Goal: Task Accomplishment & Management: Manage account settings

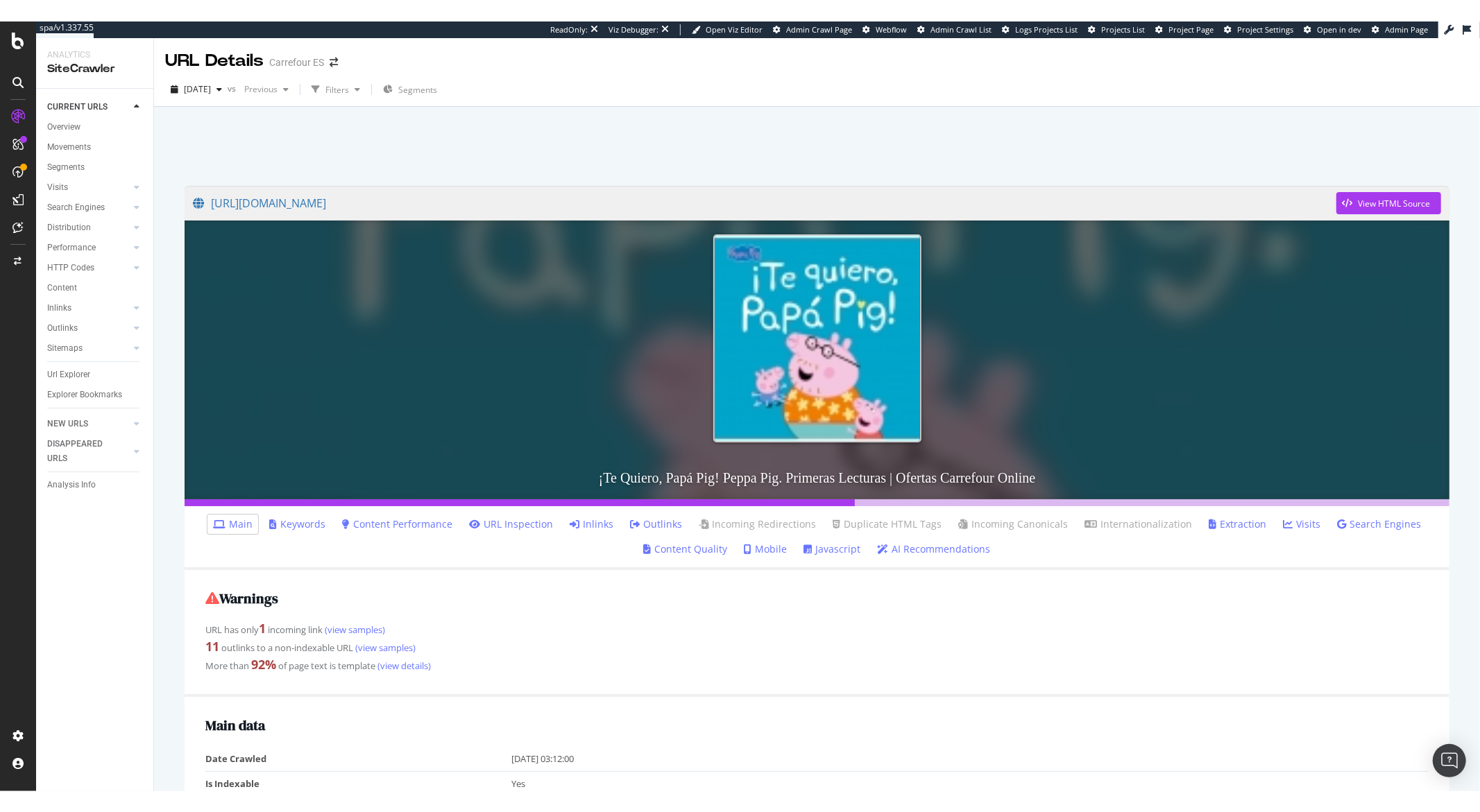
scroll to position [336, 0]
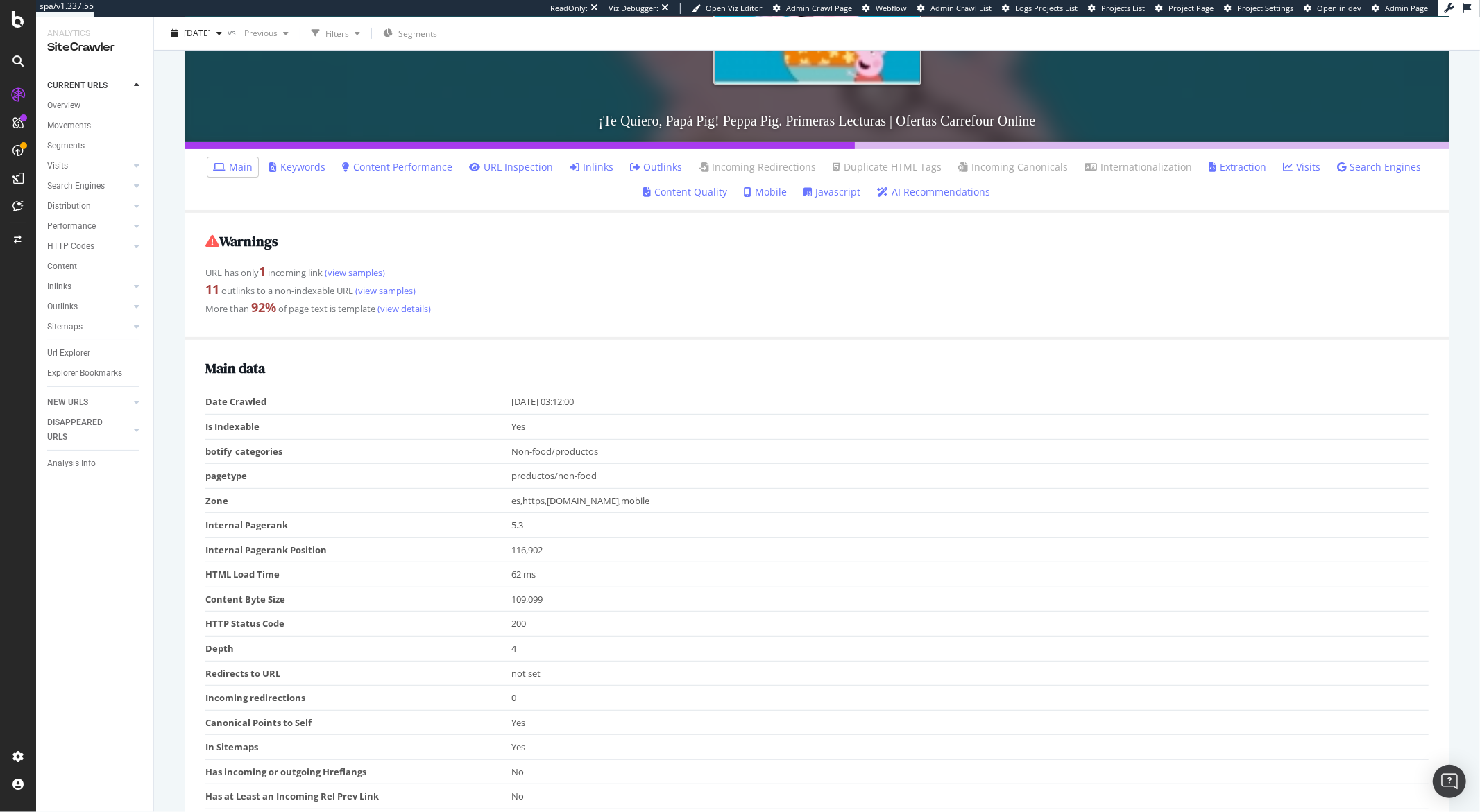
drag, startPoint x: 1270, startPoint y: 442, endPoint x: 1313, endPoint y: 406, distance: 56.1
click at [1312, 402] on tbody "Date Crawled 2025-09-29 03:12:00 Is Indexable Yes botify_categories Non-food/pr…" at bounding box center [816, 611] width 1223 height 443
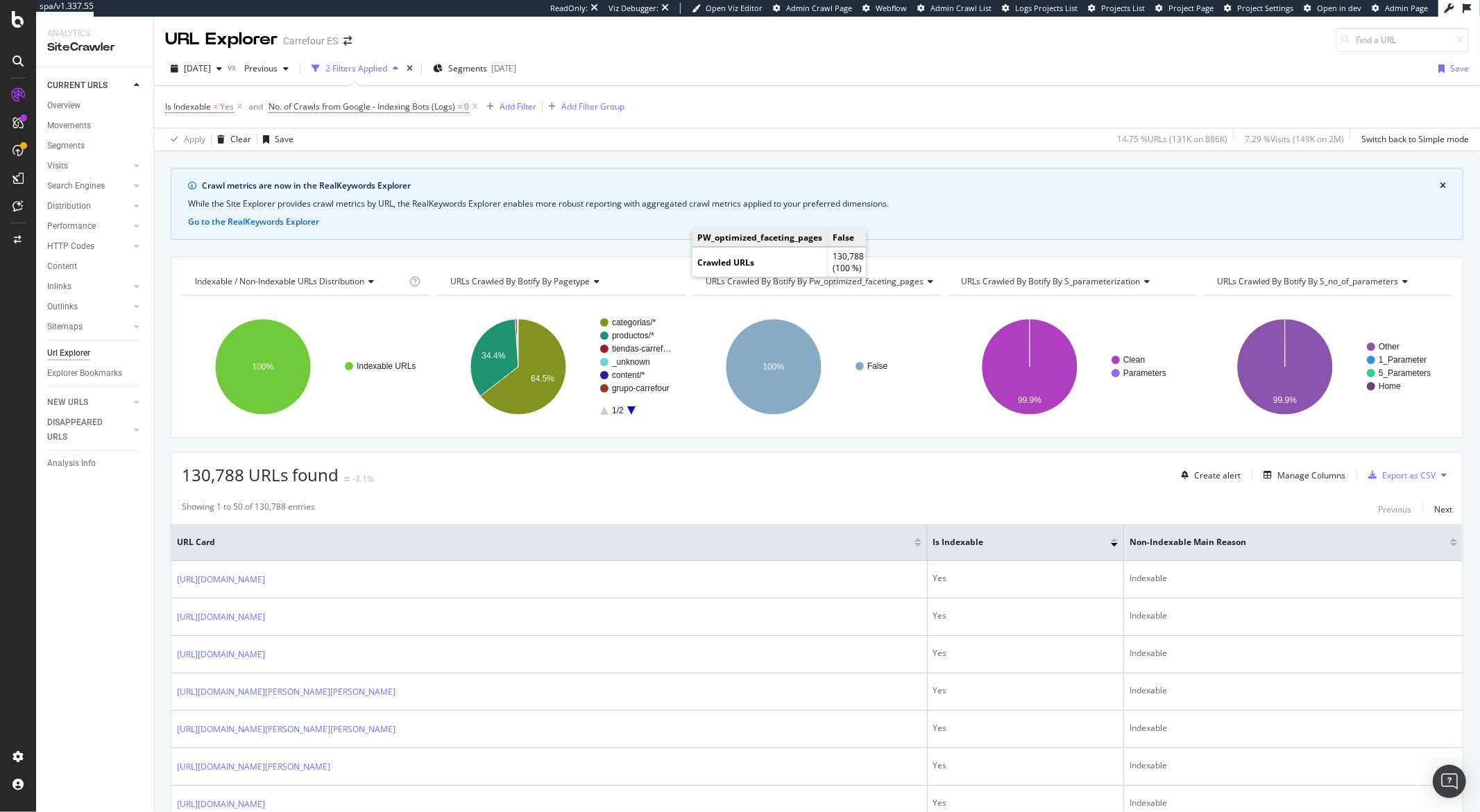
scroll to position [1209, 0]
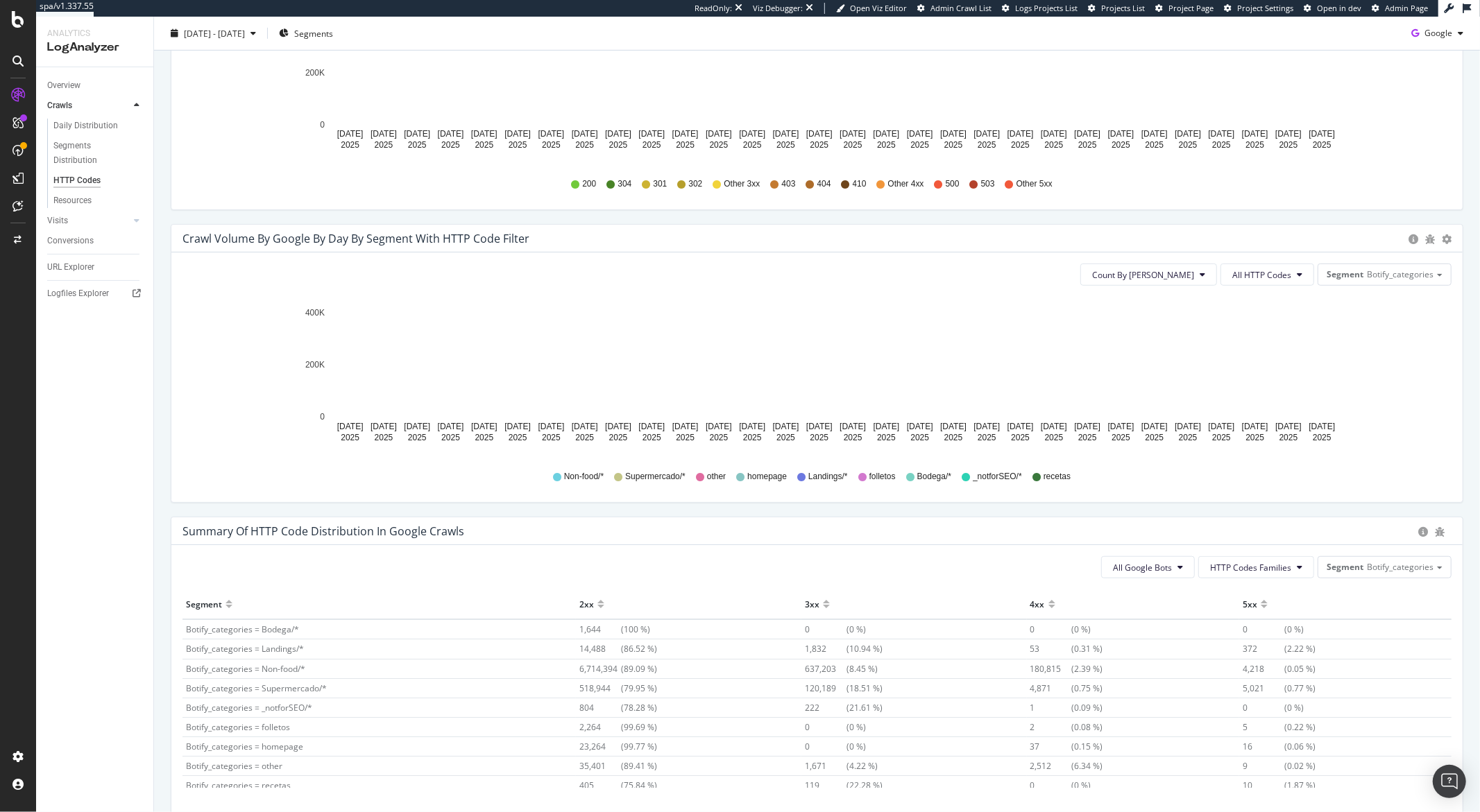
scroll to position [565, 0]
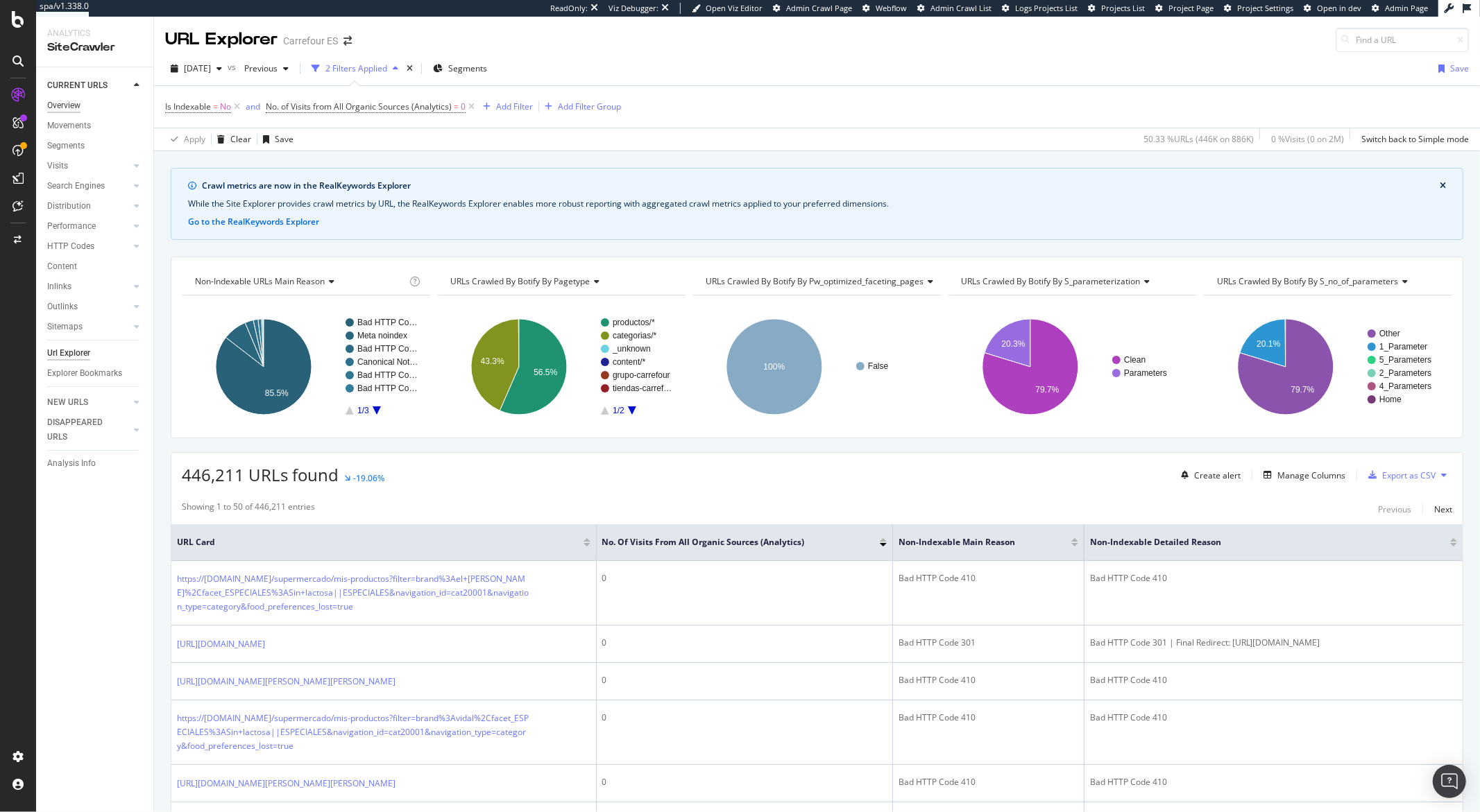
click at [74, 108] on div "Overview" at bounding box center [63, 105] width 33 height 15
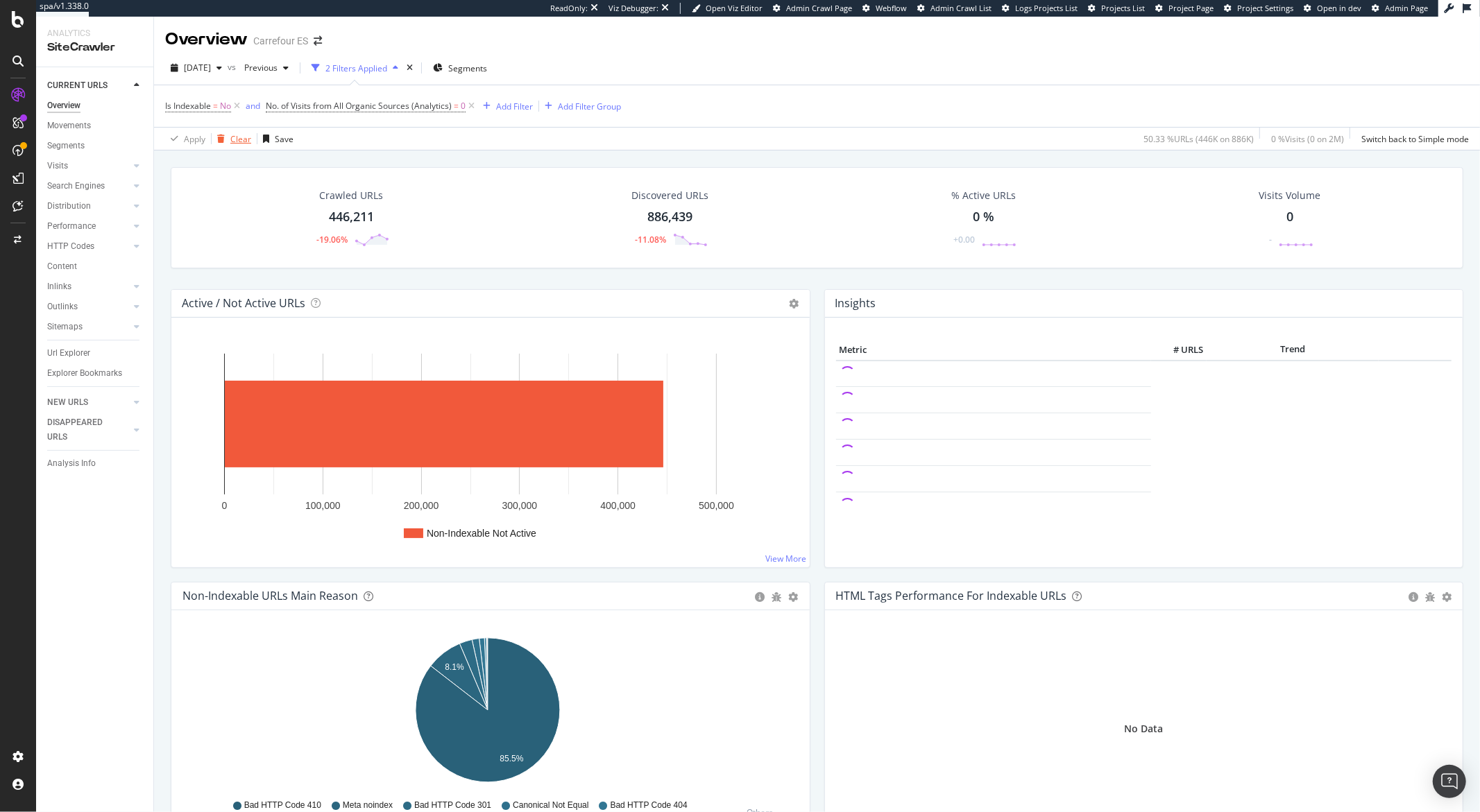
click at [242, 142] on div "Clear" at bounding box center [241, 139] width 21 height 12
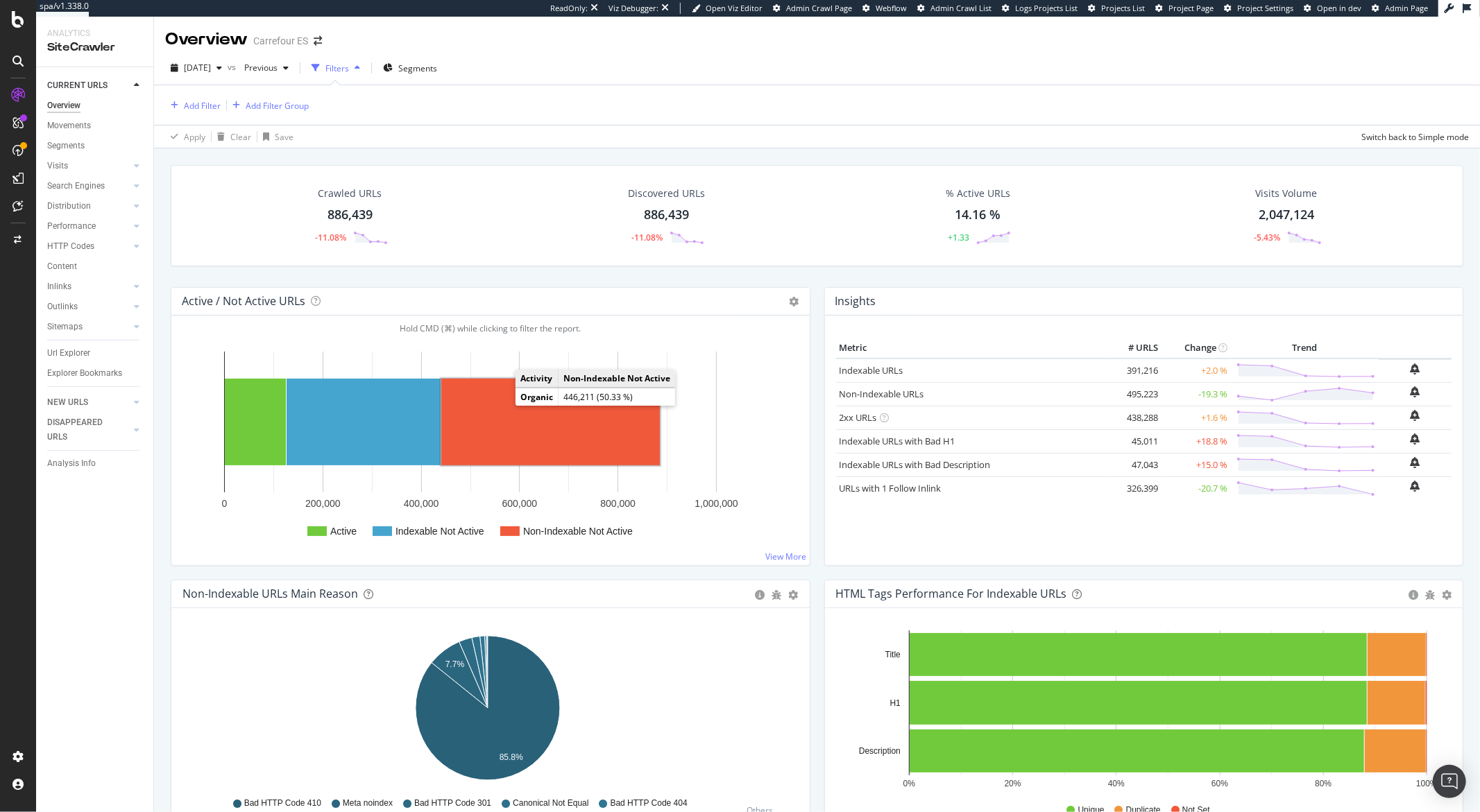
click at [503, 413] on rect "A chart." at bounding box center [551, 422] width 219 height 87
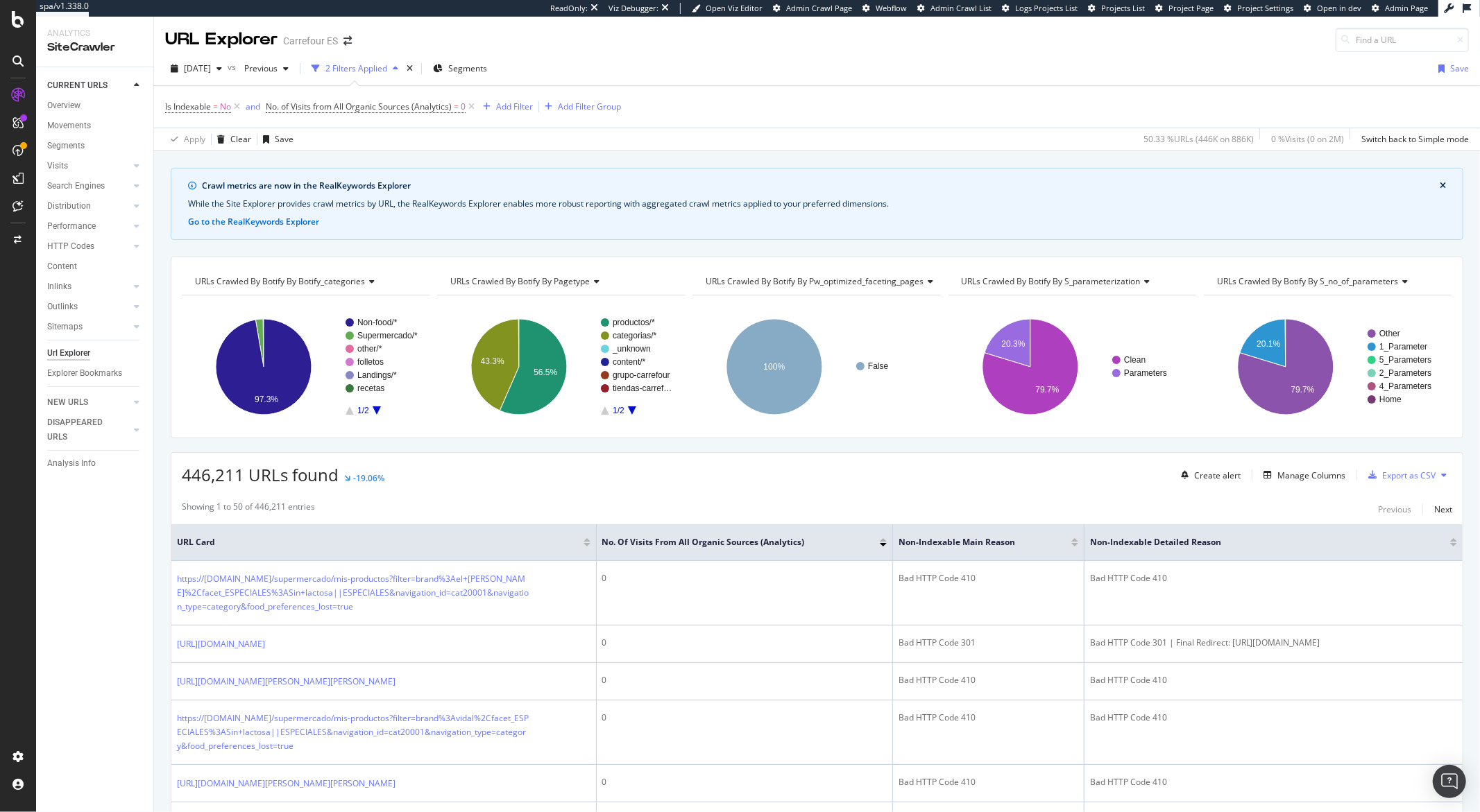
click at [245, 288] on div "URLs Crawled By Botify By botify_categories" at bounding box center [305, 281] width 226 height 23
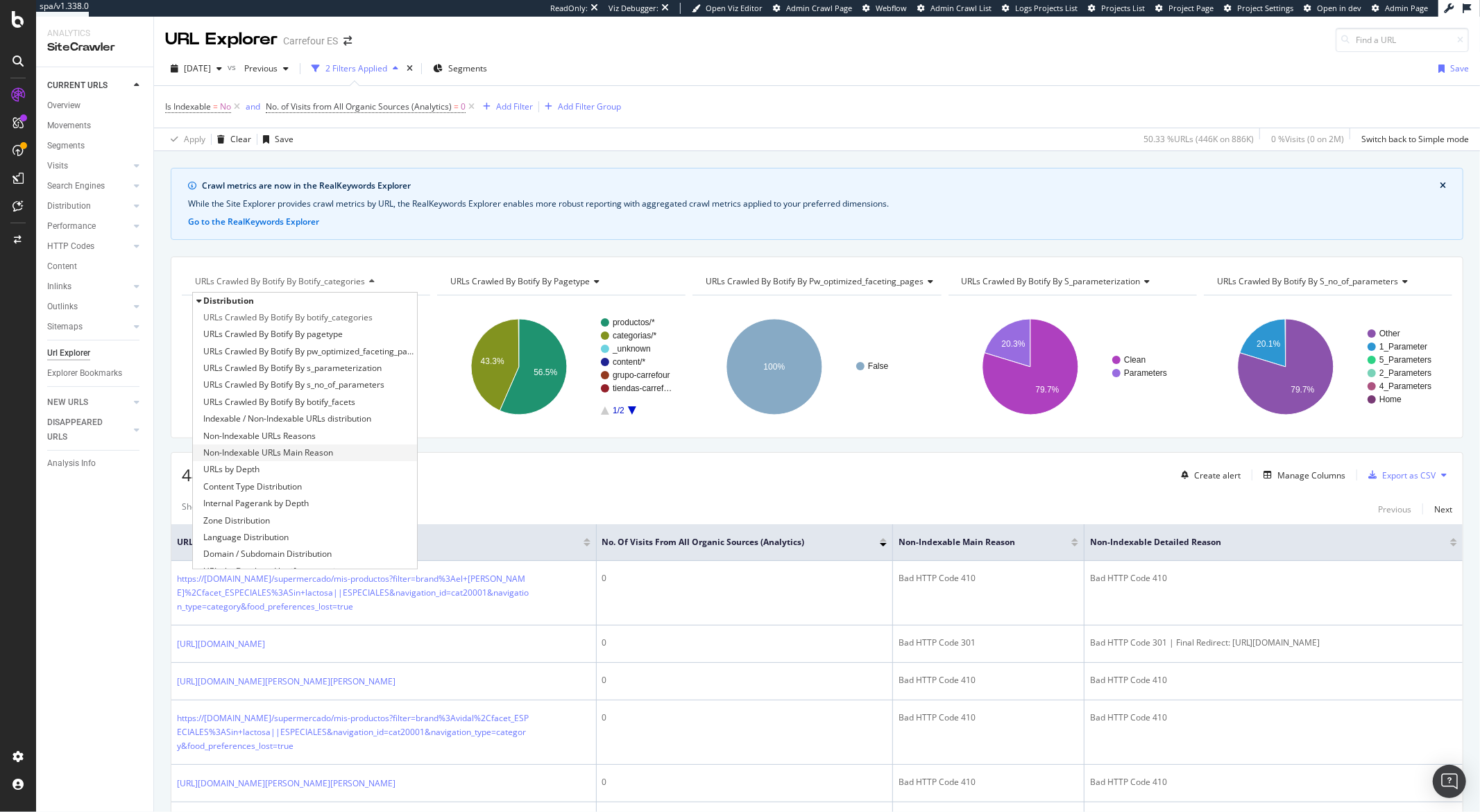
click at [296, 450] on span "Non-Indexable URLs Main Reason" at bounding box center [268, 453] width 129 height 14
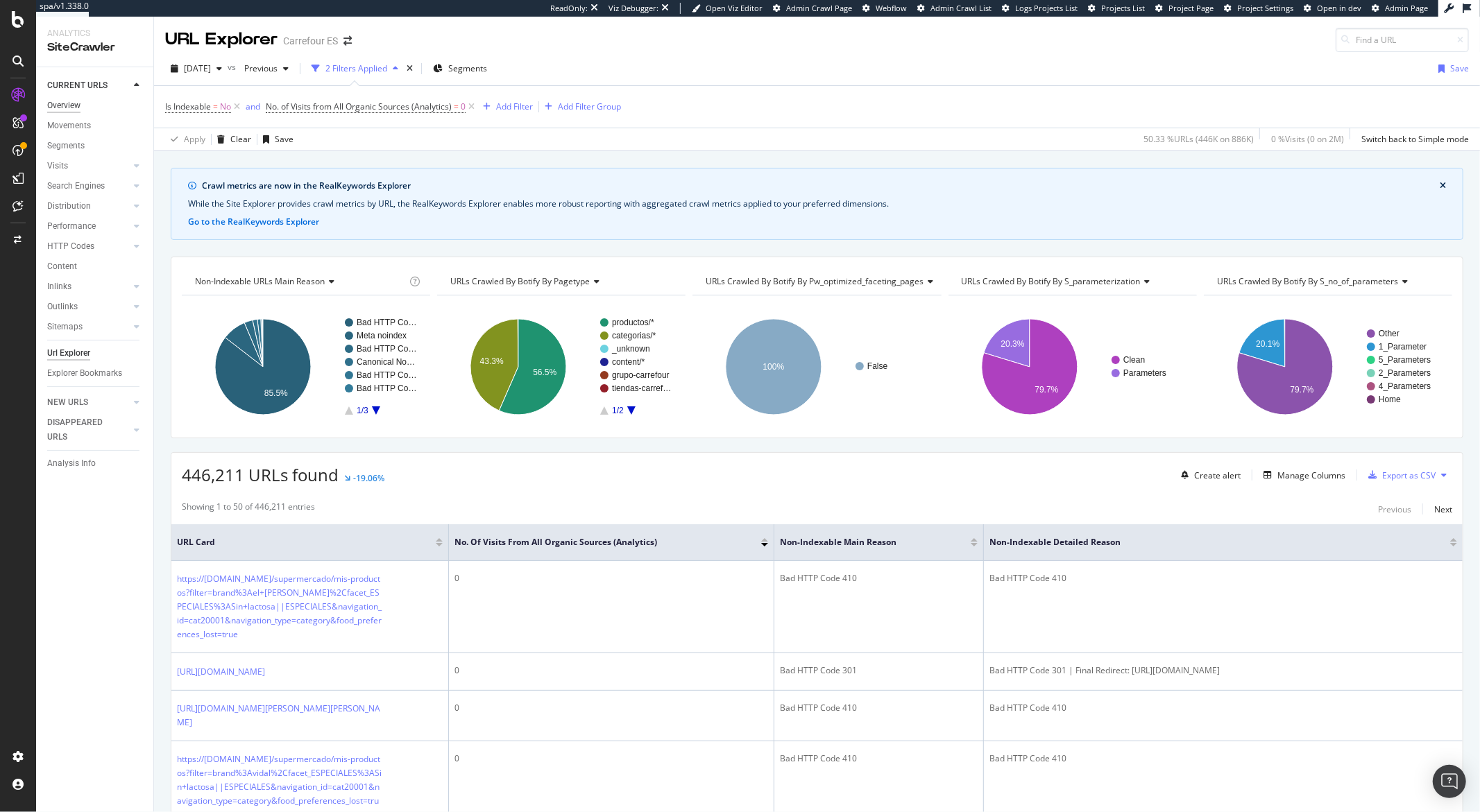
click at [74, 106] on div "Overview" at bounding box center [63, 105] width 33 height 15
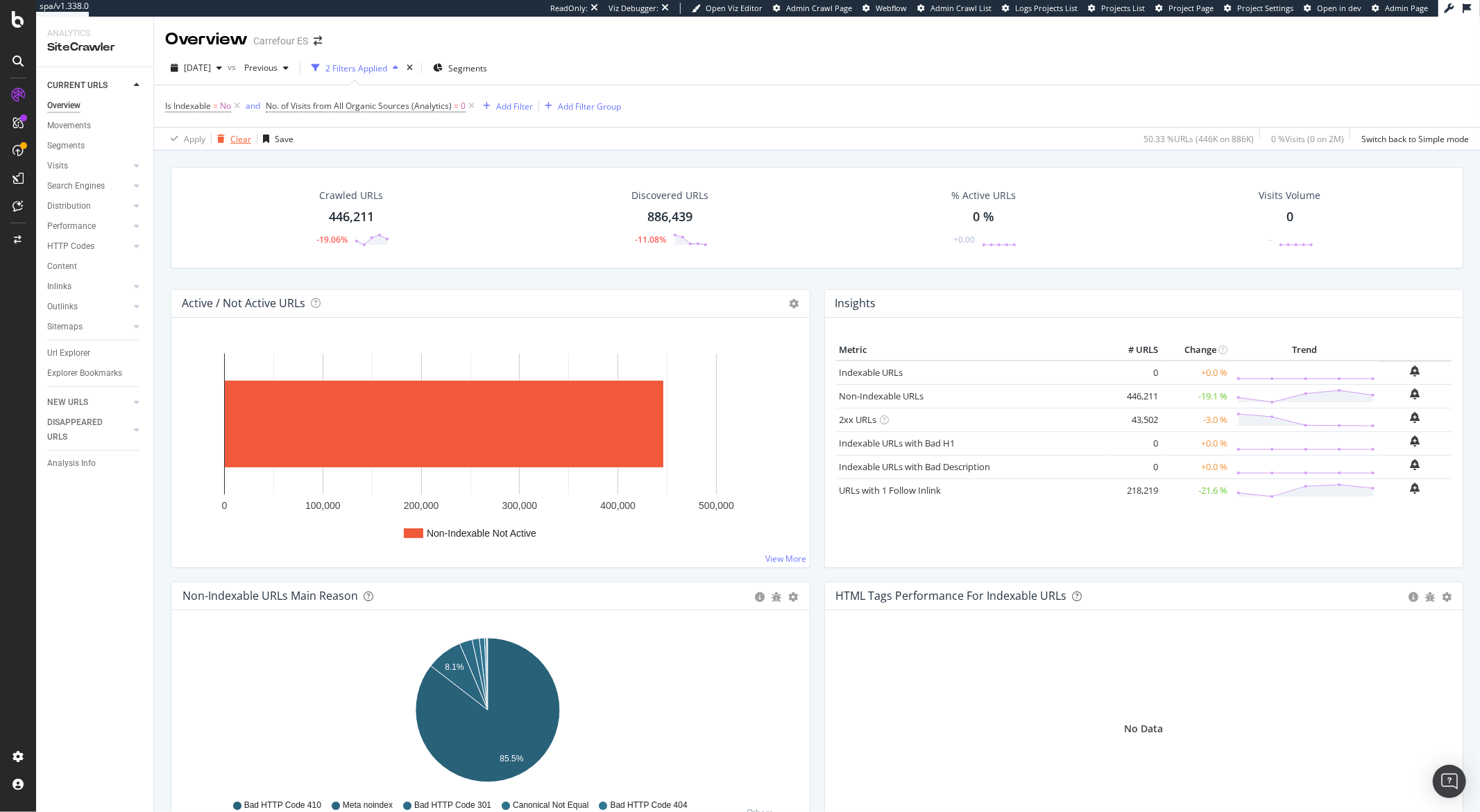
click at [241, 142] on div "Clear" at bounding box center [241, 139] width 21 height 12
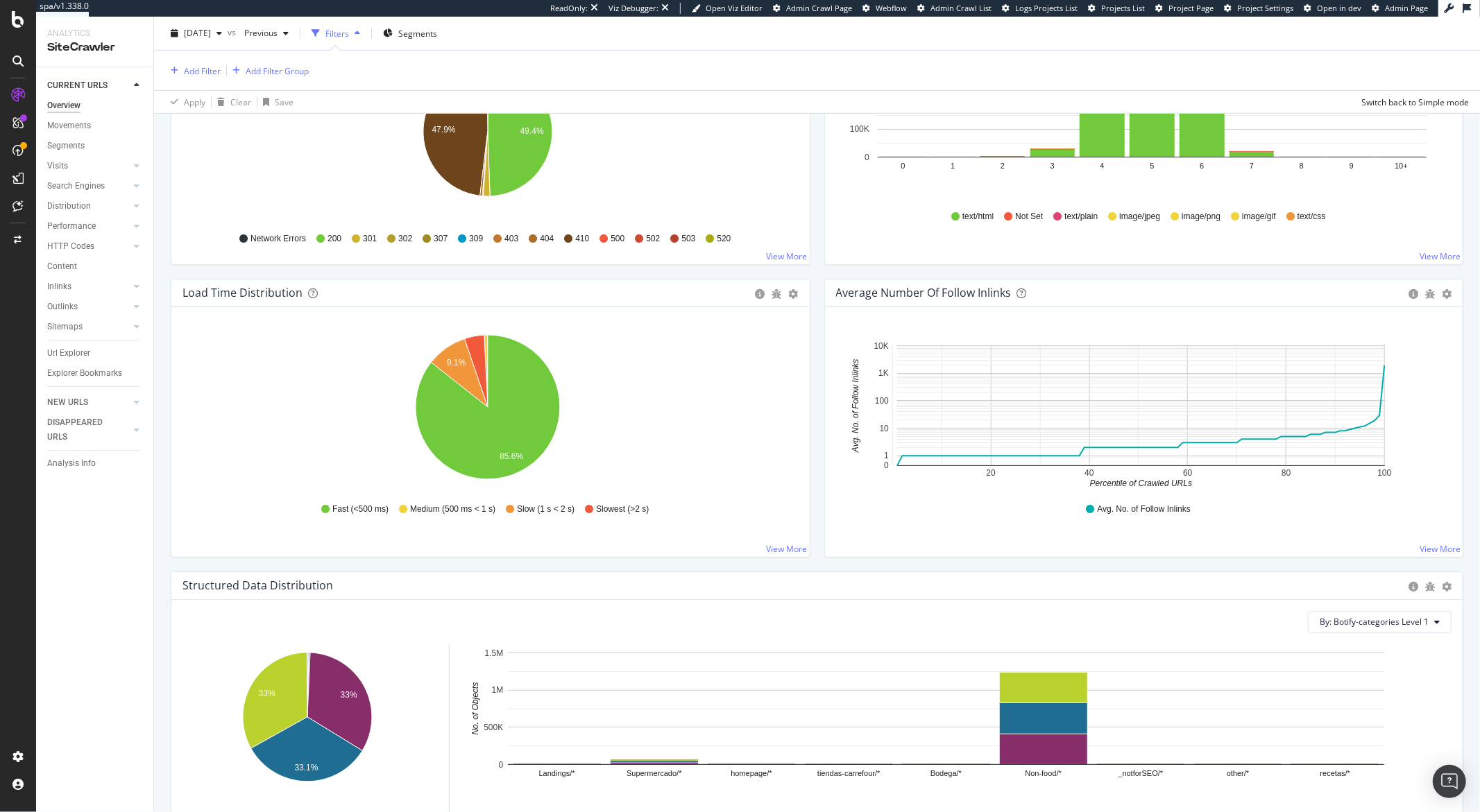
scroll to position [930, 0]
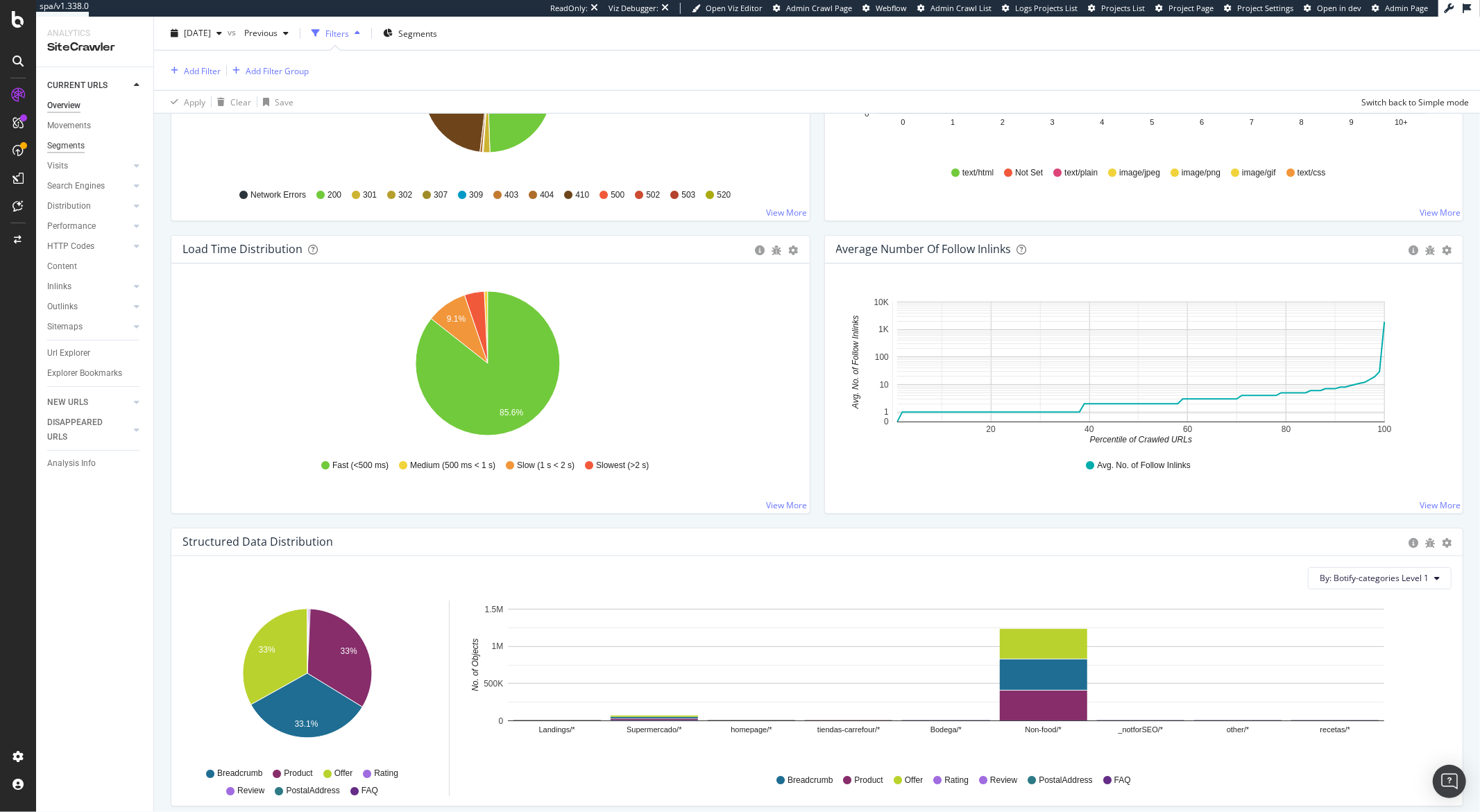
click at [72, 149] on div "Segments" at bounding box center [65, 146] width 37 height 15
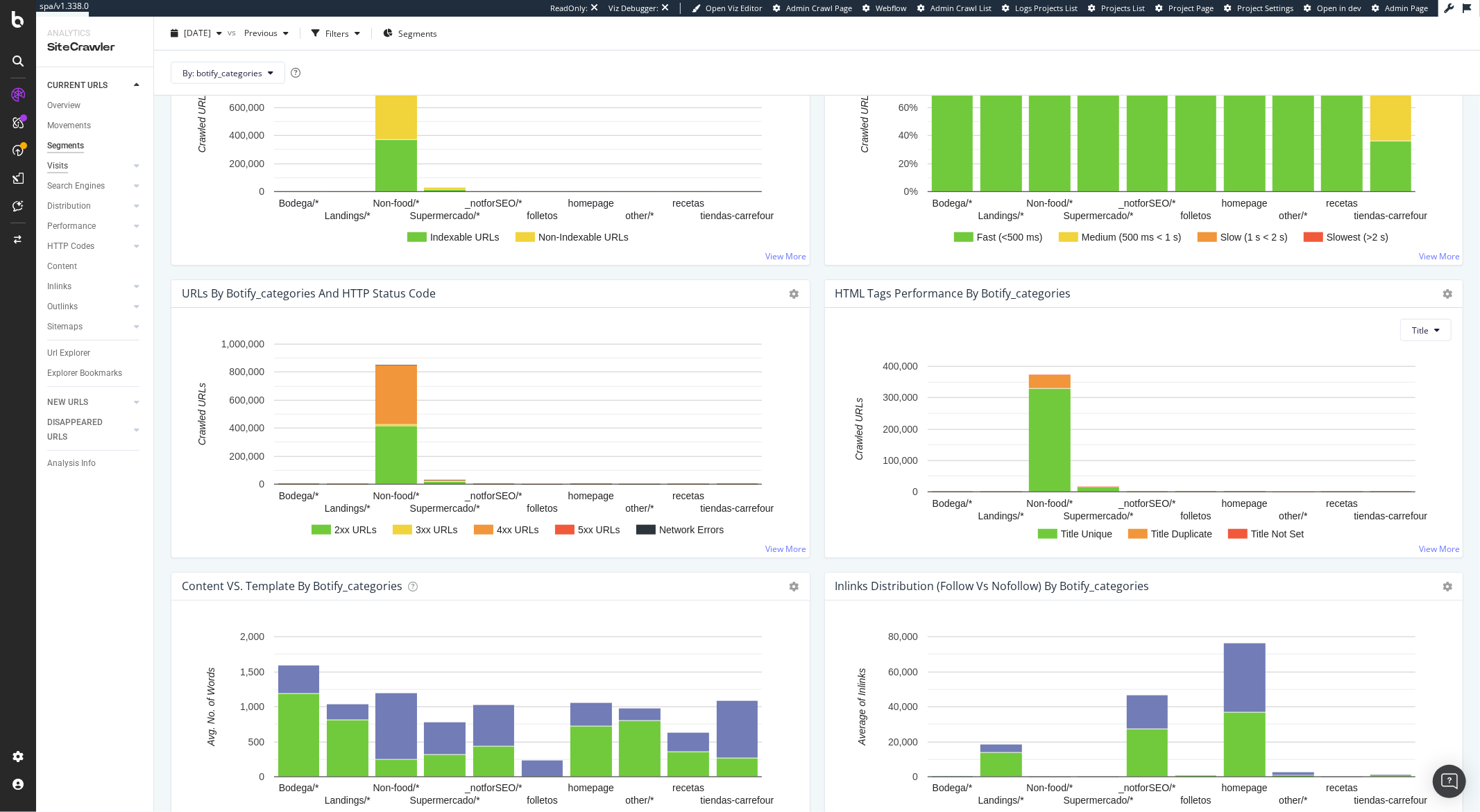
click at [60, 168] on div "Visits" at bounding box center [57, 166] width 21 height 15
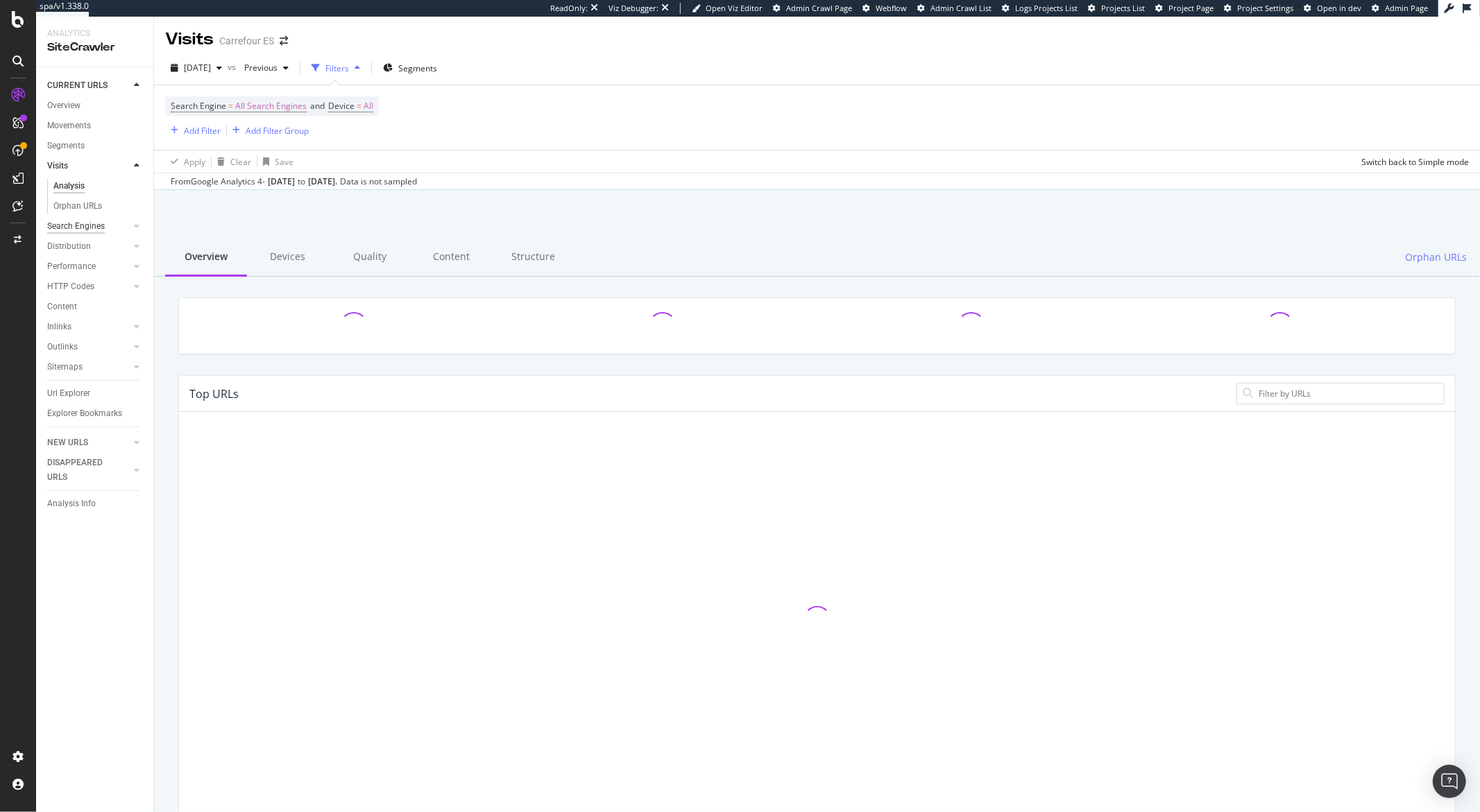
click at [87, 221] on div "Search Engines" at bounding box center [76, 226] width 57 height 15
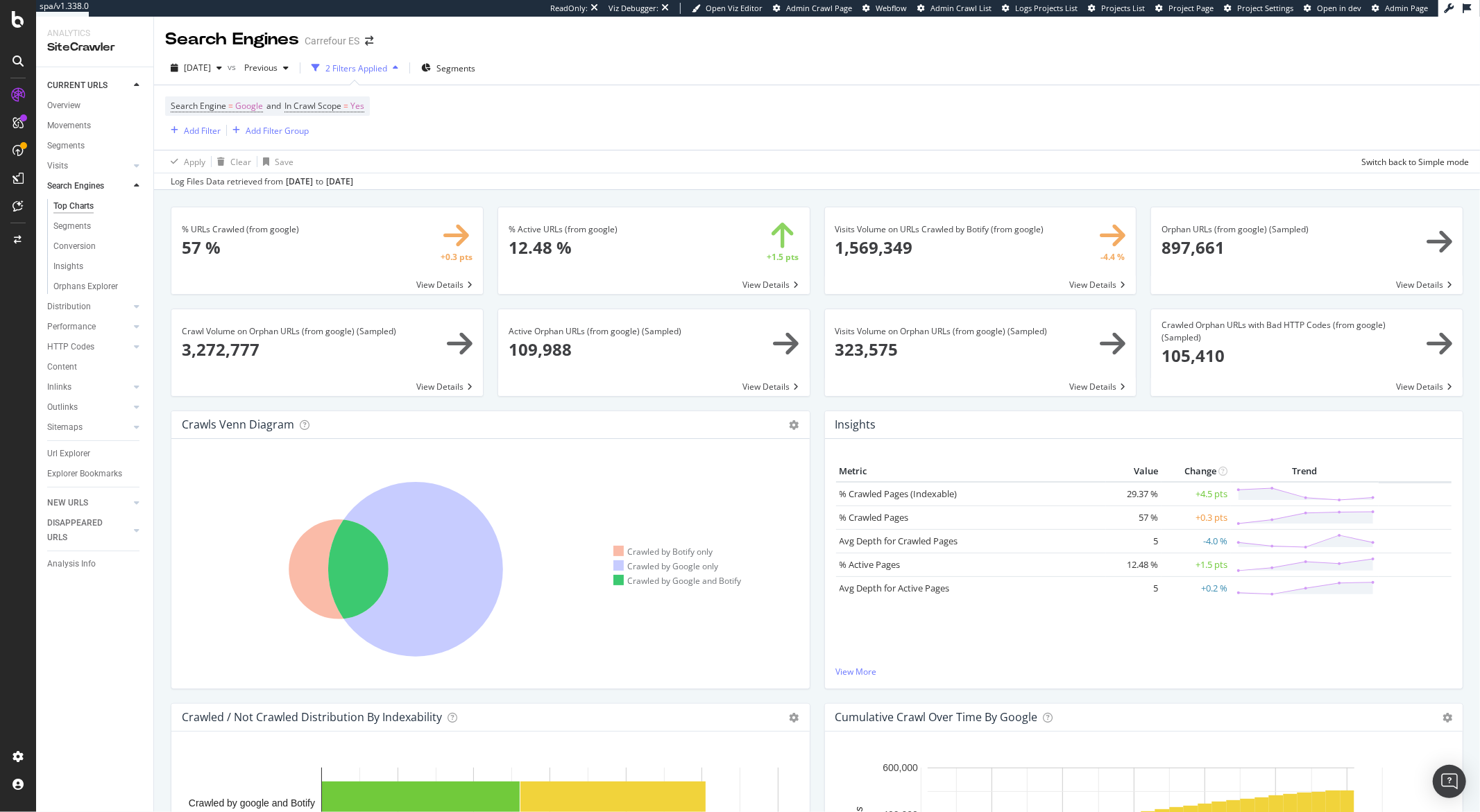
click at [1179, 249] on span at bounding box center [1306, 251] width 312 height 87
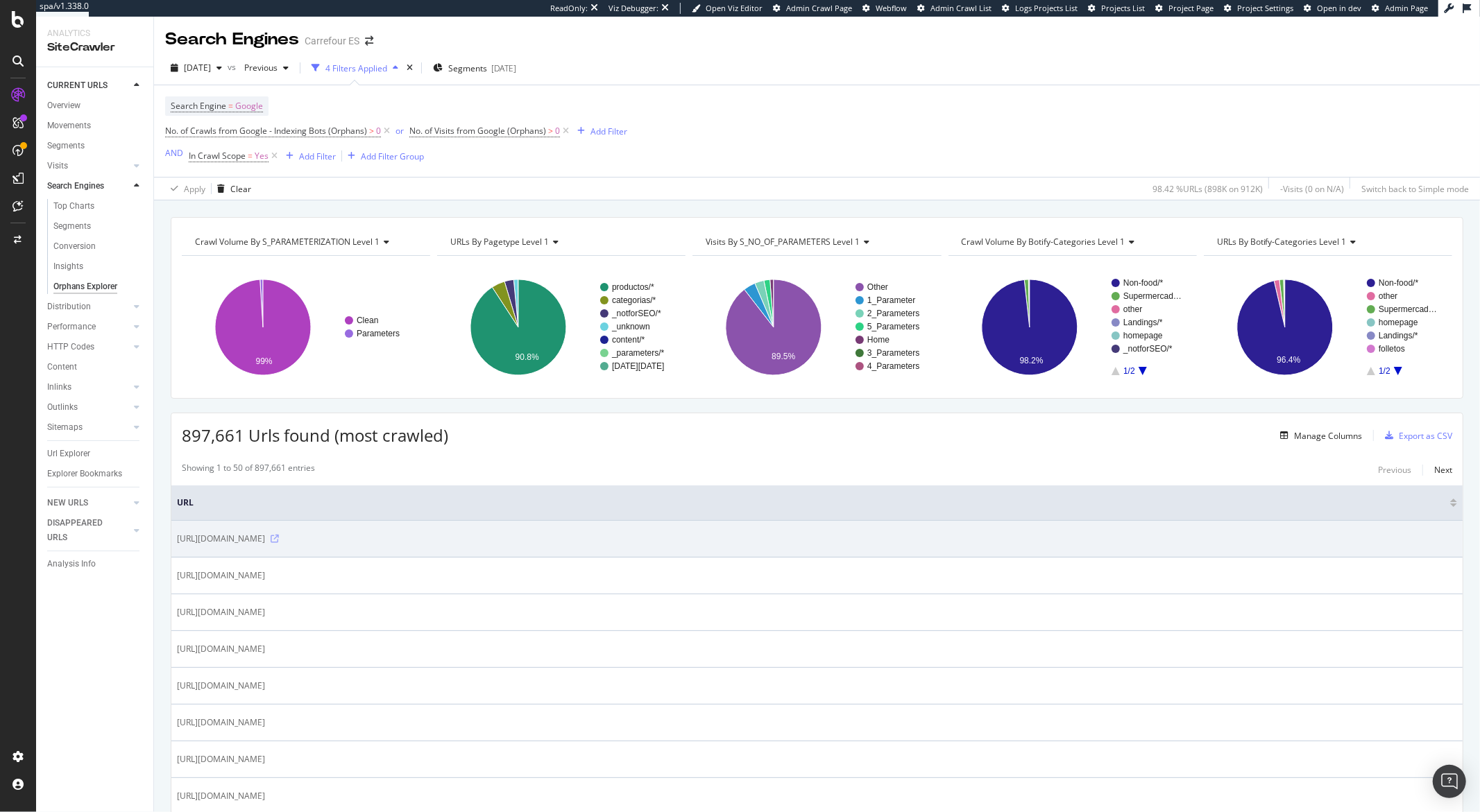
click at [279, 542] on icon at bounding box center [274, 539] width 9 height 9
click at [265, 545] on span "https://www.carrefour.es/-/3700768921933/p" at bounding box center [221, 539] width 88 height 14
copy tbody "https://www.carrefour.es/-/3700768921933/p"
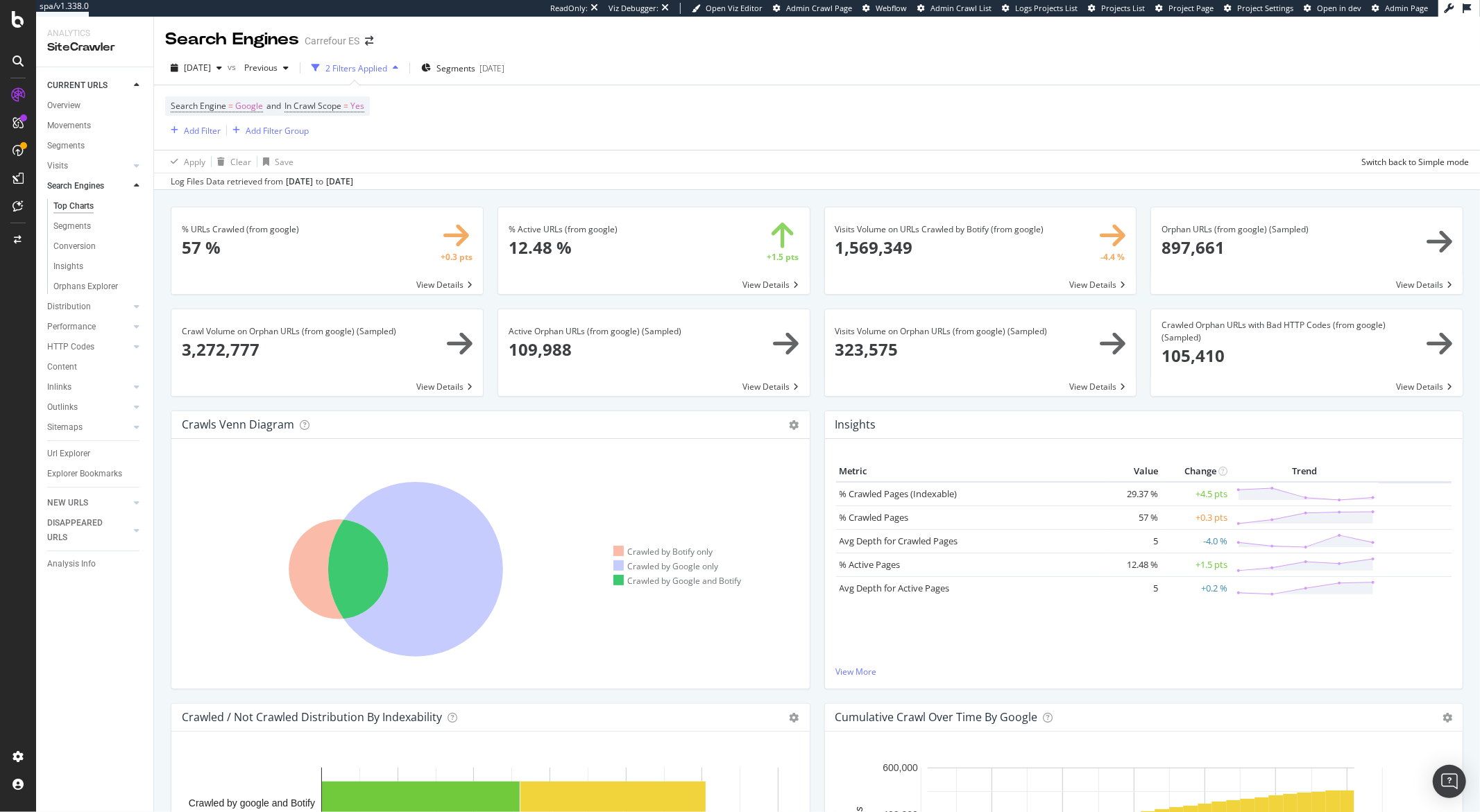
drag, startPoint x: 21, startPoint y: 205, endPoint x: 634, endPoint y: 5, distance: 644.8
click at [0, 0] on div at bounding box center [18, 406] width 36 height 812
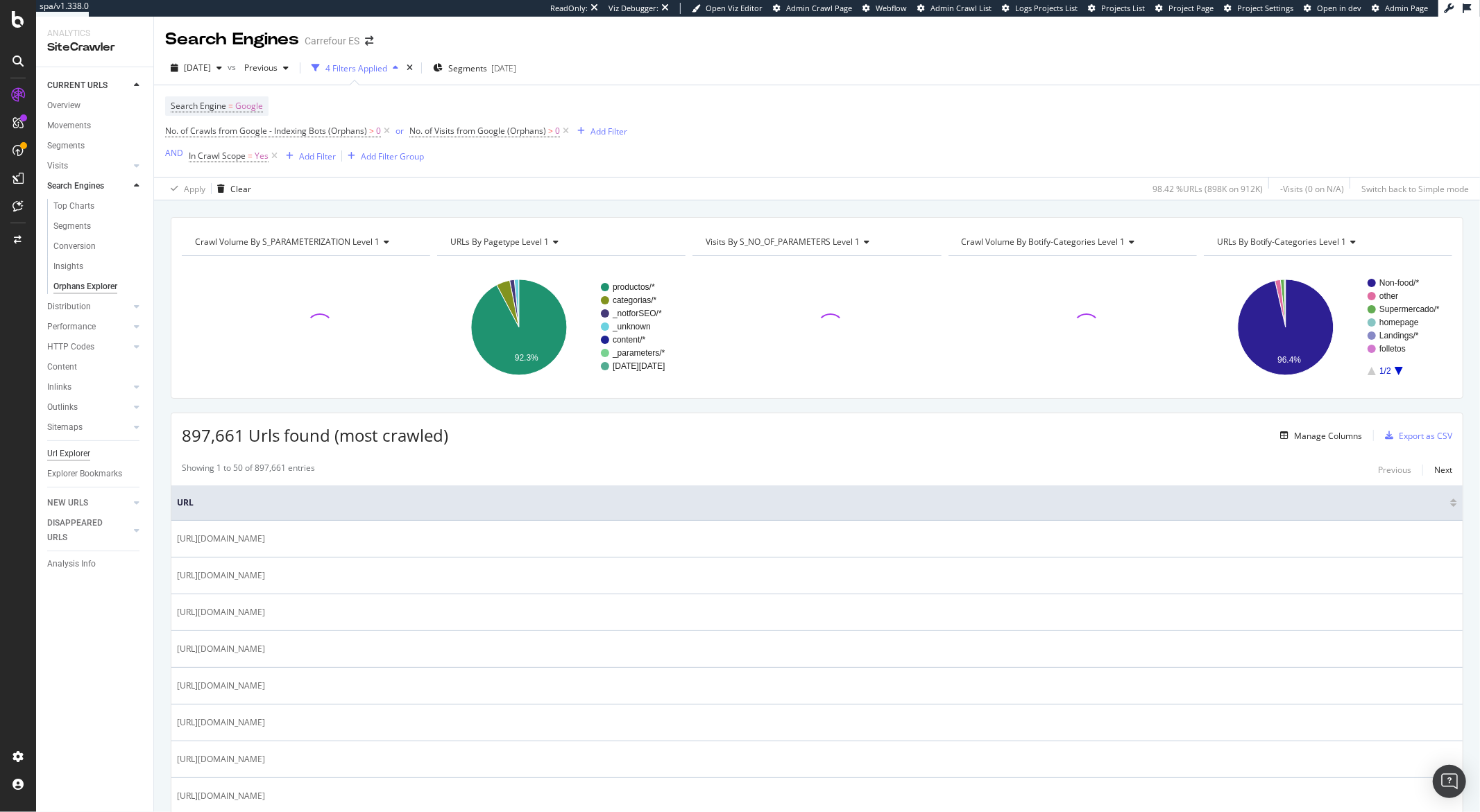
click at [65, 452] on div "Url Explorer" at bounding box center [69, 453] width 43 height 15
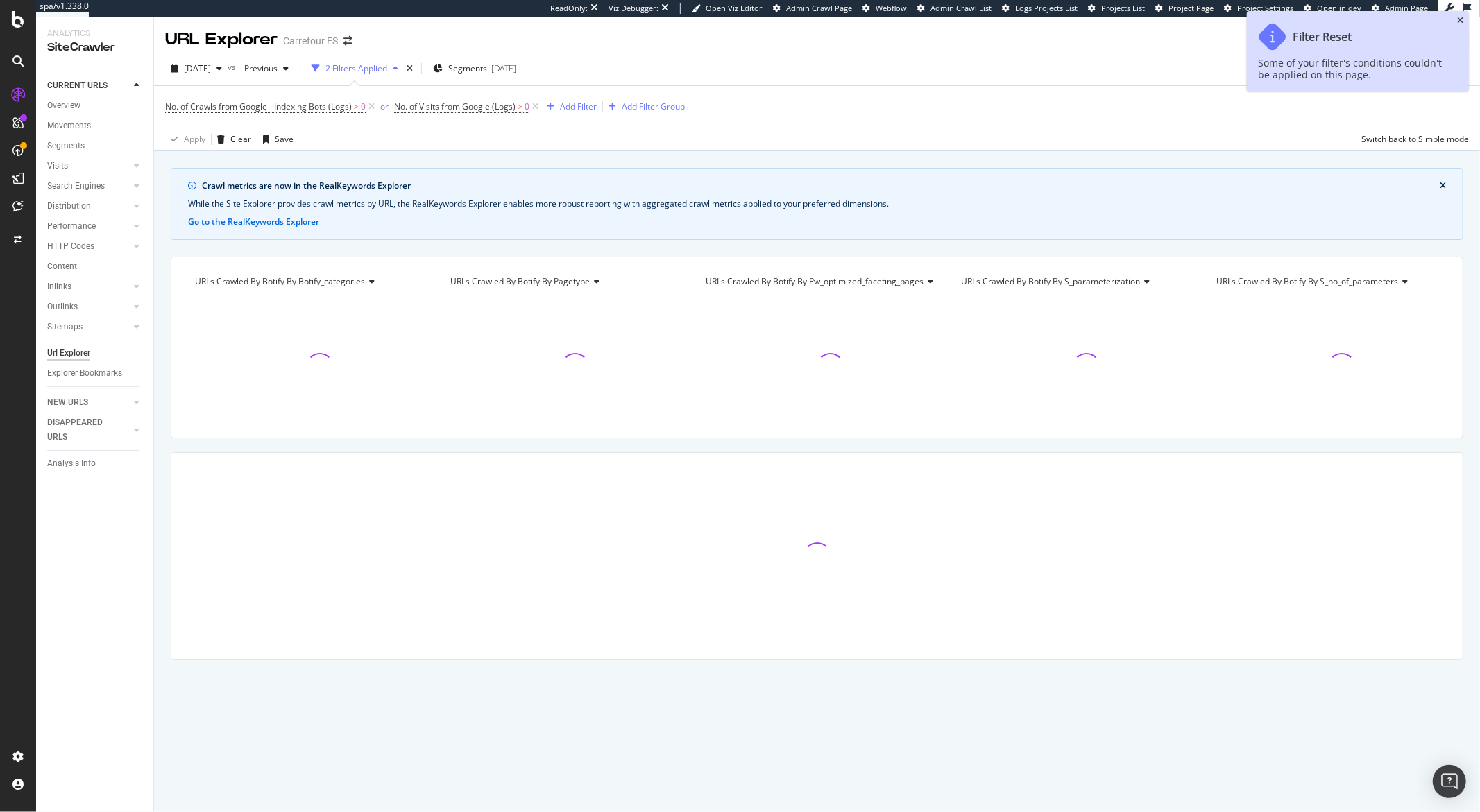
click at [1458, 23] on icon "close toast" at bounding box center [1459, 21] width 6 height 9
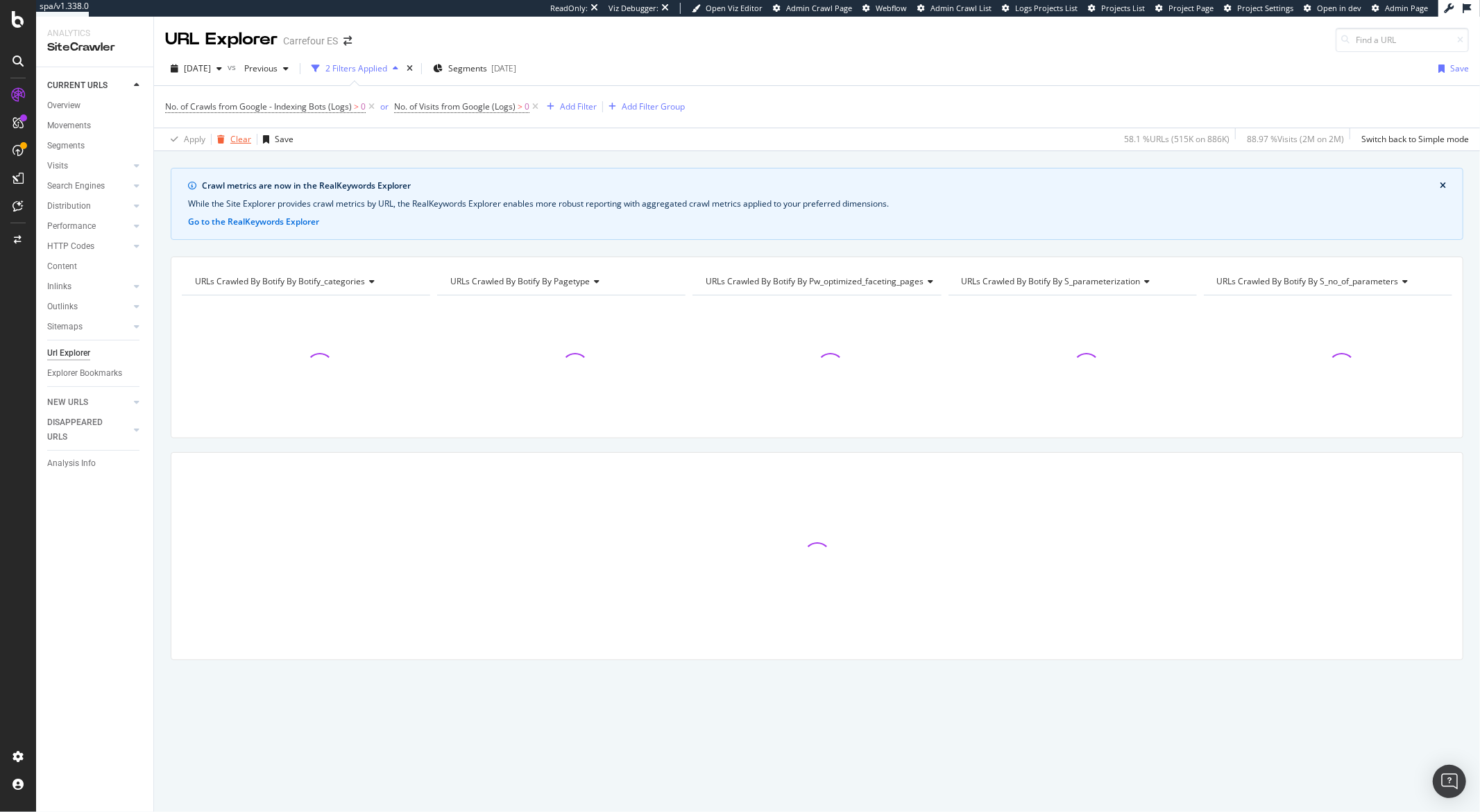
click at [243, 143] on div "Clear" at bounding box center [241, 139] width 21 height 12
click at [1393, 43] on input at bounding box center [1401, 40] width 133 height 24
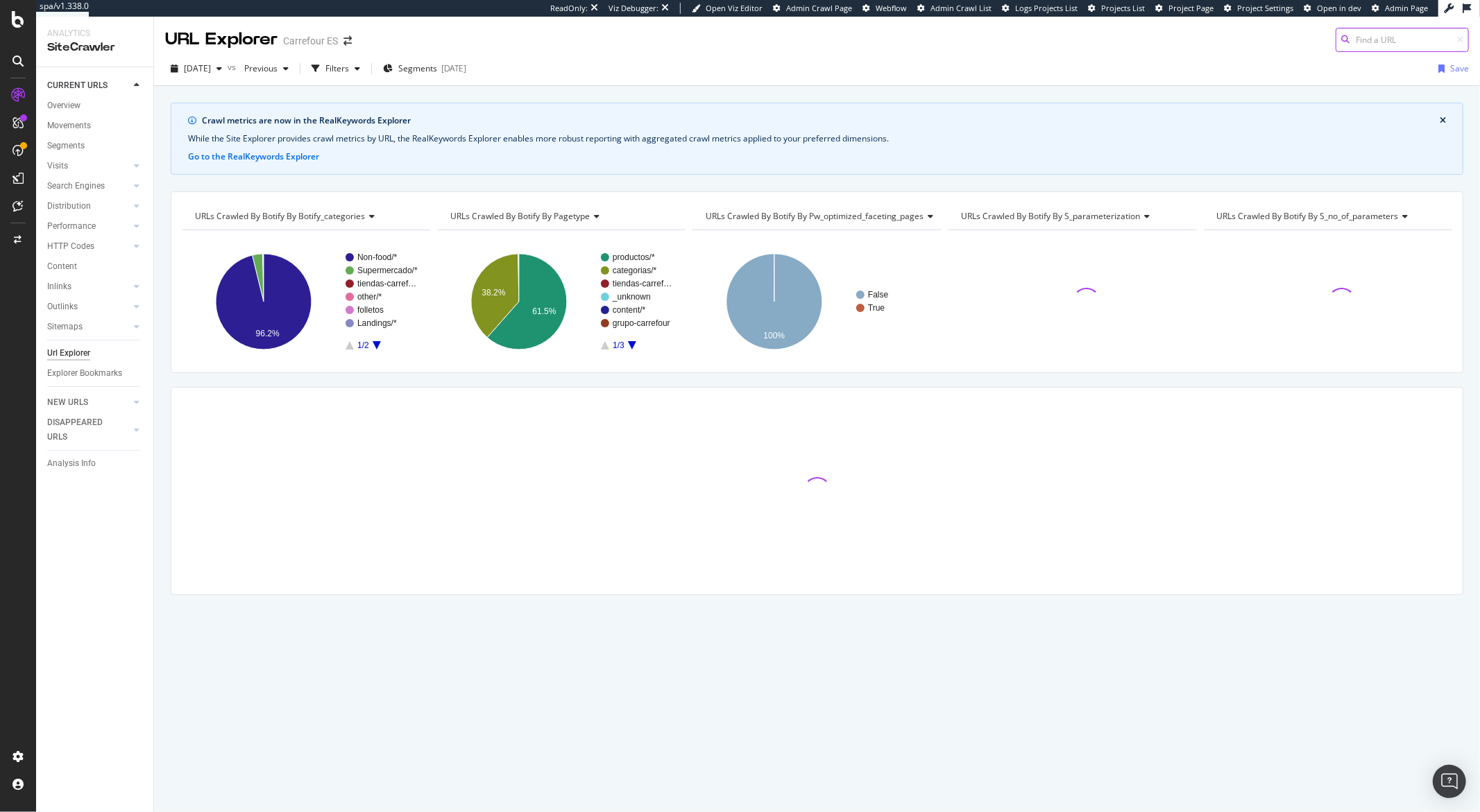
paste input "[URL][DOMAIN_NAME]"
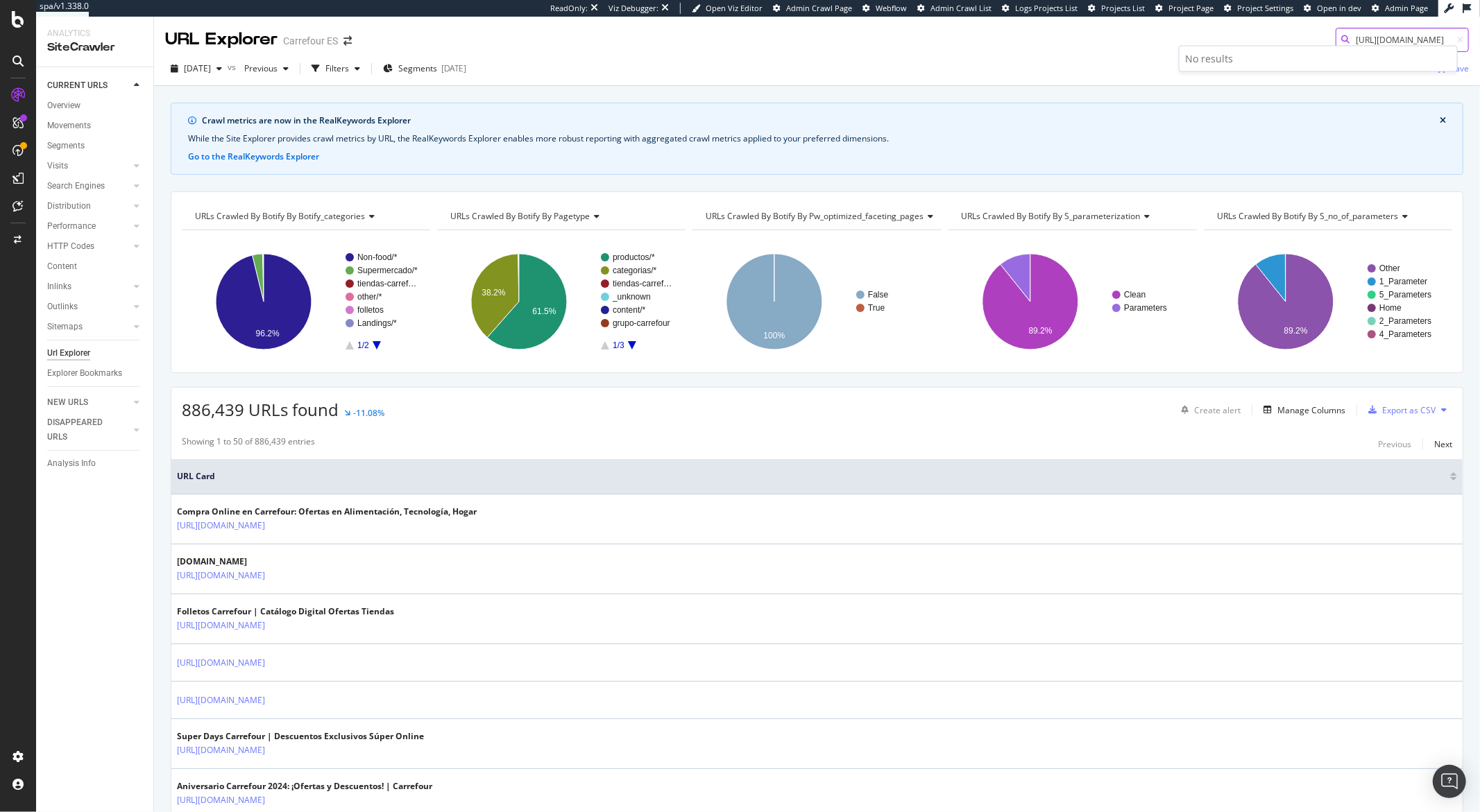
type input "[URL][DOMAIN_NAME]"
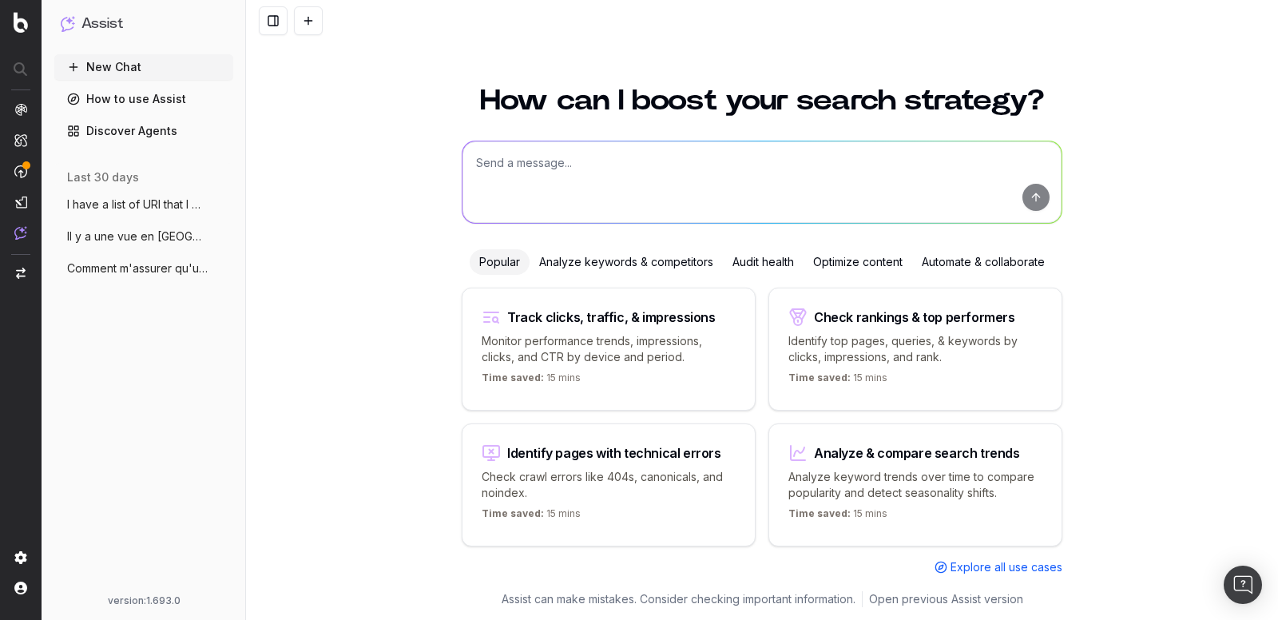
click at [700, 171] on textarea at bounding box center [761, 181] width 599 height 81
click at [511, 190] on textarea at bounding box center [761, 181] width 599 height 81
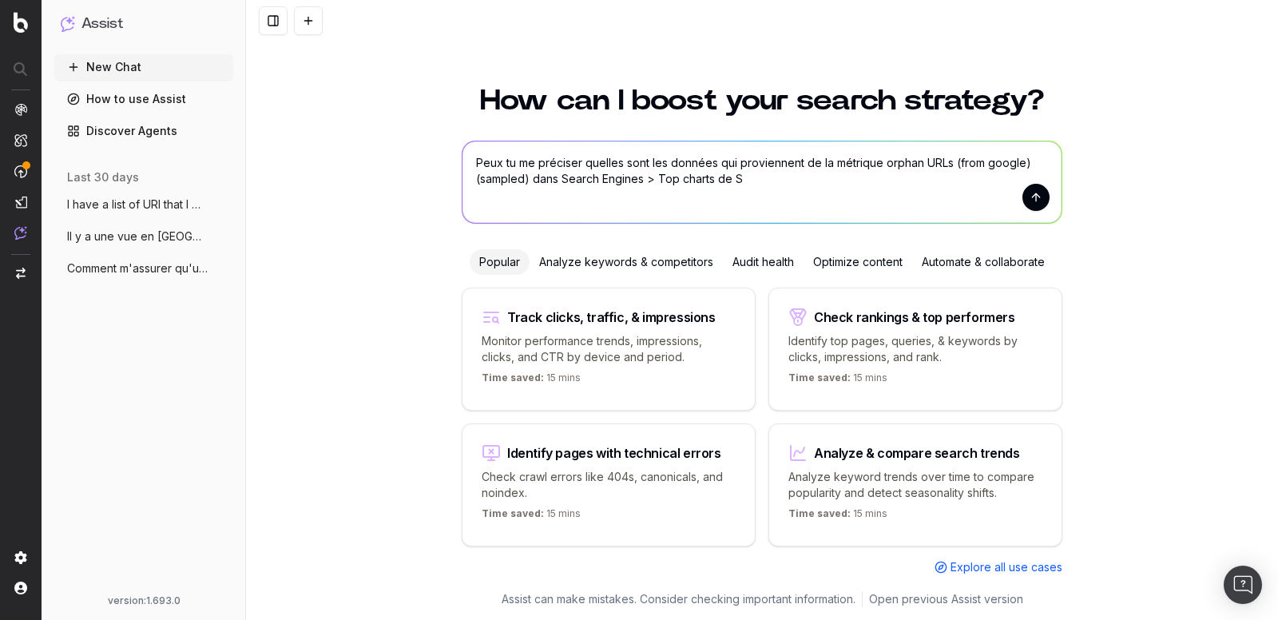
type textarea "Peux tu me préciser quelles sont les données qui proviennent de la métrique orp…"
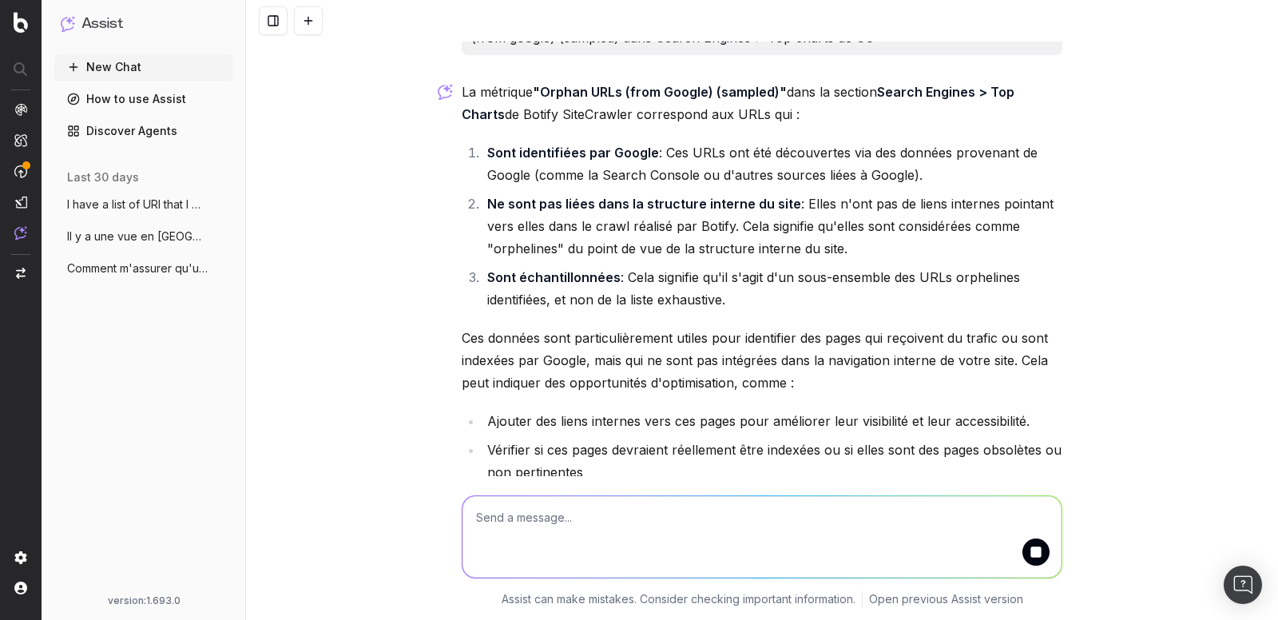
scroll to position [66, 0]
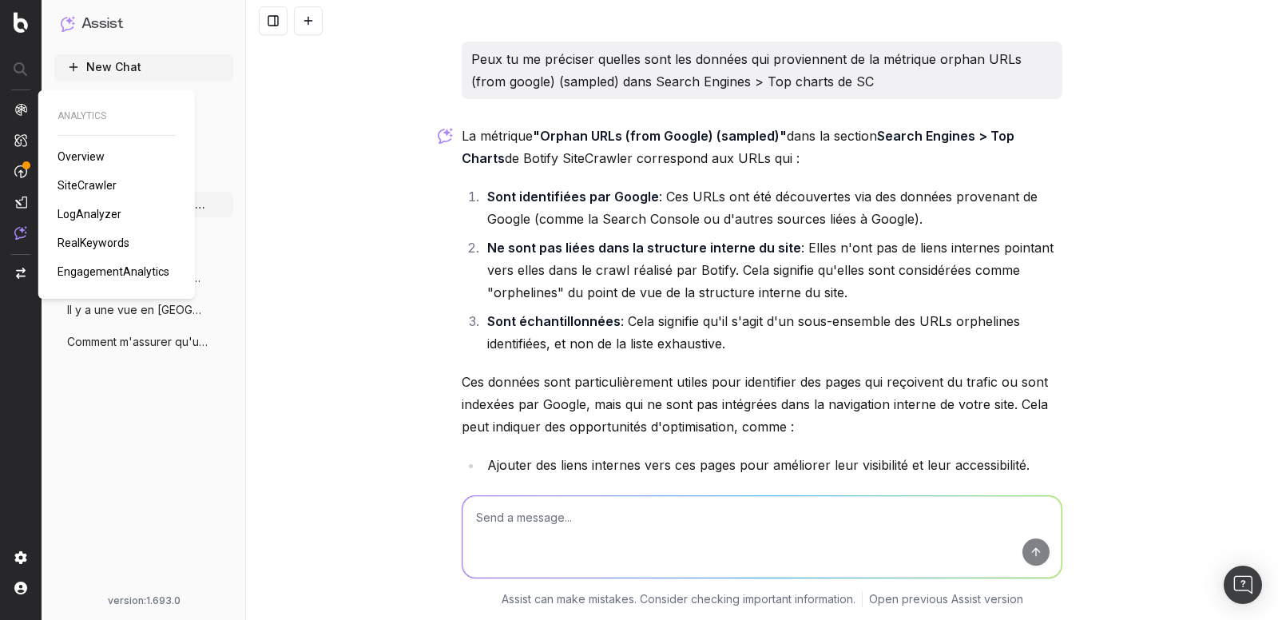
click at [25, 112] on img at bounding box center [20, 109] width 13 height 13
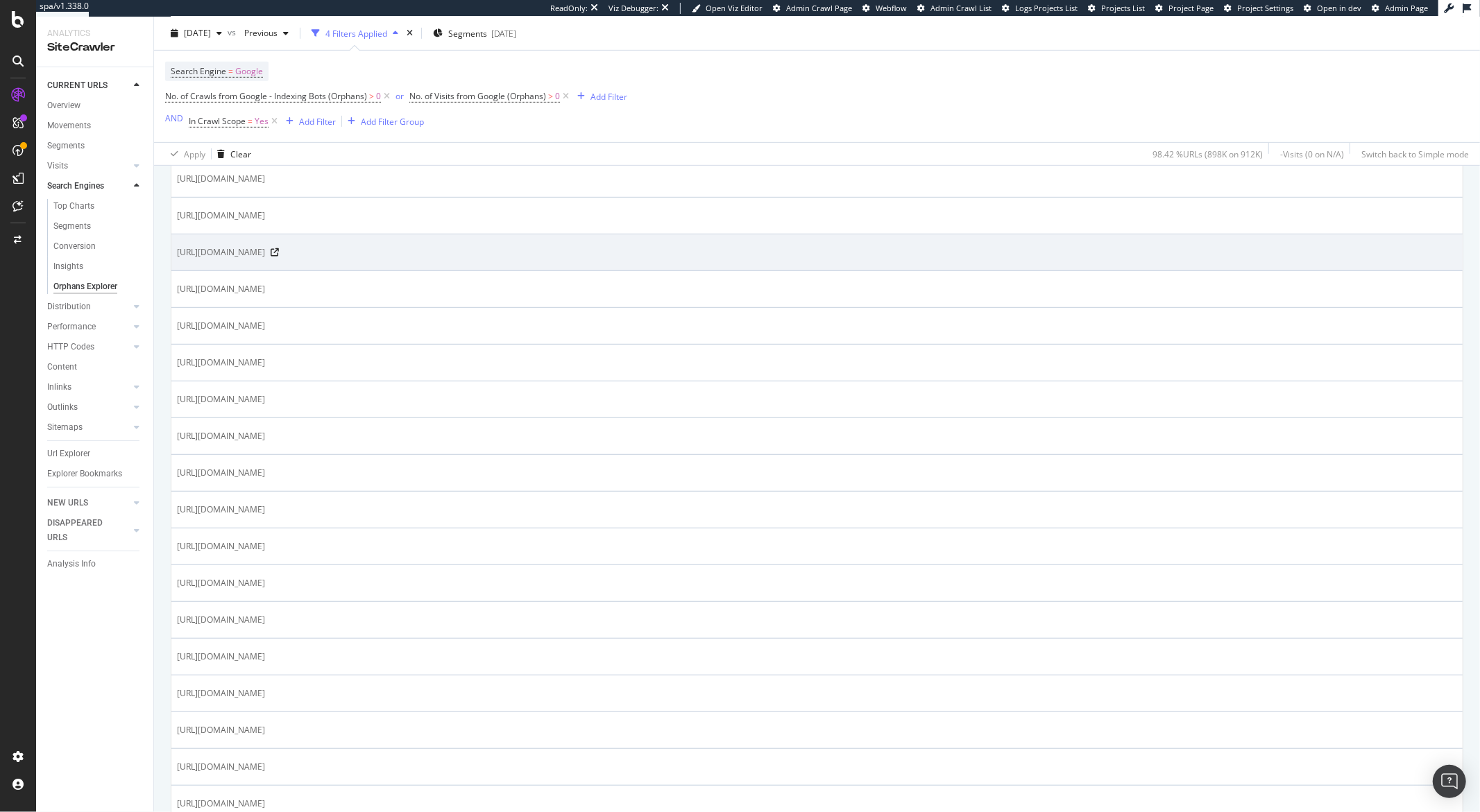
scroll to position [612, 0]
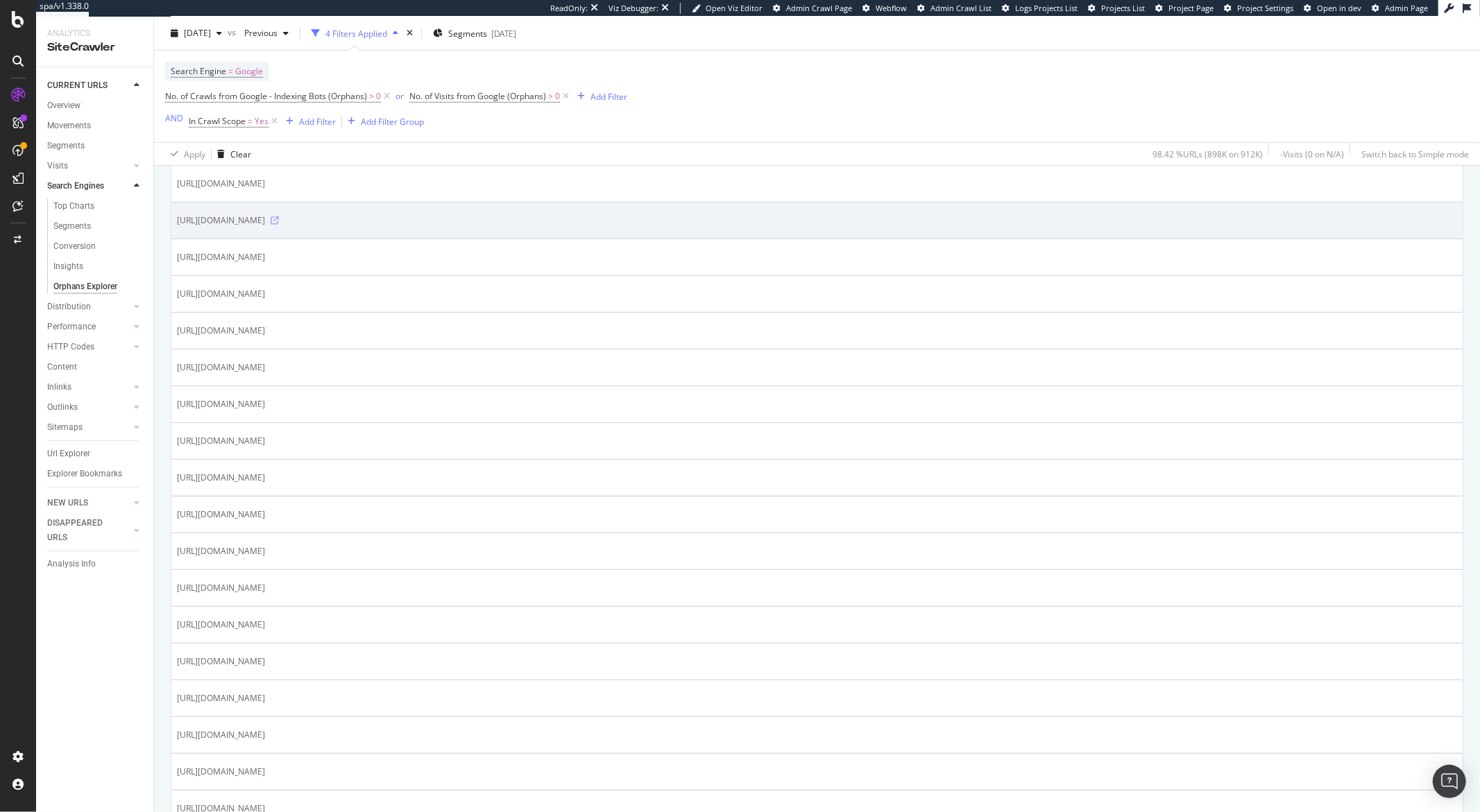
click at [279, 223] on icon at bounding box center [274, 221] width 9 height 9
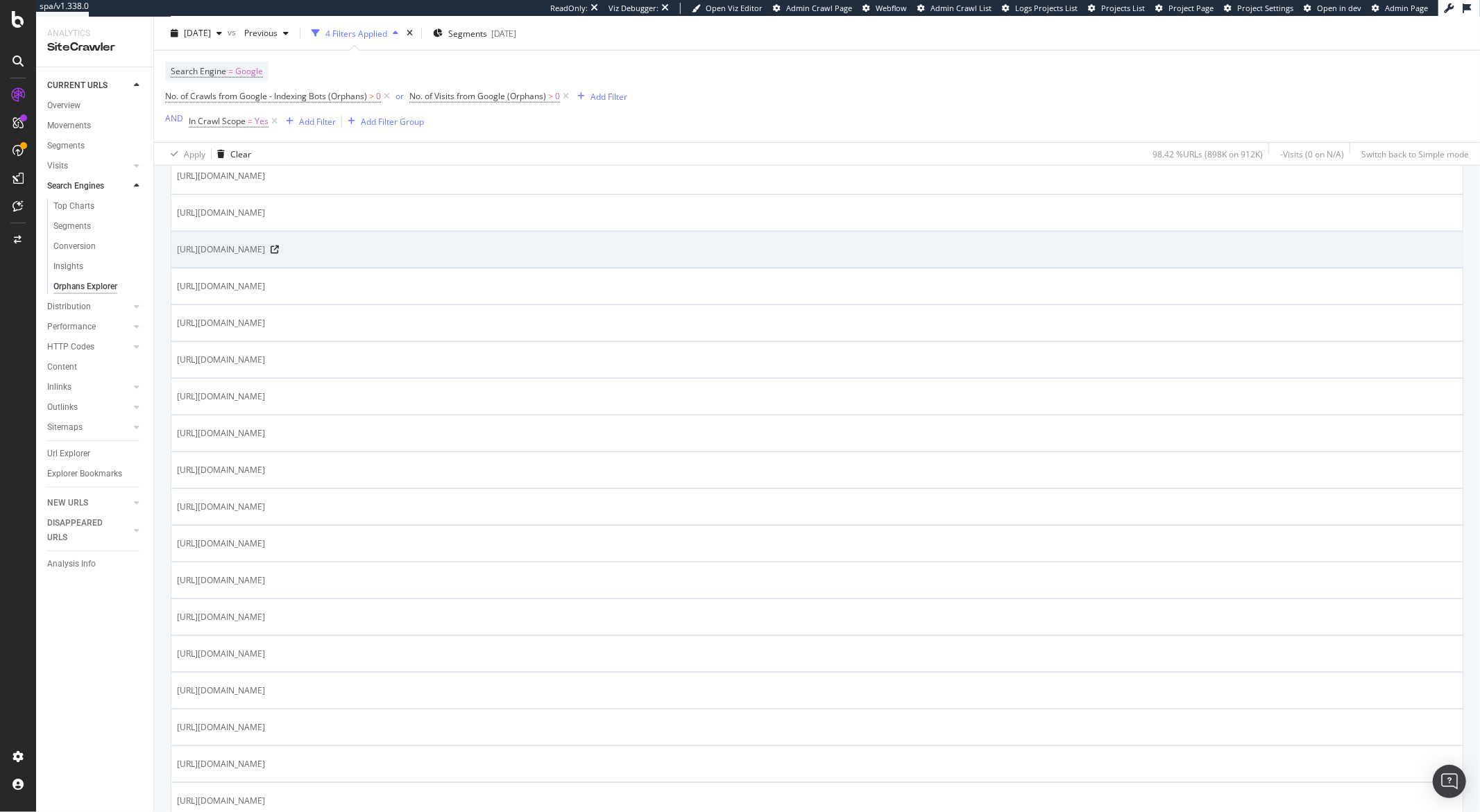
scroll to position [1090, 0]
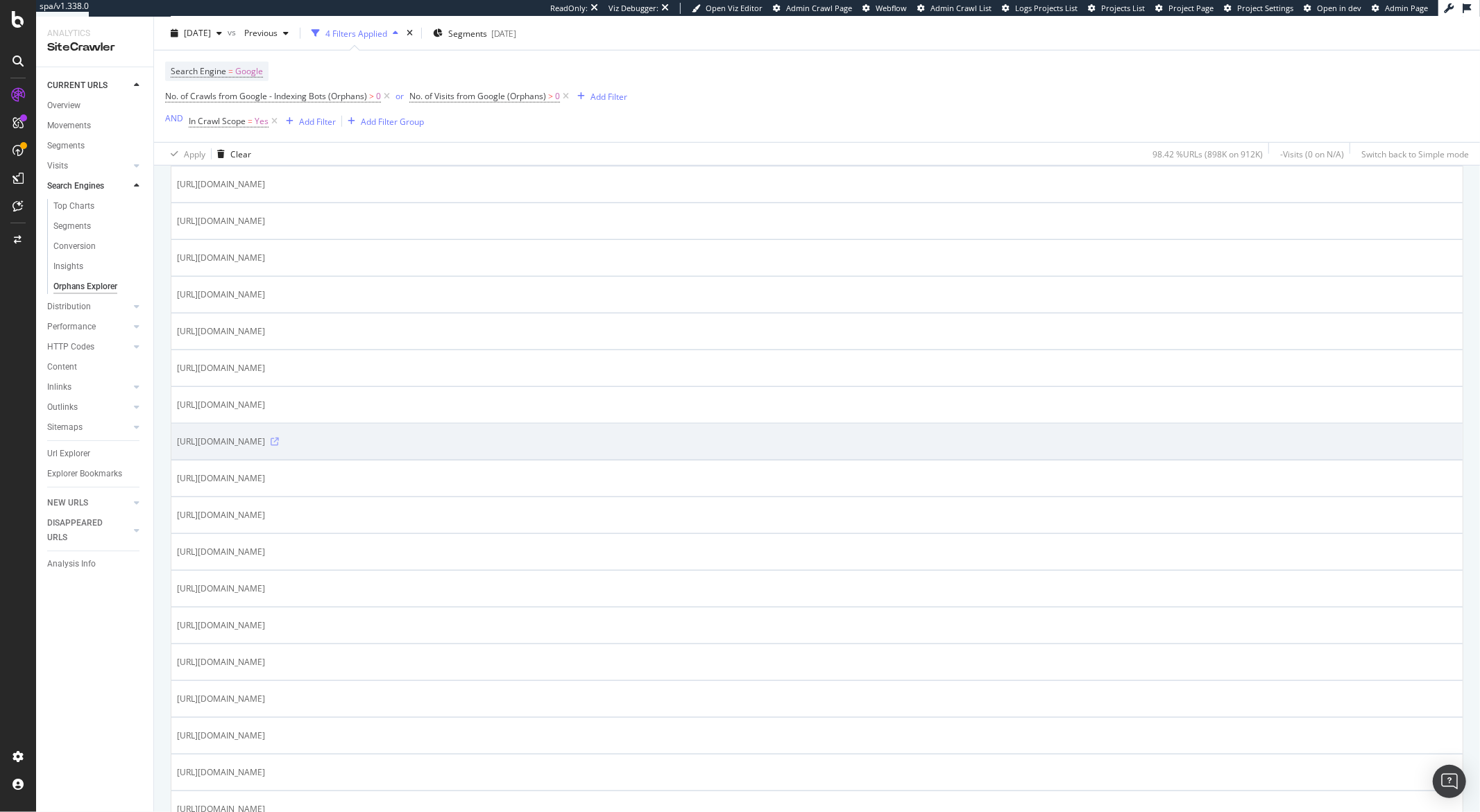
click at [279, 446] on icon at bounding box center [274, 442] width 9 height 9
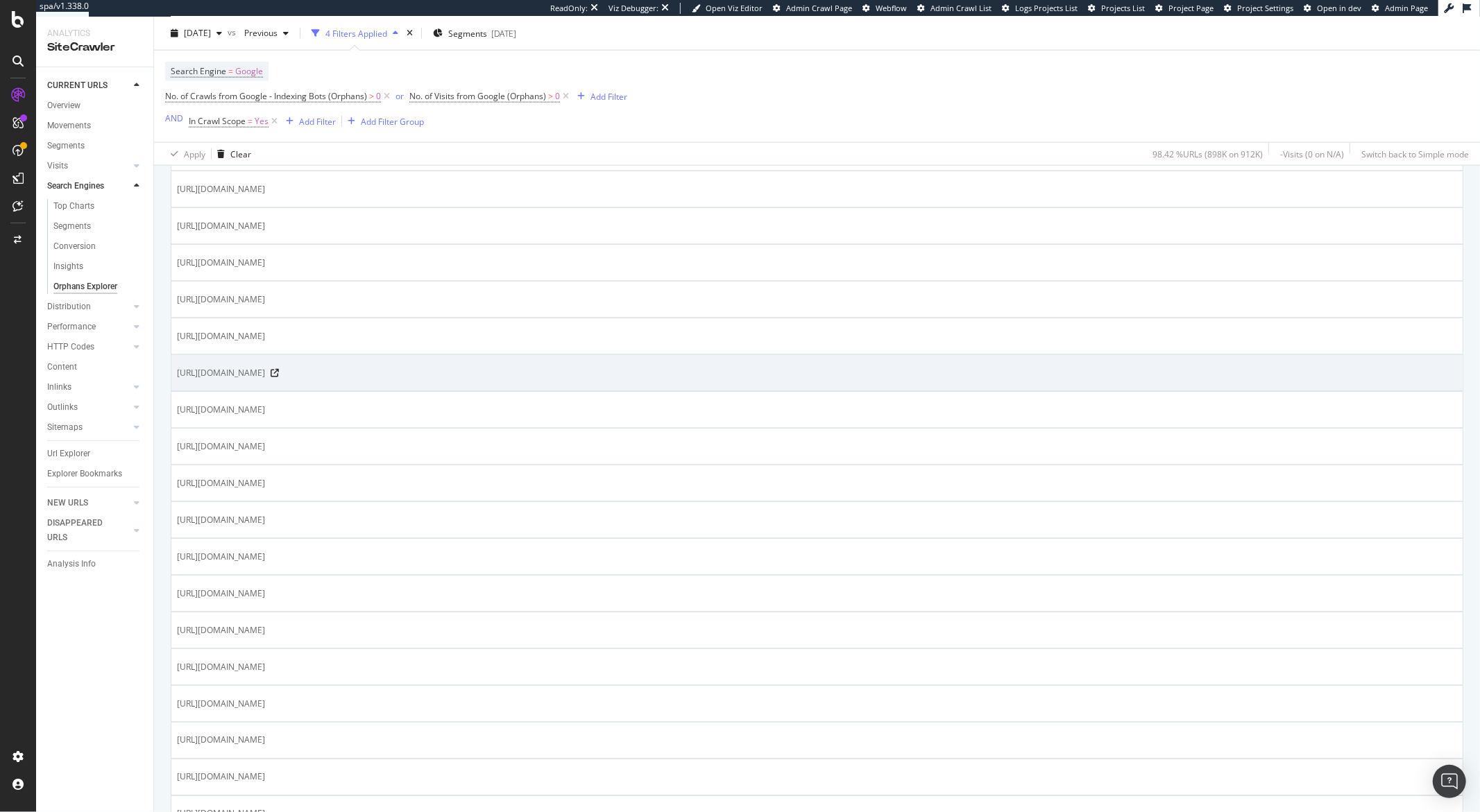
scroll to position [1632, 0]
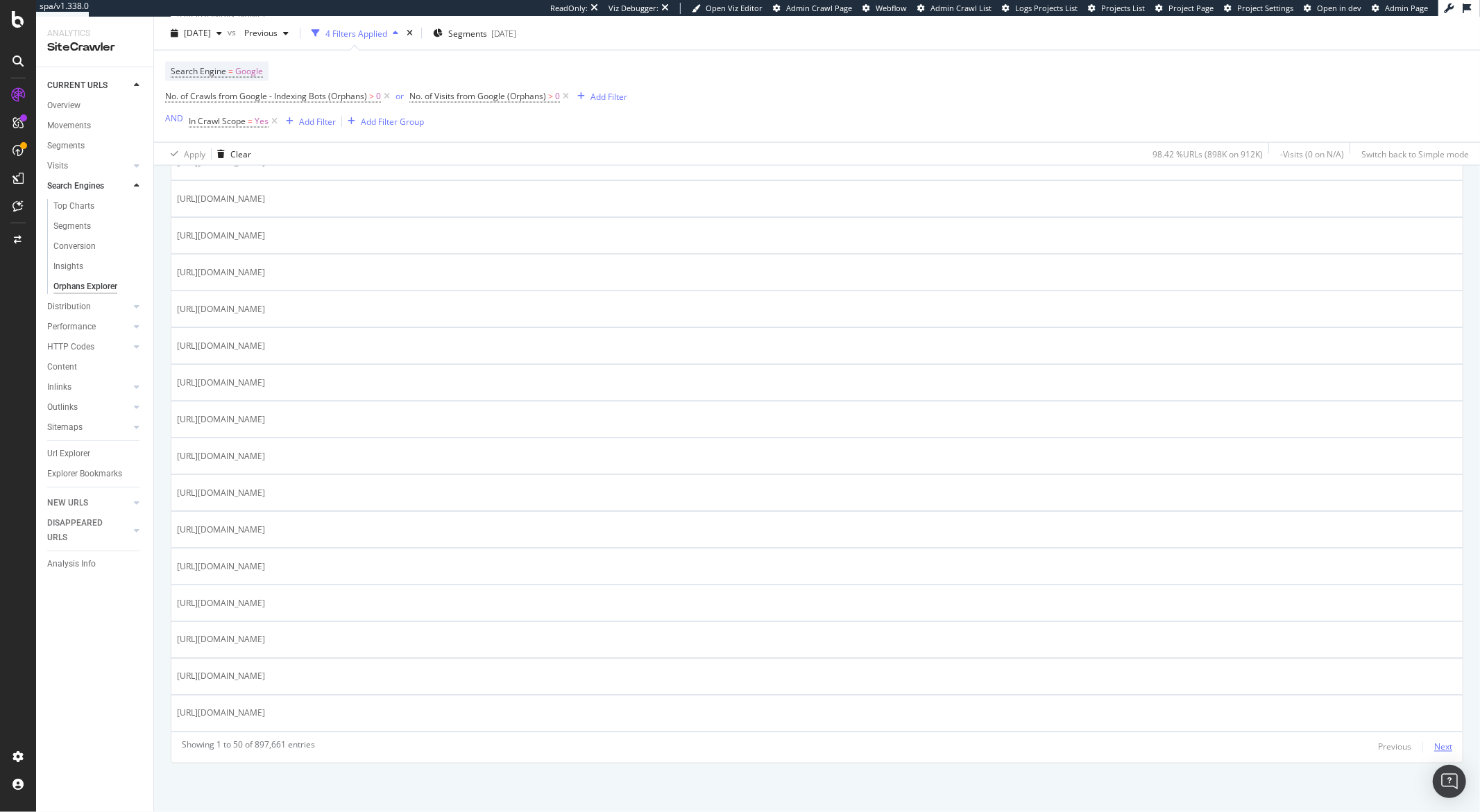
click at [1434, 754] on div "Next" at bounding box center [1443, 748] width 18 height 16
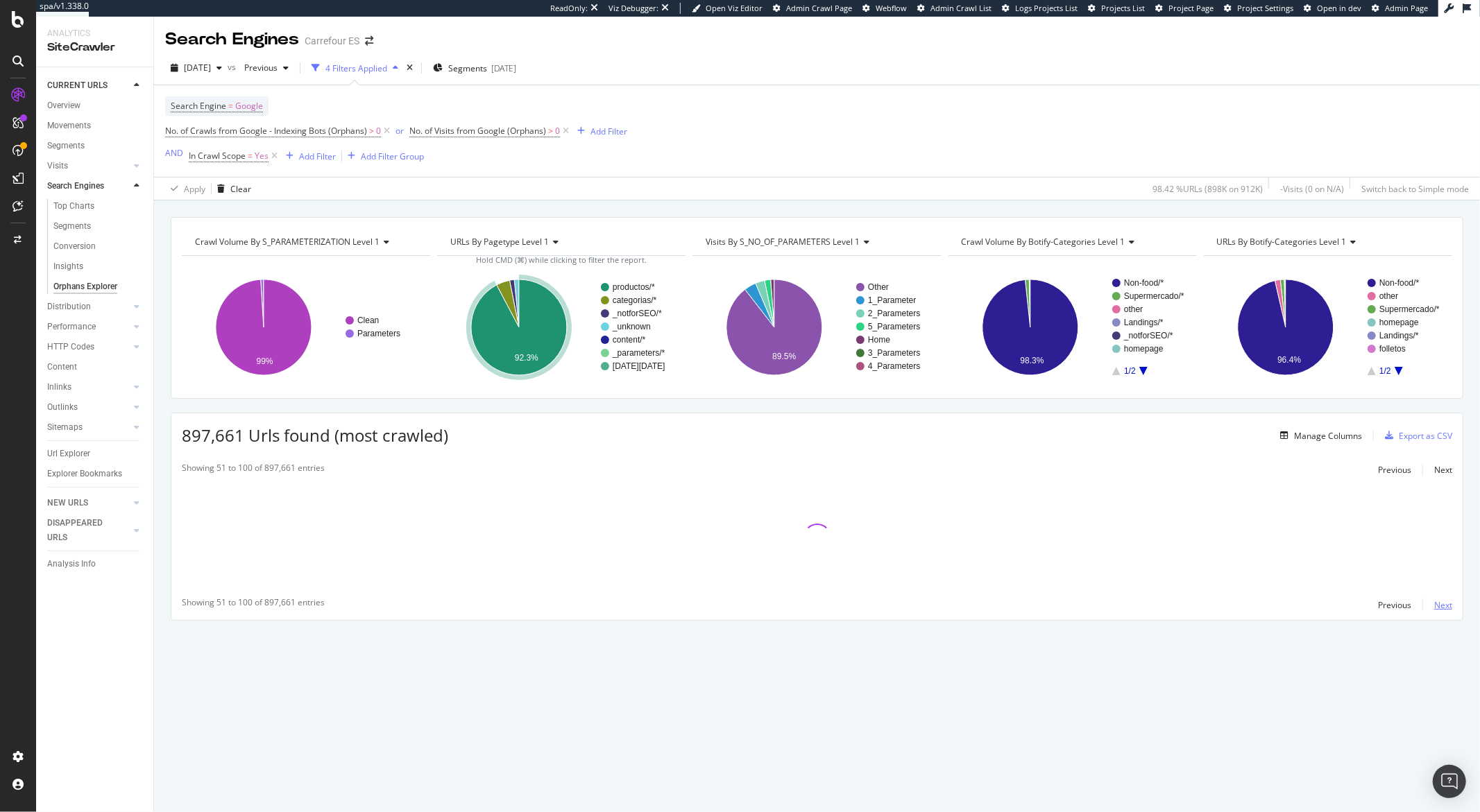
scroll to position [0, 0]
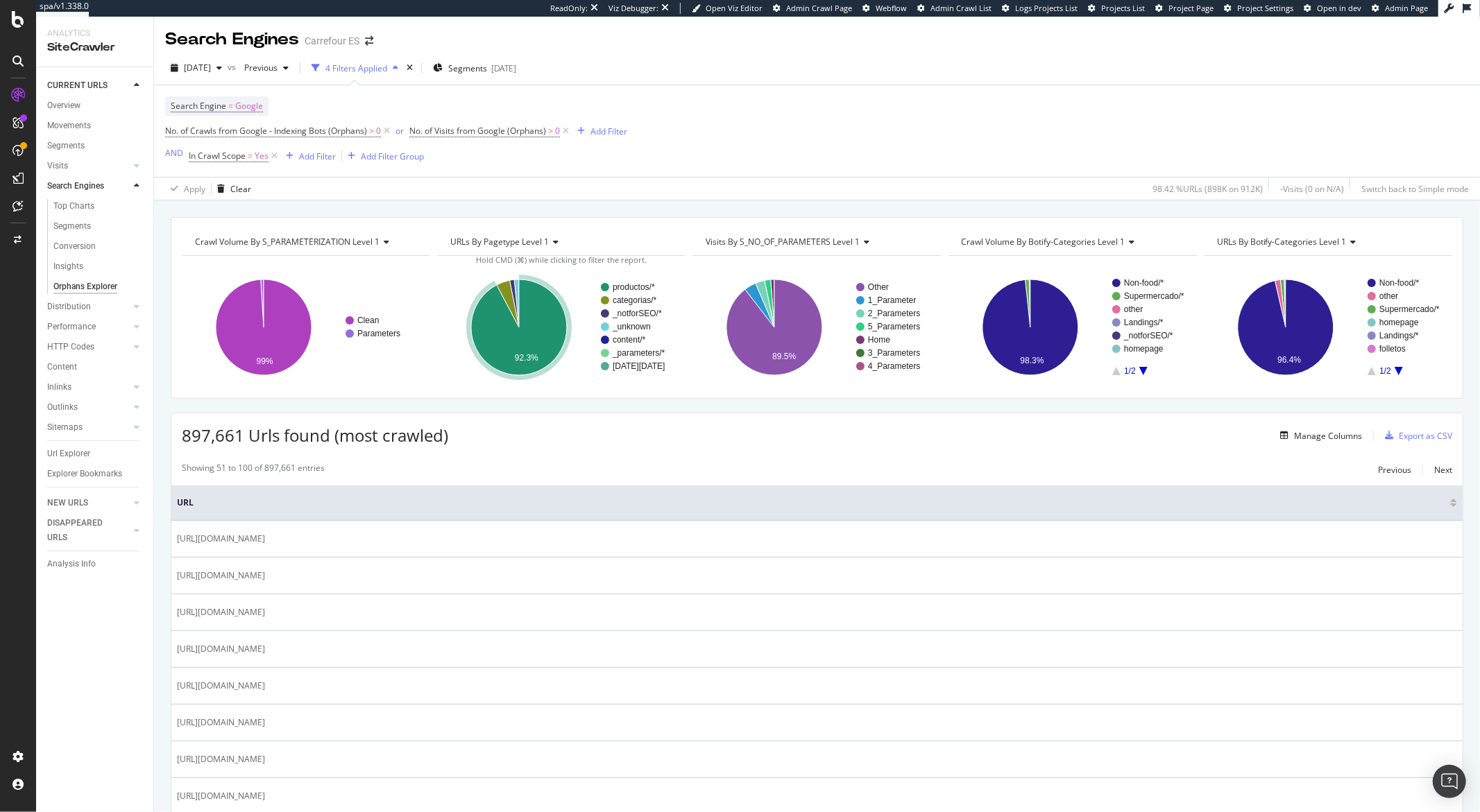
click at [1267, 243] on span "URLs By Botify-categories Level 1" at bounding box center [1281, 242] width 129 height 12
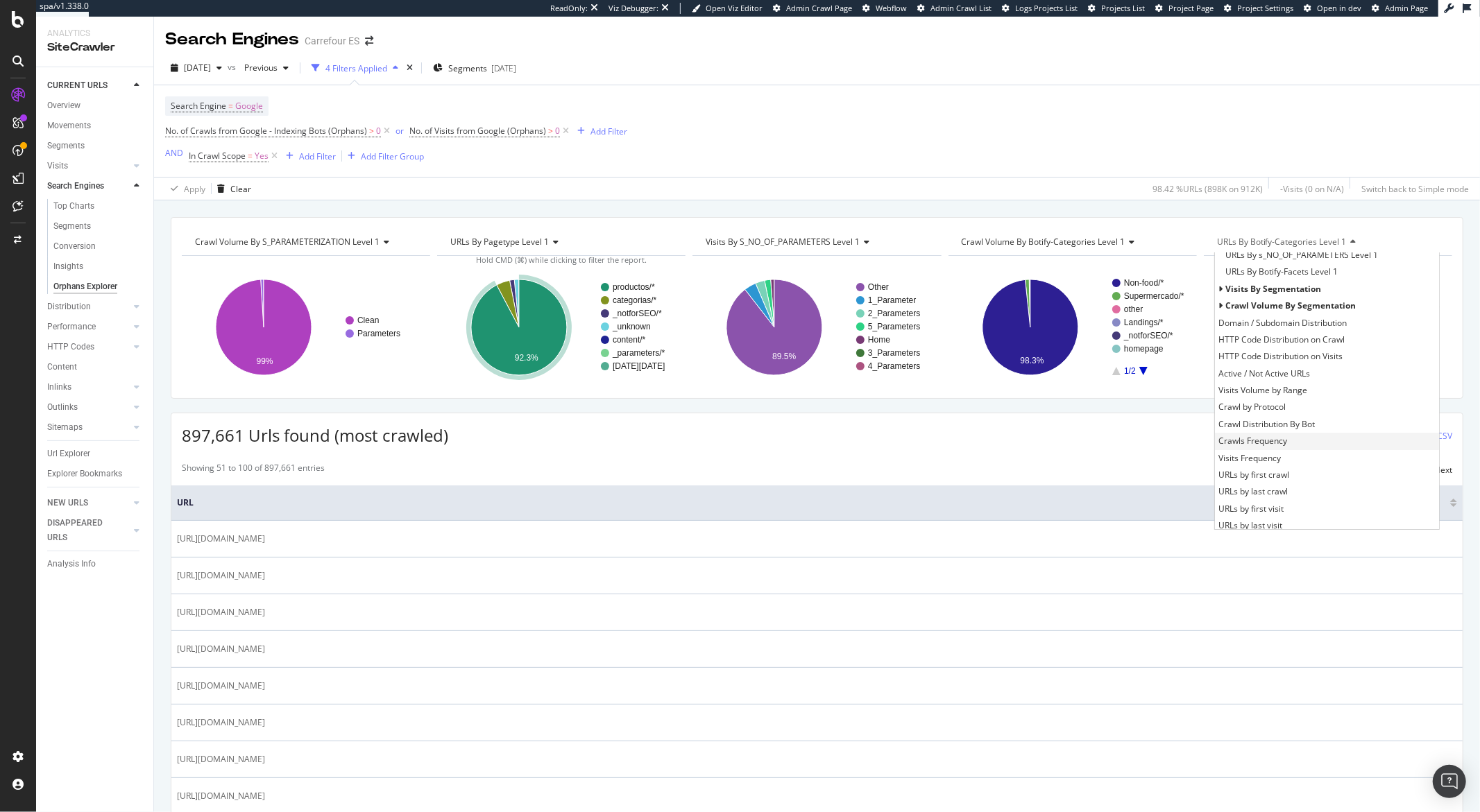
scroll to position [78, 0]
click at [1250, 436] on span "Visits Frequency" at bounding box center [1249, 437] width 63 height 14
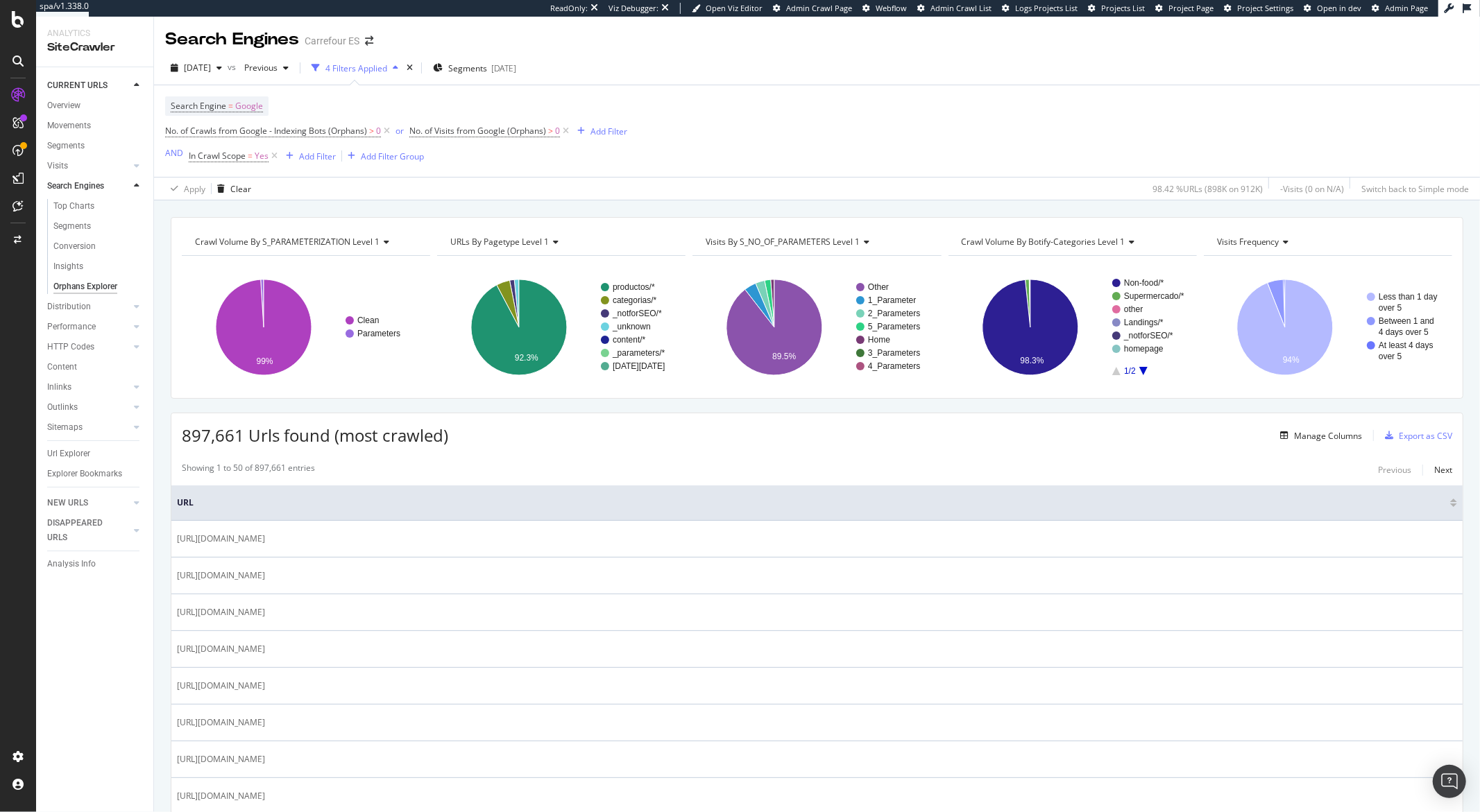
click at [1251, 244] on span "Visits Frequency" at bounding box center [1248, 242] width 63 height 12
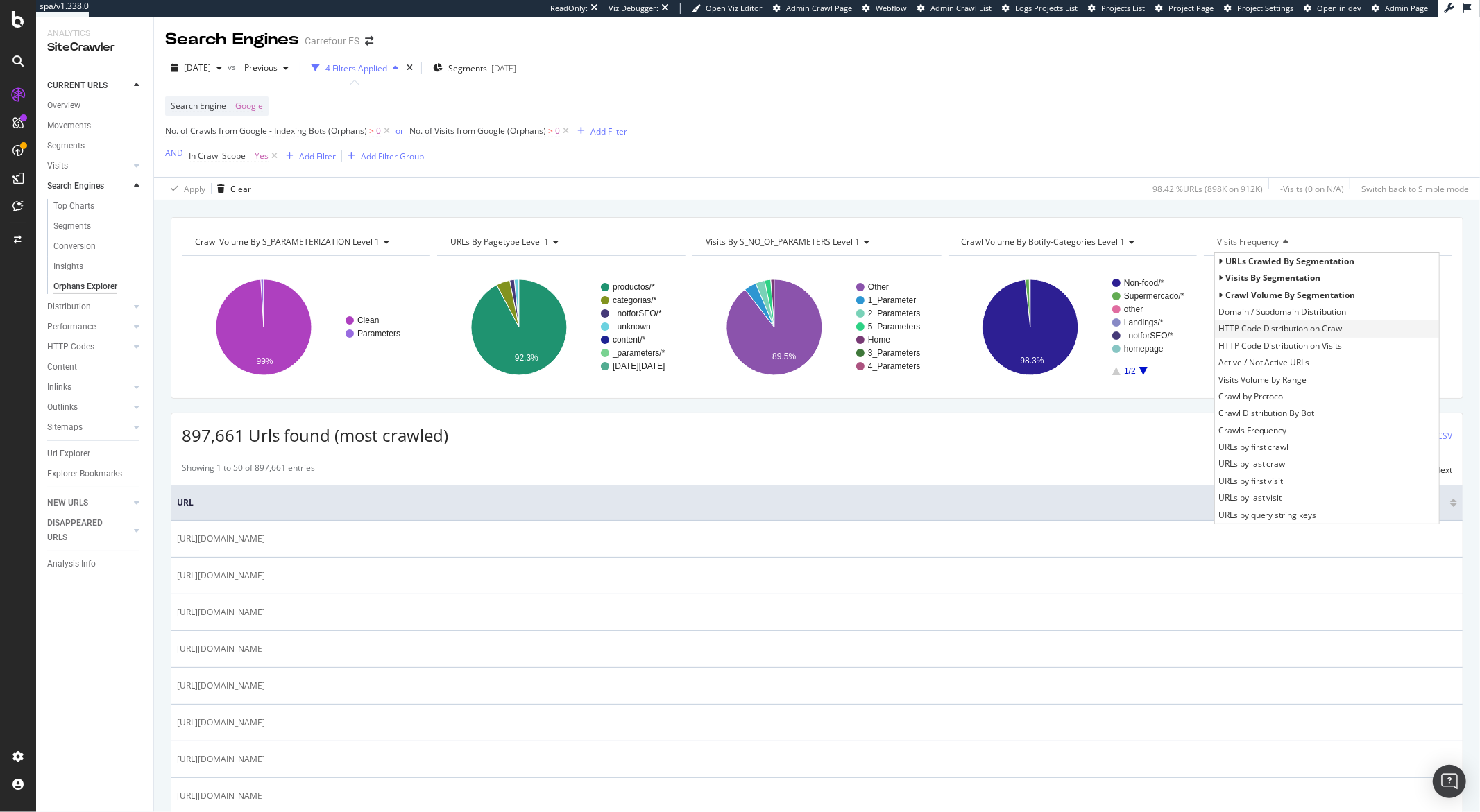
click at [1253, 336] on span "HTTP Code Distribution on Crawl" at bounding box center [1280, 329] width 126 height 14
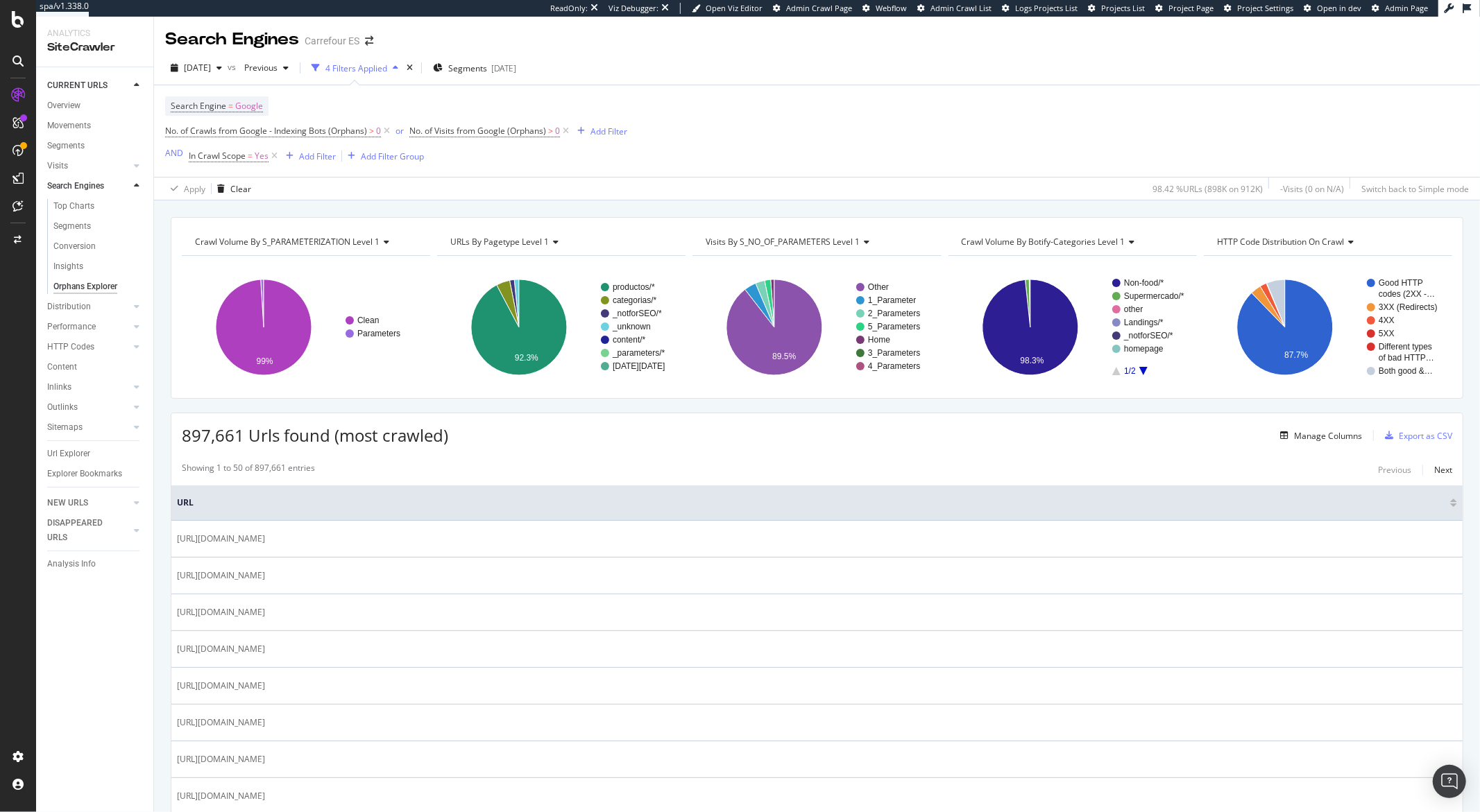
click at [1242, 248] on span "HTTP Code Distribution on Crawl" at bounding box center [1280, 242] width 128 height 12
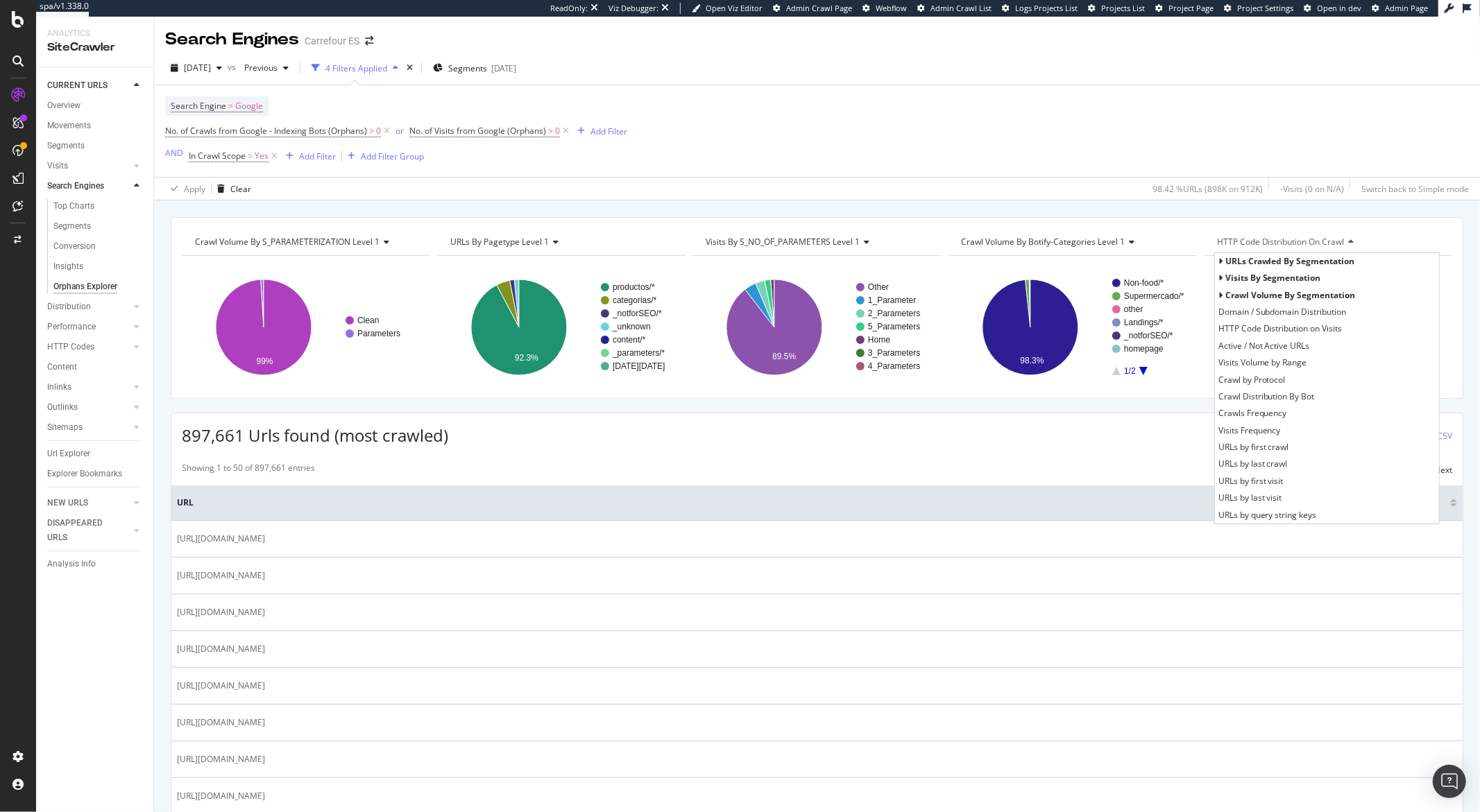
click at [1225, 261] on span "URLs crawled by segmentation" at bounding box center [1289, 261] width 129 height 12
click at [1225, 364] on span "Visits by segmentation" at bounding box center [1272, 363] width 96 height 12
click at [1225, 466] on span "Crawl volume by segmentation" at bounding box center [1290, 464] width 130 height 12
click at [1235, 352] on span "Active / Not Active URLs" at bounding box center [1263, 352] width 91 height 14
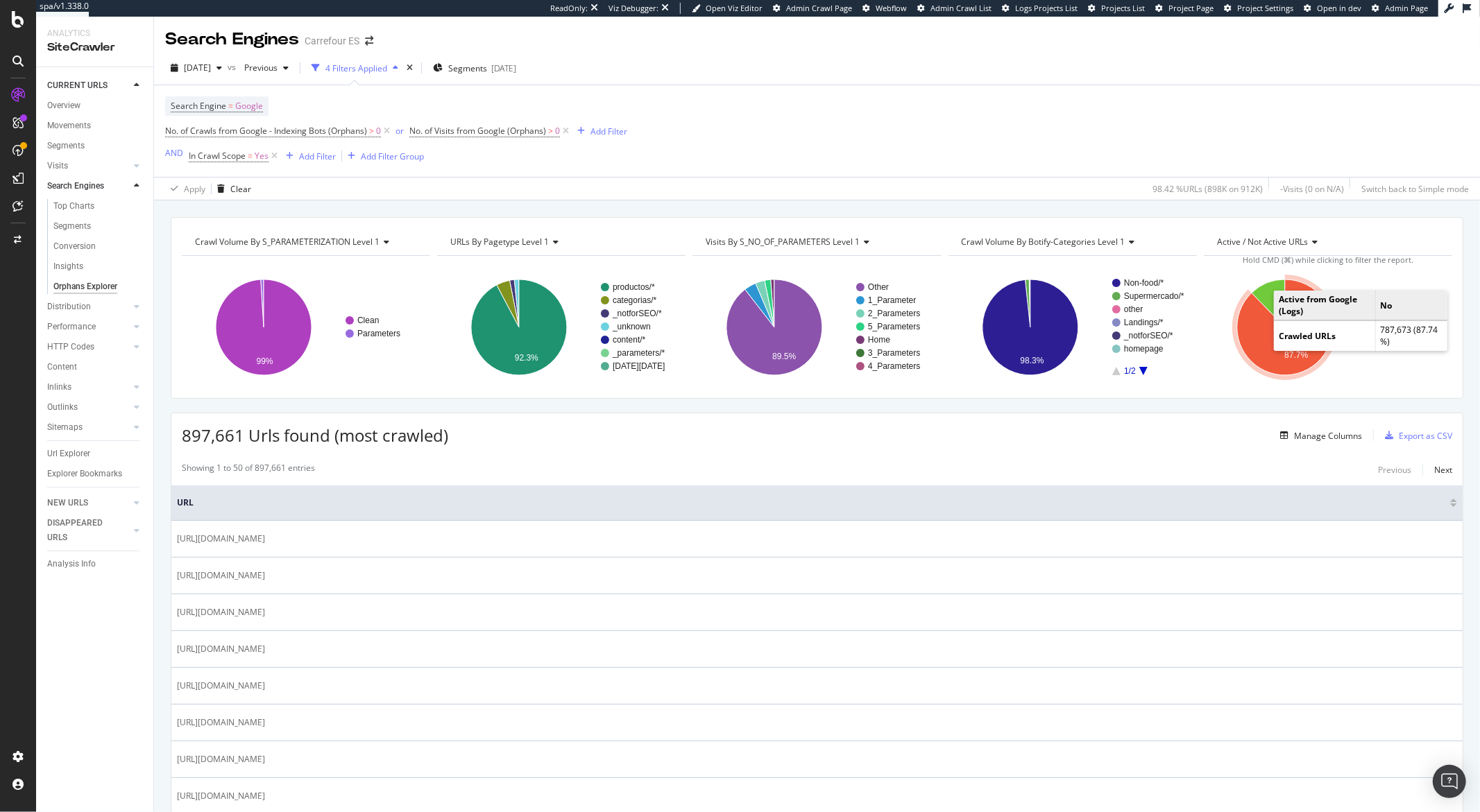
click at [1258, 347] on icon "A chart." at bounding box center [1285, 327] width 96 height 96
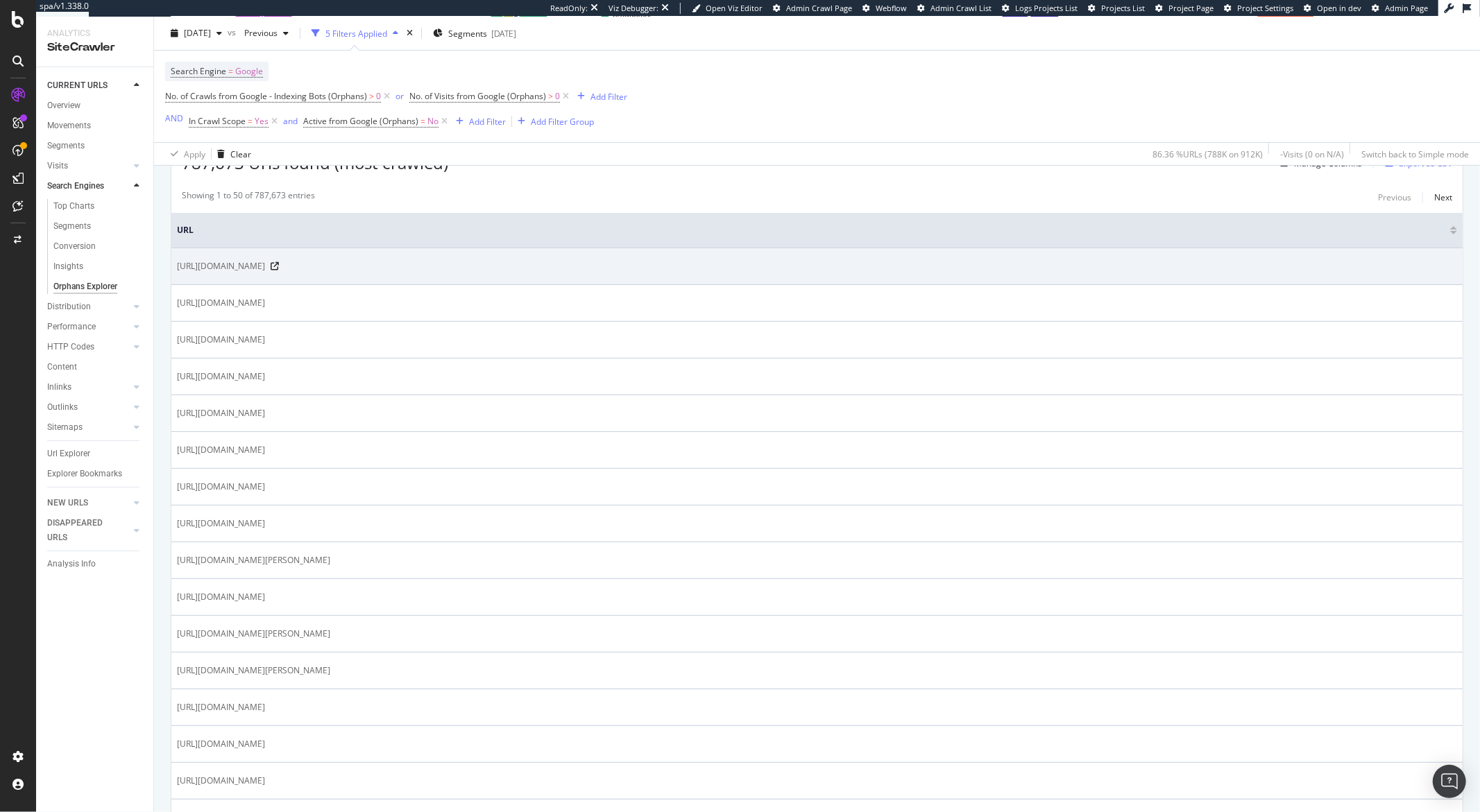
scroll to position [320, 0]
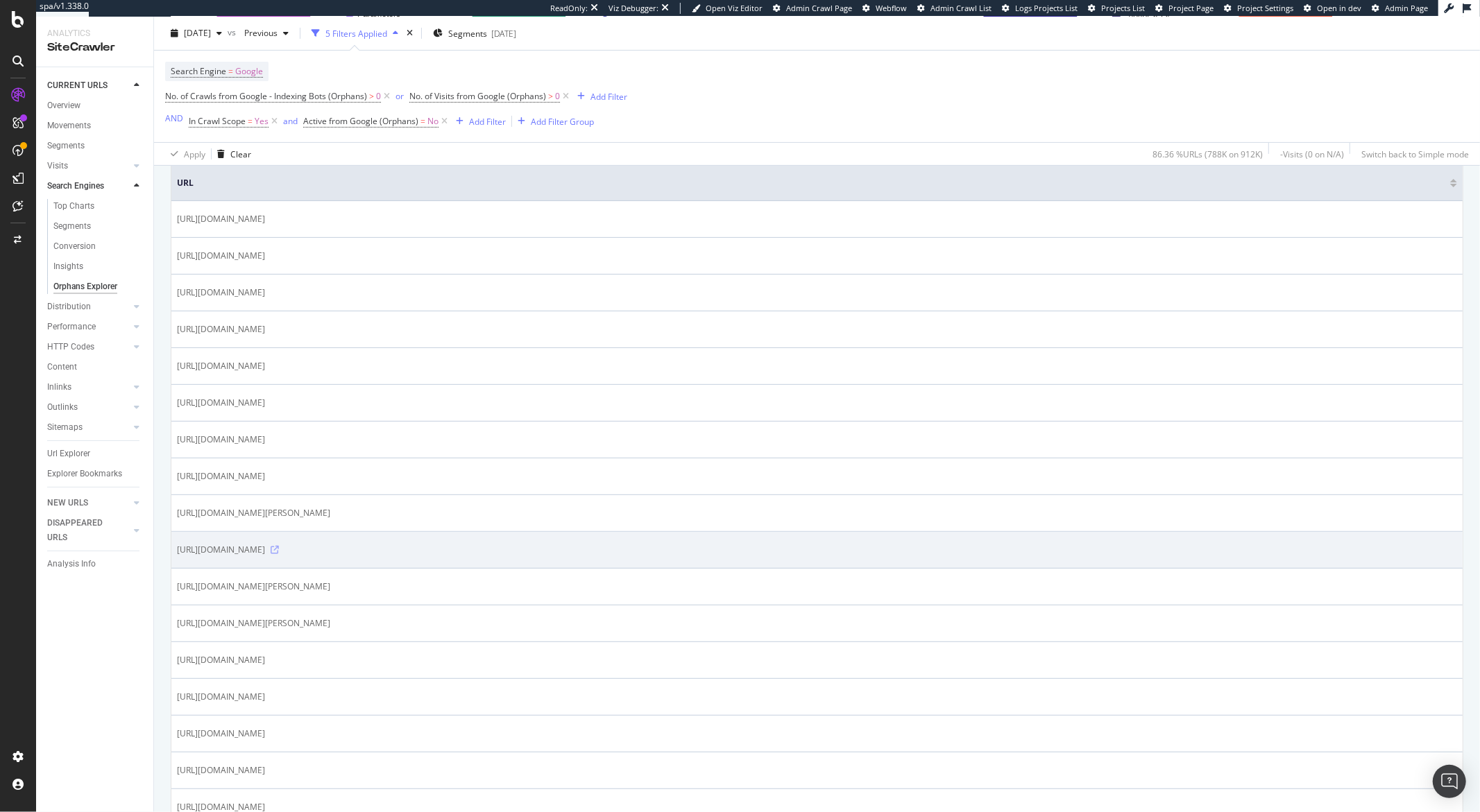
click at [279, 552] on icon at bounding box center [274, 551] width 9 height 9
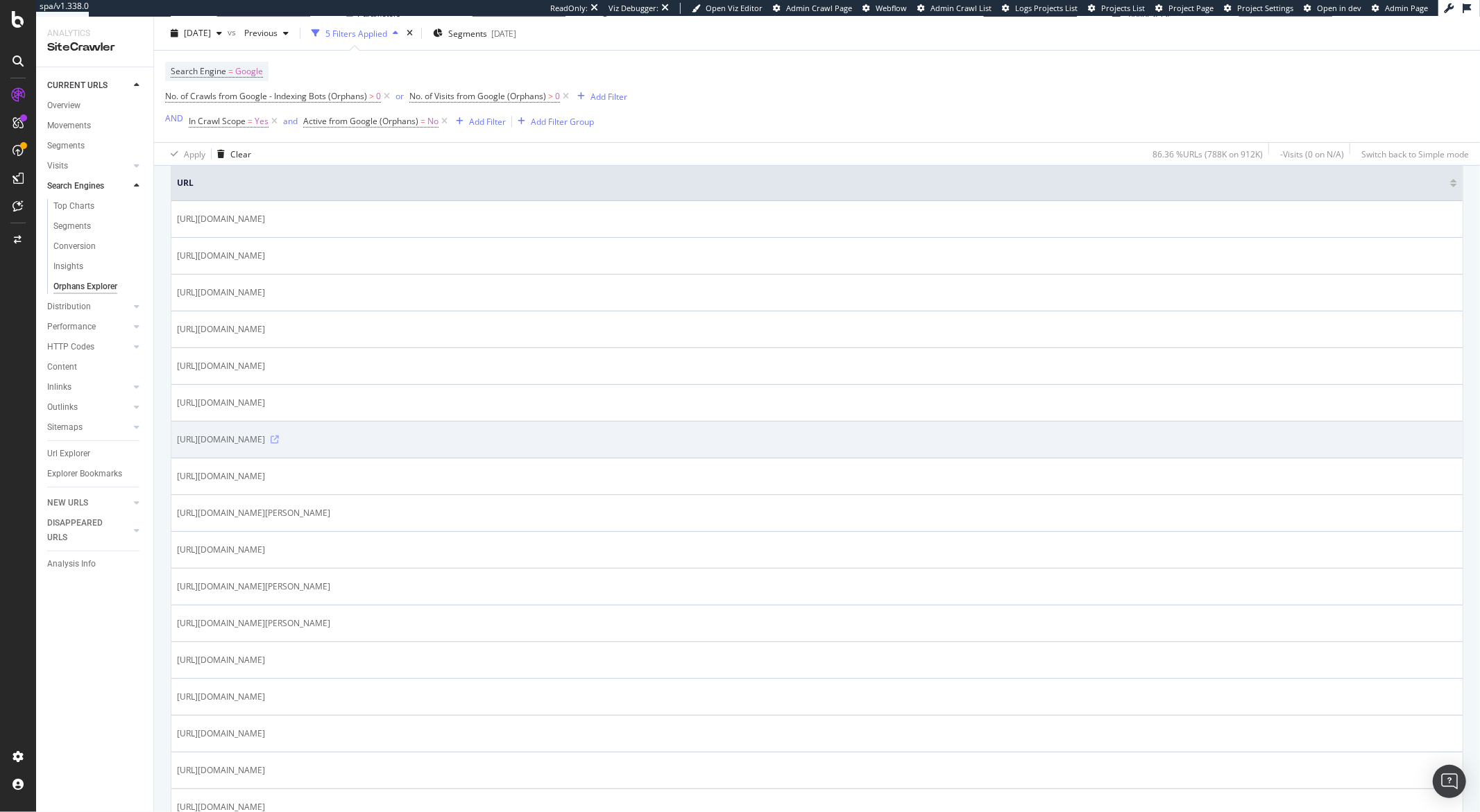
click at [279, 443] on icon at bounding box center [274, 440] width 9 height 9
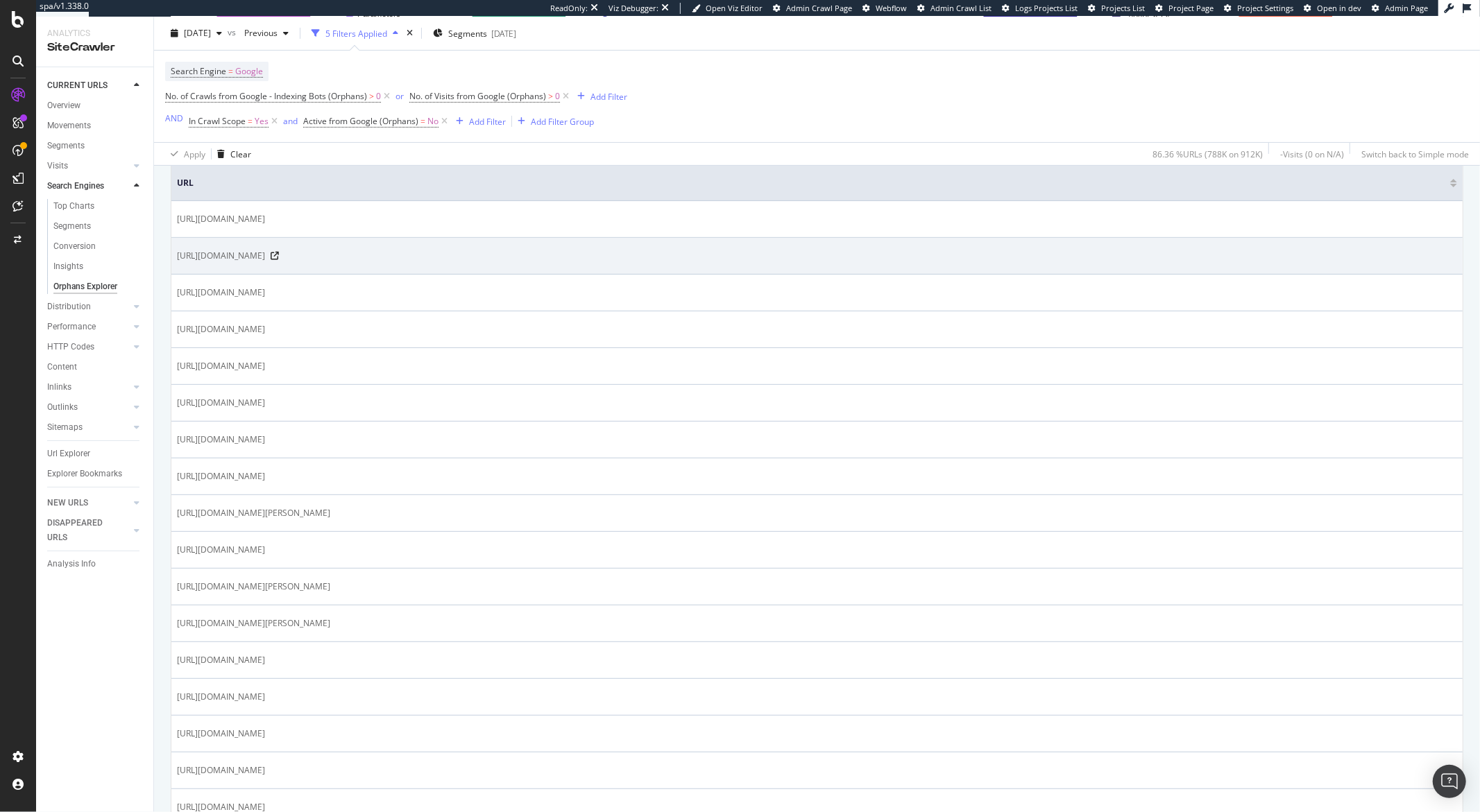
scroll to position [28, 0]
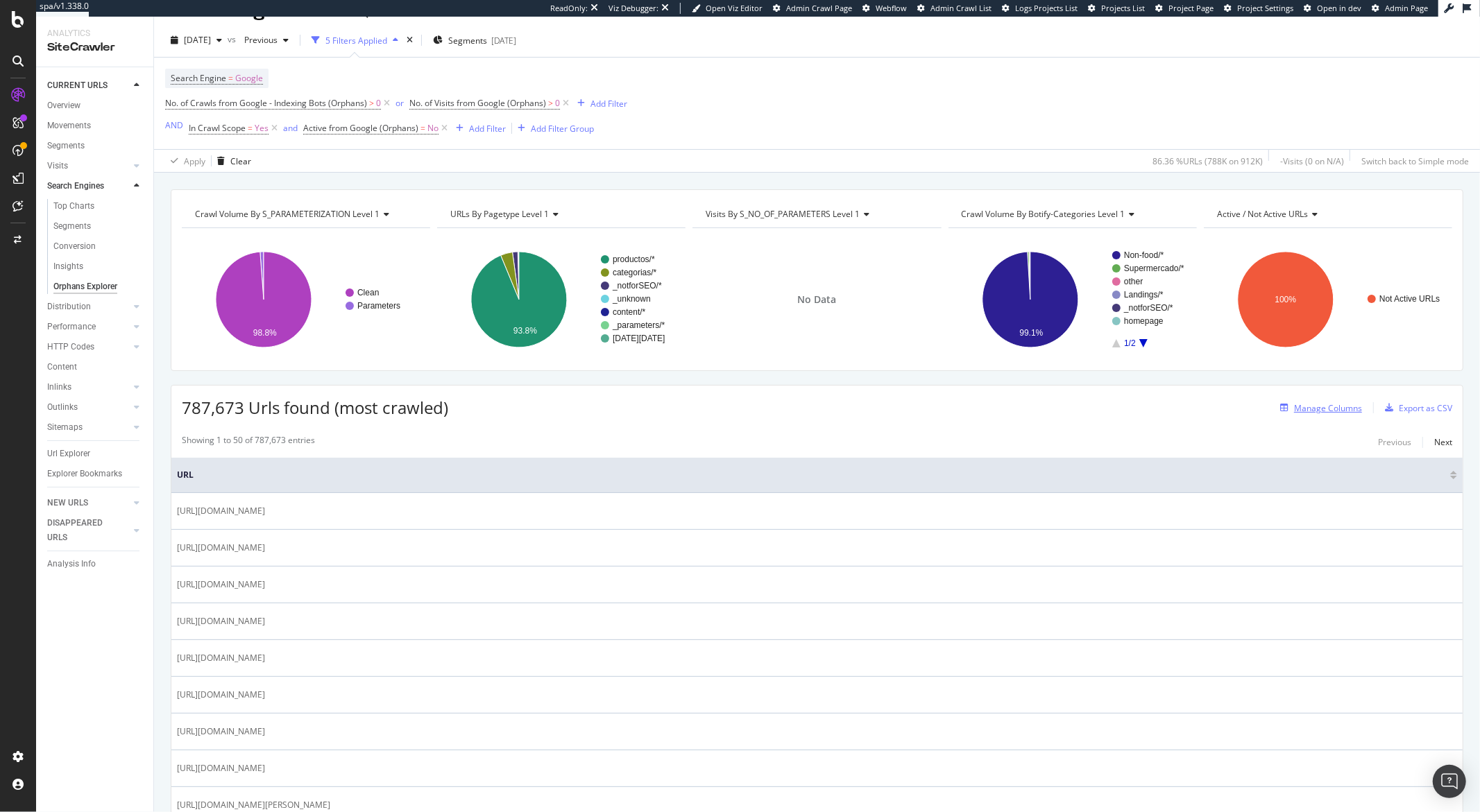
click at [1325, 415] on div "Manage Columns" at bounding box center [1318, 408] width 88 height 16
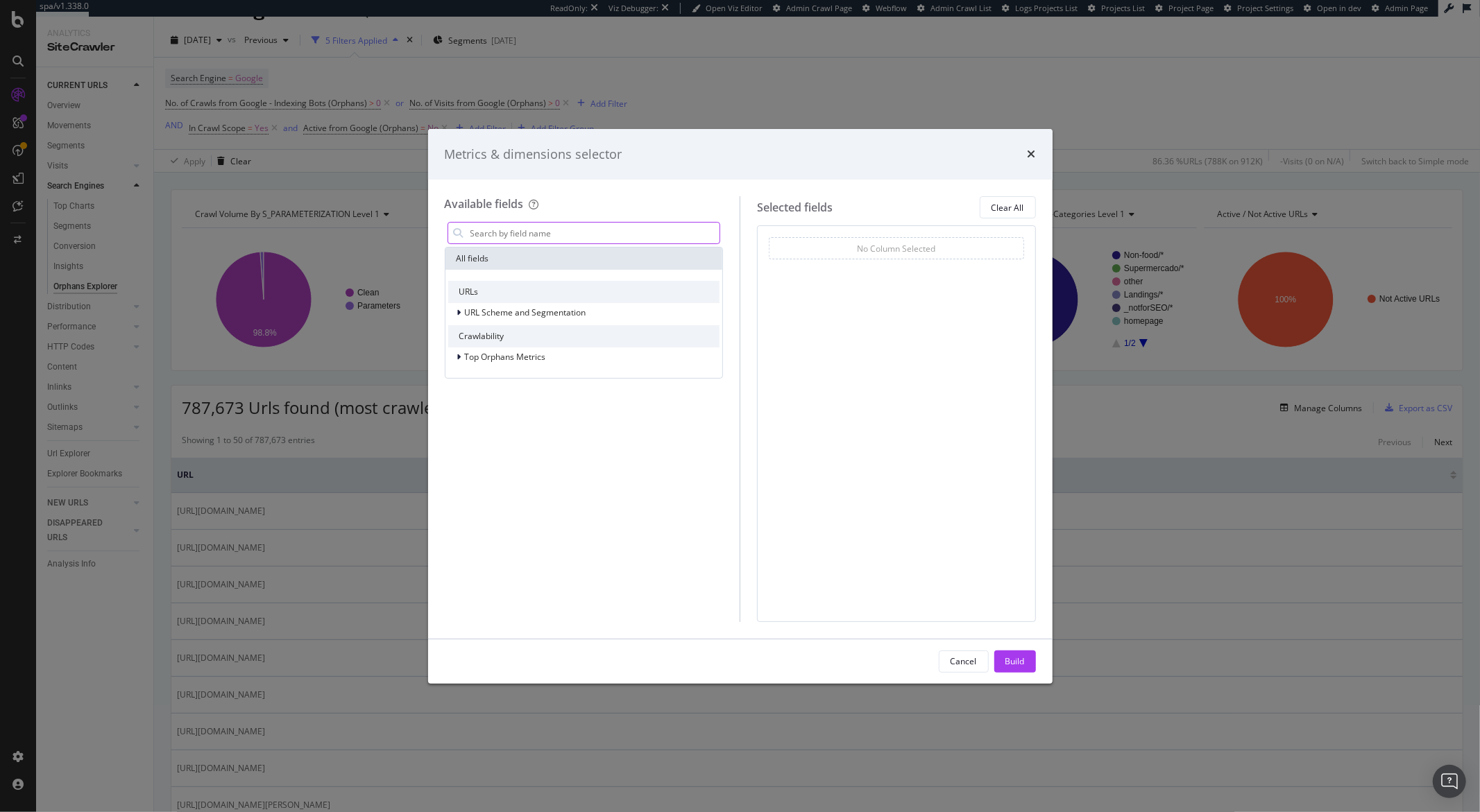
click at [625, 234] on input "modal" at bounding box center [594, 233] width 251 height 21
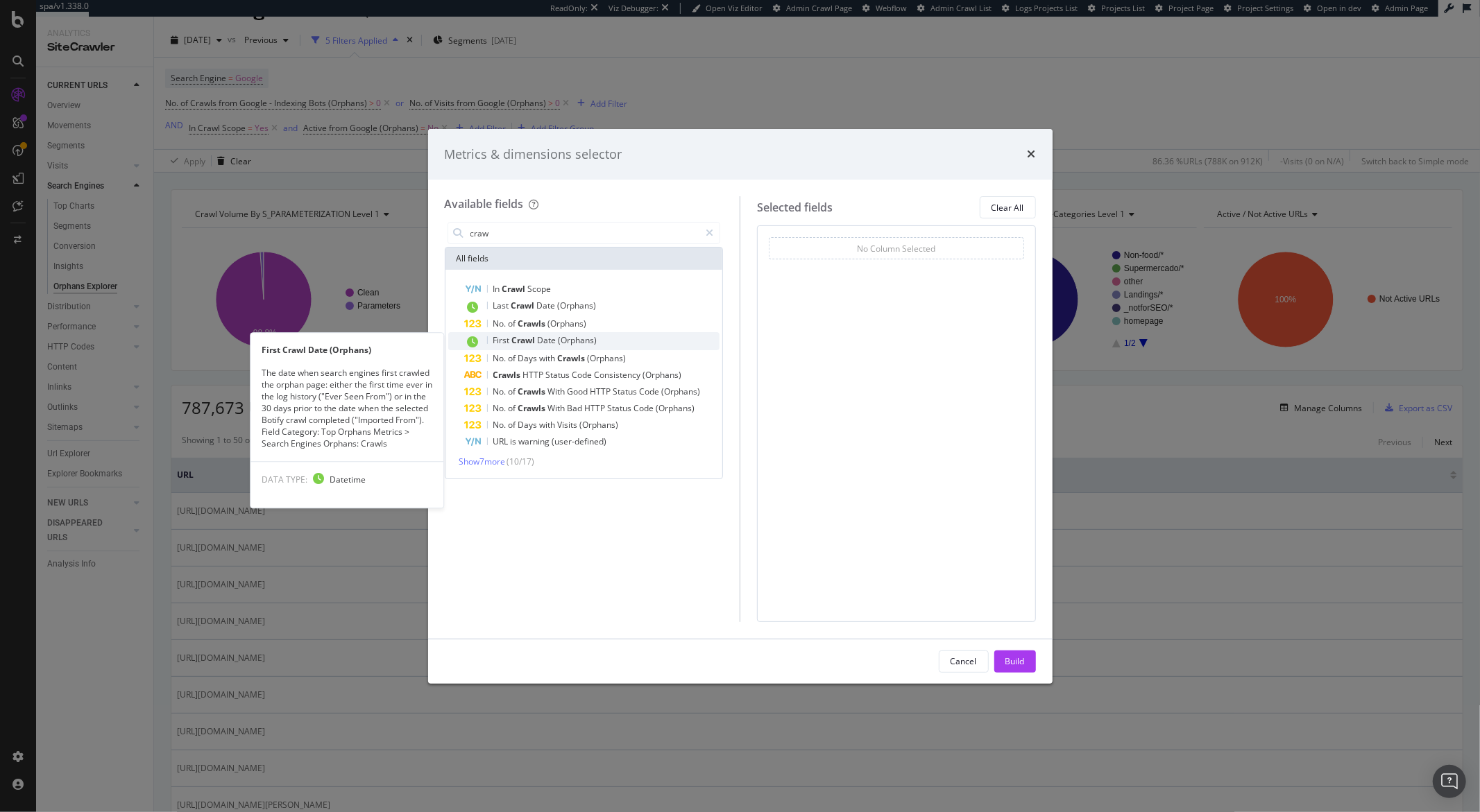
type input "craw"
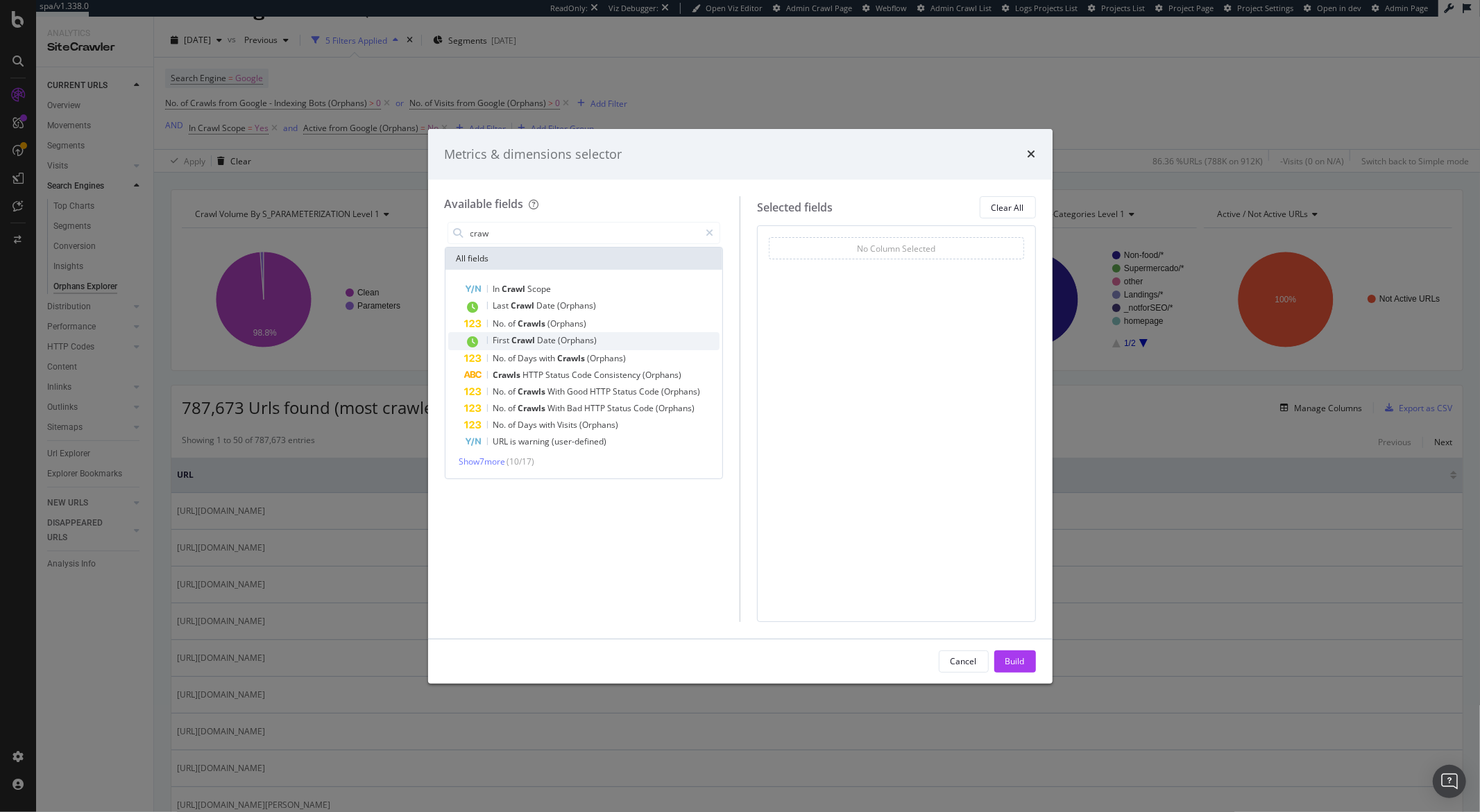
click at [534, 343] on span "Crawl" at bounding box center [525, 340] width 26 height 12
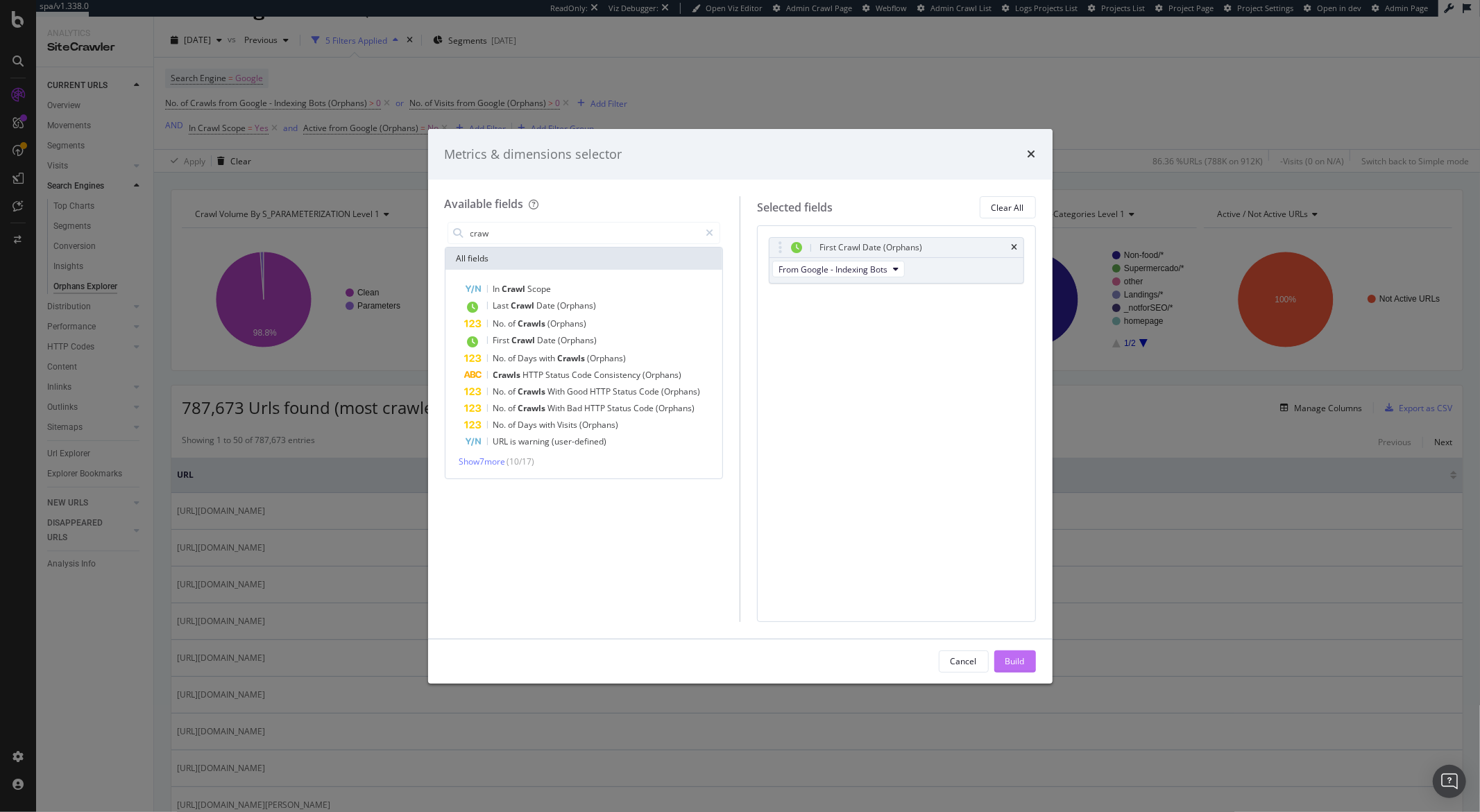
click at [1011, 659] on div "Build" at bounding box center [1014, 662] width 19 height 12
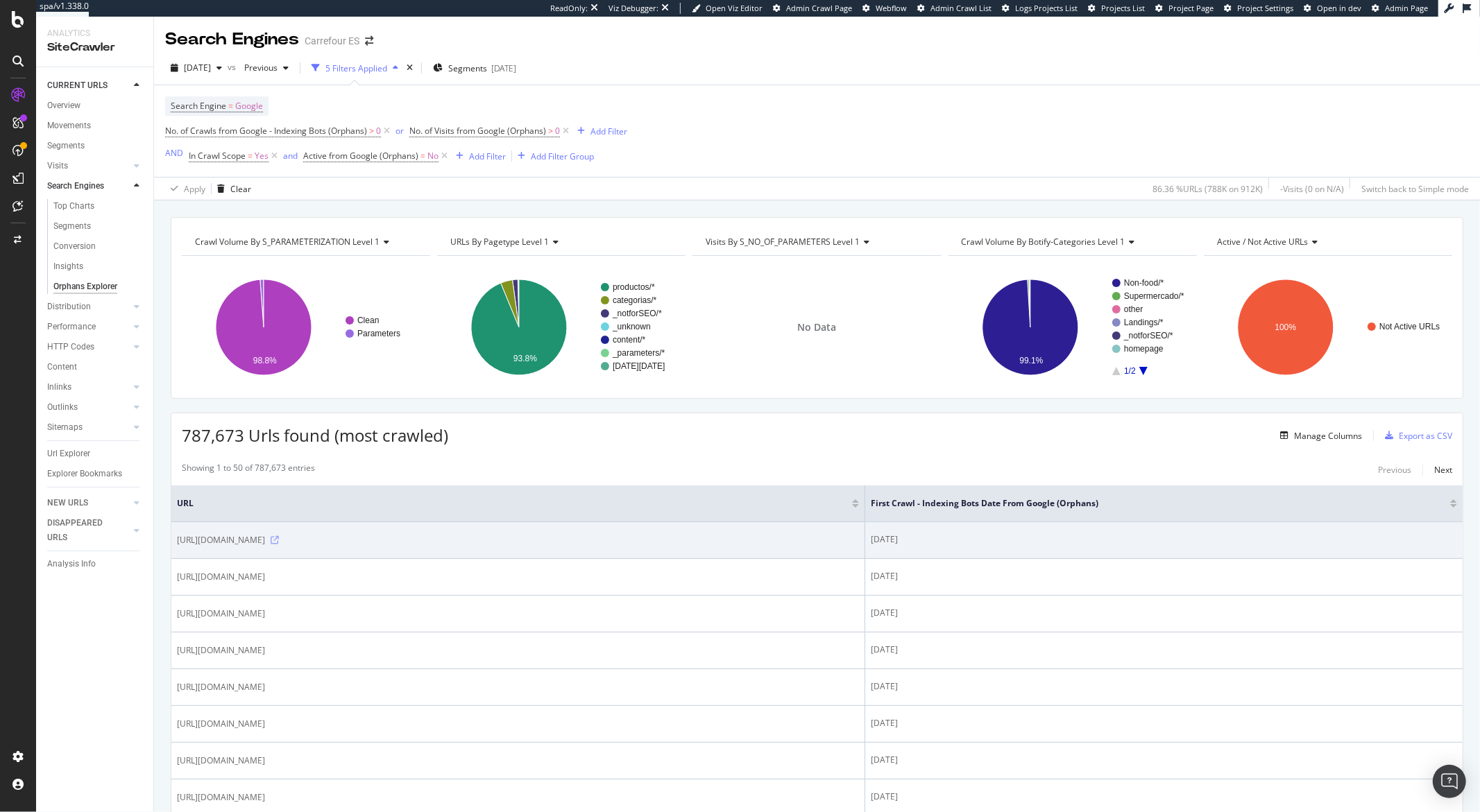
click at [279, 544] on icon at bounding box center [274, 540] width 9 height 9
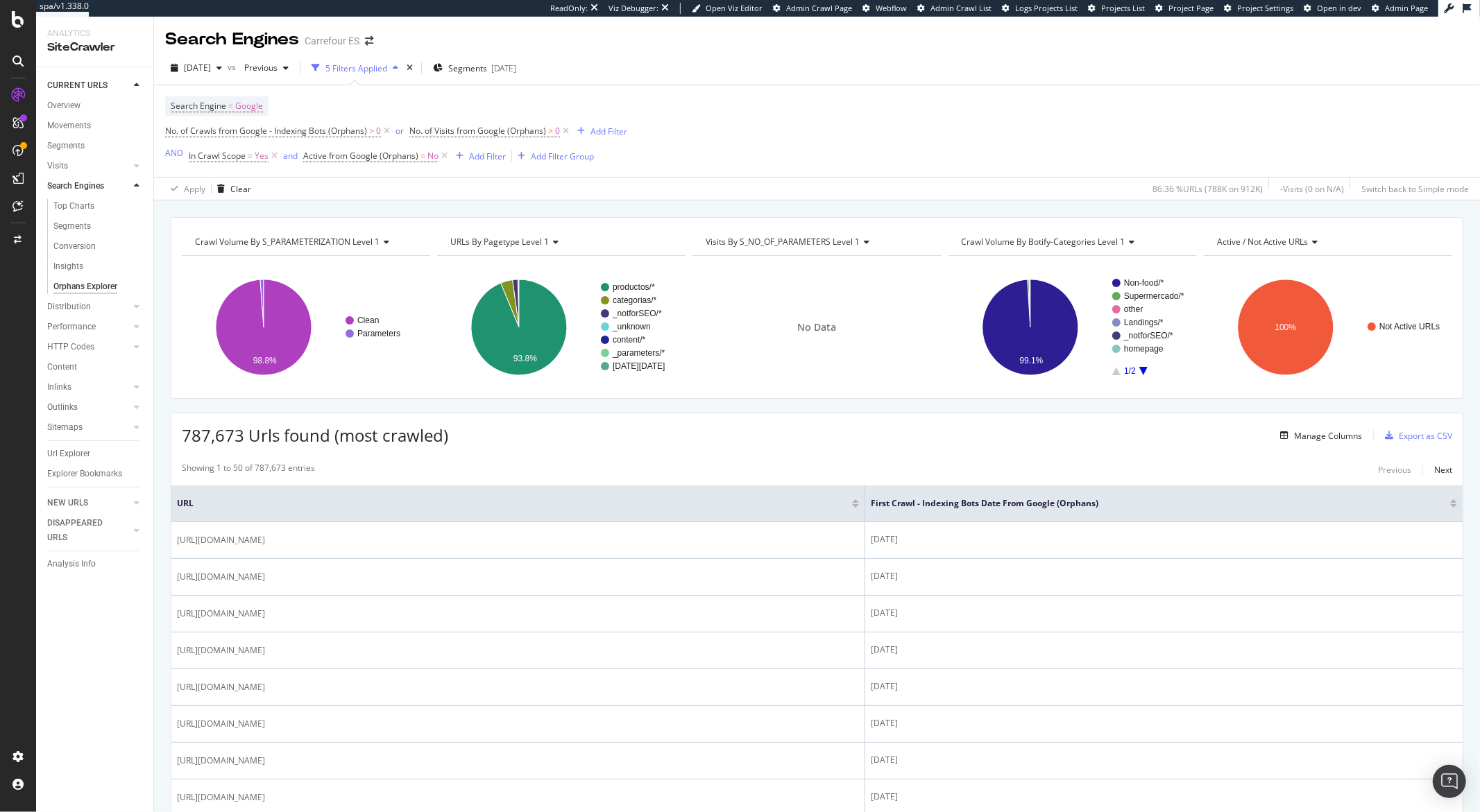
click at [853, 241] on span "Visits by s_NO_OF_PARAMETERS Level 1" at bounding box center [782, 242] width 154 height 12
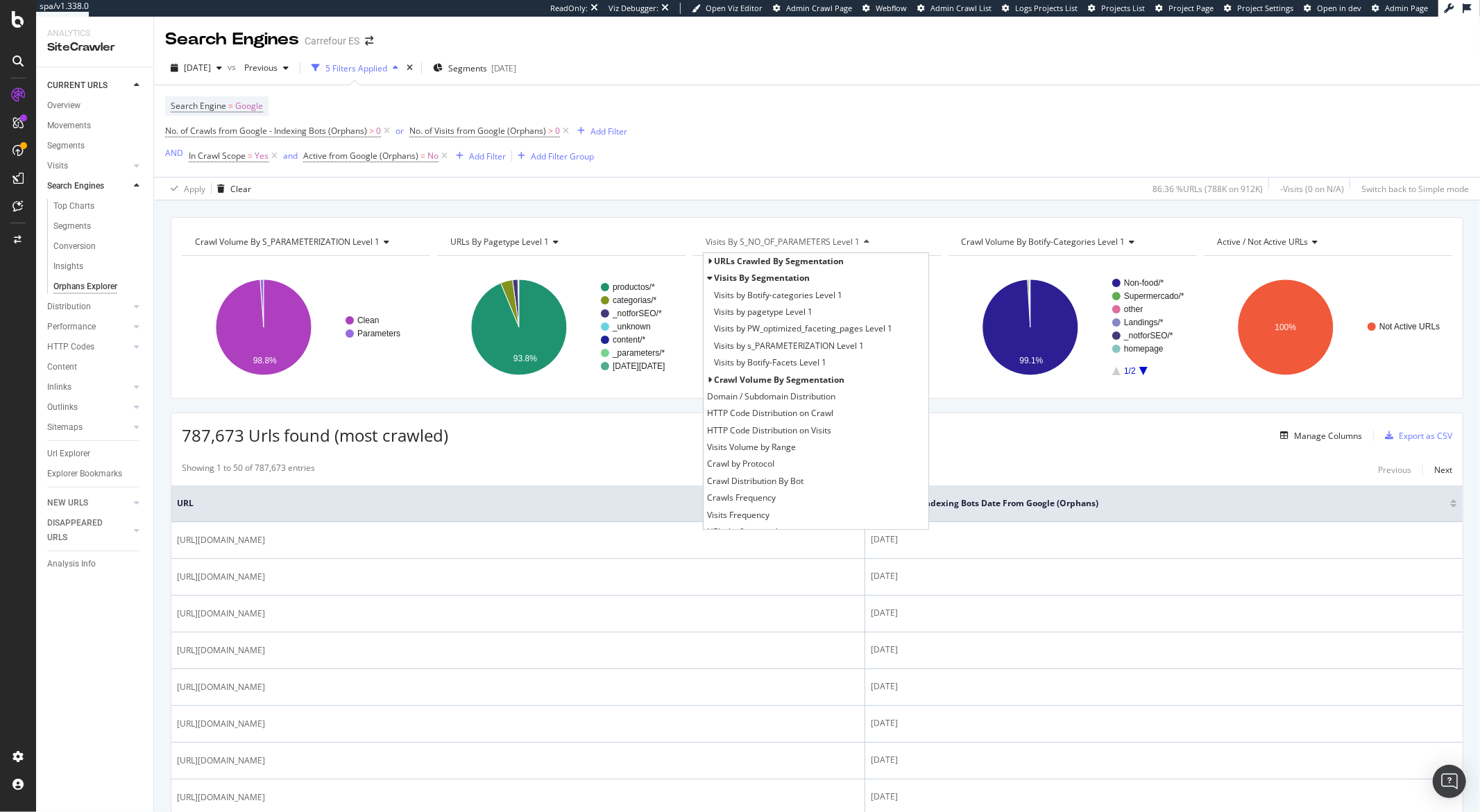
click at [853, 242] on span "Visits by s_NO_OF_PARAMETERS Level 1" at bounding box center [782, 242] width 154 height 12
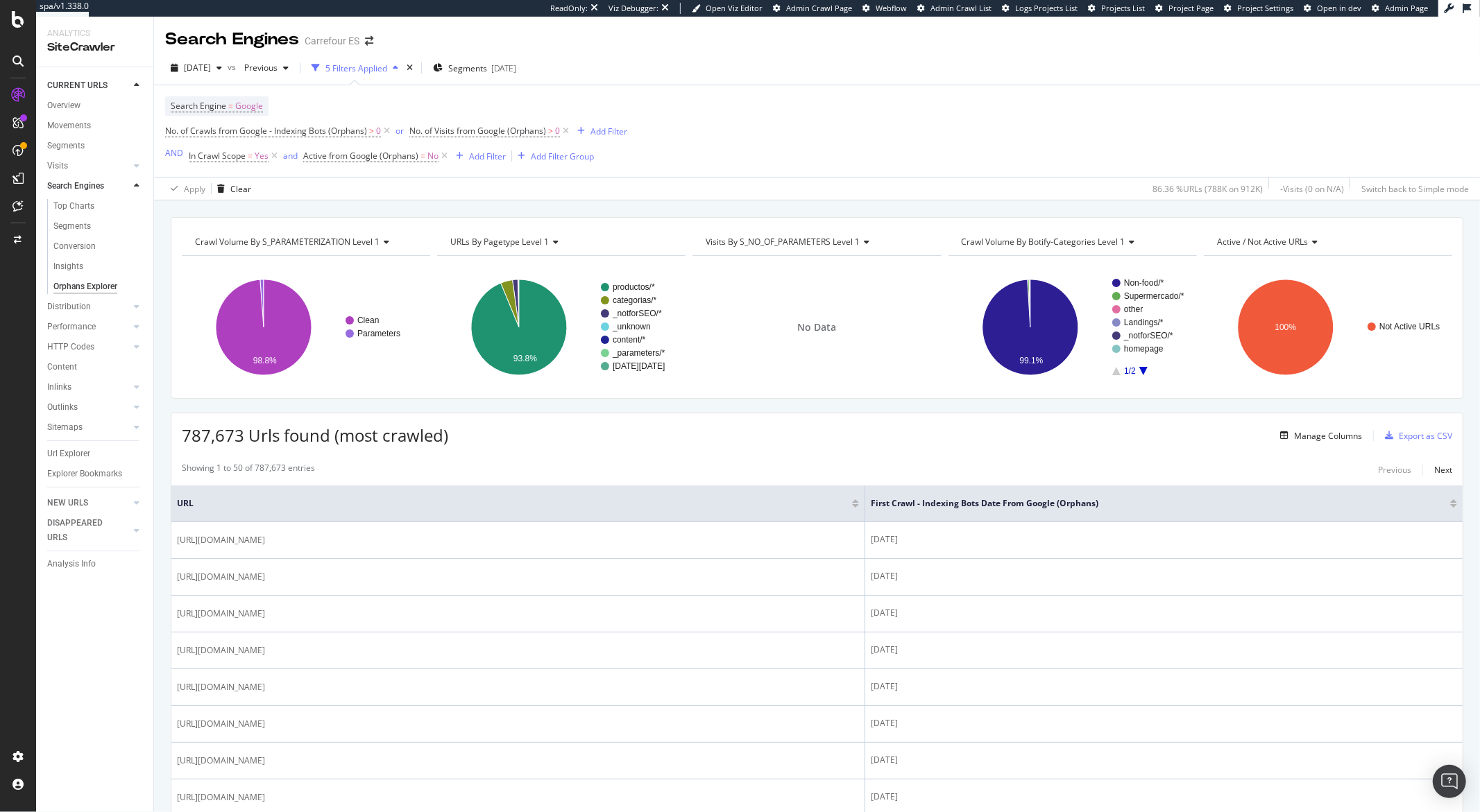
click at [836, 248] on span "Visits by s_NO_OF_PARAMETERS Level 1" at bounding box center [782, 242] width 154 height 12
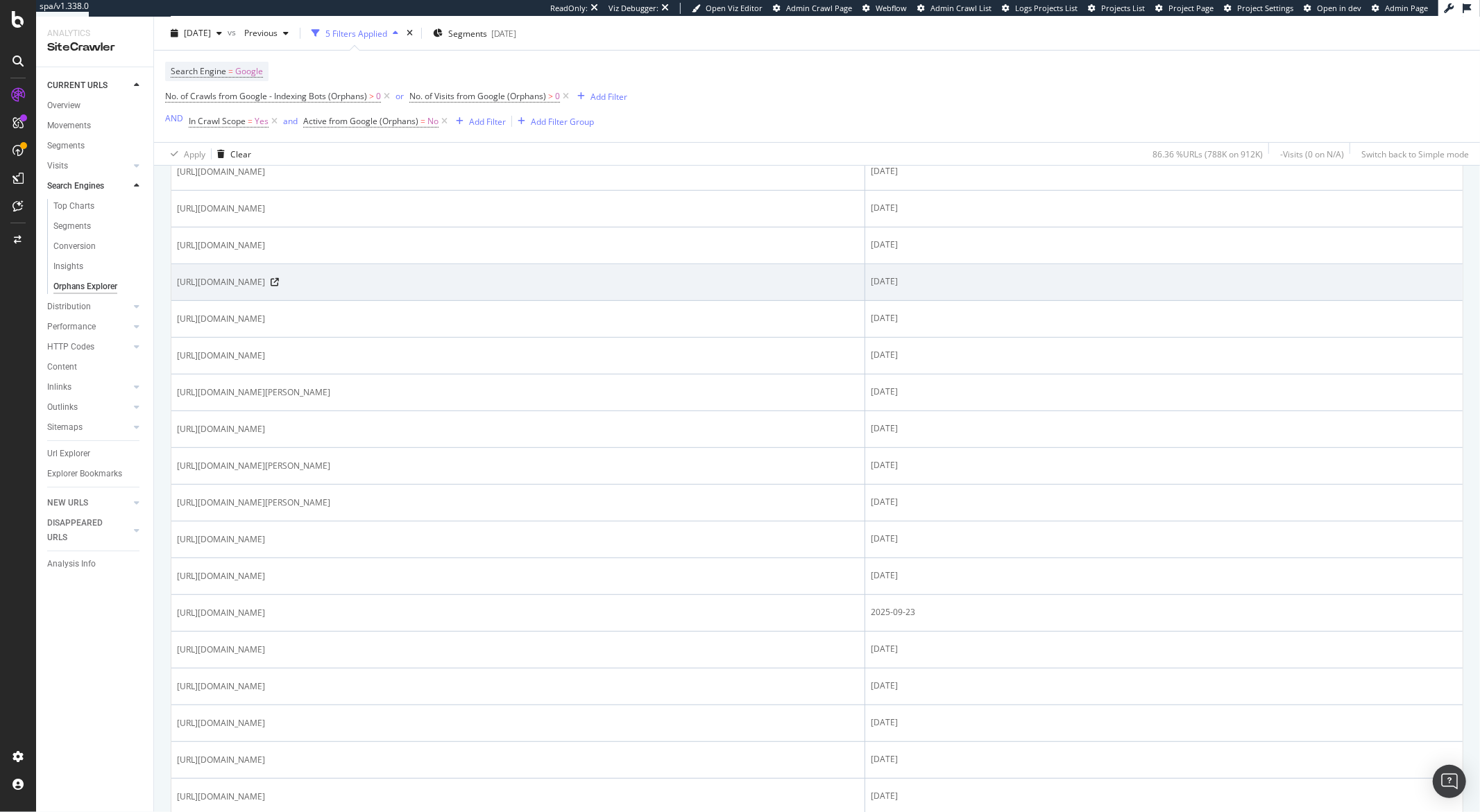
scroll to position [619, 0]
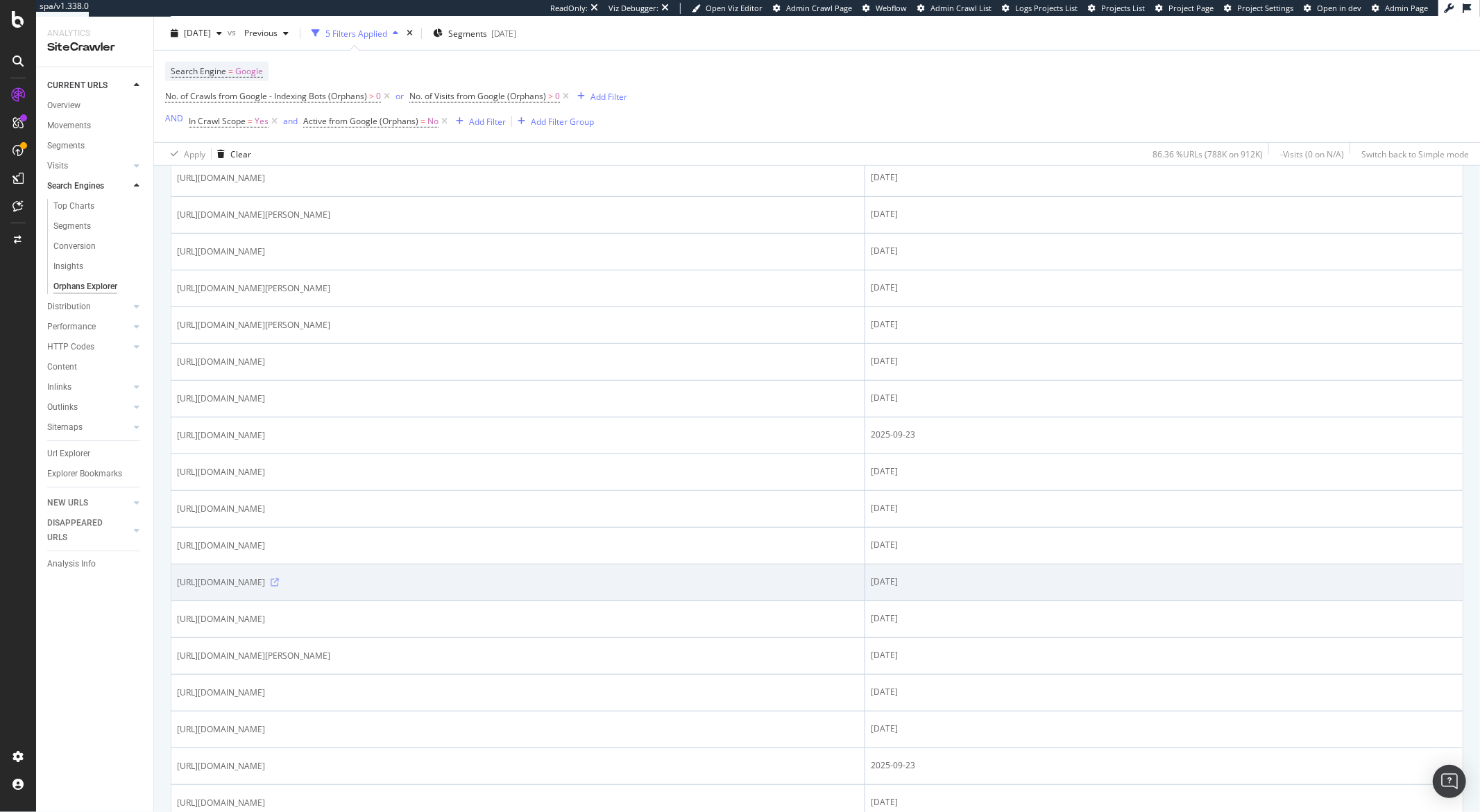
click at [279, 585] on icon at bounding box center [274, 583] width 9 height 9
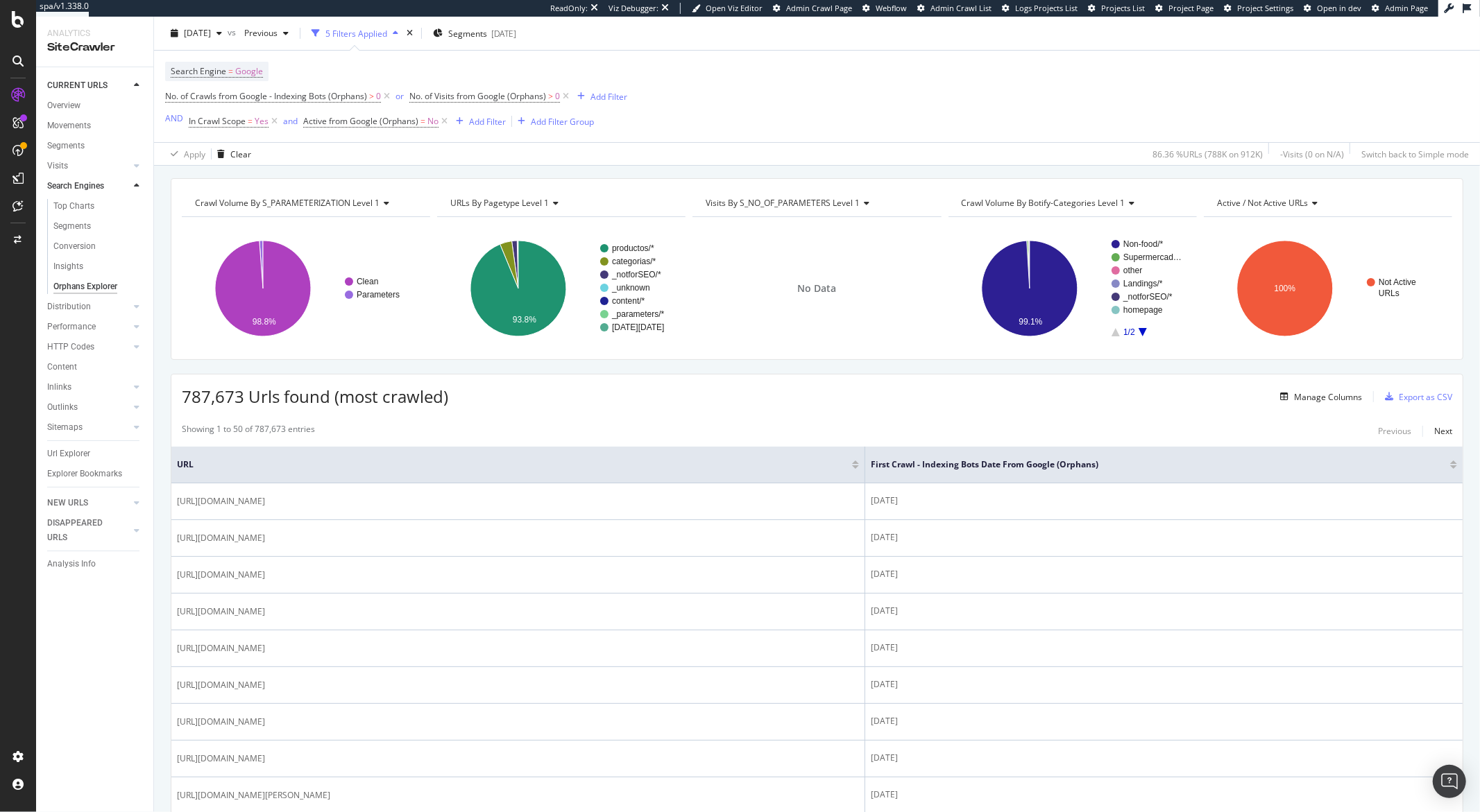
scroll to position [0, 0]
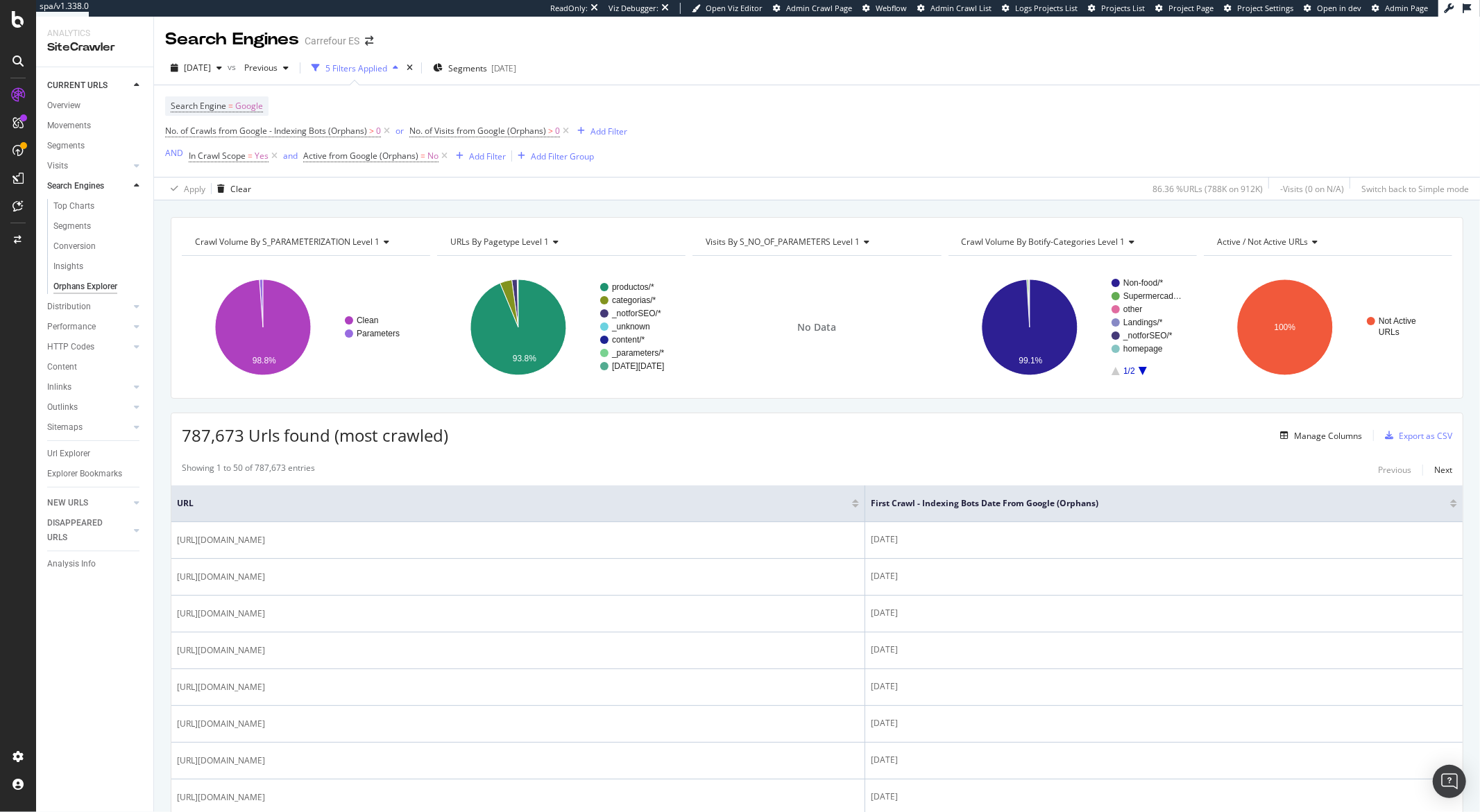
click at [768, 248] on span "Visits by s_NO_OF_PARAMETERS Level 1" at bounding box center [782, 242] width 154 height 12
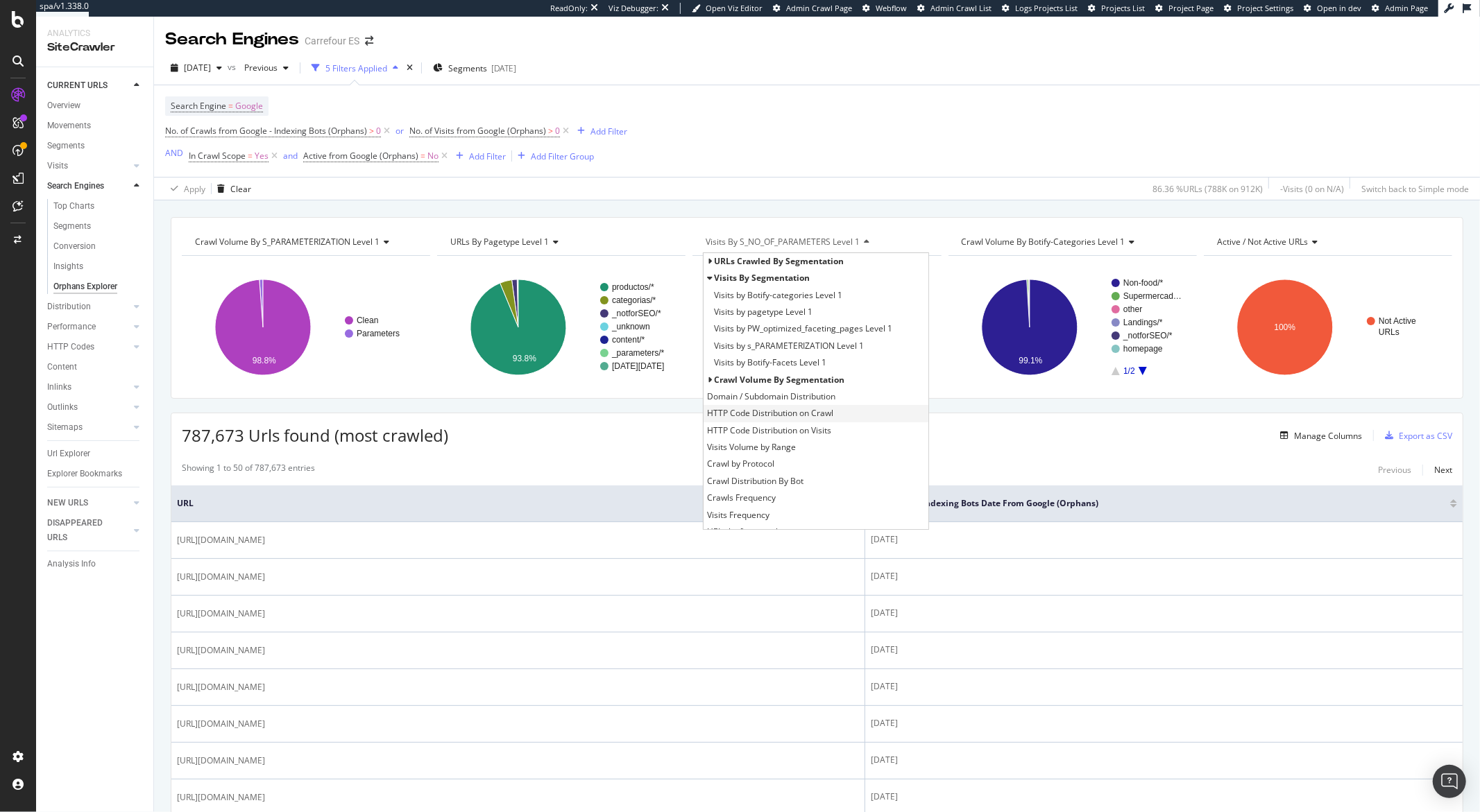
click at [761, 415] on span "HTTP Code Distribution on Crawl" at bounding box center [770, 413] width 126 height 14
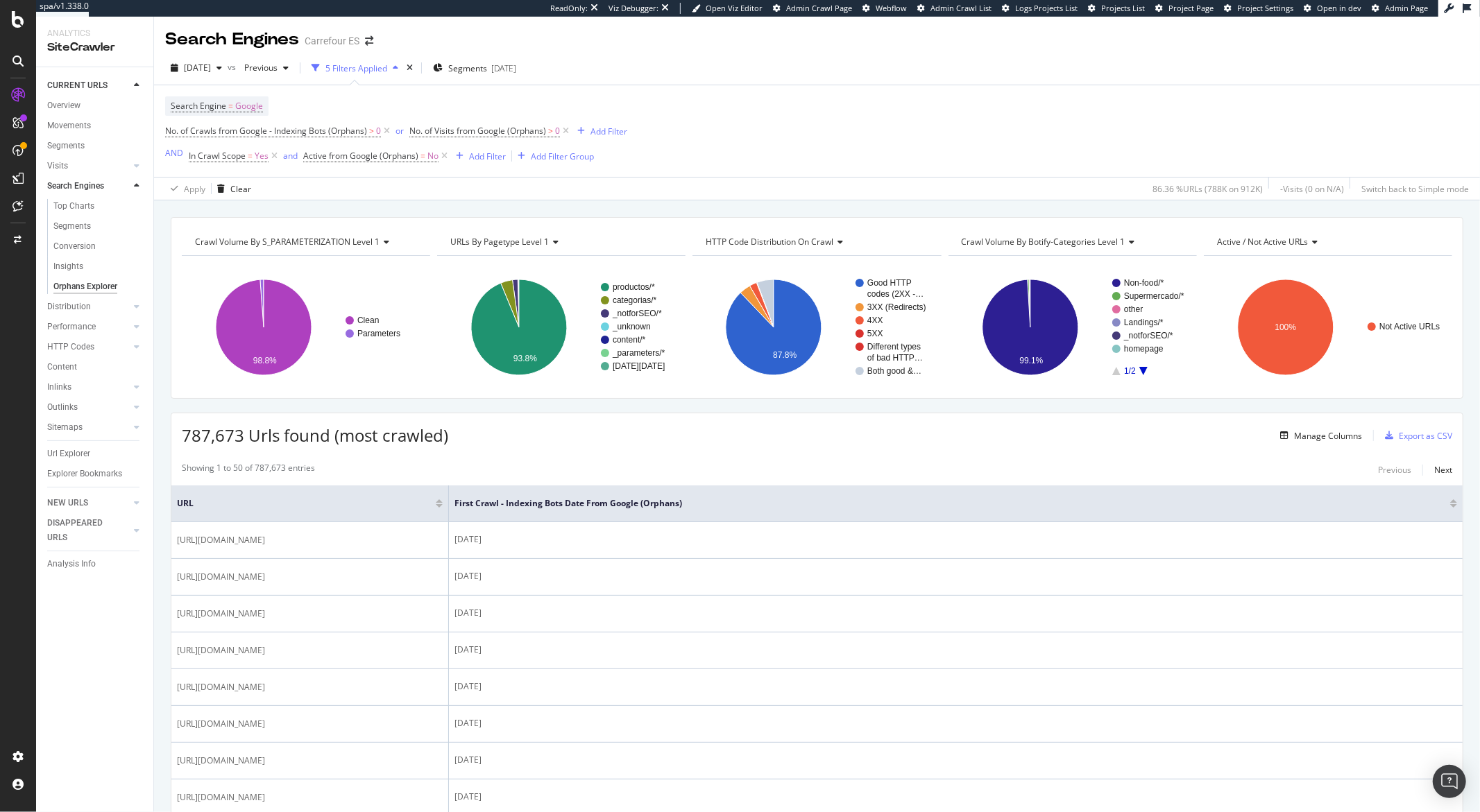
click at [774, 247] on span "HTTP Code Distribution on Crawl" at bounding box center [769, 242] width 128 height 12
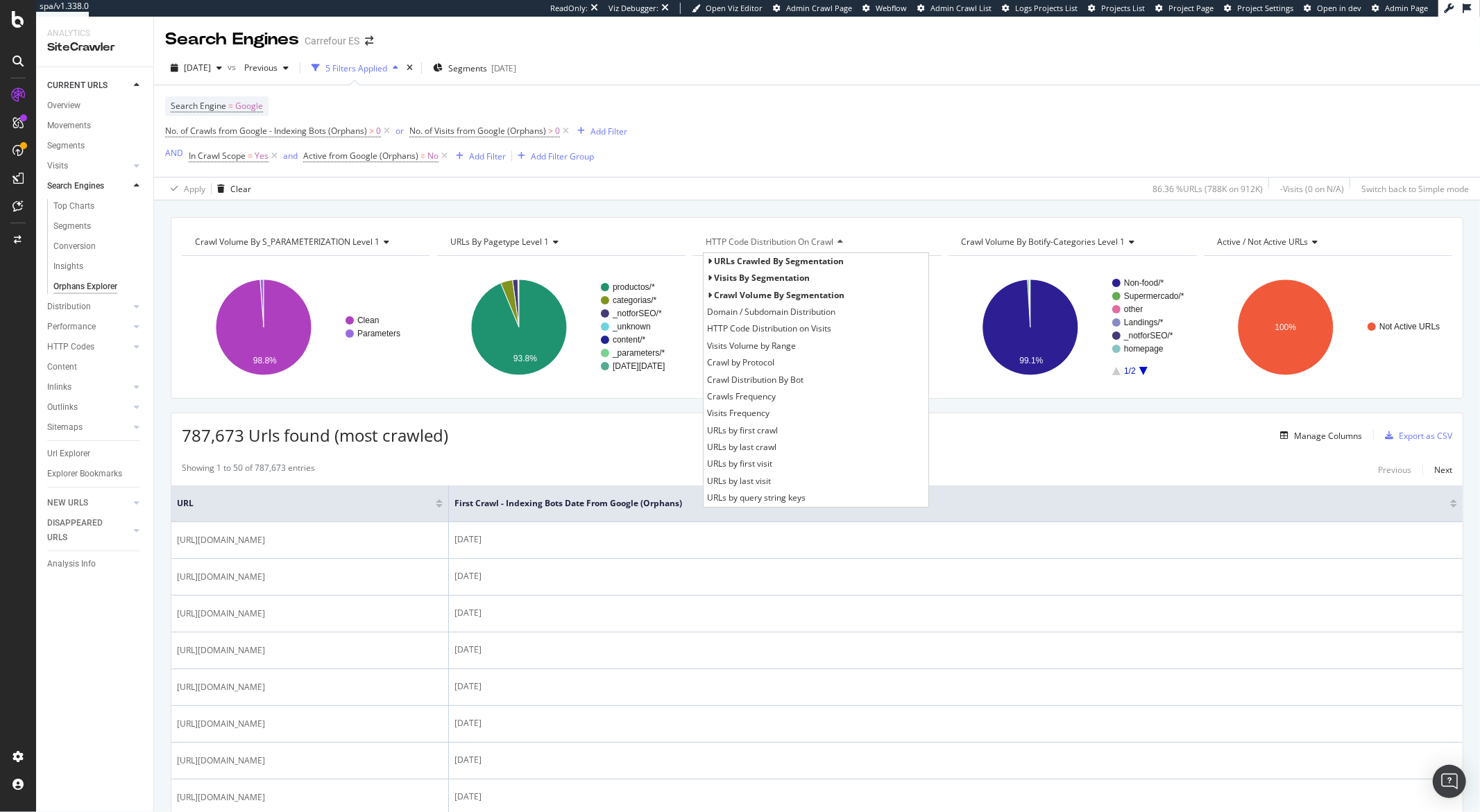
click at [735, 265] on span "URLs crawled by segmentation" at bounding box center [778, 261] width 129 height 12
click at [736, 264] on span "URLs crawled by segmentation" at bounding box center [778, 261] width 129 height 12
click at [743, 284] on span "Visits by segmentation" at bounding box center [762, 278] width 96 height 12
click at [748, 329] on span "HTTP Code Distribution on Visits" at bounding box center [769, 329] width 124 height 14
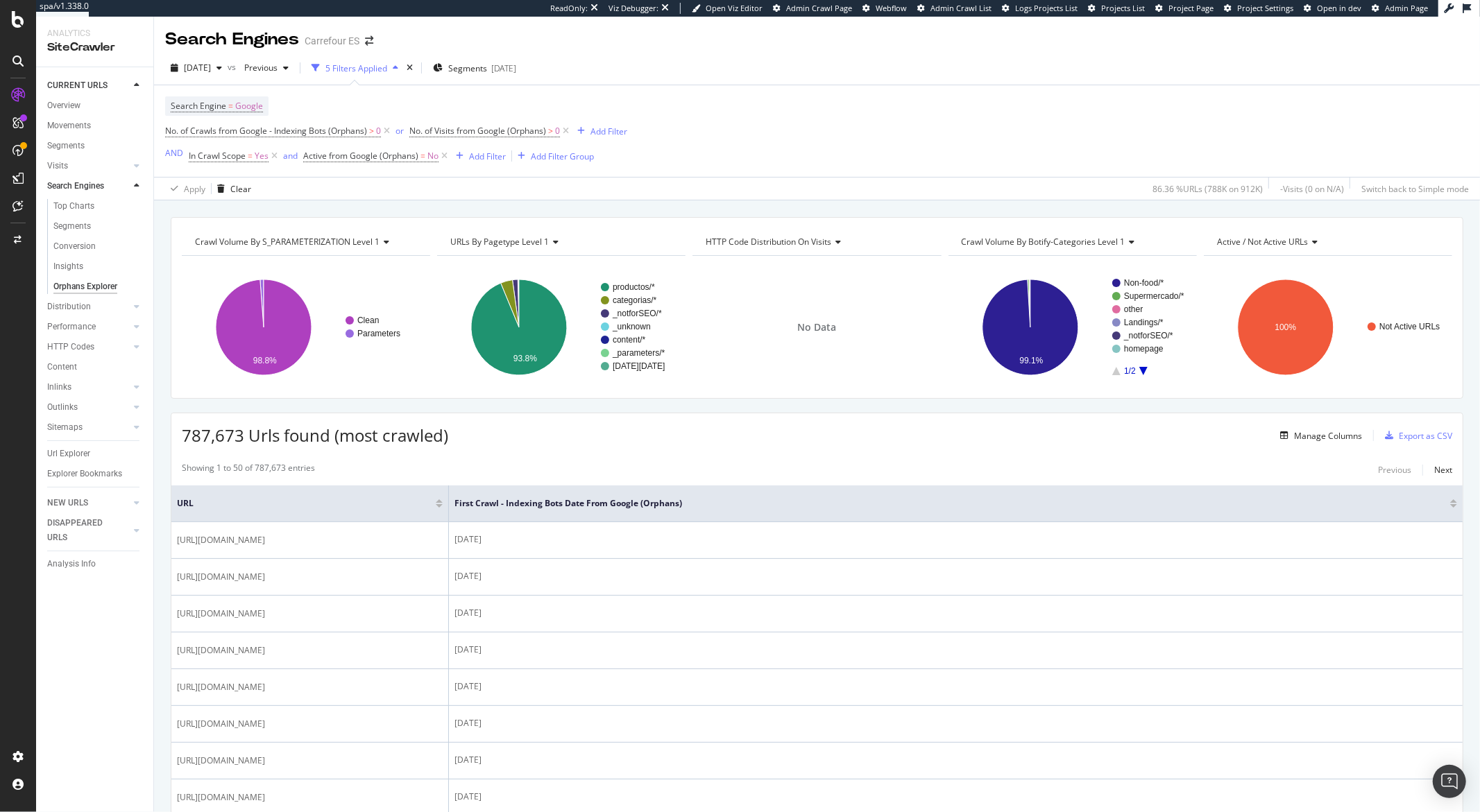
click at [751, 247] on span "HTTP Code Distribution on Visits" at bounding box center [768, 242] width 126 height 12
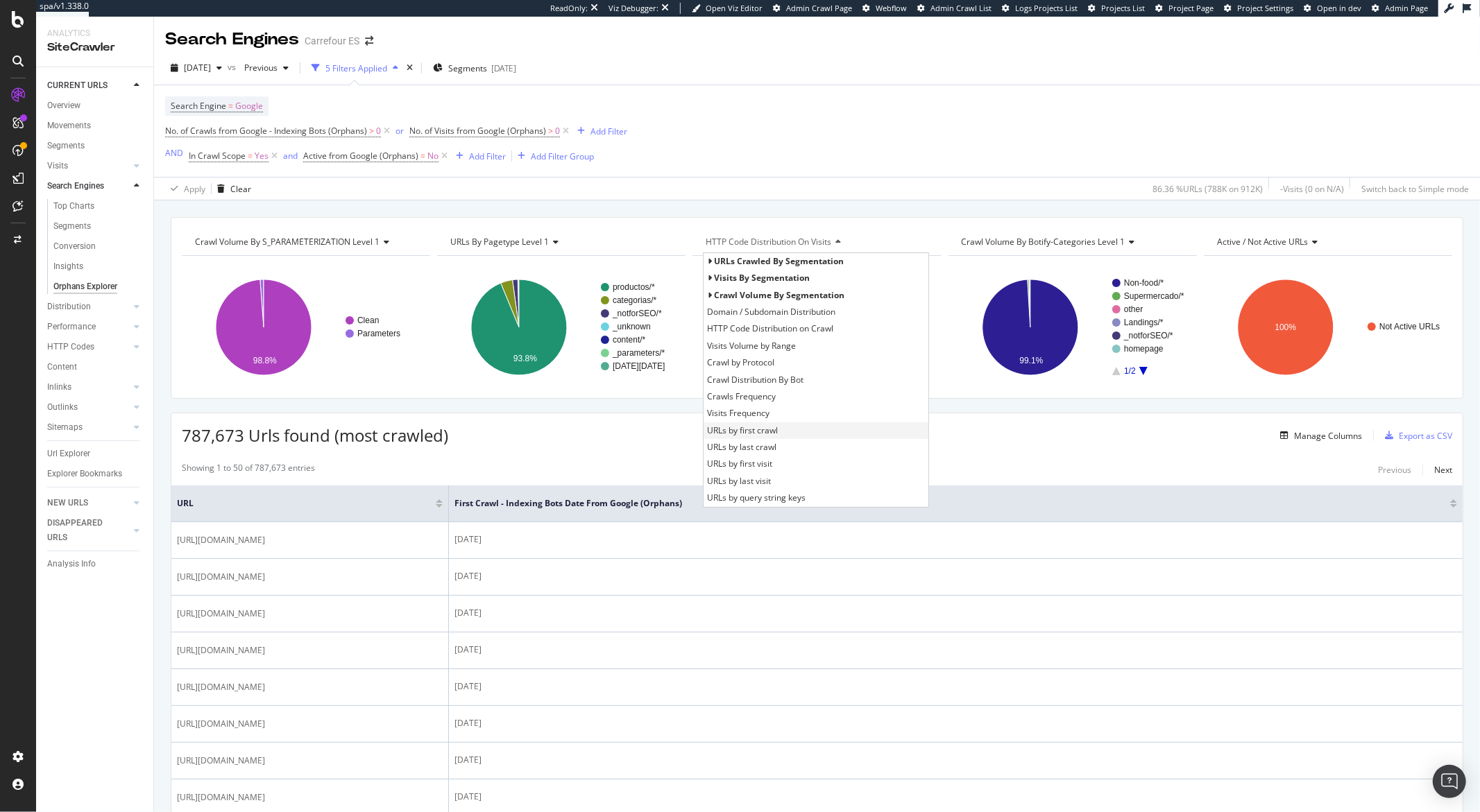
click at [770, 432] on span "URLs by first crawl" at bounding box center [742, 431] width 70 height 14
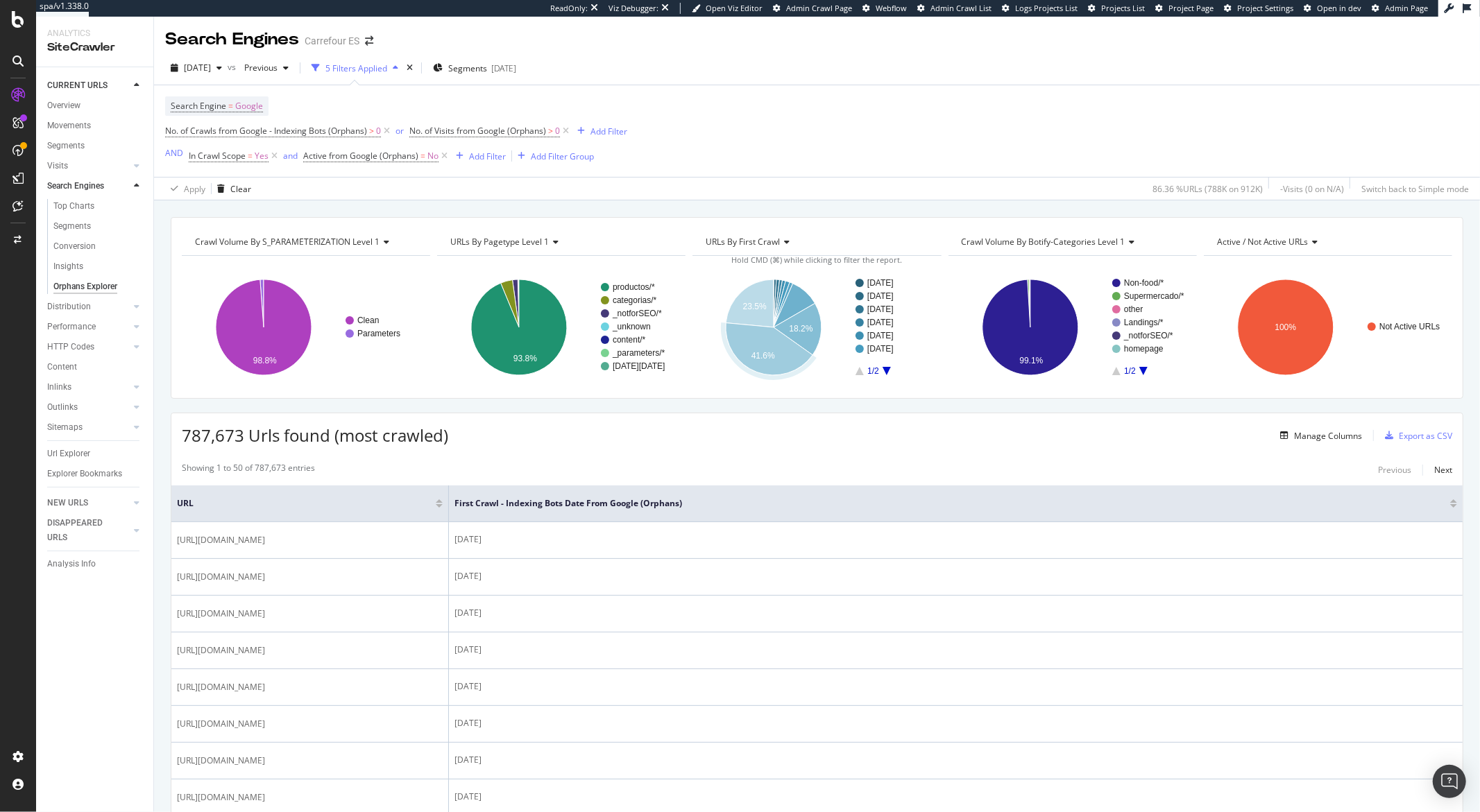
click at [765, 243] on span "URLs by first crawl" at bounding box center [742, 242] width 74 height 12
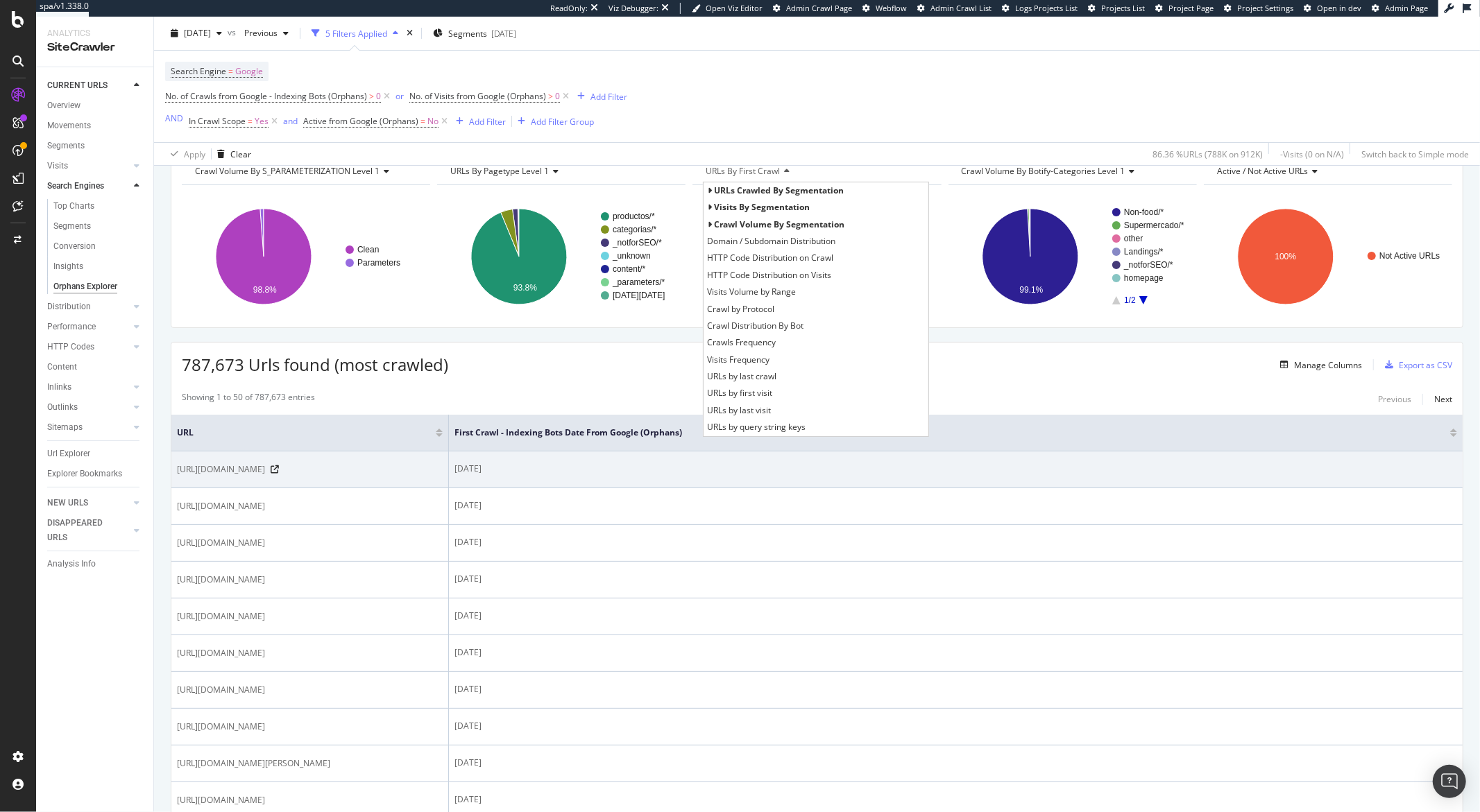
scroll to position [82, 0]
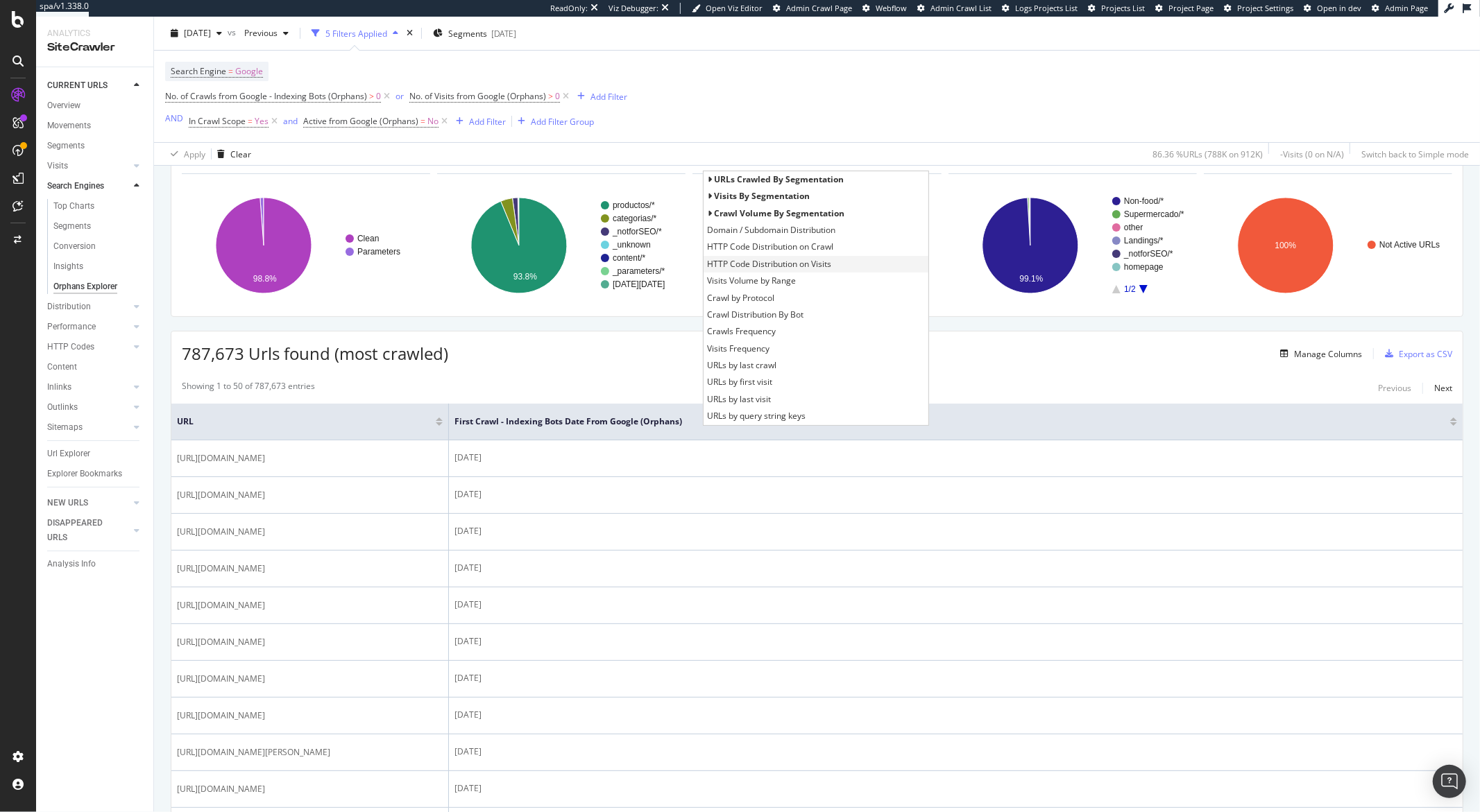
click at [781, 259] on span "HTTP Code Distribution on Visits" at bounding box center [769, 264] width 124 height 14
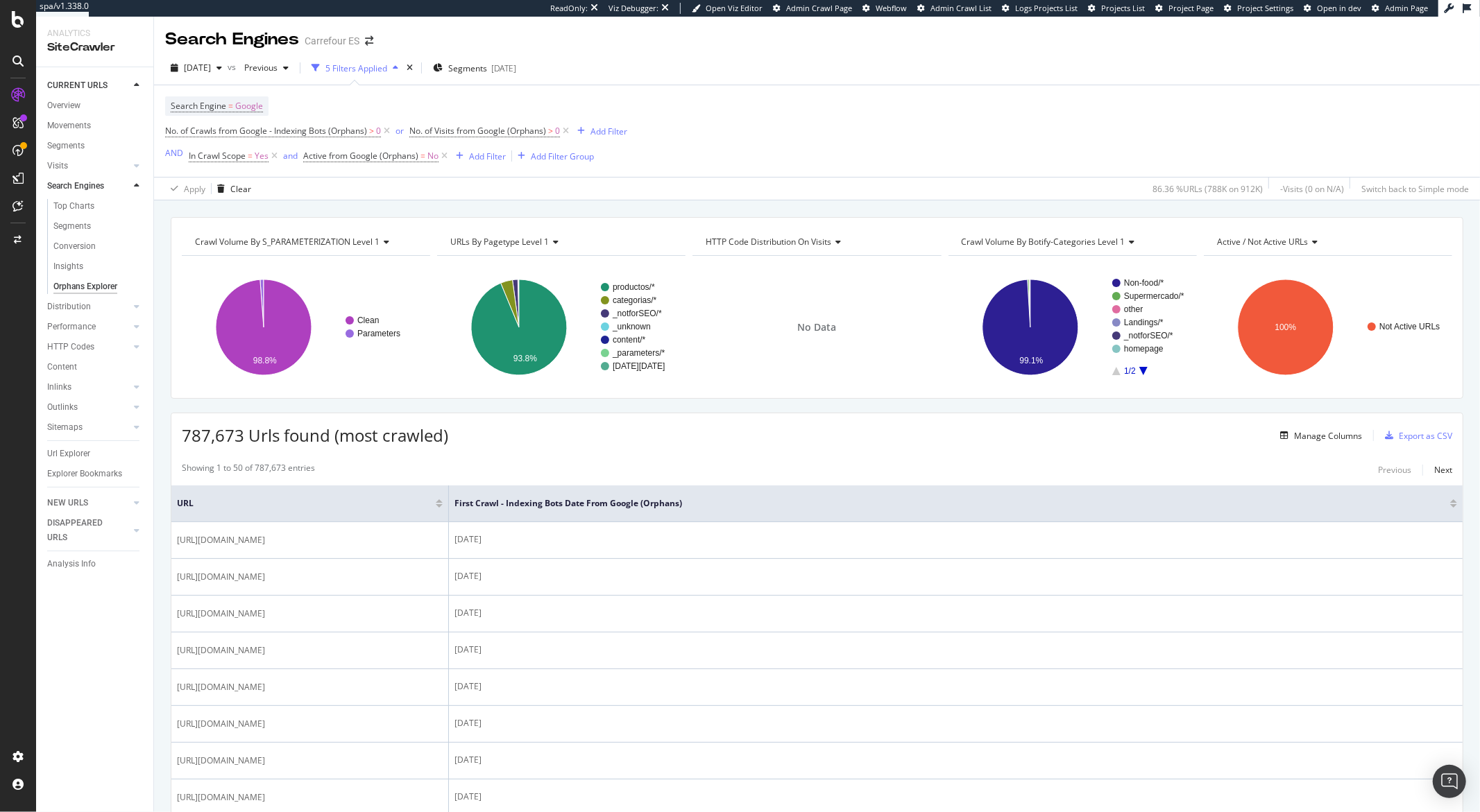
click at [769, 238] on span "HTTP Code Distribution on Visits" at bounding box center [768, 242] width 126 height 12
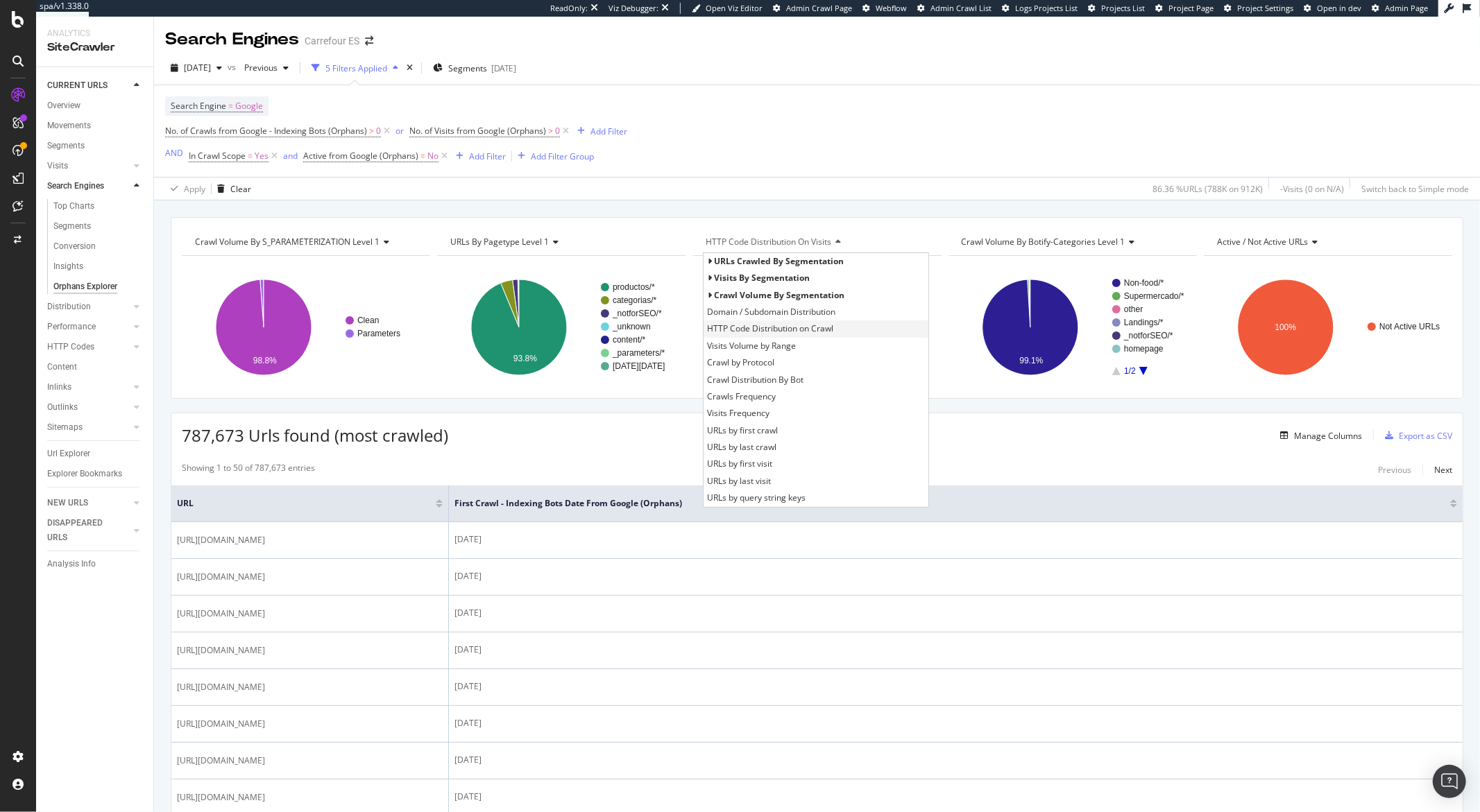
click at [790, 334] on span "HTTP Code Distribution on Crawl" at bounding box center [770, 329] width 126 height 14
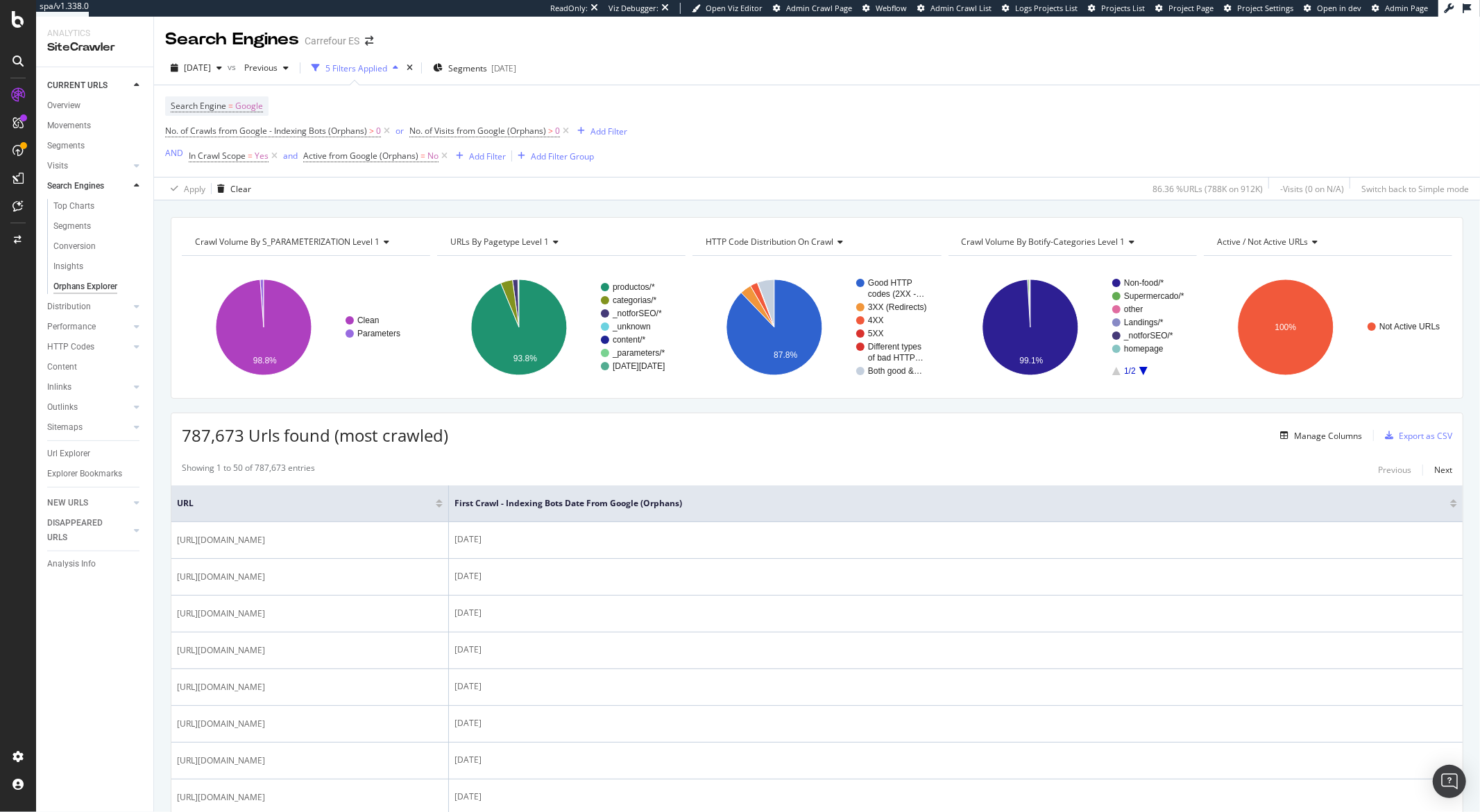
click at [784, 256] on div "HTTP Code Distribution on Crawl Chart (by Value) Table Expand Export as CSV Exp…" at bounding box center [816, 242] width 248 height 28
click at [784, 253] on div "HTTP Code Distribution on Crawl" at bounding box center [816, 242] width 226 height 23
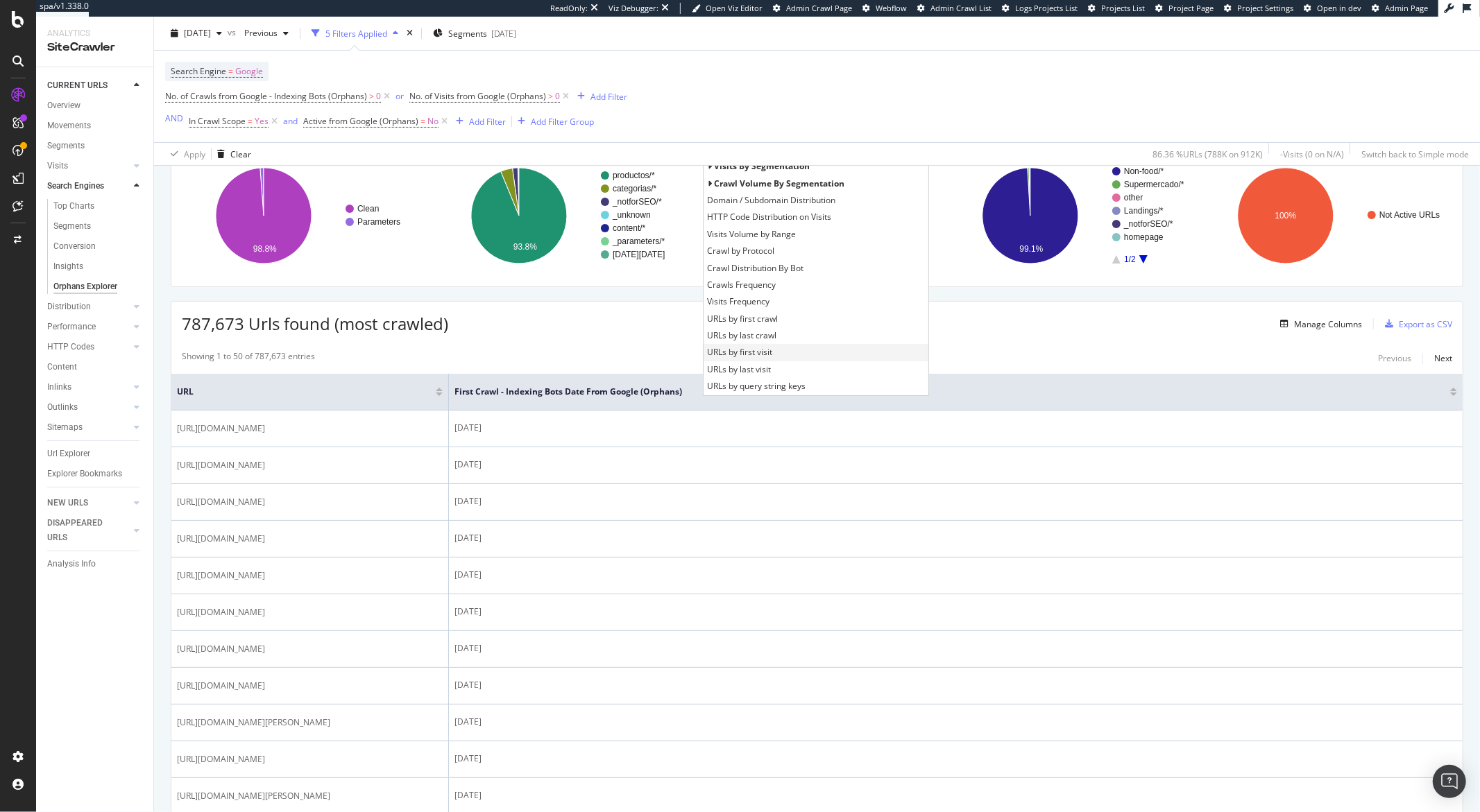
scroll to position [109, 0]
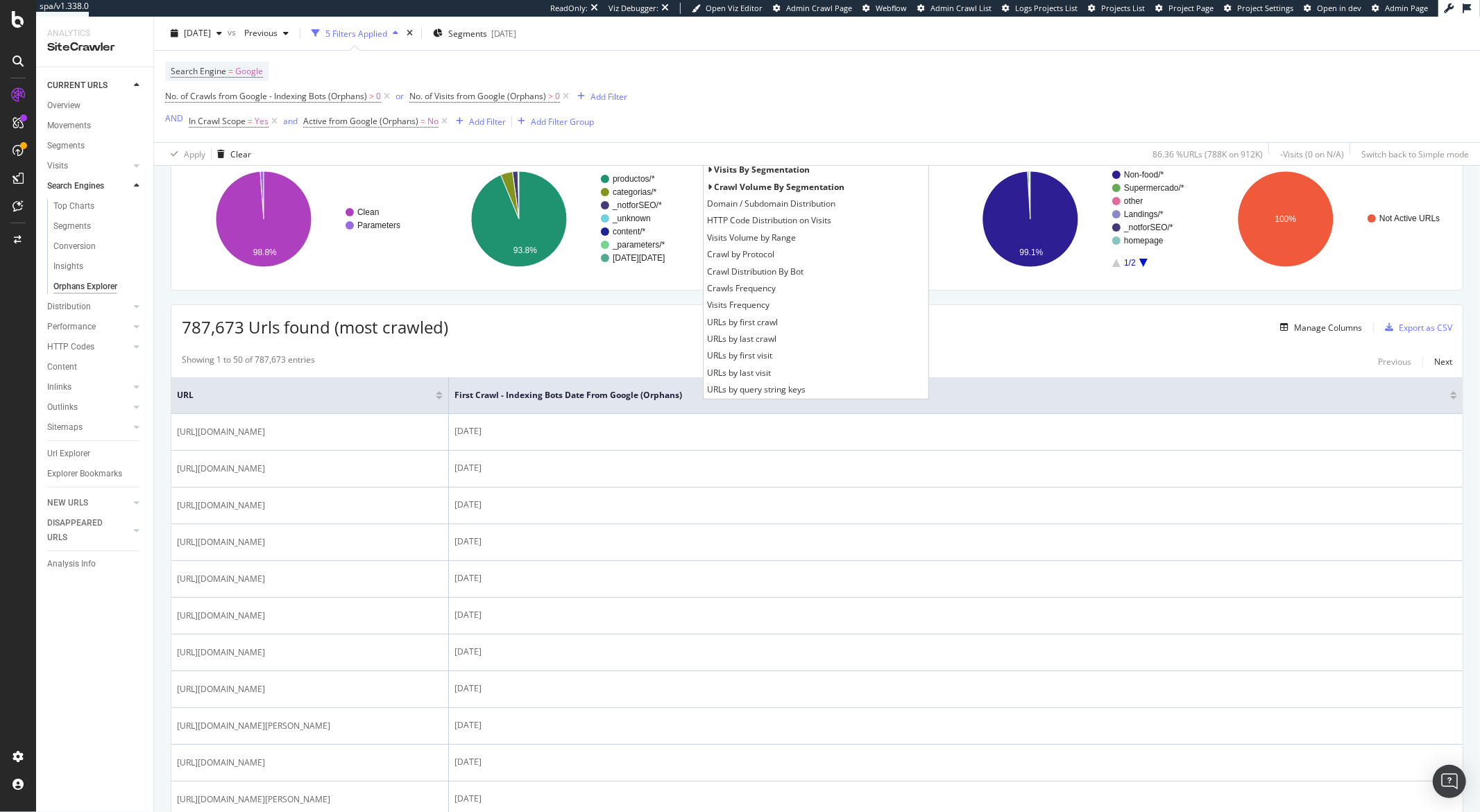
click at [802, 134] on div "Search Engine = Google No. of Crawls from Google - Indexing Bots (Orphans) > 0 …" at bounding box center [816, 96] width 1304 height 91
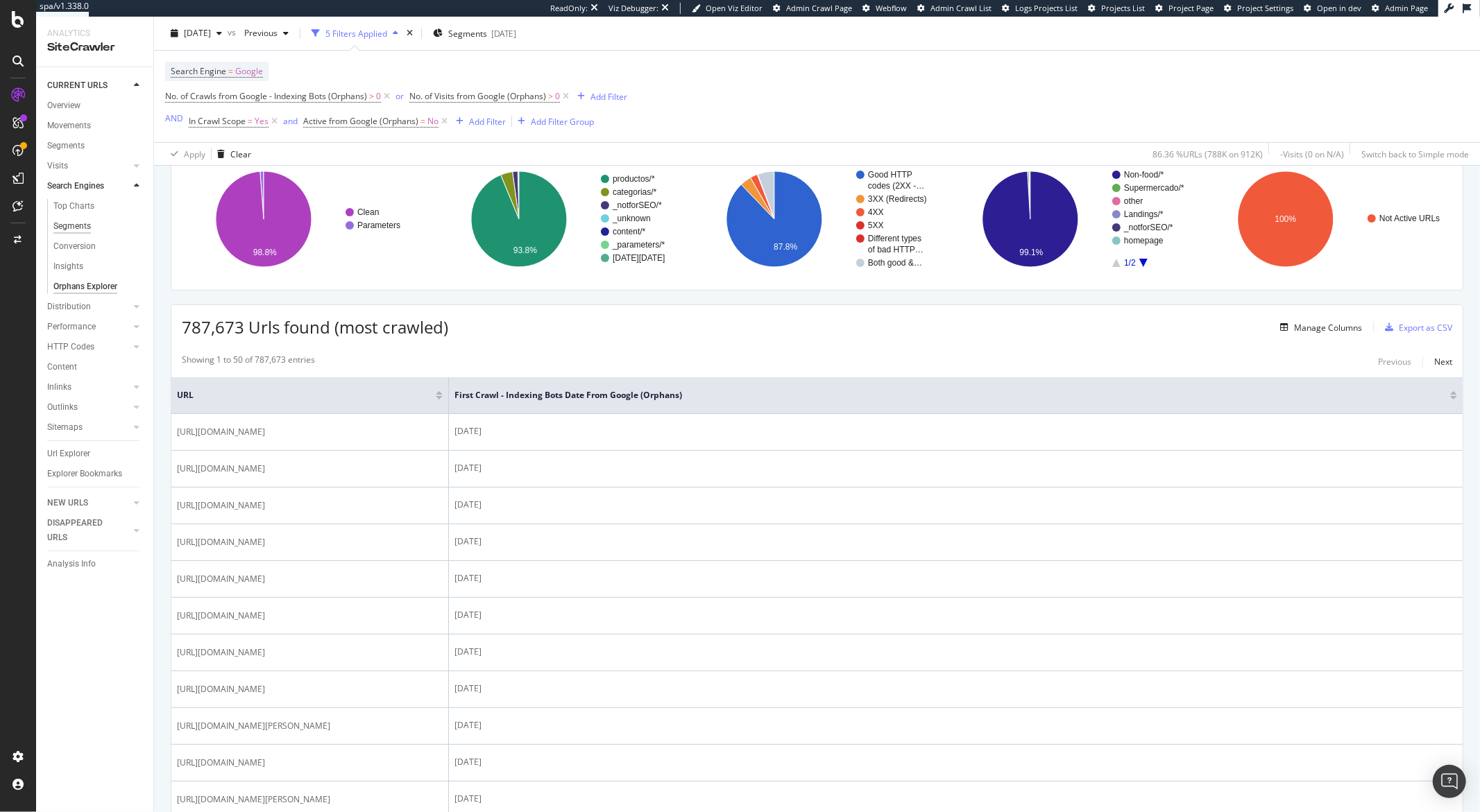
click at [75, 222] on div "Segments" at bounding box center [71, 226] width 37 height 15
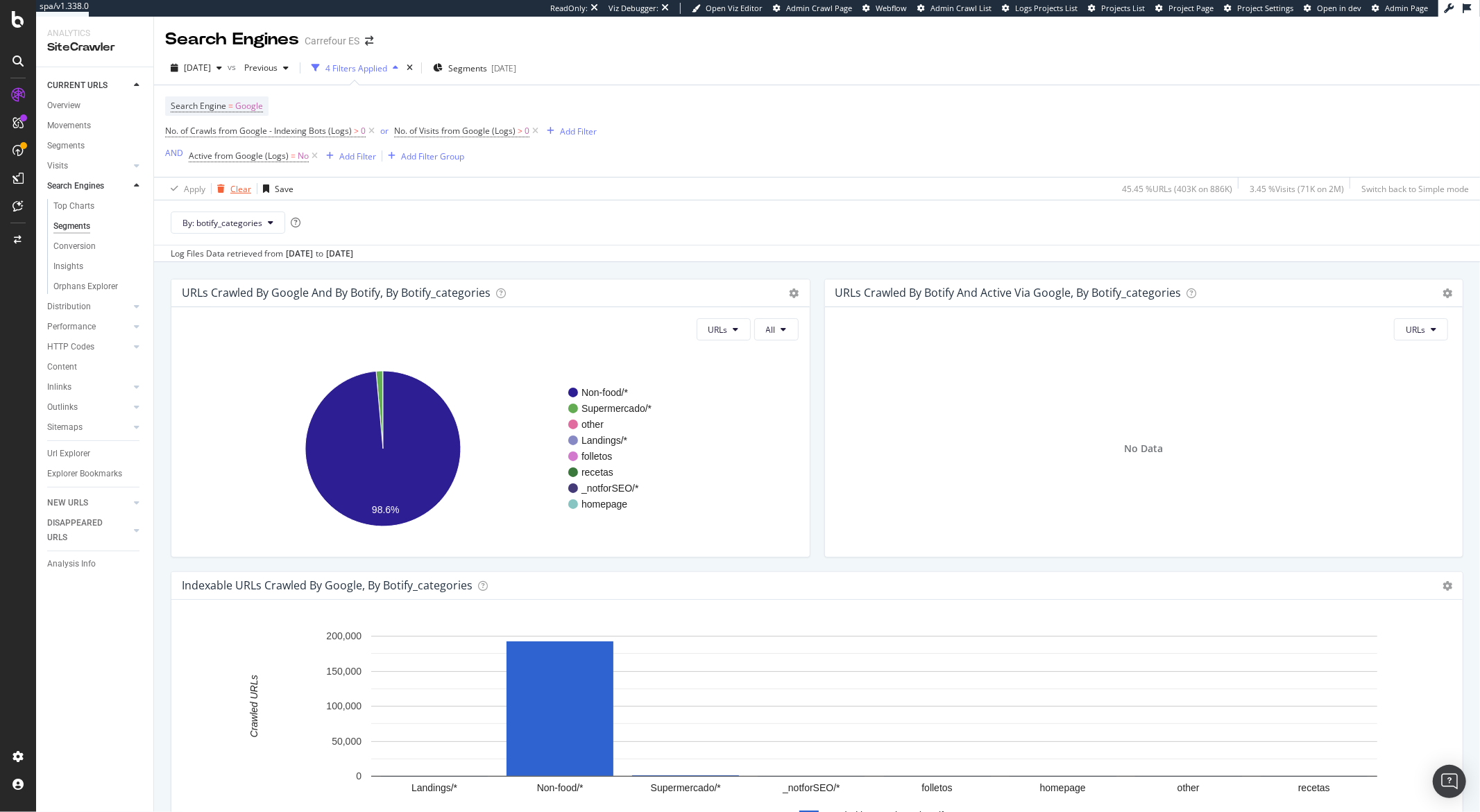
click at [240, 189] on div "Clear" at bounding box center [241, 189] width 21 height 12
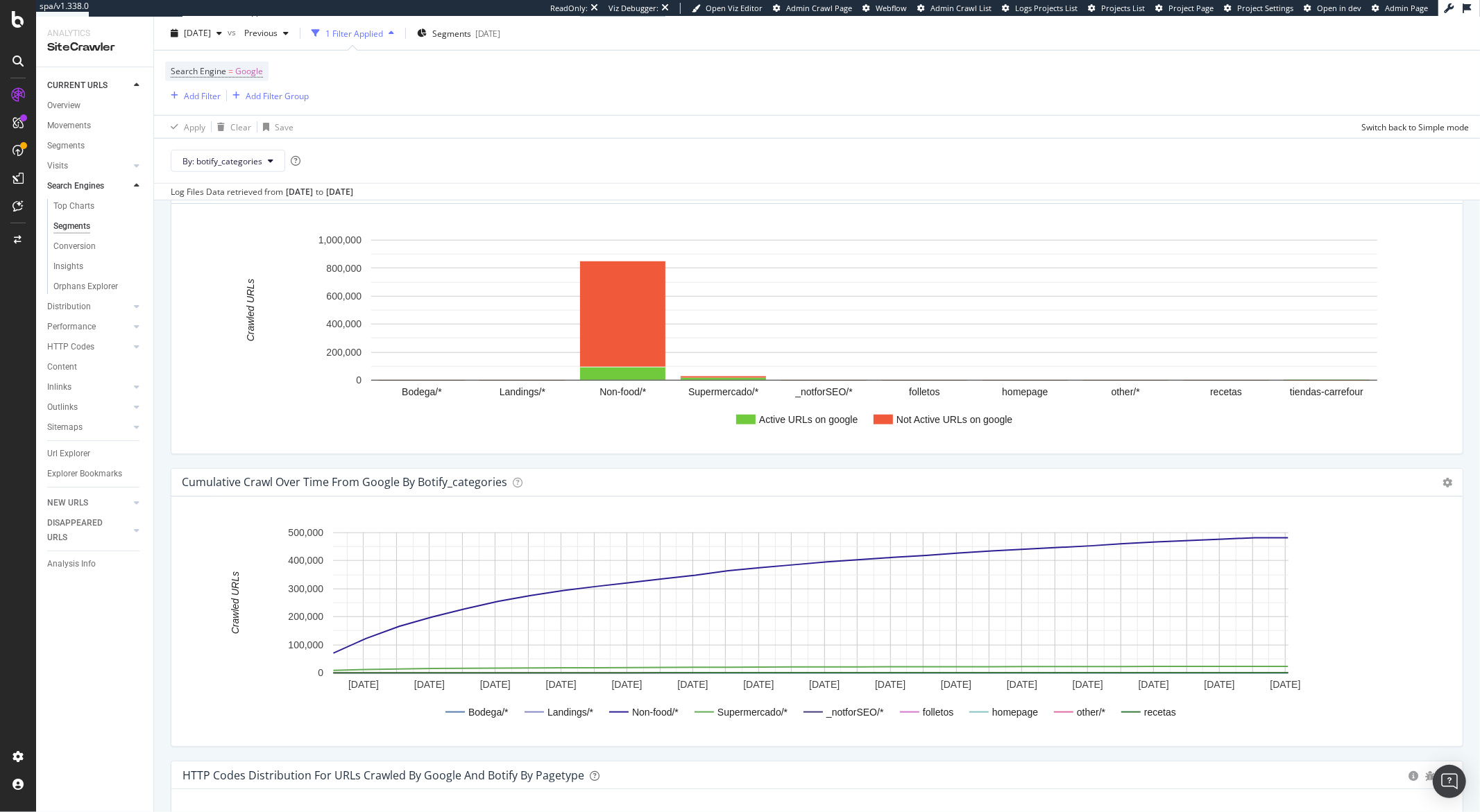
scroll to position [889, 0]
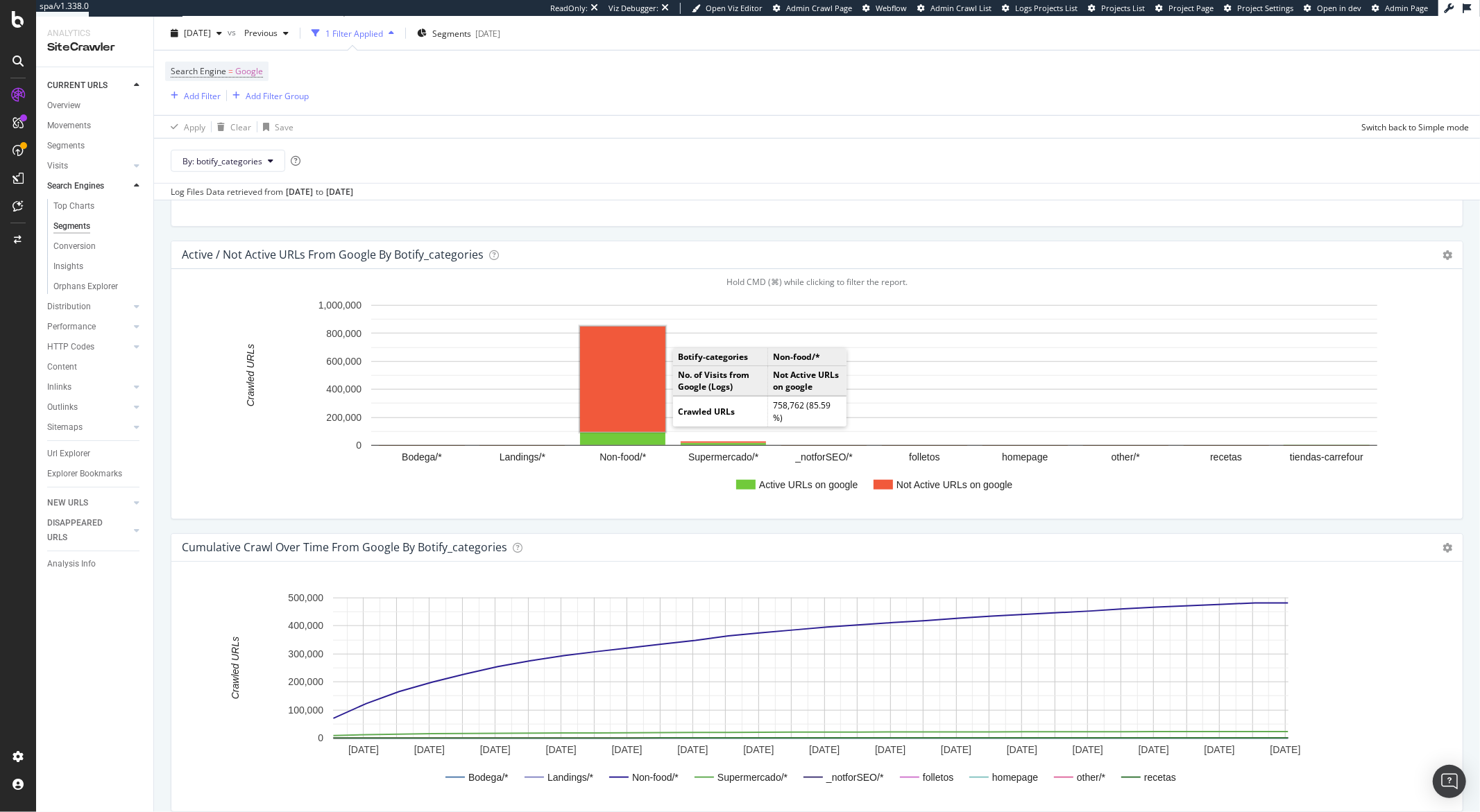
click at [636, 370] on rect "A chart." at bounding box center [623, 379] width 85 height 105
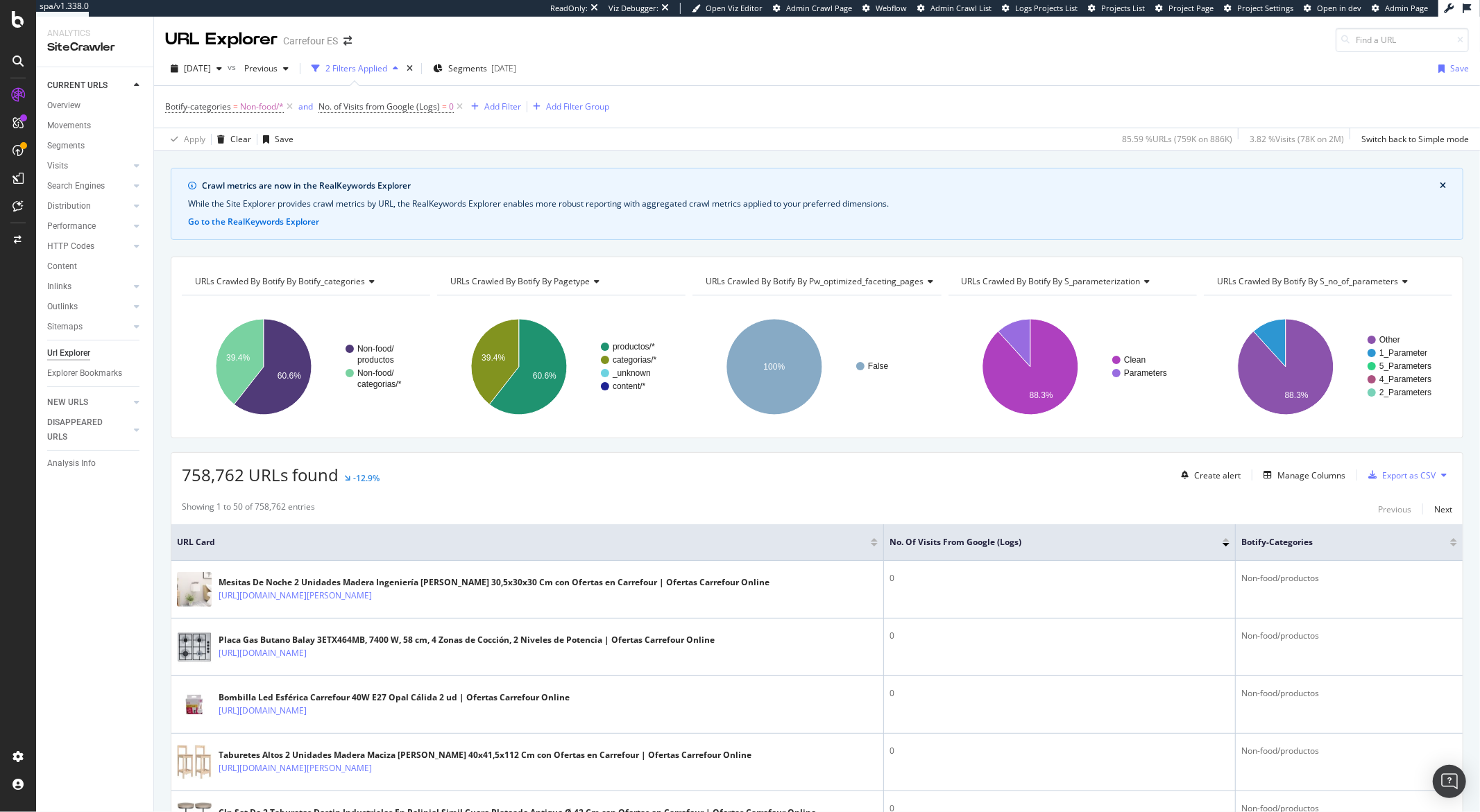
click at [125, 536] on div "CURRENT URLS Overview Movements Segments Visits Analysis Orphan URLs Search Eng…" at bounding box center [95, 439] width 117 height 745
click at [1313, 284] on span "URLs Crawled By Botify By s_no_of_parameters" at bounding box center [1307, 281] width 182 height 12
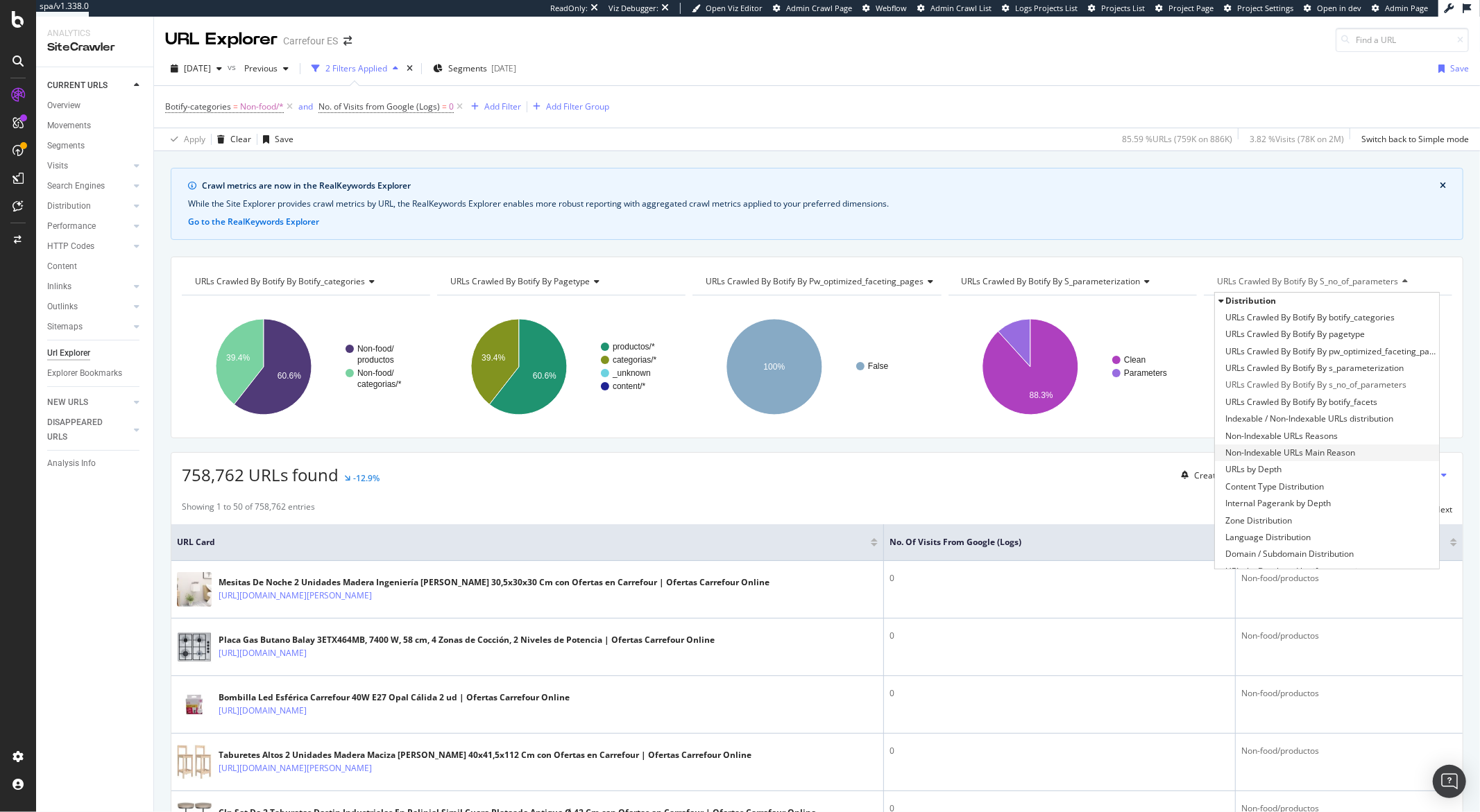
click at [1314, 447] on span "Non-Indexable URLs Main Reason" at bounding box center [1289, 453] width 129 height 14
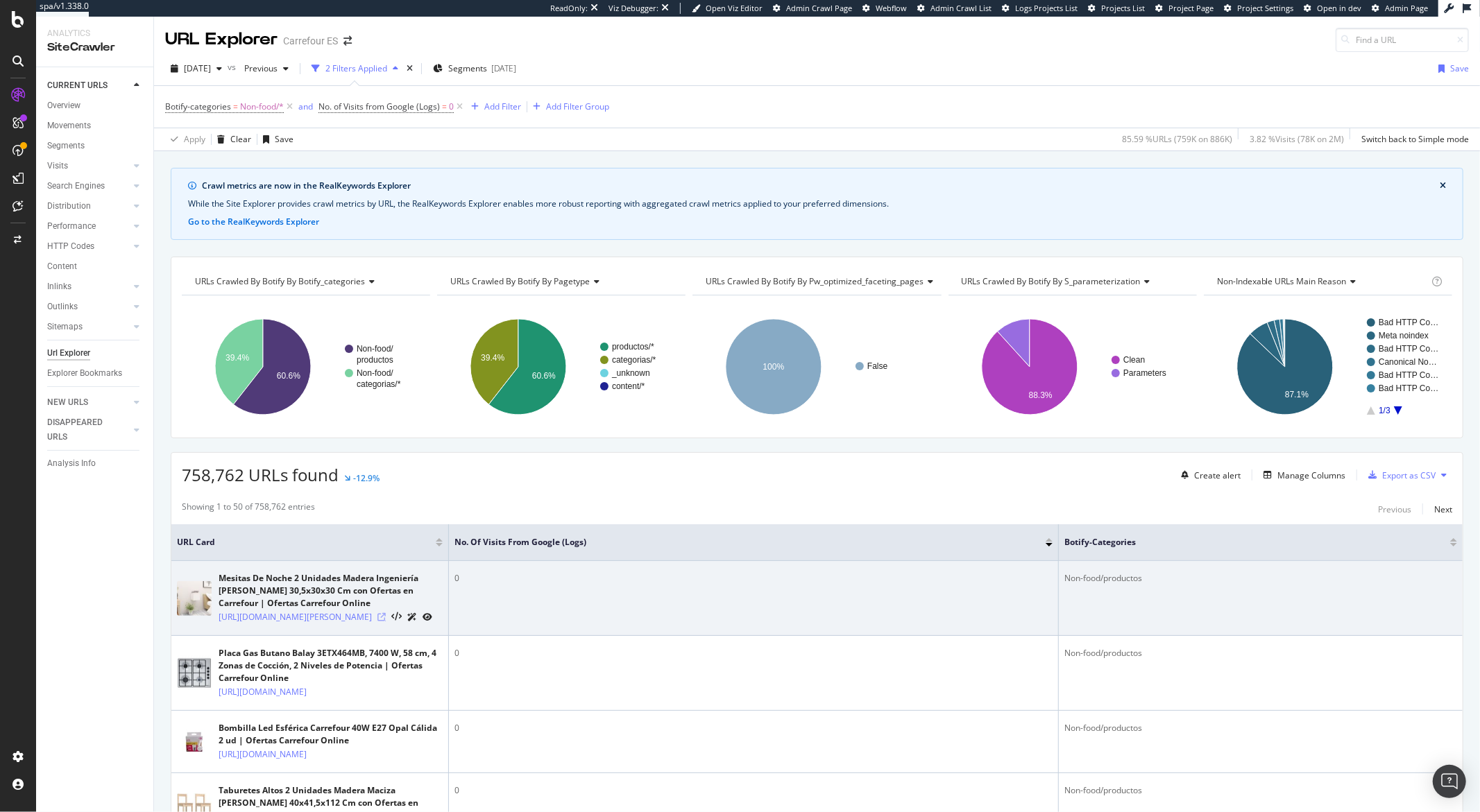
click at [386, 622] on icon at bounding box center [381, 617] width 9 height 9
click at [301, 624] on link "https://www.carrefour.es/mesitas-de-noche-2-unidades-madera-ingenieria-blanca-3…" at bounding box center [295, 617] width 154 height 14
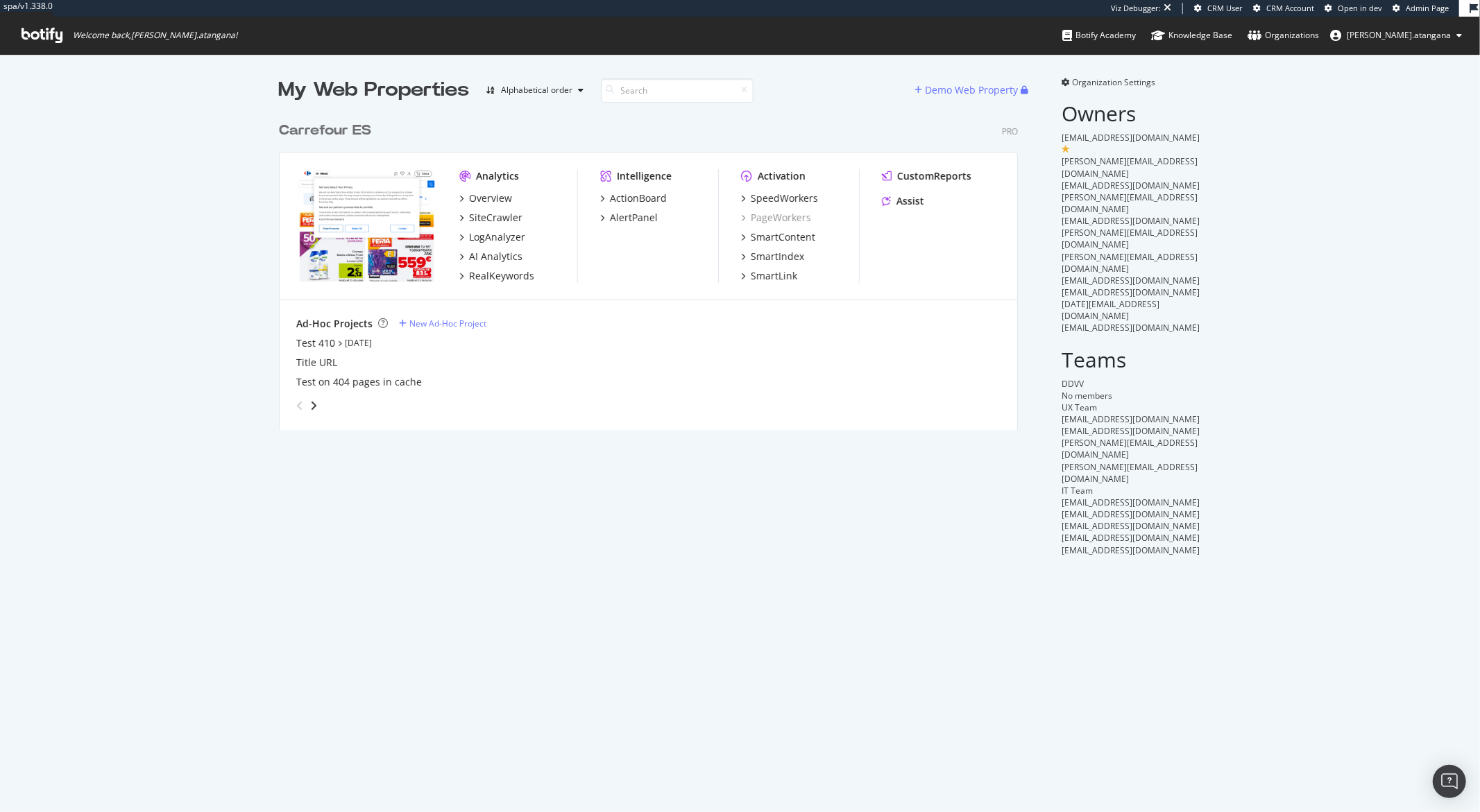
scroll to position [314, 738]
click at [767, 201] on div "SpeedWorkers" at bounding box center [783, 198] width 67 height 14
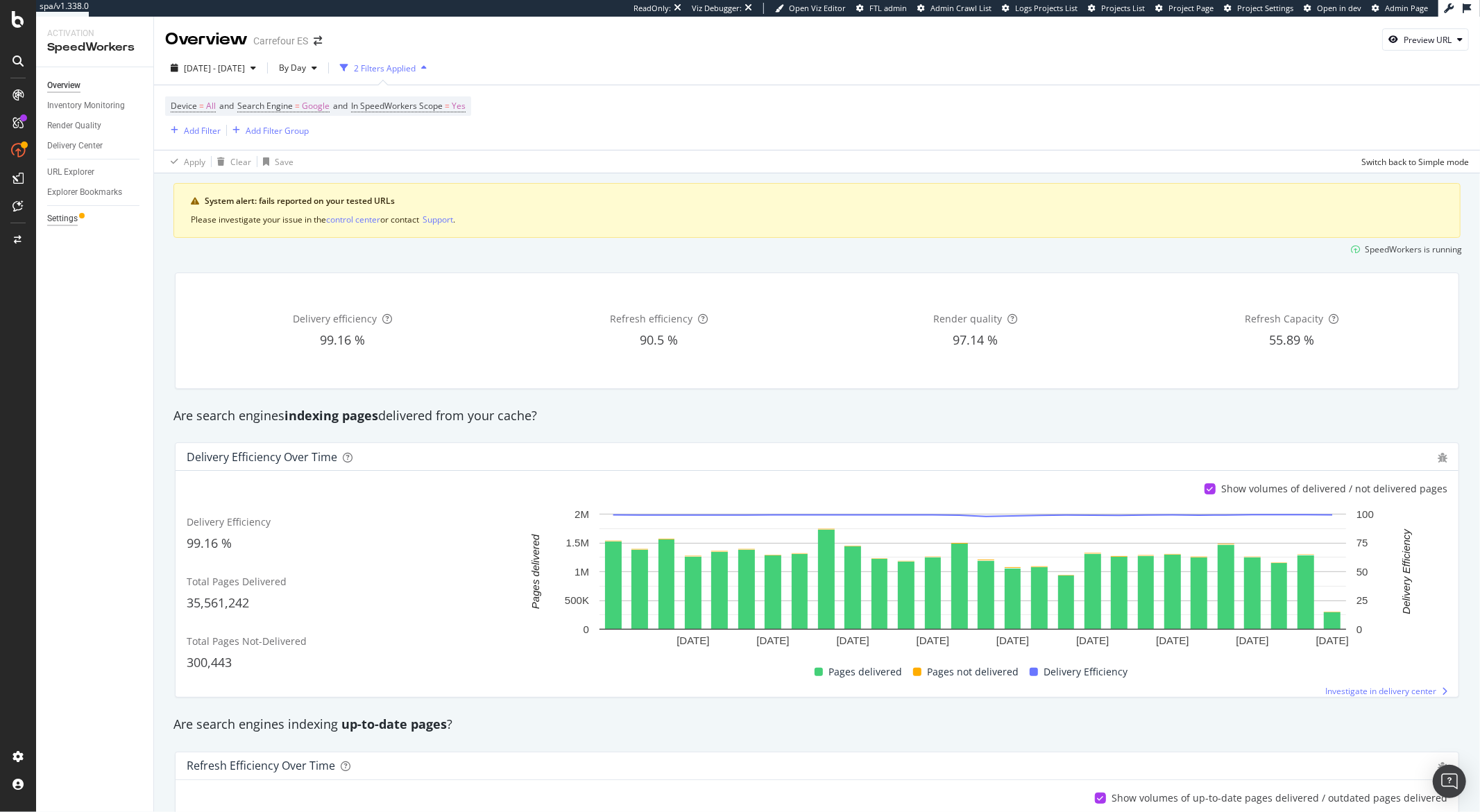
click at [56, 219] on div "Settings" at bounding box center [62, 219] width 30 height 15
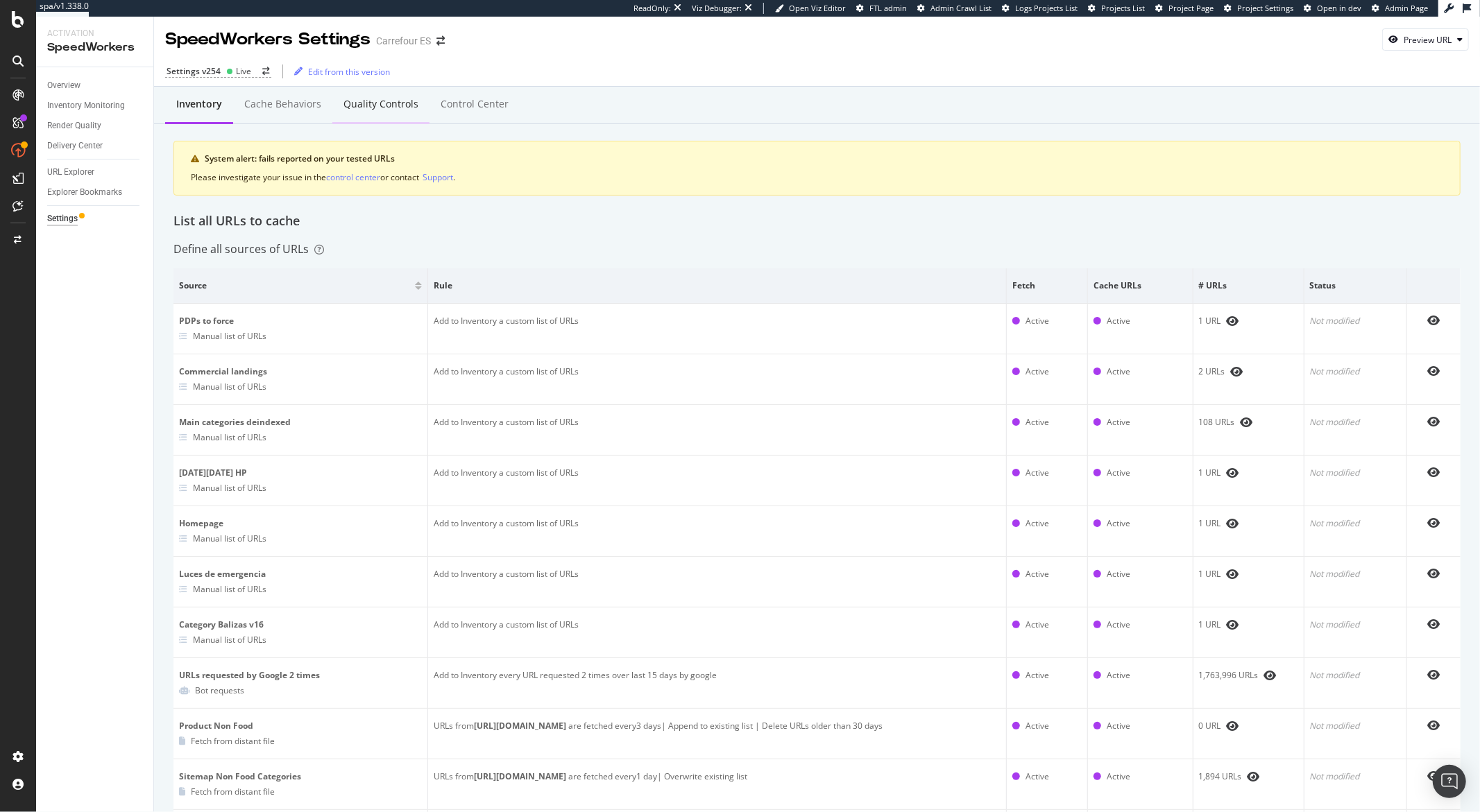
click at [395, 112] on div "Quality Controls" at bounding box center [381, 105] width 97 height 38
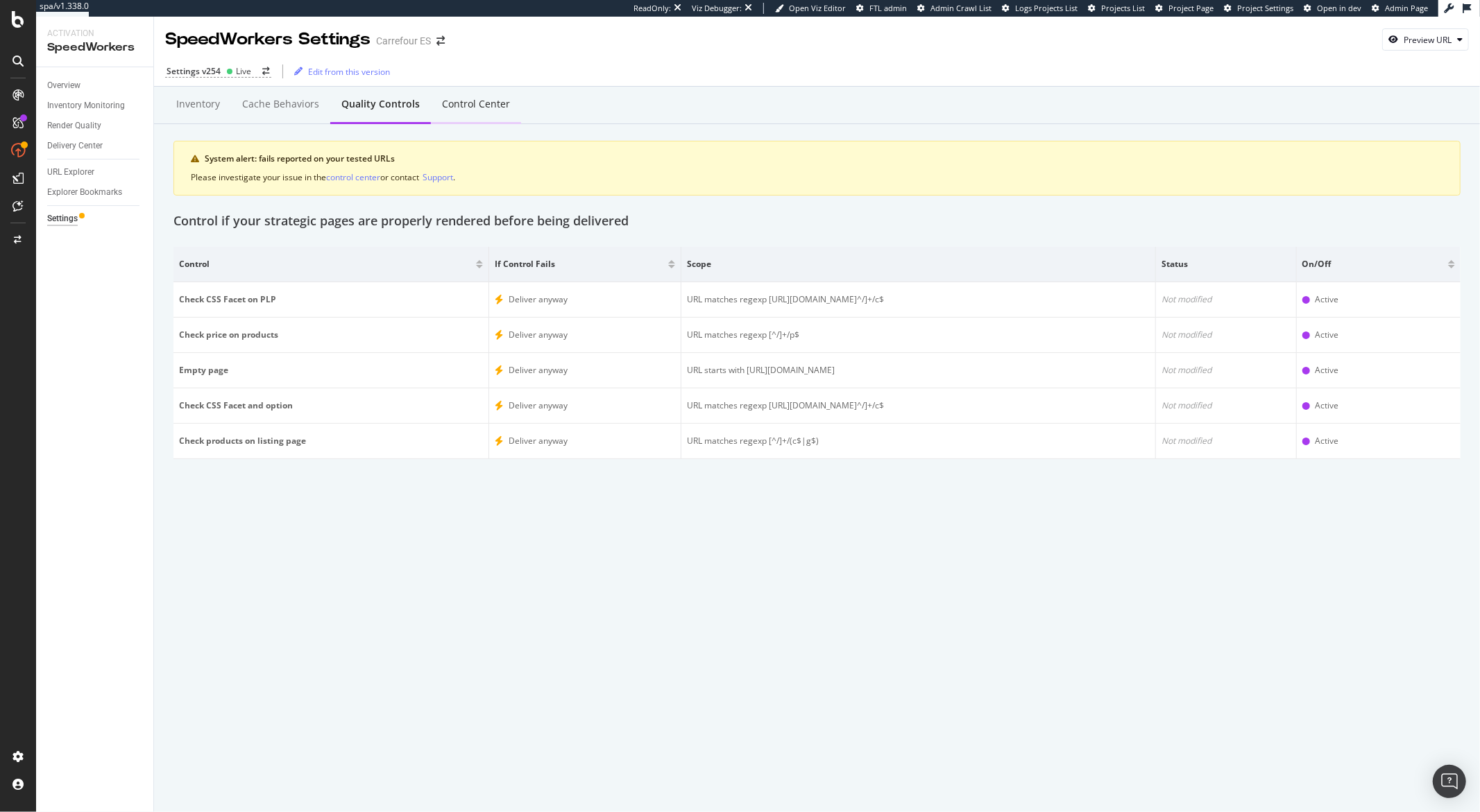
click at [466, 110] on div "Control Center" at bounding box center [476, 104] width 68 height 14
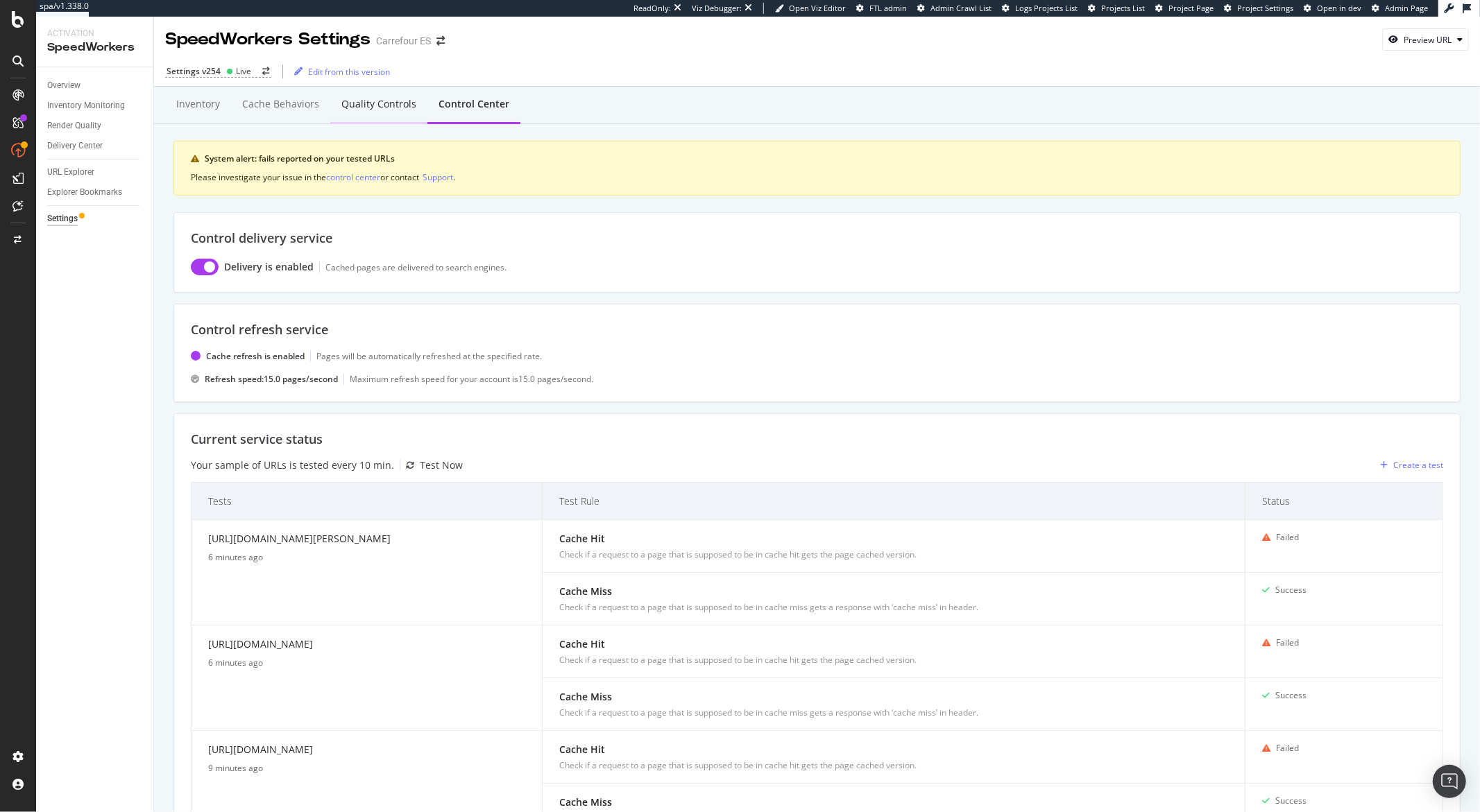
click at [393, 109] on div "Quality Controls" at bounding box center [379, 104] width 75 height 14
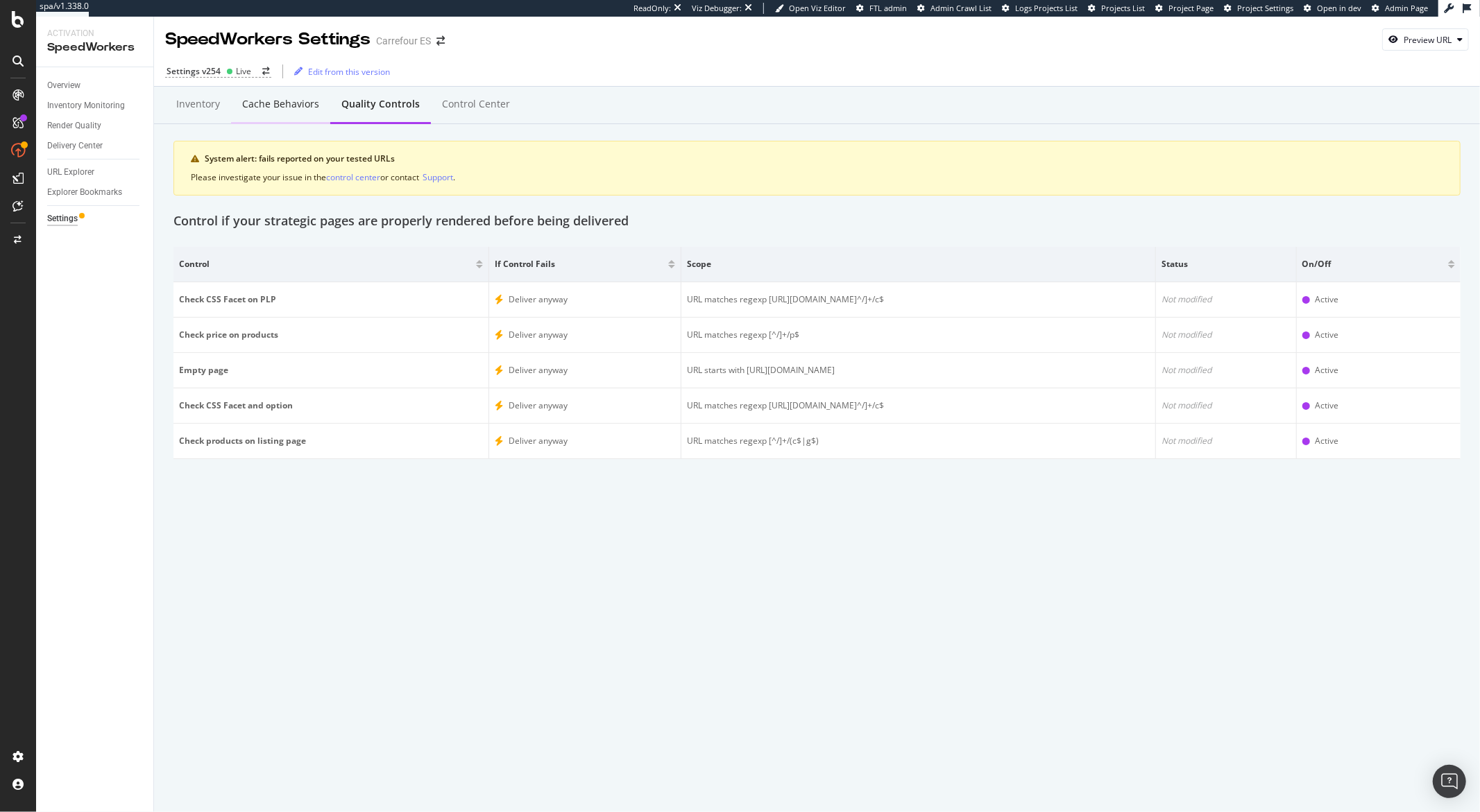
click at [290, 109] on div "Cache behaviors" at bounding box center [281, 104] width 77 height 14
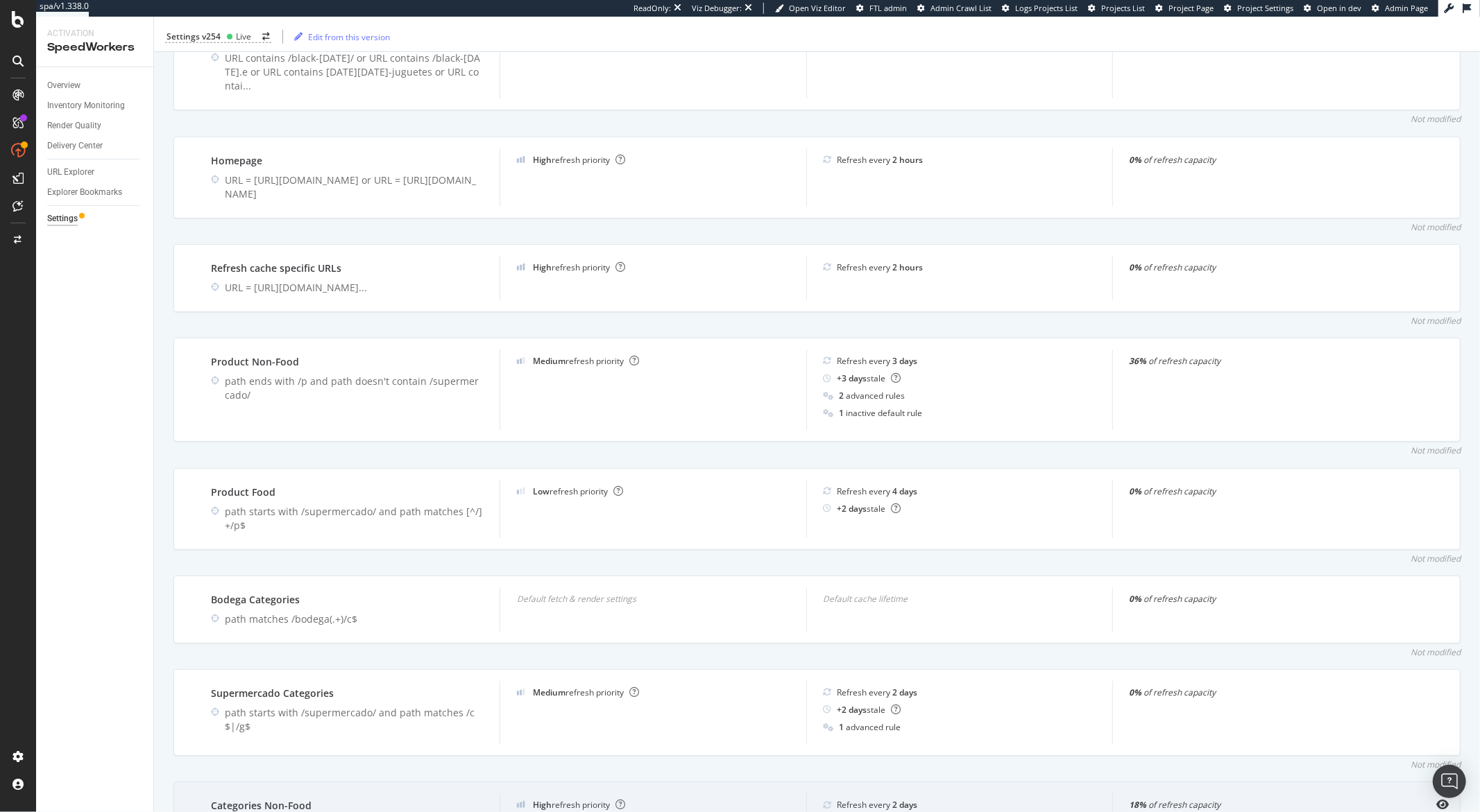
scroll to position [320, 0]
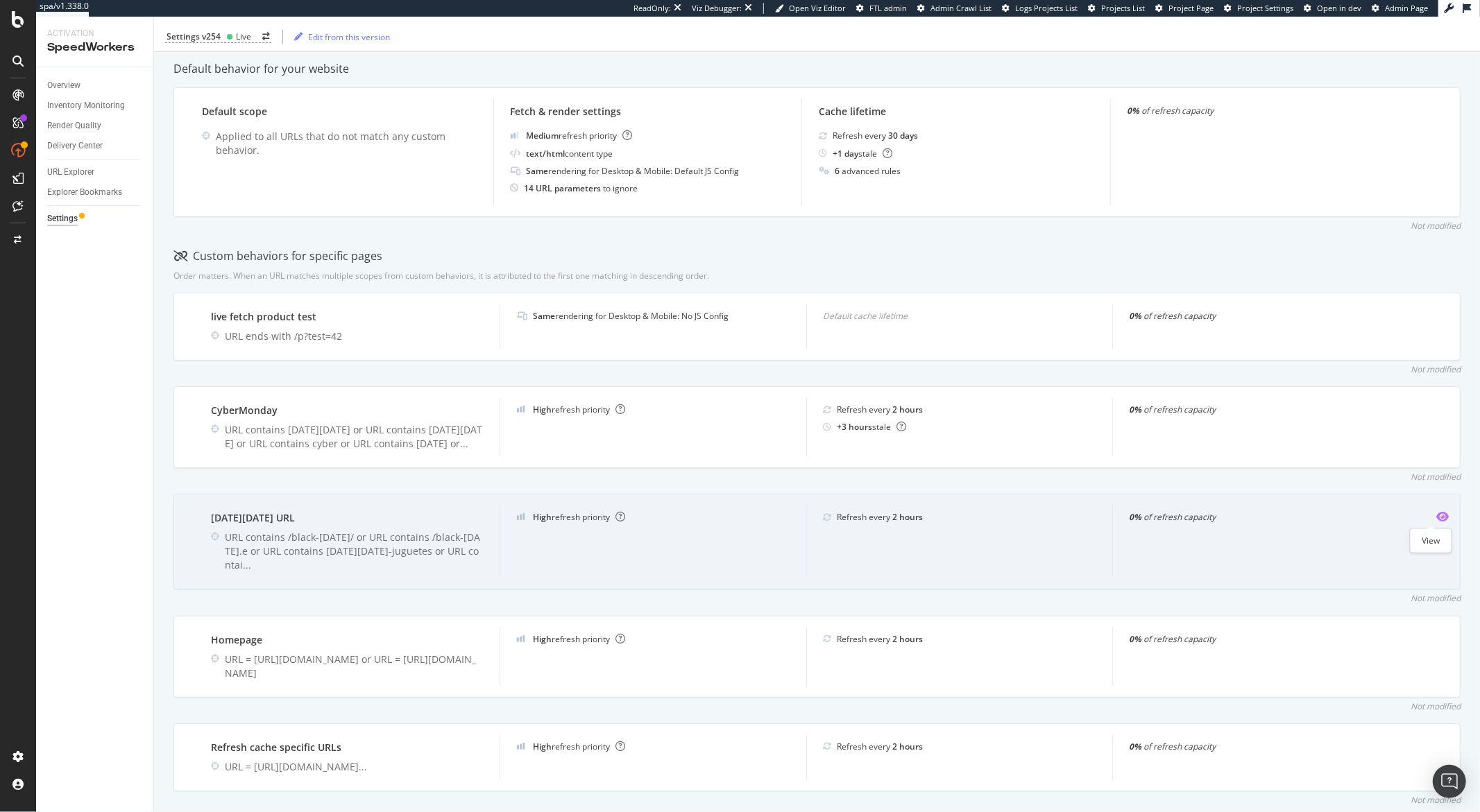
click at [1436, 519] on icon "eye" at bounding box center [1442, 517] width 12 height 11
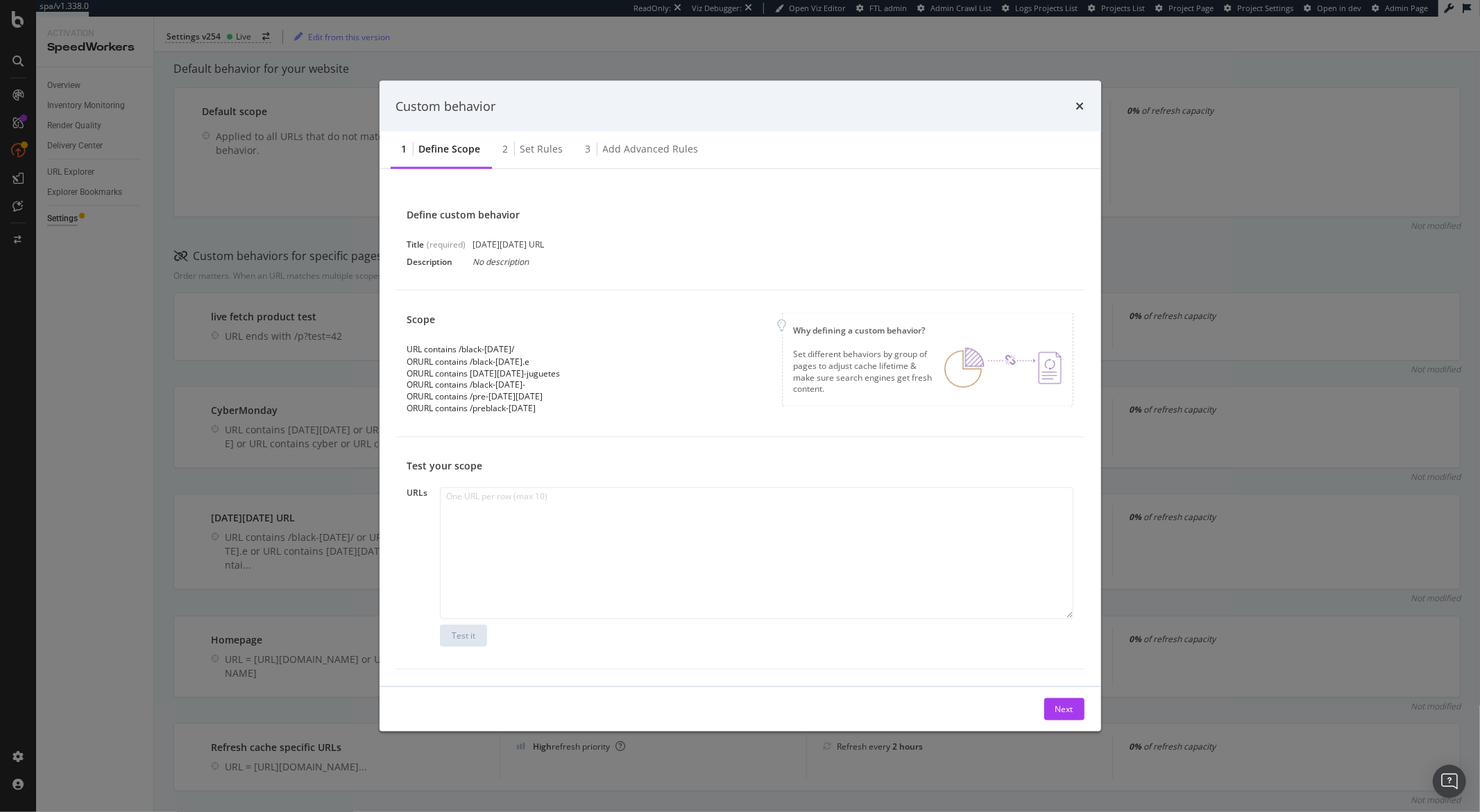
click at [446, 364] on div "OR URL contains /black-friday.e" at bounding box center [484, 361] width 154 height 12
click at [1080, 101] on icon "times" at bounding box center [1080, 106] width 9 height 11
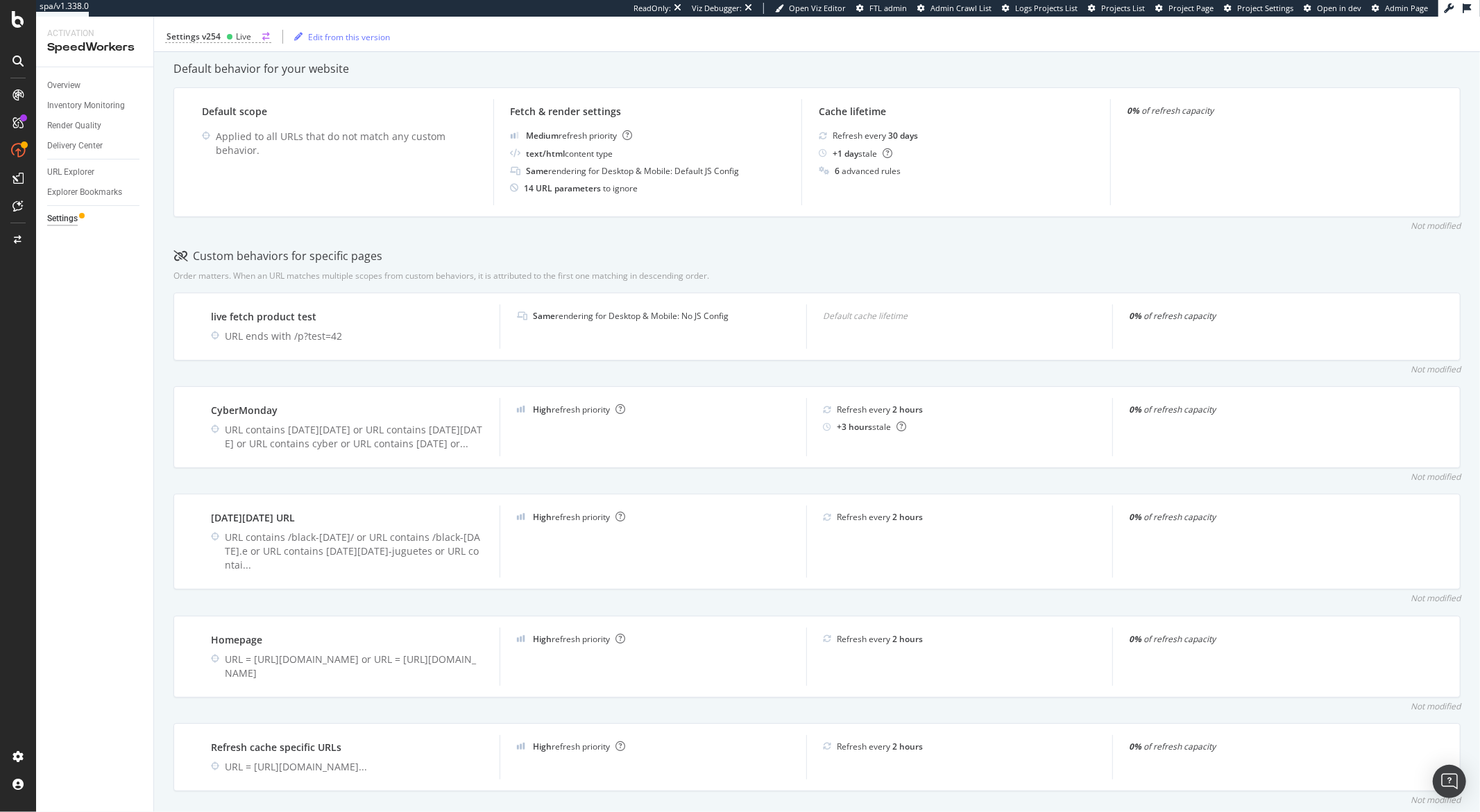
click at [222, 32] on div "Settings v254 Live" at bounding box center [218, 36] width 106 height 12
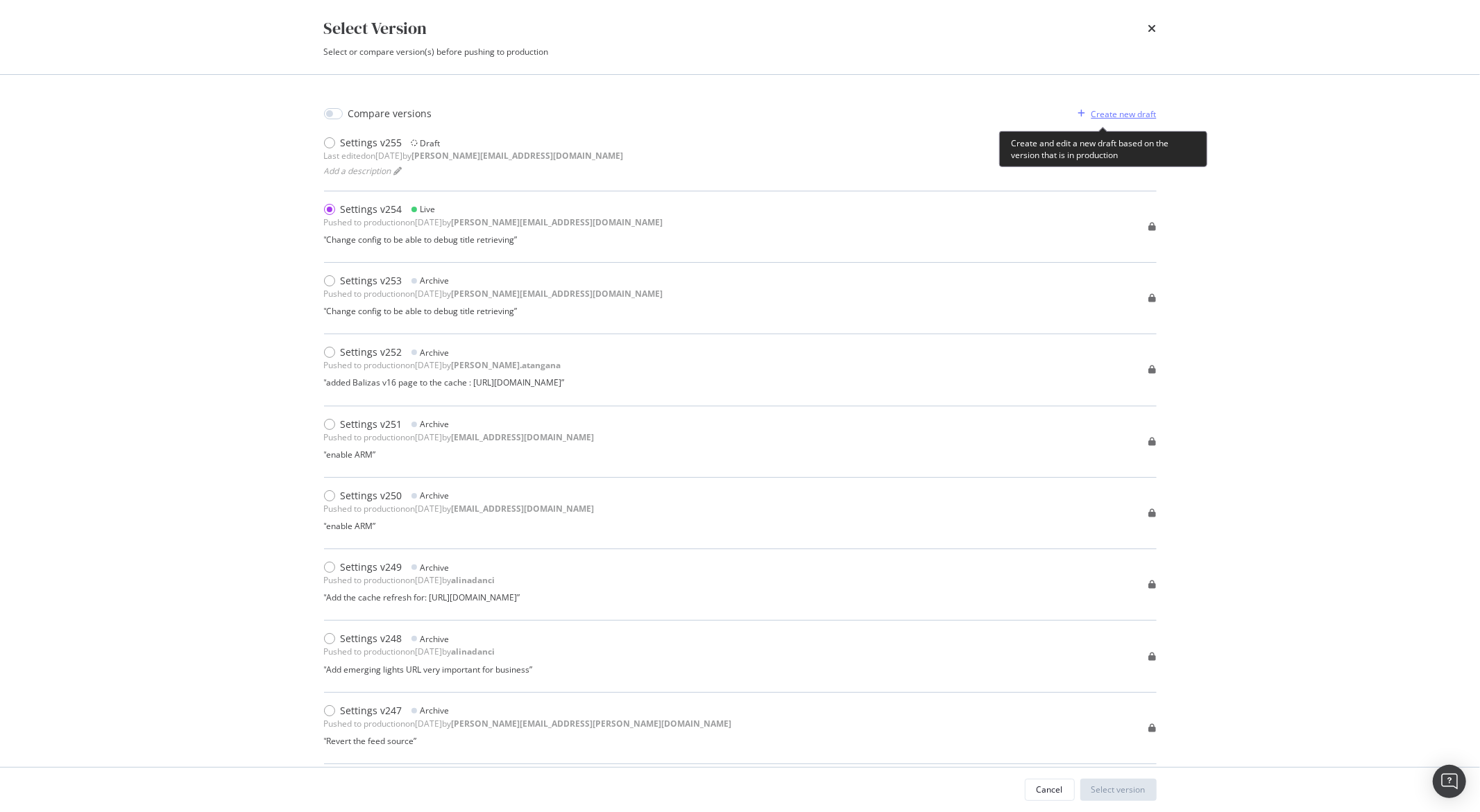
click at [1078, 109] on icon "modal" at bounding box center [1081, 114] width 8 height 9
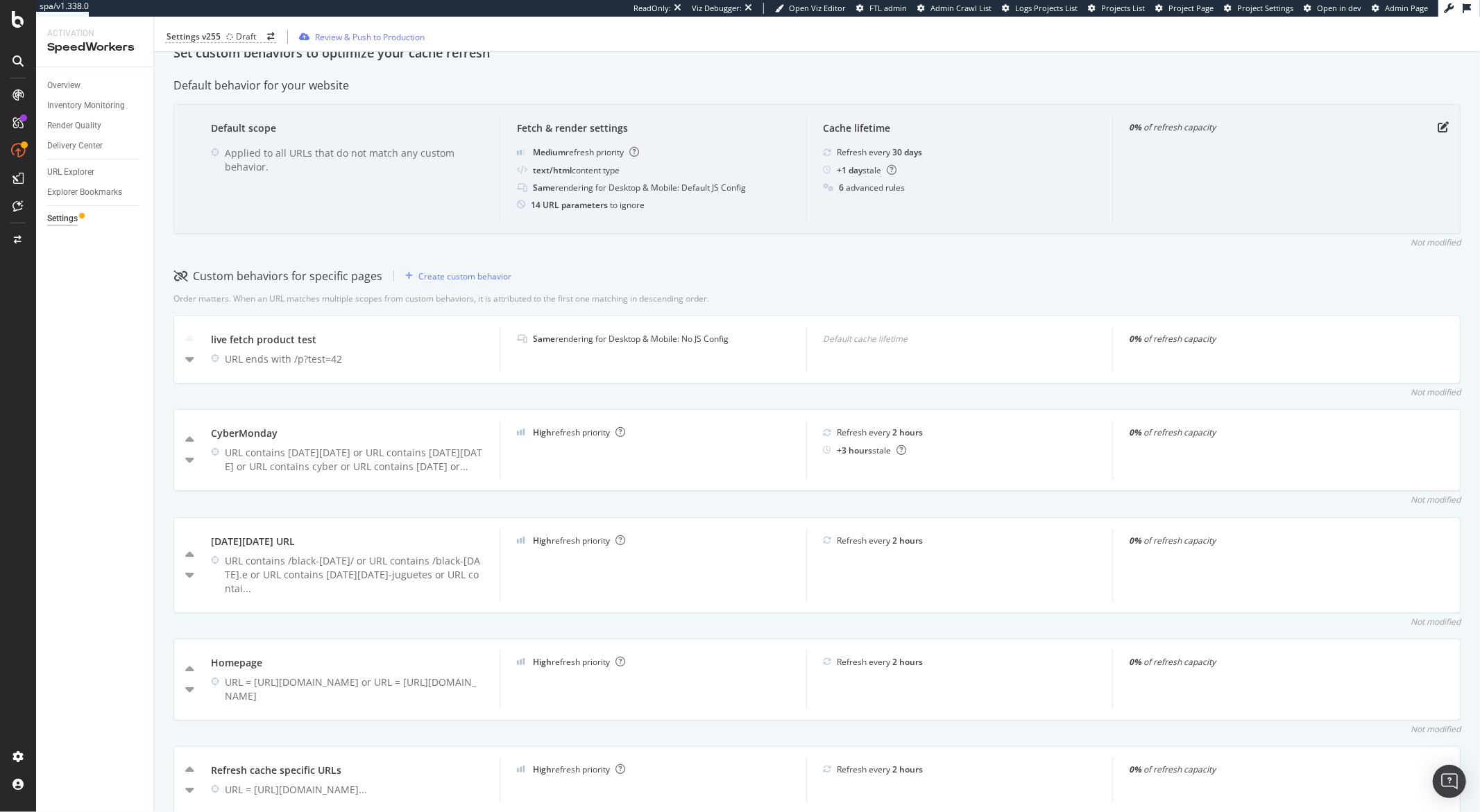
scroll to position [313, 0]
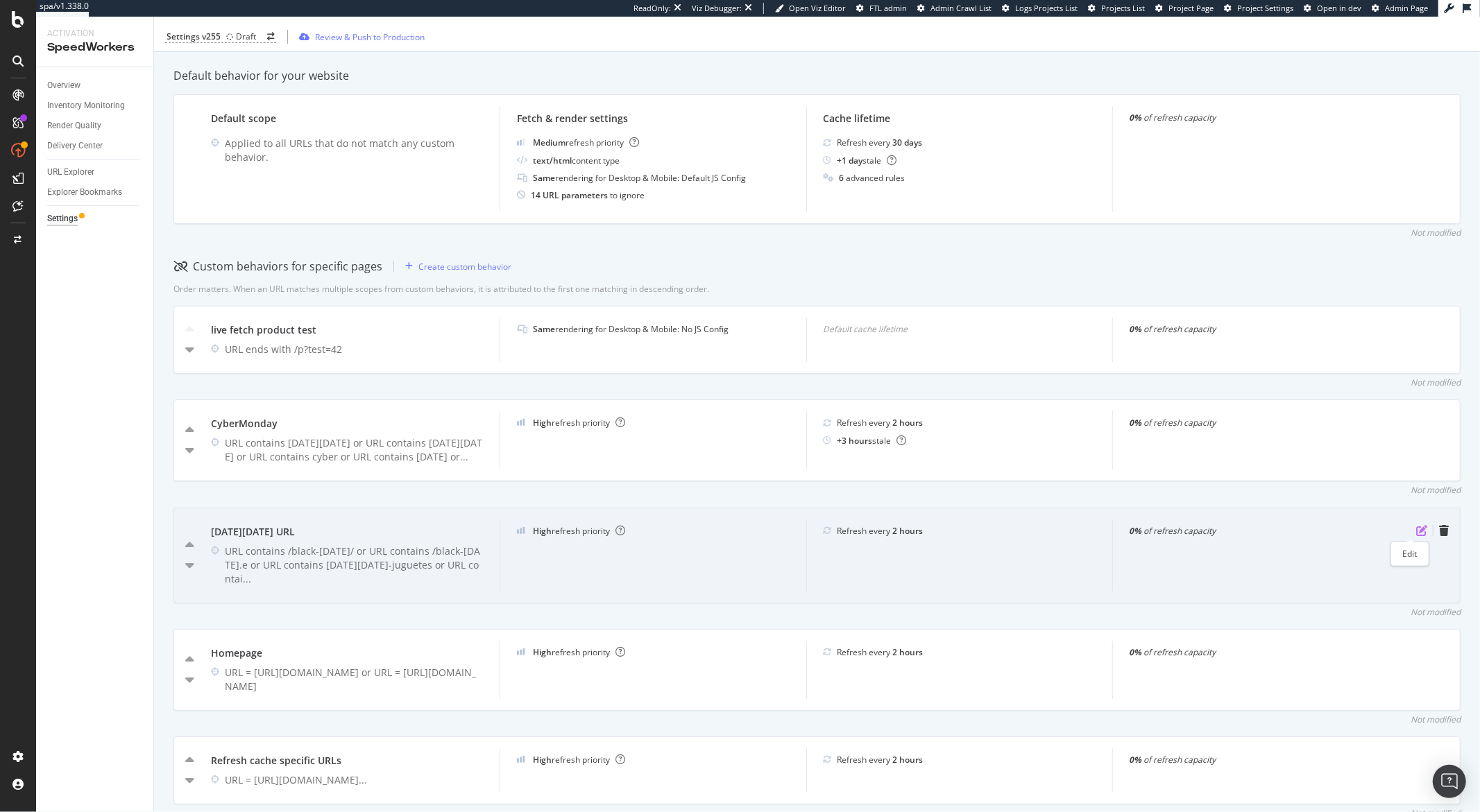
click at [1416, 525] on icon "pen-to-square" at bounding box center [1421, 531] width 11 height 11
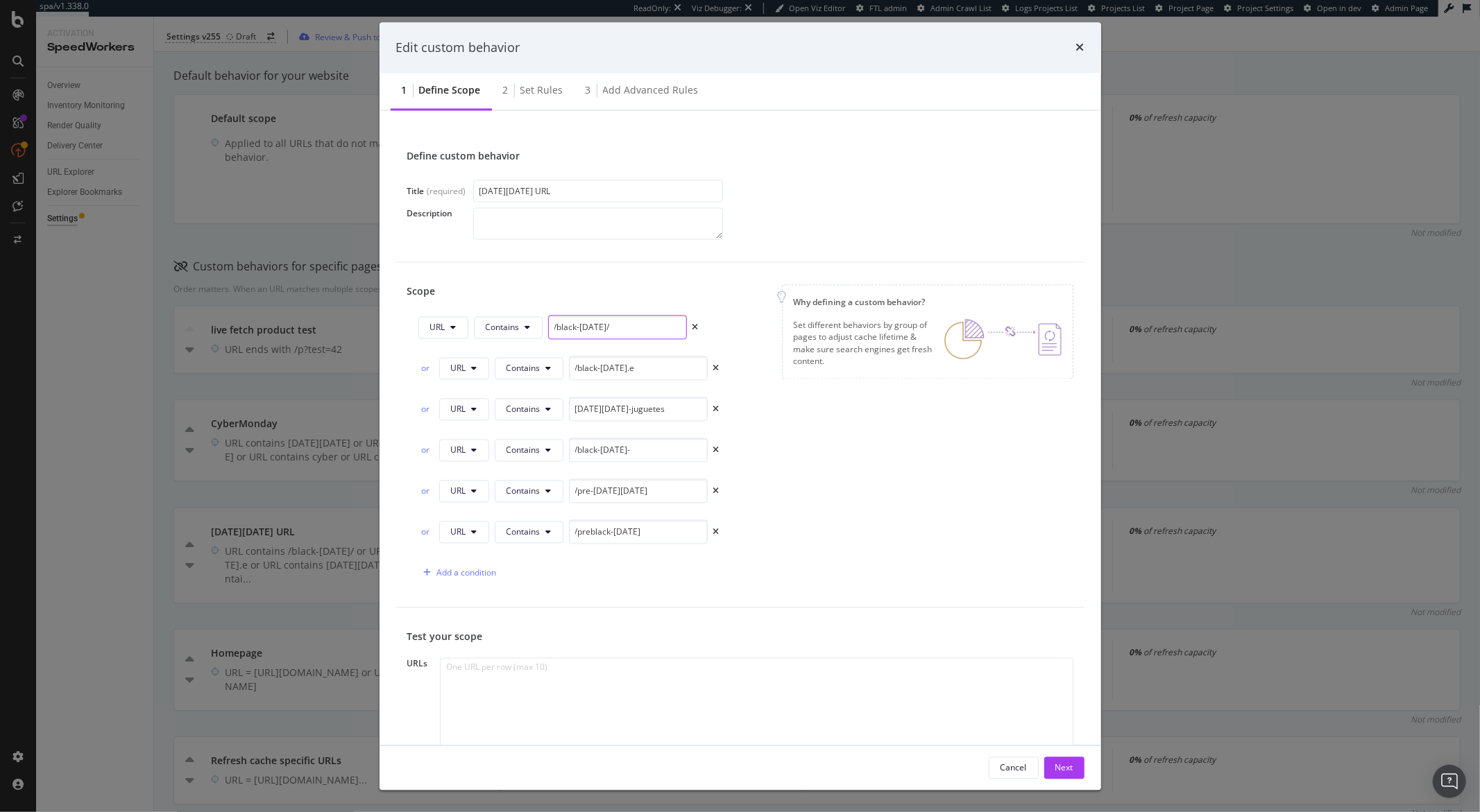
click at [622, 331] on input "/black-friday/" at bounding box center [618, 327] width 139 height 24
type input "/black-friday"
click at [714, 407] on icon "times" at bounding box center [716, 409] width 6 height 9
type input "/black-friday-"
type input "/pre-black-friday"
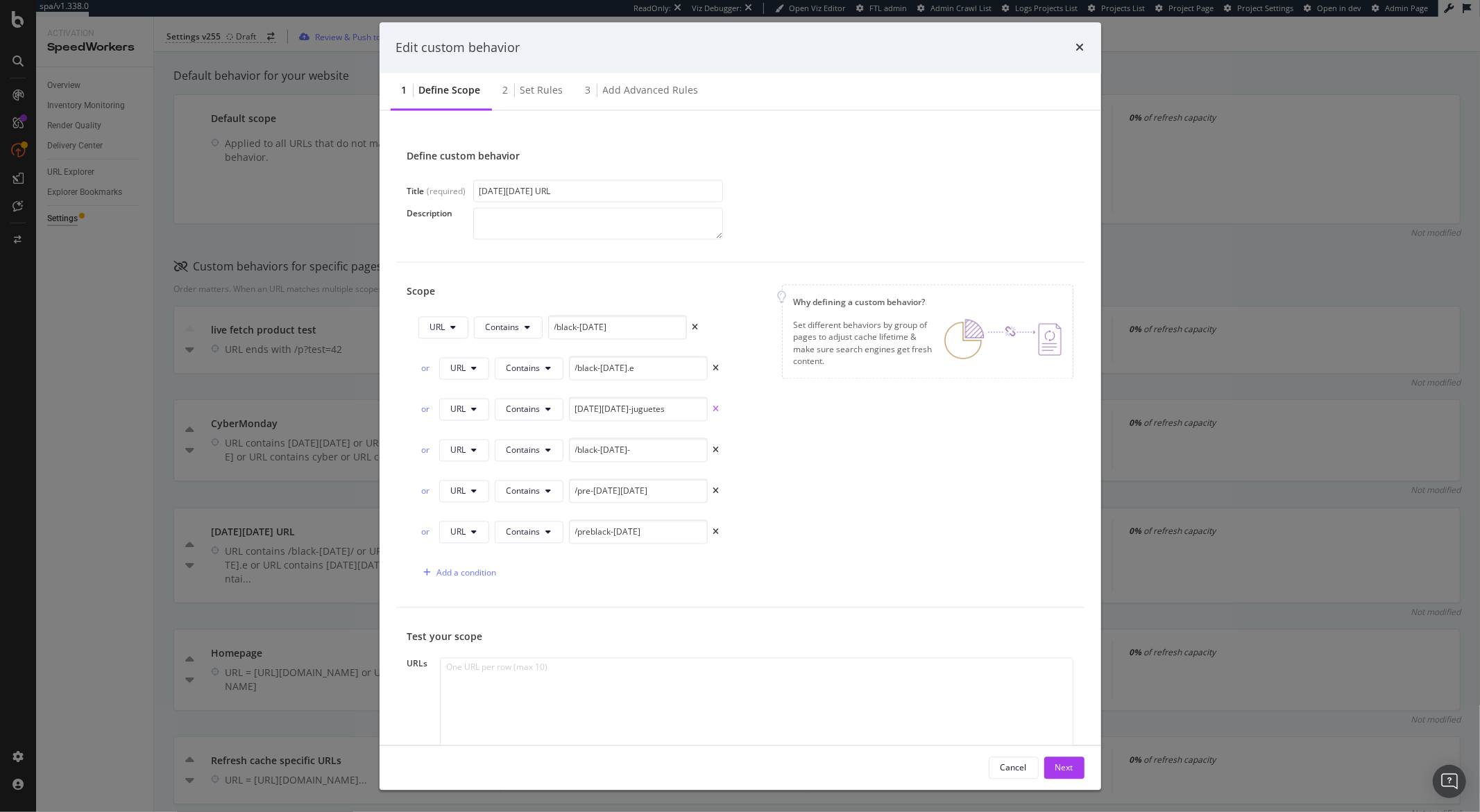
type input "/preblack-friday"
click at [715, 412] on icon "times" at bounding box center [716, 409] width 6 height 9
type input "/pre-black-friday"
type input "/preblack-friday"
click at [715, 412] on icon "times" at bounding box center [716, 409] width 6 height 9
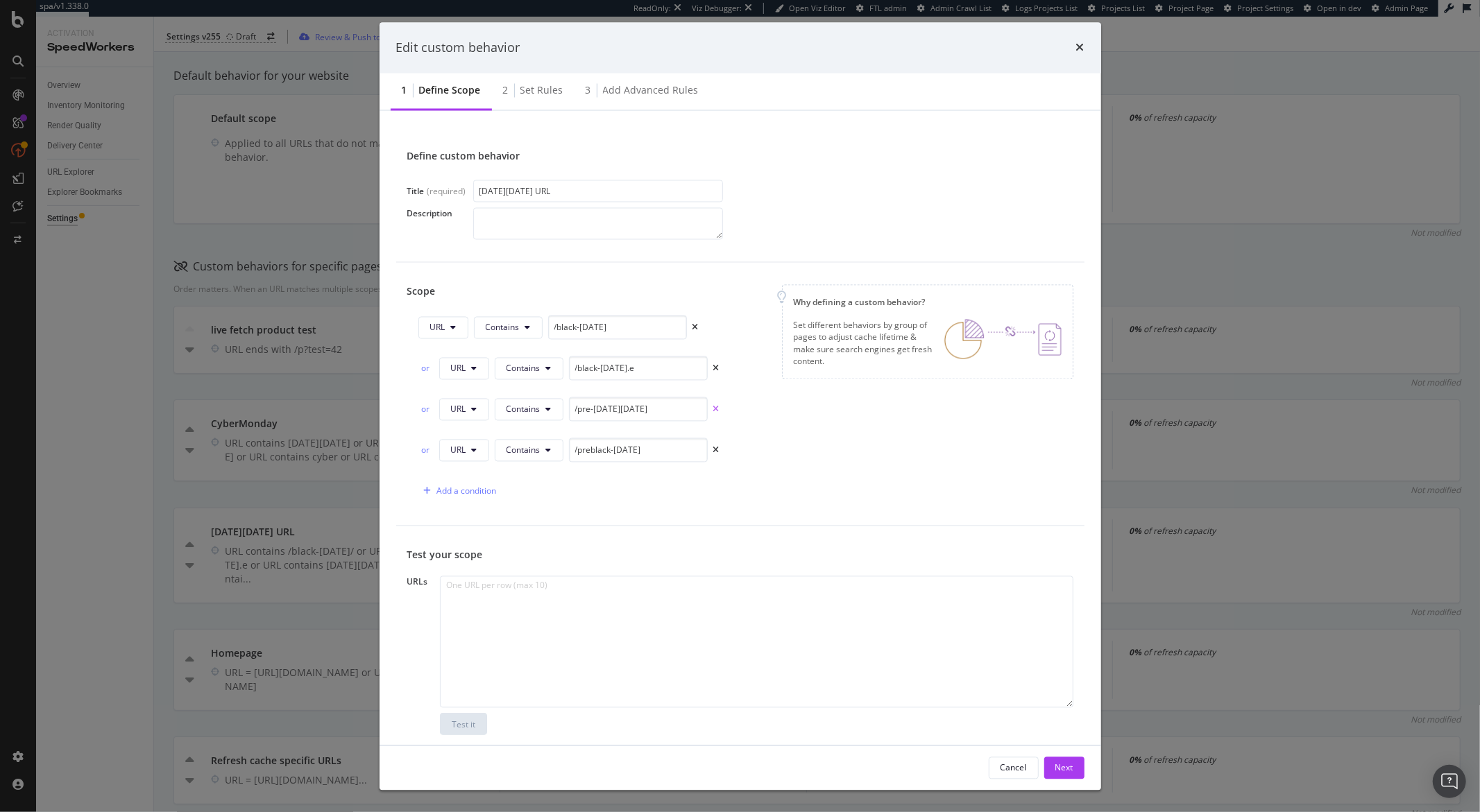
type input "/preblack-friday"
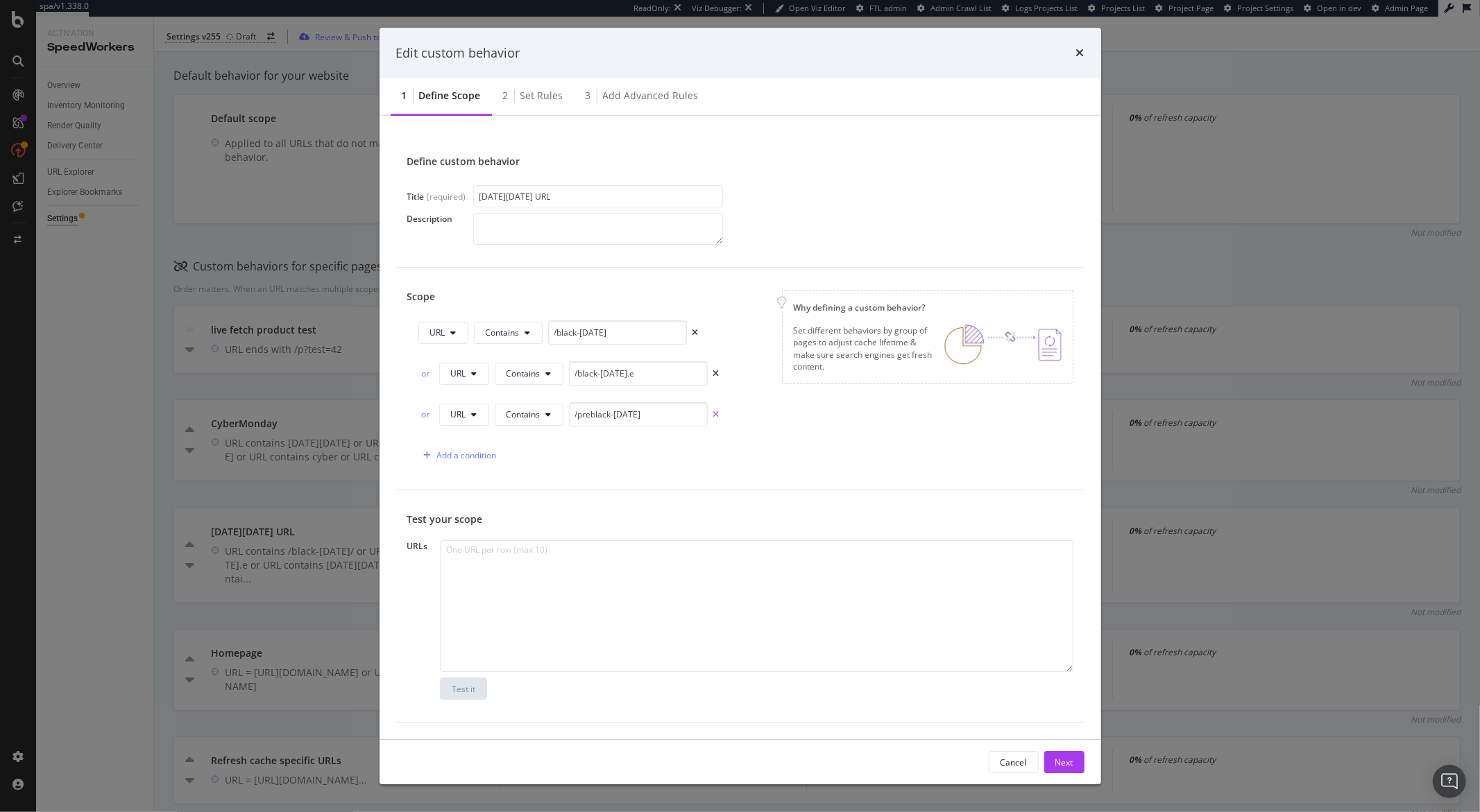
click at [715, 413] on icon "times" at bounding box center [716, 415] width 6 height 9
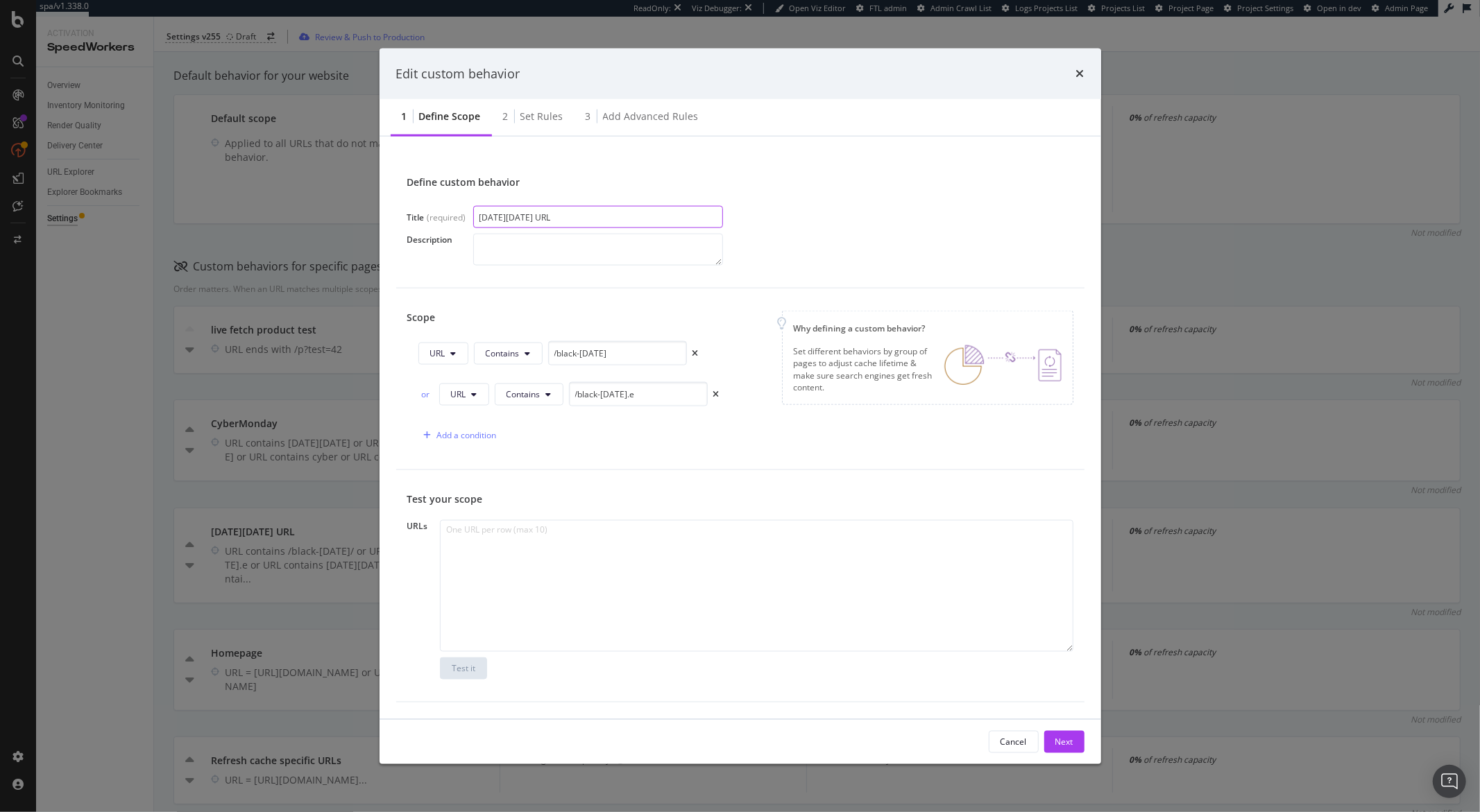
click at [570, 219] on input "Black friday URL" at bounding box center [598, 217] width 250 height 23
type input "Black friday URL 2025"
click at [588, 256] on textarea "modal" at bounding box center [598, 249] width 250 height 32
type textarea "Channge compared to the last type of URLs defined"
click at [1059, 745] on div "Next" at bounding box center [1064, 742] width 18 height 12
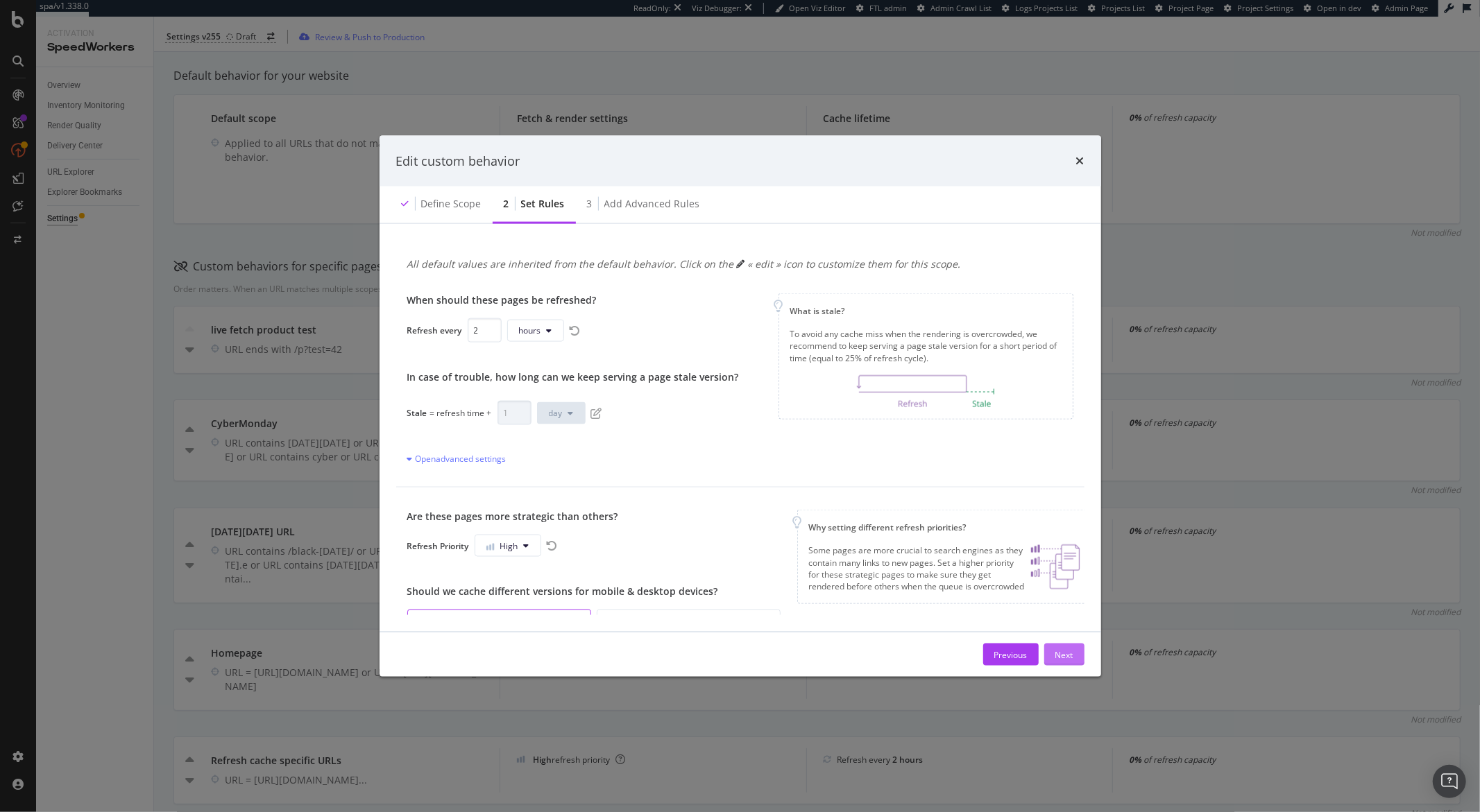
click at [1055, 658] on div "Next" at bounding box center [1064, 655] width 18 height 12
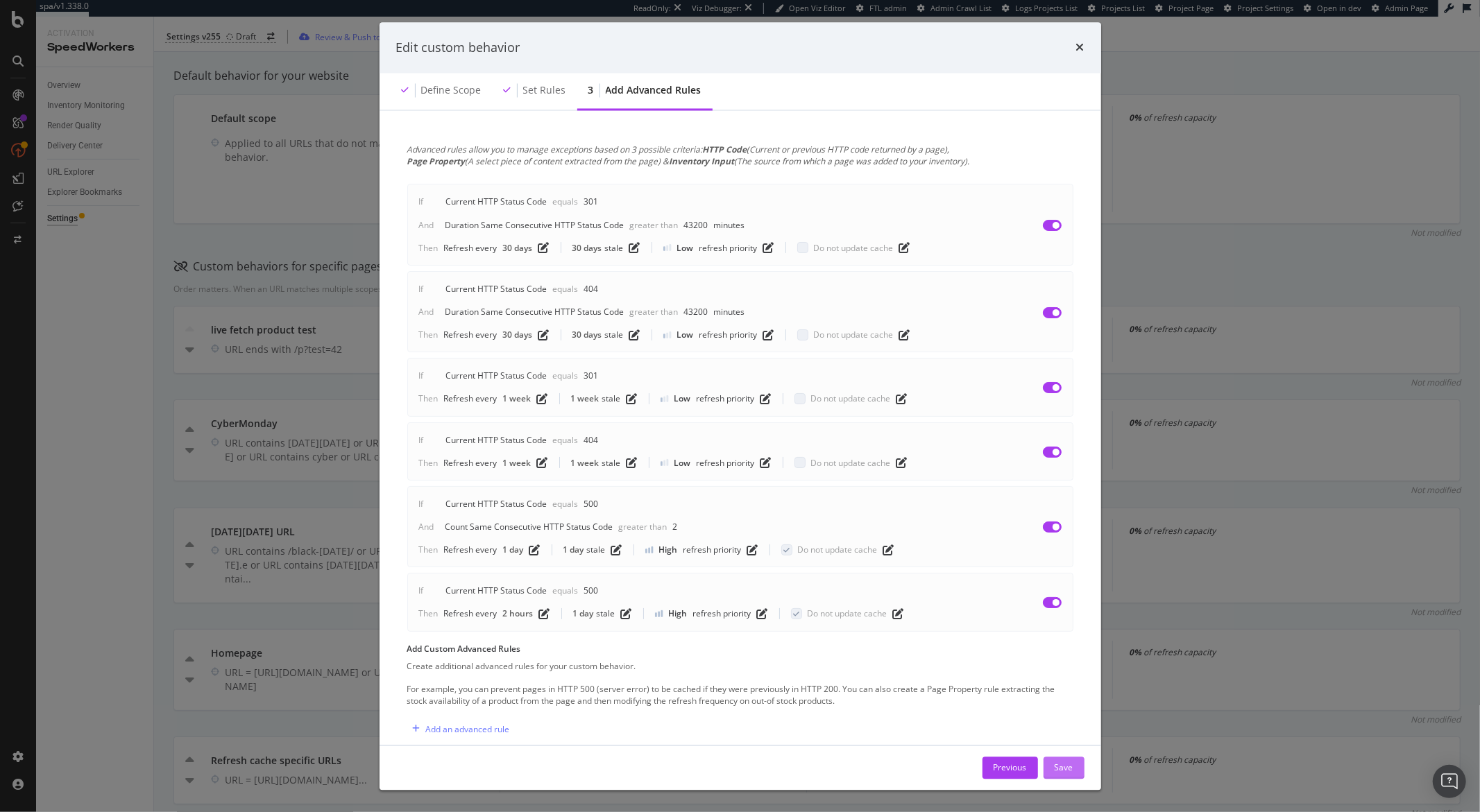
click at [1063, 763] on div "Save" at bounding box center [1064, 768] width 19 height 12
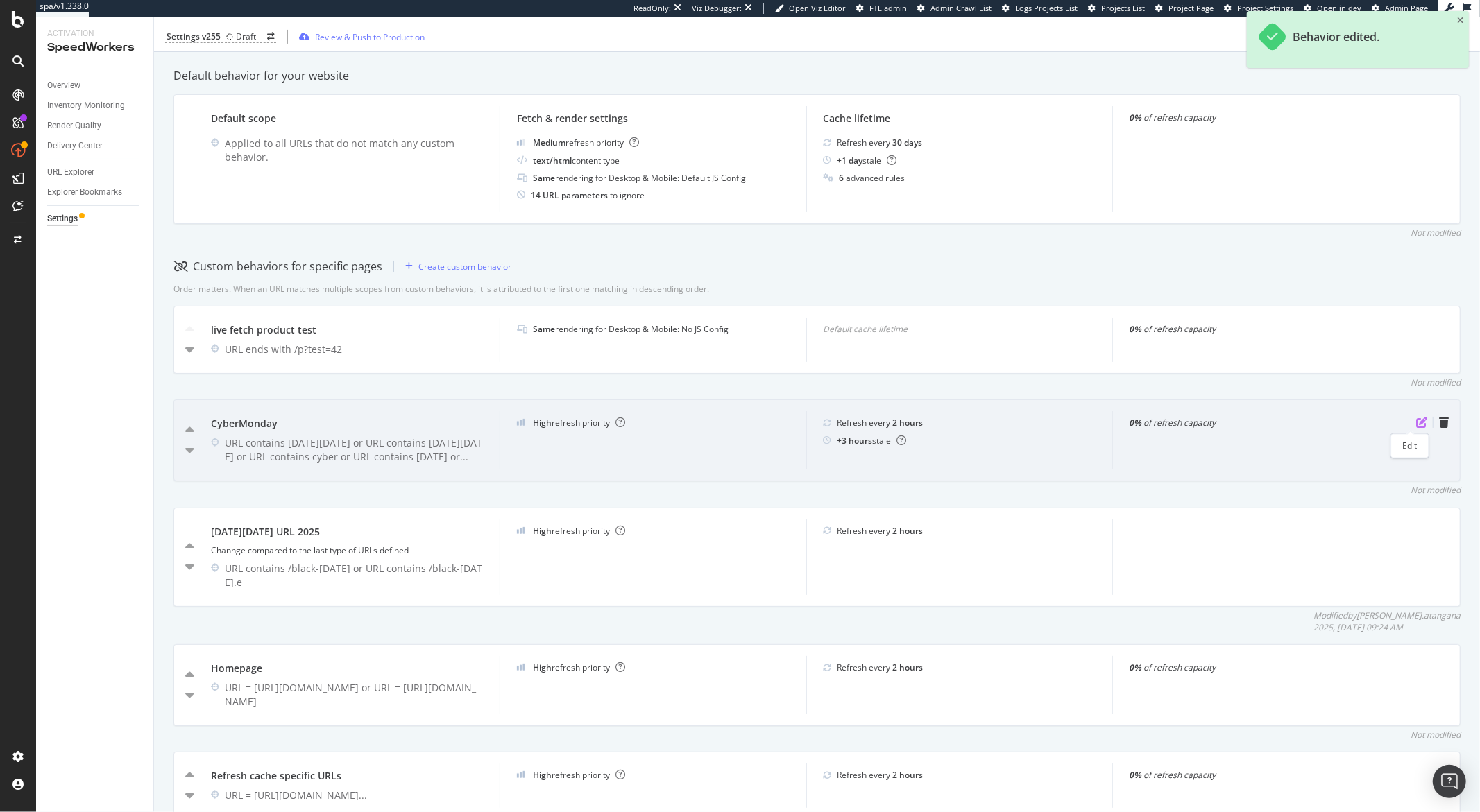
click at [1416, 425] on icon "pen-to-square" at bounding box center [1421, 422] width 11 height 11
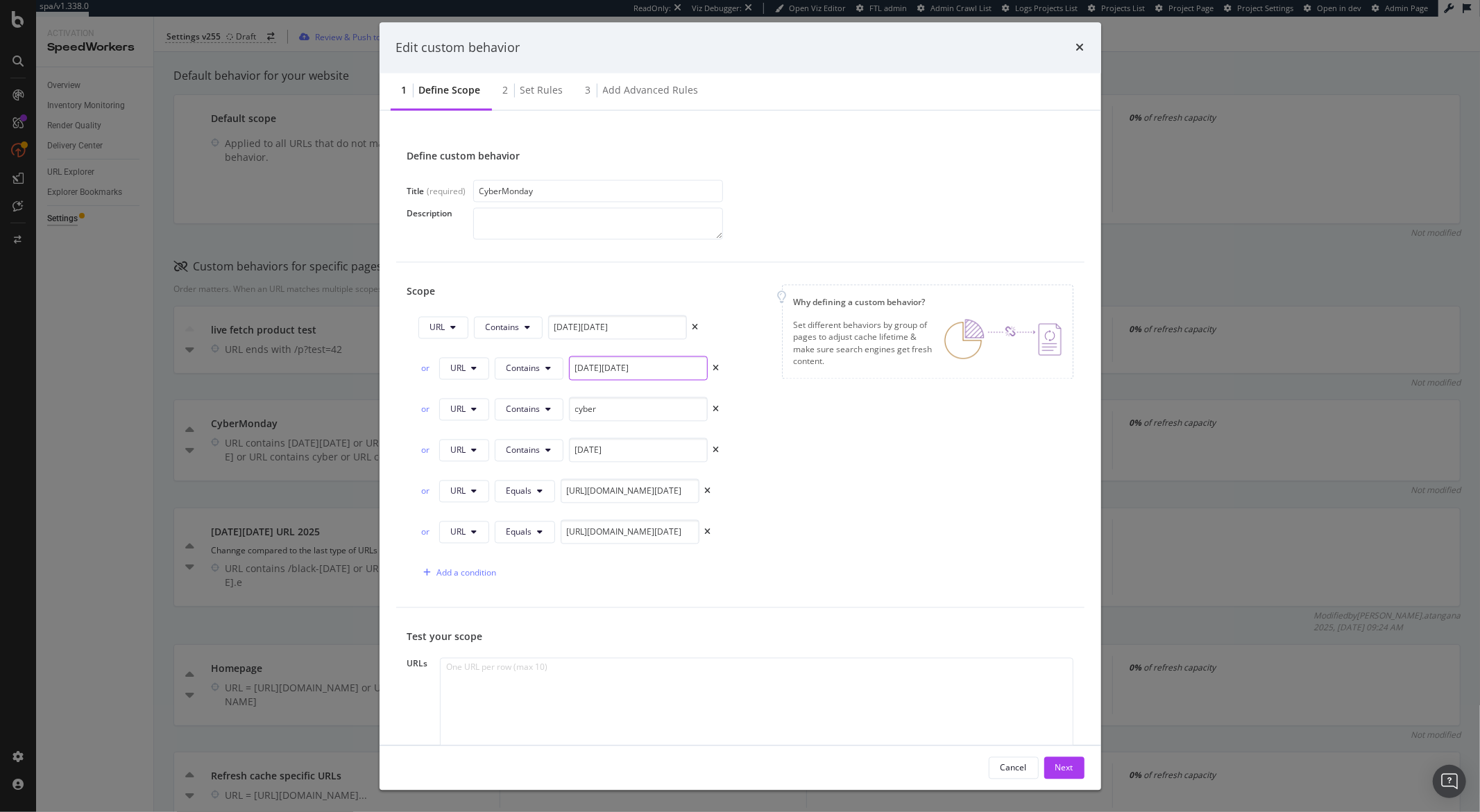
click at [631, 366] on input "cyber-Monday" at bounding box center [638, 369] width 139 height 24
click at [669, 491] on input "https://www.carrefour.es/cyber-monday.e" at bounding box center [630, 492] width 139 height 24
click at [671, 529] on input "https://www.carrefour.es/cyber-monday.e?ic_source=portal-y-corporativo&ic_mediu…" at bounding box center [630, 532] width 139 height 24
click at [710, 532] on icon "times" at bounding box center [707, 532] width 6 height 9
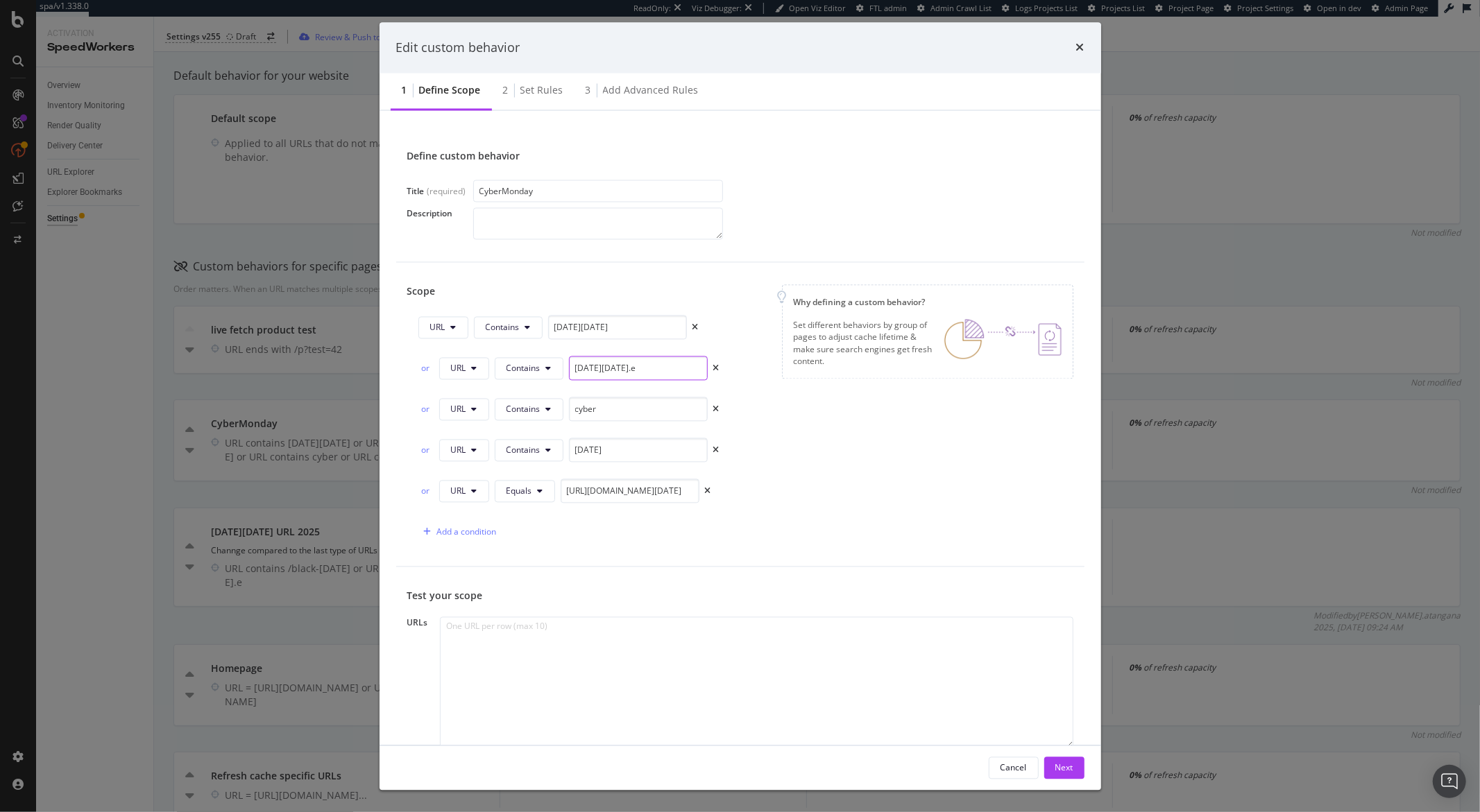
click at [608, 370] on input "cyber-Monday.e" at bounding box center [638, 369] width 139 height 24
type input "cyber-monday.e"
click at [546, 195] on input "CyberMonday" at bounding box center [598, 192] width 250 height 23
type input "CyberMonday URL def 2025"
click at [801, 58] on div "Edit custom behavior" at bounding box center [740, 48] width 722 height 51
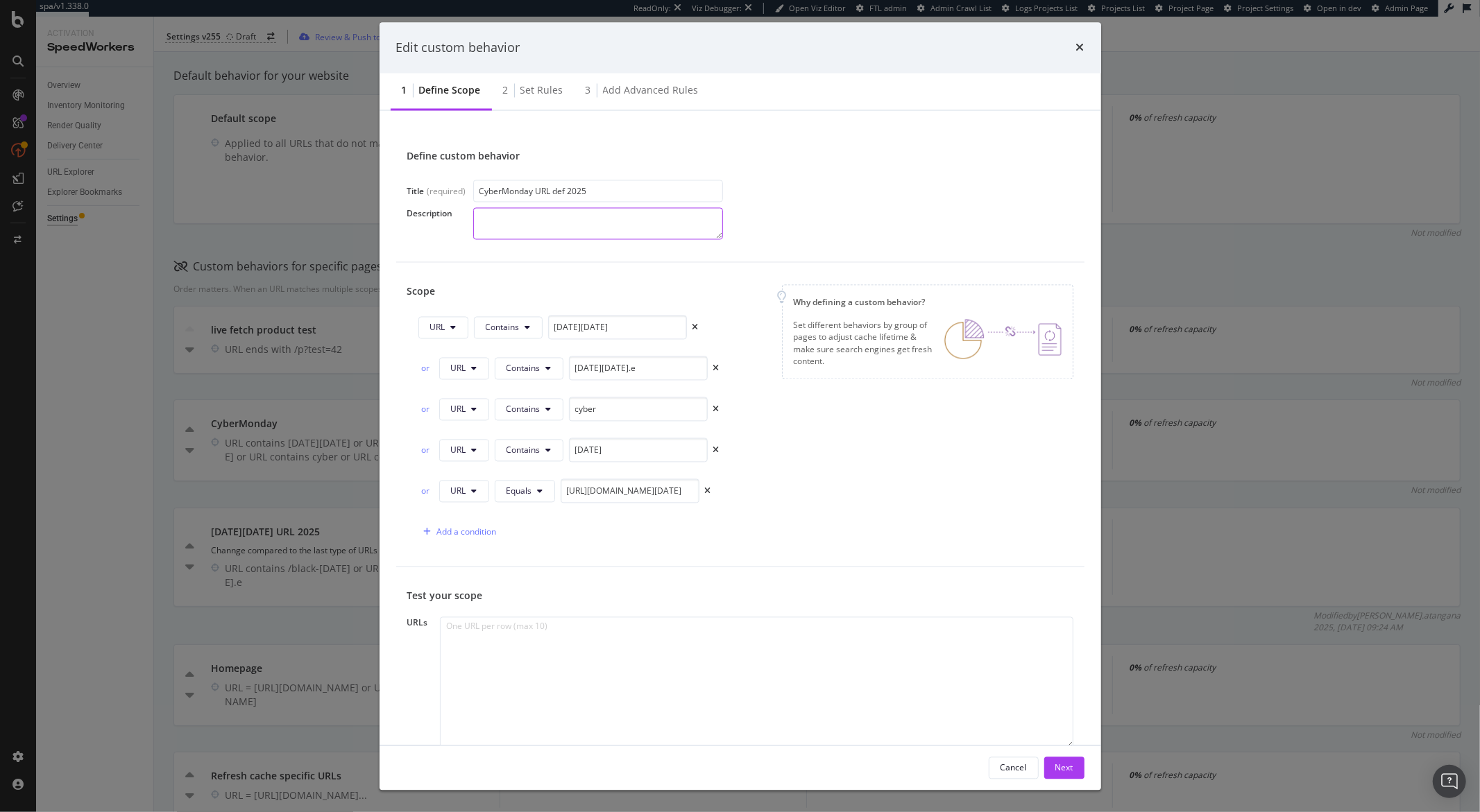
click at [583, 221] on textarea "modal" at bounding box center [598, 224] width 250 height 32
type textarea "Change in type of URKs defined for 2025"
click at [640, 498] on input "https://www.carrefour.es/cyber-monday.e" at bounding box center [630, 492] width 139 height 24
click at [640, 497] on input "https://www.carrefour.es/cyber-monday.e" at bounding box center [630, 492] width 139 height 24
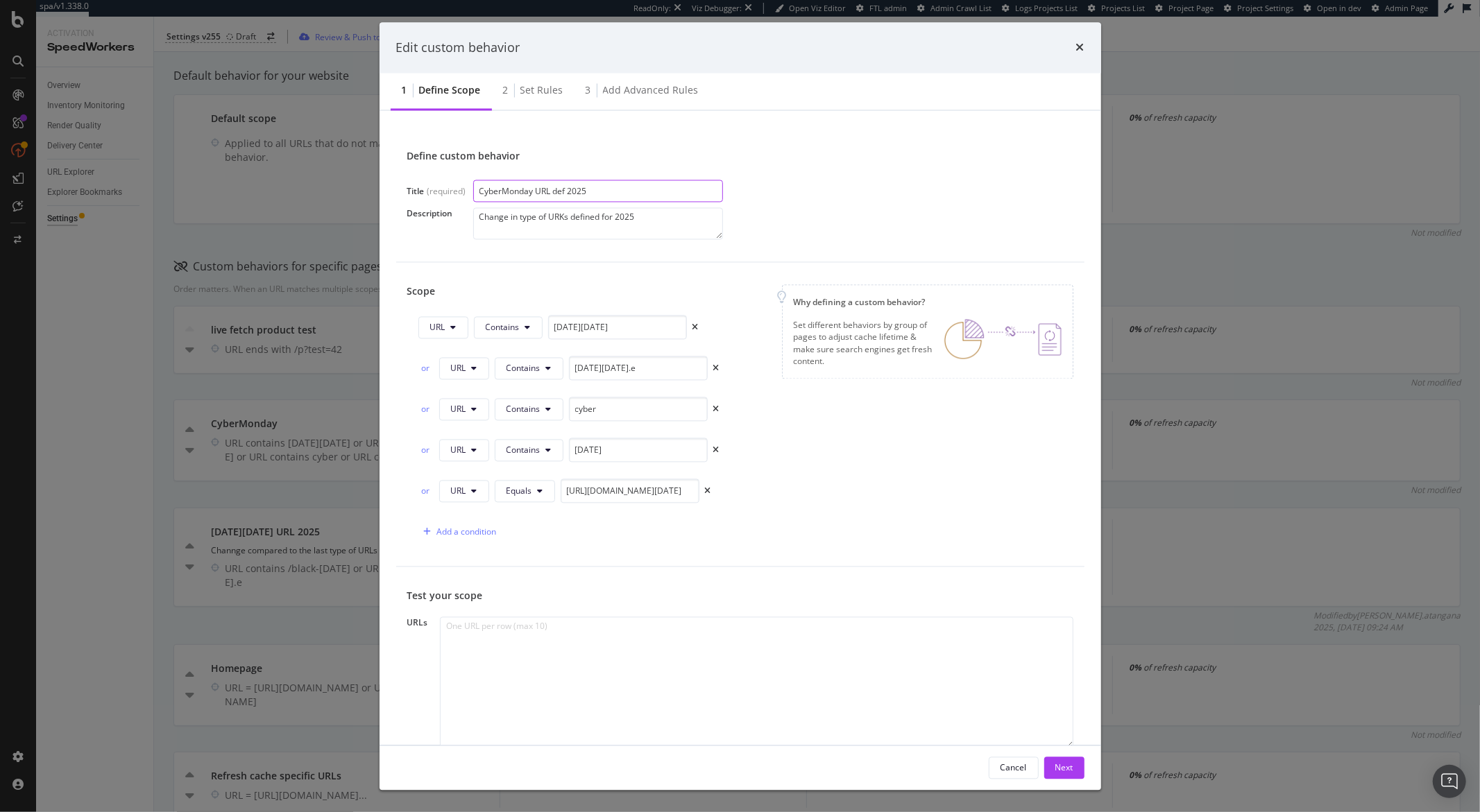
click at [501, 192] on input "CyberMonday URL def 2025" at bounding box center [598, 192] width 250 height 23
click at [502, 199] on input "CyberMonday URL def 2025" at bounding box center [598, 192] width 250 height 23
click at [501, 196] on input "CyberMonday URL def 2025" at bounding box center [598, 192] width 250 height 23
type input "Cyber Monday URL def 2025"
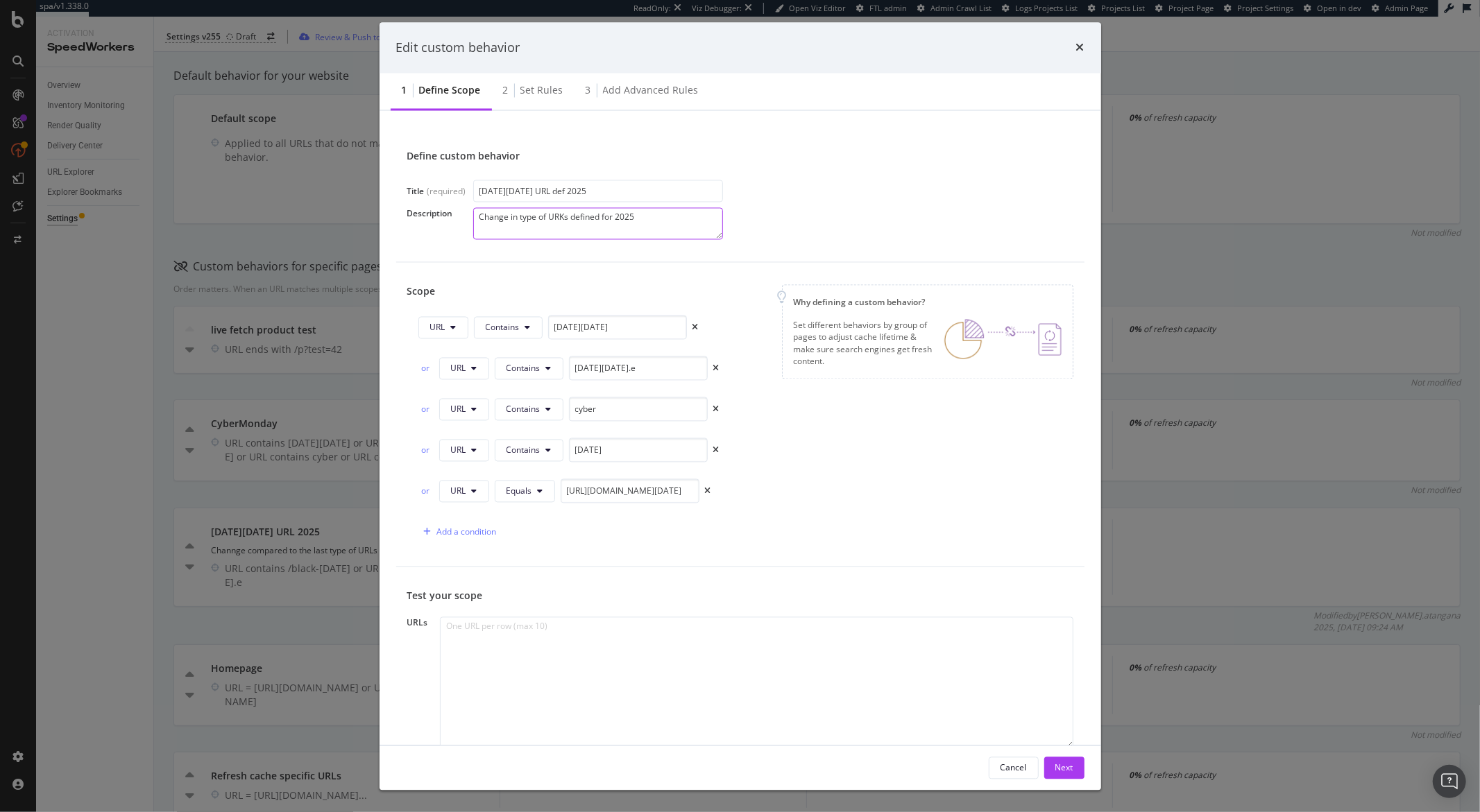
click at [562, 220] on textarea "Change in type of URKs defined for 2025" at bounding box center [598, 224] width 250 height 32
click at [565, 218] on textarea "Change in type of URKs defined for 2025" at bounding box center [598, 224] width 250 height 32
type textarea "Change in type of URLs defined for 2025"
click at [666, 498] on input "https://www.carrefour.es/cyber-monday.e" at bounding box center [630, 492] width 139 height 24
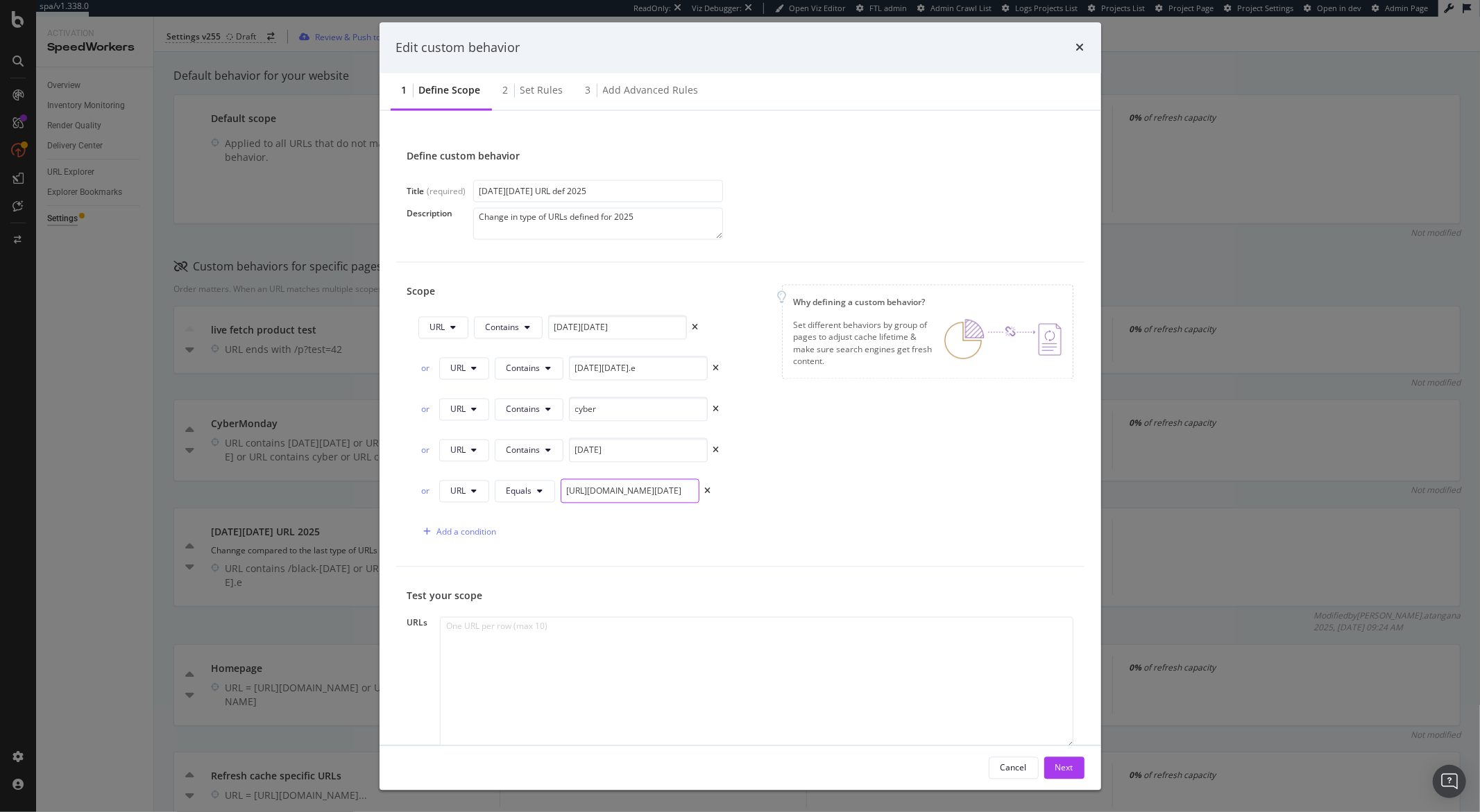
click at [666, 498] on input "https://www.carrefour.es/cyber-monday.e" at bounding box center [630, 492] width 139 height 24
click at [1067, 776] on div "Next" at bounding box center [1064, 768] width 18 height 21
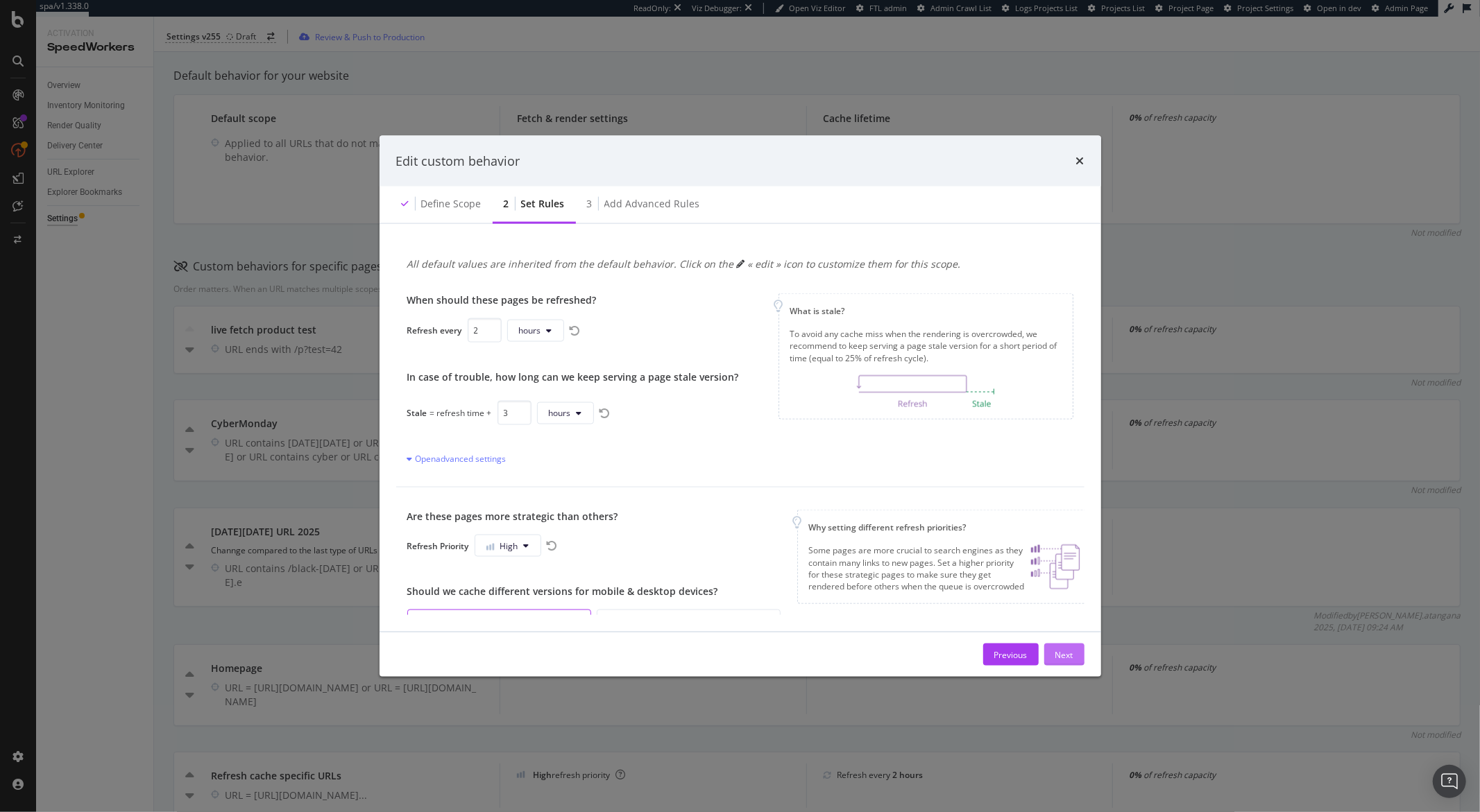
click at [1068, 657] on div "Next" at bounding box center [1064, 655] width 18 height 12
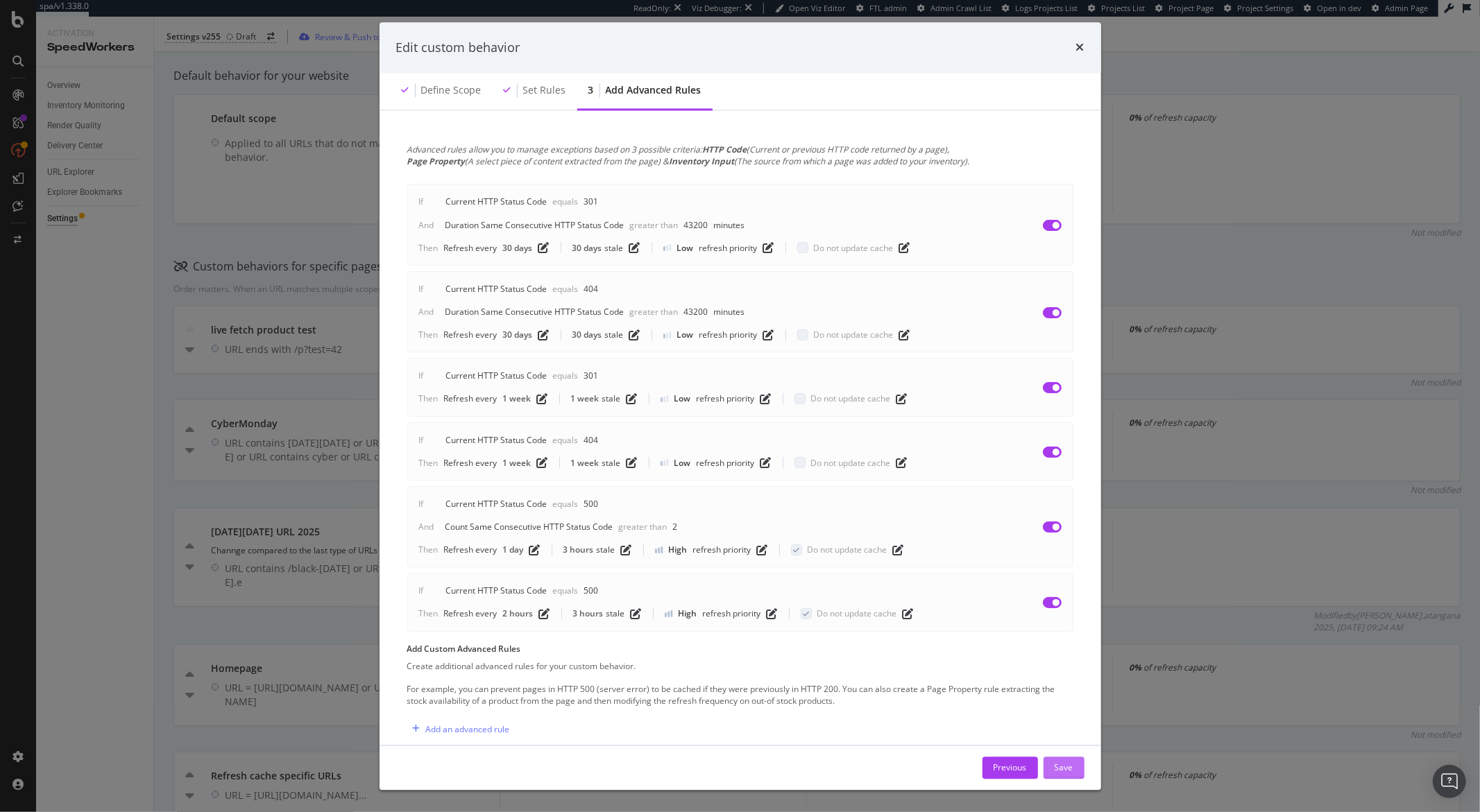
click at [1063, 762] on div "Save" at bounding box center [1064, 768] width 19 height 12
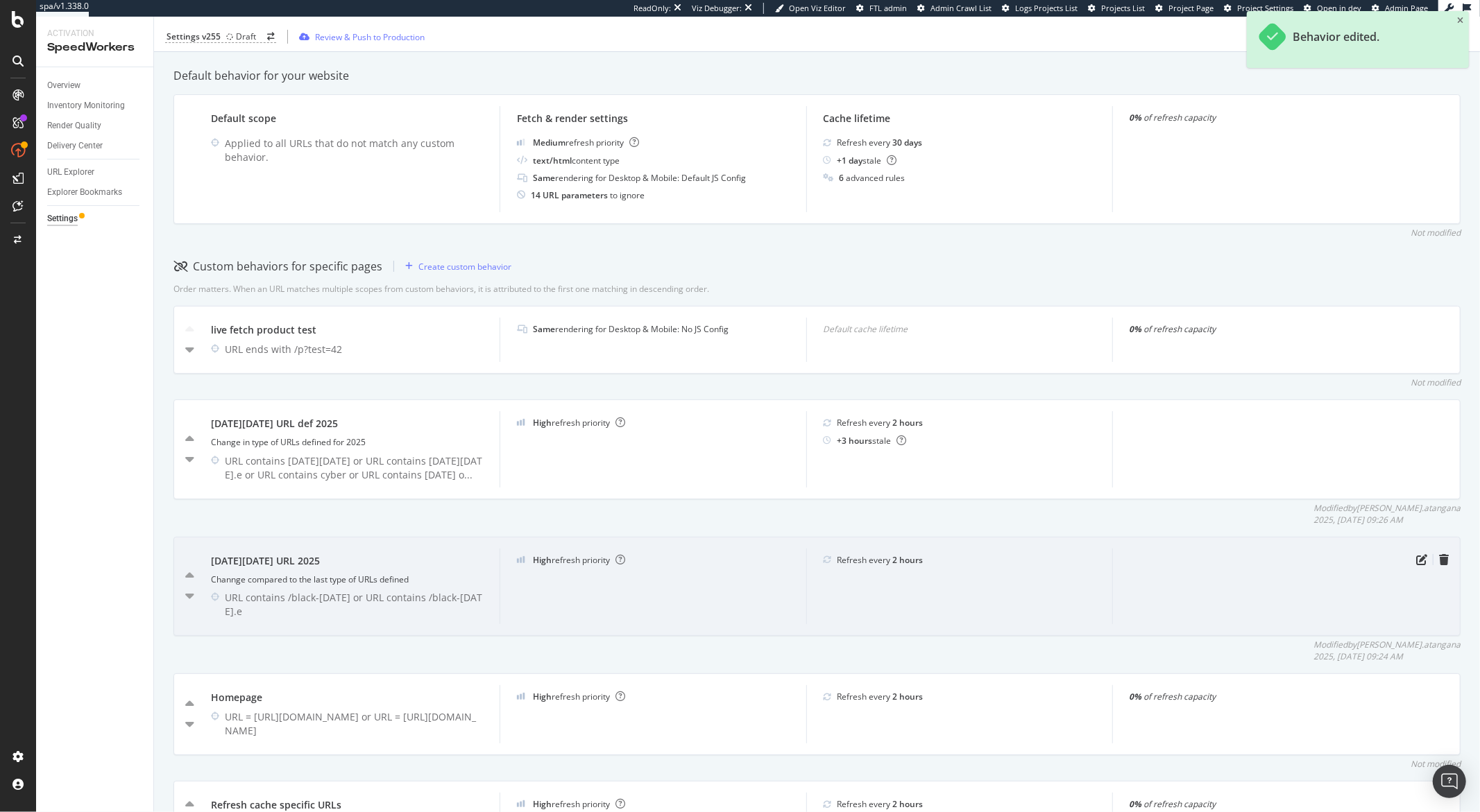
click at [1403, 566] on div at bounding box center [1265, 586] width 306 height 76
click at [1416, 564] on icon "pen-to-square" at bounding box center [1421, 559] width 11 height 11
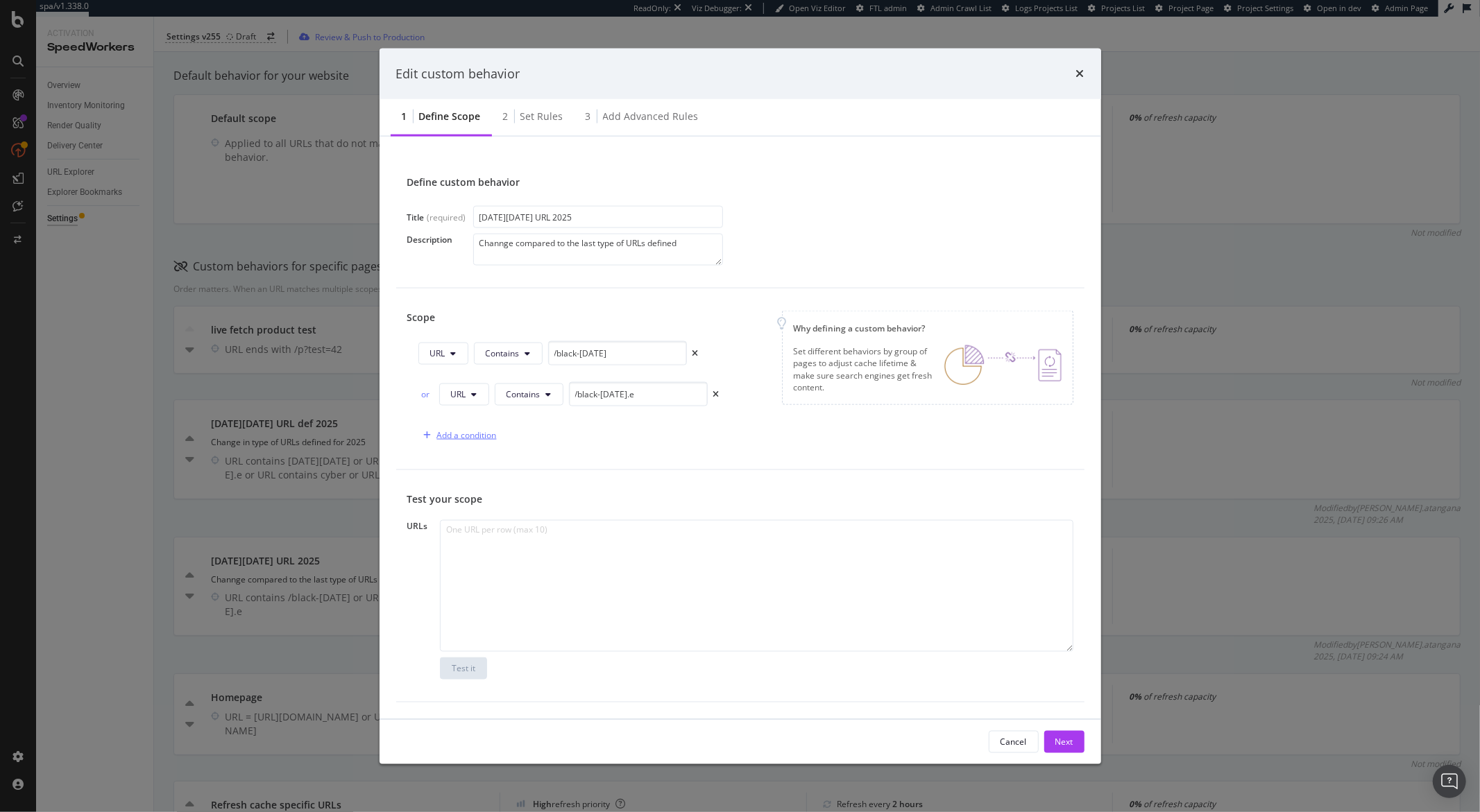
click at [460, 439] on div "Add a condition" at bounding box center [466, 435] width 60 height 12
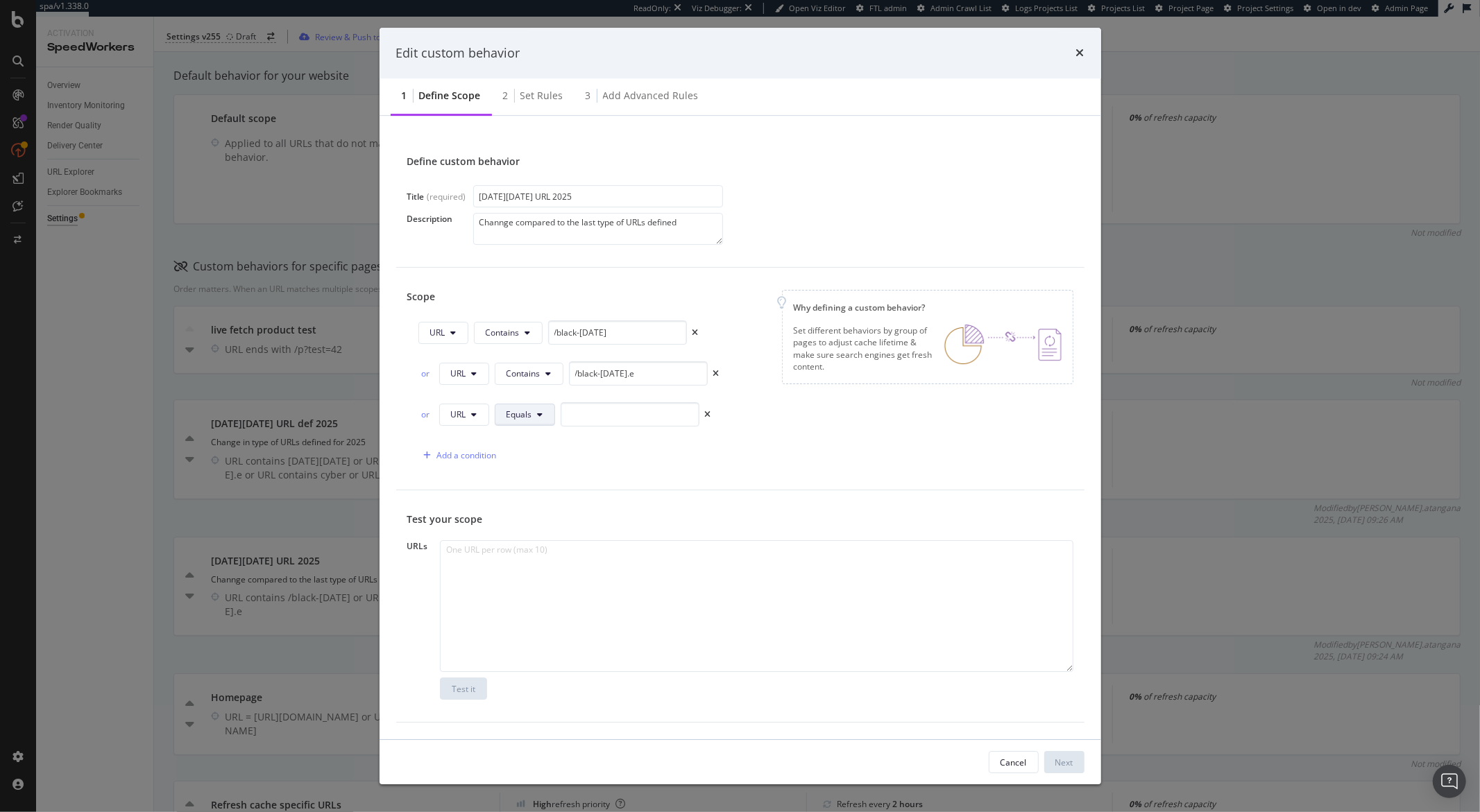
click at [500, 419] on button "Equals" at bounding box center [524, 415] width 60 height 23
click at [597, 415] on input "modal" at bounding box center [630, 414] width 139 height 24
paste input "https://www.carrefour.es/"
click at [672, 419] on input "https://www.carrefour.es/black-monday.e" at bounding box center [630, 414] width 139 height 24
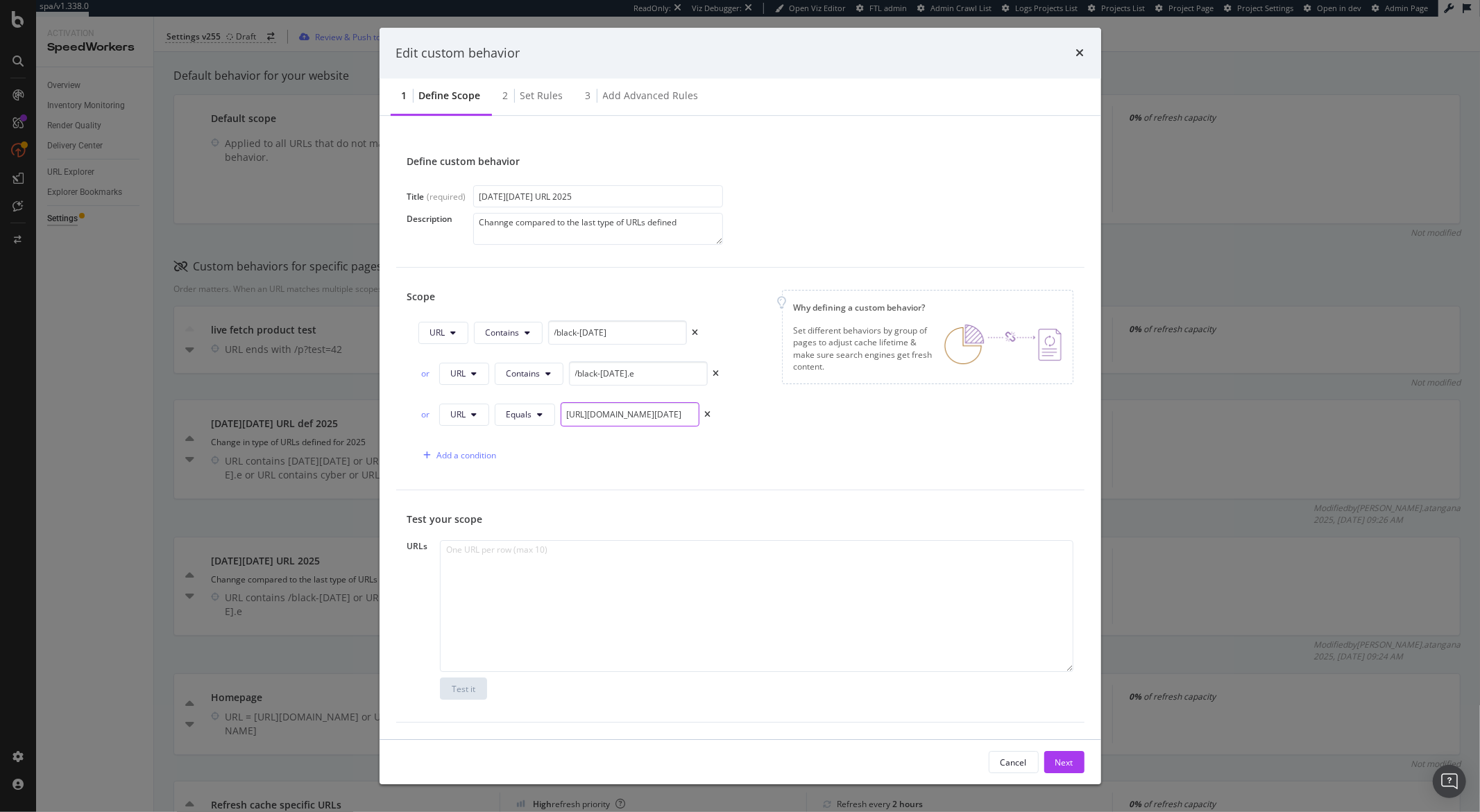
click at [672, 419] on input "https://www.carrefour.es/black-monday.e" at bounding box center [630, 414] width 139 height 24
click at [661, 419] on input "https://www.carrefour.es/black-friday.e" at bounding box center [630, 414] width 139 height 24
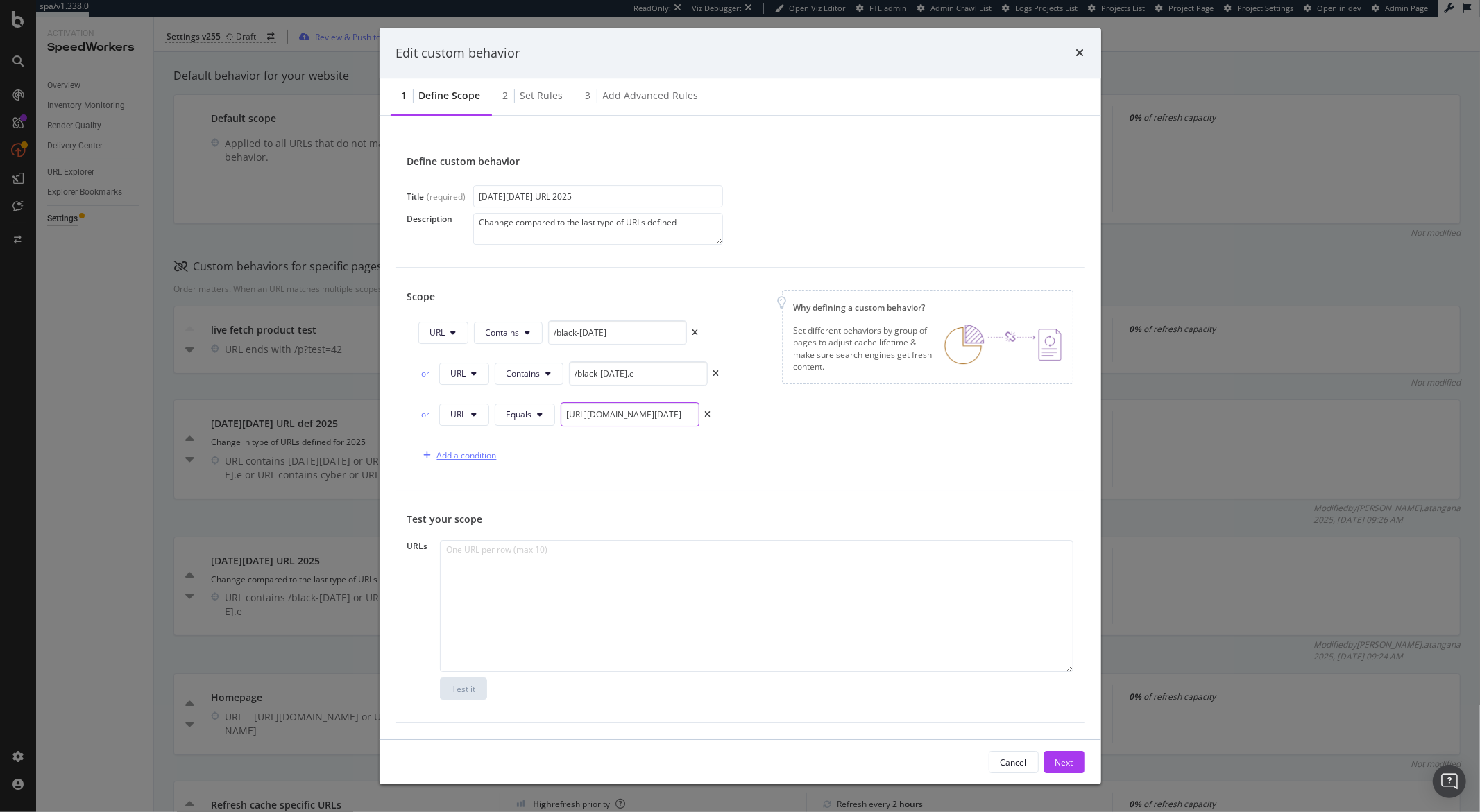
type input "https://www.carrefour.es/black-friday.e"
click at [483, 456] on div "Add a condition" at bounding box center [466, 456] width 60 height 12
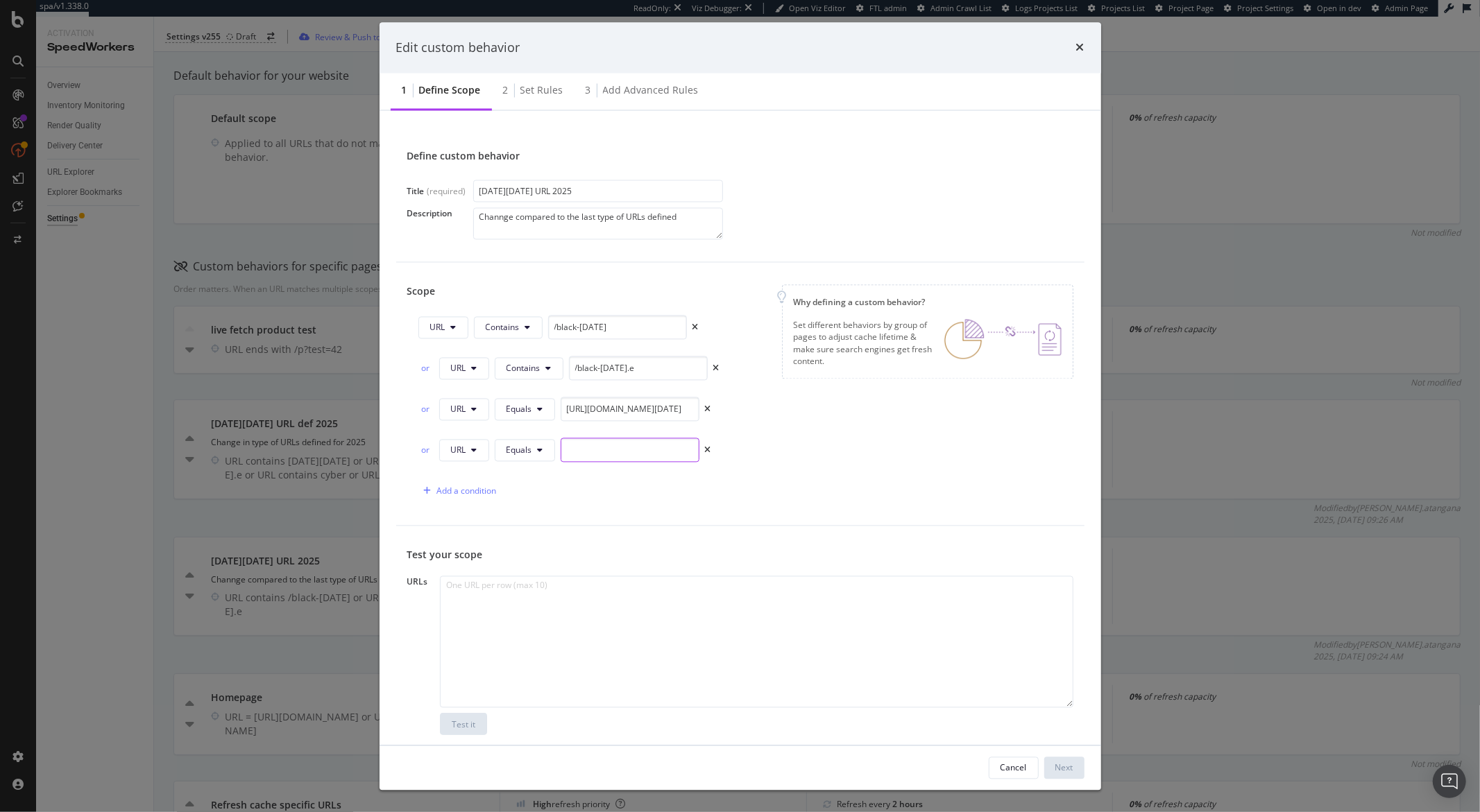
click at [589, 453] on input "modal" at bounding box center [630, 451] width 139 height 24
paste input "https://www.carrefour.es/black-friday.e"
click at [691, 452] on input "https://www.carrefour.es/black-friday.e" at bounding box center [630, 451] width 139 height 24
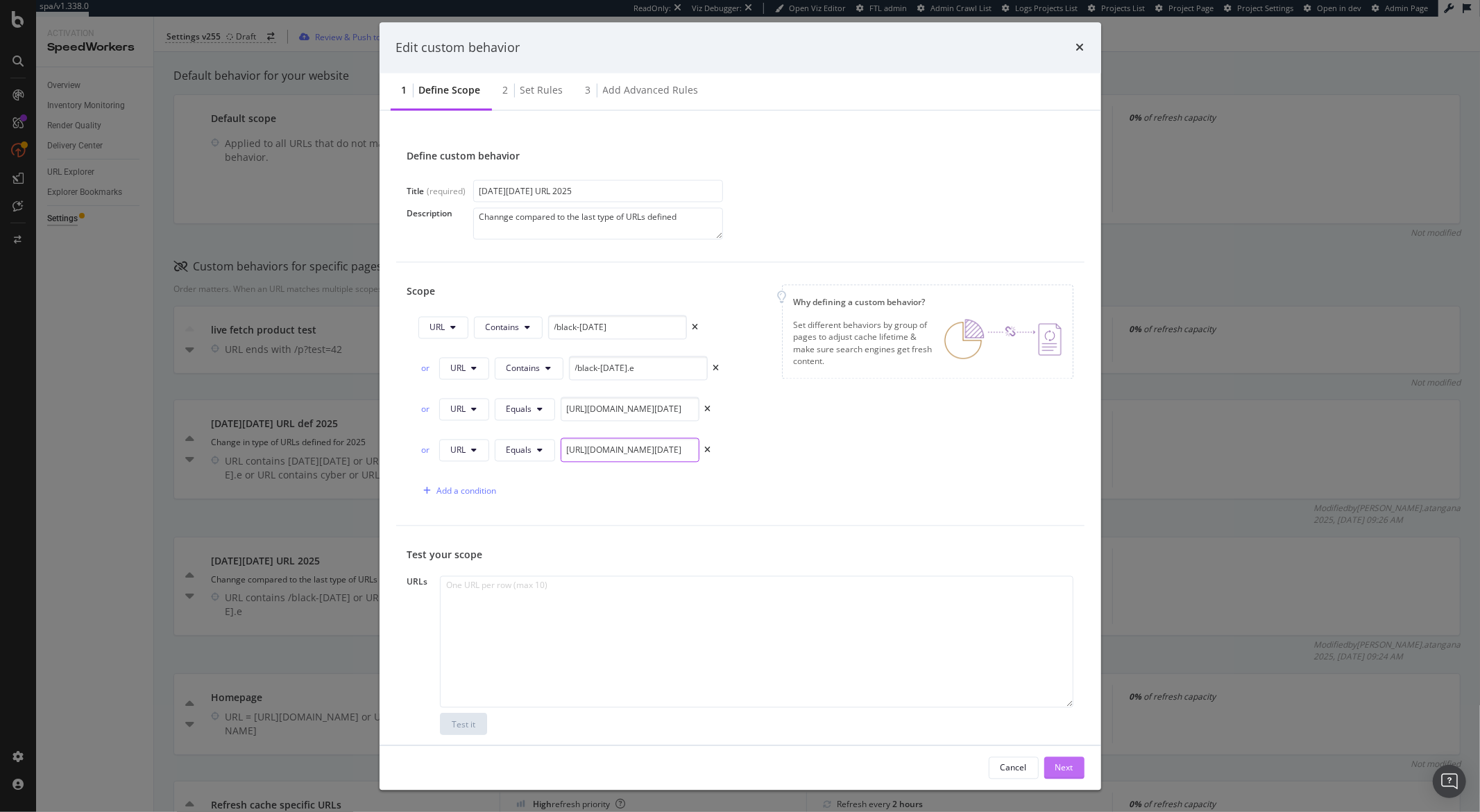
type input "https://www.carrefour.es/black-friday"
click at [1068, 776] on div "Next" at bounding box center [1064, 768] width 18 height 21
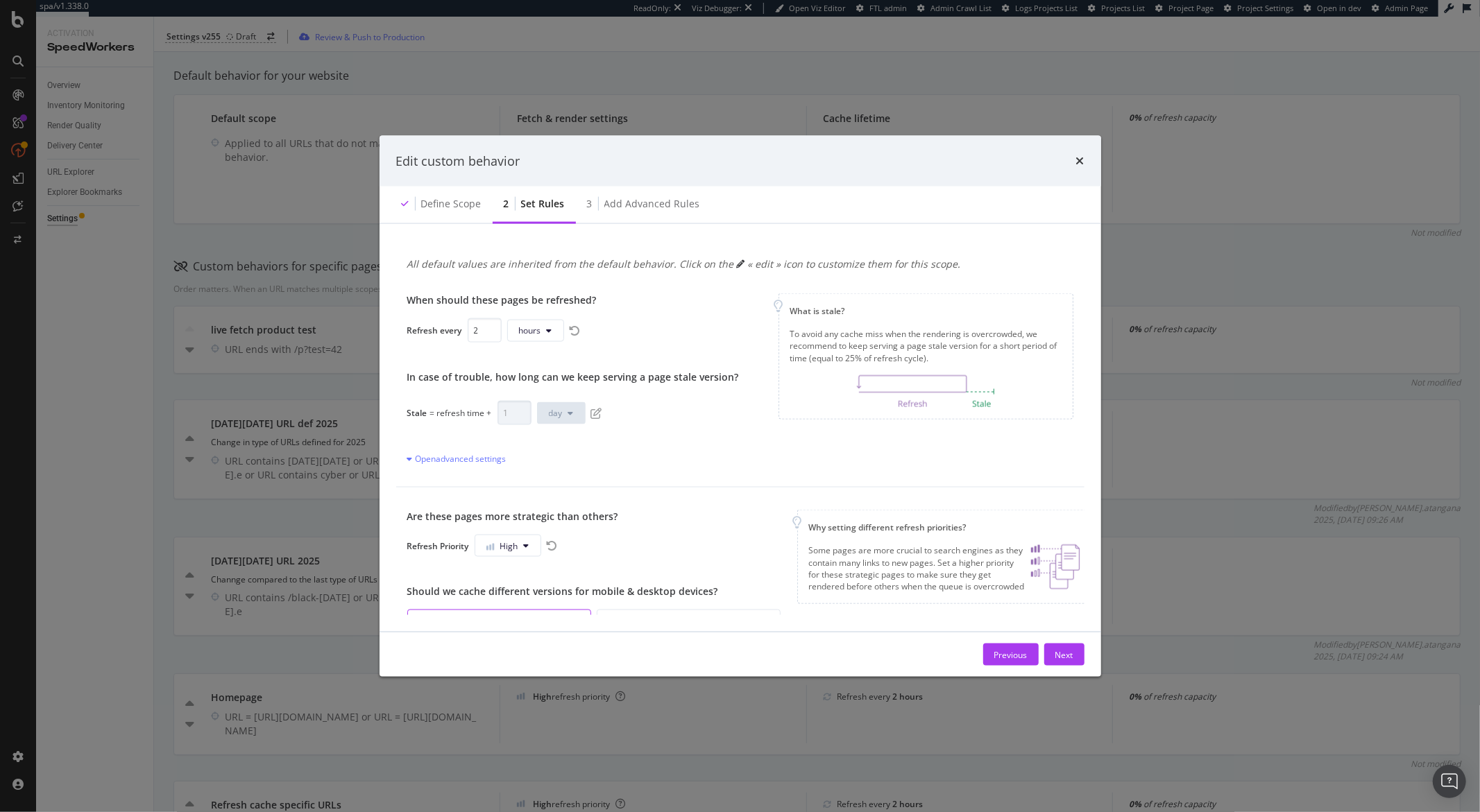
click at [1059, 643] on div "Previous Next" at bounding box center [740, 654] width 722 height 44
click at [1061, 649] on div "Next" at bounding box center [1064, 655] width 18 height 12
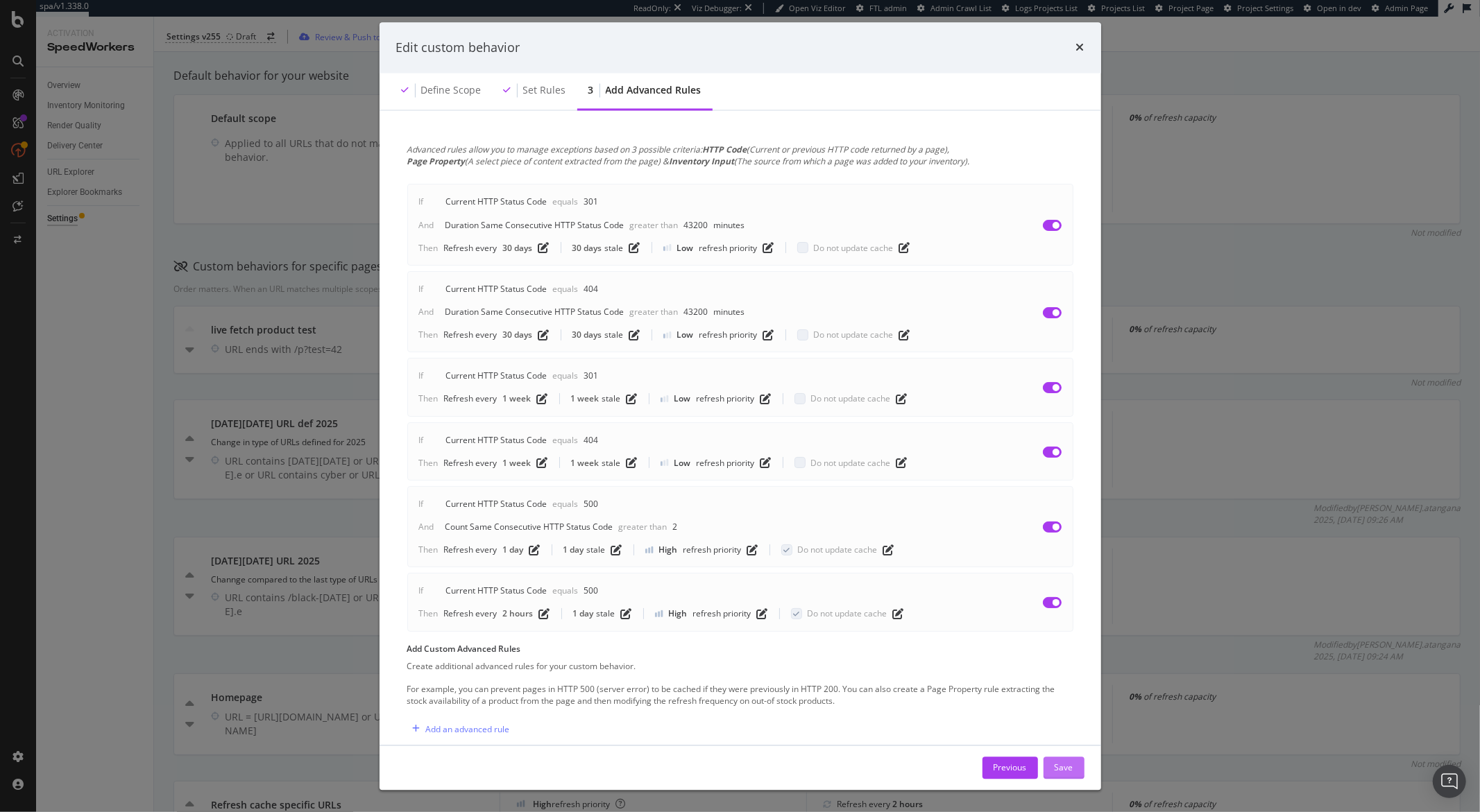
click at [1062, 760] on div "Save" at bounding box center [1064, 768] width 19 height 21
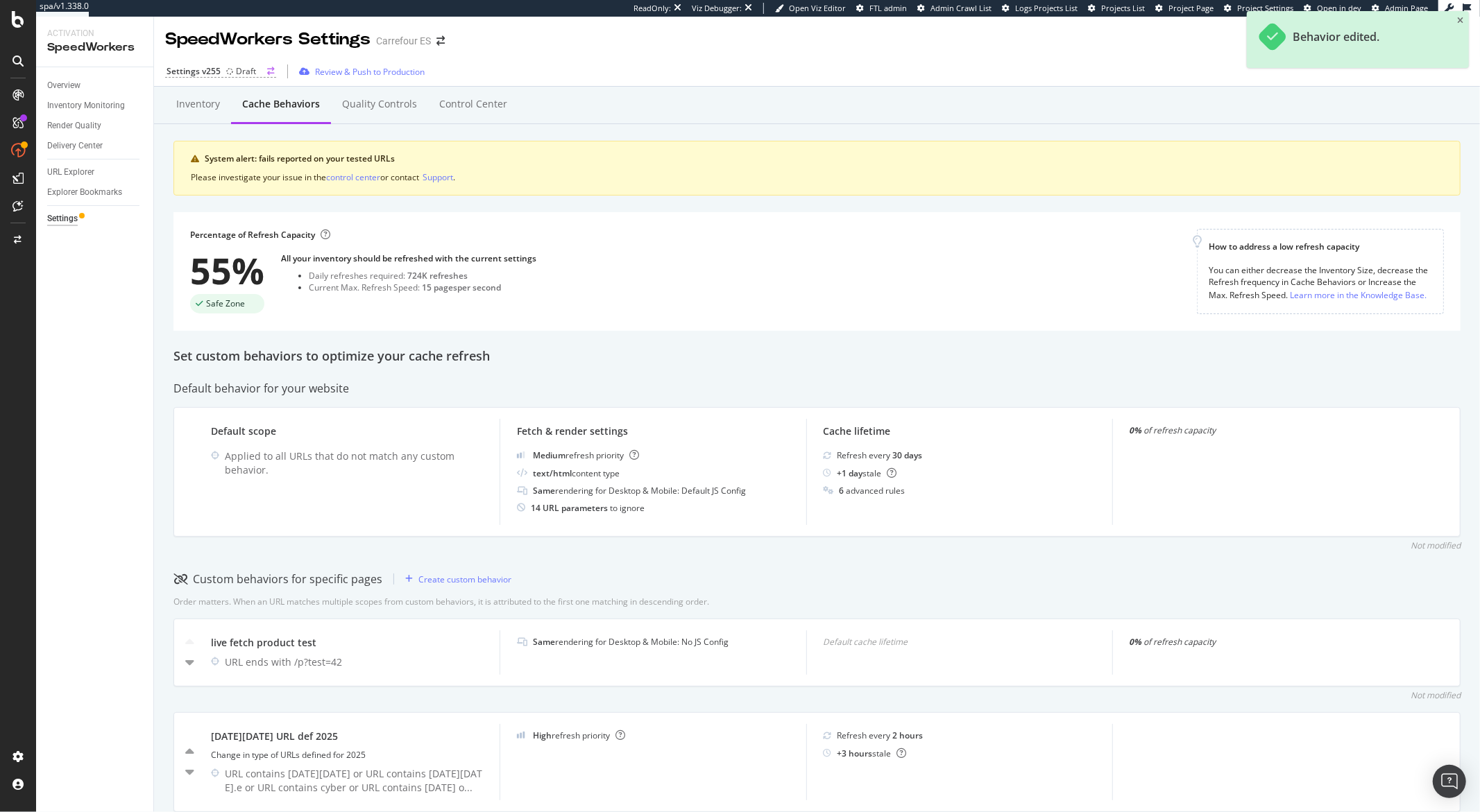
click at [233, 74] on div "Draft" at bounding box center [241, 71] width 30 height 12
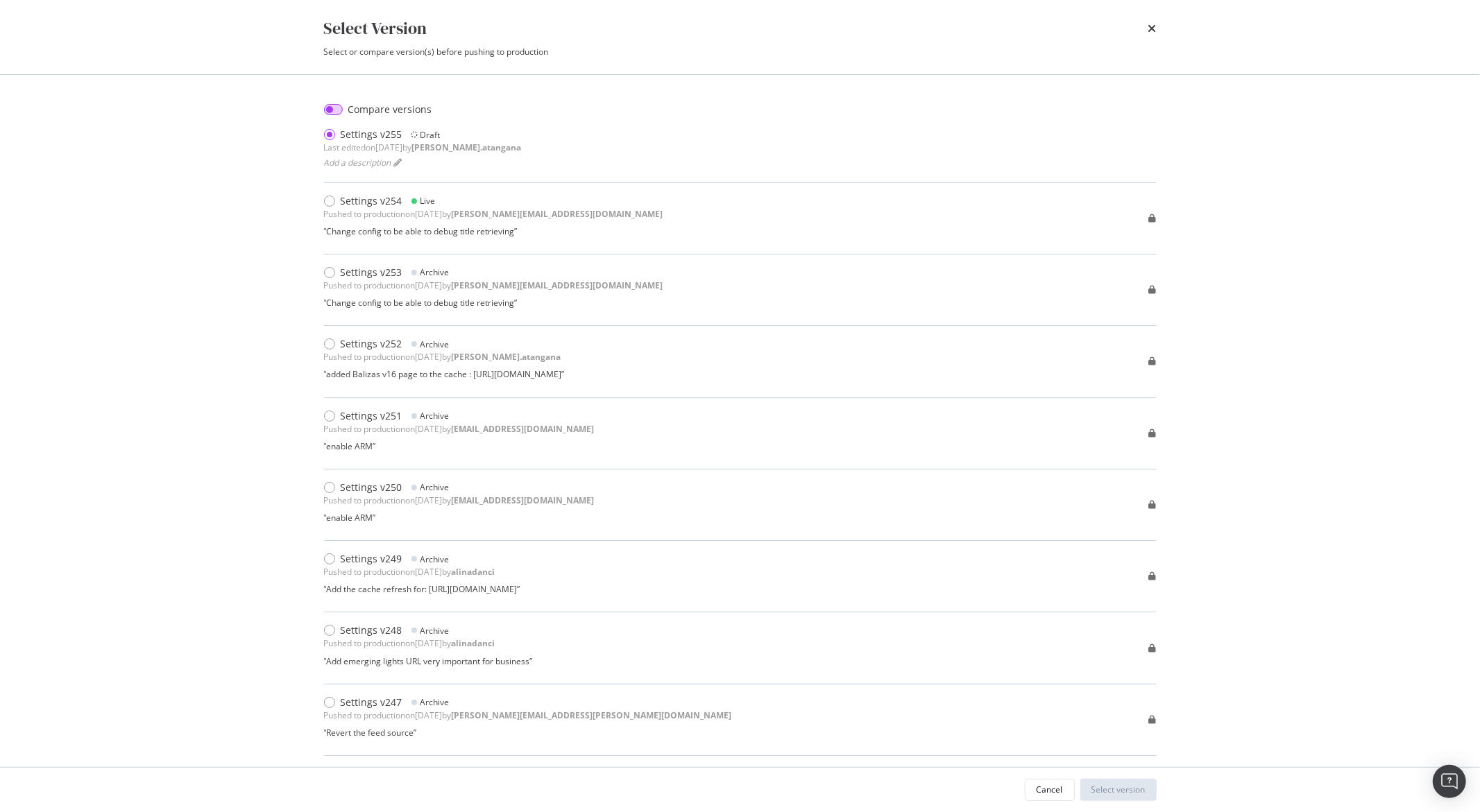
click at [333, 112] on input "modal" at bounding box center [334, 109] width 19 height 11
checkbox input "true"
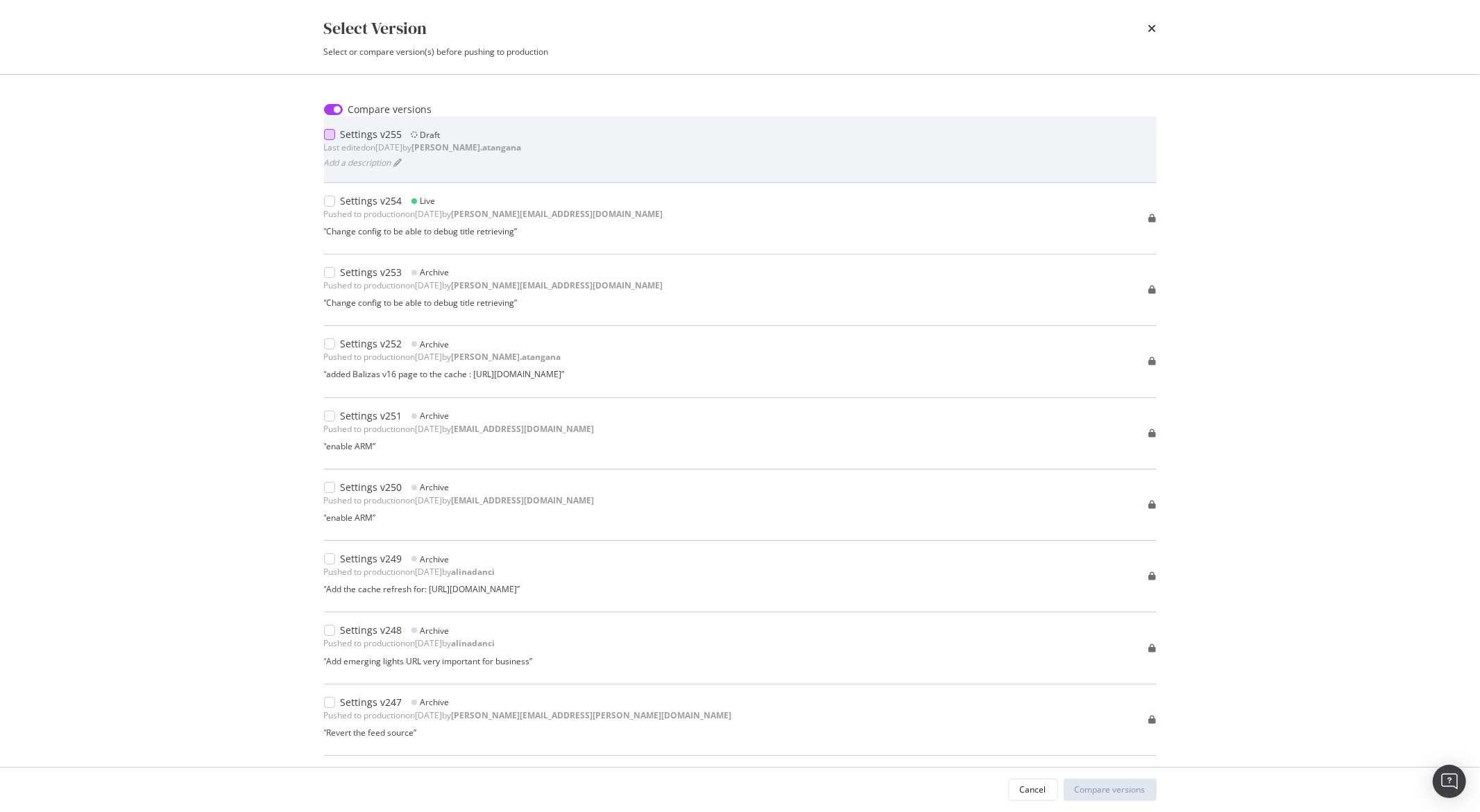
click at [331, 135] on div "modal" at bounding box center [329, 135] width 11 height 11
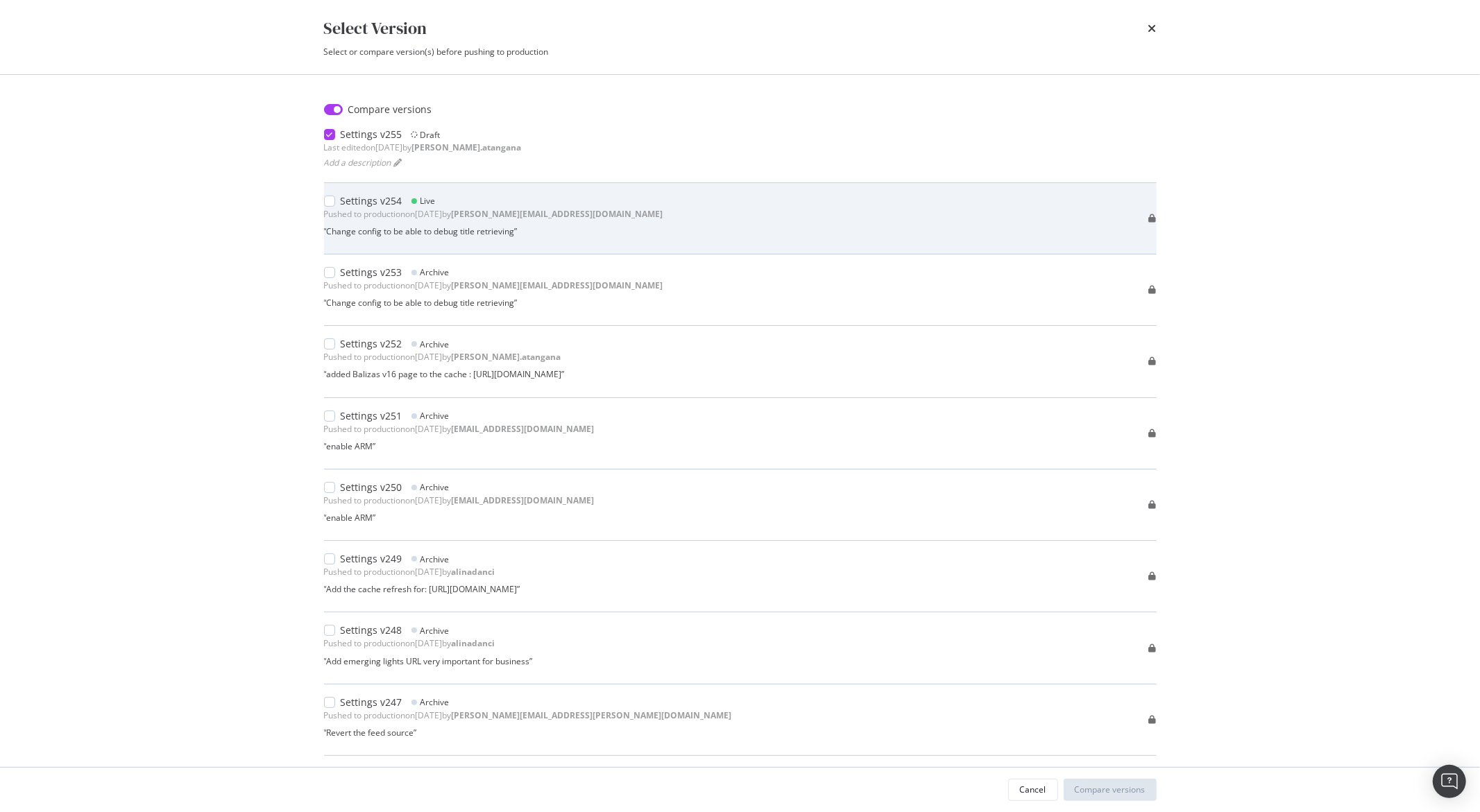
click at [335, 200] on div "modal" at bounding box center [332, 201] width 17 height 14
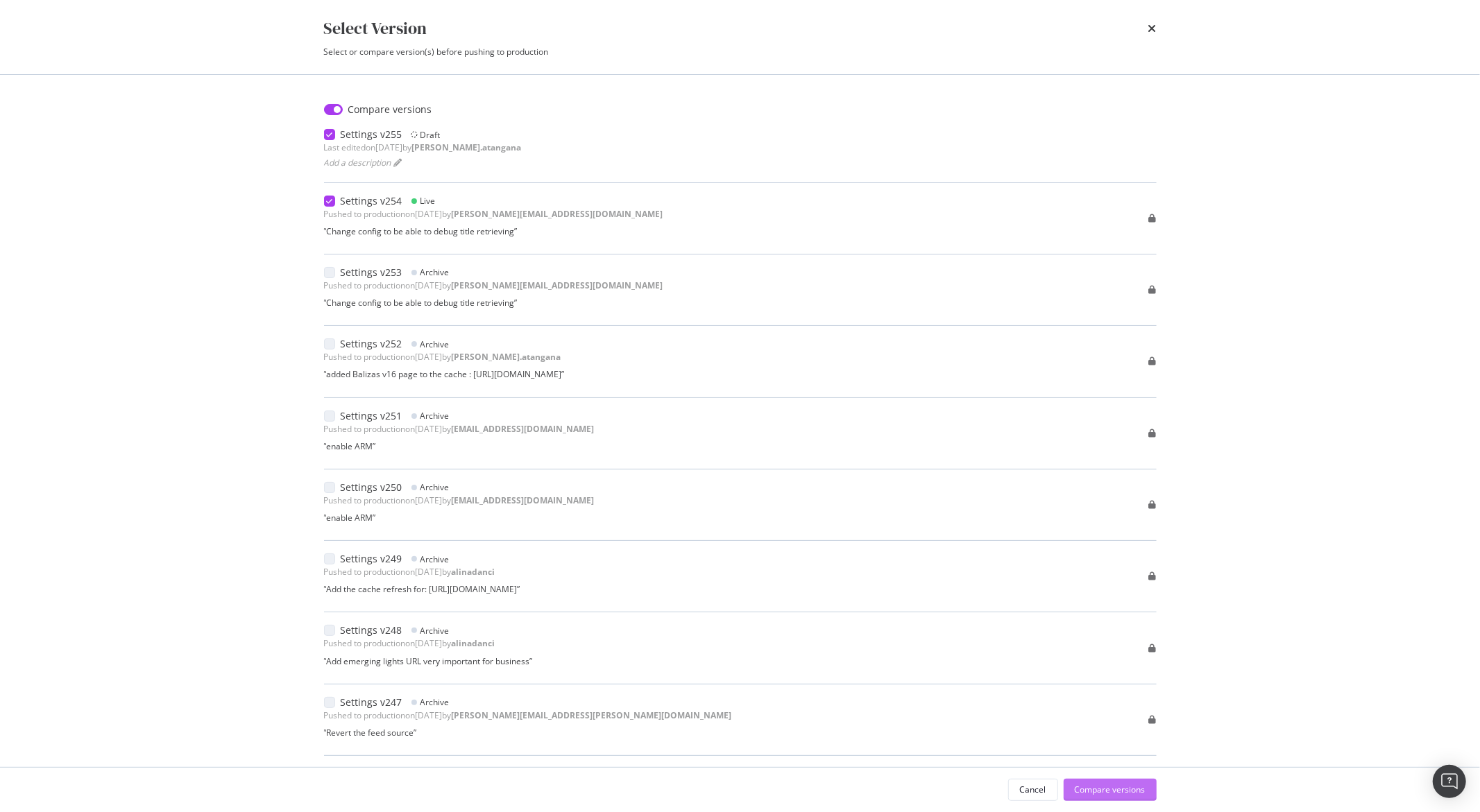
click at [1146, 791] on button "Compare versions" at bounding box center [1109, 790] width 93 height 23
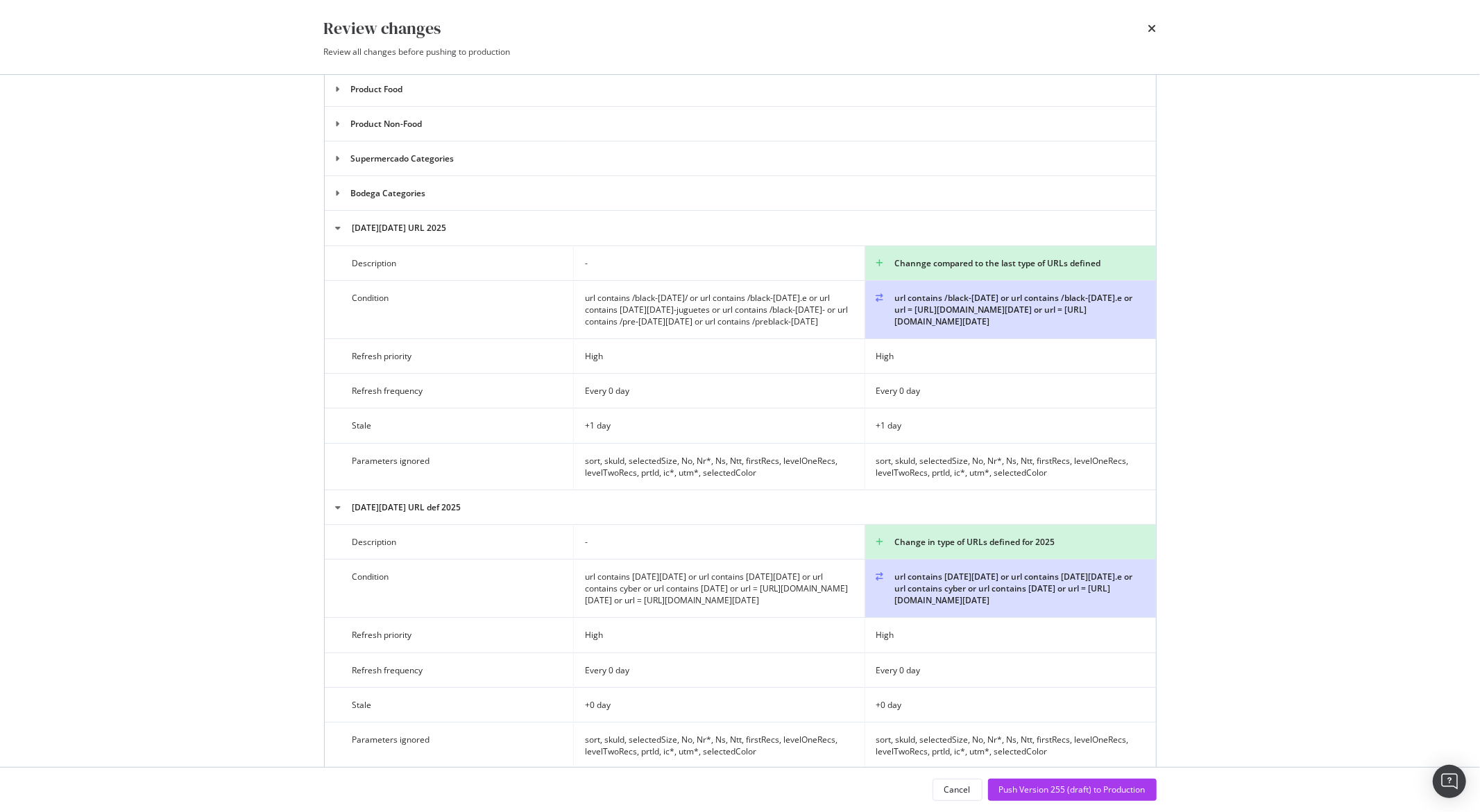
scroll to position [690, 0]
click at [970, 796] on button "Cancel" at bounding box center [957, 790] width 50 height 23
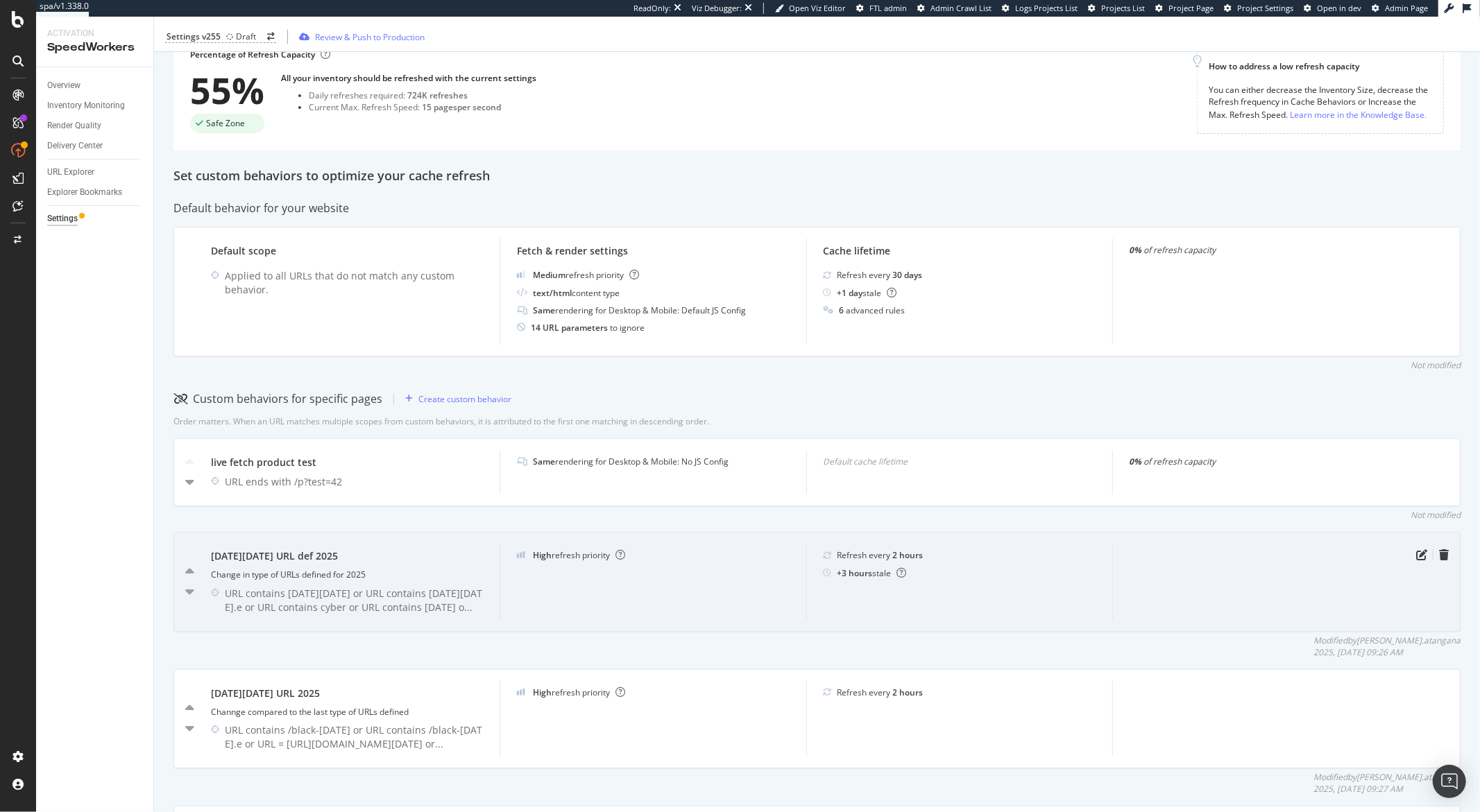
scroll to position [323, 0]
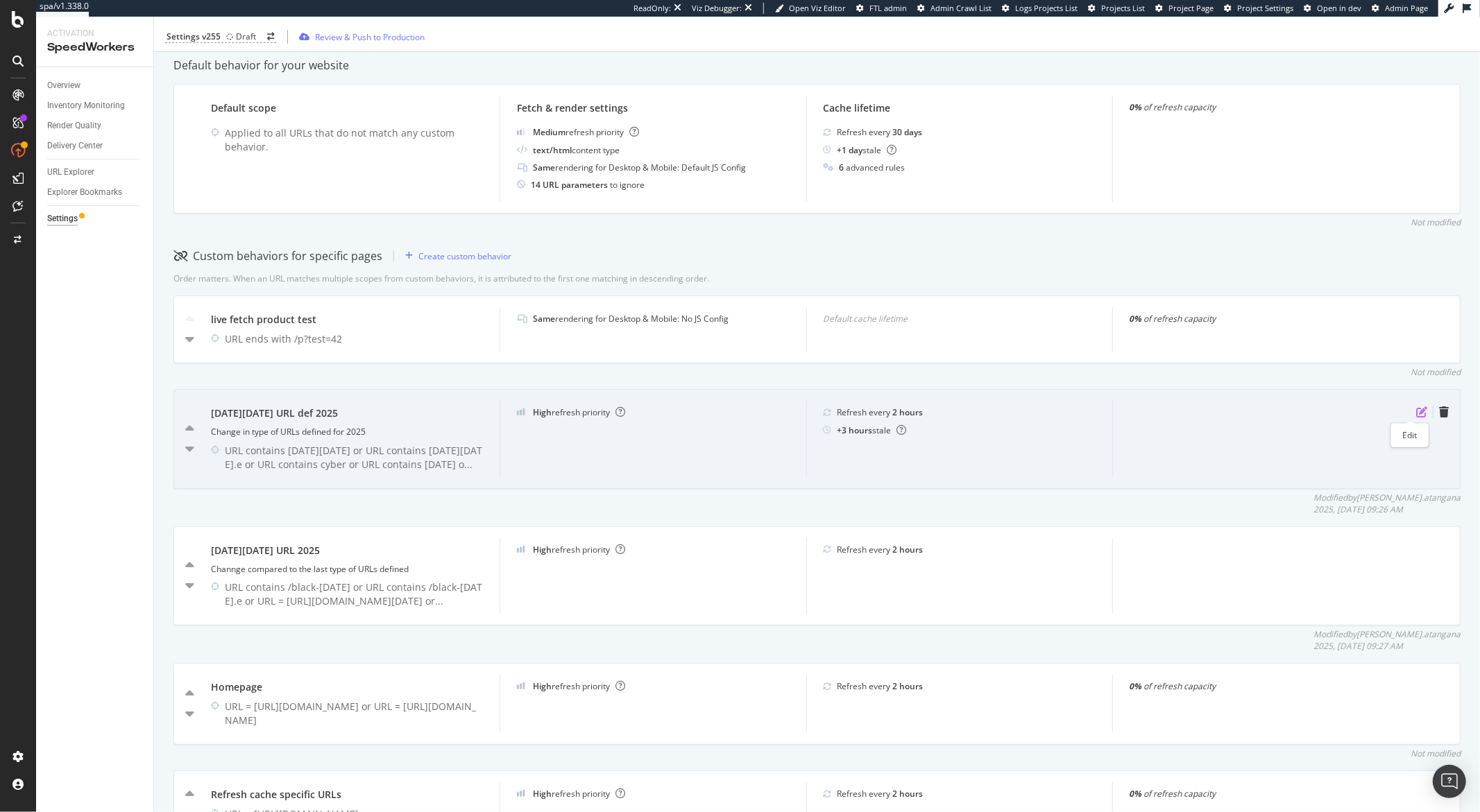
click at [1416, 414] on icon "pen-to-square" at bounding box center [1421, 412] width 11 height 11
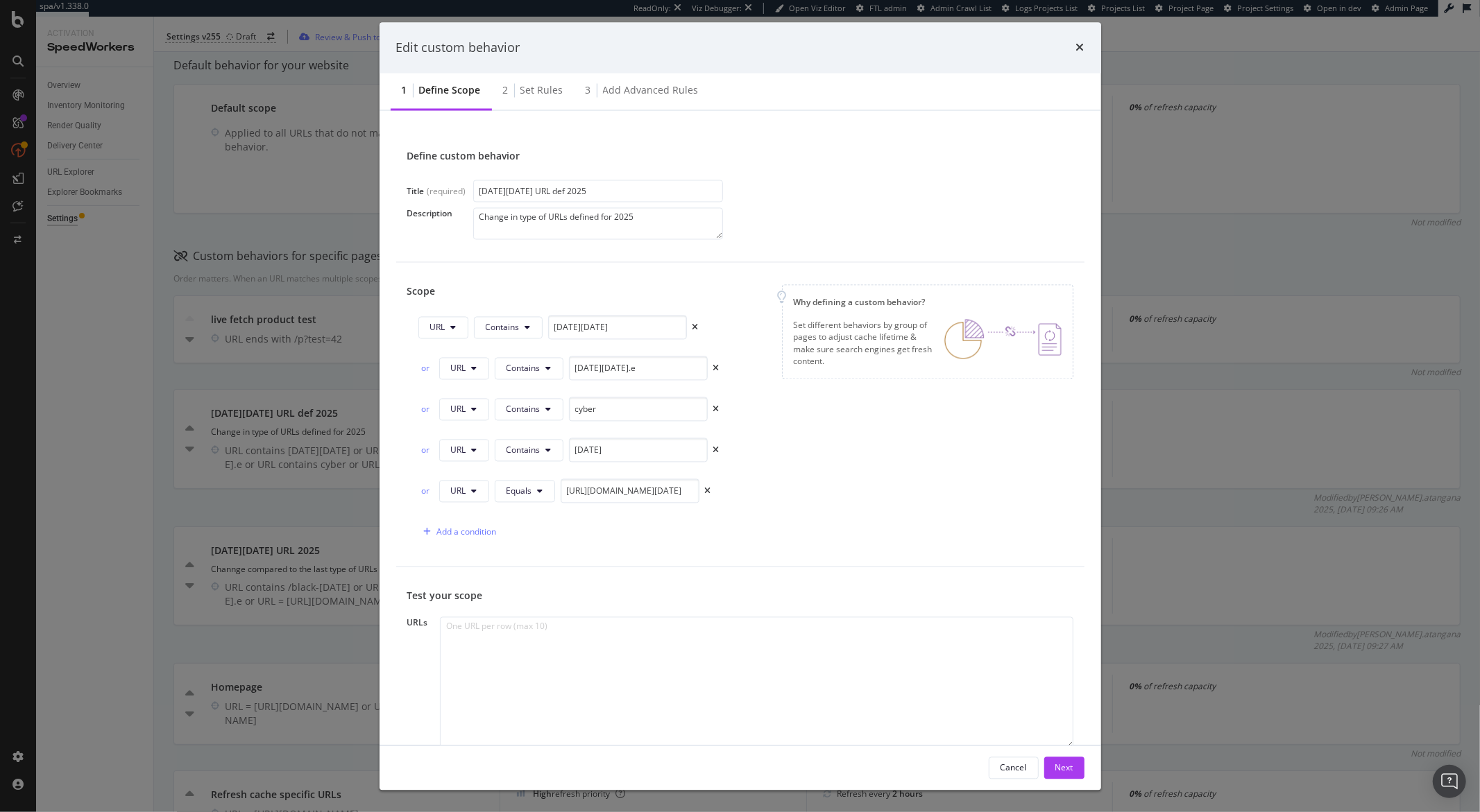
click at [1176, 401] on div "Edit custom behavior 1 Define scope 2 Set rules 3 Add advanced rules Define cus…" at bounding box center [740, 406] width 1480 height 812
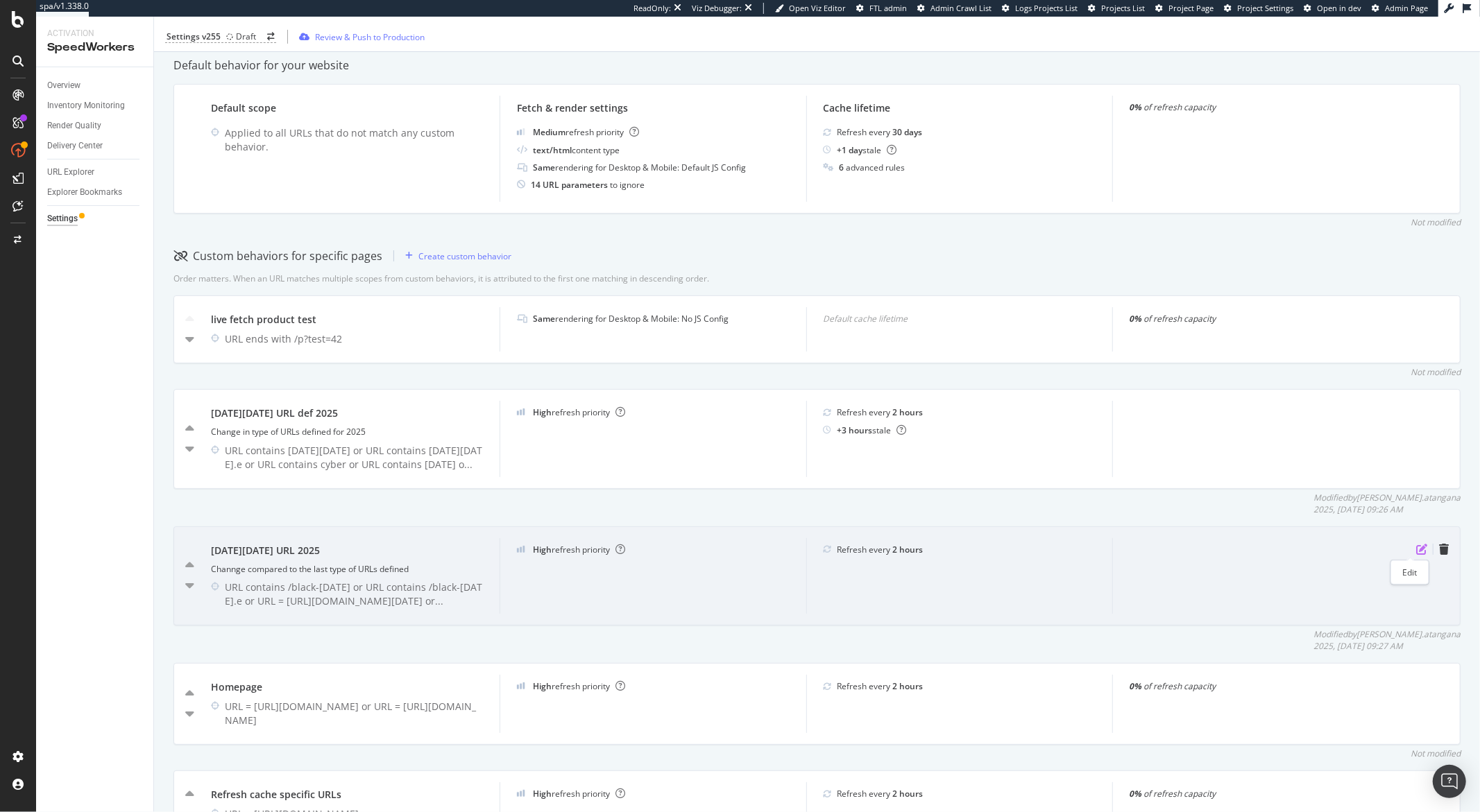
click at [1416, 547] on icon "pen-to-square" at bounding box center [1421, 549] width 11 height 11
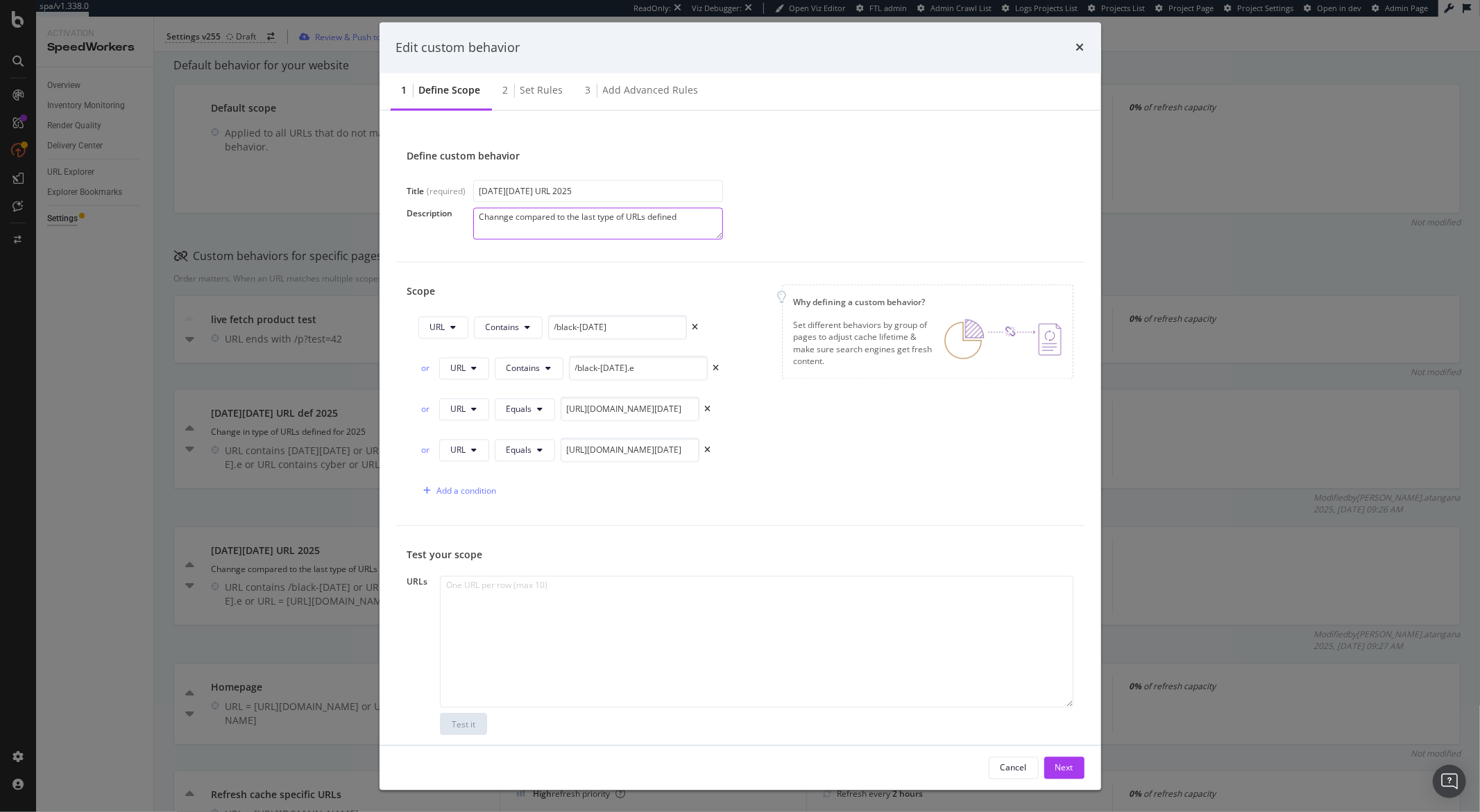
click at [500, 226] on textarea "Channge compared to the last type of URLs defined" at bounding box center [598, 224] width 250 height 32
click at [499, 221] on textarea "Channge compared to the last type of URLs defined" at bounding box center [598, 224] width 250 height 32
type textarea "Change compared to the last type of URLs defined"
click at [1060, 767] on div "Next" at bounding box center [1064, 768] width 18 height 12
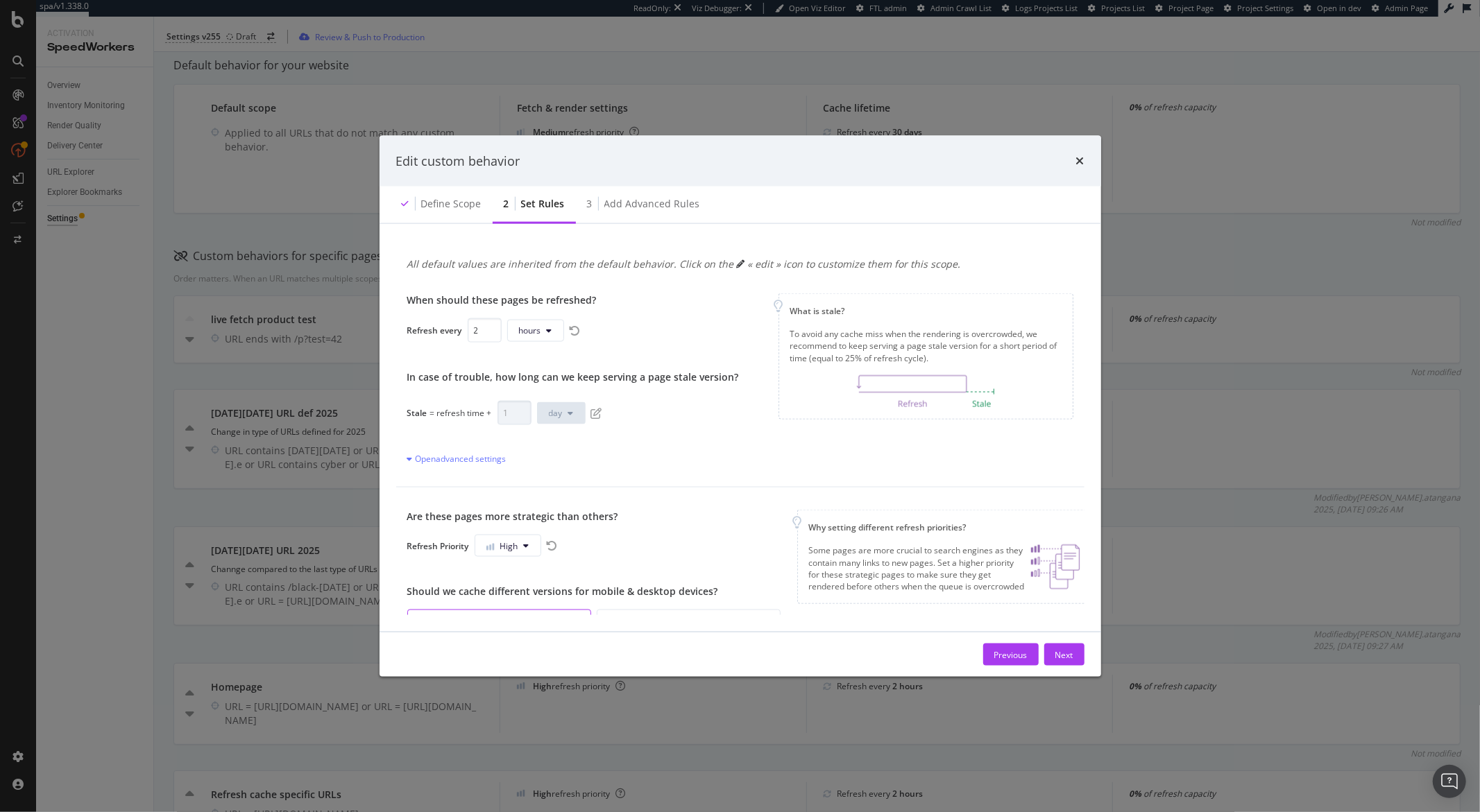
click at [1078, 645] on button "Next" at bounding box center [1064, 655] width 40 height 23
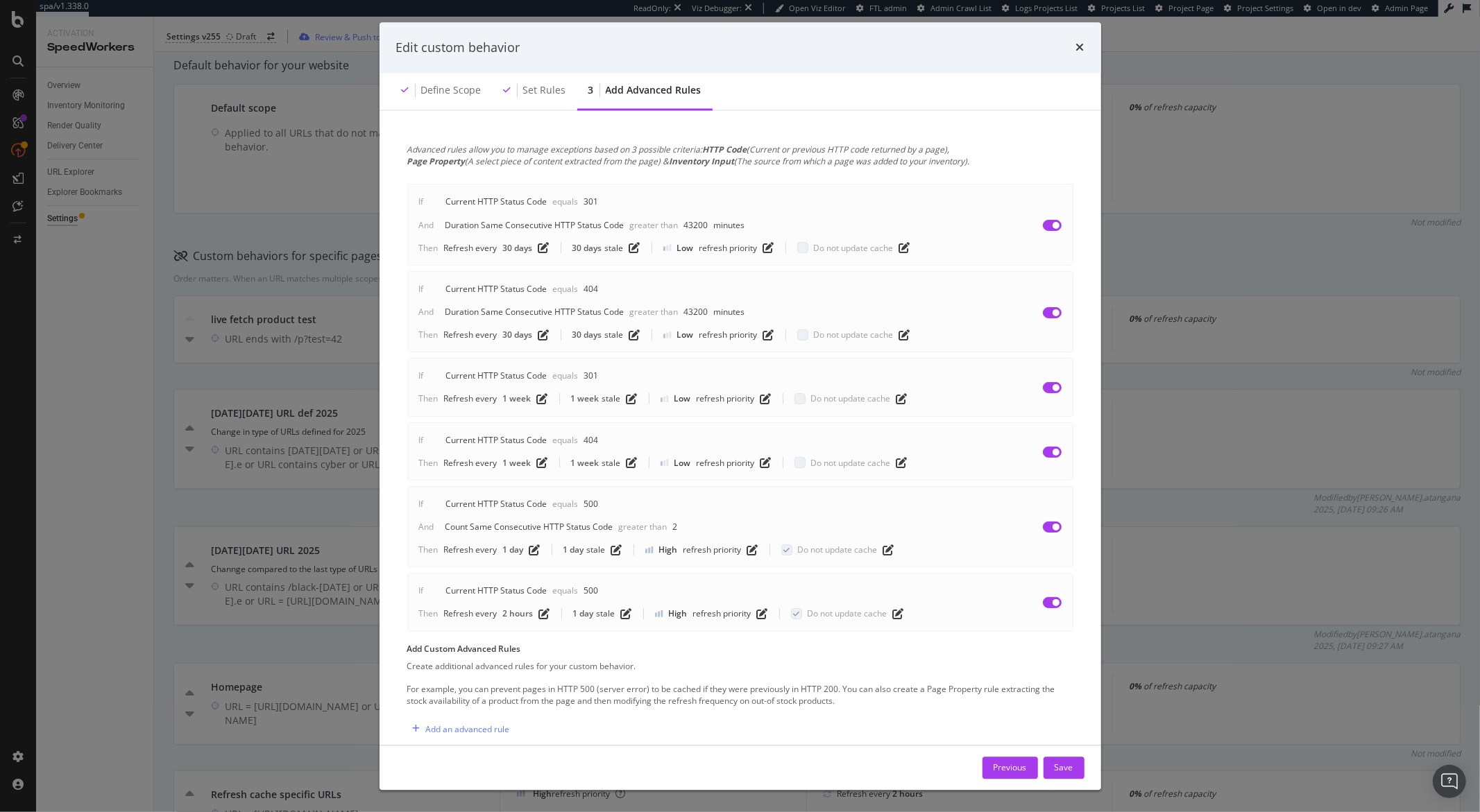
click at [1067, 751] on div "Previous Save" at bounding box center [740, 768] width 722 height 44
click at [1067, 756] on div "Previous Save" at bounding box center [740, 768] width 722 height 44
click at [1068, 762] on div "Save" at bounding box center [1064, 768] width 19 height 12
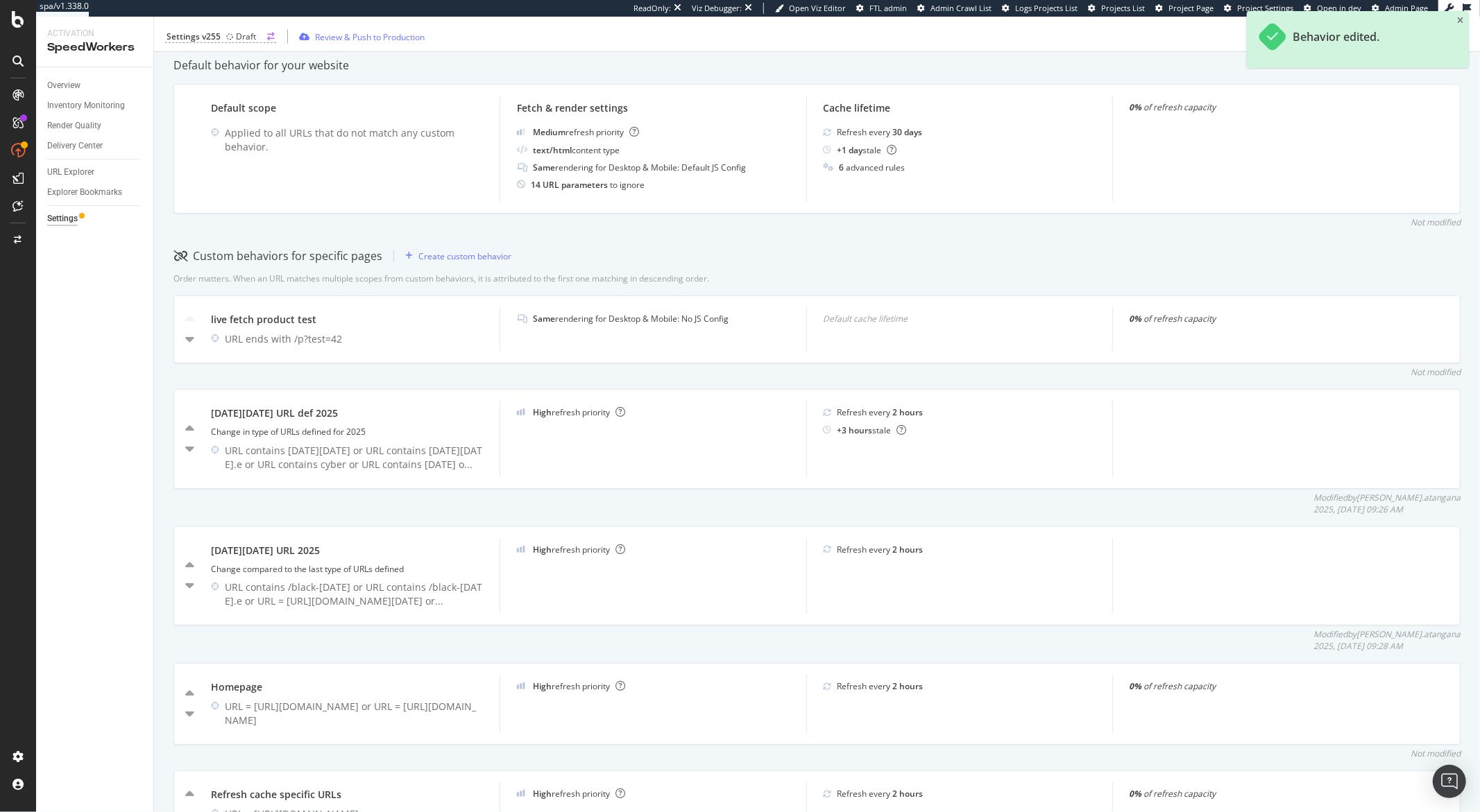
click at [215, 38] on div "Settings v255" at bounding box center [194, 36] width 54 height 12
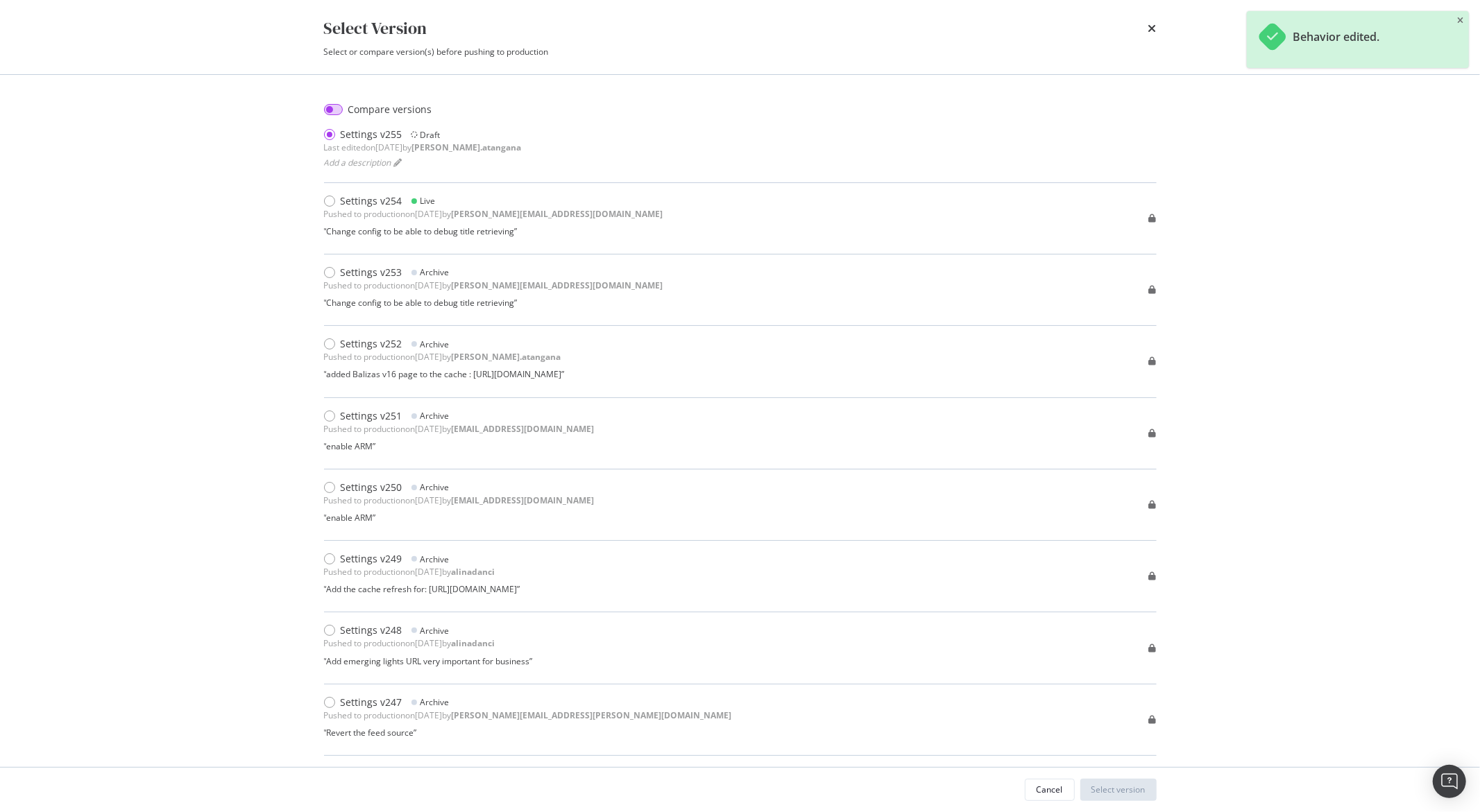
click at [327, 108] on input "modal" at bounding box center [334, 109] width 19 height 11
checkbox input "true"
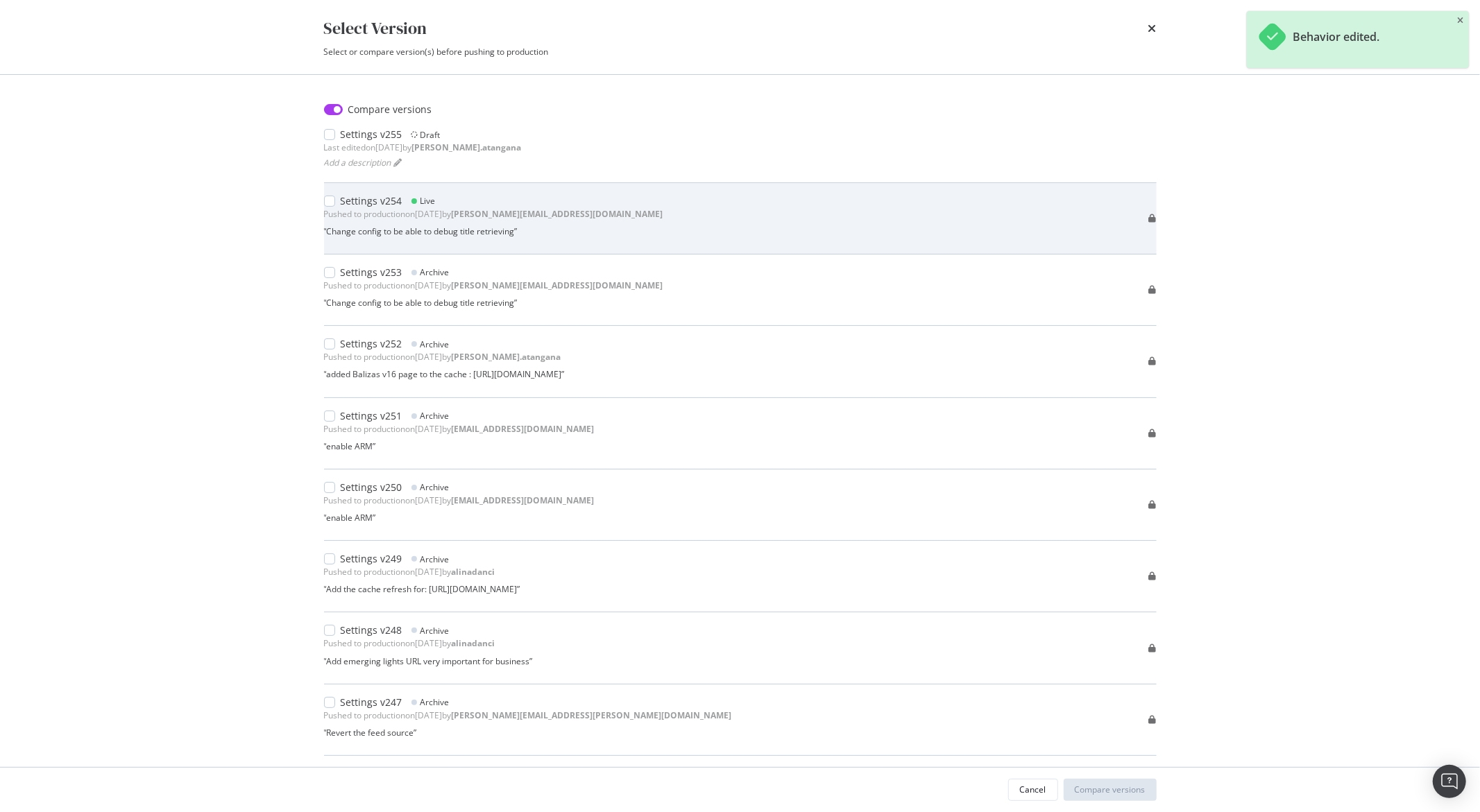
click at [336, 200] on div "modal" at bounding box center [332, 201] width 17 height 14
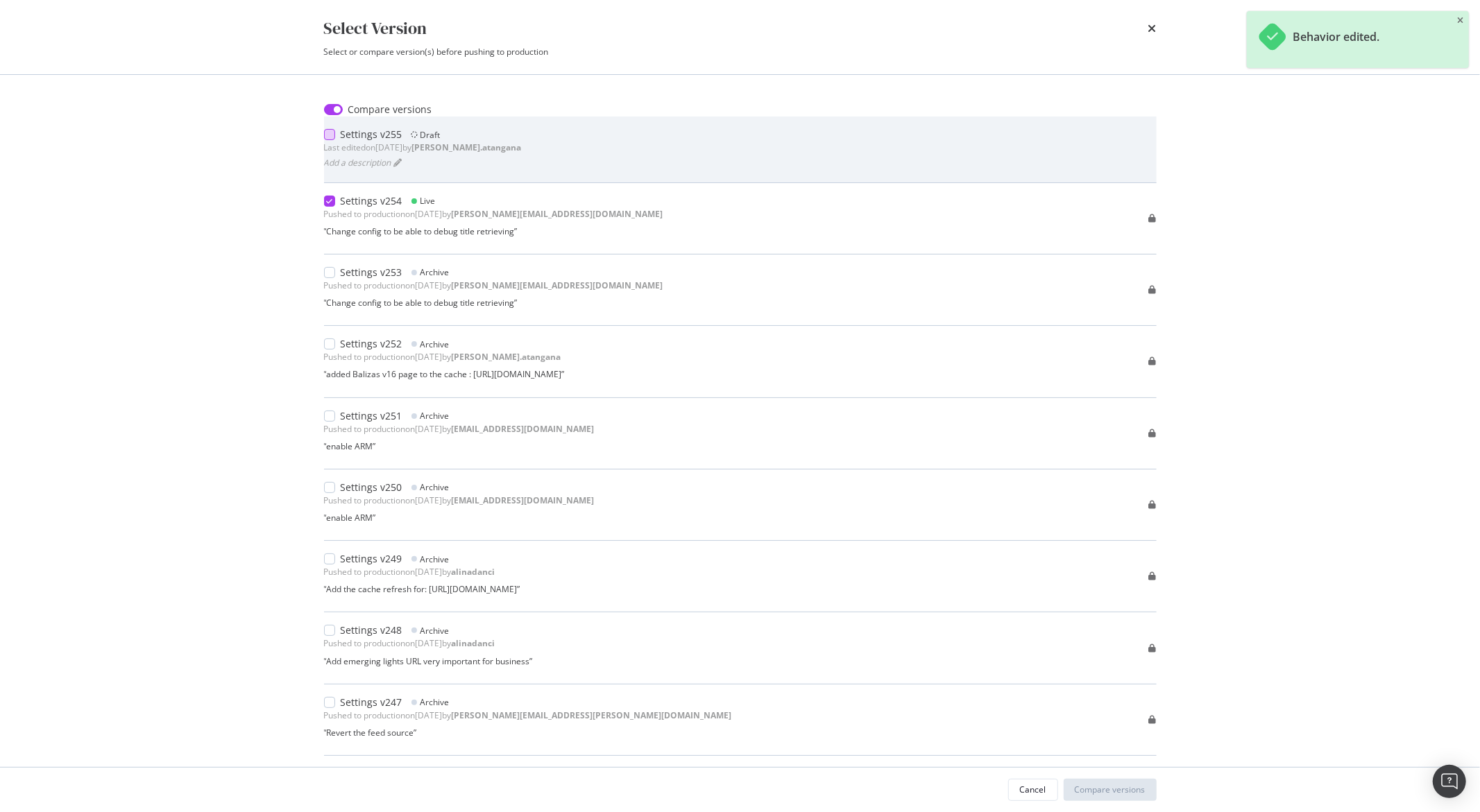
click at [327, 133] on div "modal" at bounding box center [329, 135] width 11 height 11
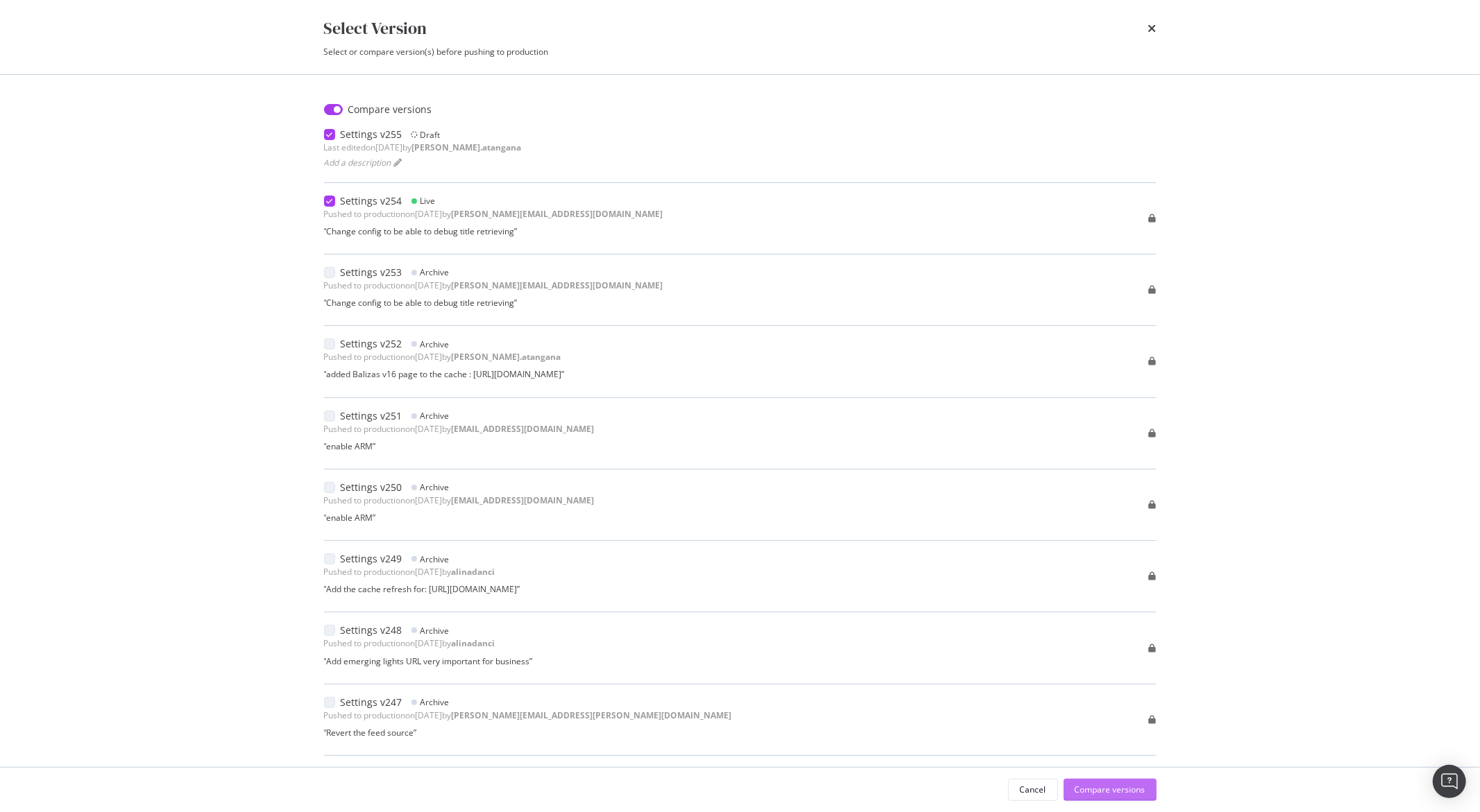
click at [1072, 781] on button "Compare versions" at bounding box center [1109, 790] width 93 height 23
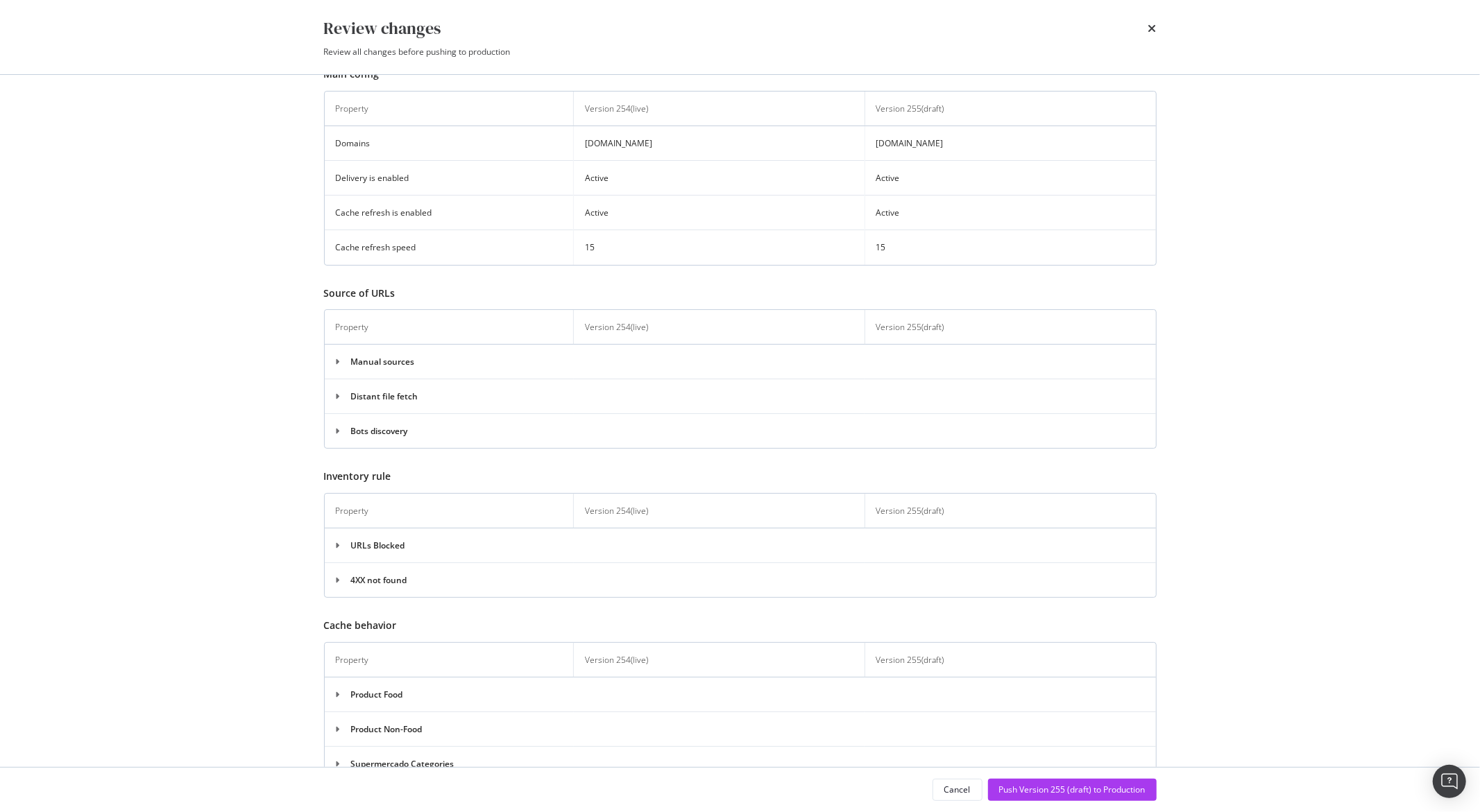
scroll to position [0, 0]
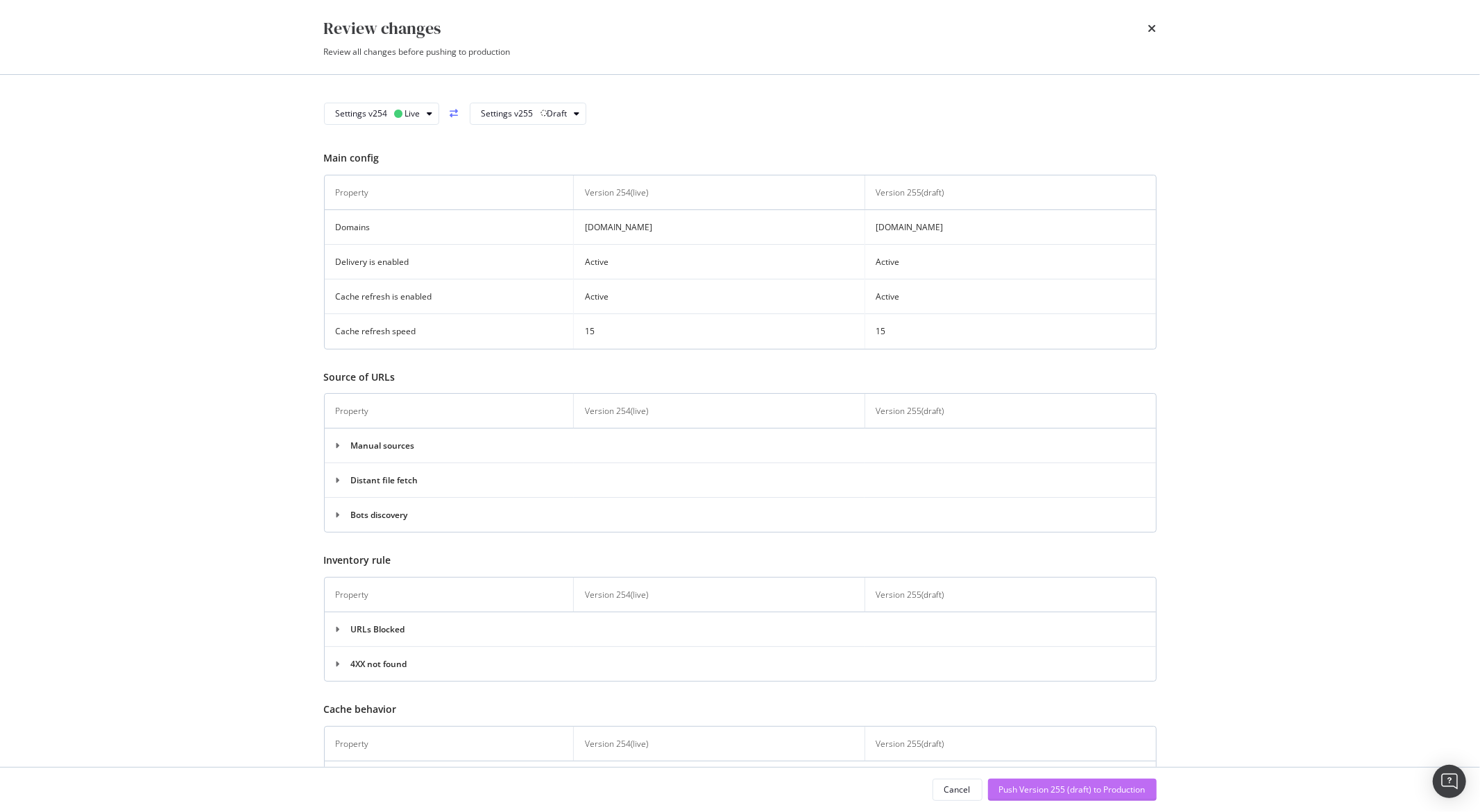
click at [1071, 789] on div "Push Version 255 (draft) to Production" at bounding box center [1072, 790] width 147 height 12
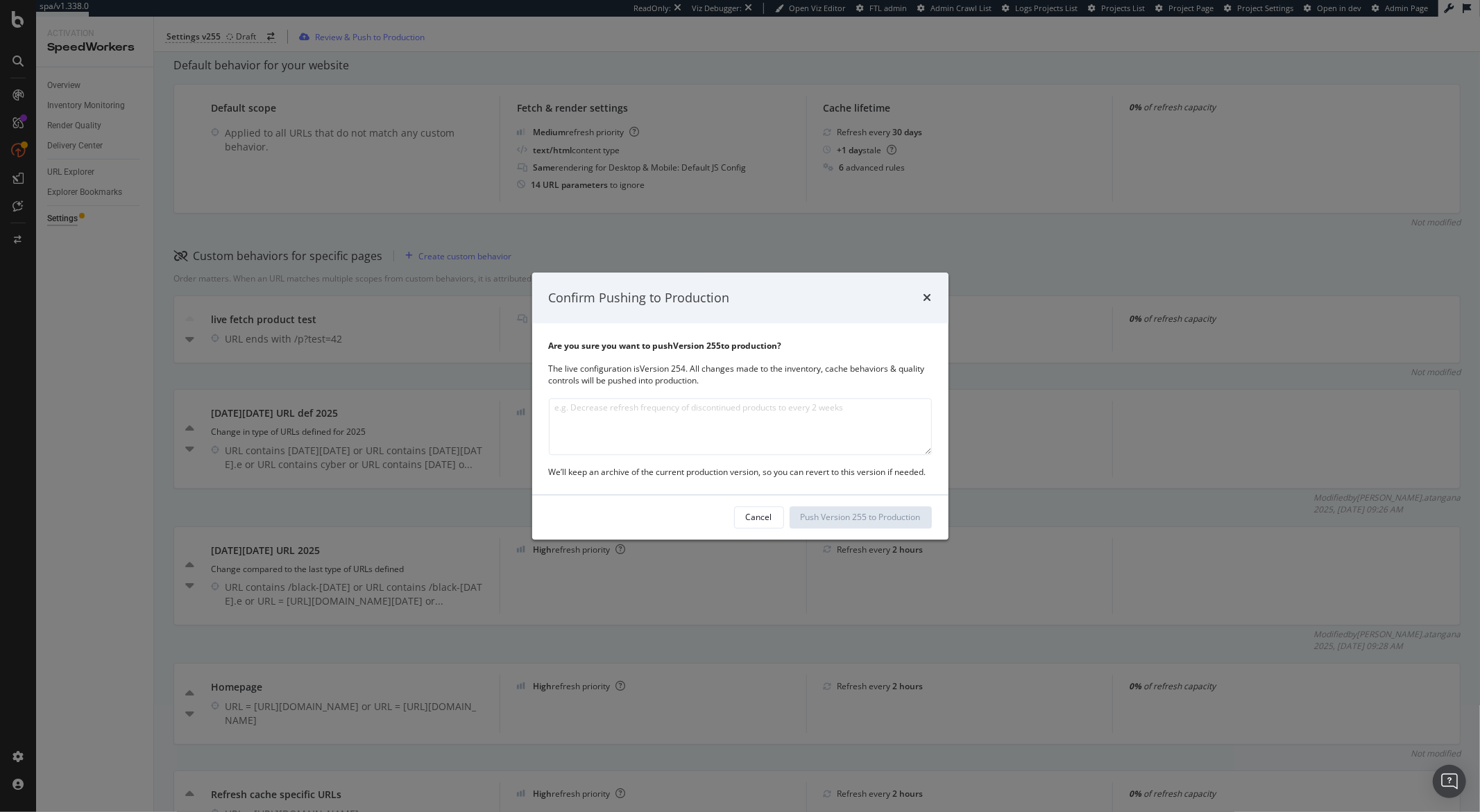
click at [673, 414] on textarea "modal" at bounding box center [740, 426] width 383 height 56
type textarea "Change in definition for U"
click at [750, 519] on div "Cancel" at bounding box center [759, 518] width 26 height 12
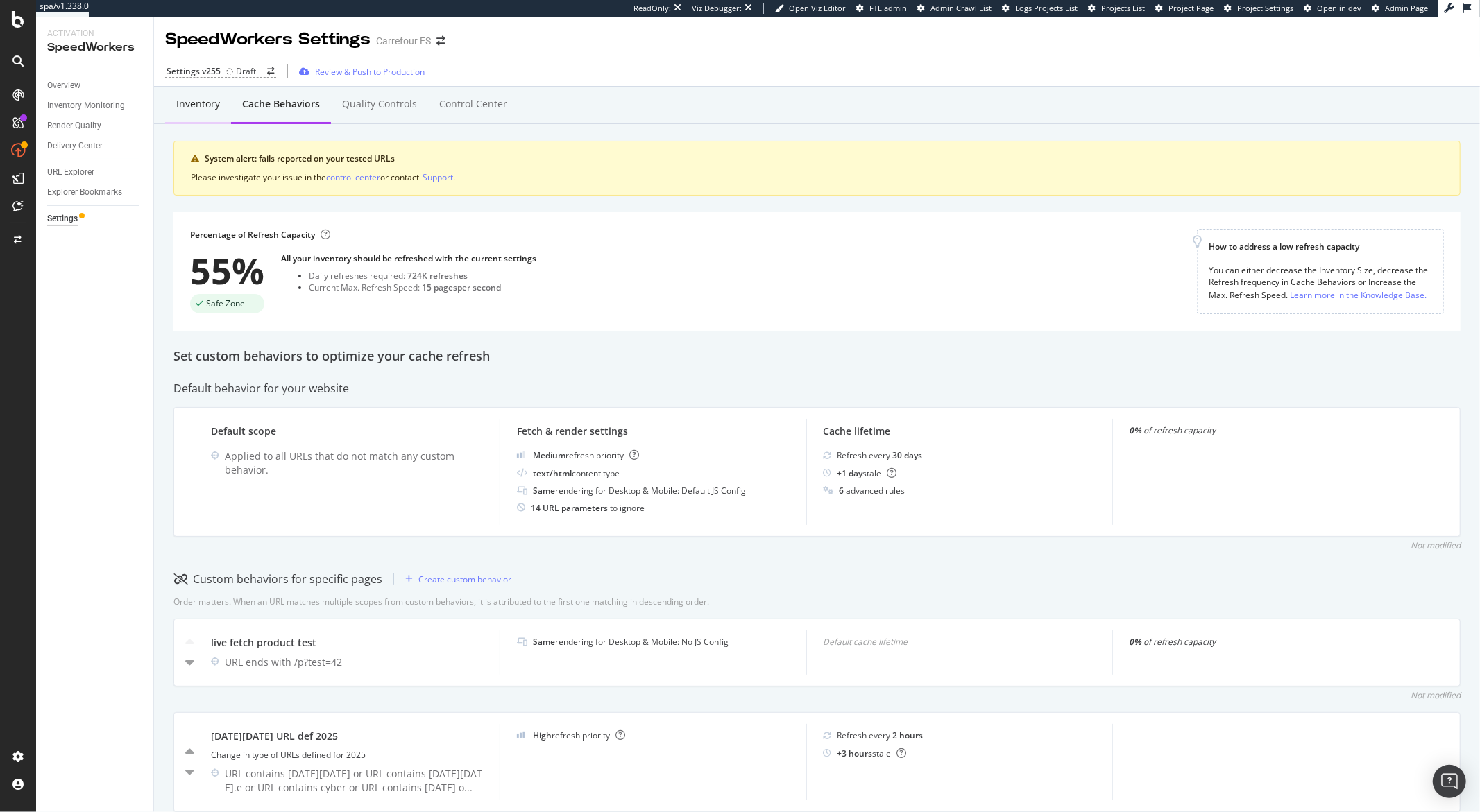
click at [210, 109] on div "Inventory" at bounding box center [198, 104] width 43 height 14
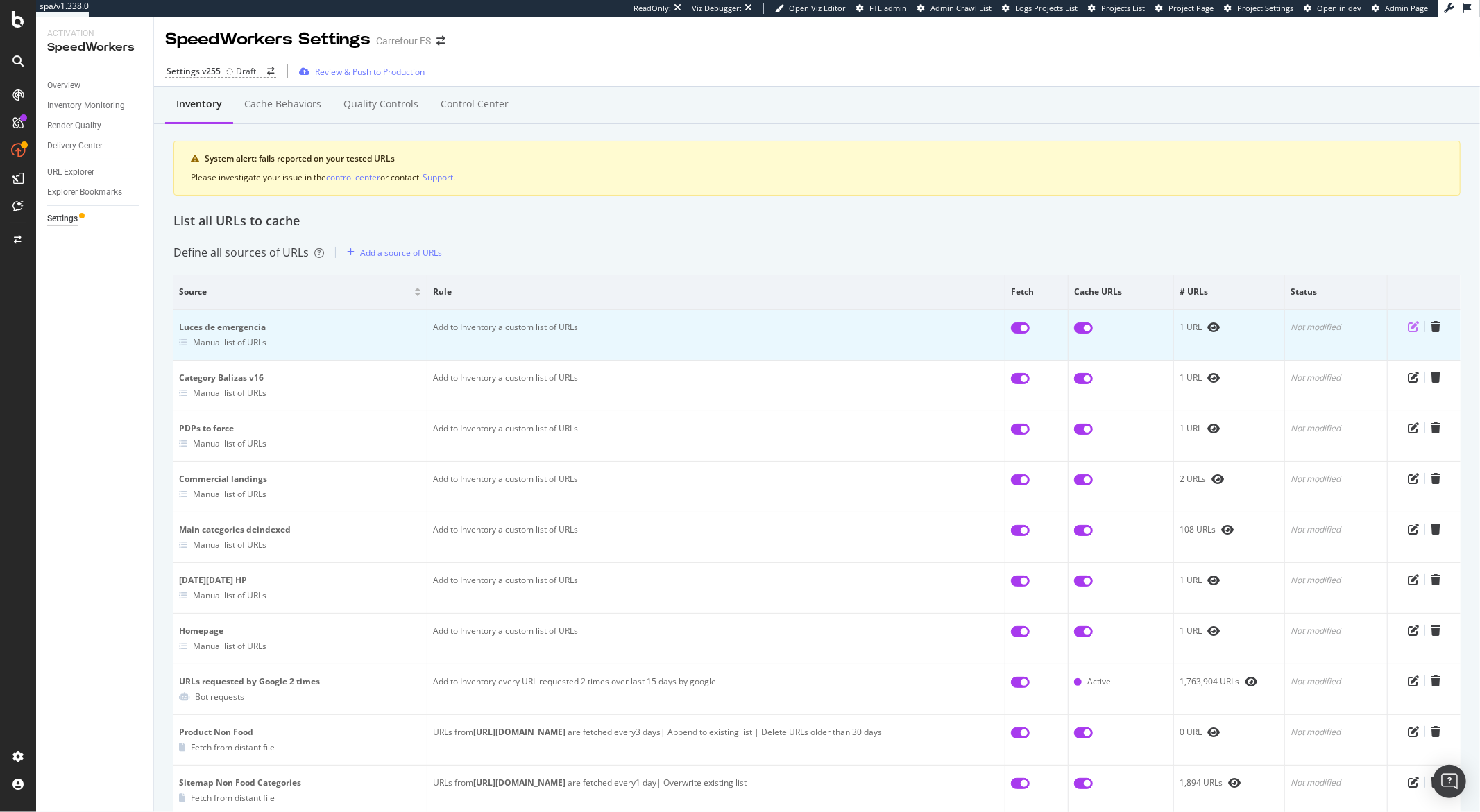
click at [1408, 331] on icon "pen-to-square" at bounding box center [1413, 327] width 11 height 11
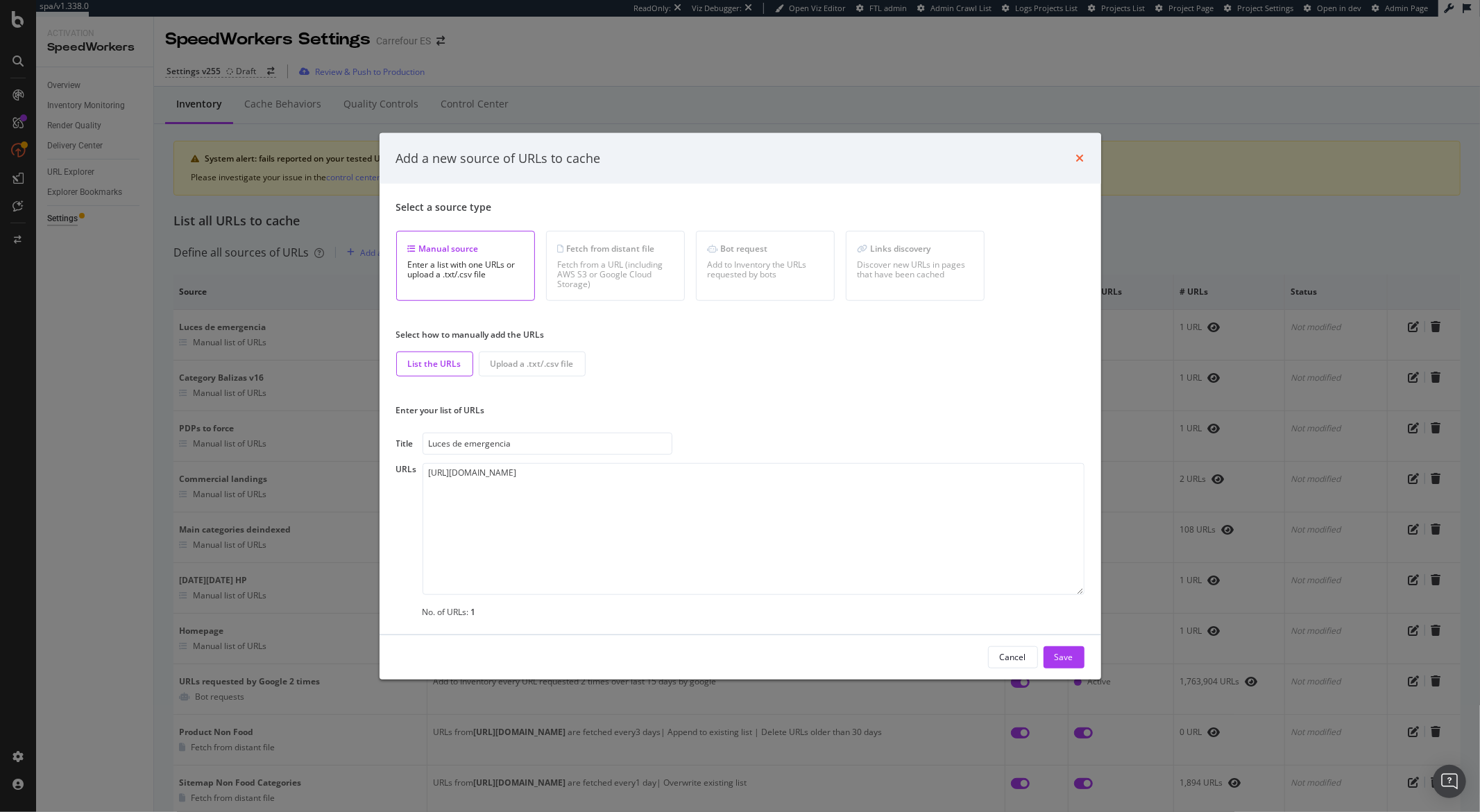
click at [1079, 159] on icon "times" at bounding box center [1080, 158] width 9 height 11
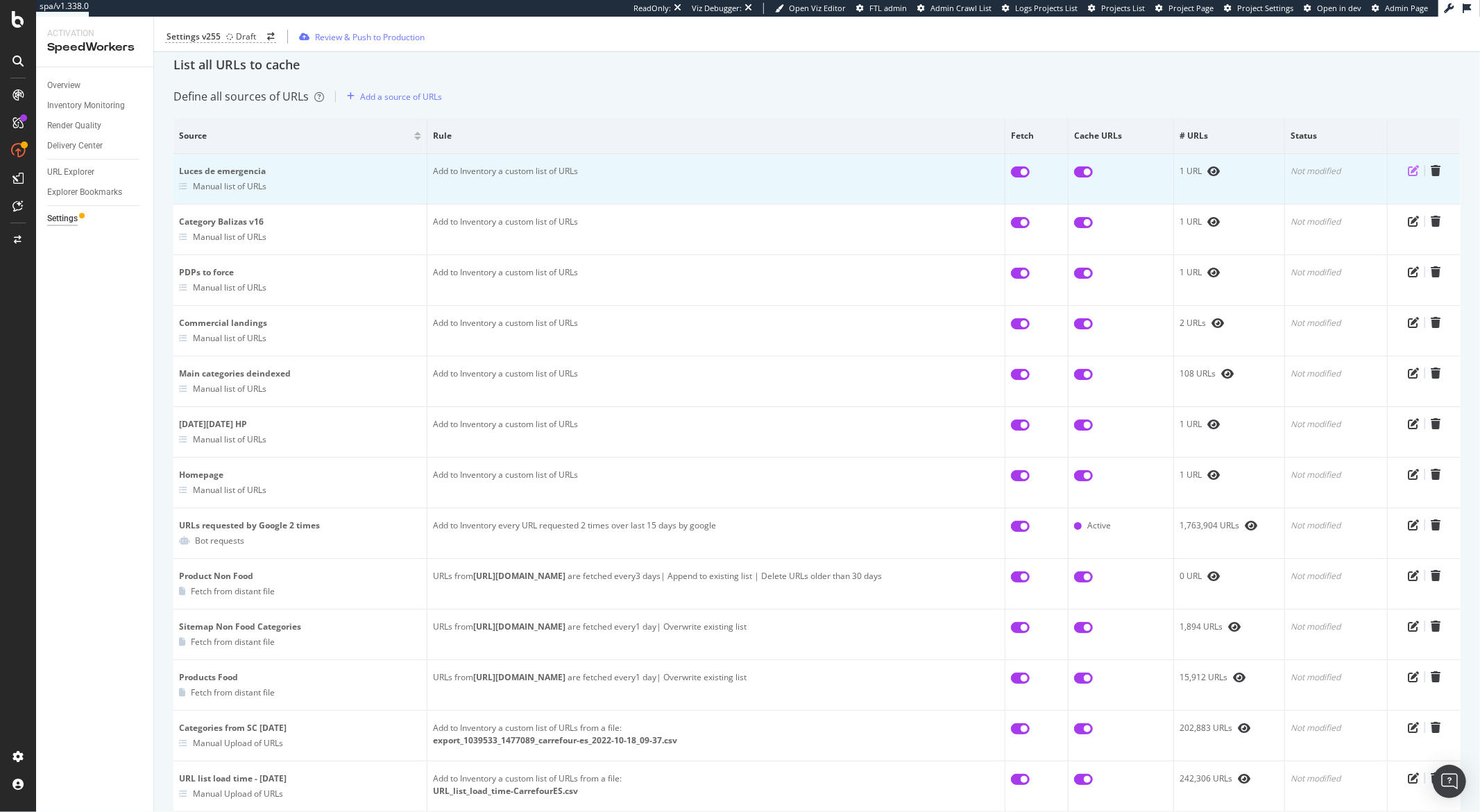
click at [1408, 171] on icon "pen-to-square" at bounding box center [1413, 170] width 11 height 11
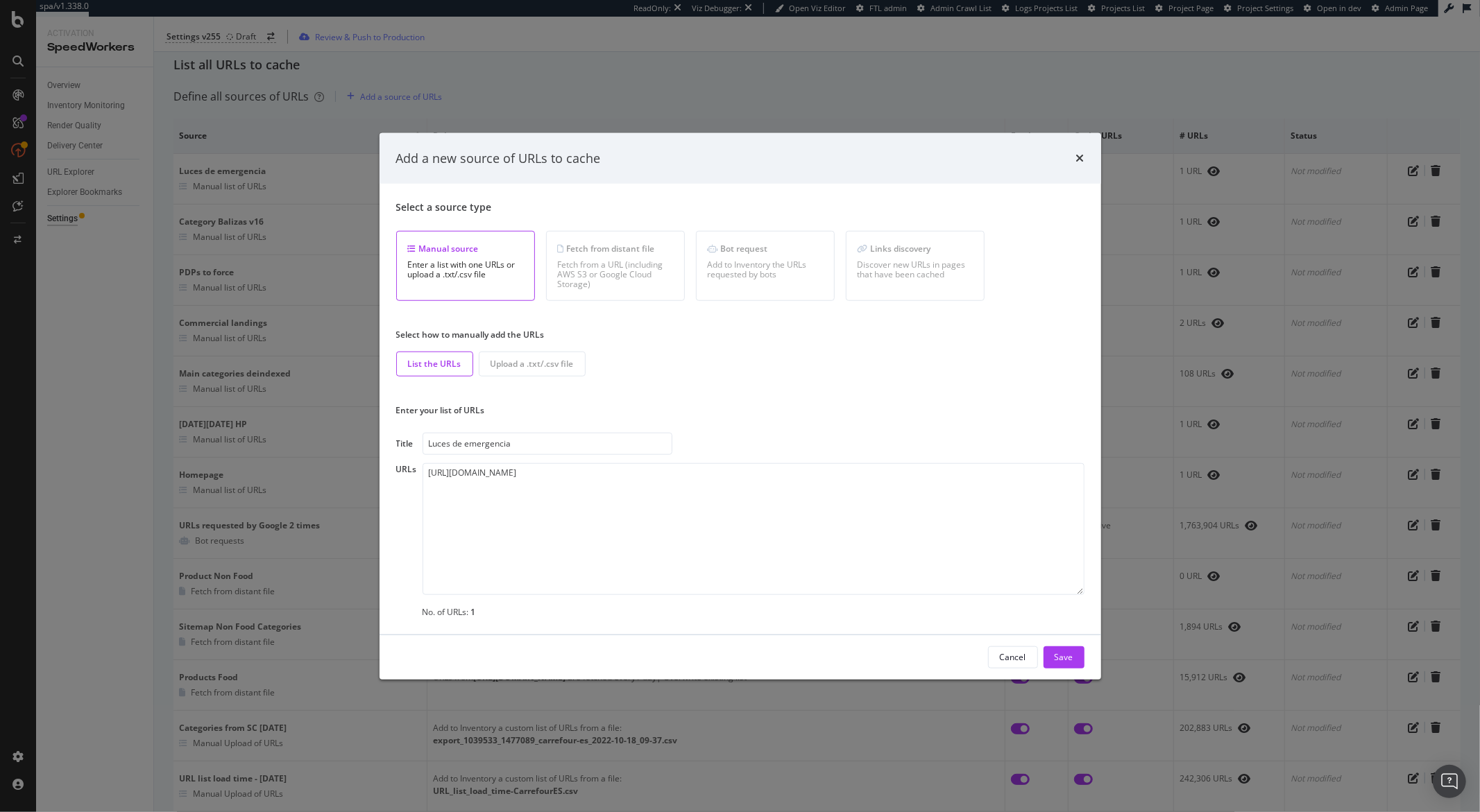
click at [1084, 155] on div "Add a new source of URLs to cache" at bounding box center [740, 158] width 722 height 51
click at [1080, 155] on icon "times" at bounding box center [1080, 158] width 9 height 11
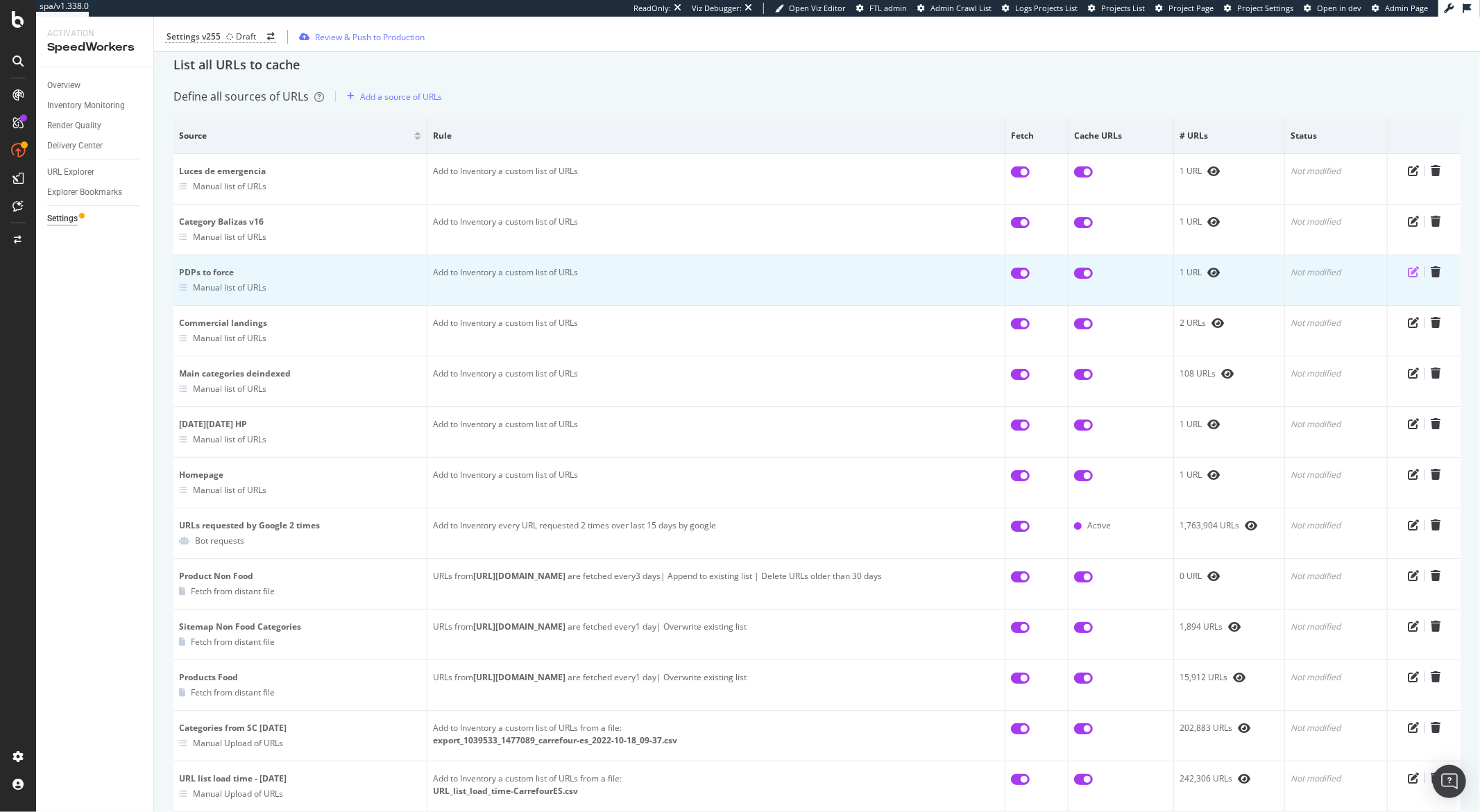
click at [1408, 275] on icon "pen-to-square" at bounding box center [1413, 272] width 11 height 11
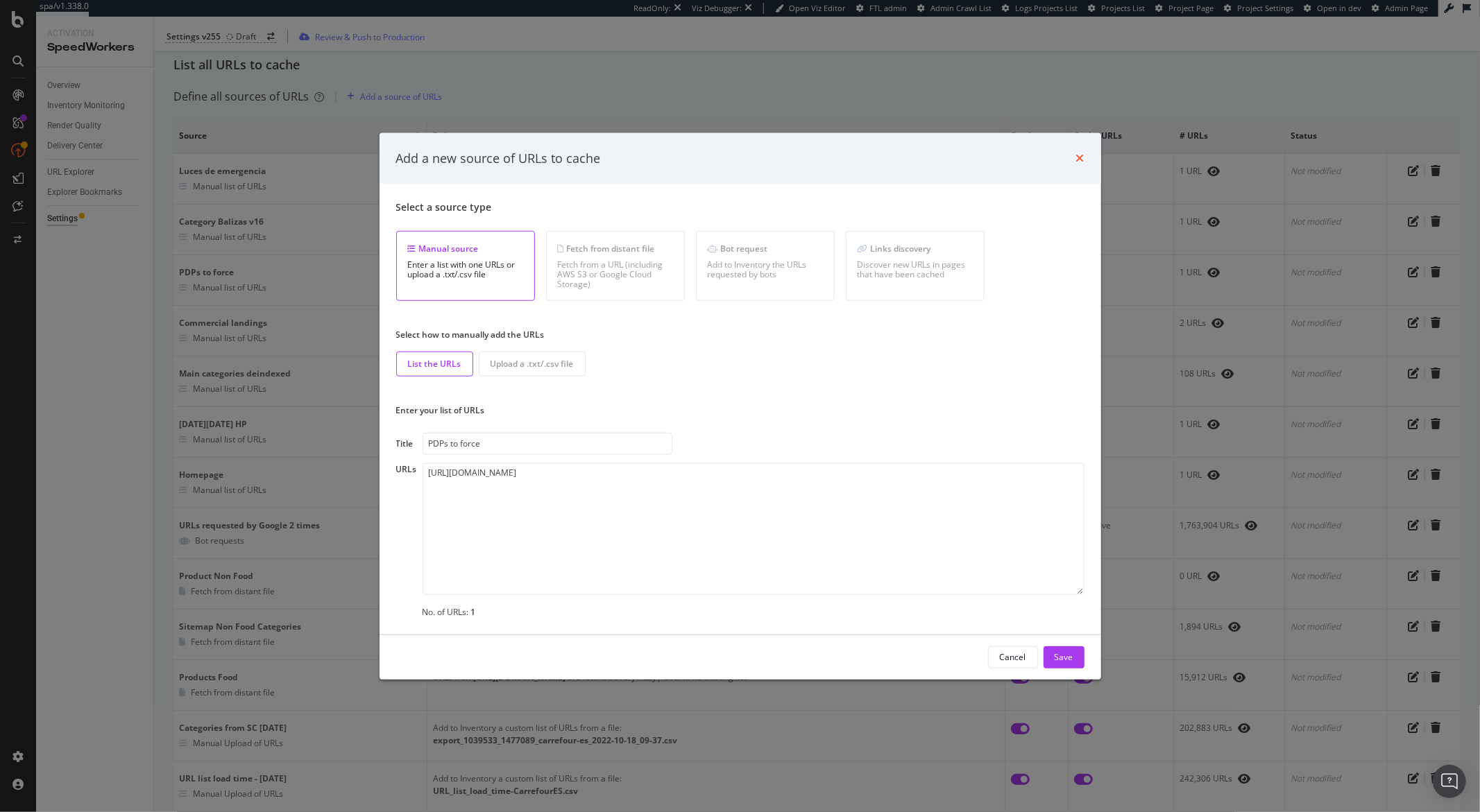
click at [1079, 161] on icon "times" at bounding box center [1080, 158] width 9 height 11
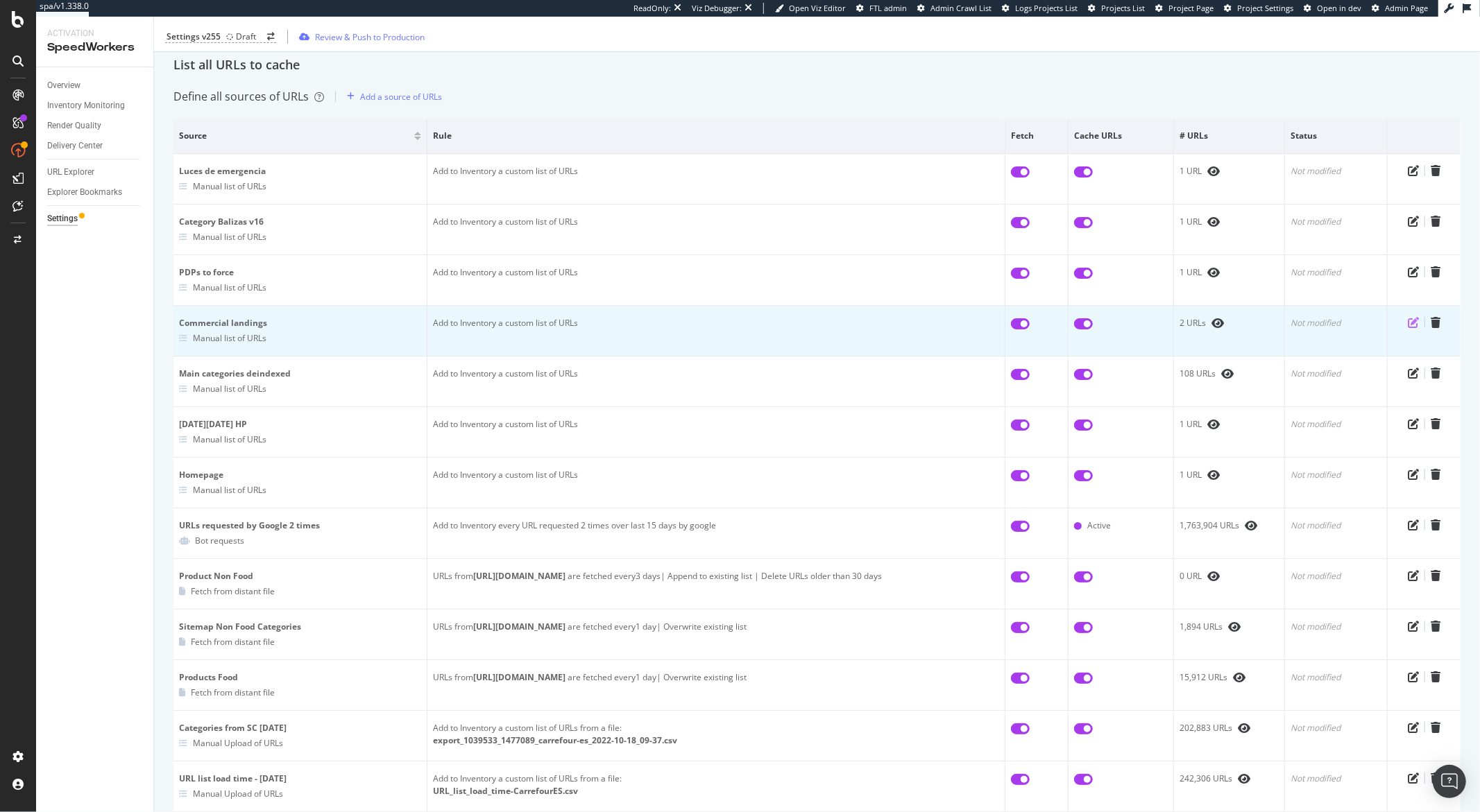
click at [1408, 322] on icon "pen-to-square" at bounding box center [1413, 322] width 11 height 11
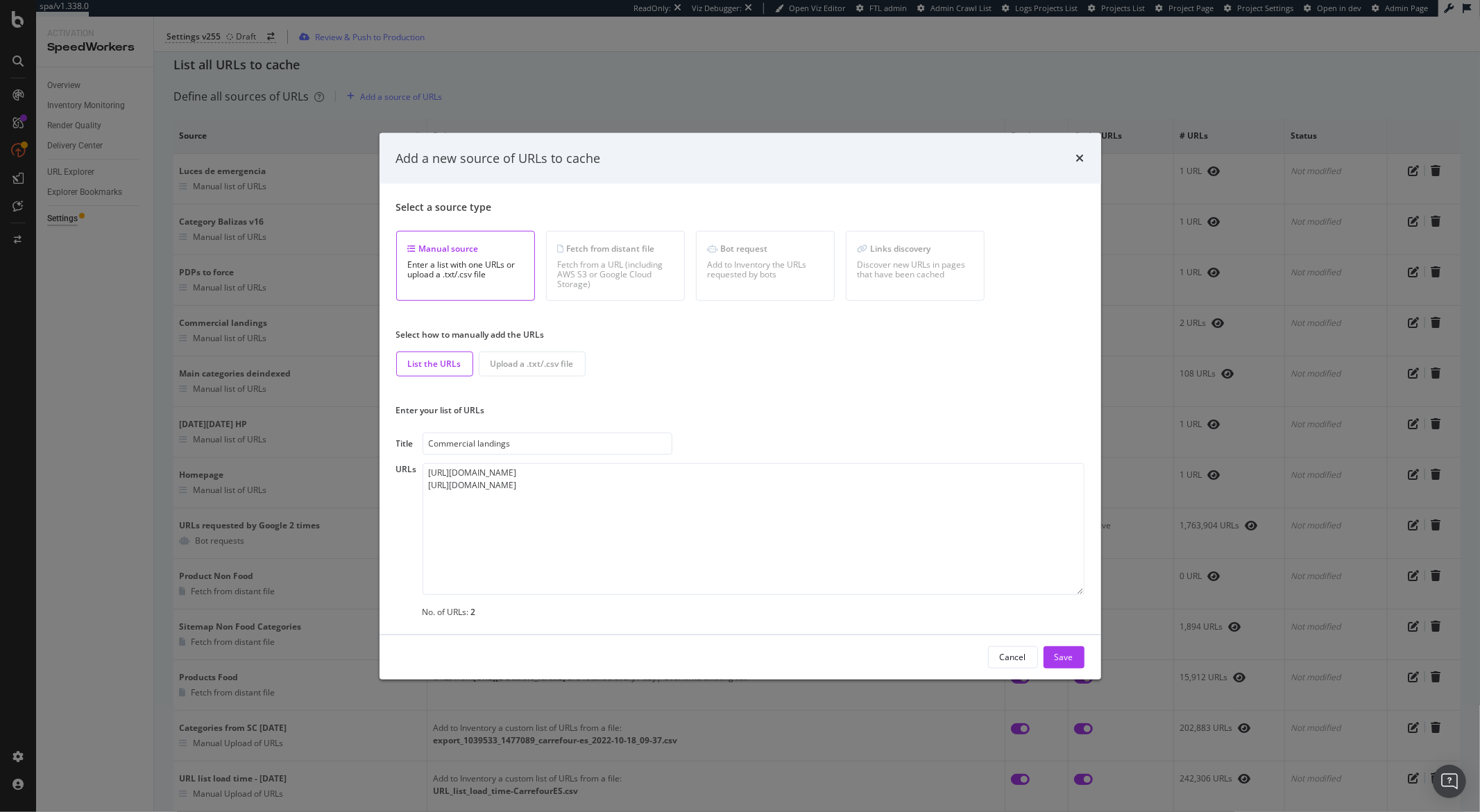
click at [1084, 157] on div "Add a new source of URLs to cache" at bounding box center [740, 158] width 722 height 51
click at [1079, 157] on icon "times" at bounding box center [1080, 158] width 9 height 11
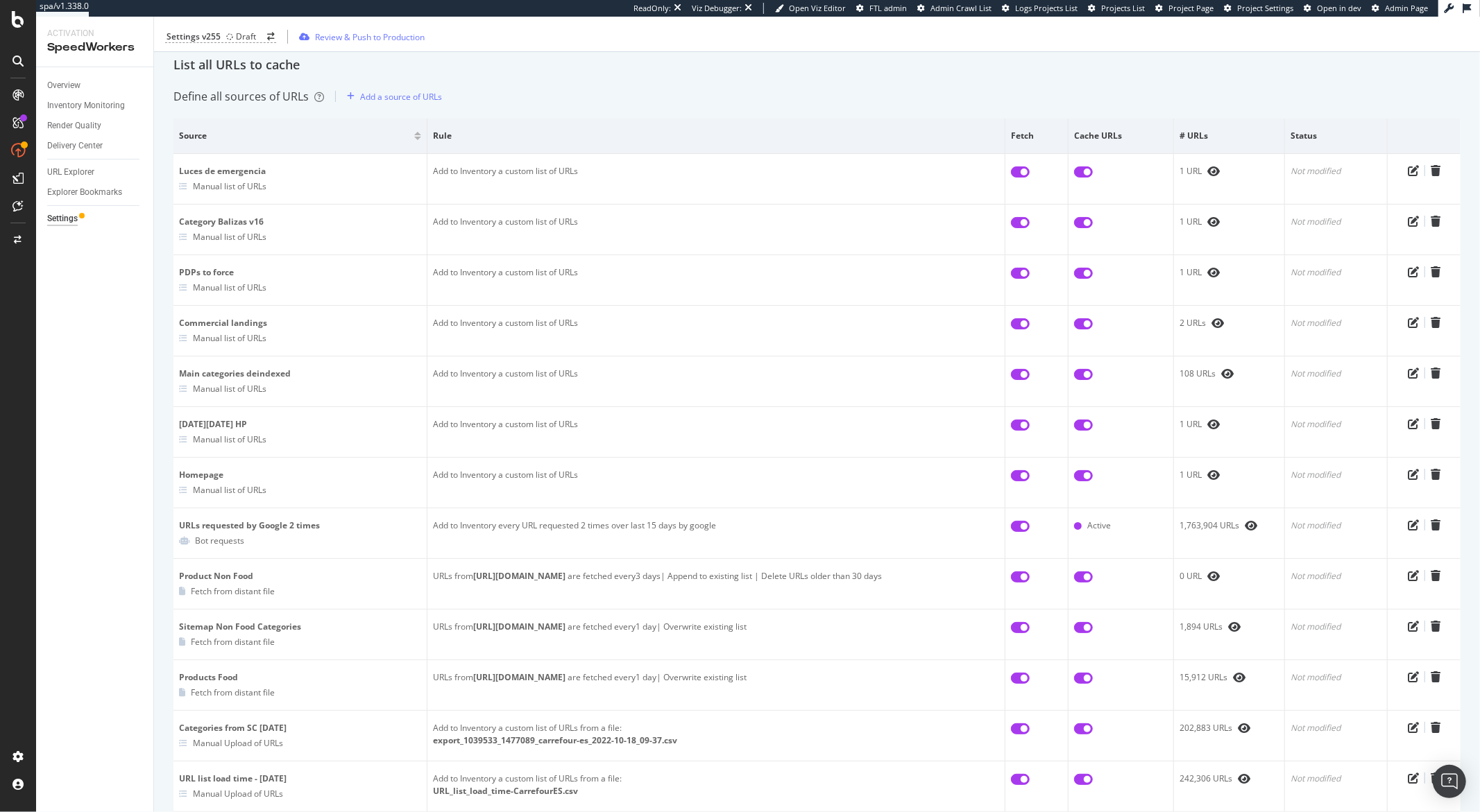
scroll to position [0, 0]
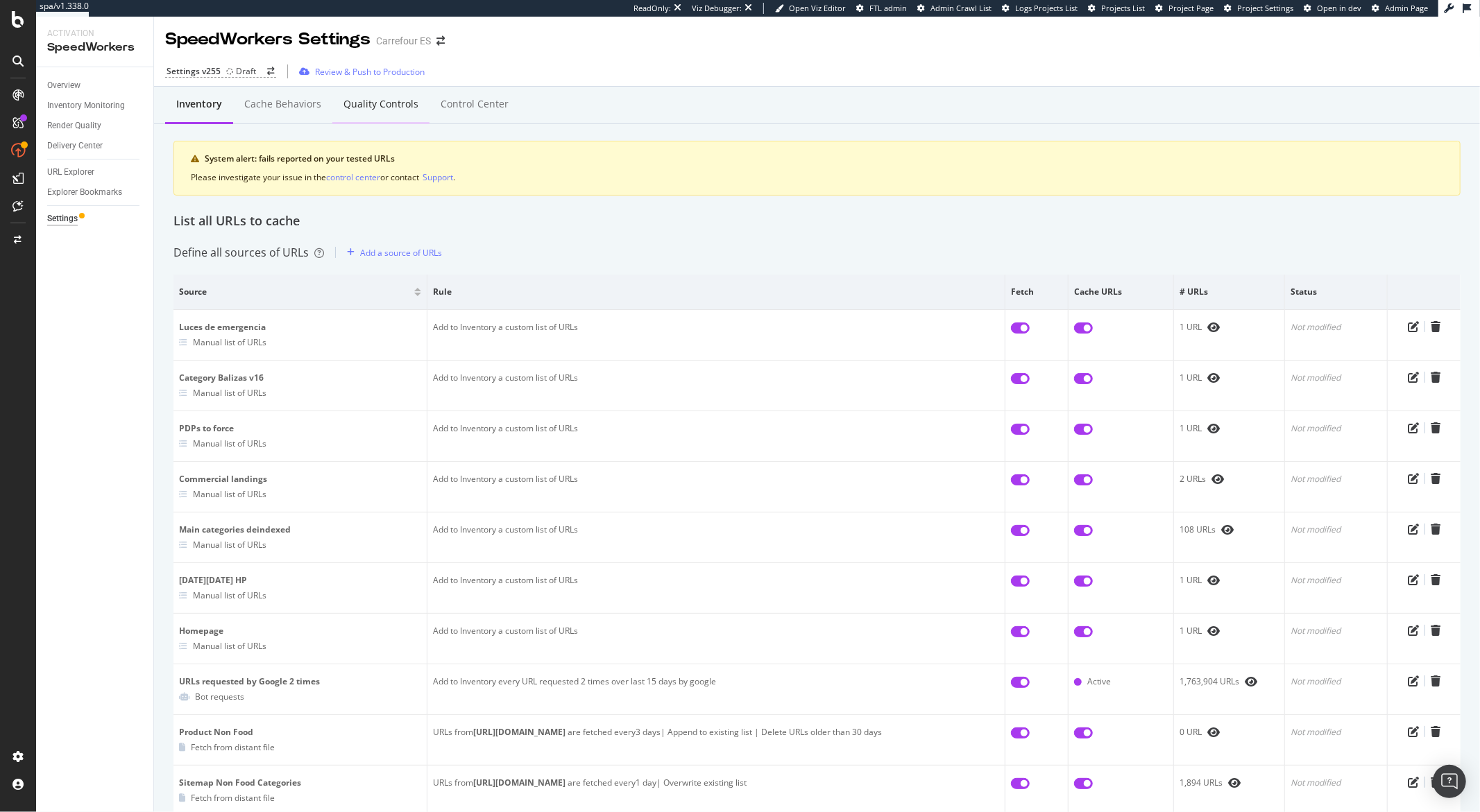
click at [380, 109] on div "Quality Controls" at bounding box center [380, 104] width 75 height 14
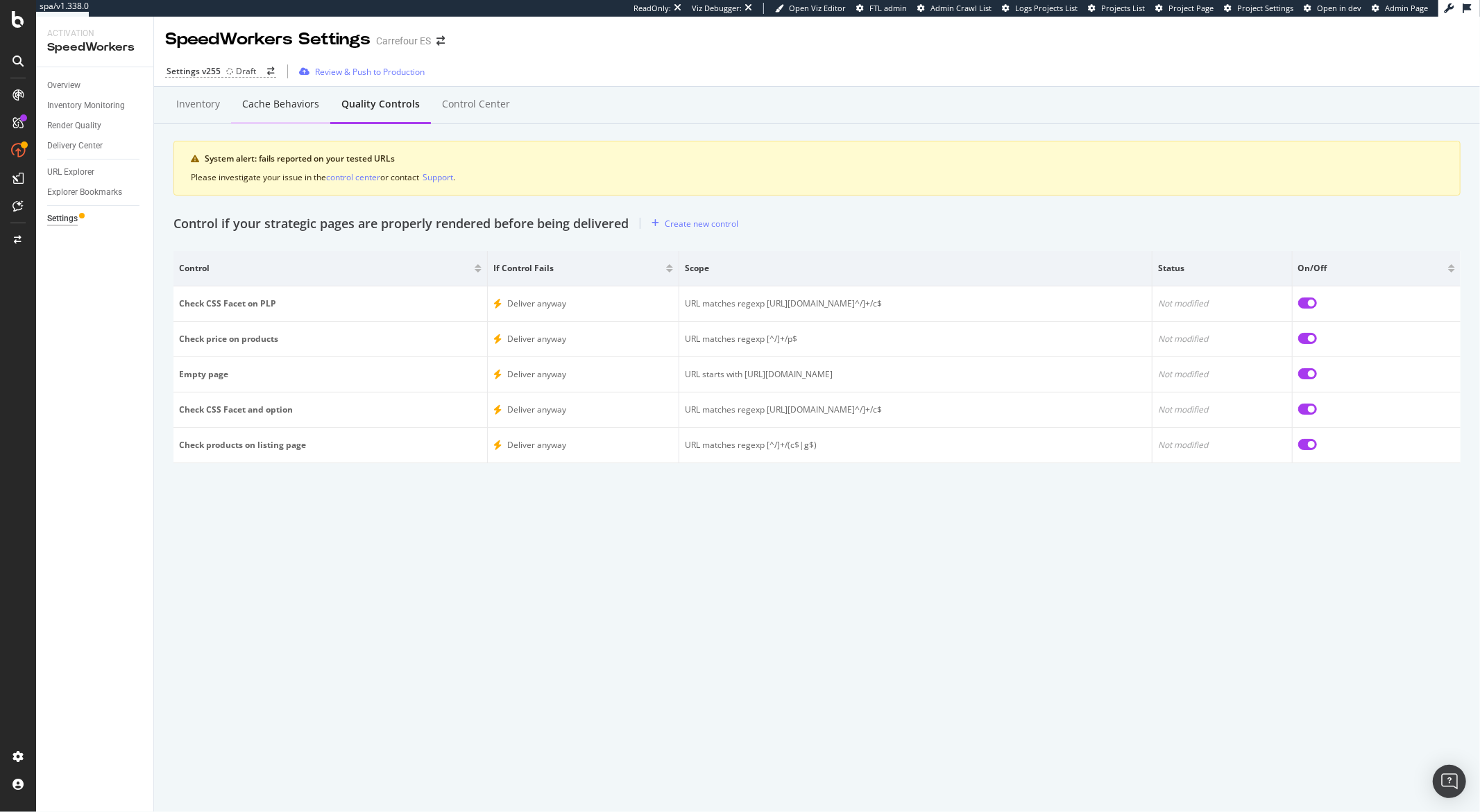
click at [314, 97] on div "Cache behaviors" at bounding box center [281, 104] width 77 height 14
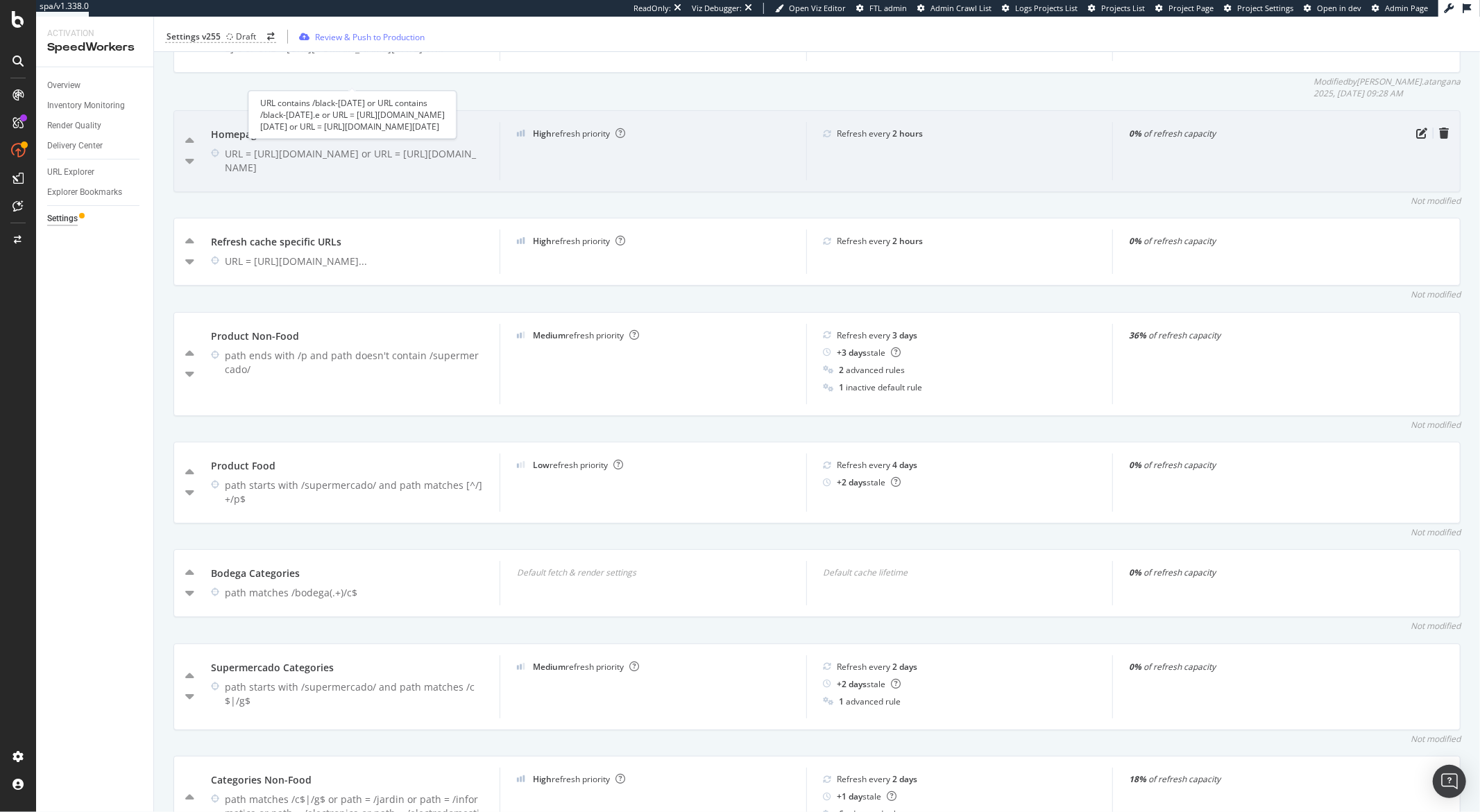
scroll to position [886, 0]
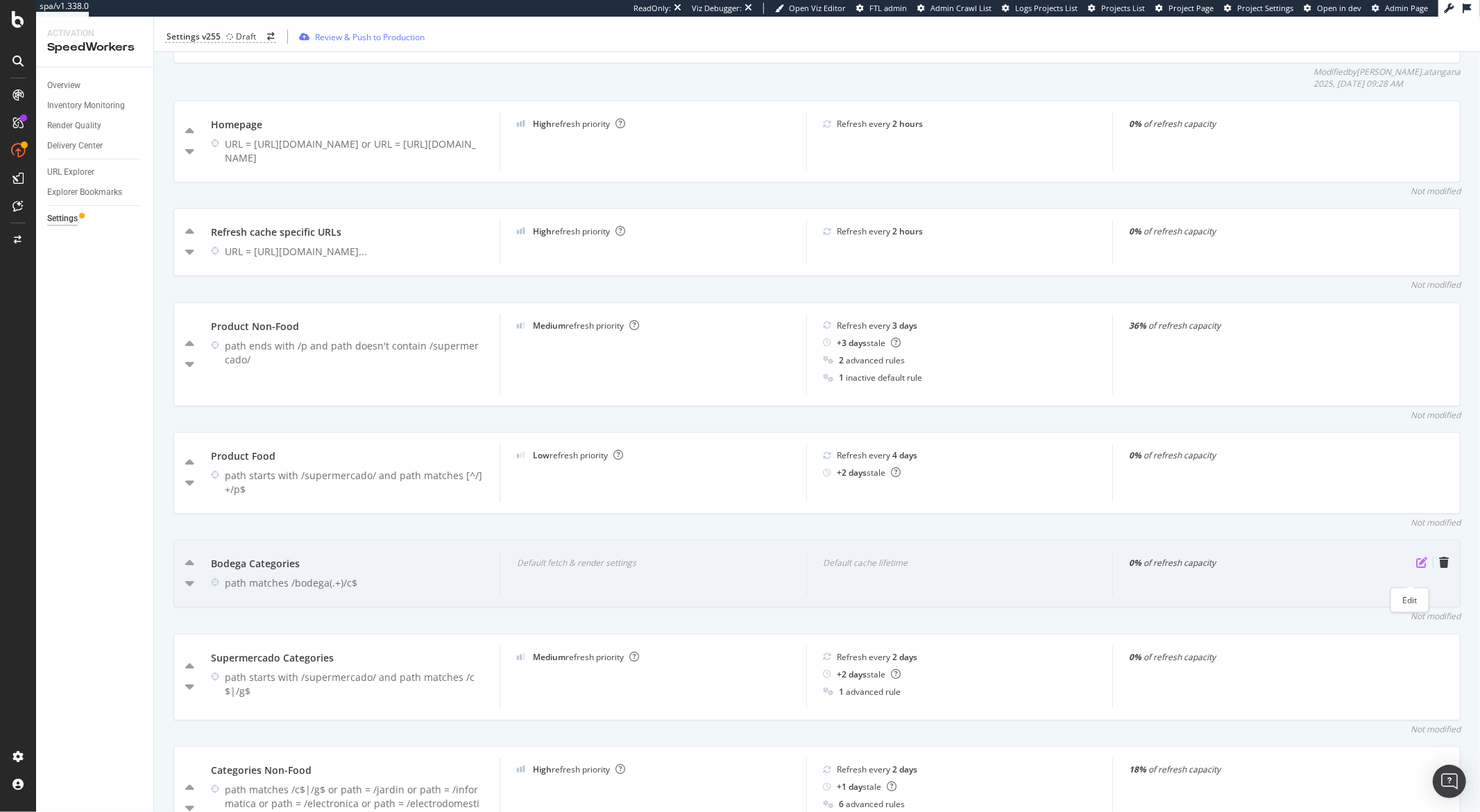
click at [1416, 568] on icon "pen-to-square" at bounding box center [1421, 562] width 11 height 11
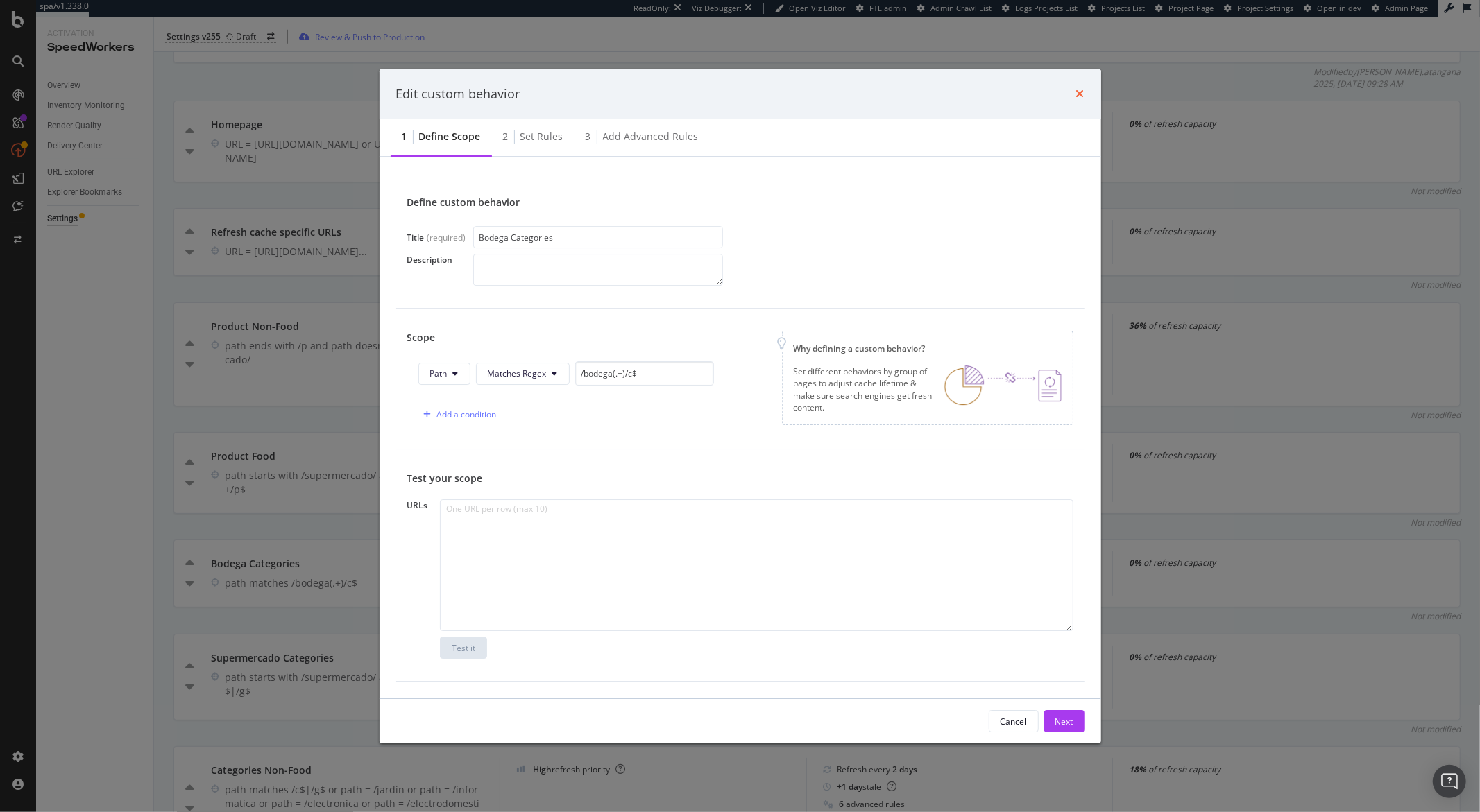
click at [1080, 95] on icon "times" at bounding box center [1080, 93] width 9 height 11
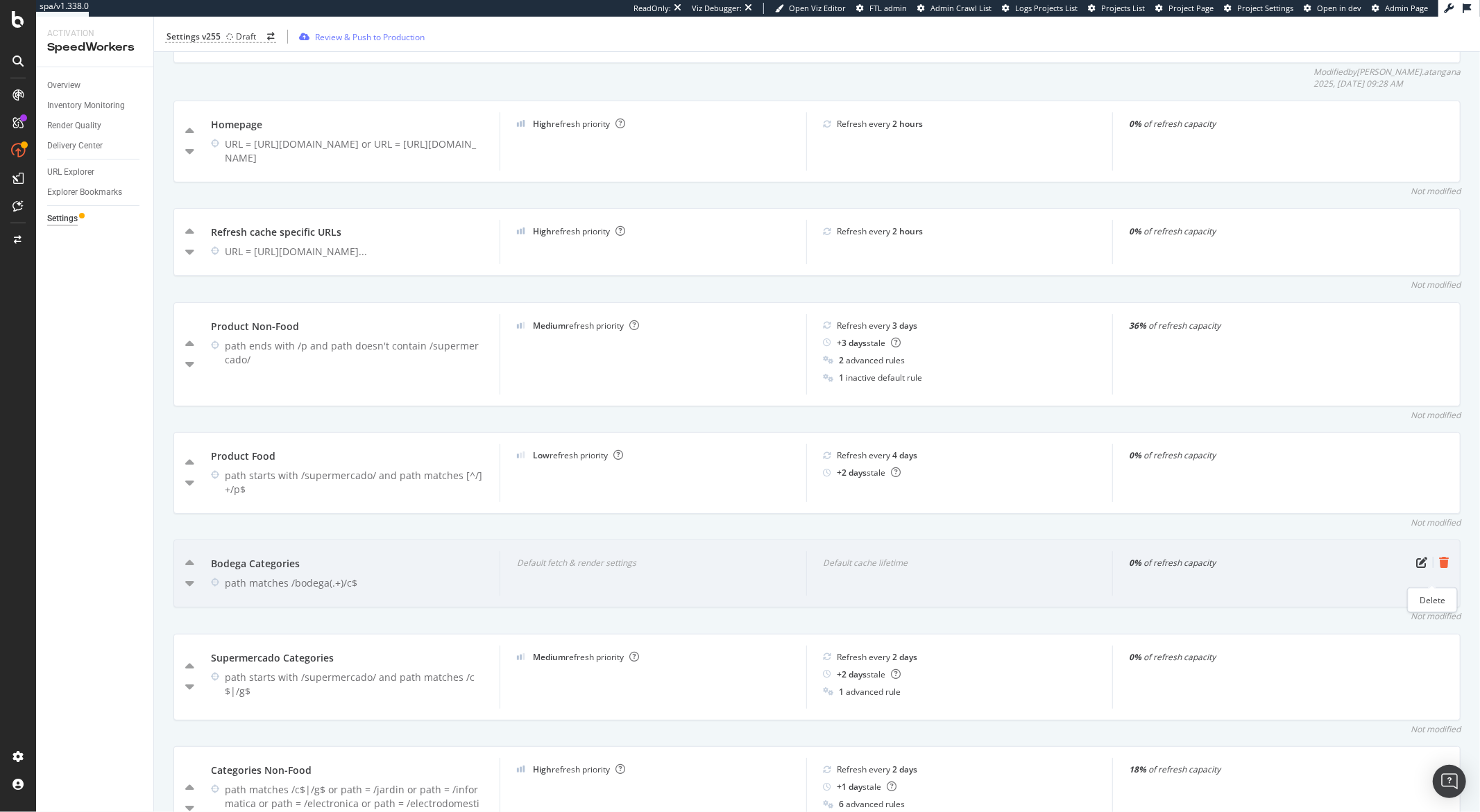
click at [1438, 568] on icon "trash" at bounding box center [1443, 562] width 10 height 11
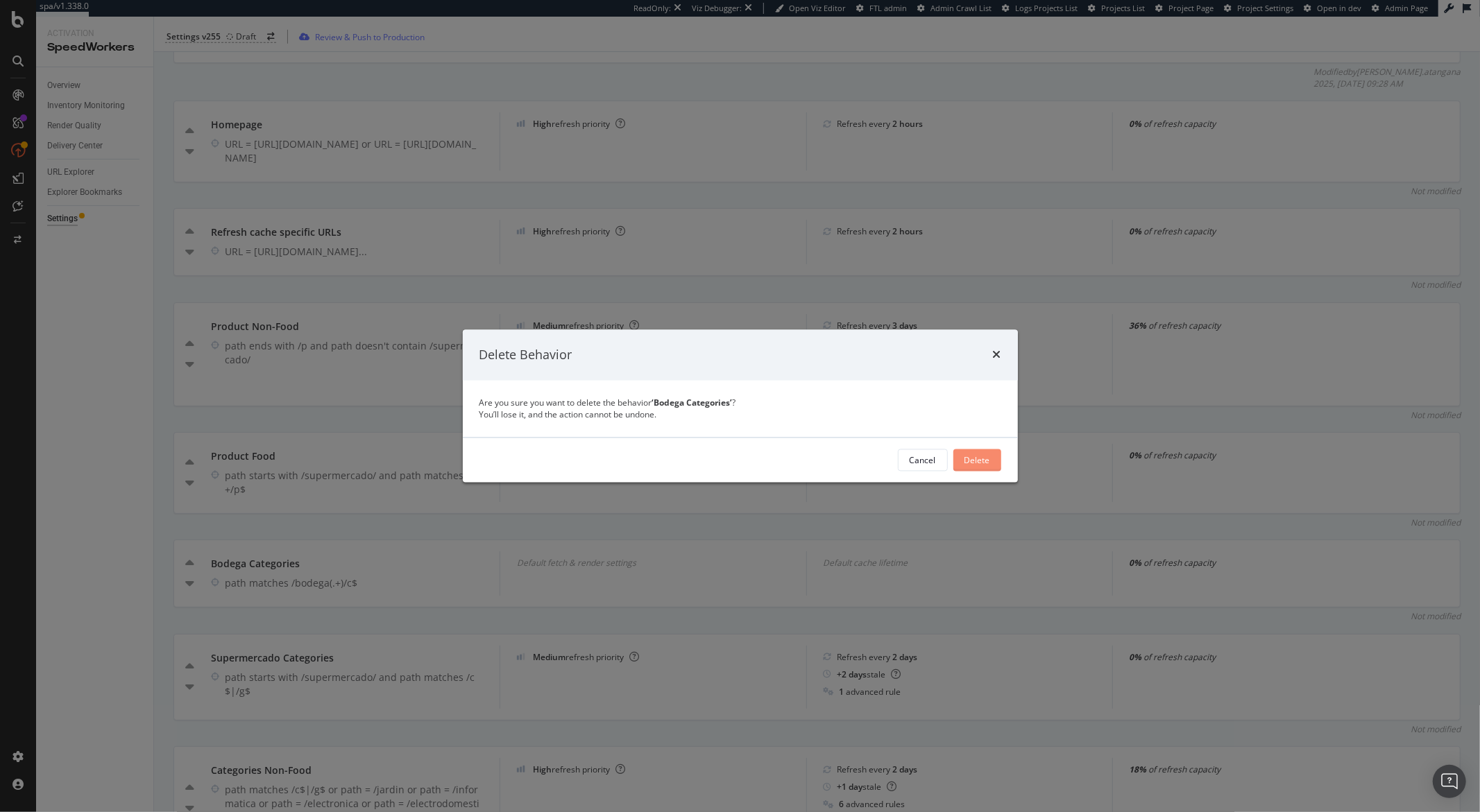
click at [970, 461] on div "Delete" at bounding box center [977, 460] width 26 height 12
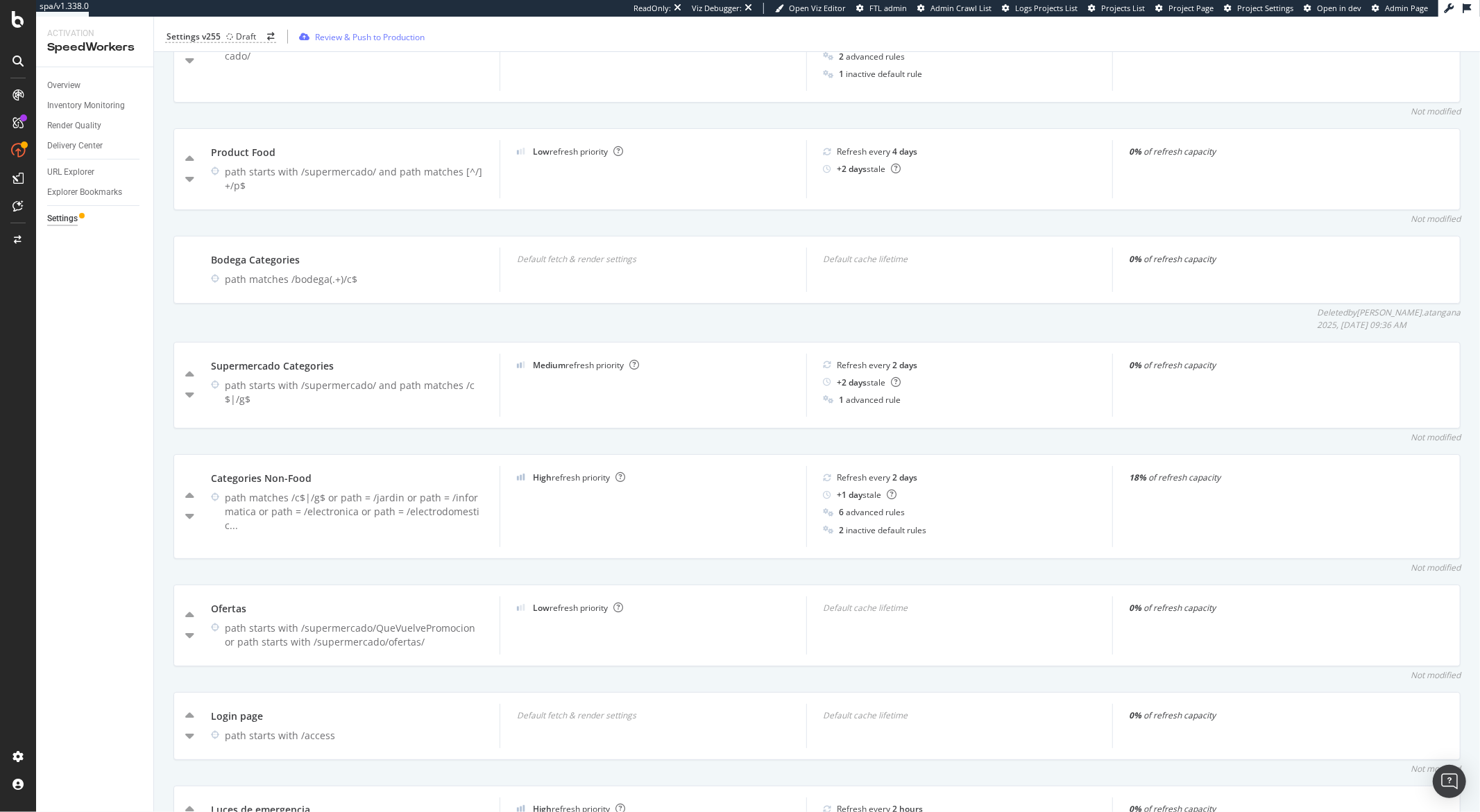
scroll to position [1211, 0]
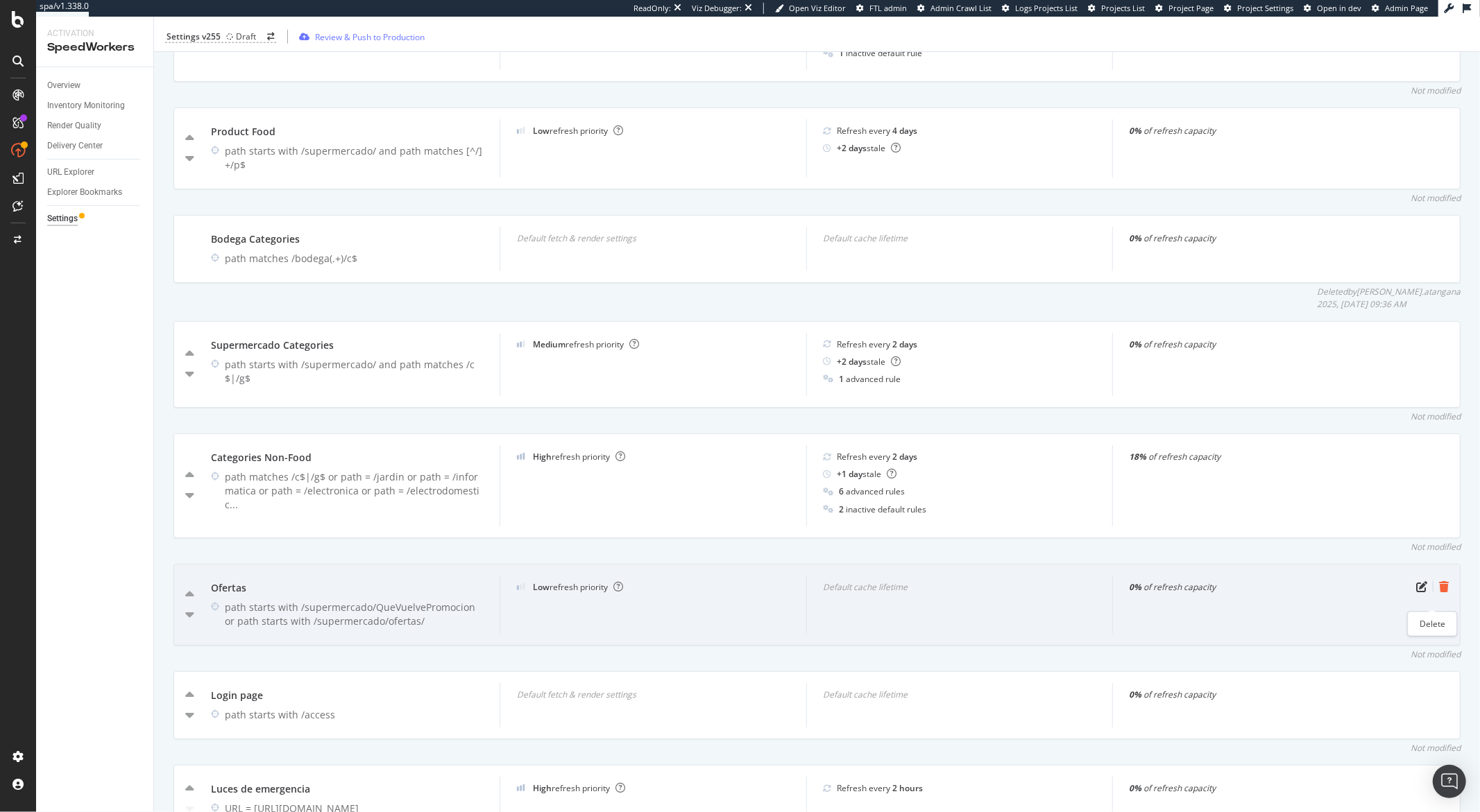
click at [1438, 592] on icon "trash" at bounding box center [1443, 586] width 10 height 11
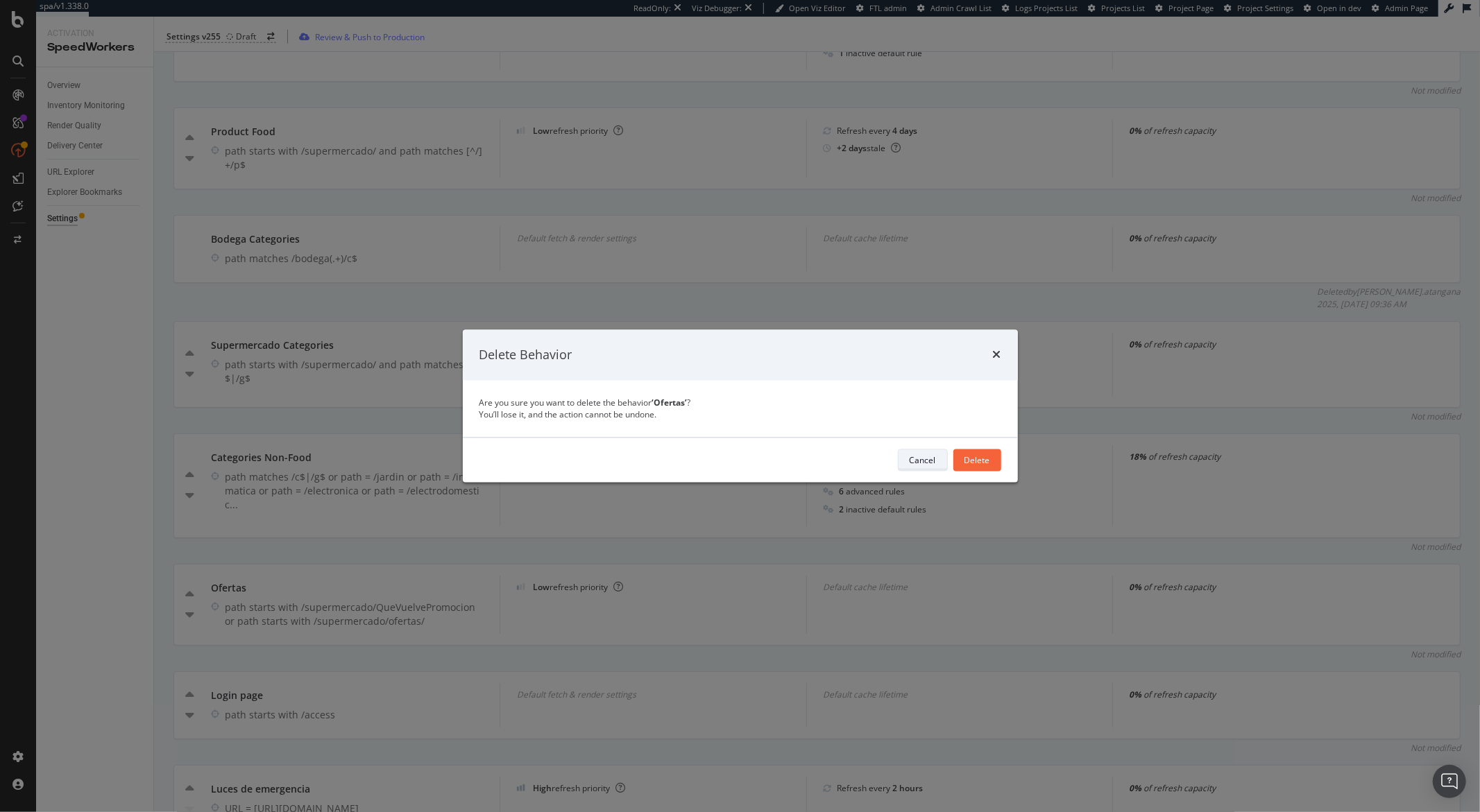
click at [926, 459] on div "Cancel" at bounding box center [922, 460] width 26 height 12
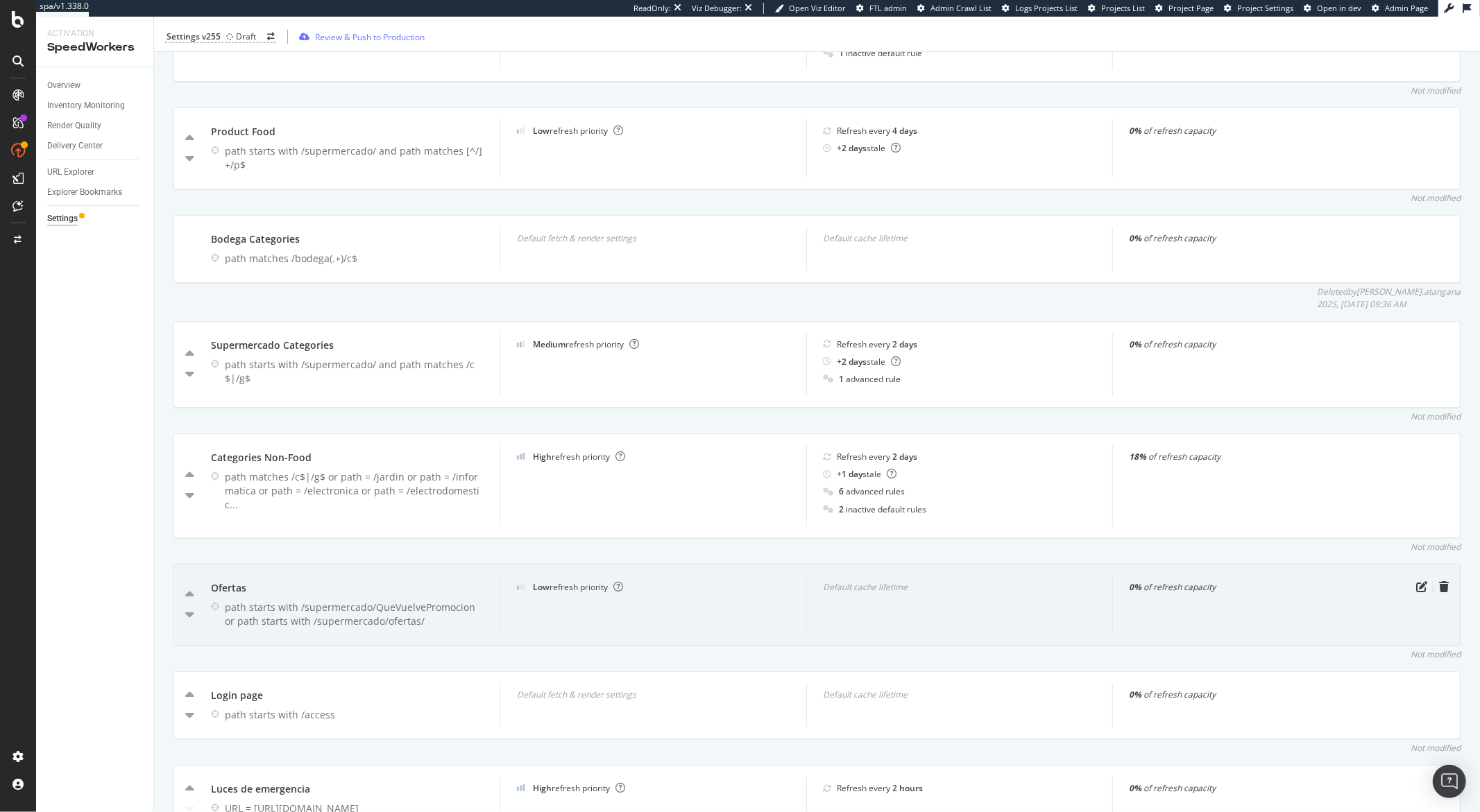
click at [1402, 602] on div "0% of refresh capacity" at bounding box center [1265, 604] width 306 height 58
click at [1416, 592] on icon "pen-to-square" at bounding box center [1421, 586] width 11 height 11
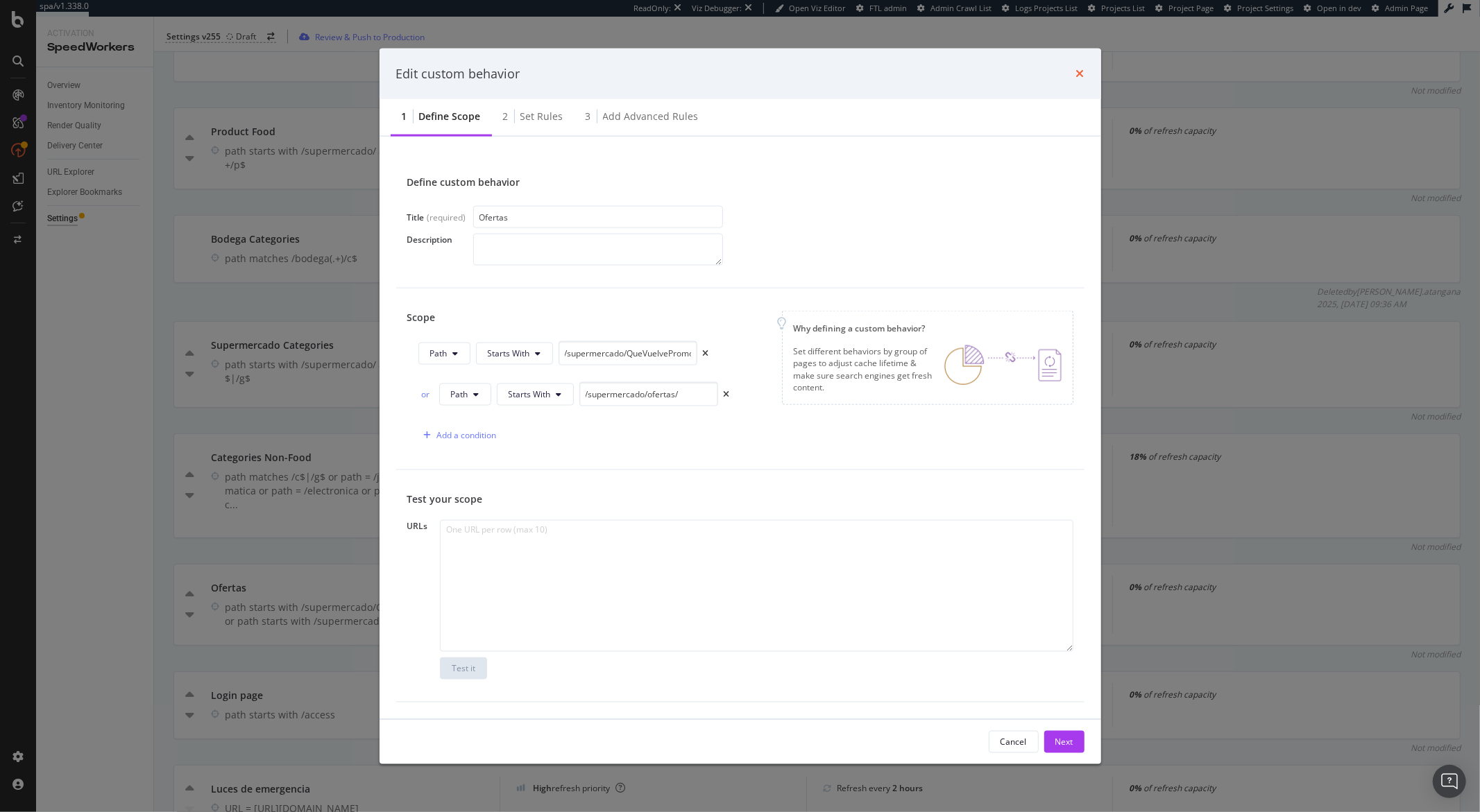
click at [1077, 73] on icon "times" at bounding box center [1080, 73] width 9 height 11
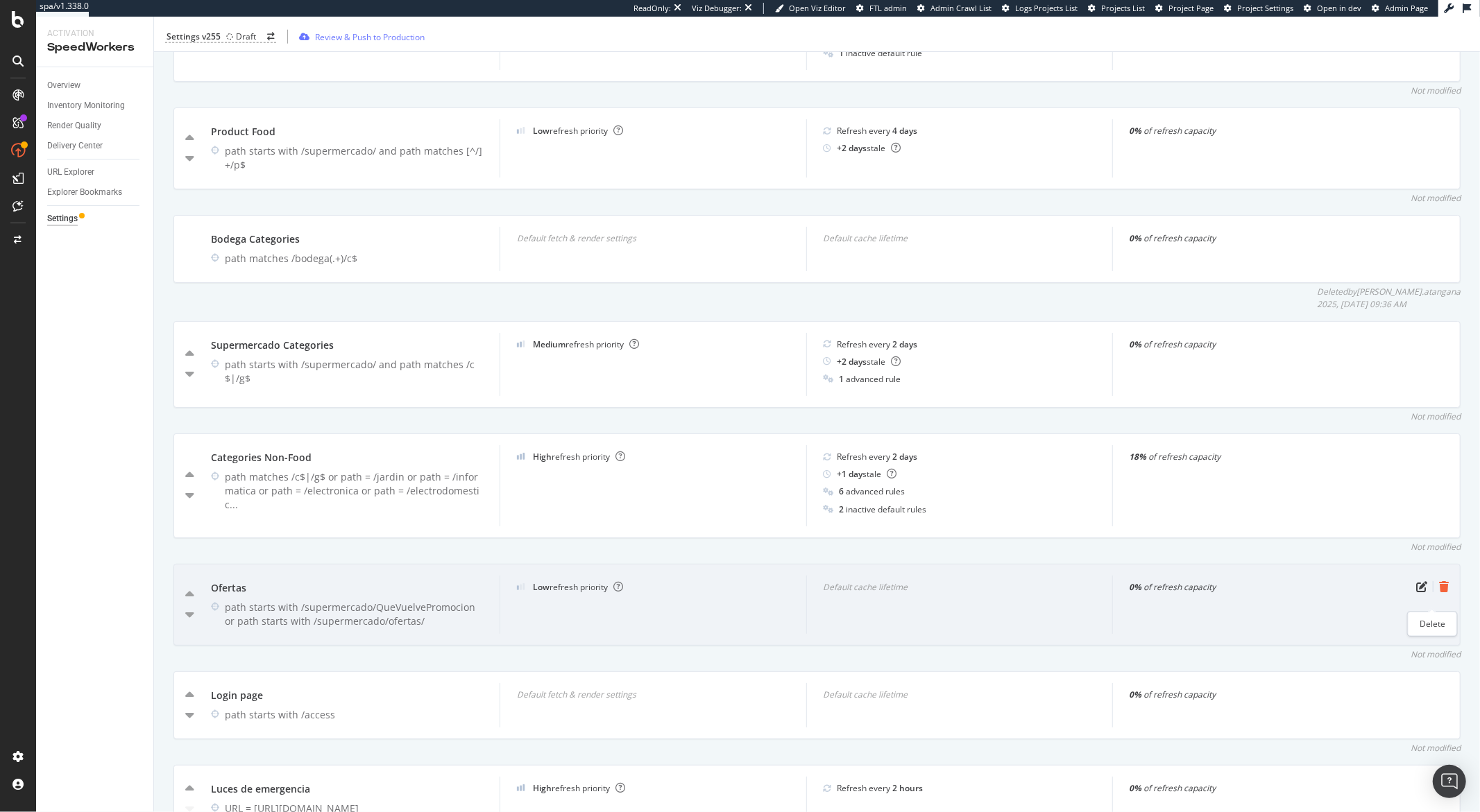
click at [1438, 592] on icon "trash" at bounding box center [1443, 586] width 10 height 11
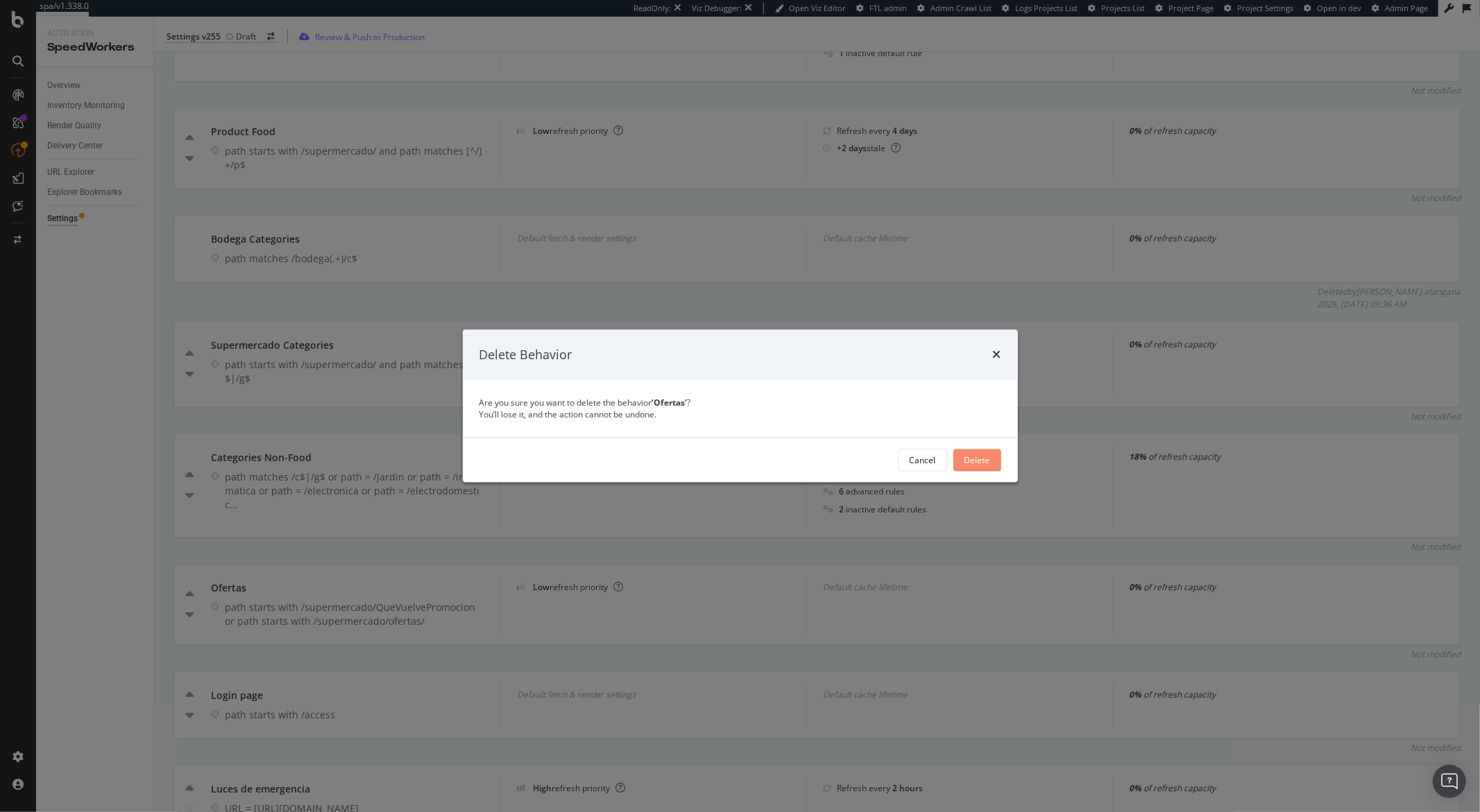
click at [991, 460] on button "Delete" at bounding box center [976, 461] width 48 height 23
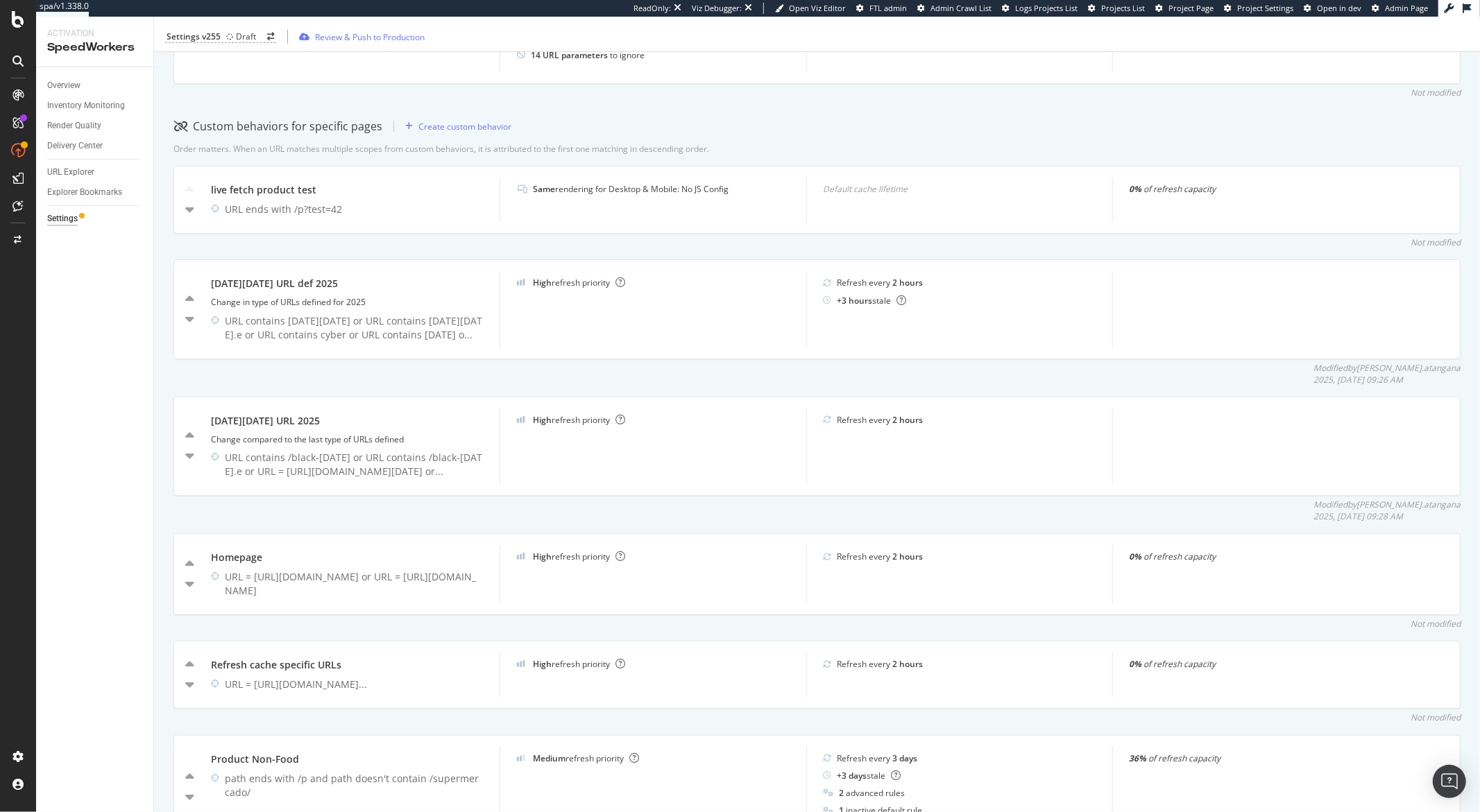
scroll to position [261, 0]
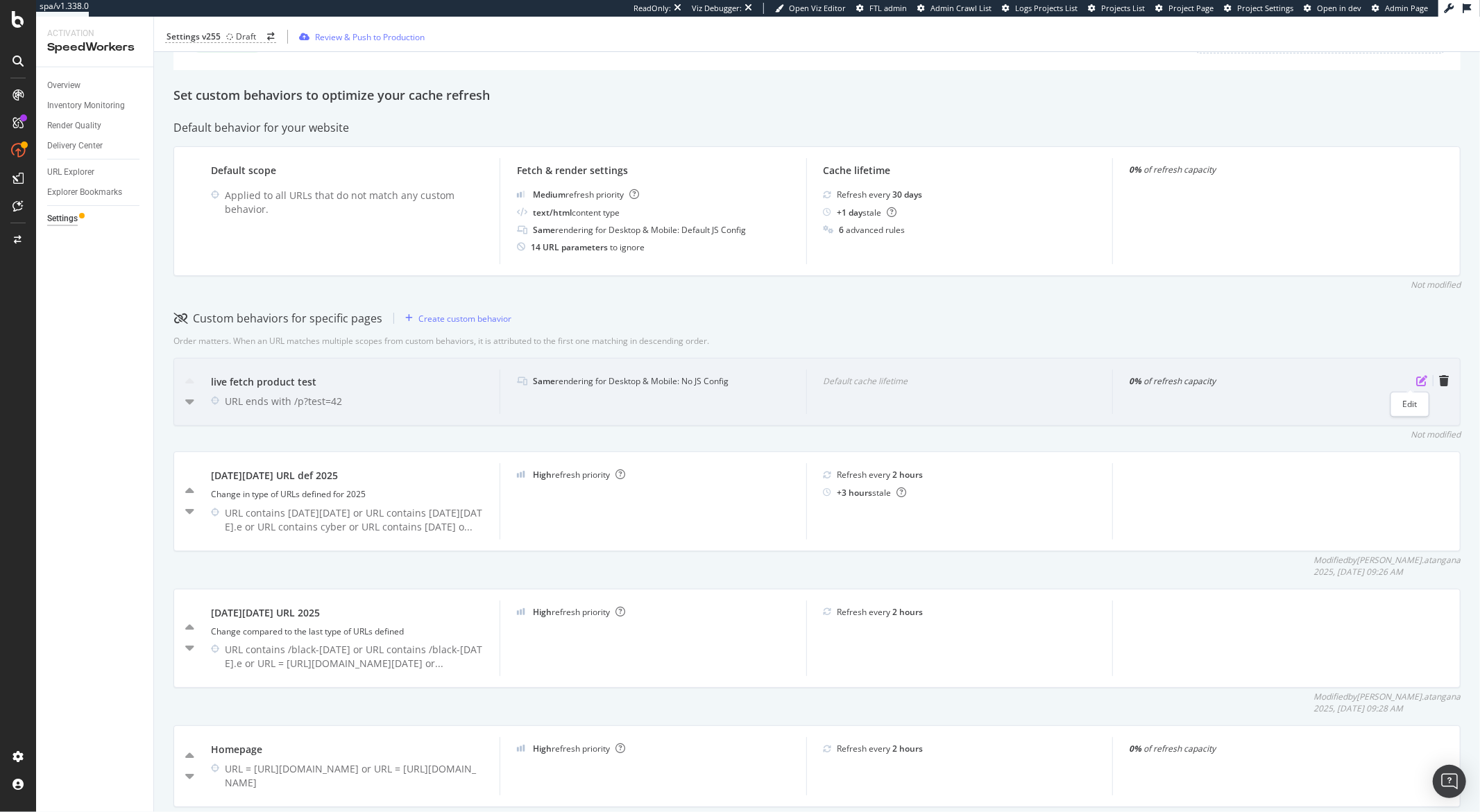
click at [1416, 382] on icon "pen-to-square" at bounding box center [1421, 380] width 11 height 11
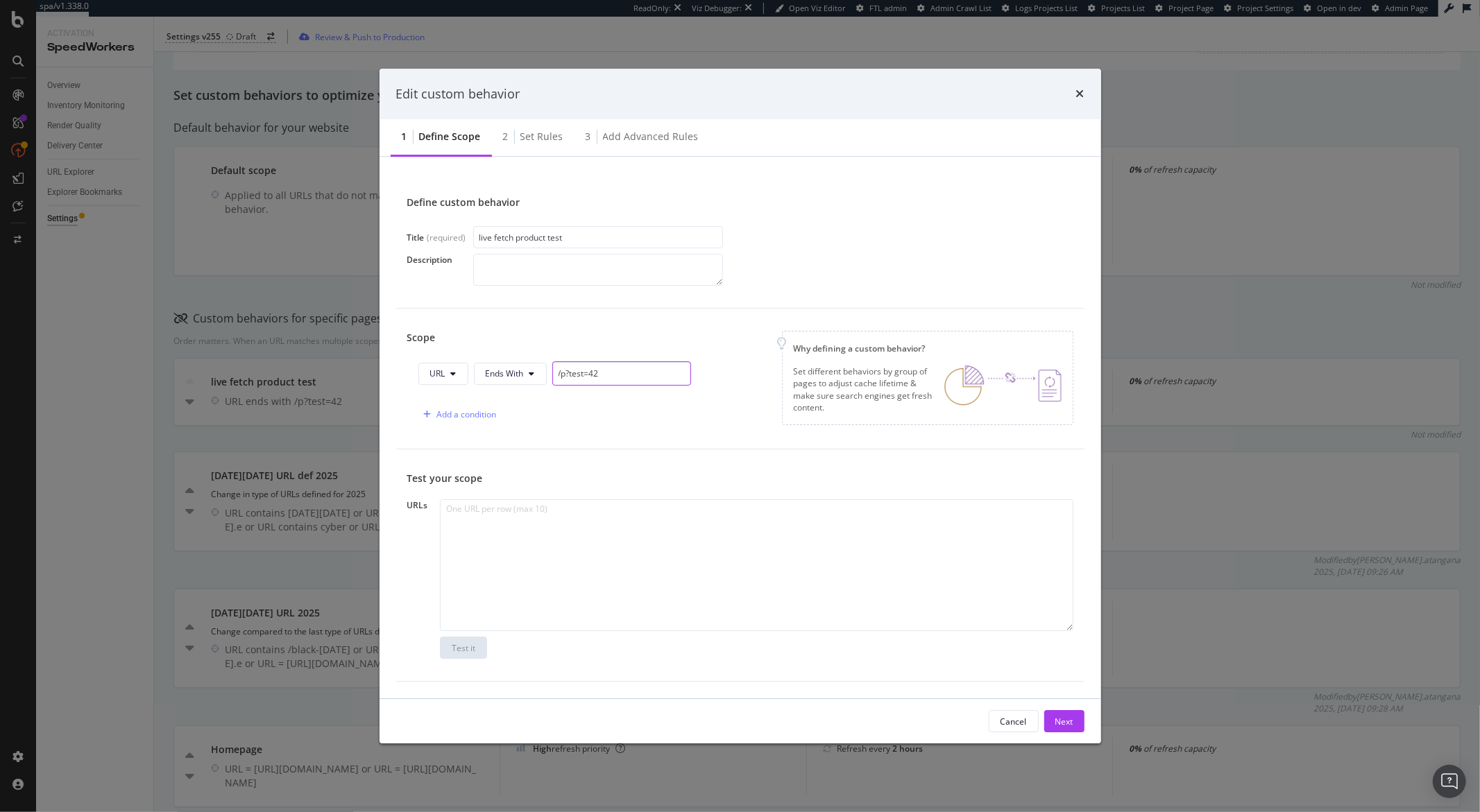
click at [599, 380] on input "/p?test=42" at bounding box center [622, 373] width 139 height 24
click at [1079, 95] on icon "times" at bounding box center [1080, 93] width 9 height 11
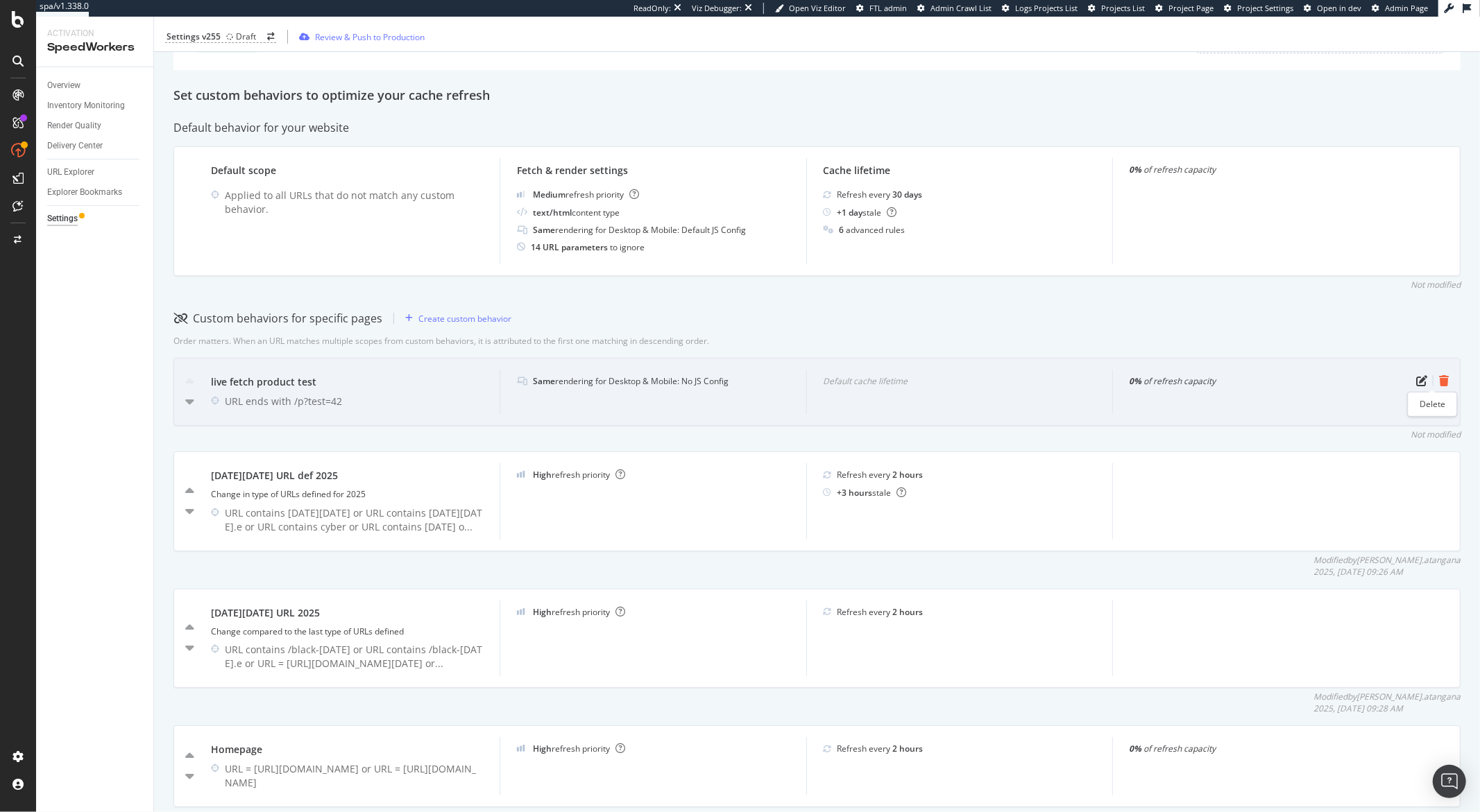
click at [1438, 383] on icon "trash" at bounding box center [1443, 380] width 10 height 11
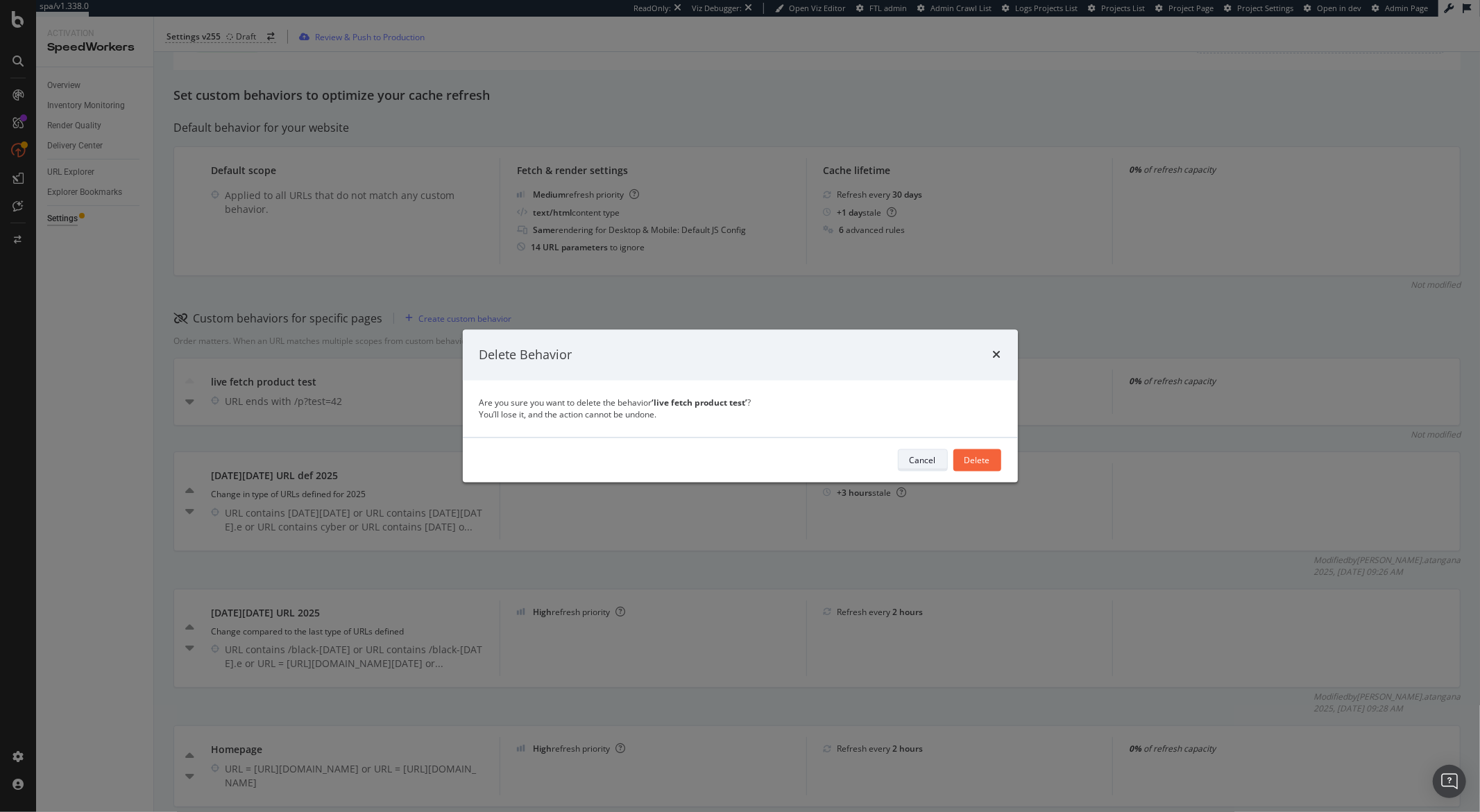
click at [933, 464] on div "Cancel" at bounding box center [922, 460] width 26 height 12
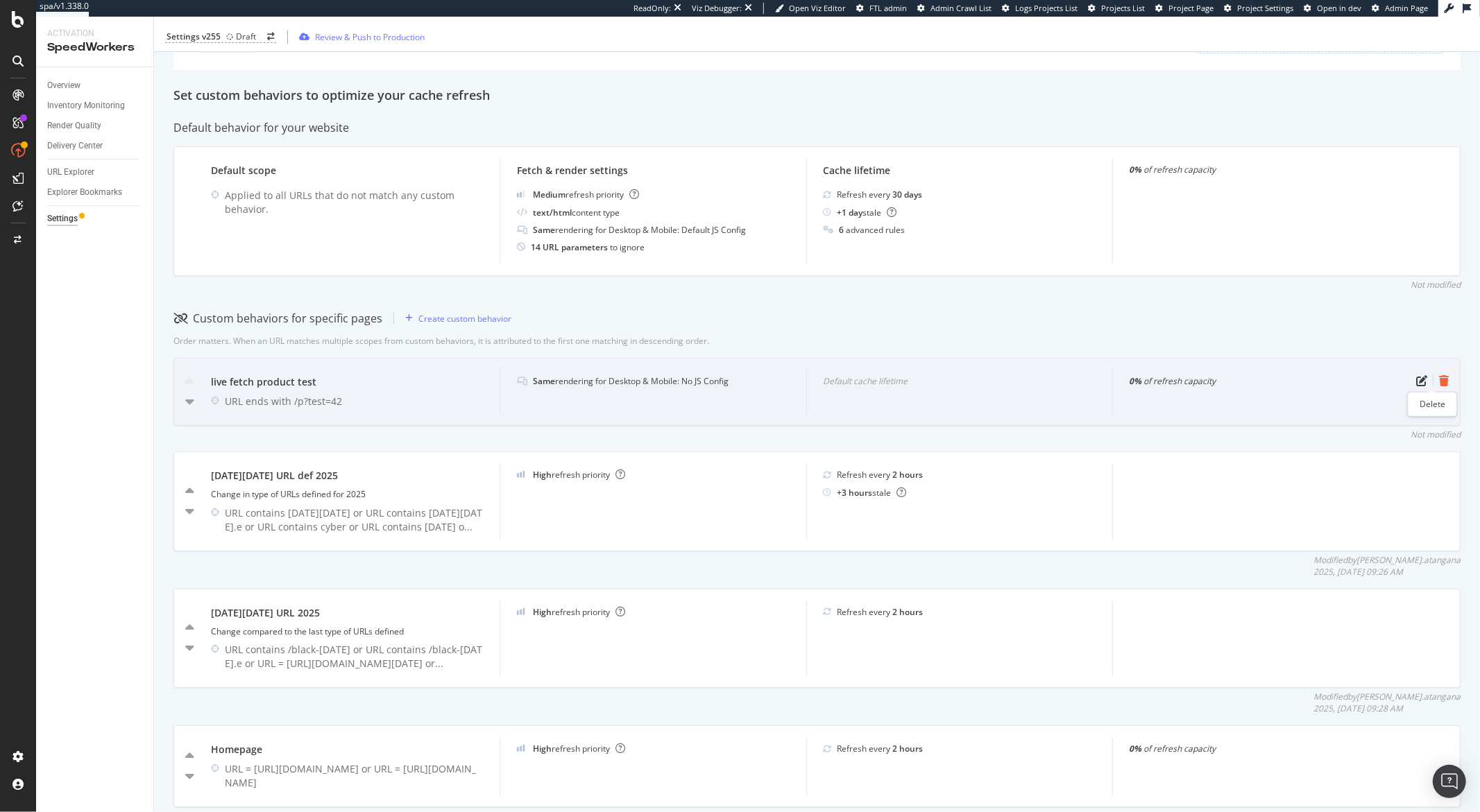
click at [1438, 383] on icon "trash" at bounding box center [1443, 380] width 10 height 11
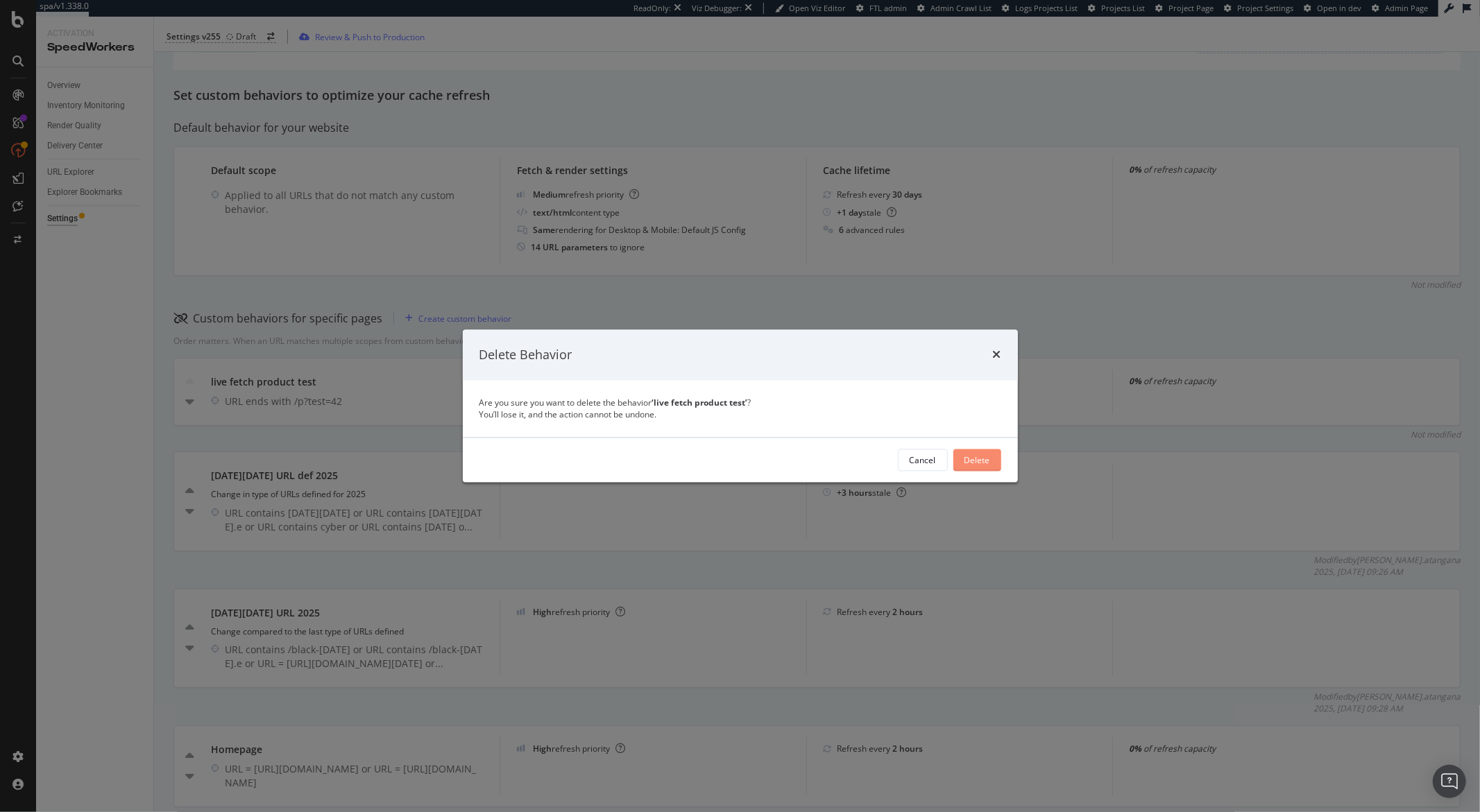
click at [962, 466] on button "Delete" at bounding box center [976, 461] width 48 height 23
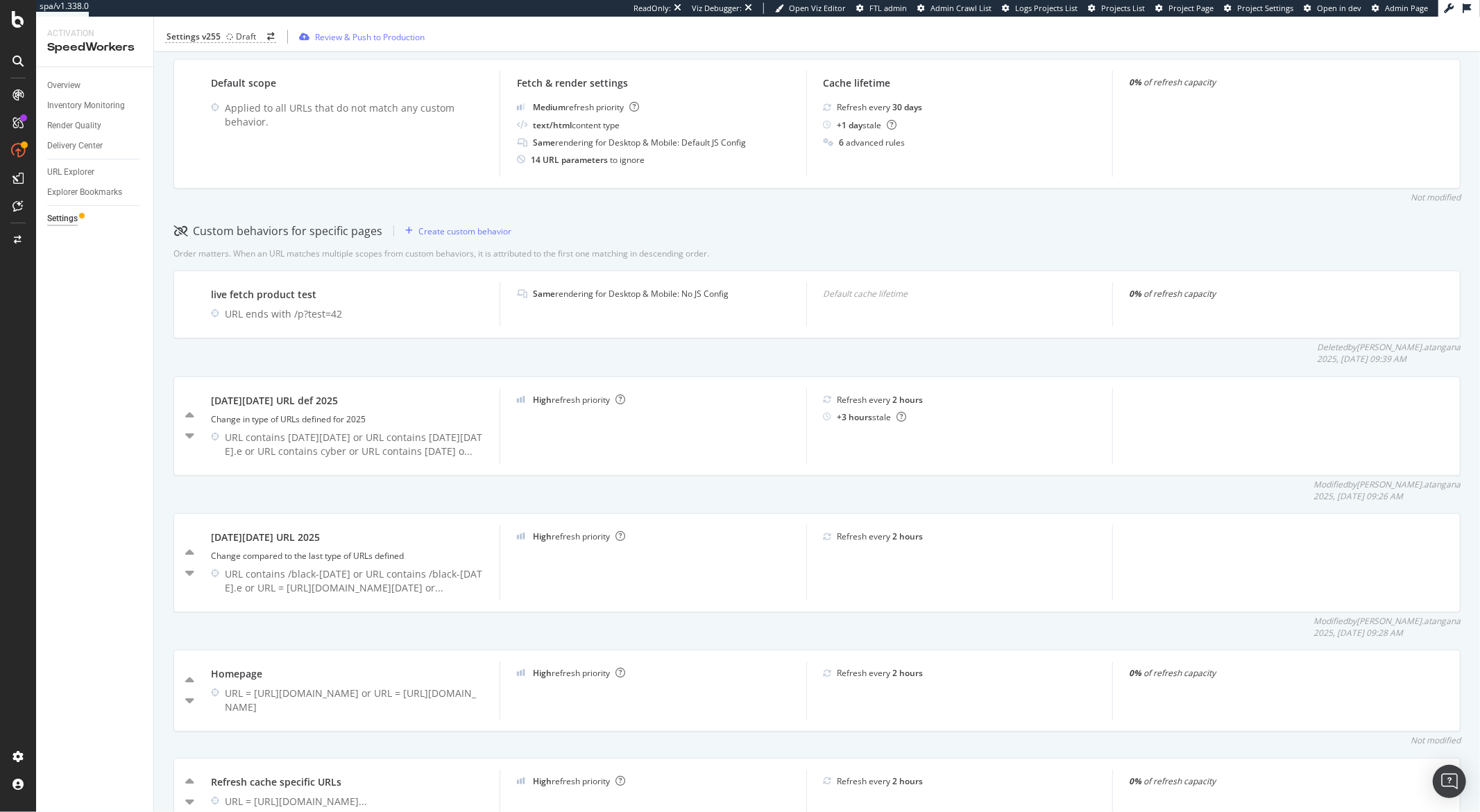
scroll to position [0, 0]
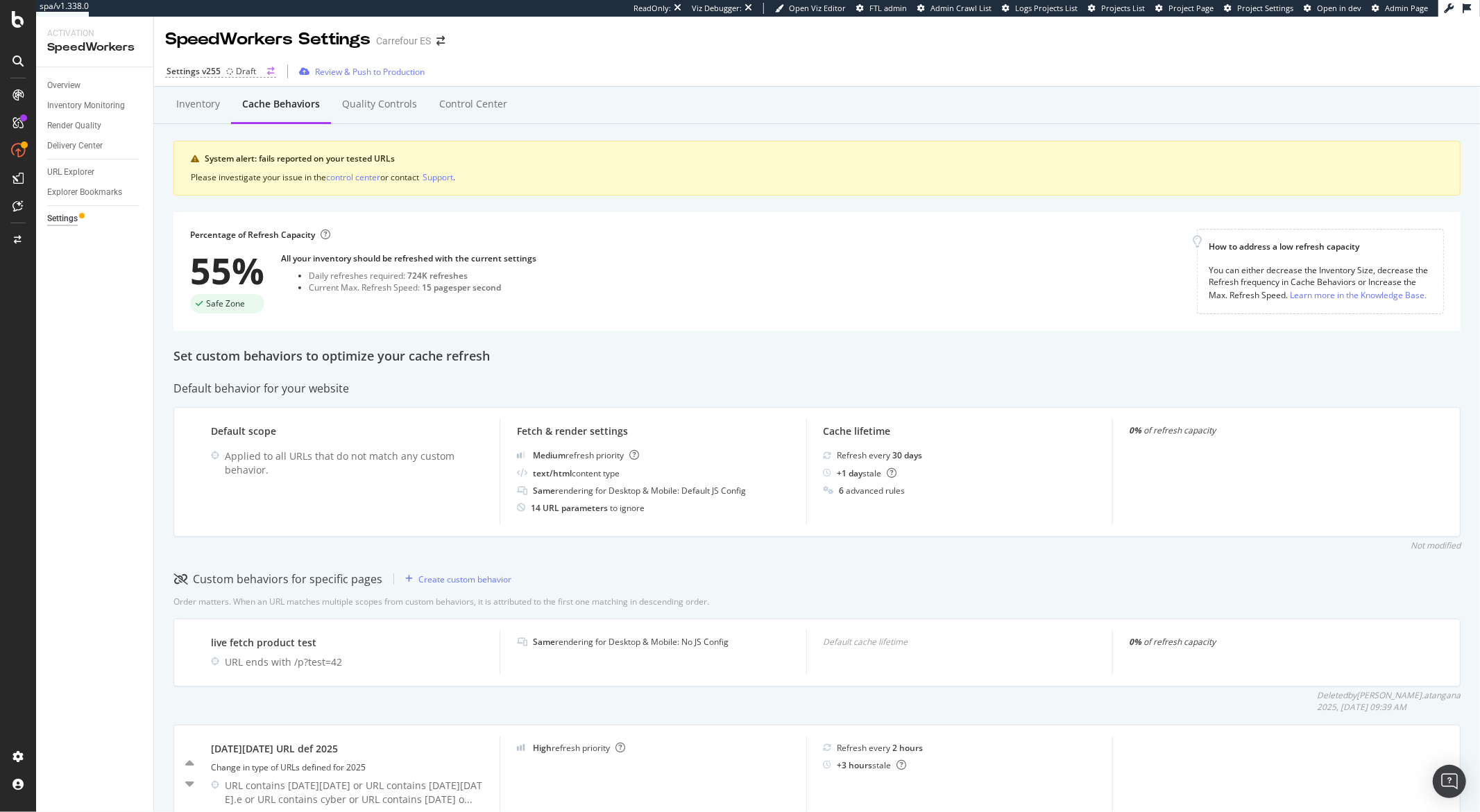
click at [238, 73] on div "Draft" at bounding box center [246, 71] width 20 height 12
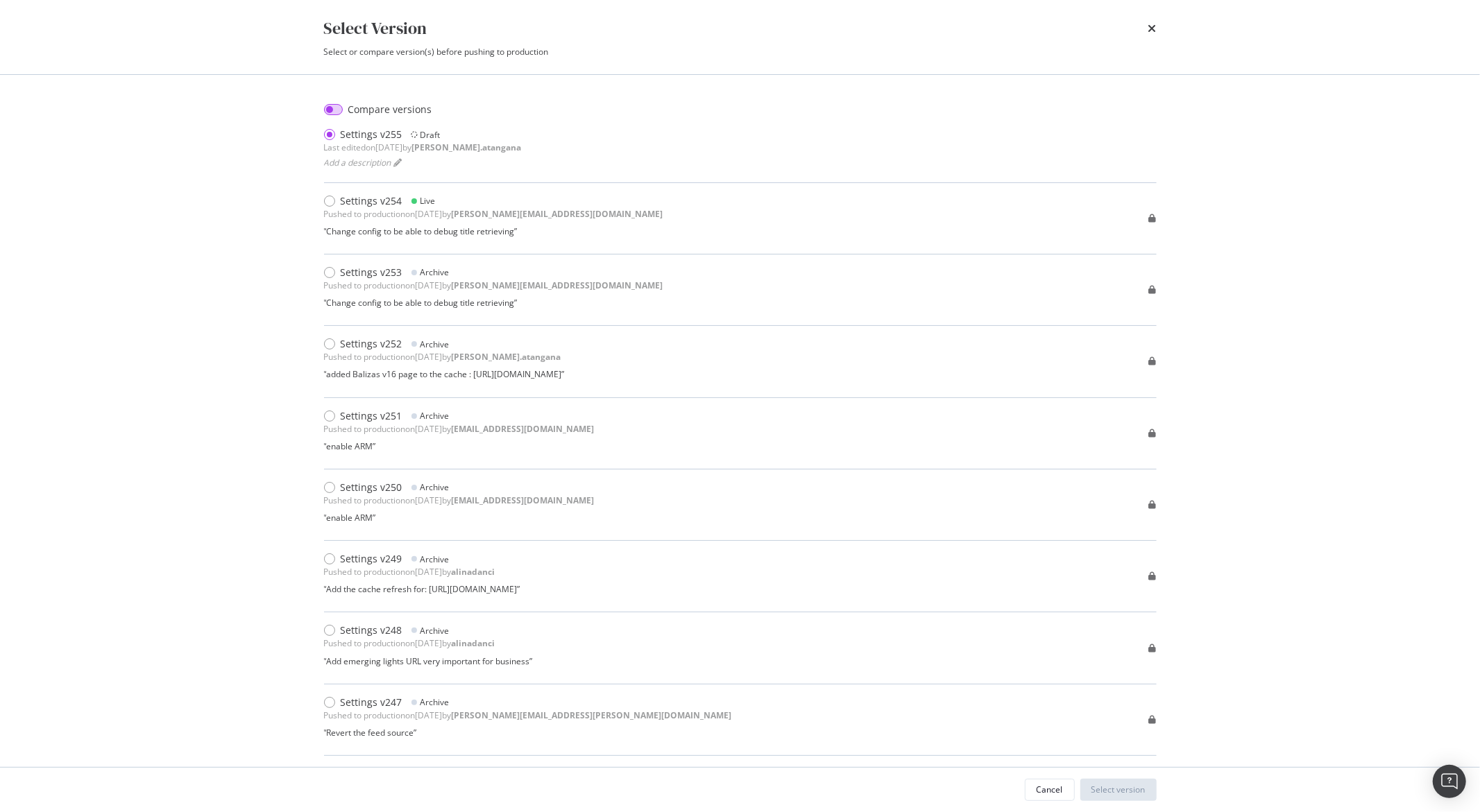
click at [331, 109] on input "modal" at bounding box center [334, 109] width 19 height 11
checkbox input "true"
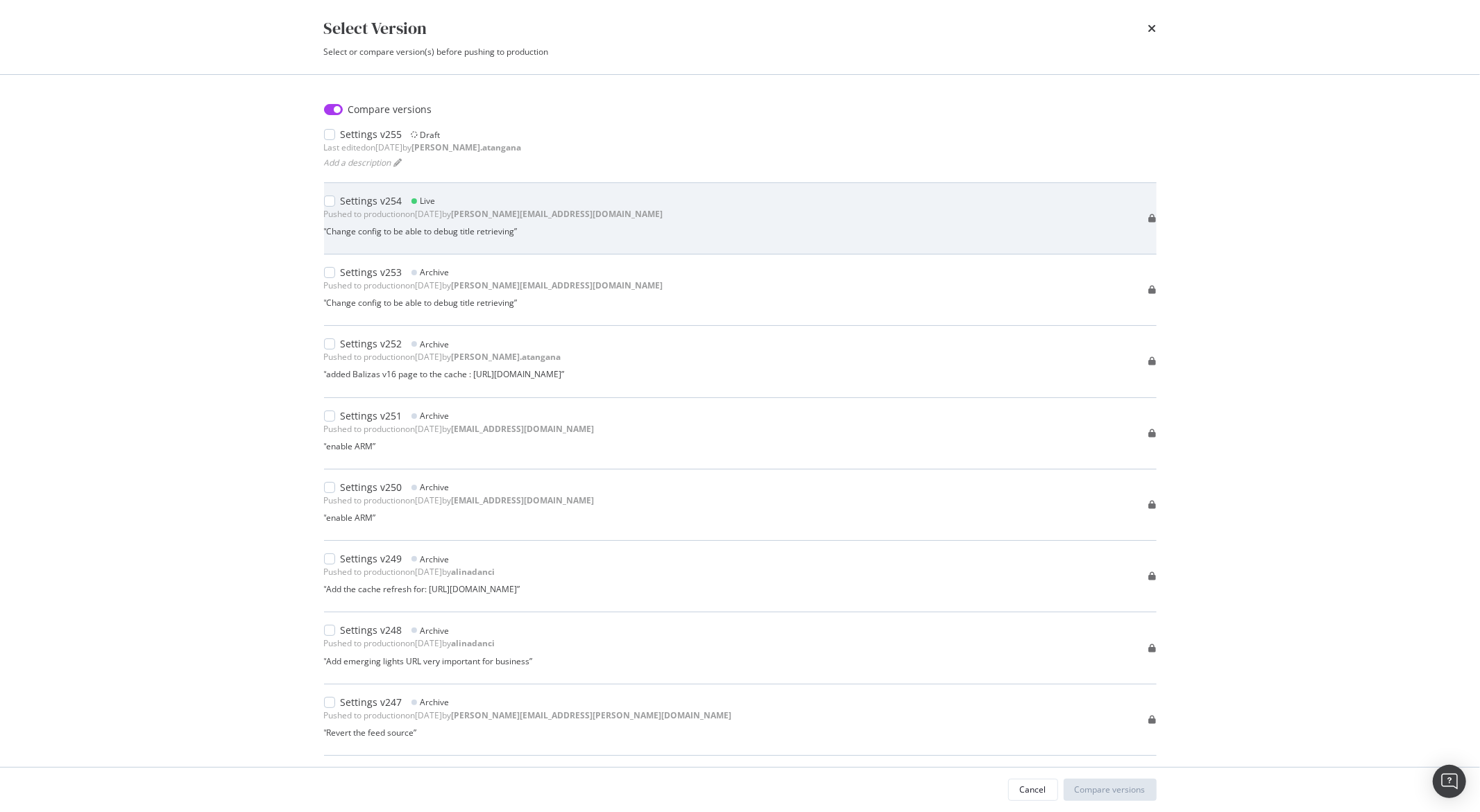
click at [326, 207] on div "modal" at bounding box center [332, 201] width 17 height 14
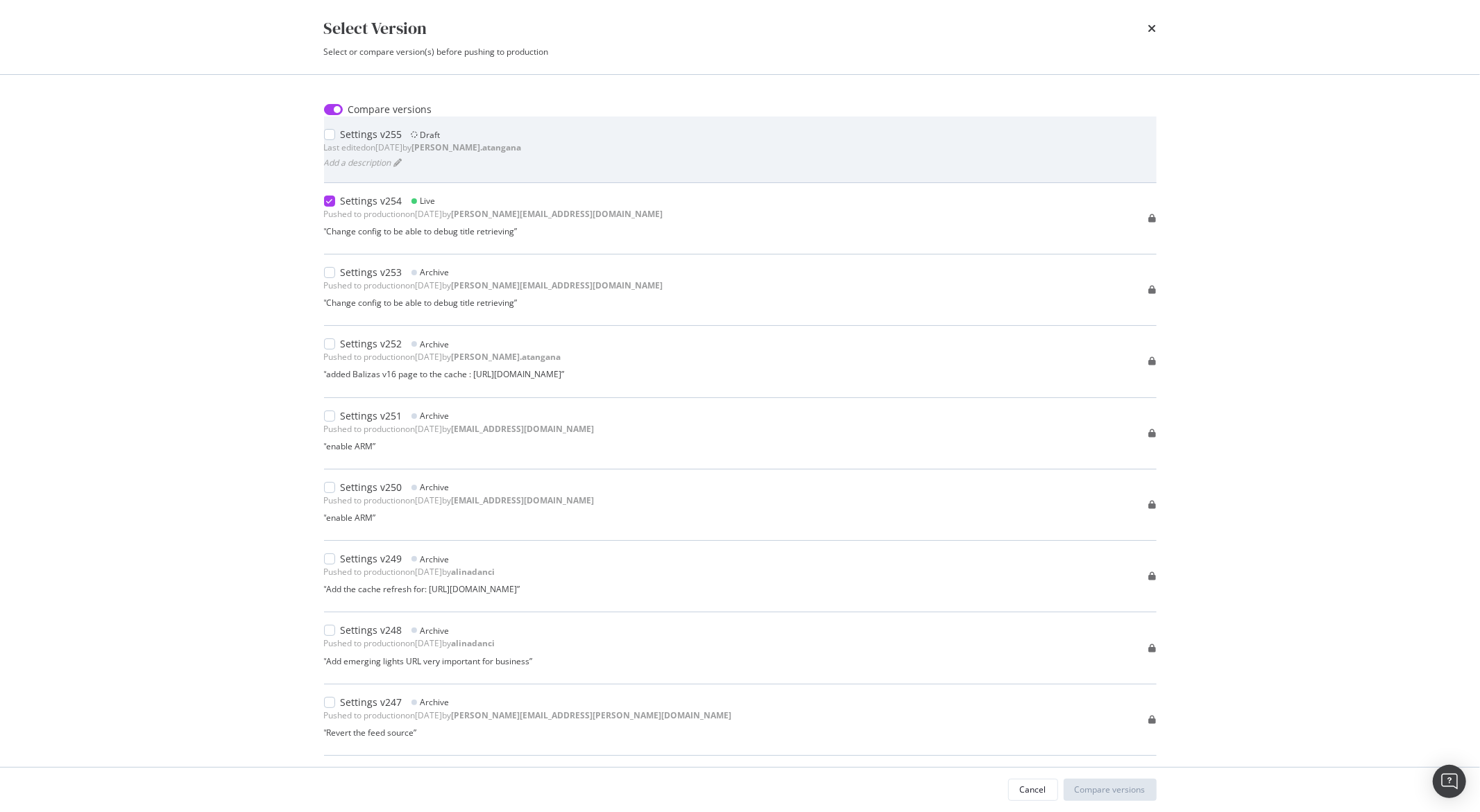
click at [329, 138] on div "modal" at bounding box center [329, 135] width 11 height 11
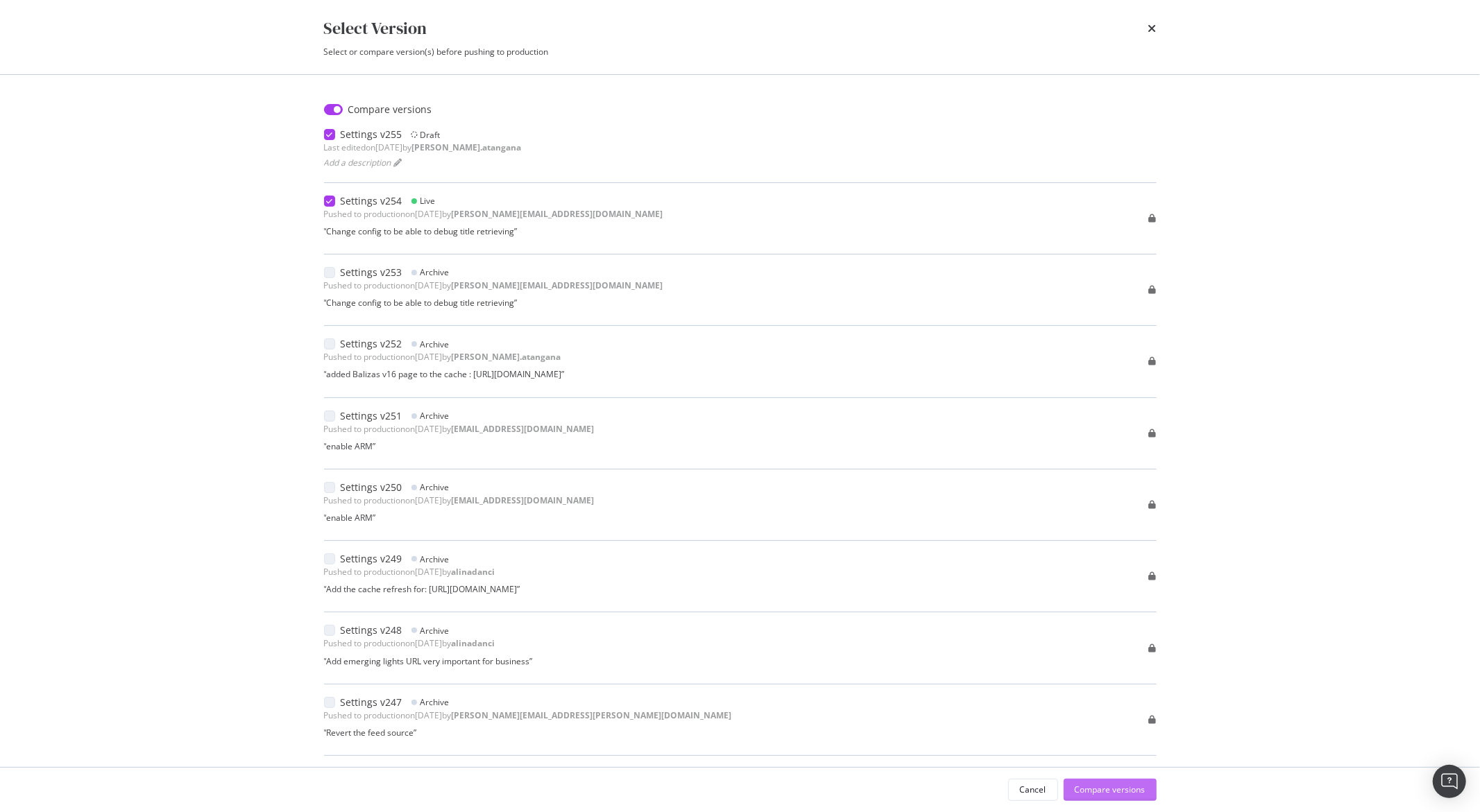
click at [1104, 789] on div "Compare versions" at bounding box center [1109, 790] width 70 height 12
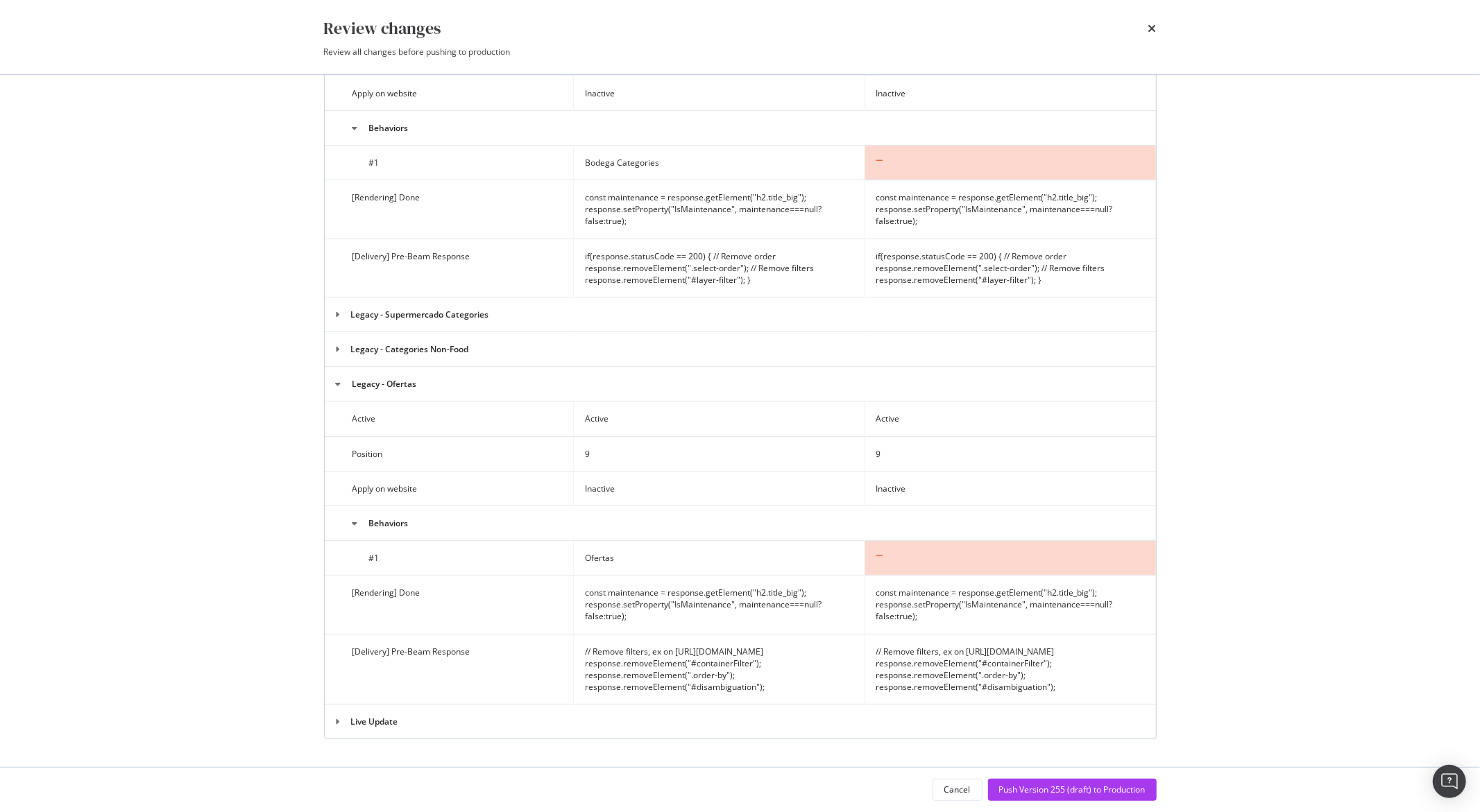
scroll to position [3701, 0]
click at [1149, 30] on icon "times" at bounding box center [1153, 28] width 9 height 11
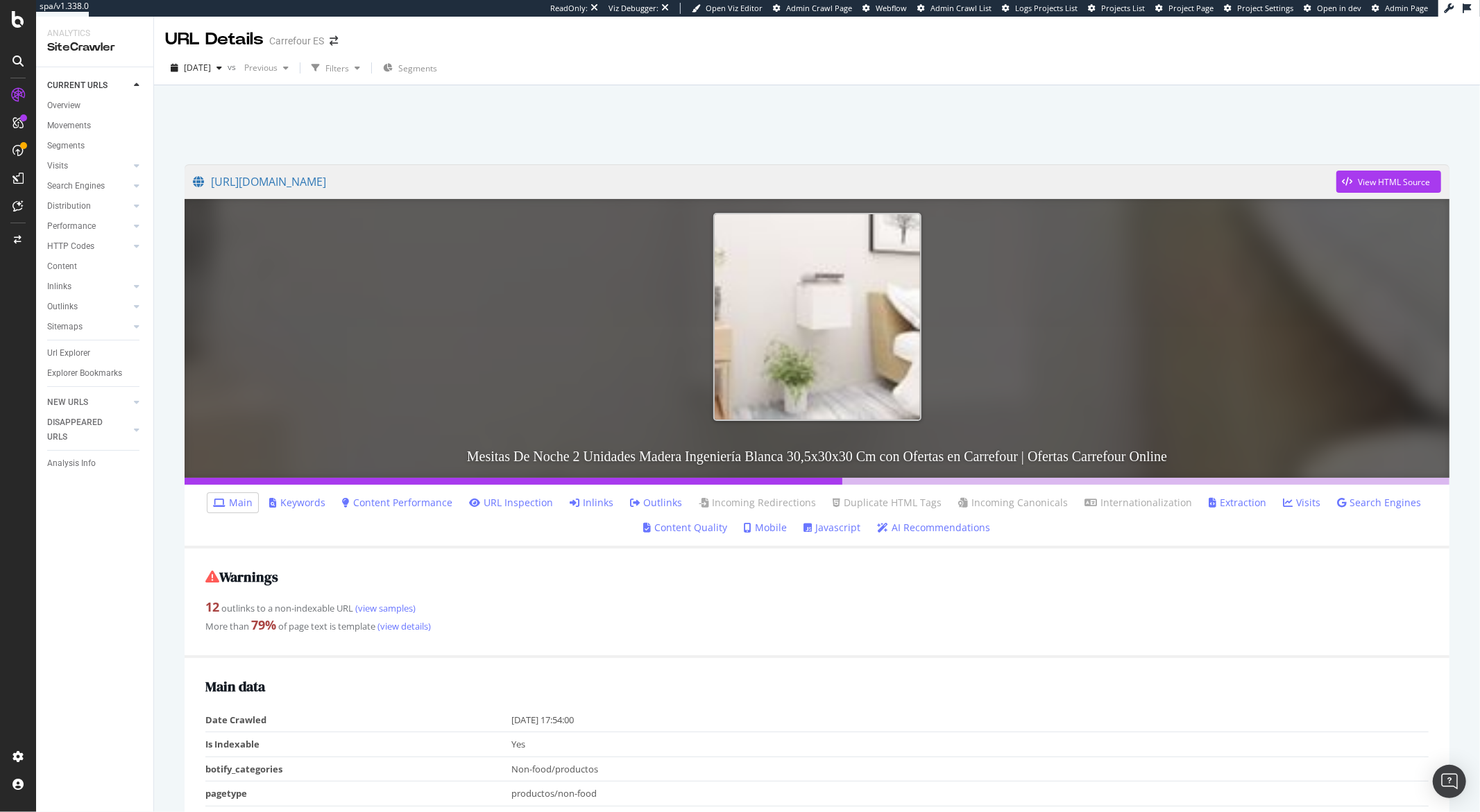
click at [590, 497] on link "Inlinks" at bounding box center [591, 503] width 43 height 14
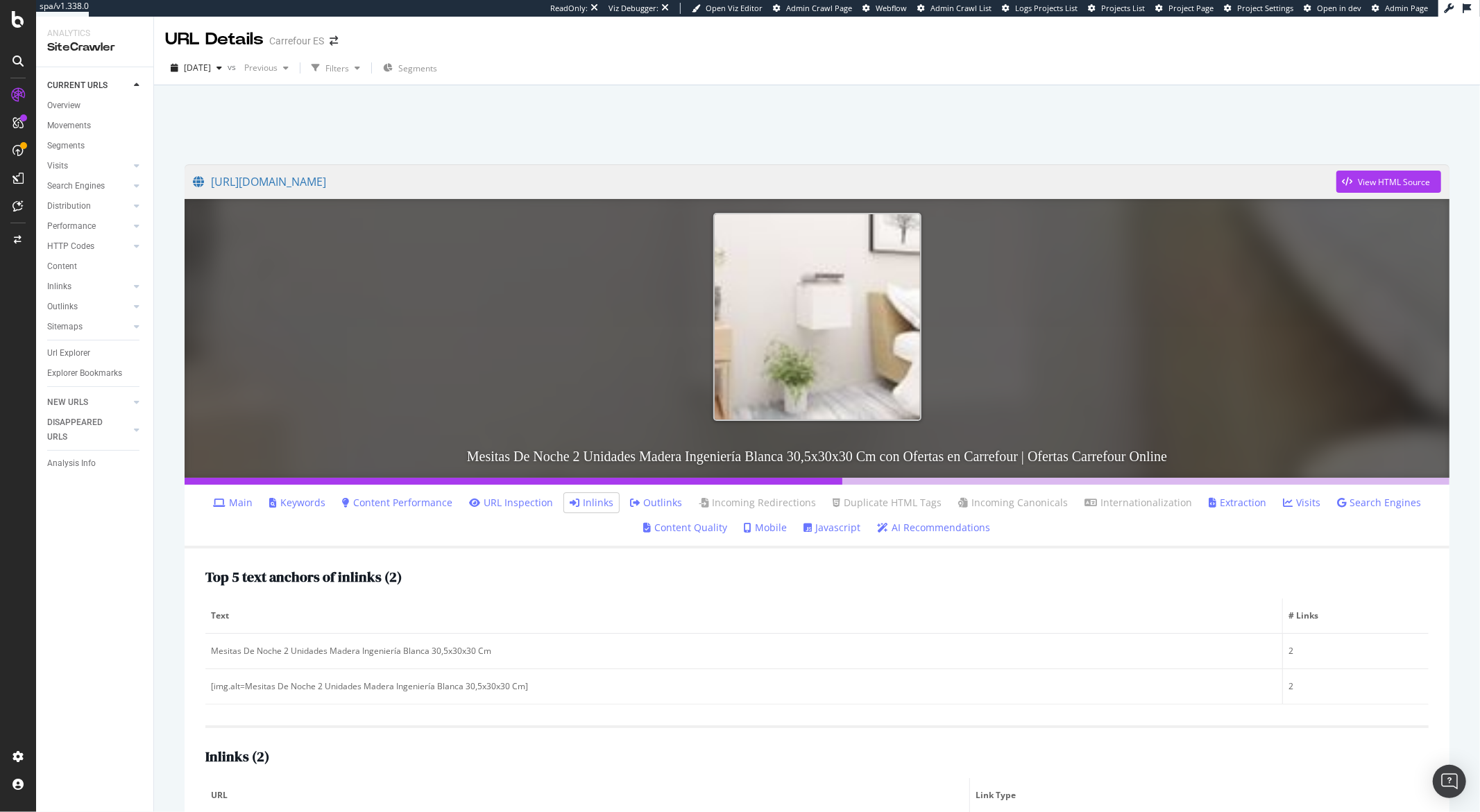
click at [618, 111] on div at bounding box center [816, 121] width 1292 height 59
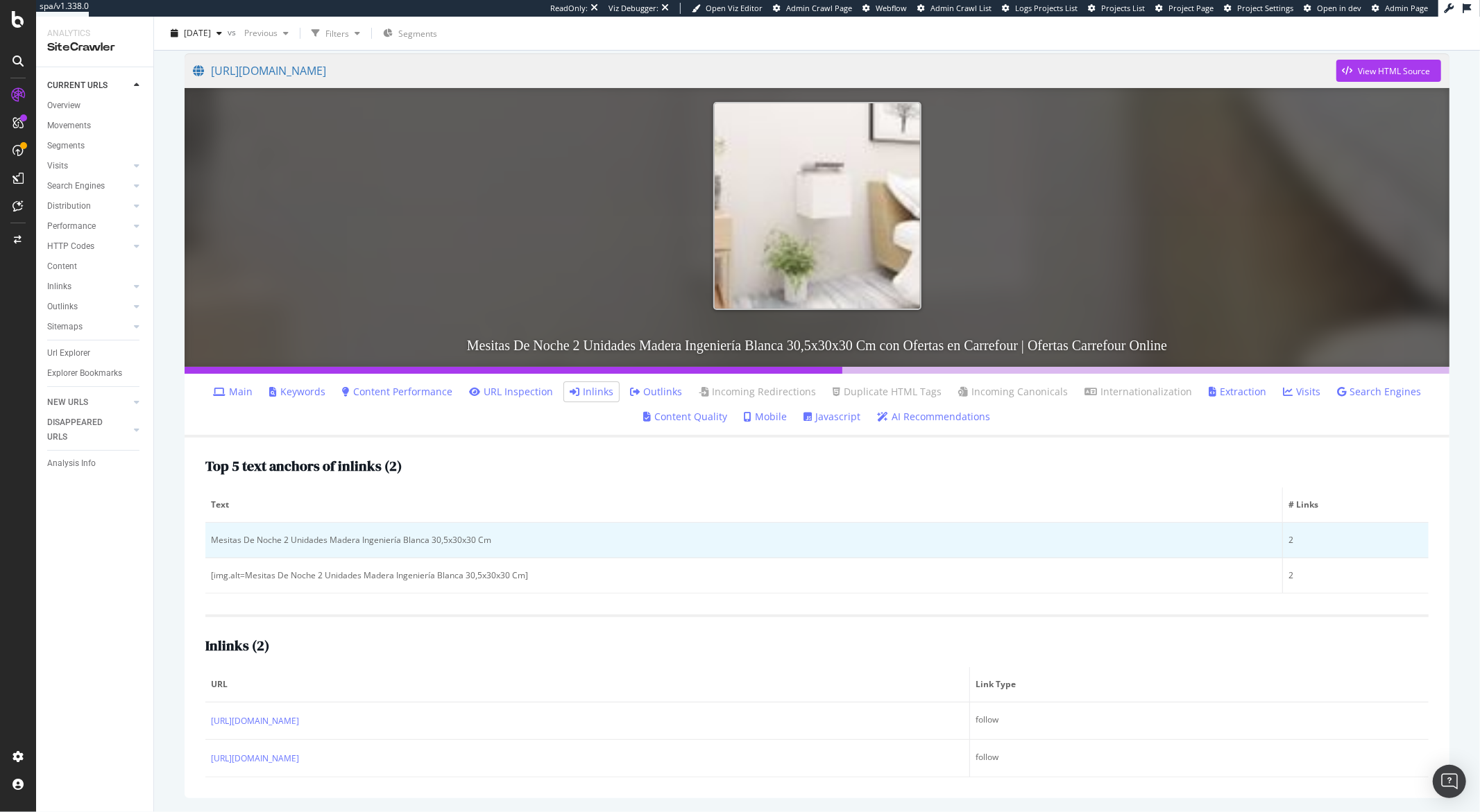
click at [319, 537] on div "Mesitas De Noche 2 Unidades Madera Ingeniería Blanca 30,5x30x30 Cm" at bounding box center [743, 540] width 1066 height 12
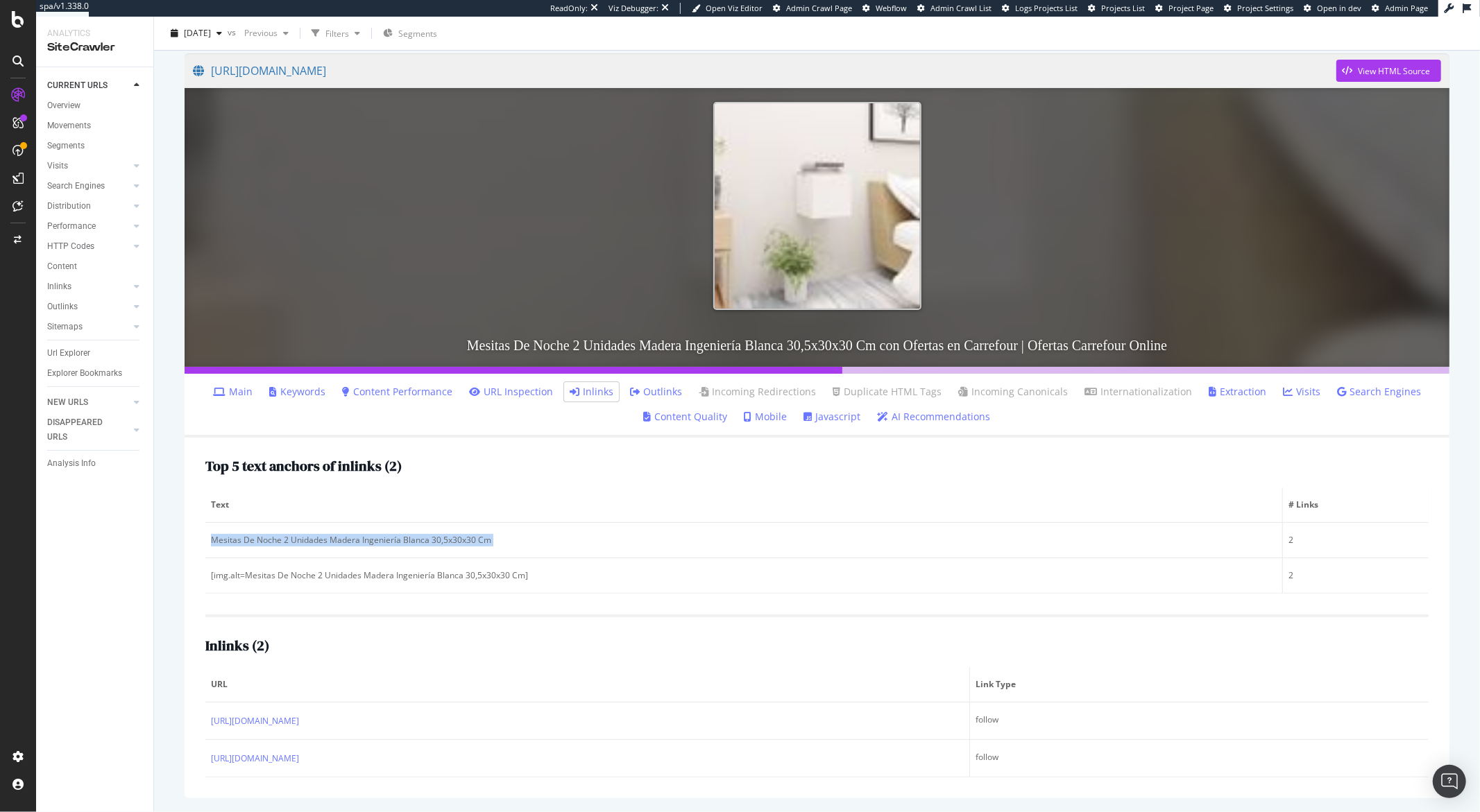
copy div "Mesitas De Noche 2 Unidades Madera Ingeniería Blanca 30,5x30x30 Cm"
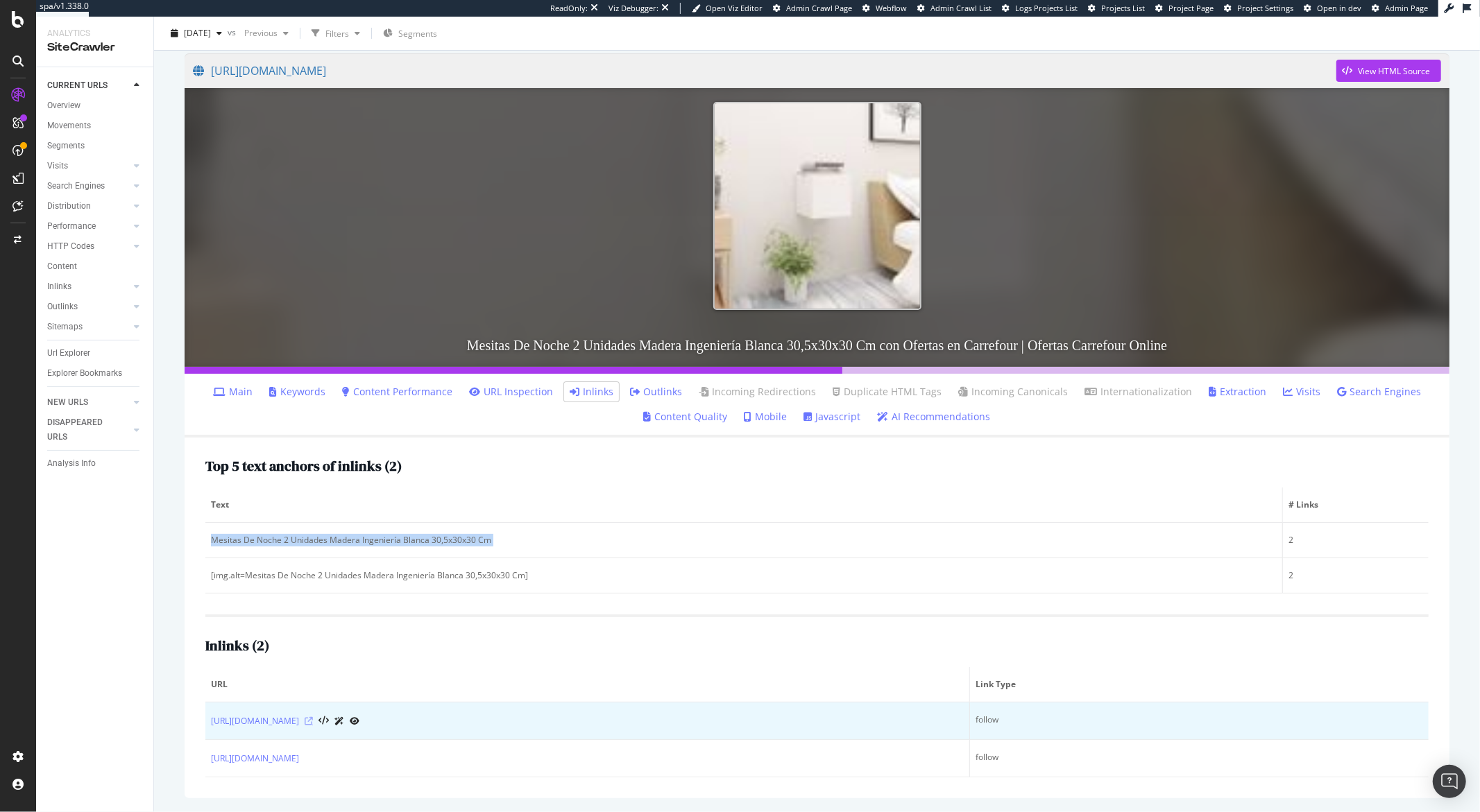
click at [313, 722] on icon at bounding box center [309, 722] width 9 height 9
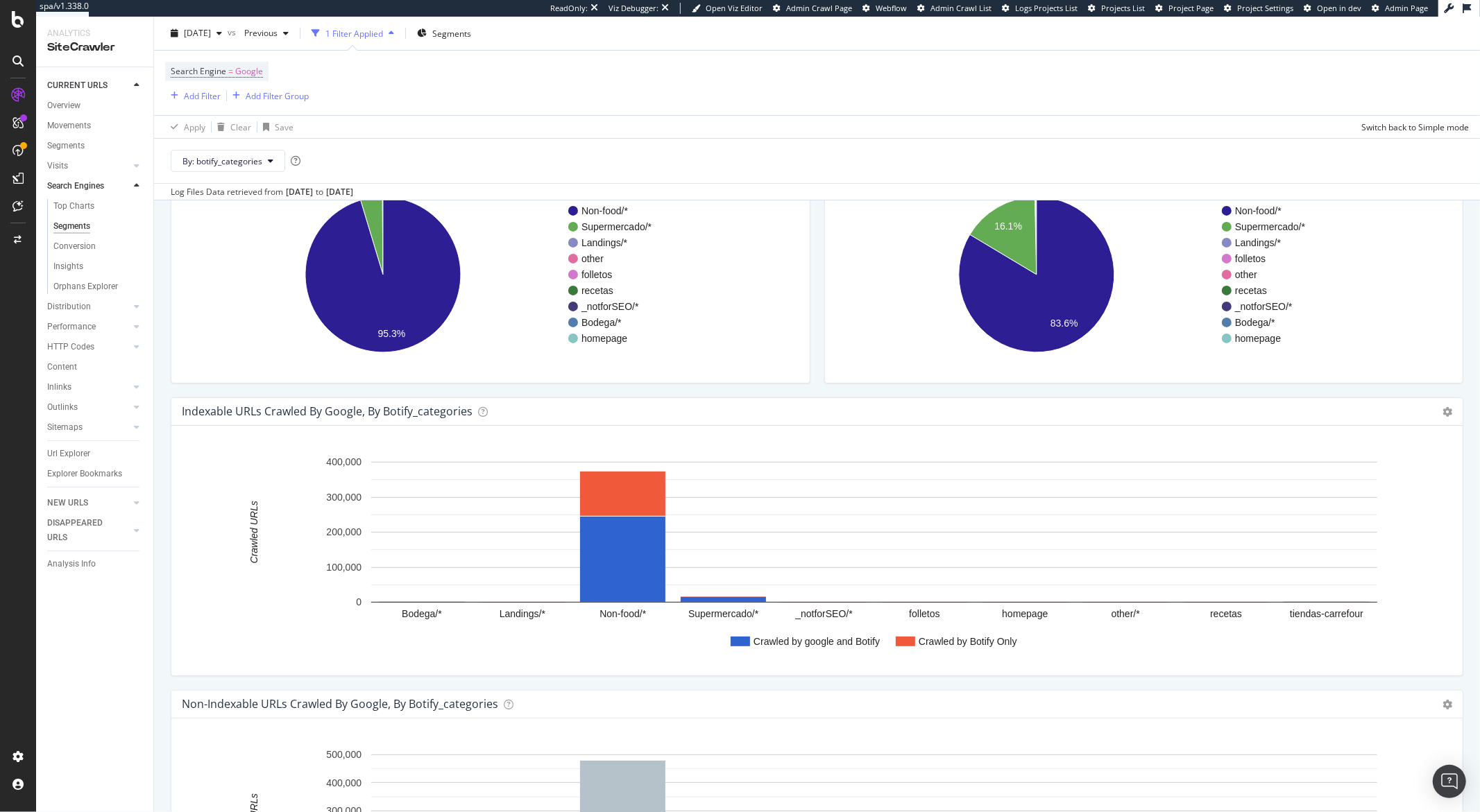
scroll to position [148, 0]
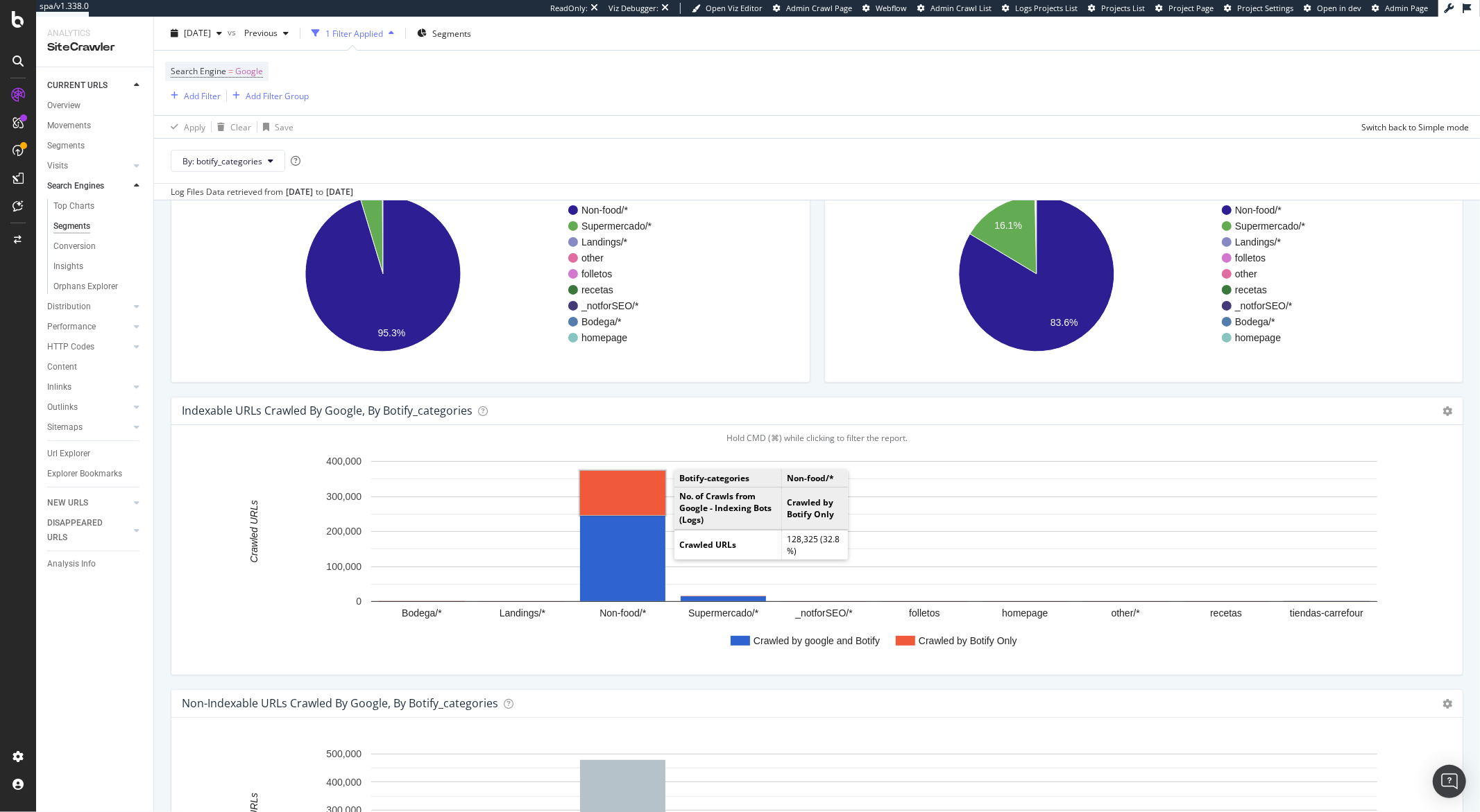
click at [640, 497] on rect "A chart." at bounding box center [623, 492] width 85 height 44
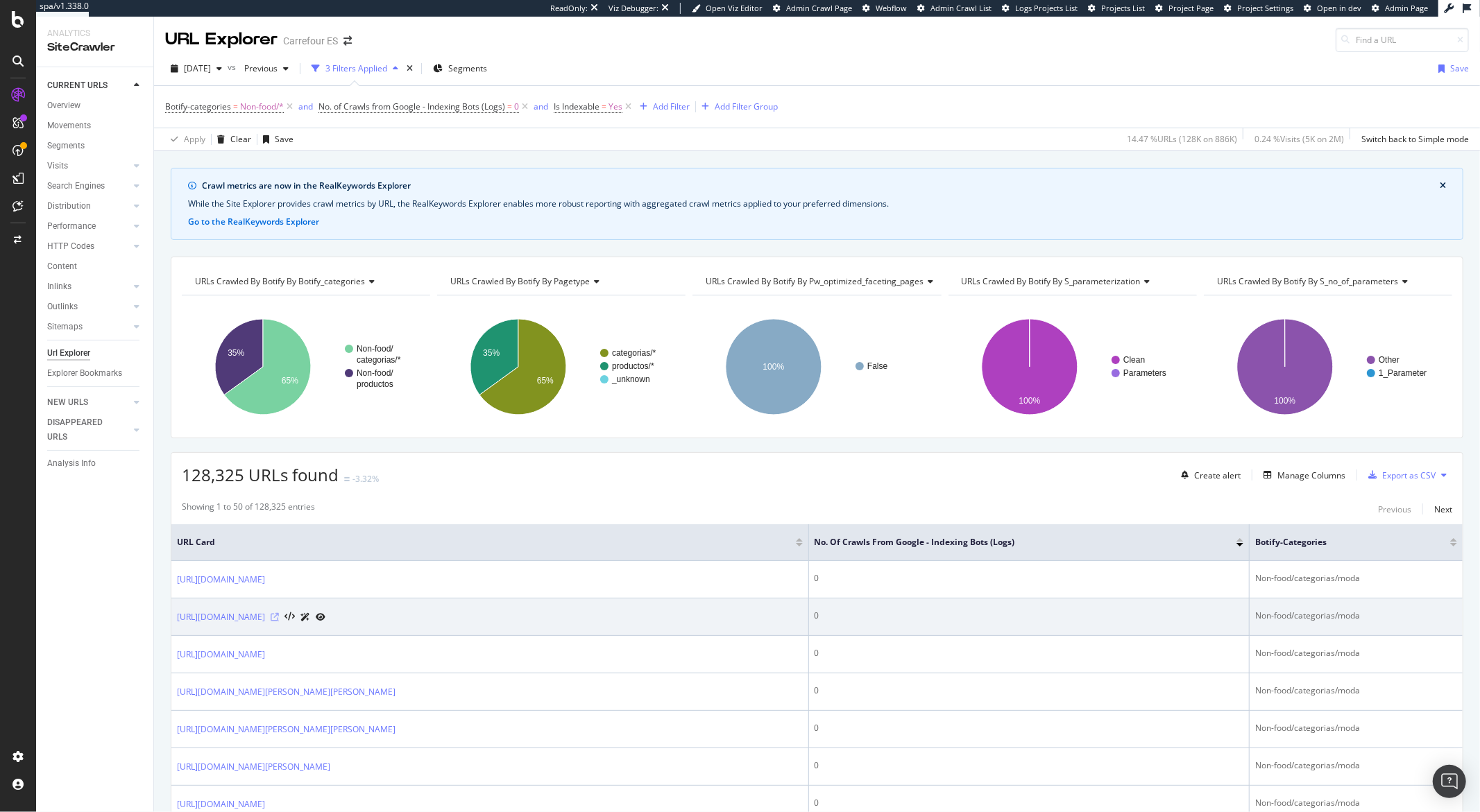
click at [279, 617] on icon at bounding box center [274, 617] width 9 height 9
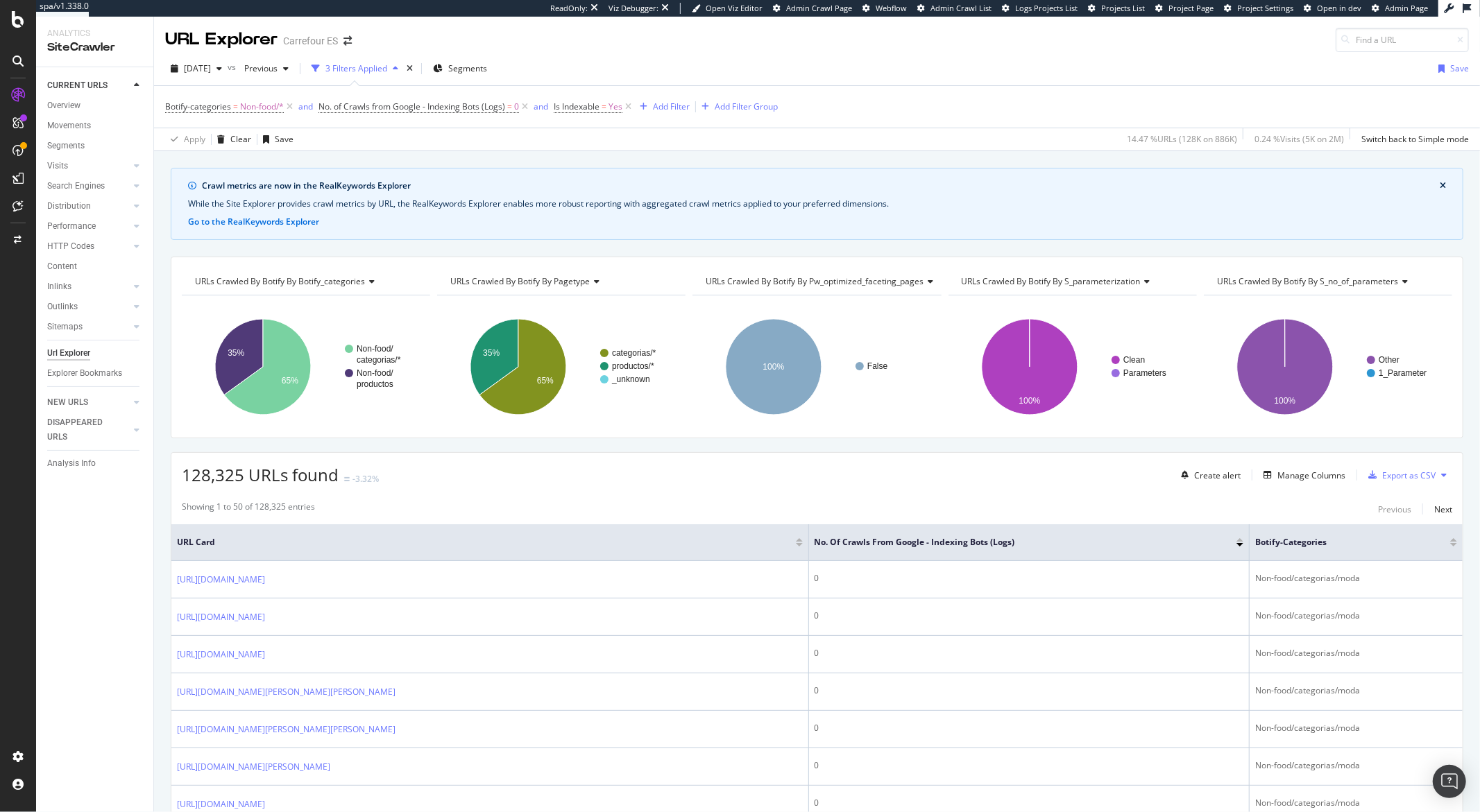
click at [1252, 289] on div "URLs Crawled By Botify By s_no_of_parameters" at bounding box center [1327, 281] width 226 height 23
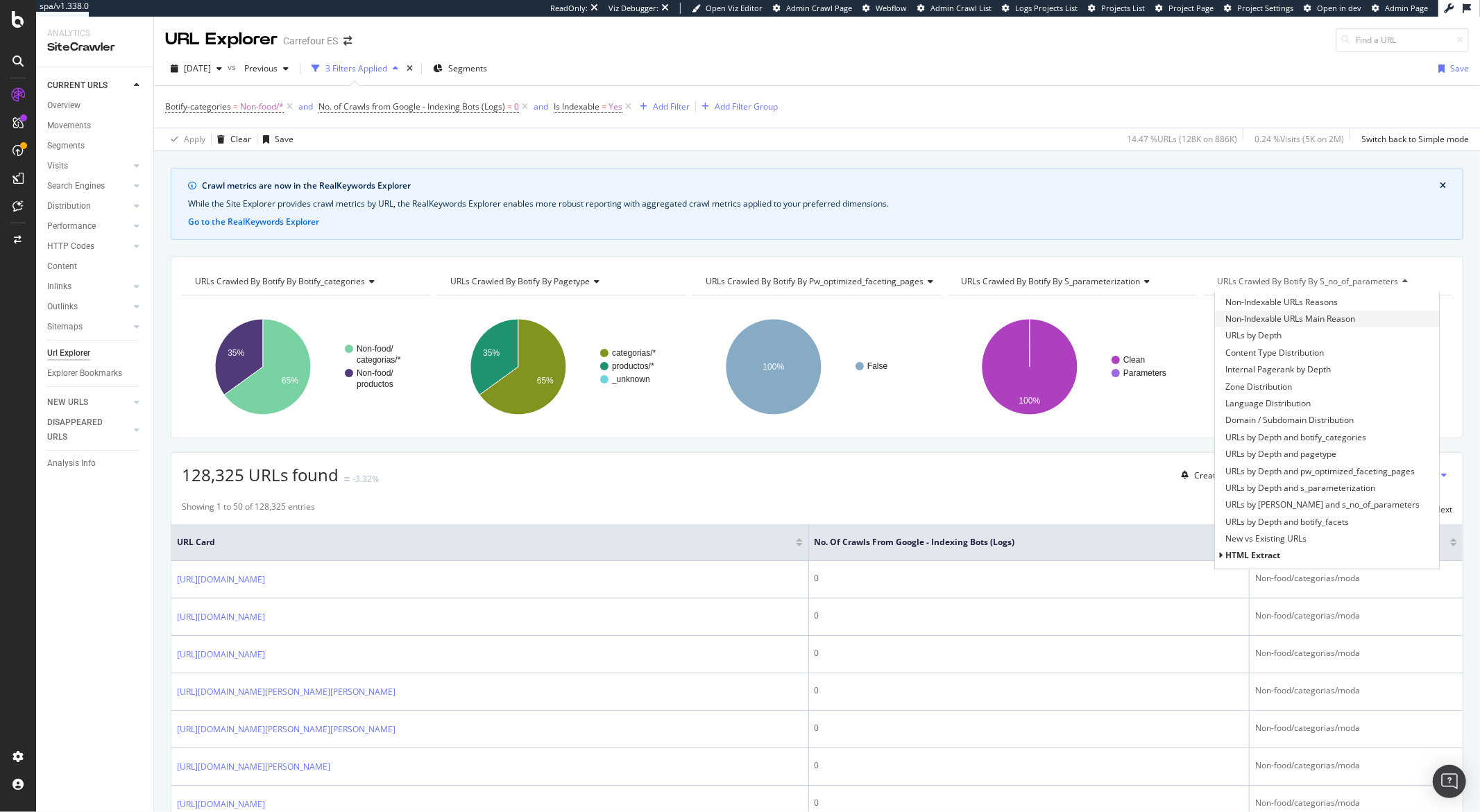
scroll to position [36, 0]
click at [1259, 419] on span "Non-Indexable URLs Main Reason" at bounding box center [1289, 416] width 129 height 14
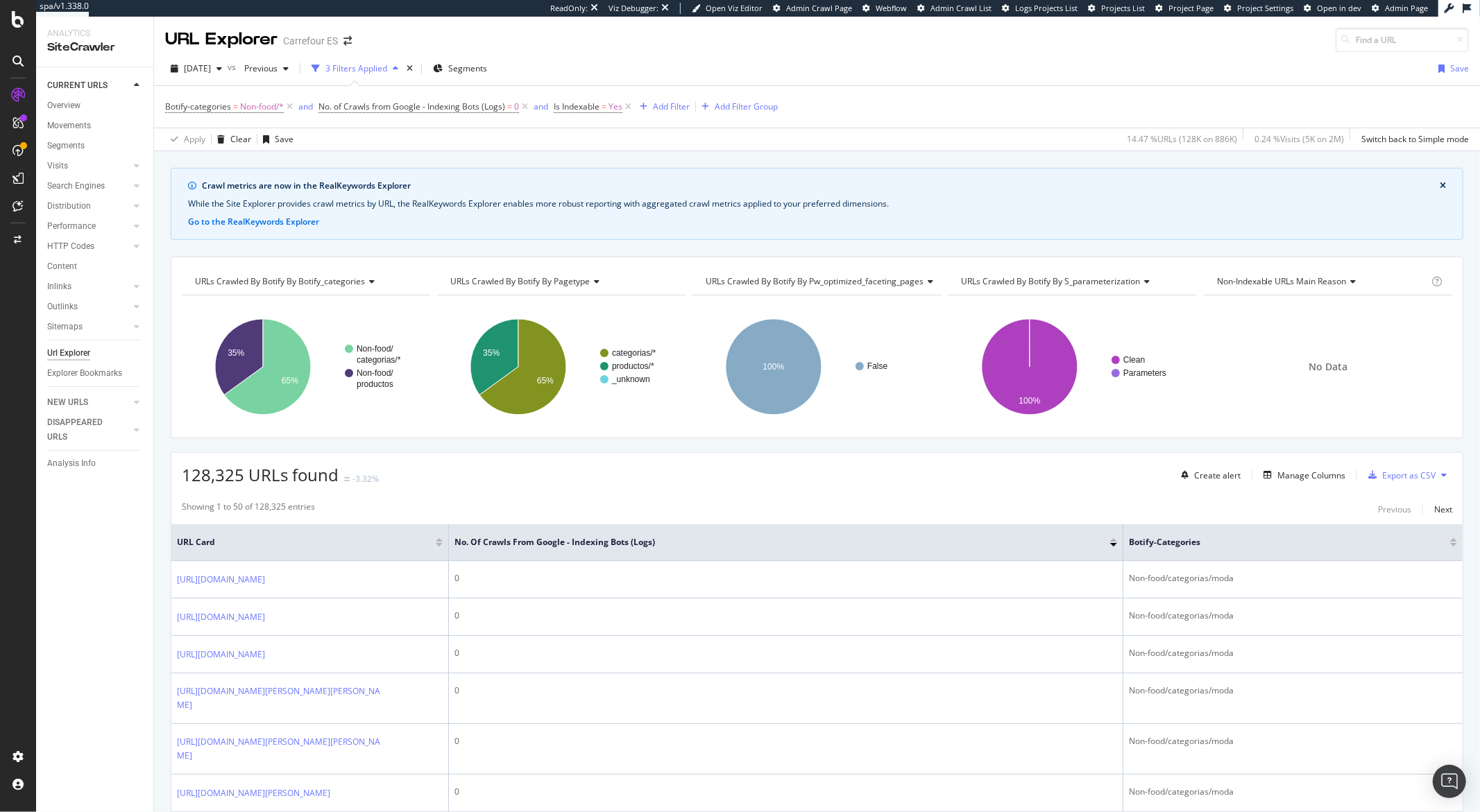
click at [1292, 377] on div "No Data" at bounding box center [1328, 366] width 248 height 121
click at [1308, 370] on span "No Data" at bounding box center [1327, 367] width 39 height 14
click at [1263, 282] on span "Non-Indexable URLs Main Reason" at bounding box center [1281, 281] width 129 height 12
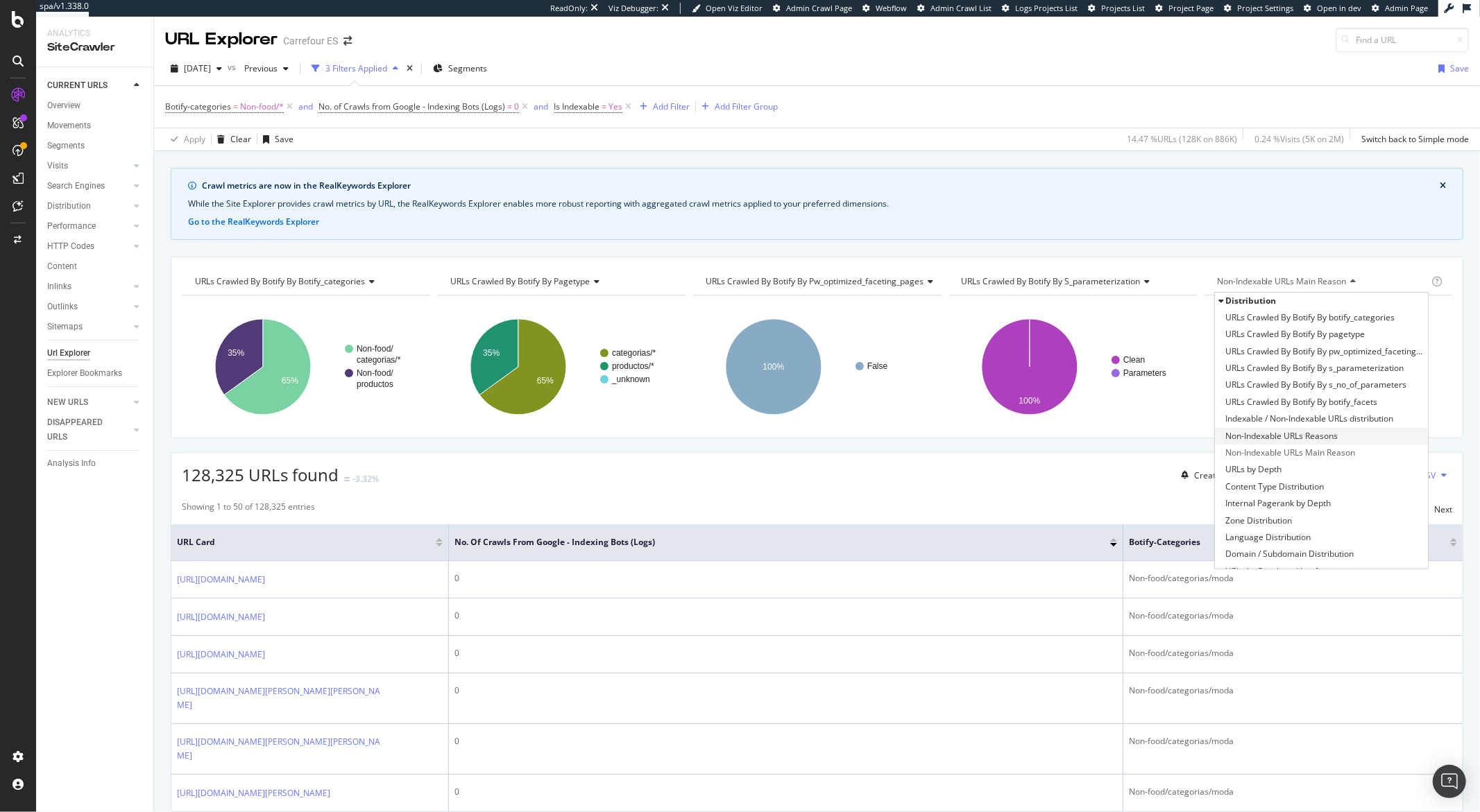
click at [1263, 441] on span "Non-Indexable URLs Reasons" at bounding box center [1280, 436] width 112 height 14
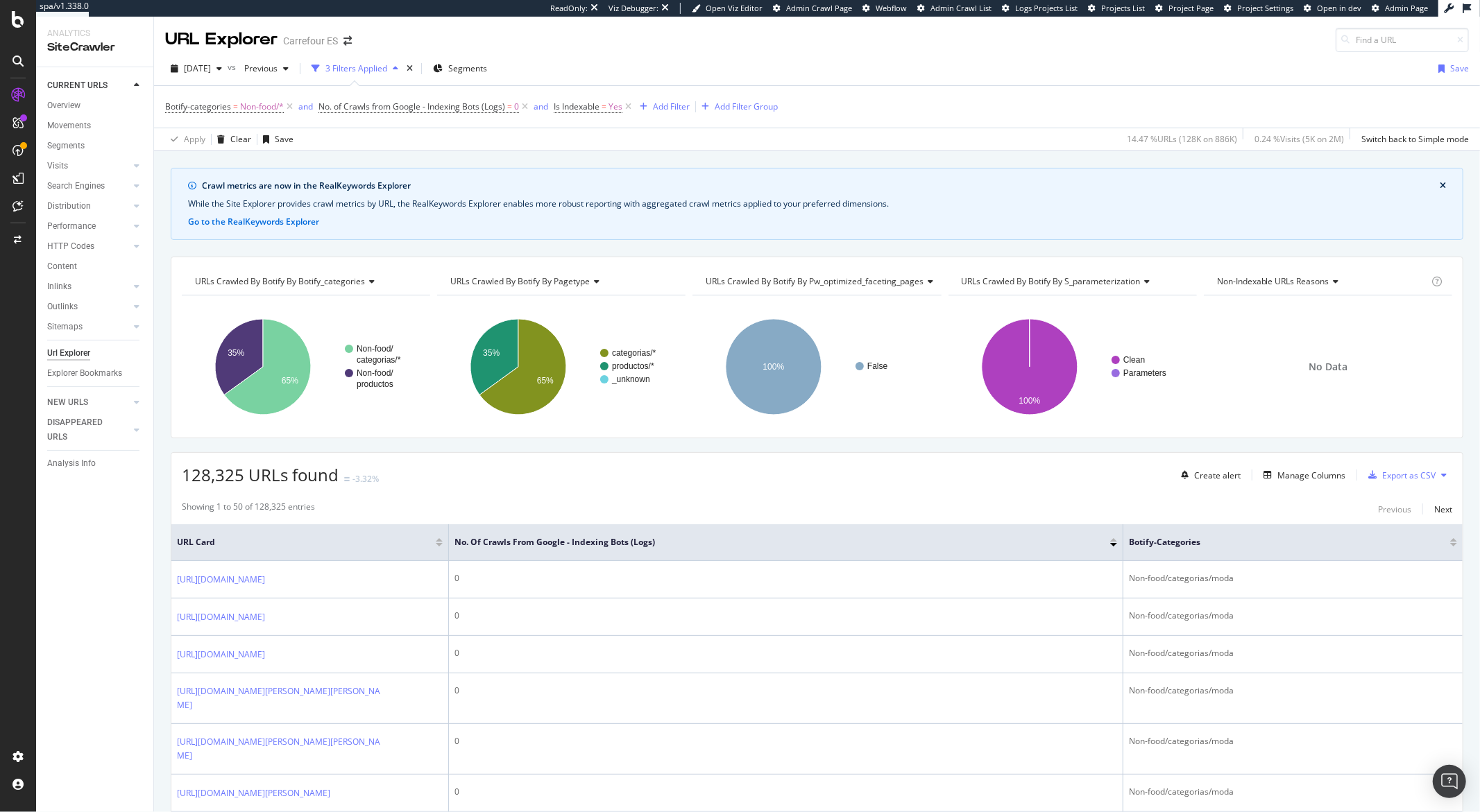
click at [1278, 293] on div "Non-Indexable URLs Reasons" at bounding box center [1321, 281] width 215 height 23
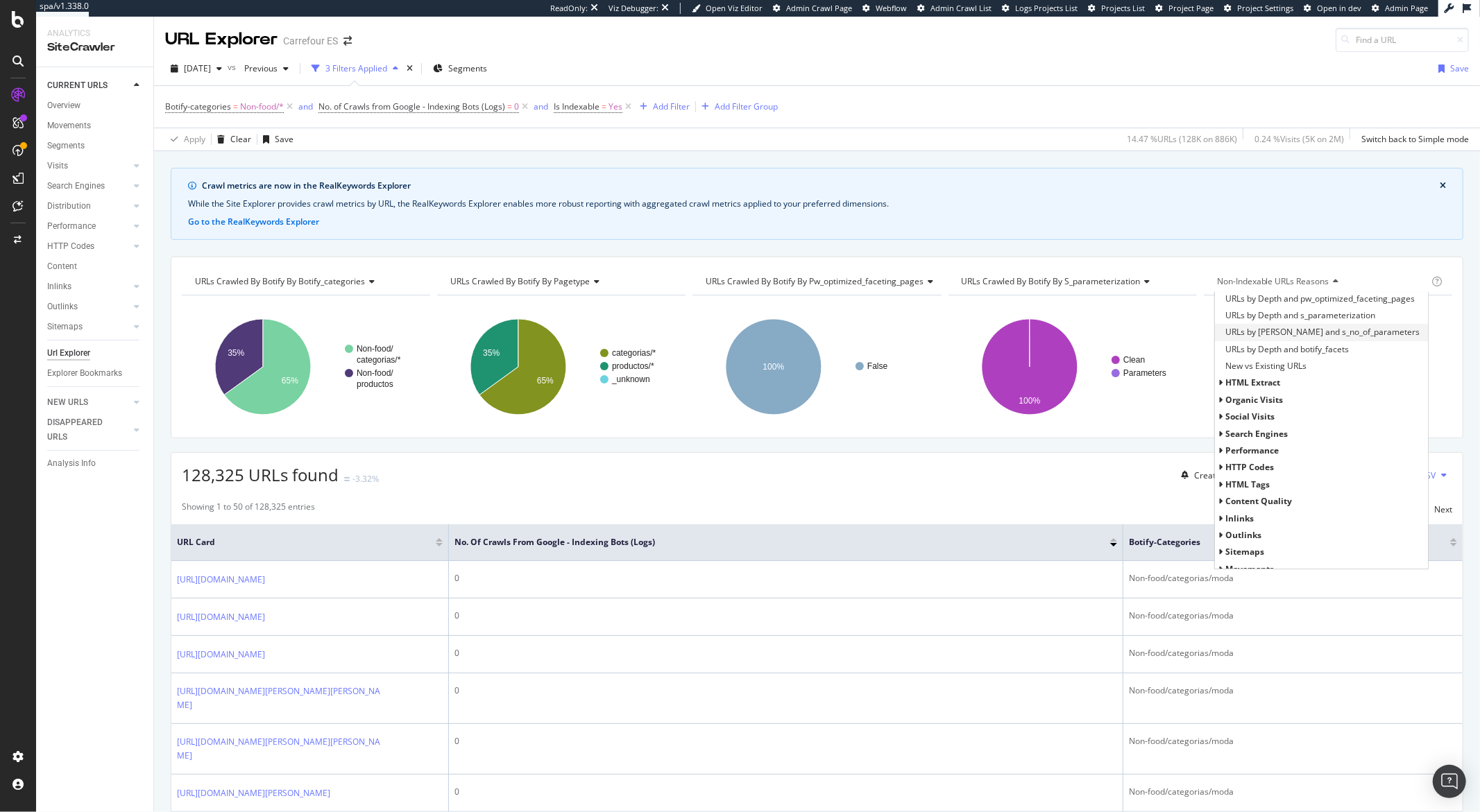
scroll to position [315, 0]
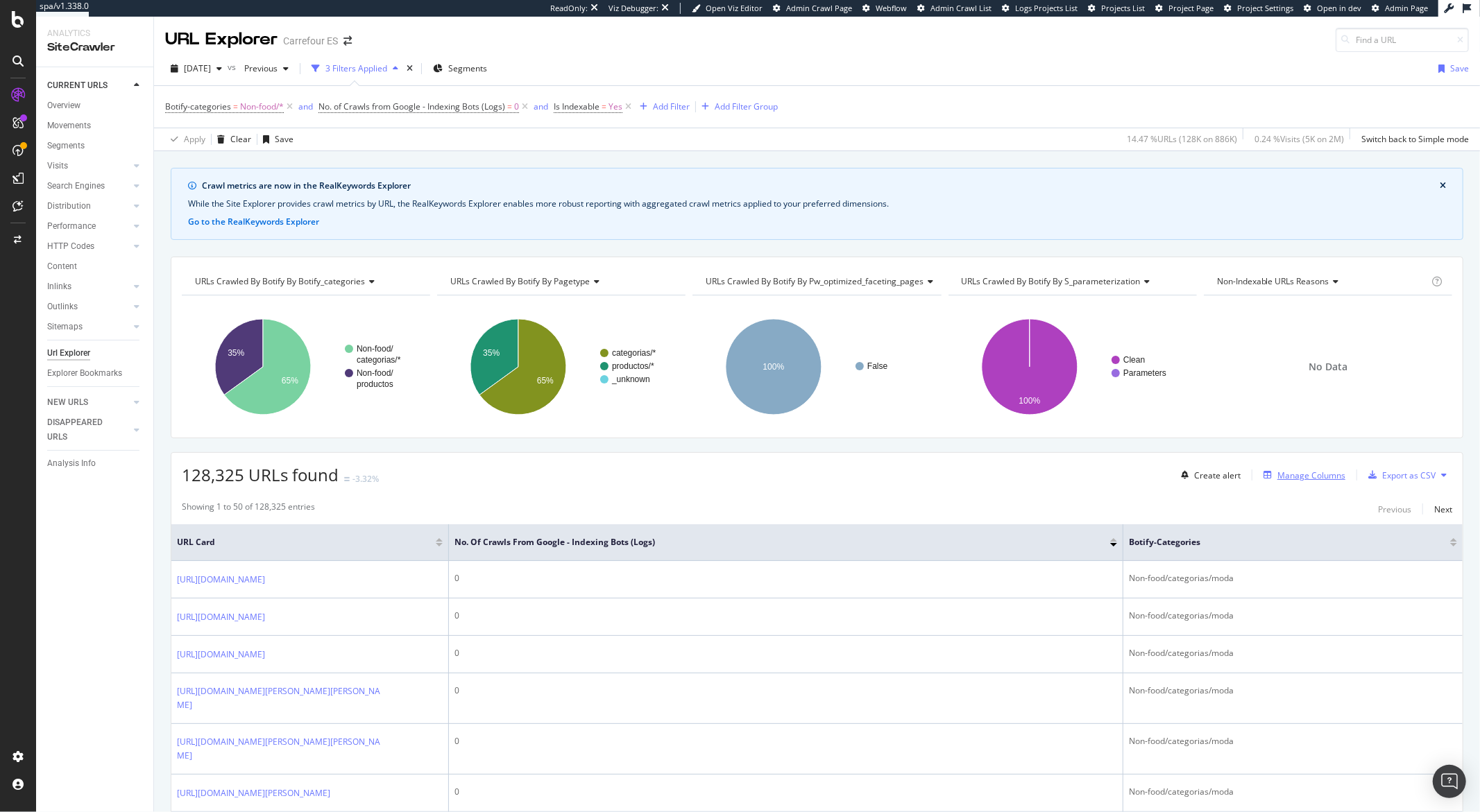
click at [1282, 479] on div "Manage Columns" at bounding box center [1311, 476] width 68 height 12
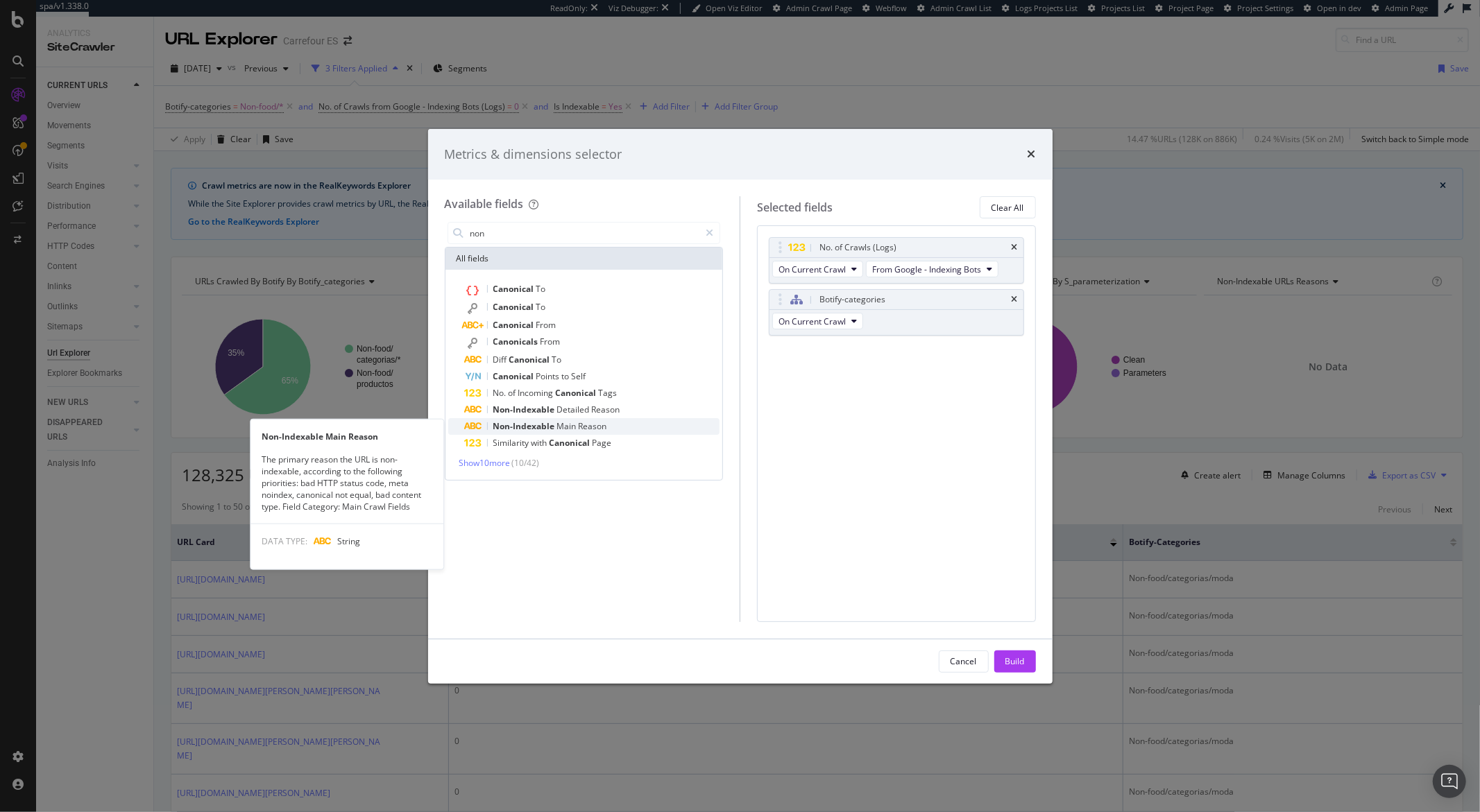
type input "non"
click at [574, 429] on span "Main" at bounding box center [567, 426] width 22 height 12
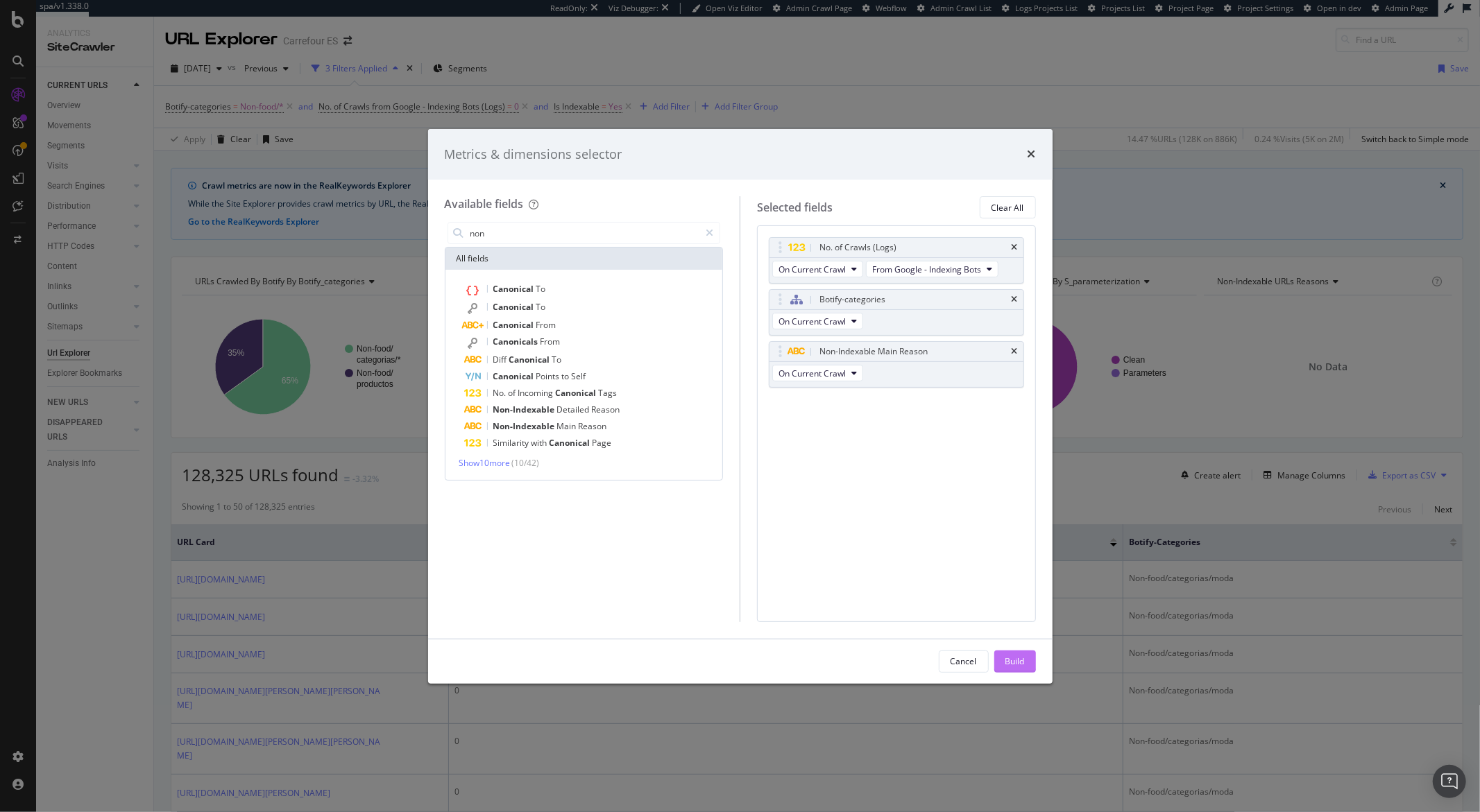
click at [1001, 661] on button "Build" at bounding box center [1015, 662] width 42 height 23
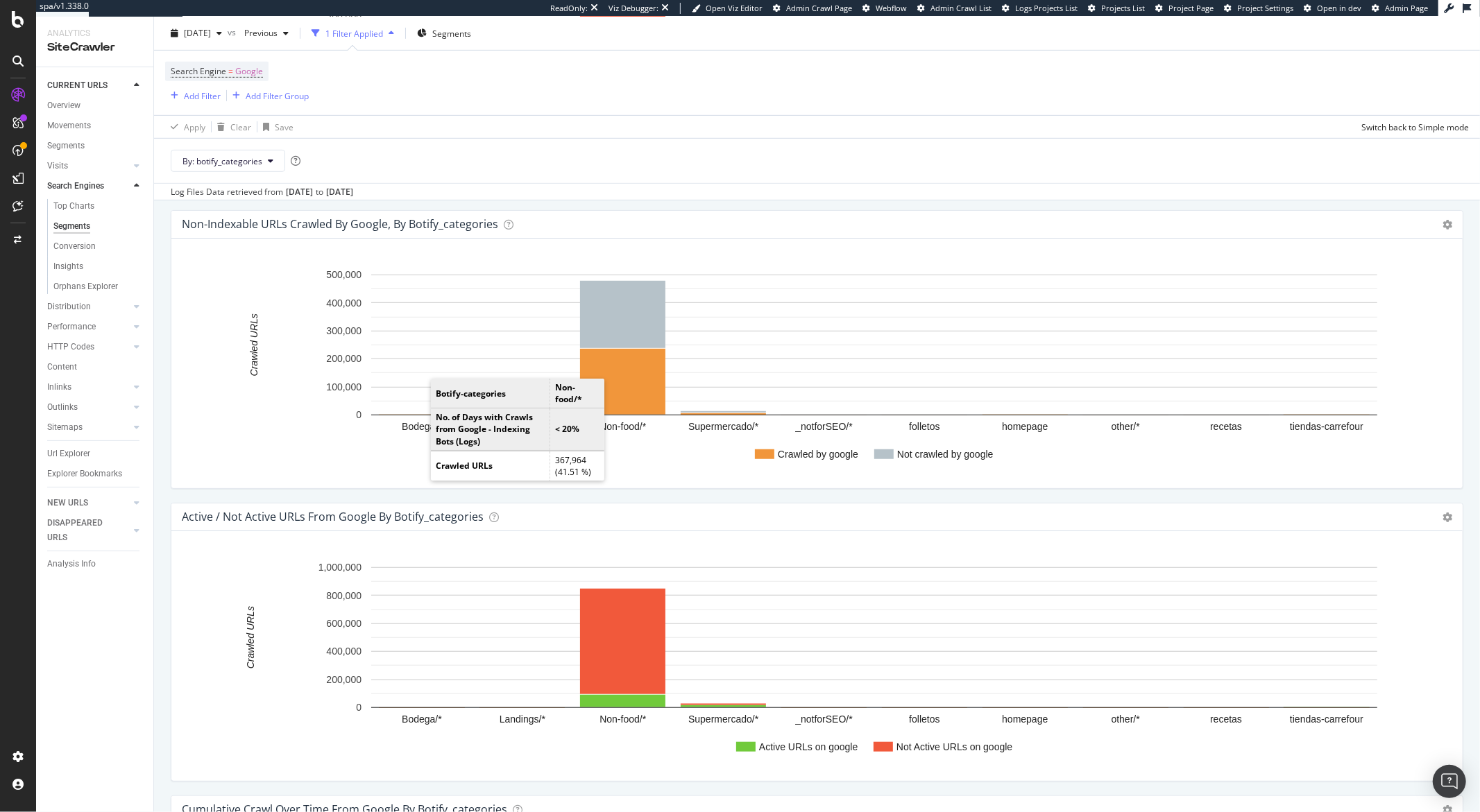
scroll to position [767, 0]
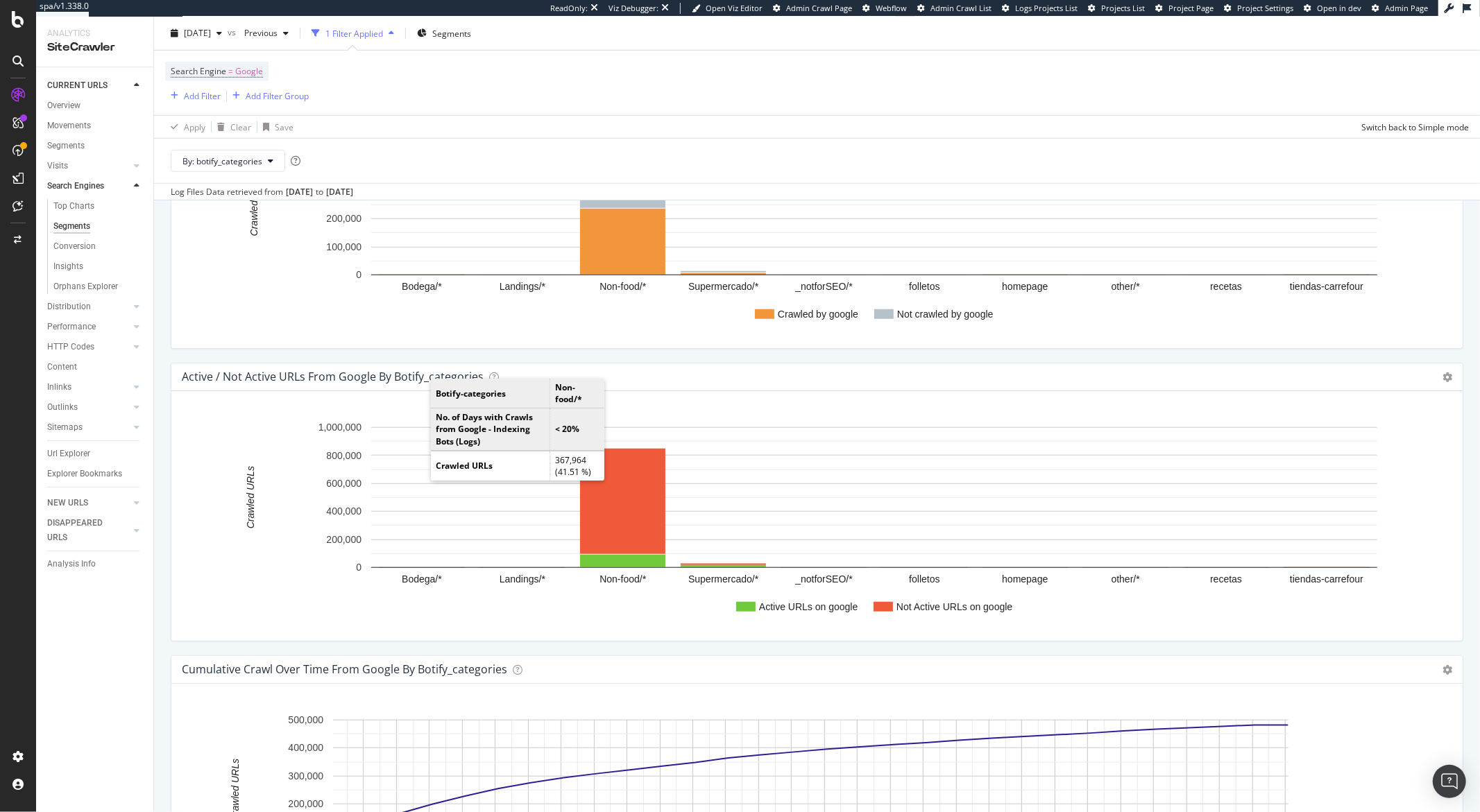
click at [290, 566] on rect "A chart." at bounding box center [810, 521] width 1257 height 216
click at [237, 479] on rect "A chart." at bounding box center [810, 521] width 1257 height 216
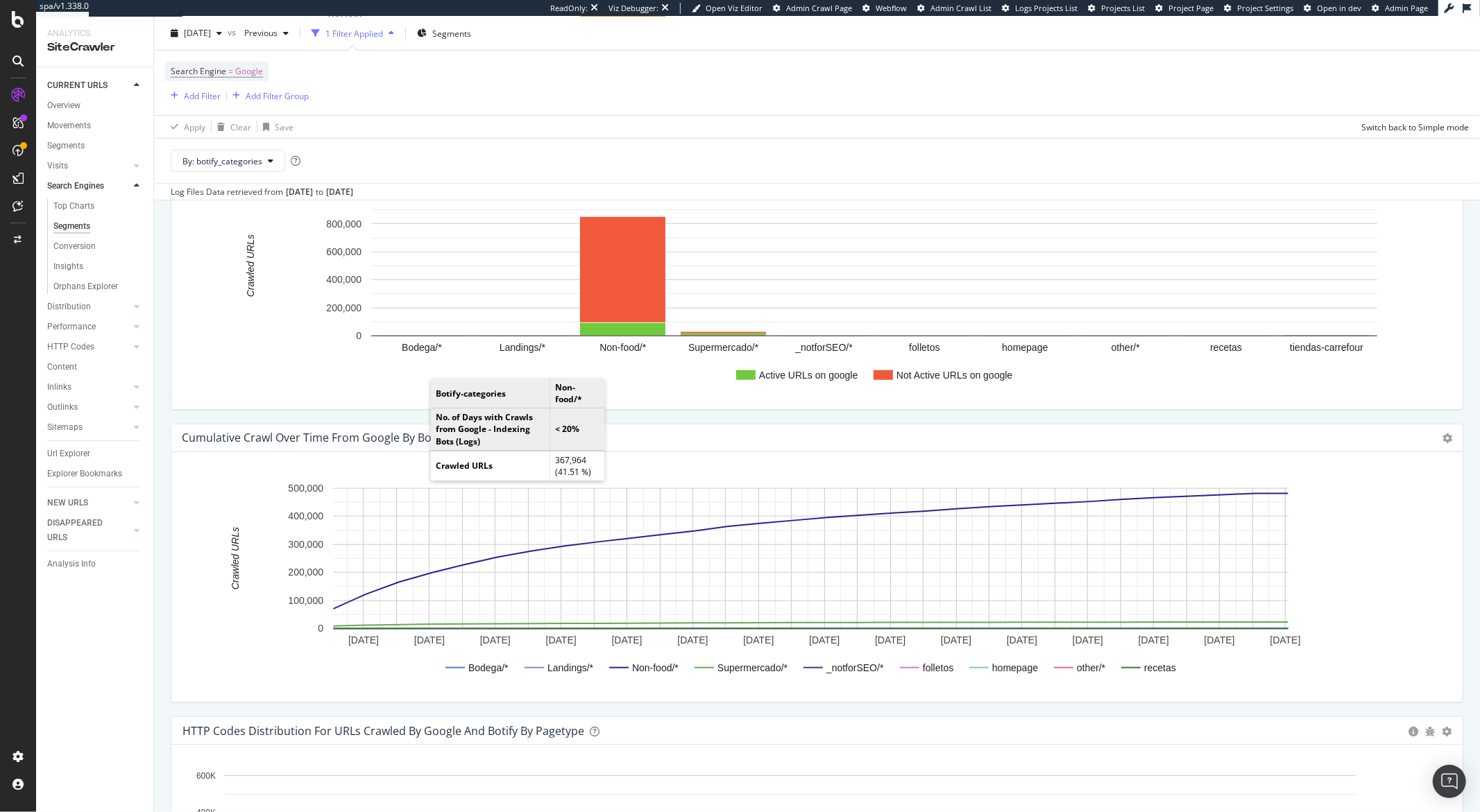
scroll to position [1006, 0]
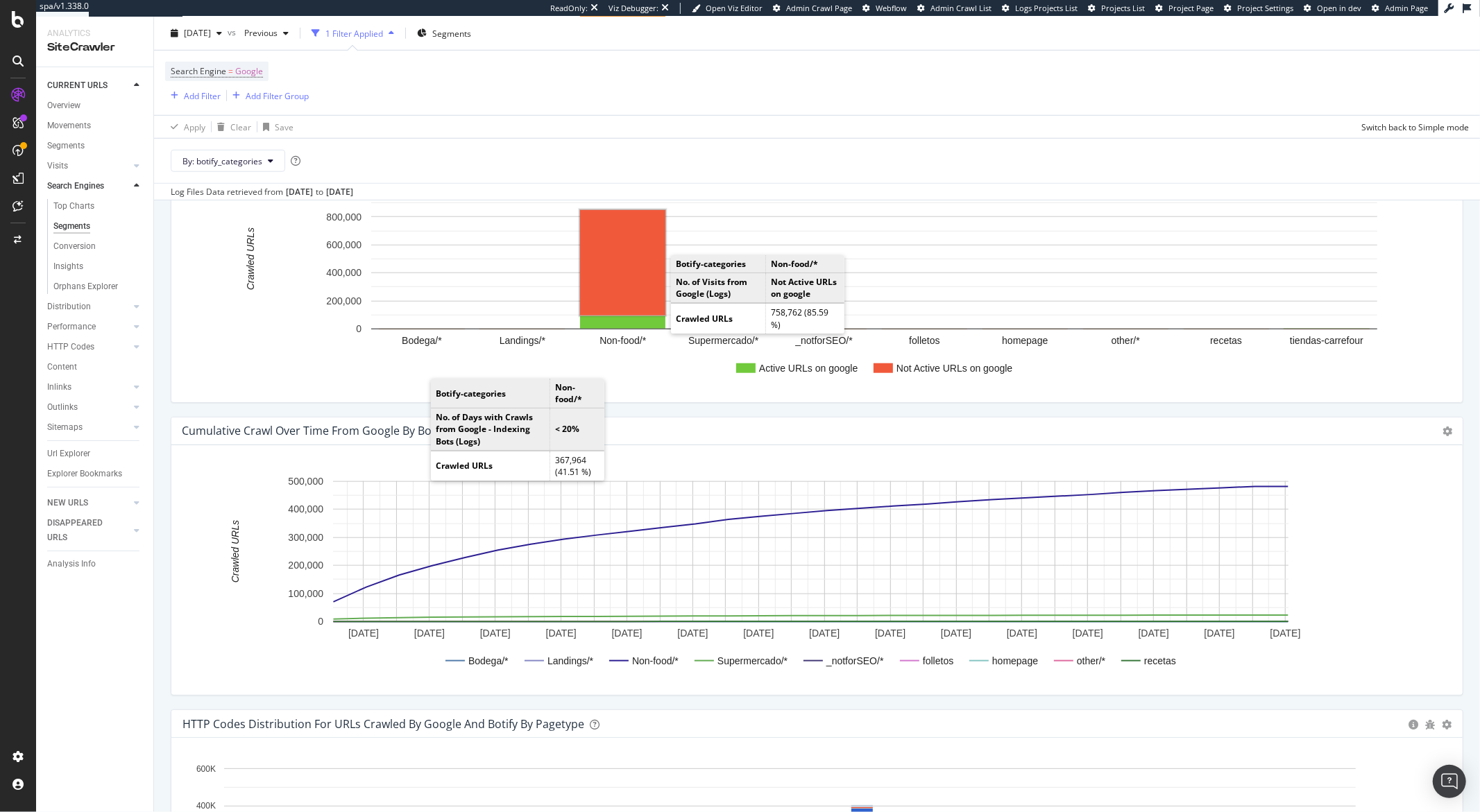
click at [632, 267] on rect "A chart." at bounding box center [623, 262] width 85 height 105
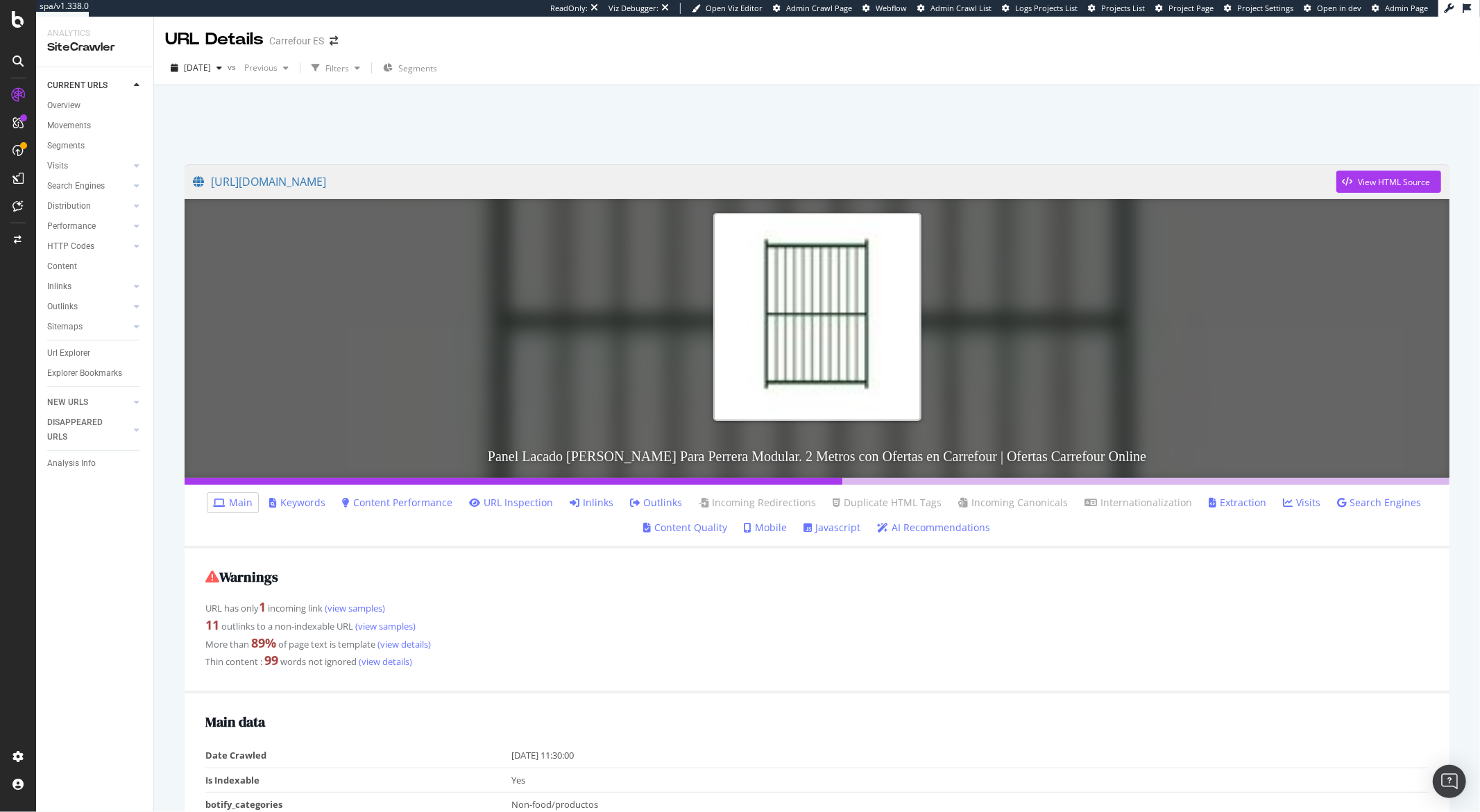
click at [585, 501] on link "Inlinks" at bounding box center [591, 503] width 43 height 14
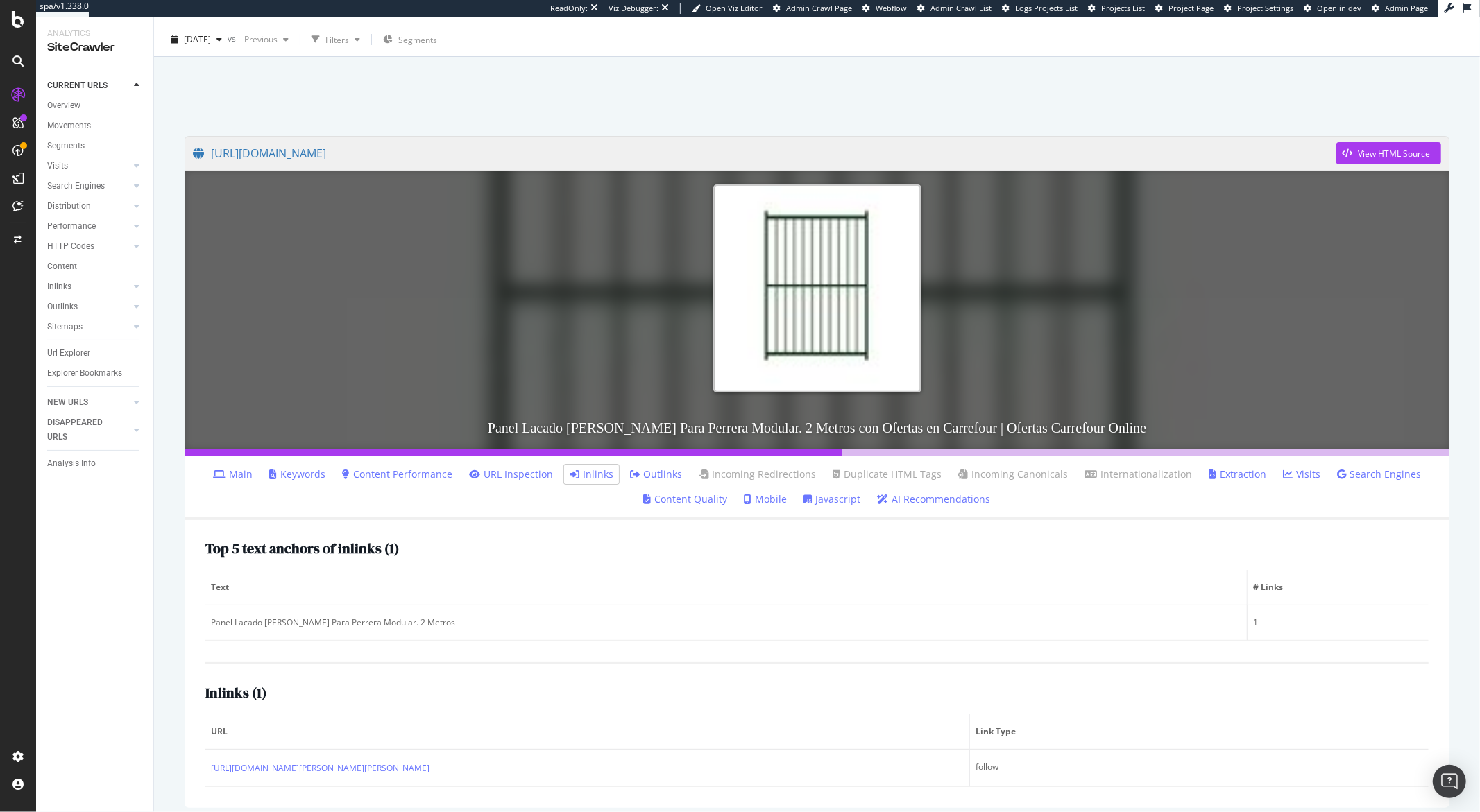
scroll to position [68, 0]
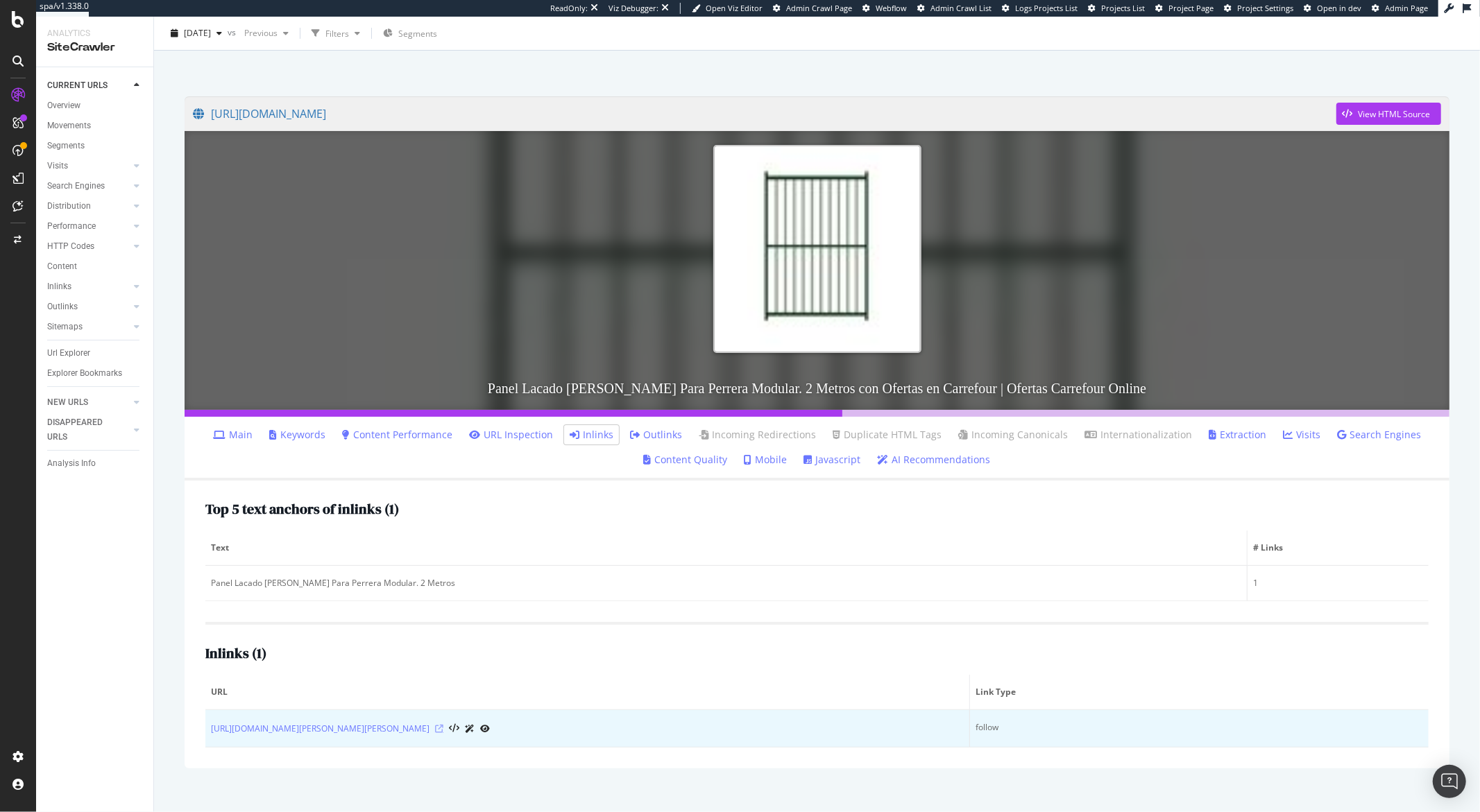
click at [443, 728] on icon at bounding box center [439, 729] width 9 height 9
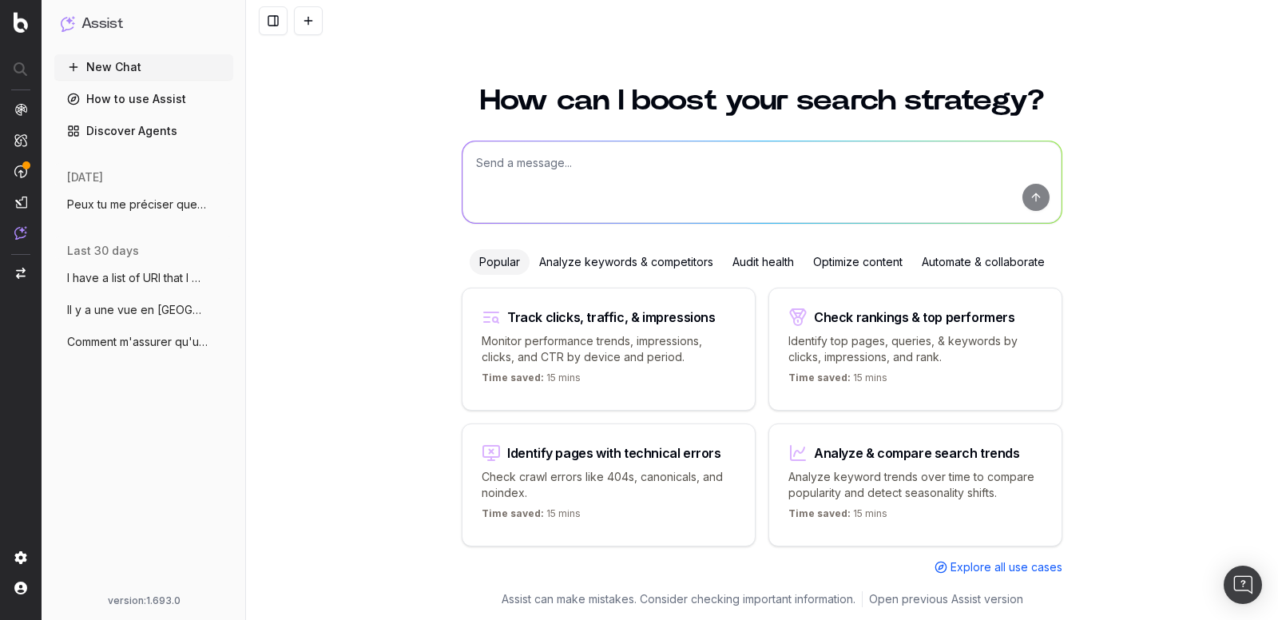
click at [757, 154] on textarea at bounding box center [761, 181] width 599 height 81
click at [617, 171] on textarea "What are in Botify Platform" at bounding box center [761, 181] width 599 height 81
type textarea "What are in Botify Platform not active URls from Google ?"
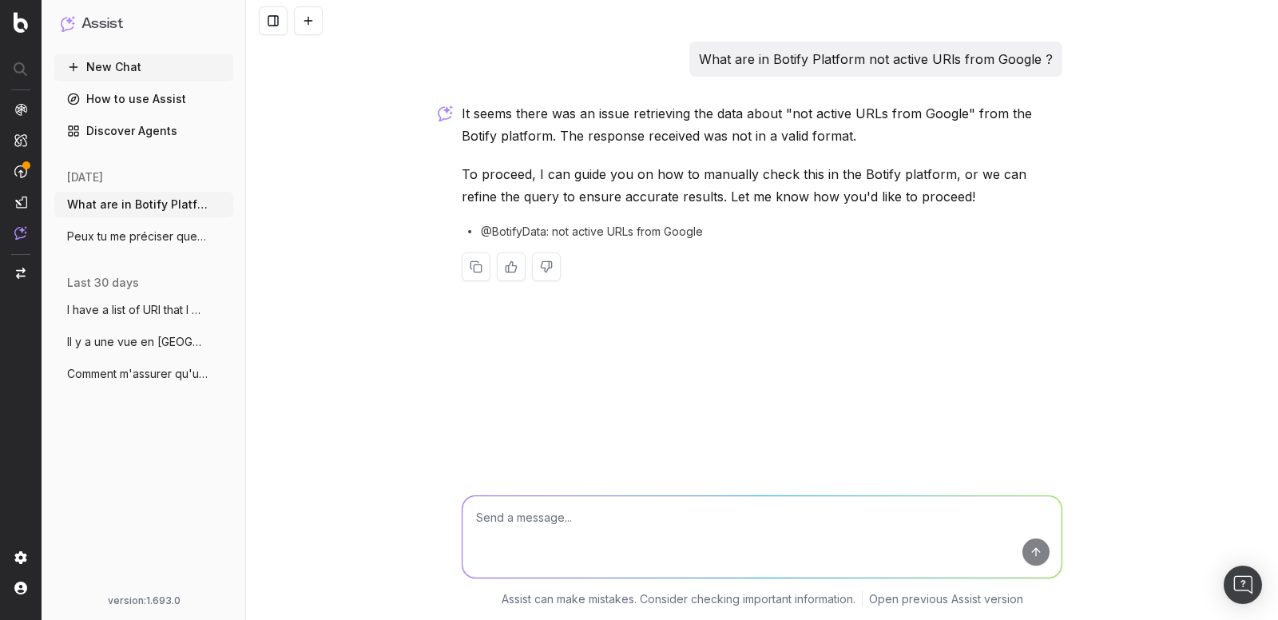
click at [553, 531] on textarea at bounding box center [761, 536] width 599 height 81
type textarea "C"
type textarea "Can you define in the platform what is related to not active URLs from Google"
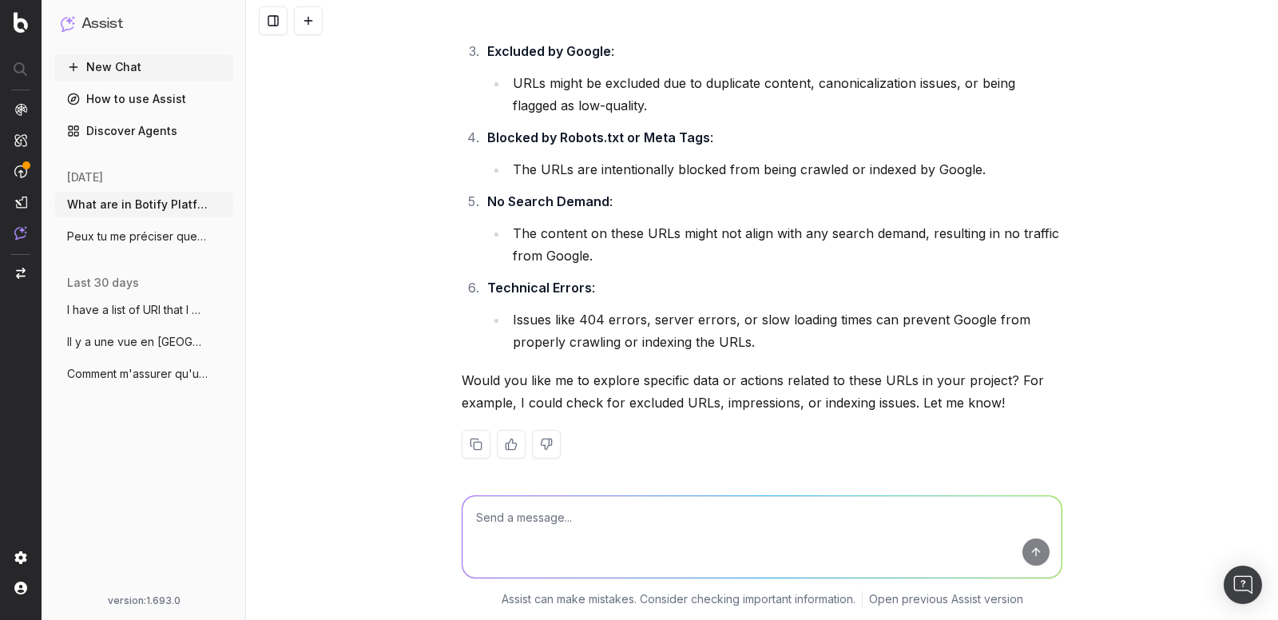
scroll to position [609, 0]
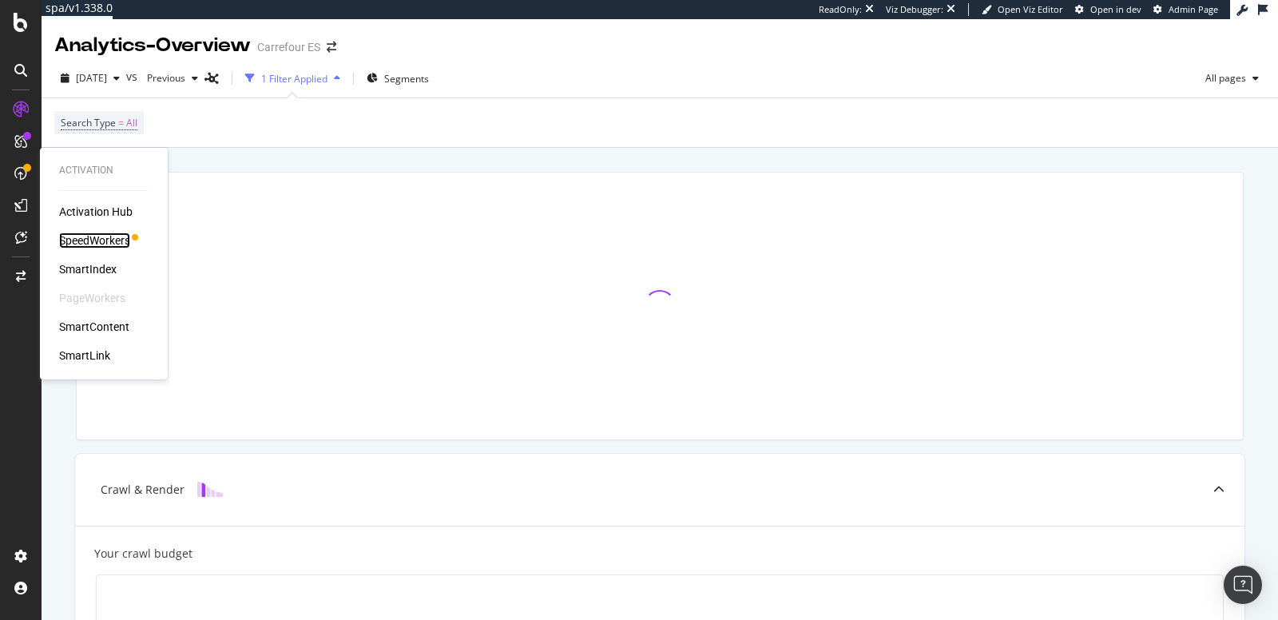
click at [74, 242] on div "SpeedWorkers" at bounding box center [94, 240] width 71 height 16
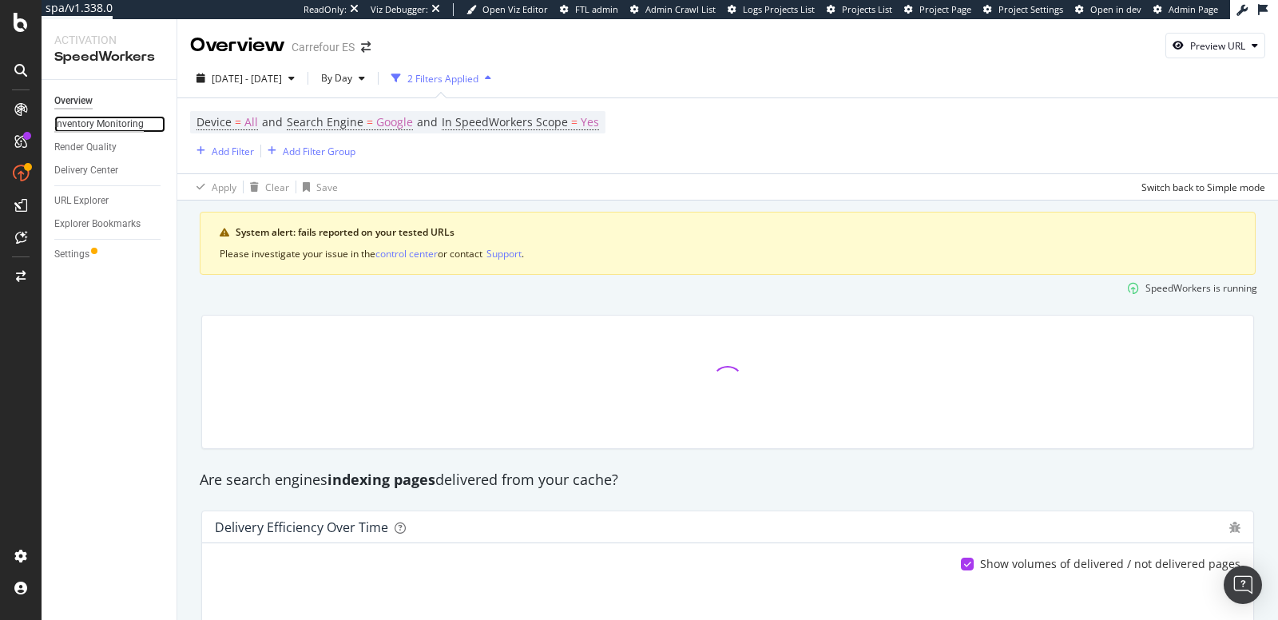
click at [105, 129] on div "Inventory Monitoring" at bounding box center [98, 124] width 89 height 17
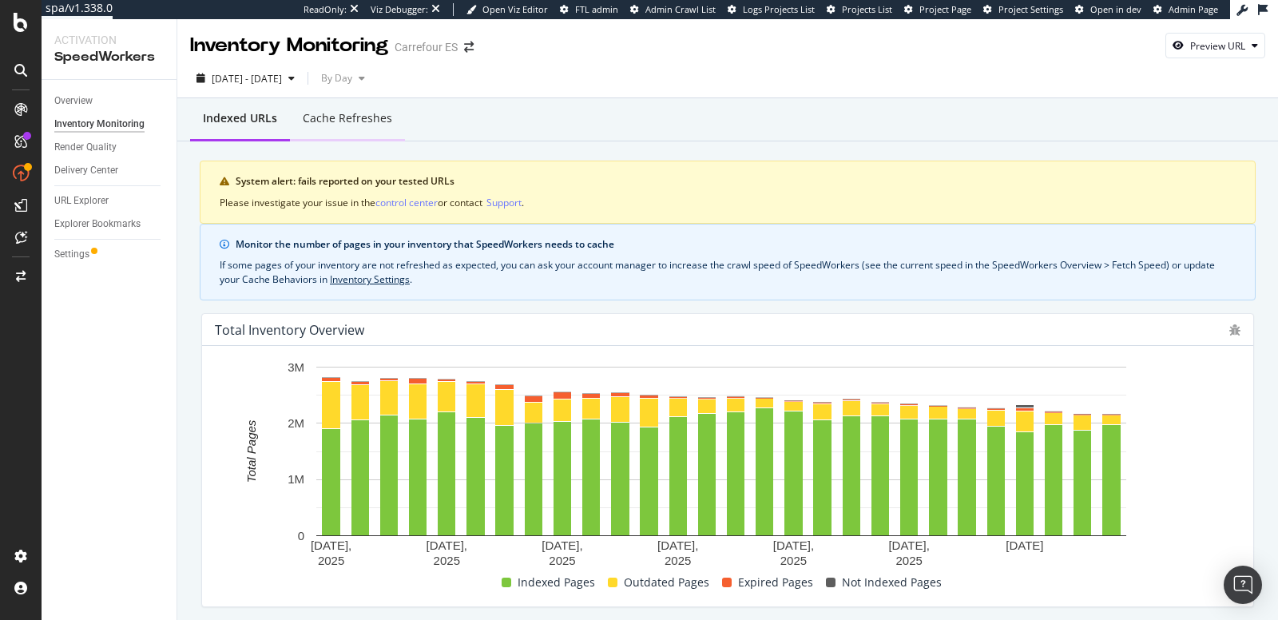
click at [395, 118] on div "Cache refreshes" at bounding box center [347, 119] width 115 height 44
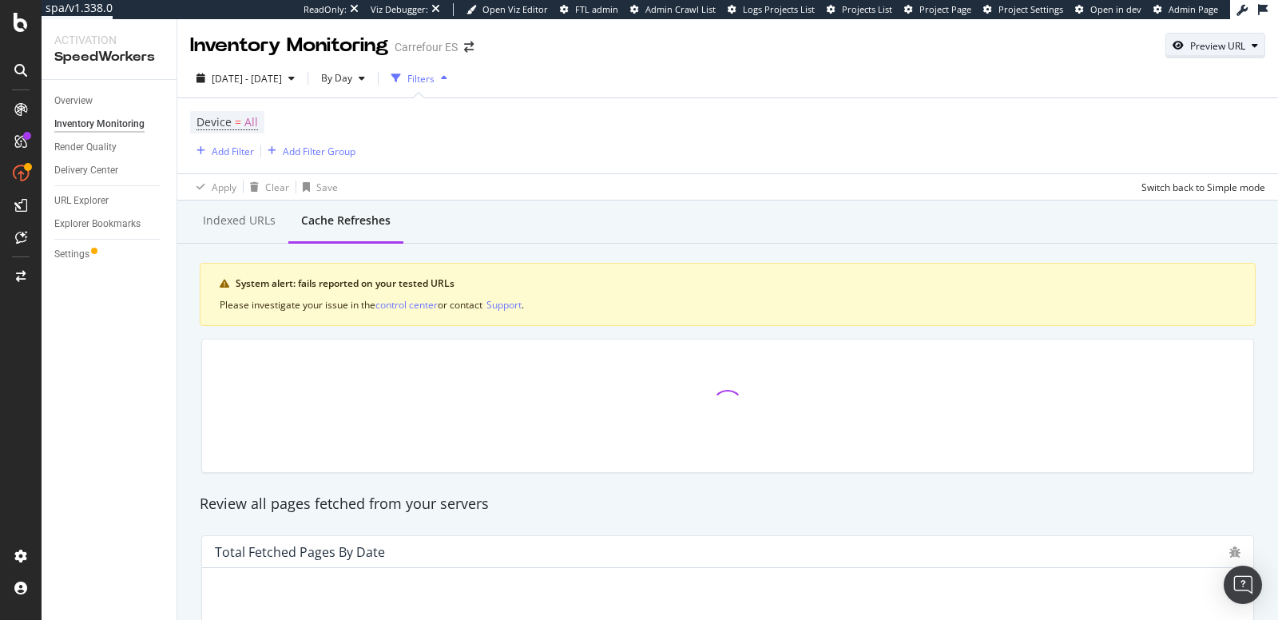
click at [1166, 56] on div "Preview URL" at bounding box center [1215, 45] width 98 height 22
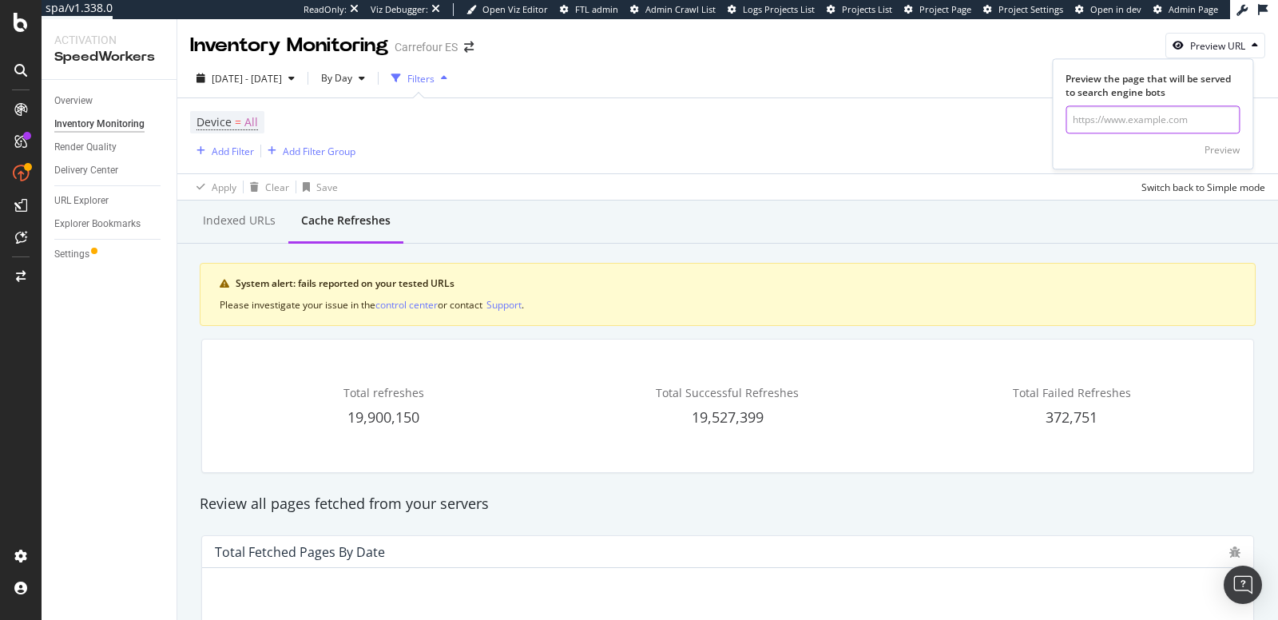
click at [1110, 113] on input "url" at bounding box center [1152, 120] width 174 height 28
paste input "https://www.carrefour.es/mesitas-de-noche-2-unidades-madera-ingenieria-blanca-3…"
type input "https://www.carrefour.es/mesitas-de-noche-2-unidades-madera-ingenieria-blanca-3…"
click at [1214, 144] on div "Preview" at bounding box center [1221, 150] width 35 height 14
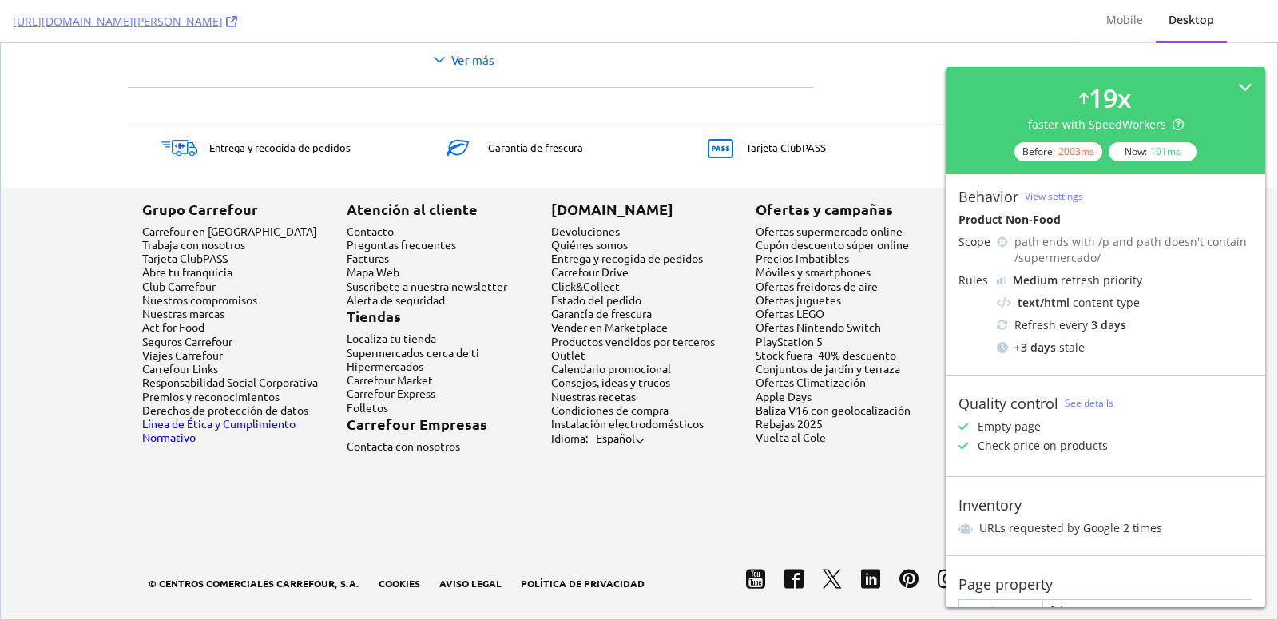
scroll to position [246, 0]
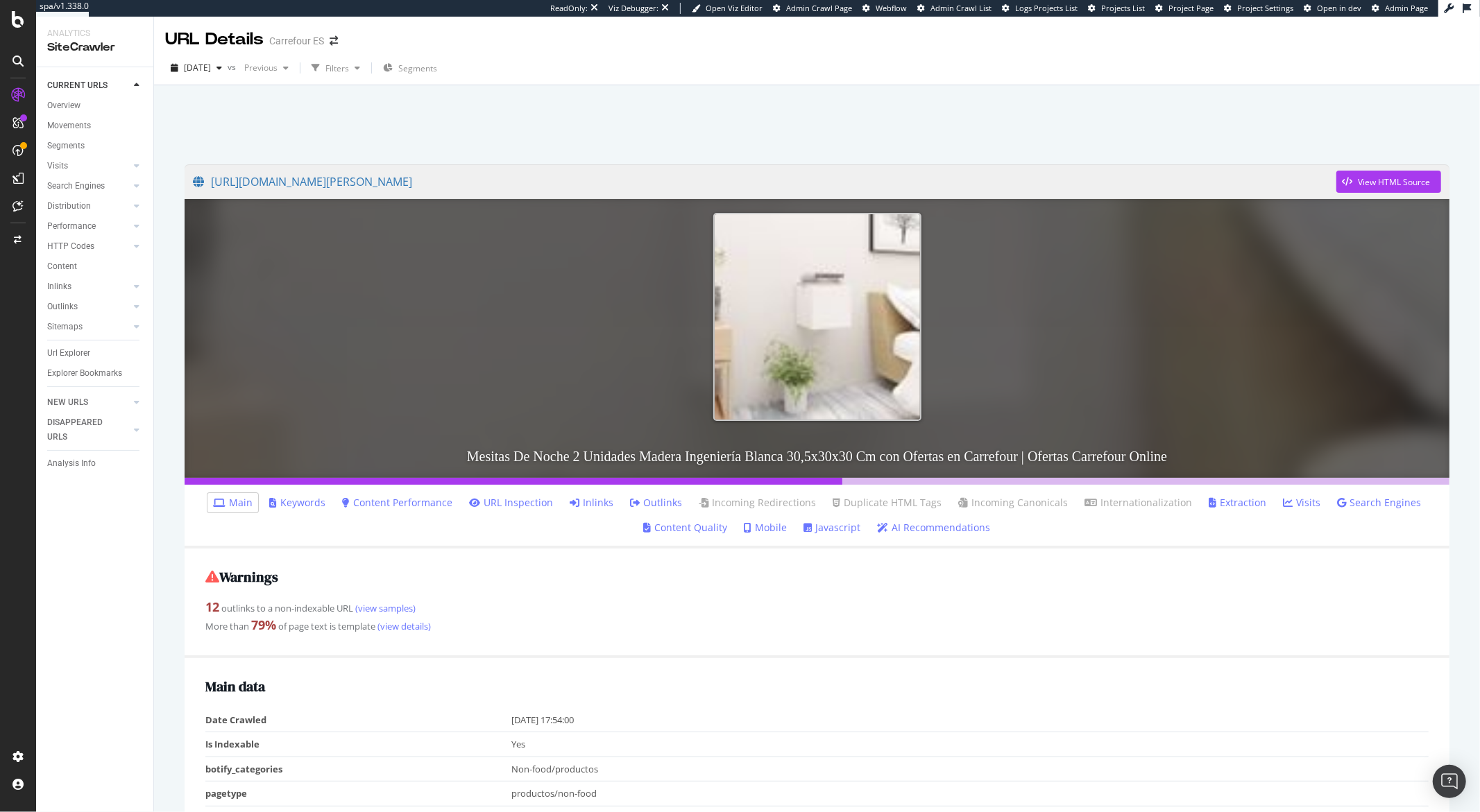
click at [604, 505] on link "Inlinks" at bounding box center [591, 503] width 43 height 14
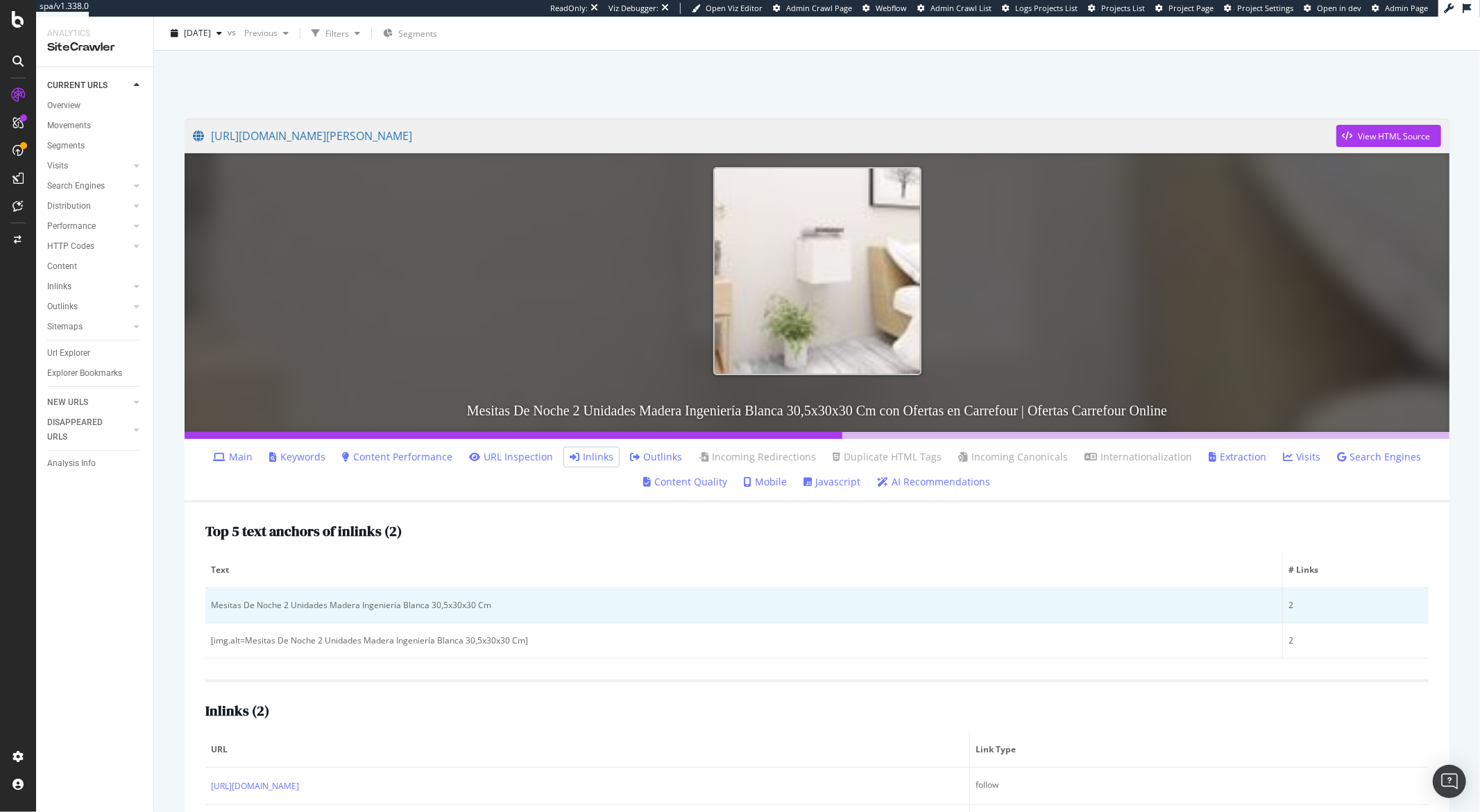
scroll to position [111, 0]
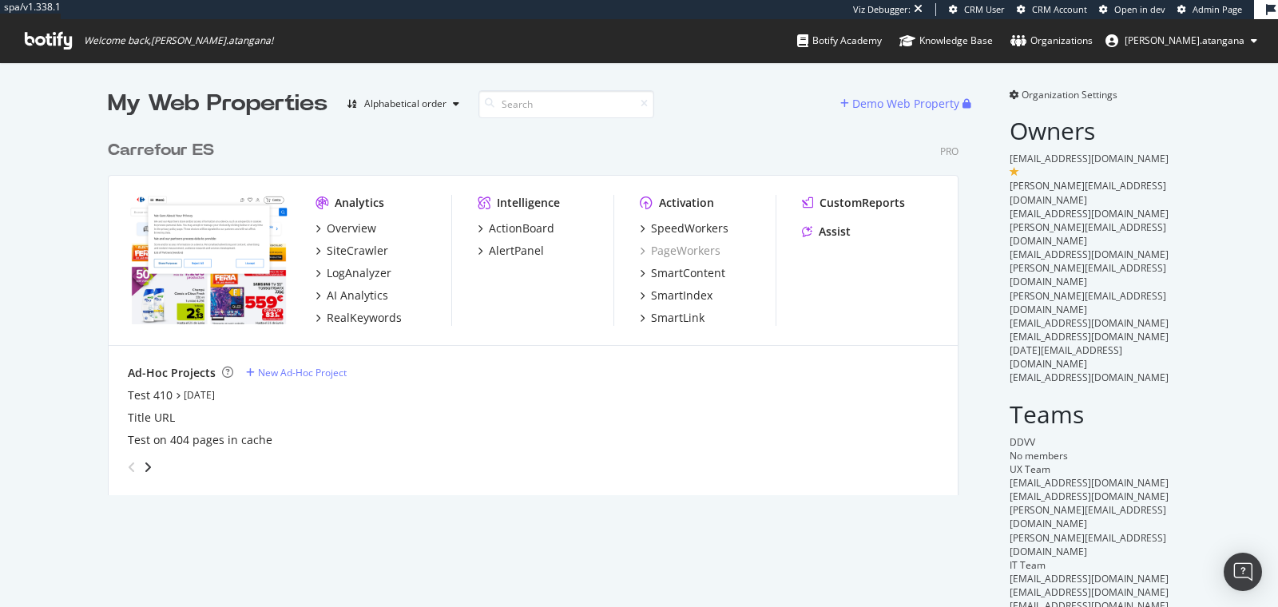
scroll to position [362, 850]
click at [352, 246] on div "SiteCrawler" at bounding box center [357, 251] width 61 height 16
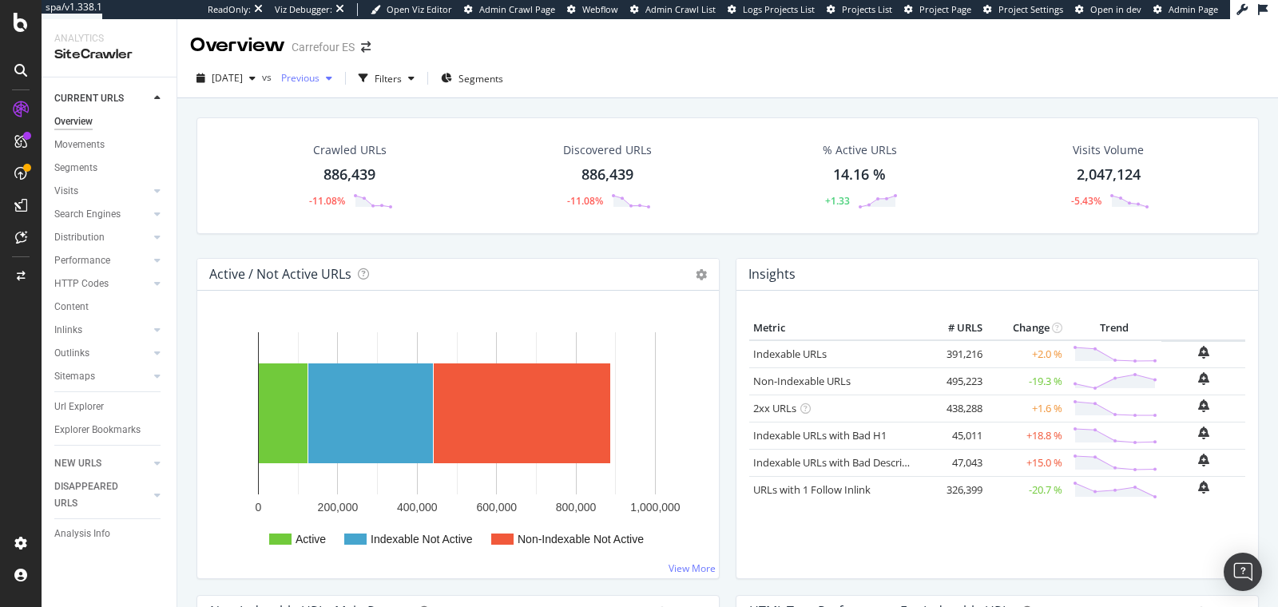
click at [319, 84] on span "Previous" at bounding box center [297, 78] width 45 height 14
click at [243, 77] on span "[DATE]" at bounding box center [227, 78] width 31 height 14
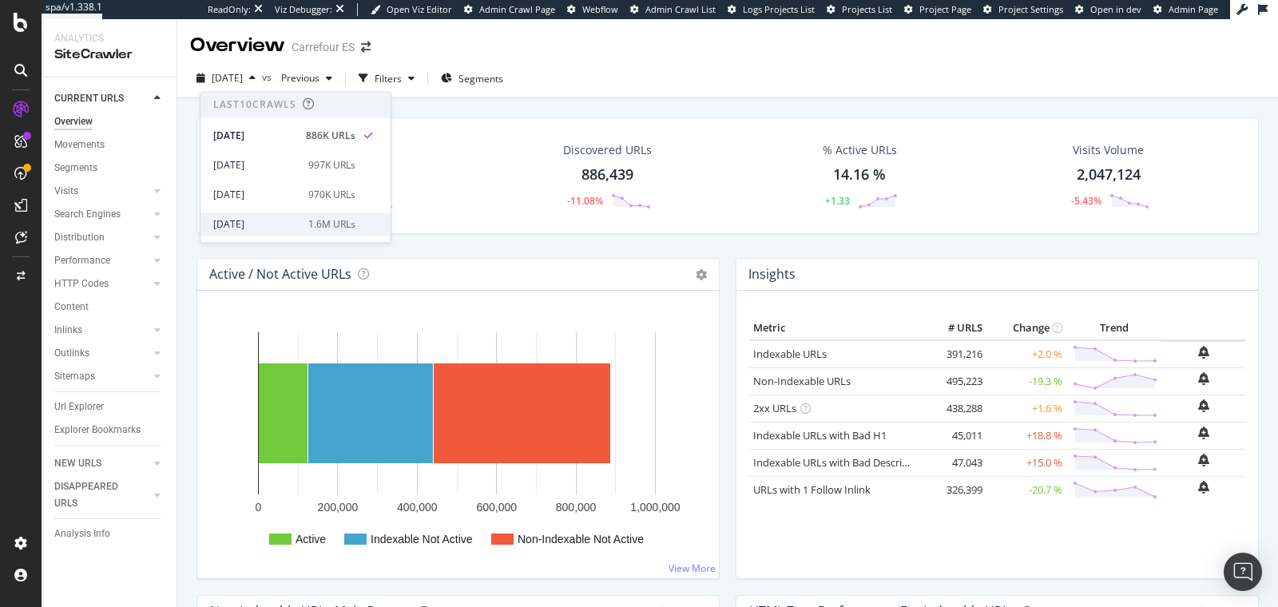
click at [287, 217] on div "2025 Aug. 18th" at bounding box center [255, 224] width 85 height 14
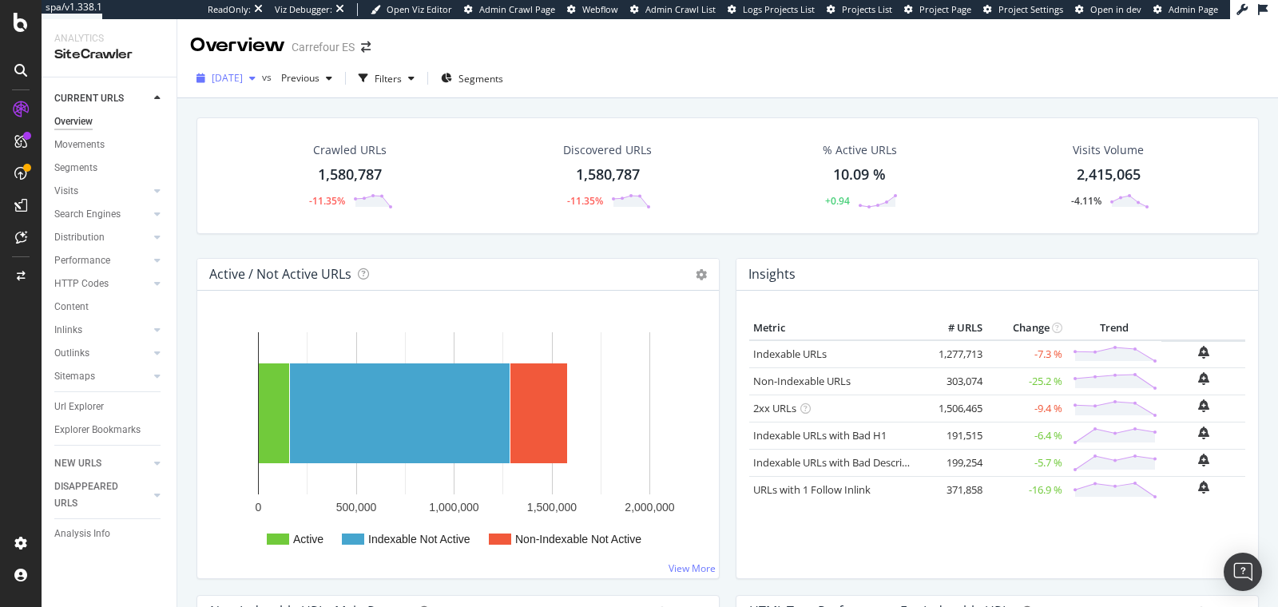
click at [243, 81] on span "2025 Aug. 18th" at bounding box center [227, 78] width 31 height 14
click at [424, 236] on div "Crawled URLs 1,580,787 -11.35% Discovered URLs 1,580,787 -11.35% % Active URLs …" at bounding box center [727, 187] width 1078 height 141
click at [243, 80] on span "[DATE]" at bounding box center [227, 78] width 31 height 14
click at [445, 228] on div "Crawled URLs 1,580,787 -11.35% Discovered URLs 1,580,787 -11.35% % Active URLs …" at bounding box center [727, 175] width 1062 height 117
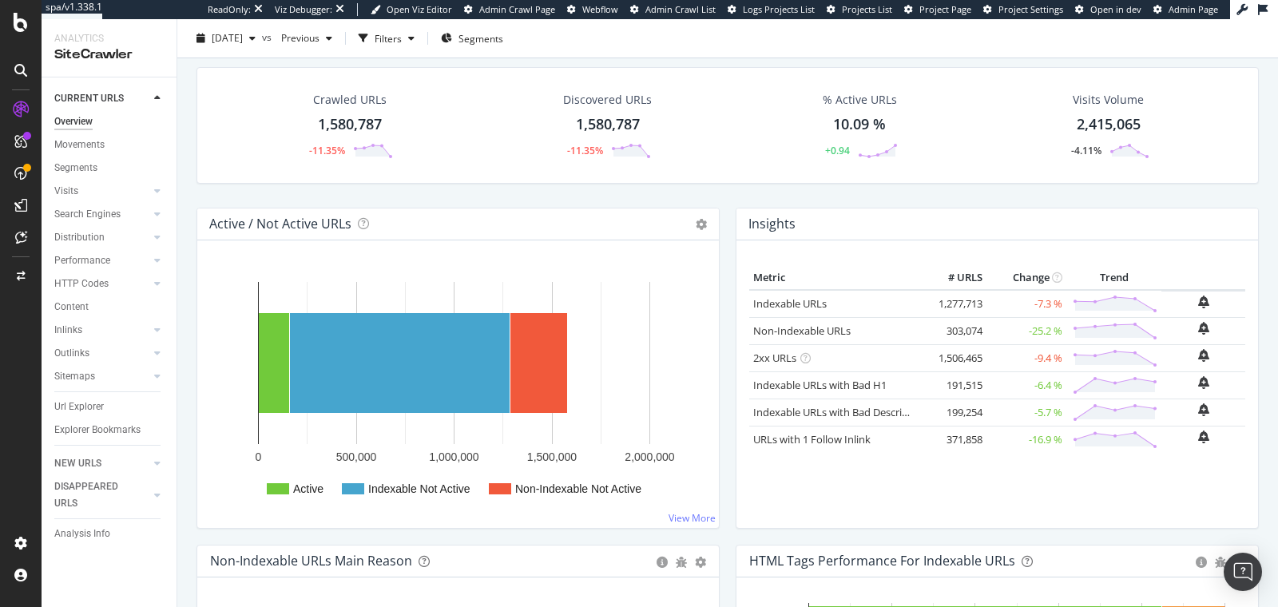
scroll to position [311, 0]
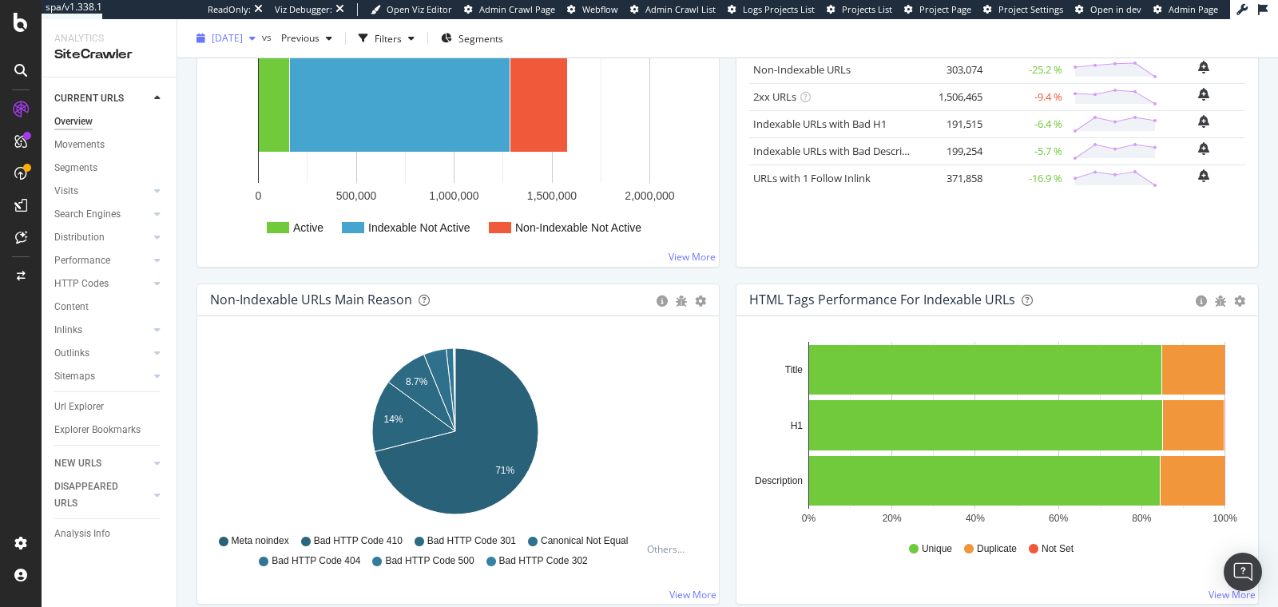
click at [228, 34] on span "[DATE]" at bounding box center [227, 38] width 31 height 14
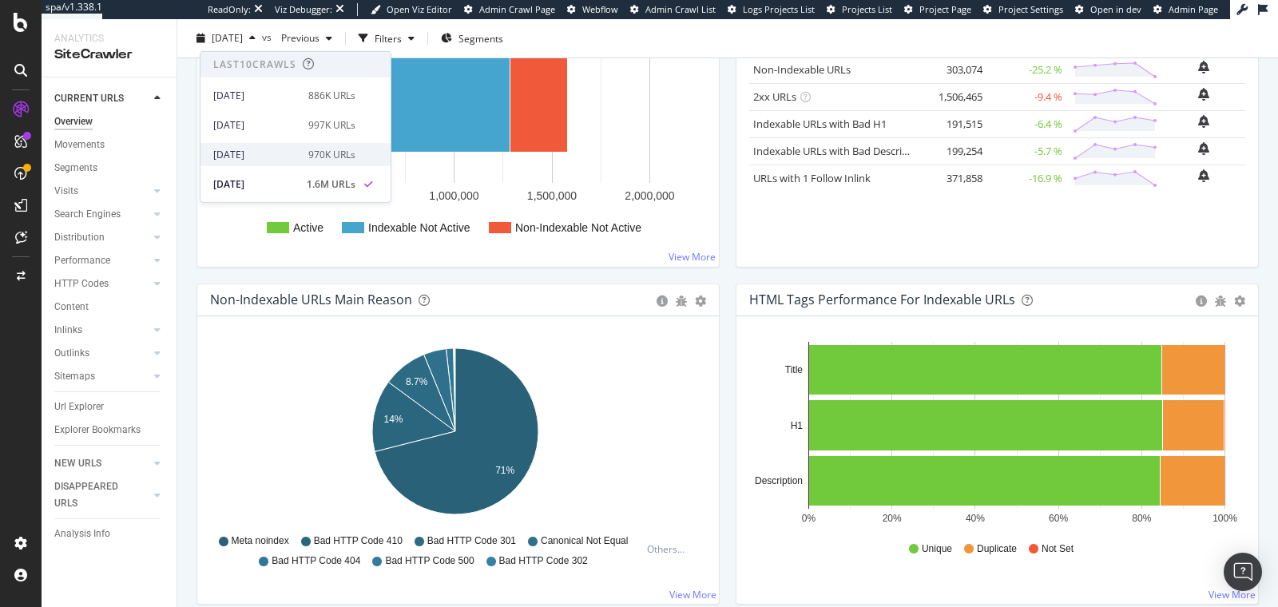
click at [263, 148] on div "[DATE]" at bounding box center [255, 154] width 85 height 14
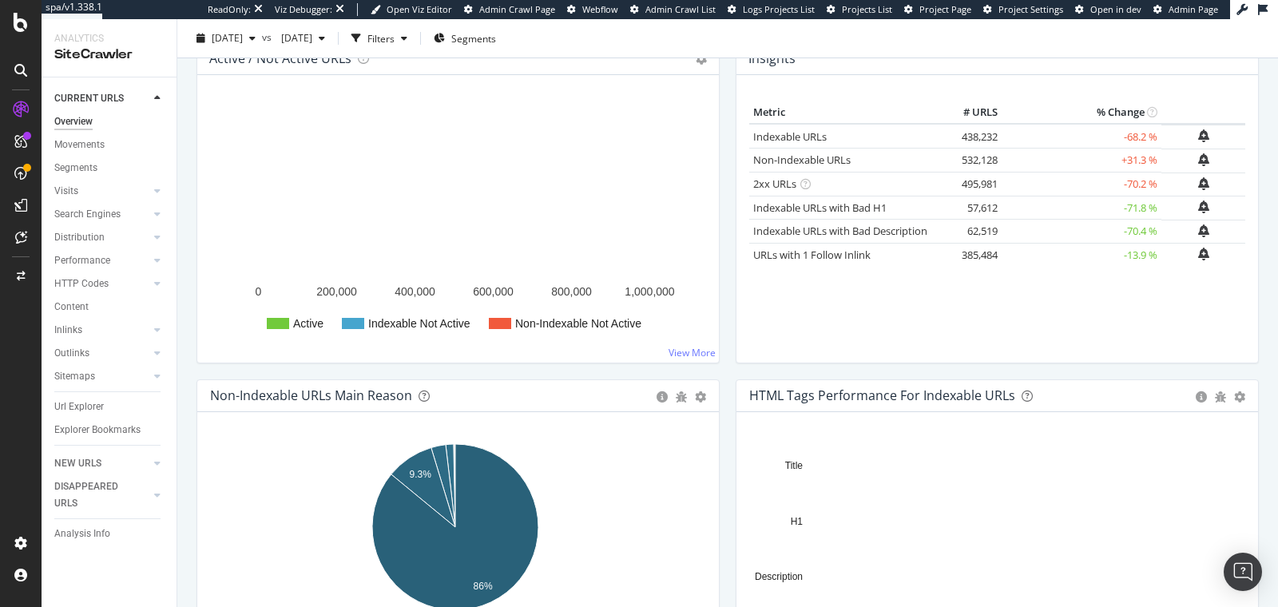
scroll to position [616, 0]
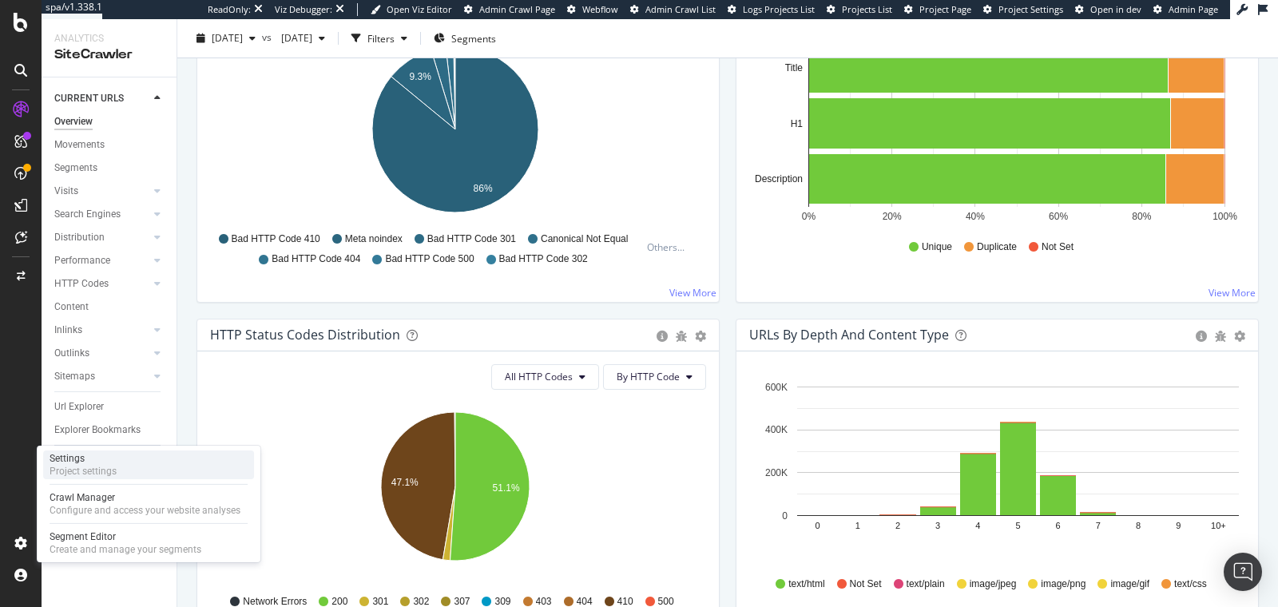
click at [94, 465] on div "Project settings" at bounding box center [83, 471] width 67 height 13
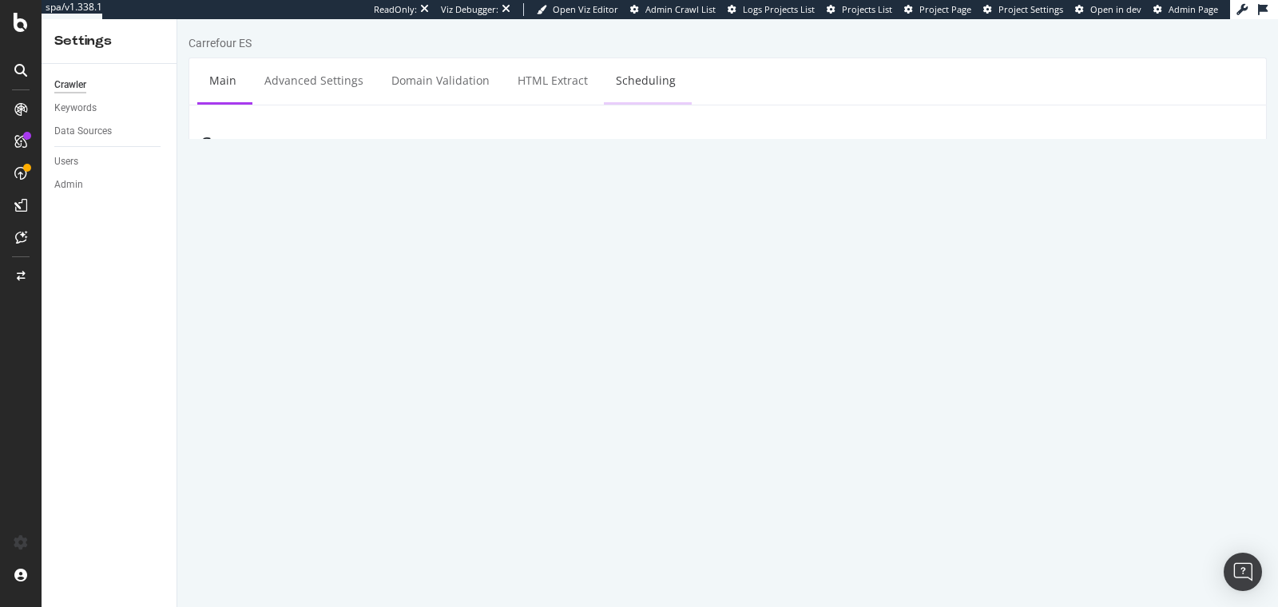
click at [650, 83] on link "Scheduling" at bounding box center [646, 80] width 84 height 44
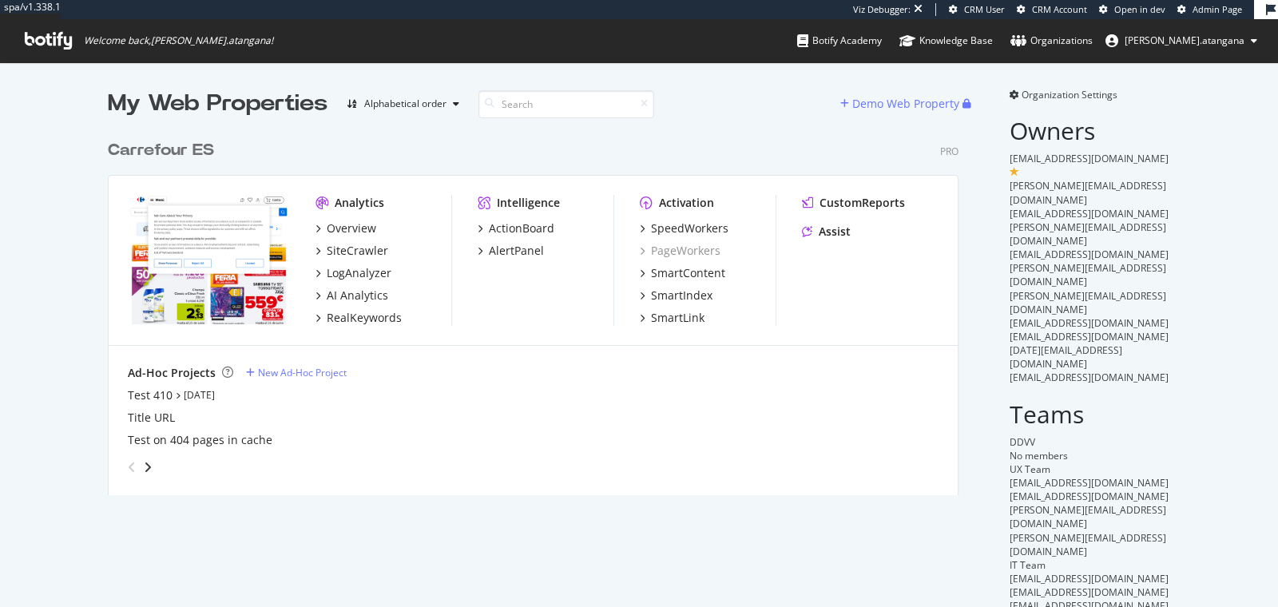
scroll to position [362, 850]
click at [157, 393] on div "Test 410" at bounding box center [150, 395] width 45 height 16
click at [200, 399] on link "[DATE]" at bounding box center [199, 395] width 31 height 14
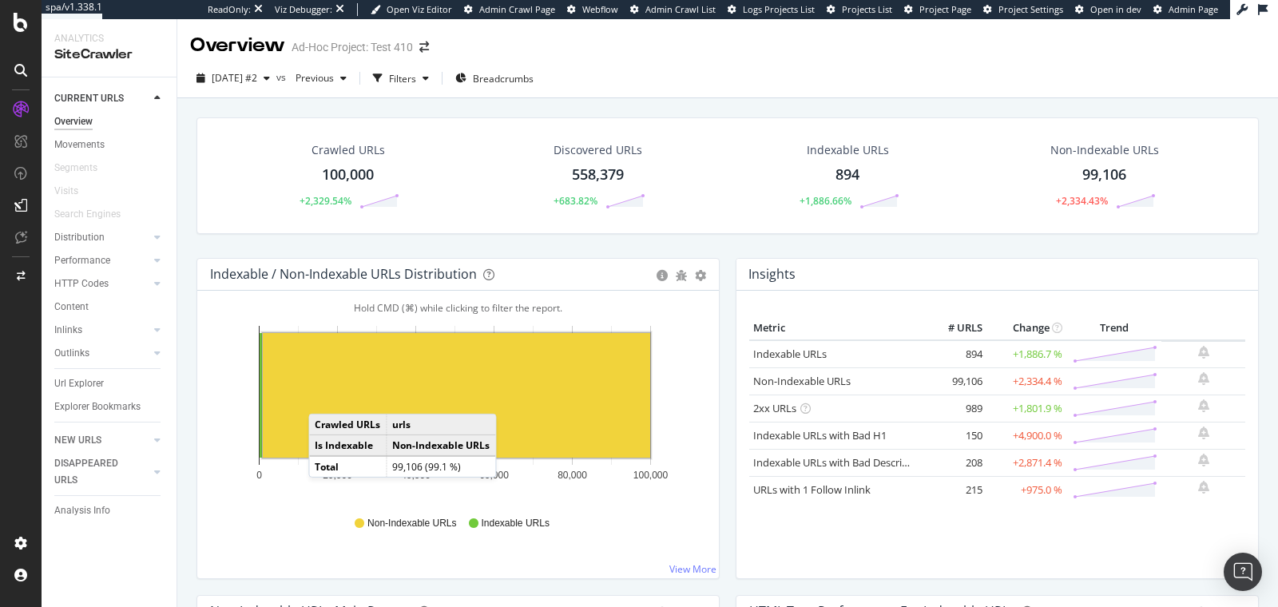
click at [324, 396] on rect "A chart." at bounding box center [456, 395] width 387 height 125
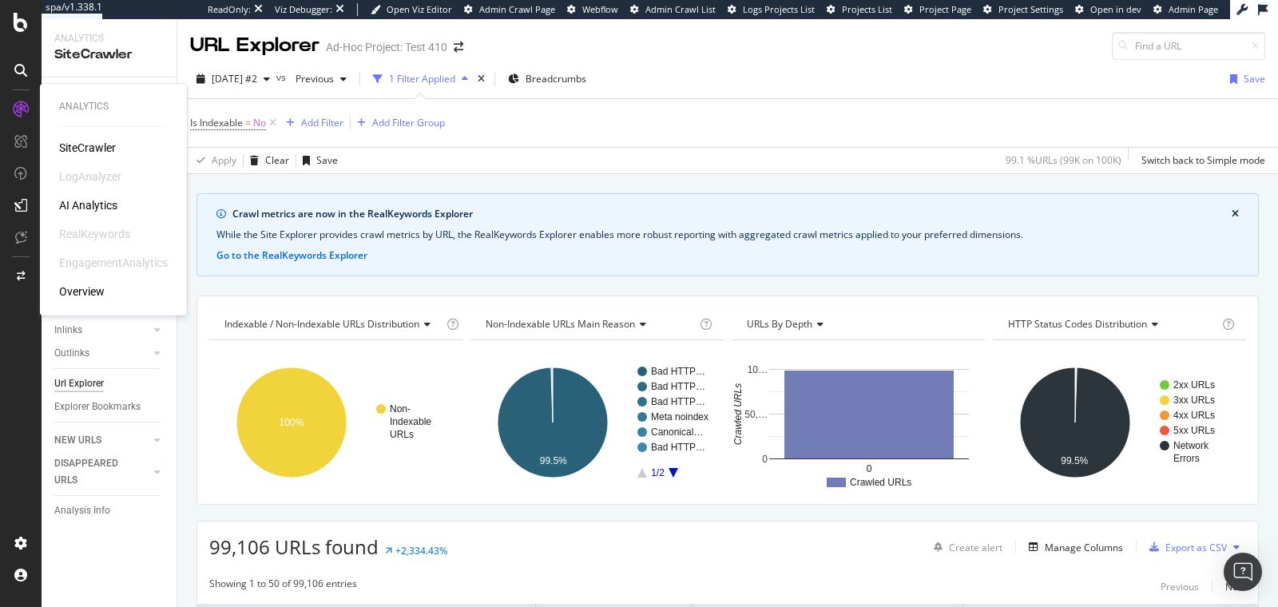
click at [102, 149] on div "SiteCrawler" at bounding box center [87, 148] width 57 height 16
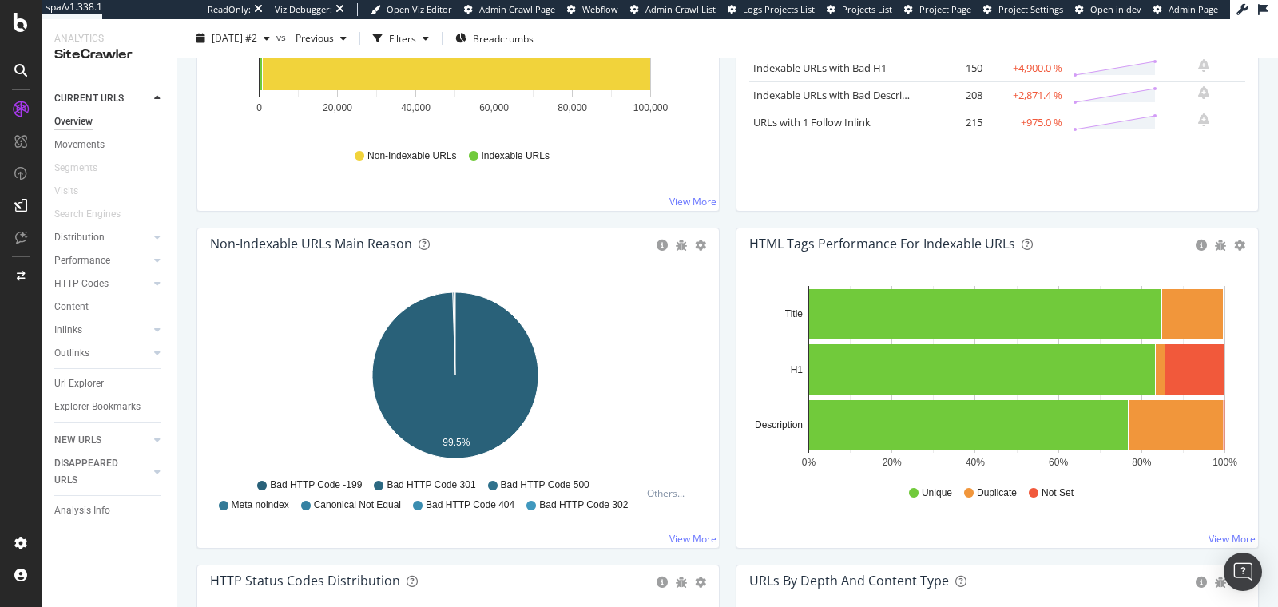
scroll to position [369, 0]
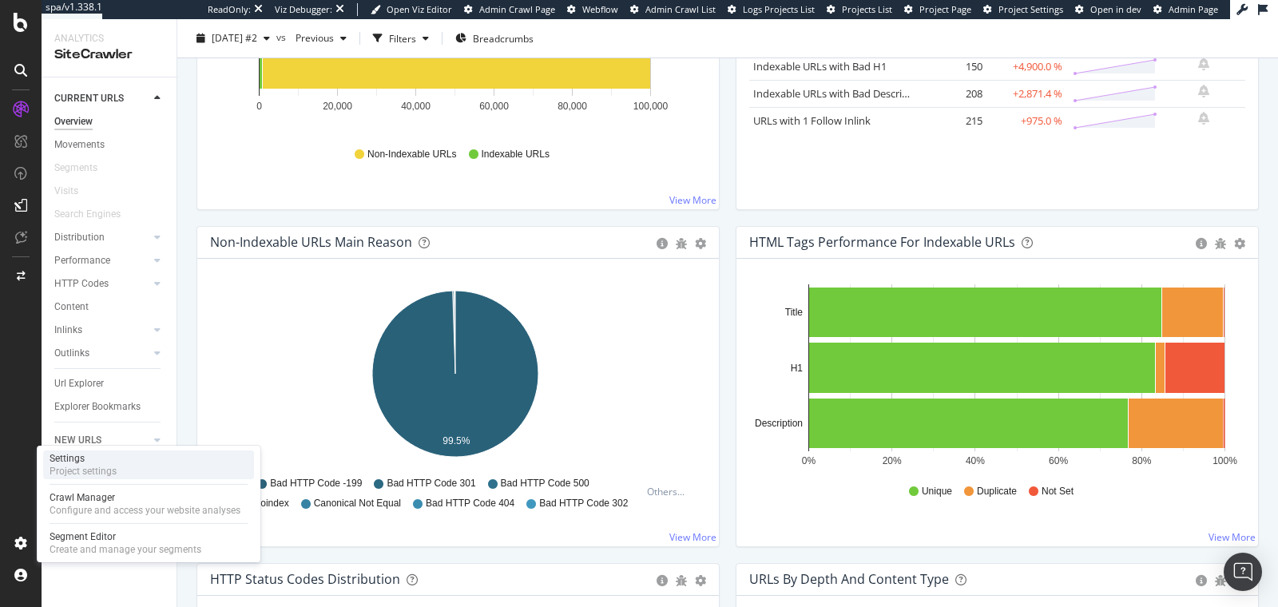
click at [73, 466] on div "Project settings" at bounding box center [83, 471] width 67 height 13
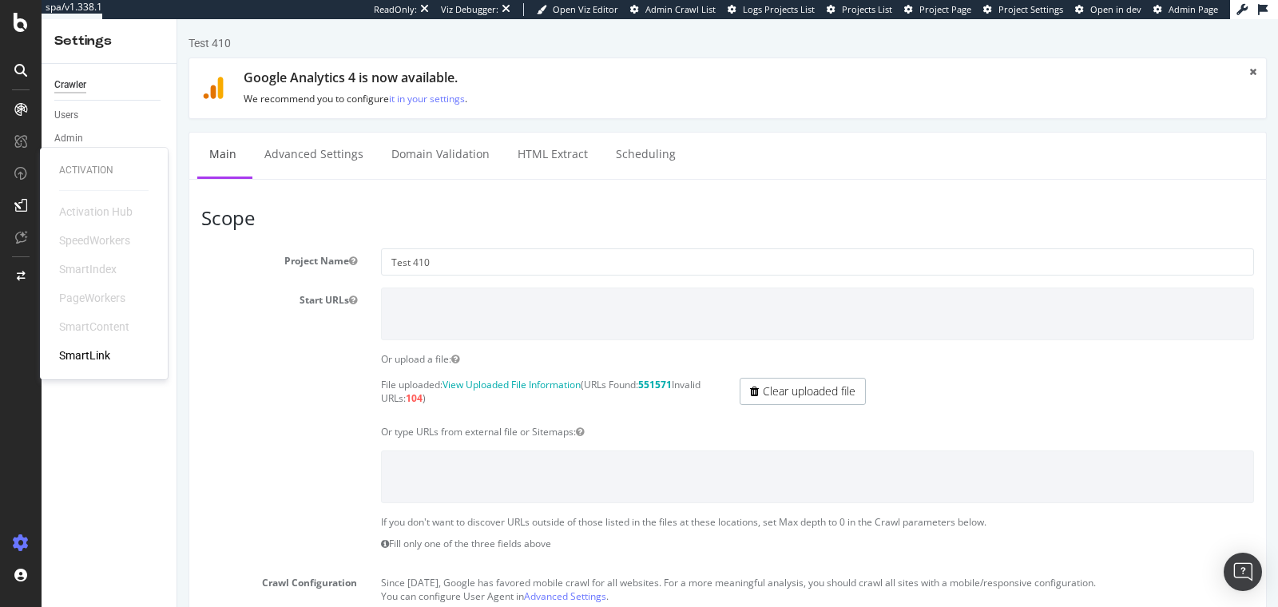
click at [86, 242] on div "SpeedWorkers" at bounding box center [94, 240] width 71 height 16
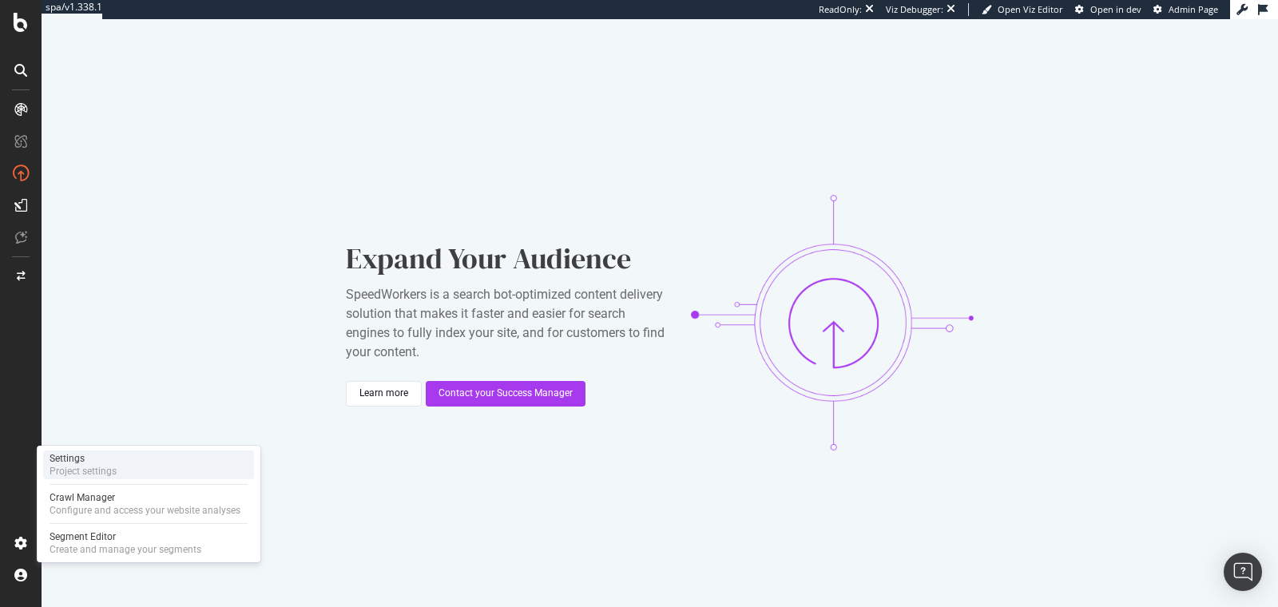
click at [77, 462] on div "Settings" at bounding box center [83, 458] width 67 height 13
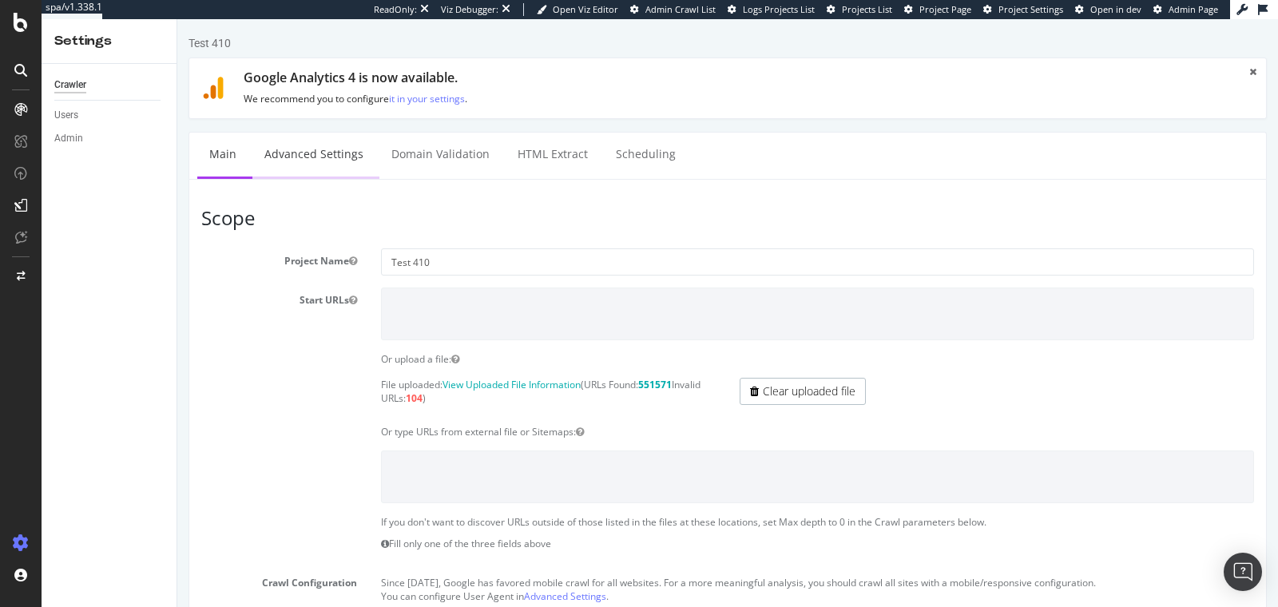
click at [314, 149] on link "Advanced Settings" at bounding box center [313, 155] width 123 height 44
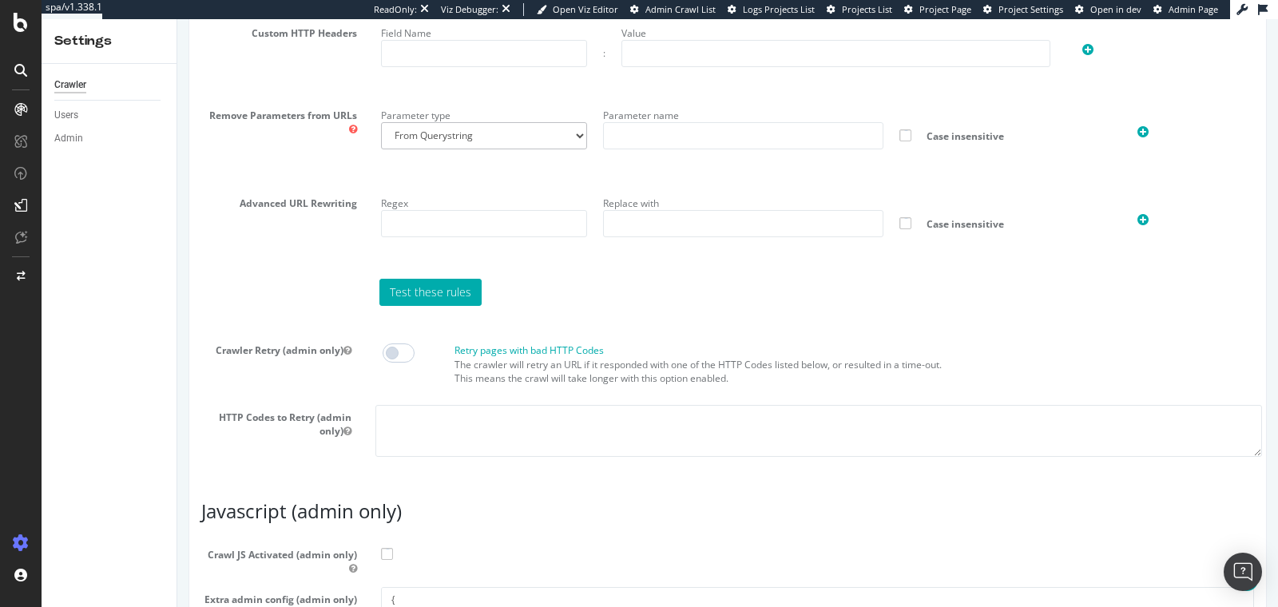
scroll to position [1358, 0]
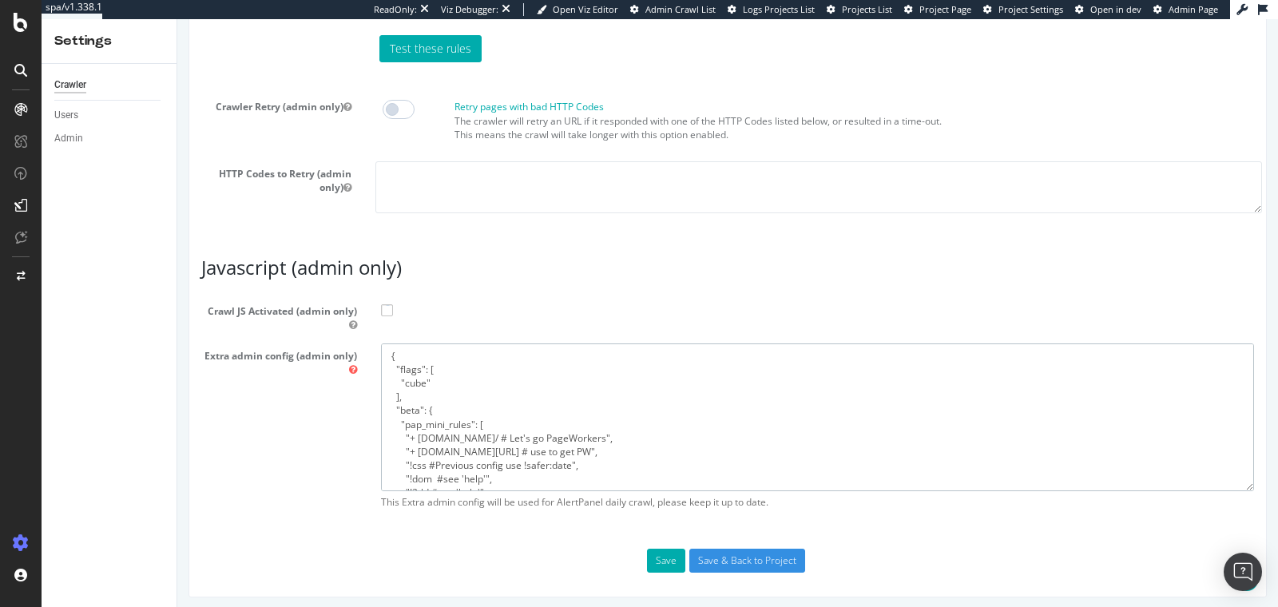
drag, startPoint x: 458, startPoint y: 421, endPoint x: 704, endPoint y: 237, distance: 307.7
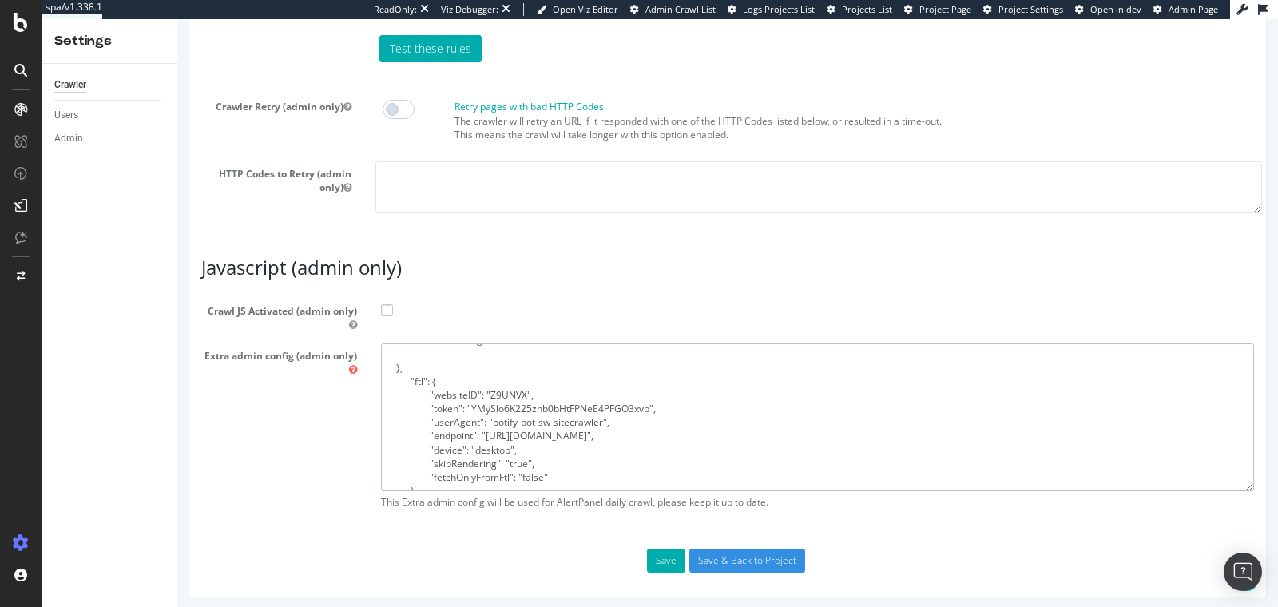
scroll to position [165, 0]
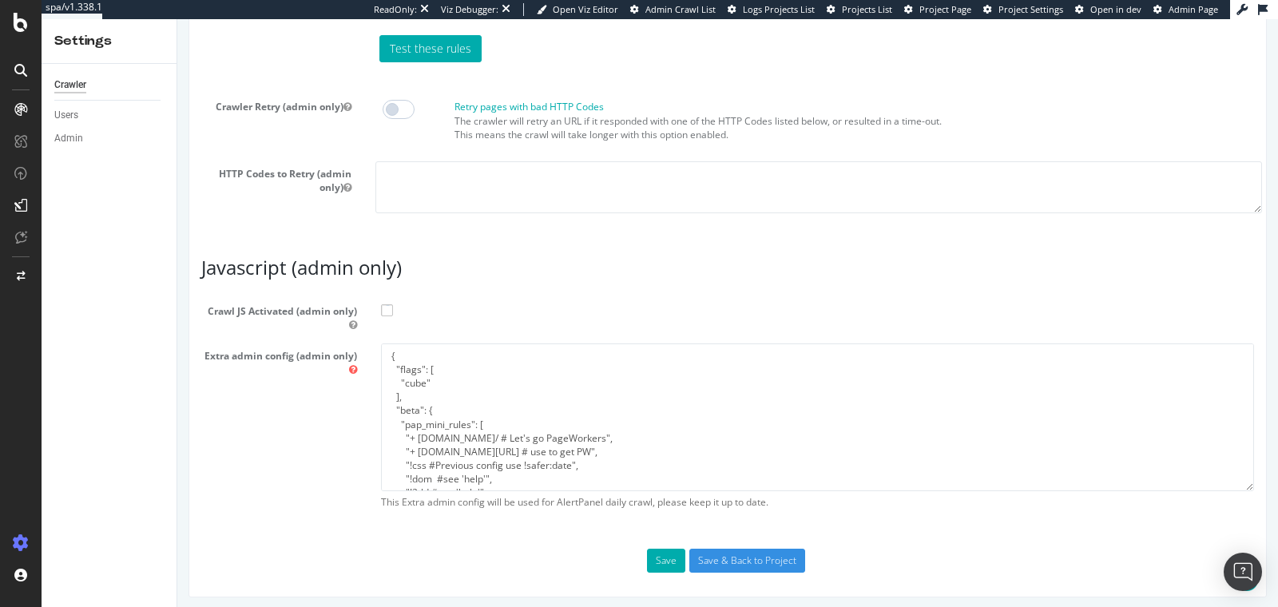
click at [385, 307] on span at bounding box center [387, 310] width 12 height 12
click at [177, 19] on input "Crawl JS Activated (admin only)" at bounding box center [177, 19] width 0 height 0
click at [657, 560] on button "Save" at bounding box center [666, 561] width 38 height 24
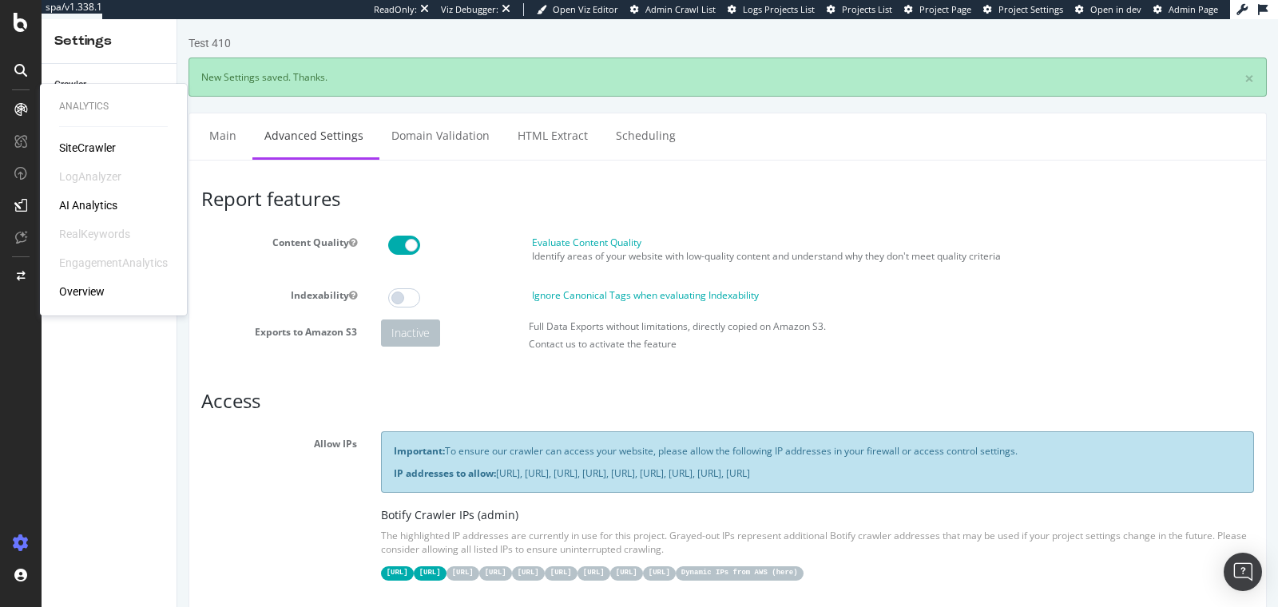
click at [67, 141] on div "SiteCrawler" at bounding box center [87, 148] width 57 height 16
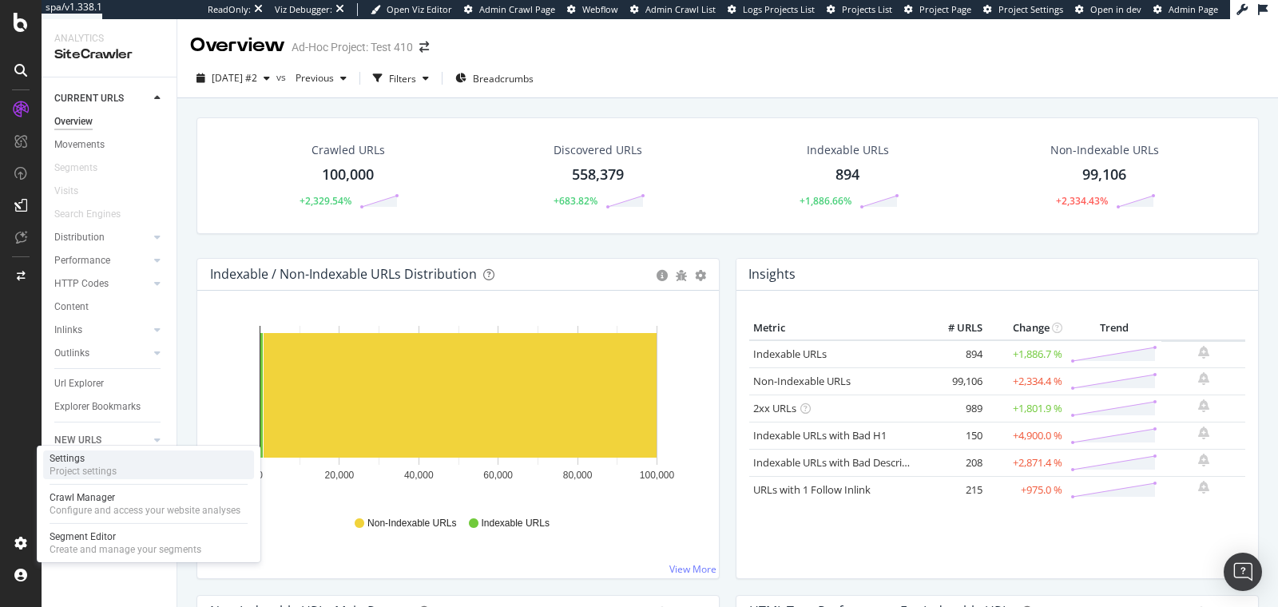
click at [85, 471] on div "Project settings" at bounding box center [83, 471] width 67 height 13
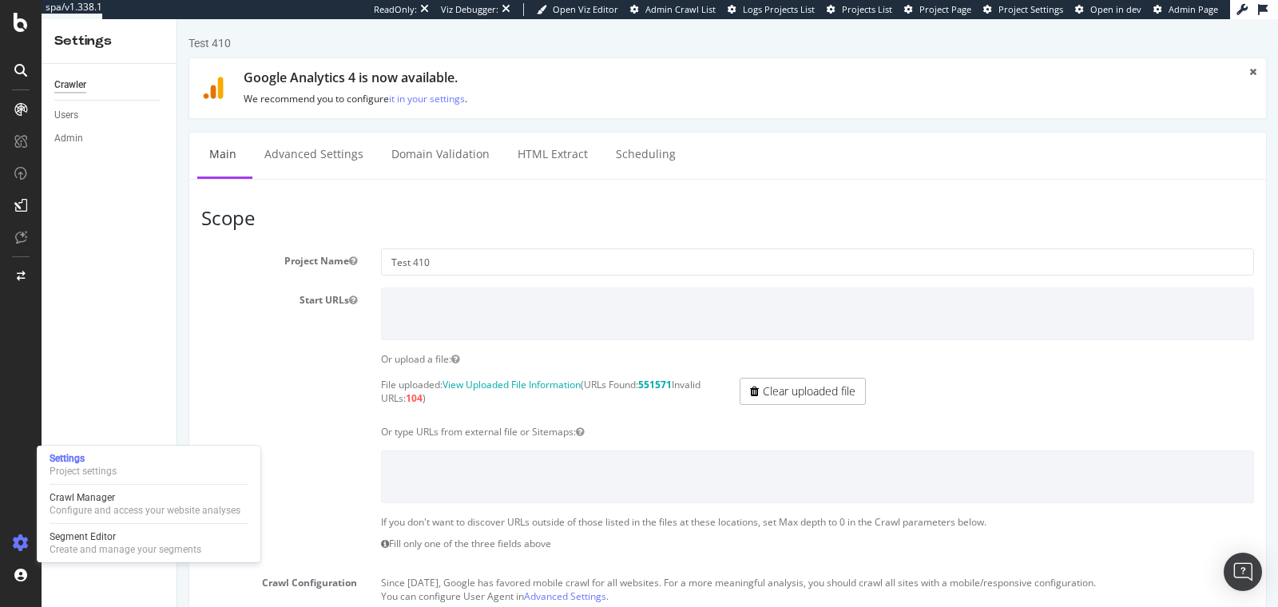
click at [300, 381] on div "File uploaded: View Uploaded File Information (URLs Found: 551571 Invalid URLs:…" at bounding box center [727, 395] width 1077 height 35
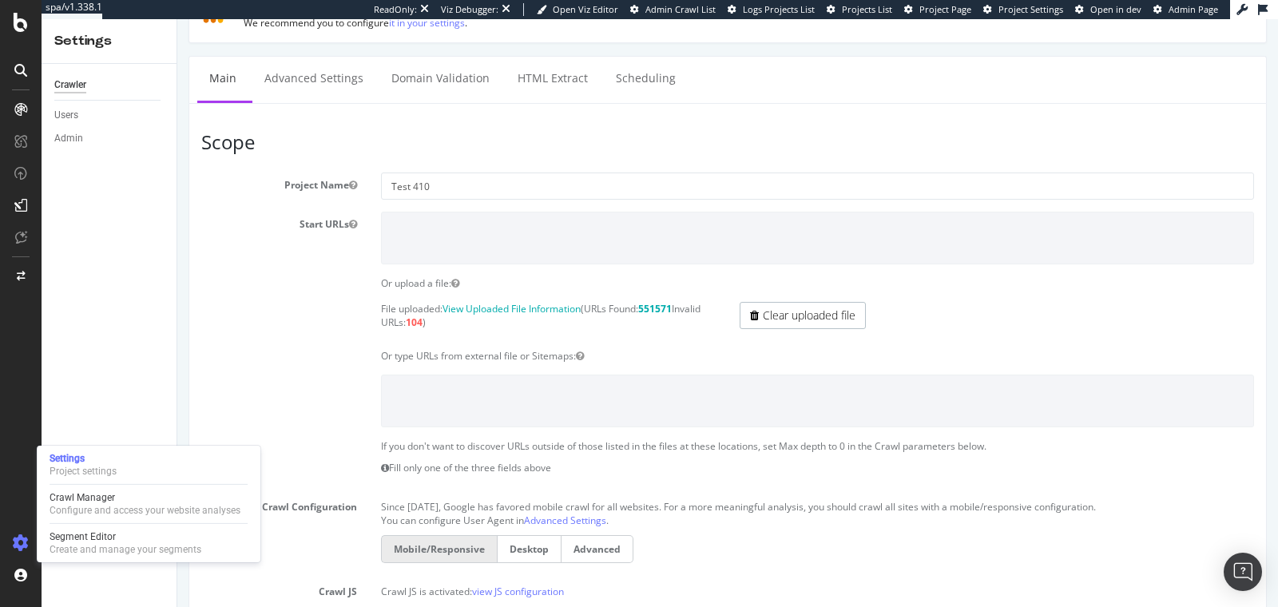
scroll to position [81, 0]
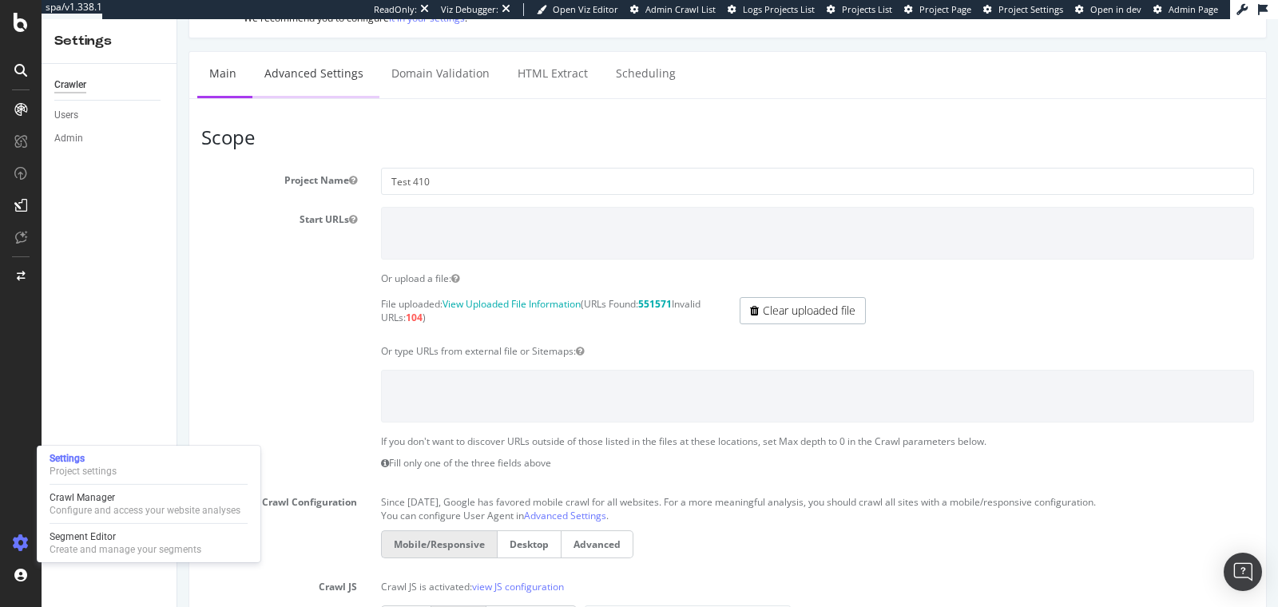
click at [327, 83] on link "Advanced Settings" at bounding box center [313, 74] width 123 height 44
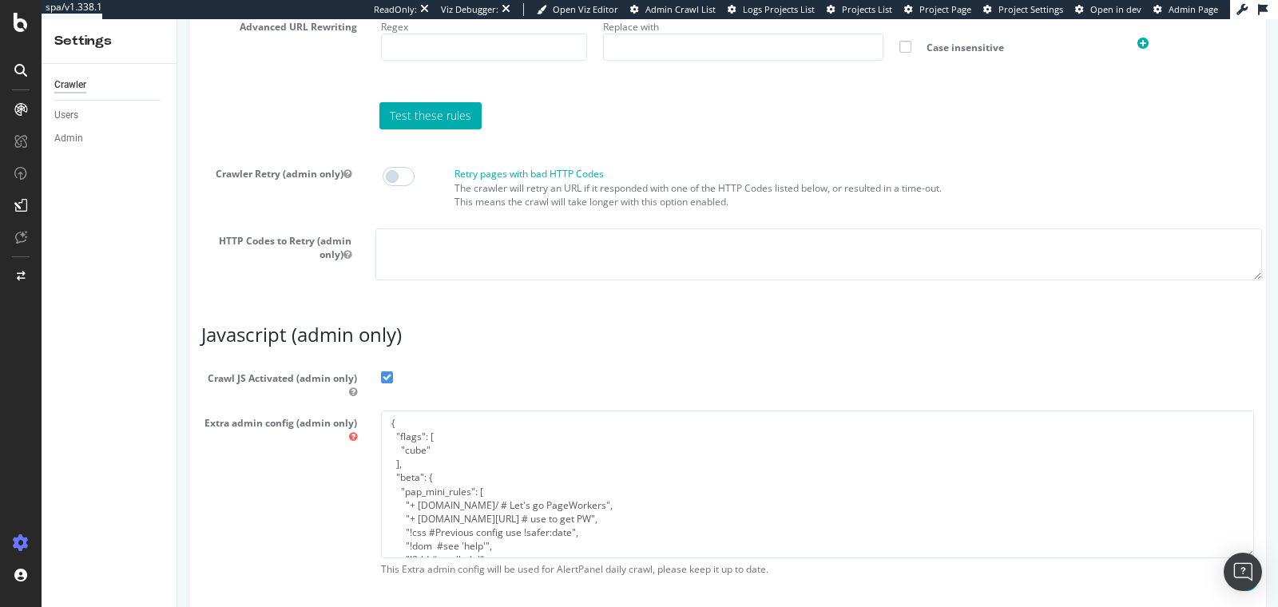
scroll to position [1358, 0]
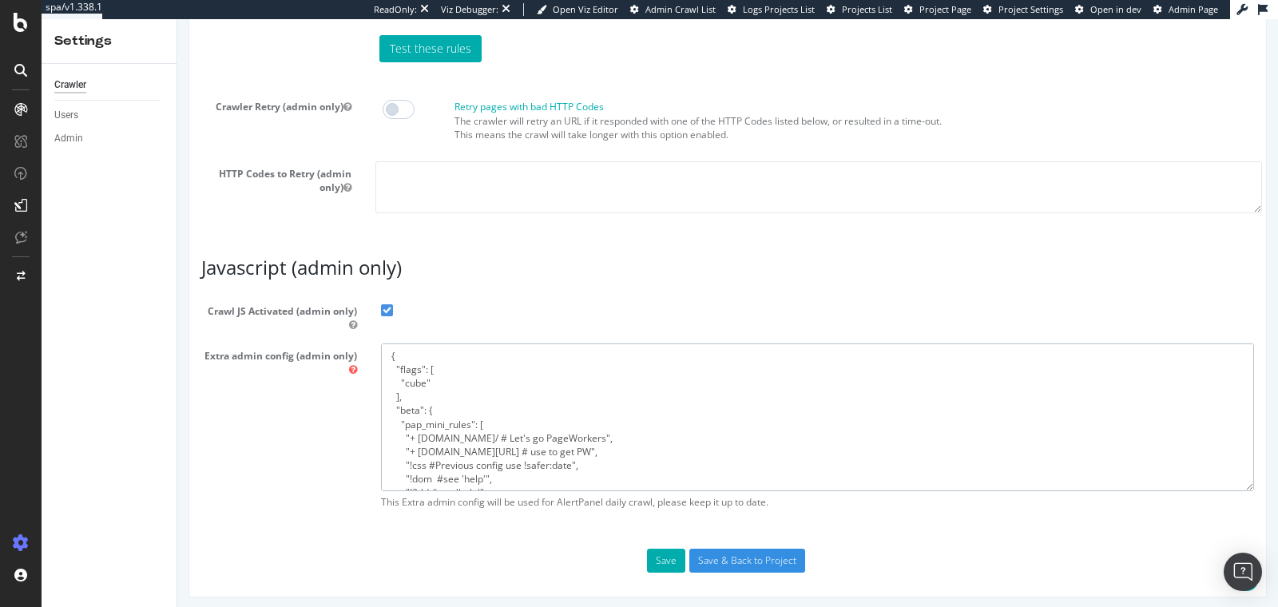
click at [444, 410] on textarea "{ "flags": [ "cube" ], "beta": { "pap_mini_rules": [ "+ adn.cloud/ # Let's go P…" at bounding box center [817, 417] width 873 height 148
paste textarea "*deliveryapi-tx4*", "+ googletagmanager.com/ # use to get PW", "- https://www.c…"
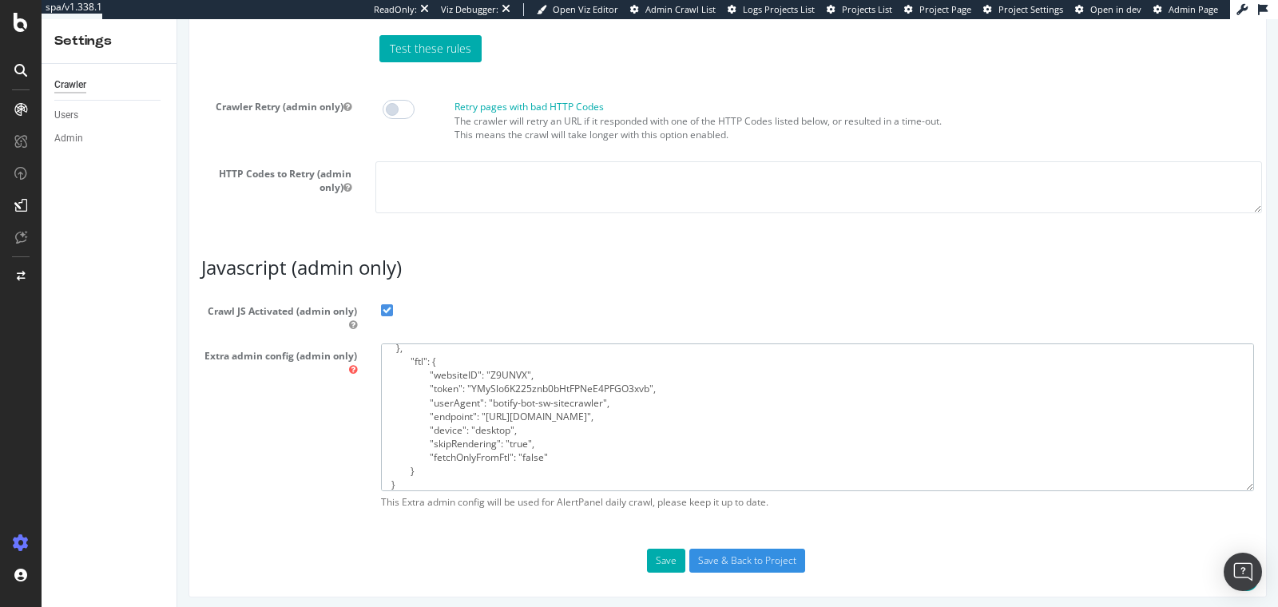
scroll to position [0, 0]
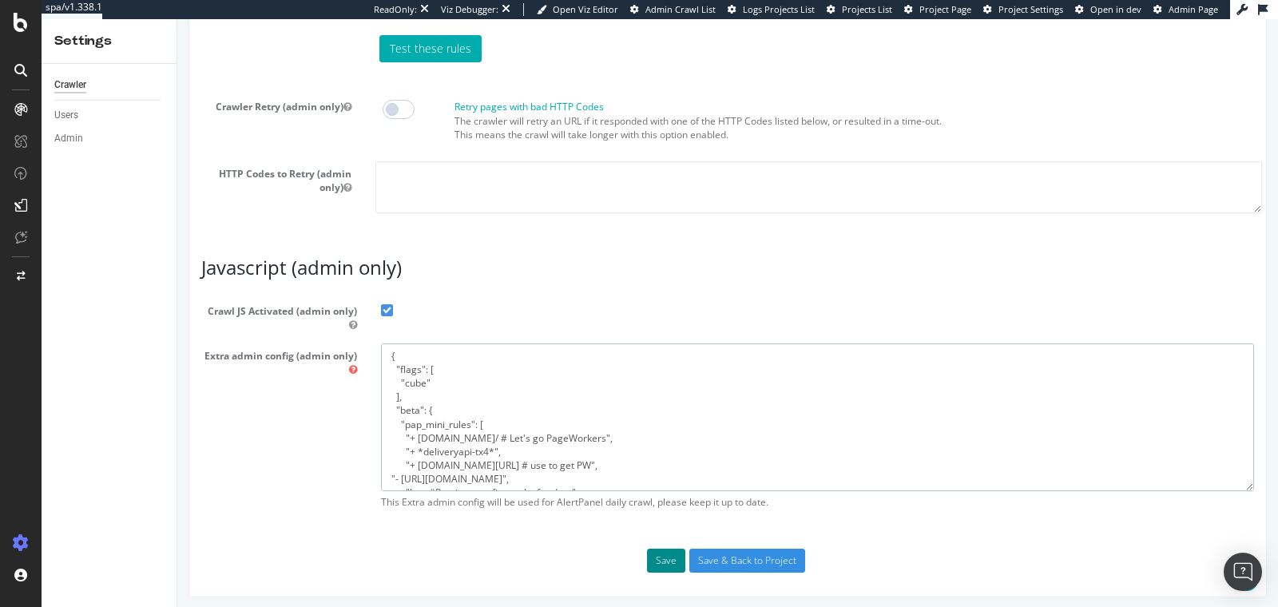
type textarea "{ "flags": [ "cube" ], "beta": { "pap_mini_rules": [ "+ adn.cloud/ # Let's go P…"
click at [672, 557] on button "Save" at bounding box center [666, 561] width 38 height 24
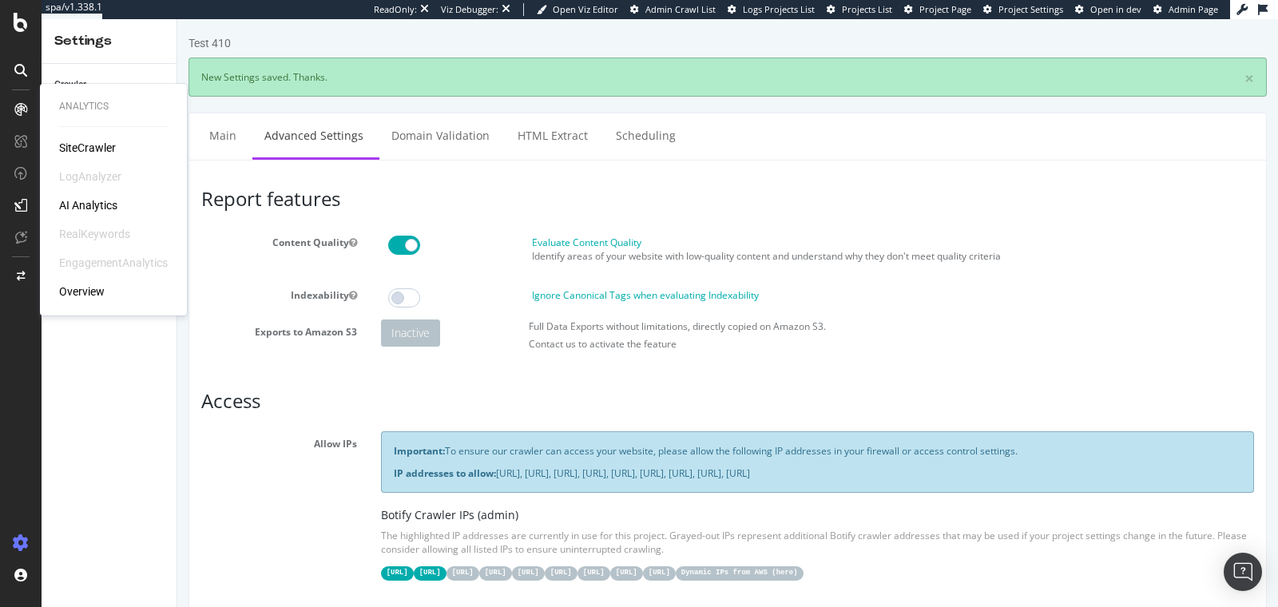
click at [69, 145] on div "SiteCrawler" at bounding box center [87, 148] width 57 height 16
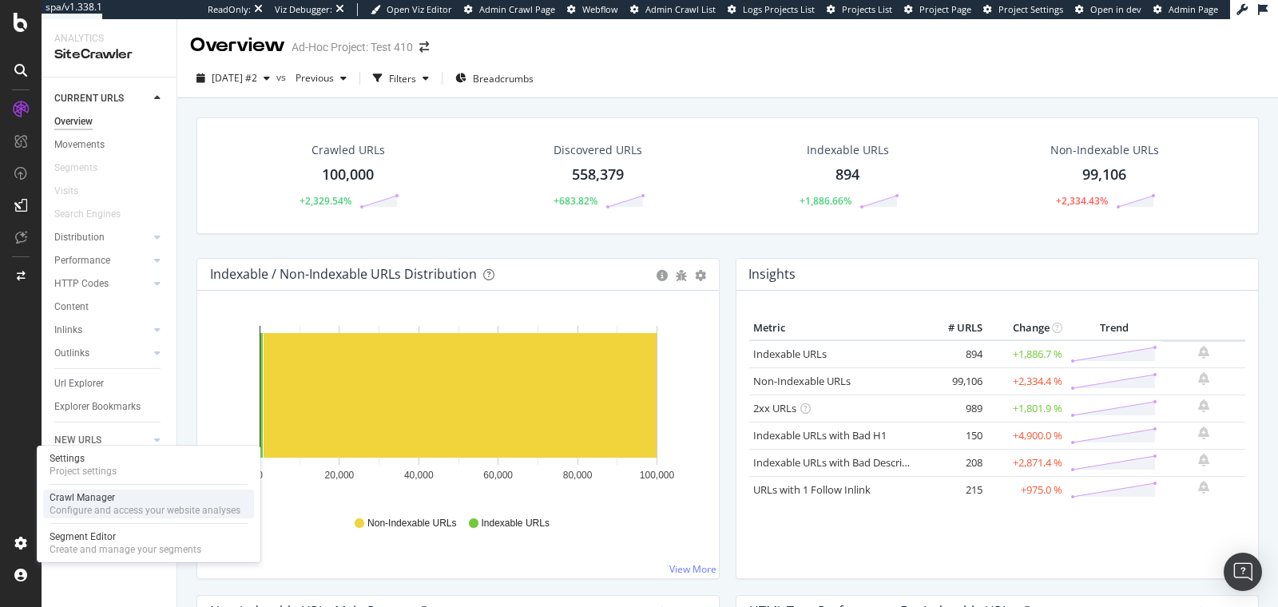
click at [89, 510] on div "Configure and access your website analyses" at bounding box center [145, 510] width 191 height 13
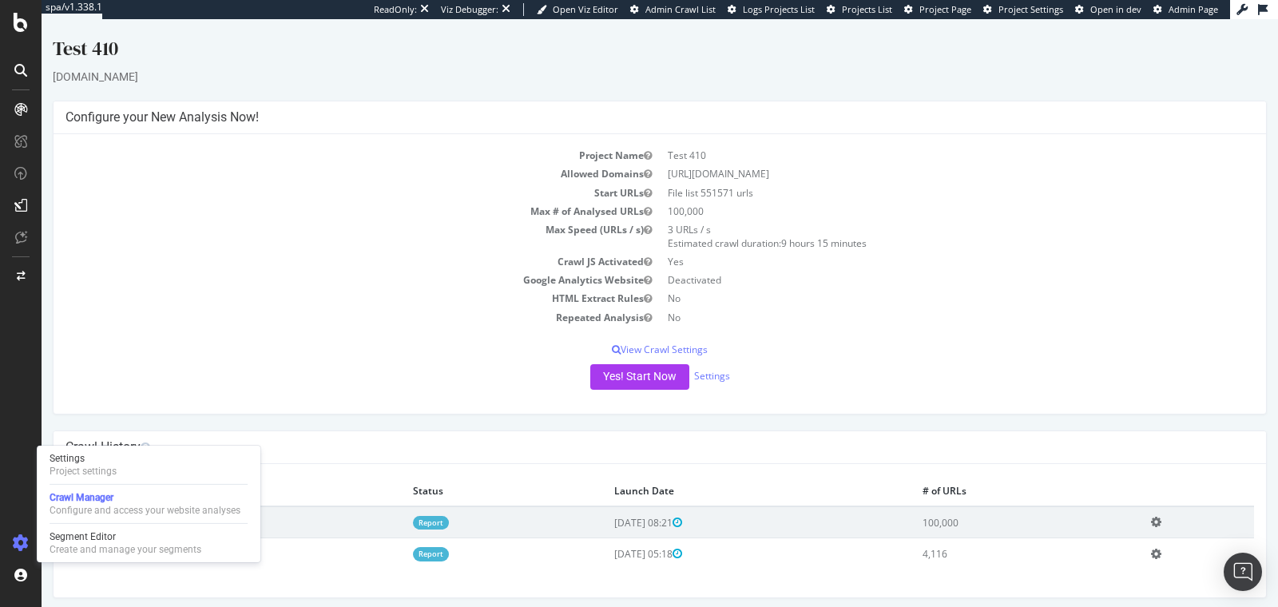
scroll to position [4, 0]
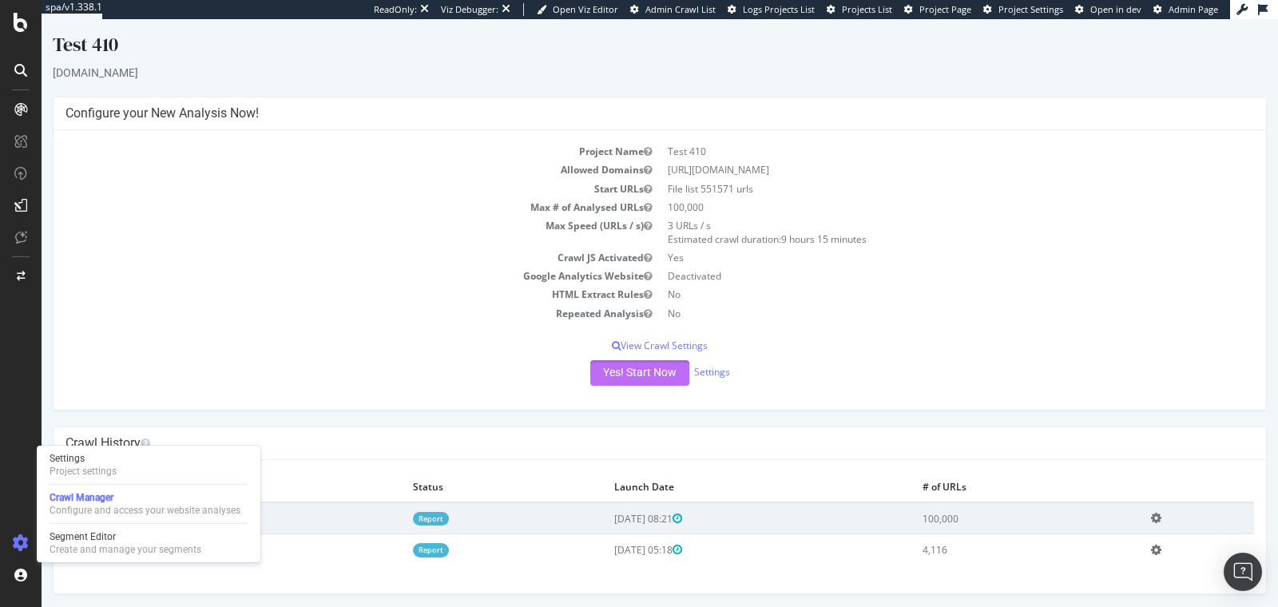
click at [618, 376] on button "Yes! Start Now" at bounding box center [639, 373] width 99 height 26
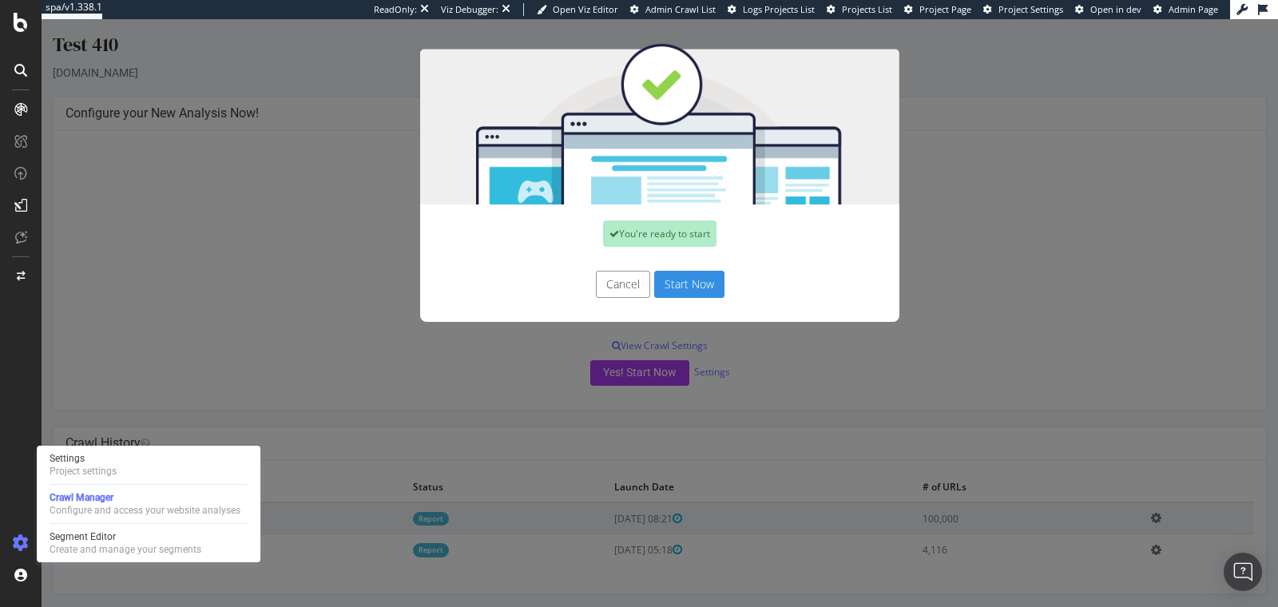
click at [685, 292] on button "Start Now" at bounding box center [689, 284] width 70 height 27
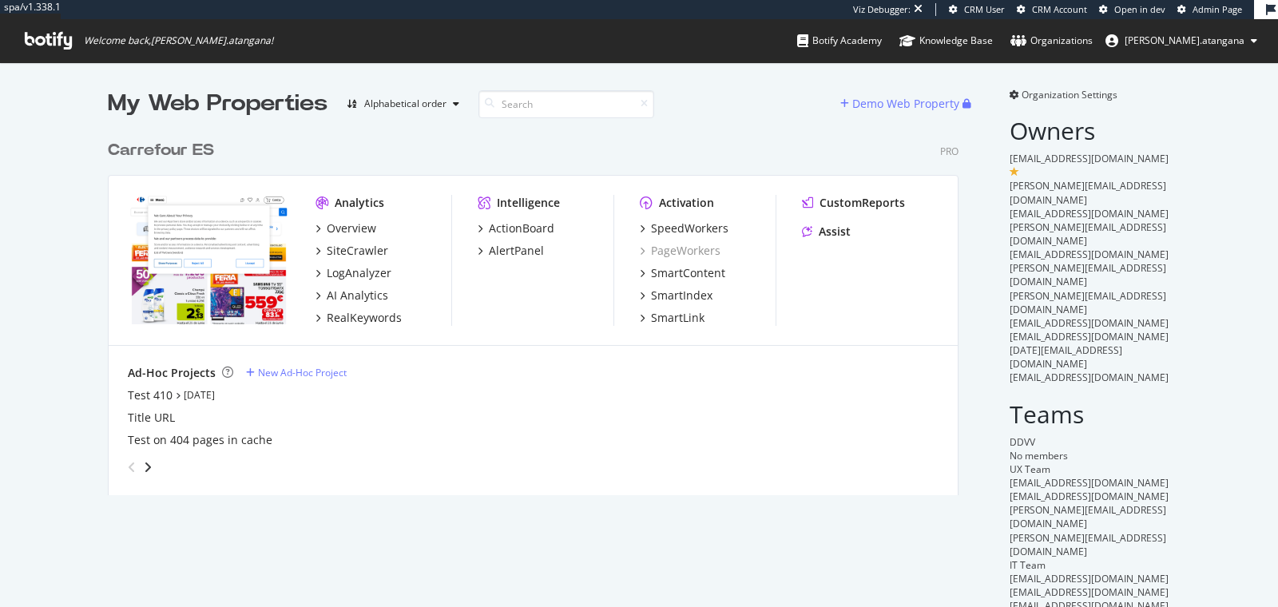
scroll to position [375, 863]
click at [355, 250] on div "SiteCrawler" at bounding box center [357, 251] width 61 height 16
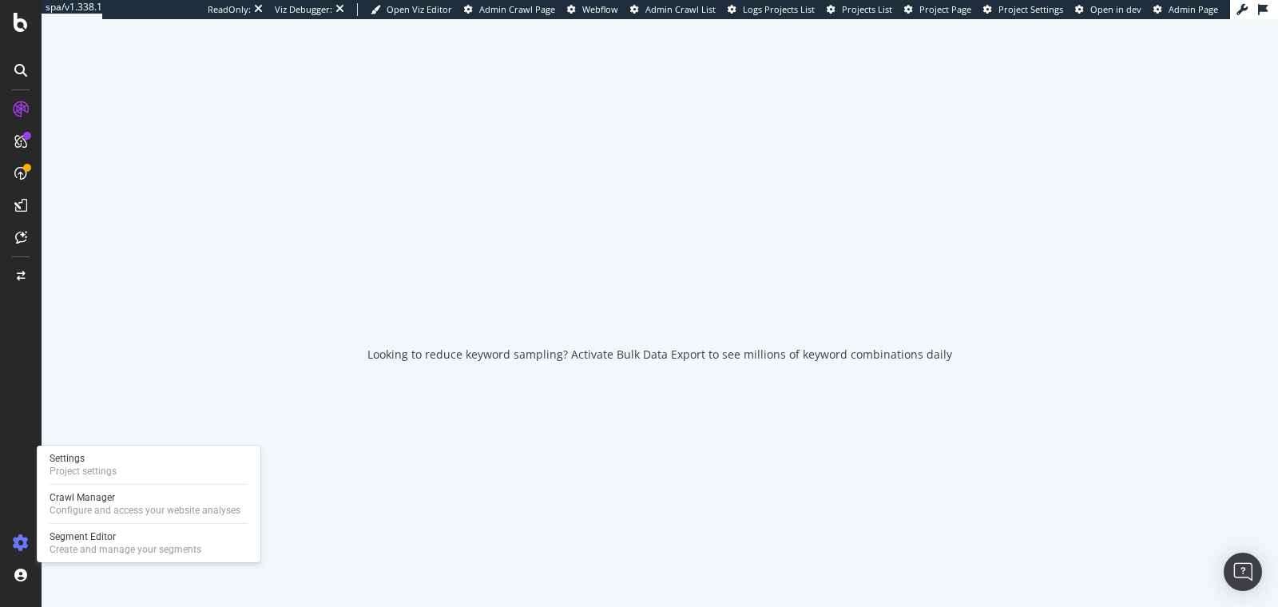
click at [24, 532] on div at bounding box center [21, 543] width 38 height 26
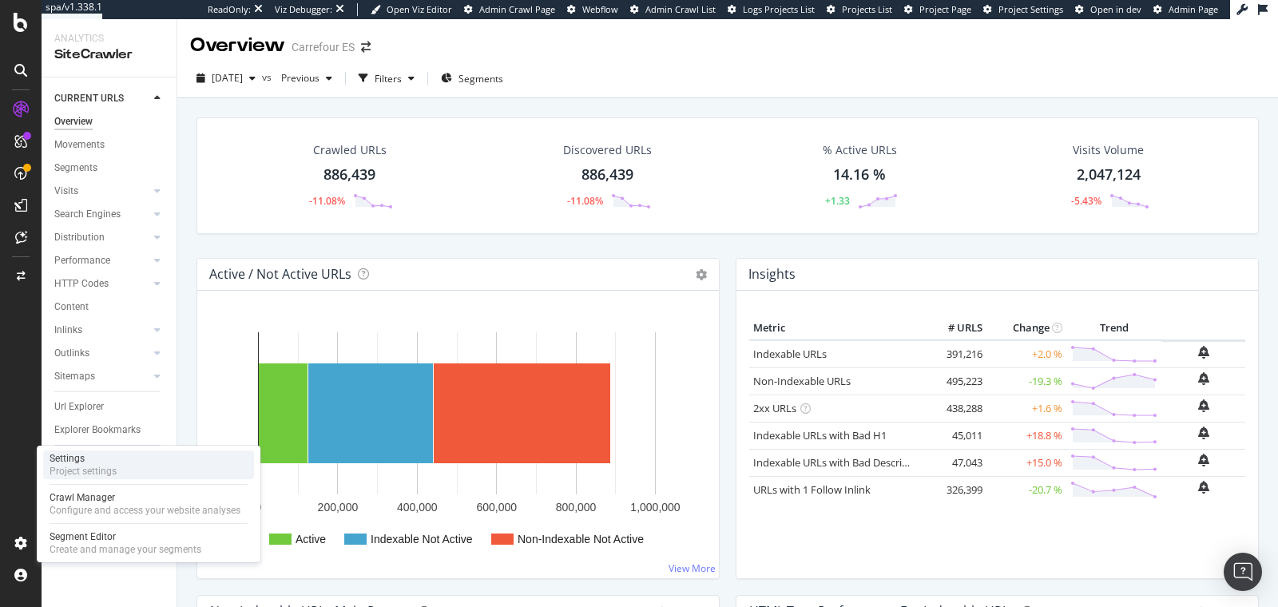
click at [67, 468] on div "Project settings" at bounding box center [83, 471] width 67 height 13
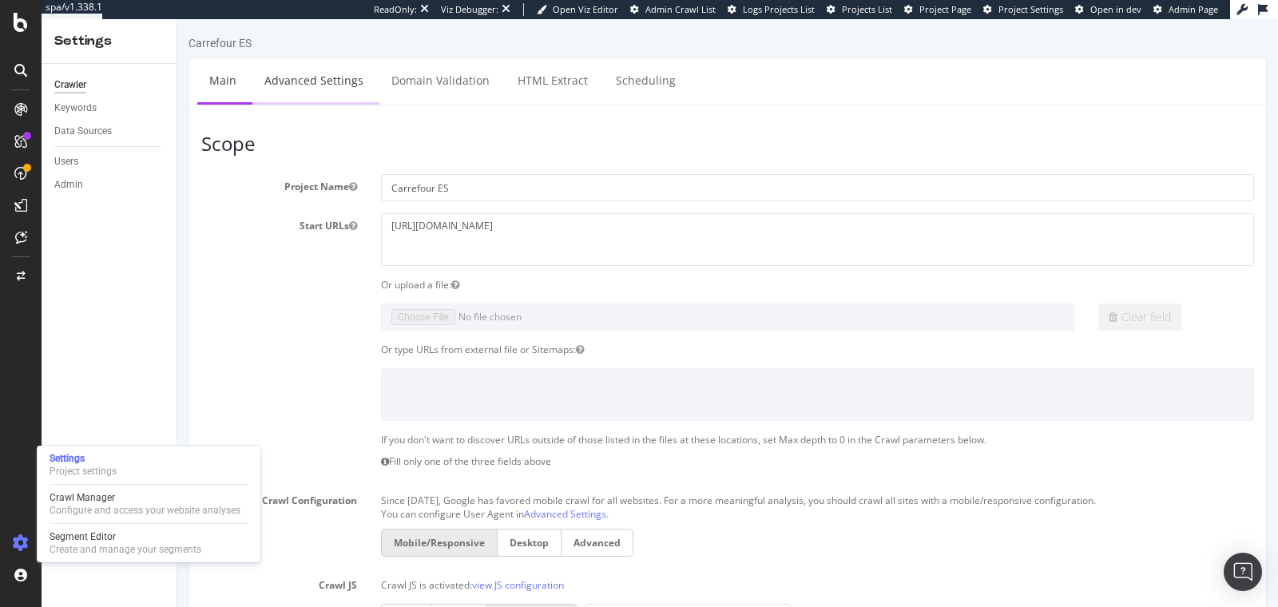
click at [310, 80] on link "Advanced Settings" at bounding box center [313, 80] width 123 height 44
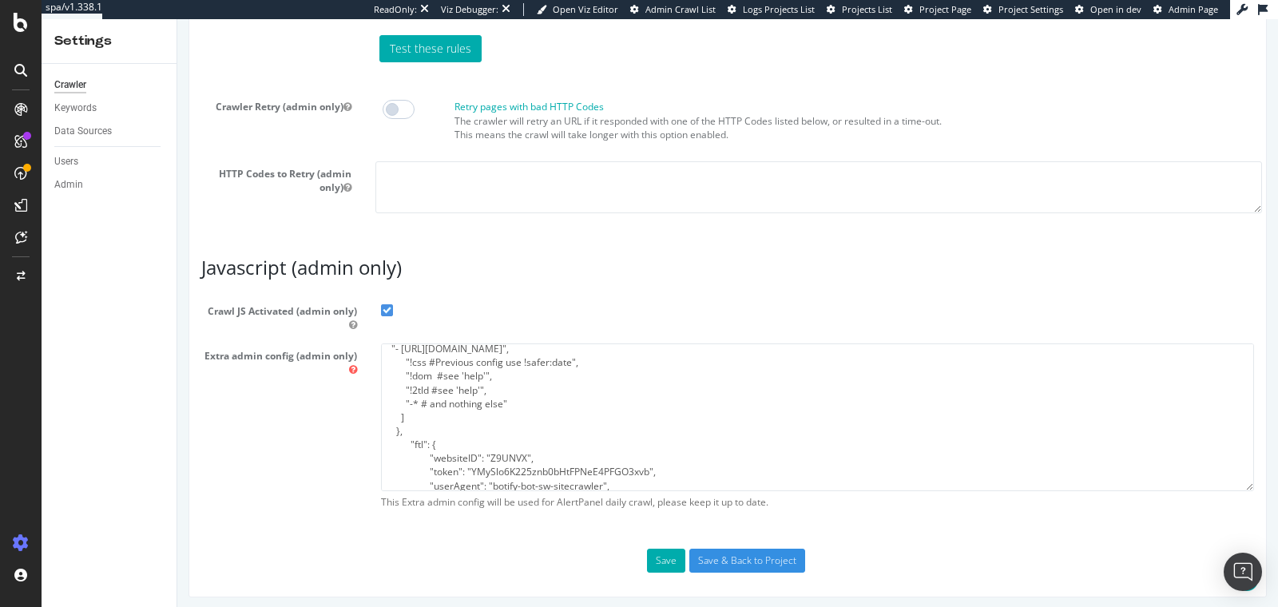
scroll to position [105, 0]
click at [434, 412] on textarea "{ "flags": [ "cube" ], "beta": { "pap_mini_rules": [ "+ [DOMAIN_NAME]/ # Let's …" at bounding box center [817, 417] width 873 height 148
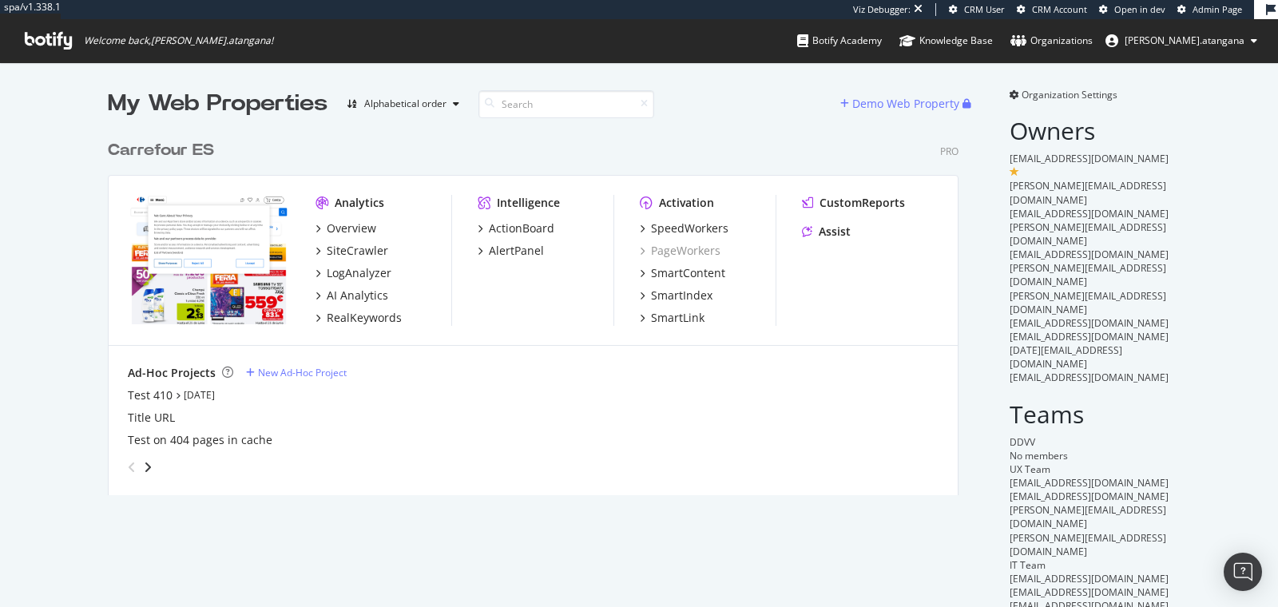
scroll to position [375, 863]
click at [350, 268] on div "LogAnalyzer" at bounding box center [359, 273] width 65 height 16
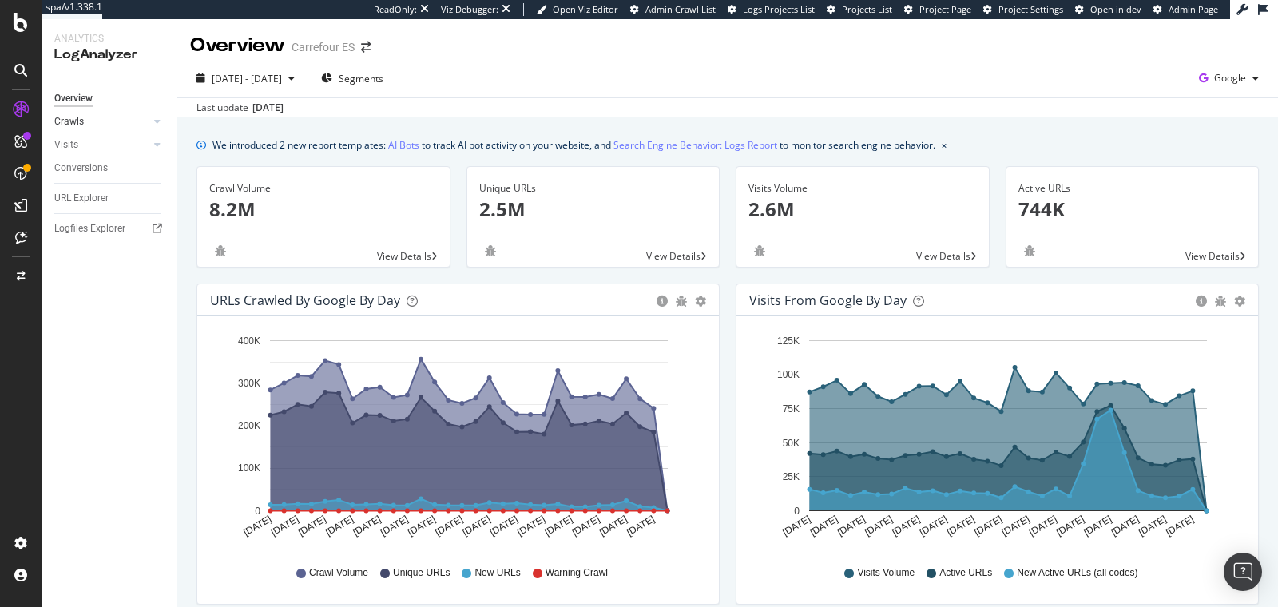
click at [106, 117] on link "Crawls" at bounding box center [101, 121] width 95 height 17
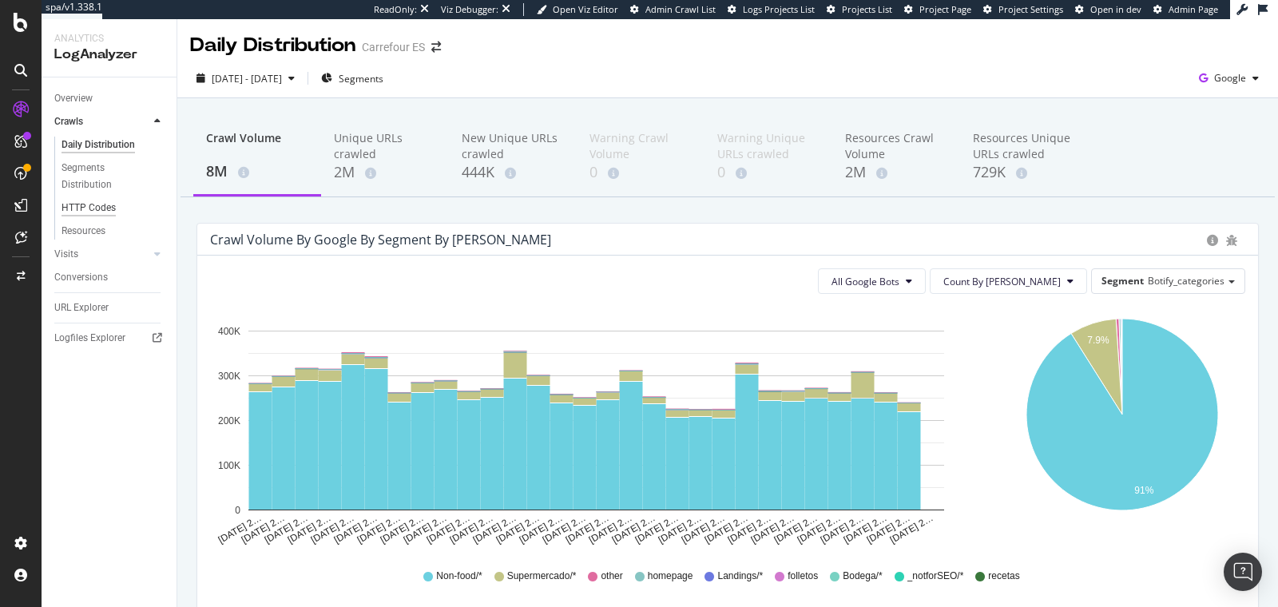
click at [101, 206] on div "HTTP Codes" at bounding box center [88, 208] width 54 height 17
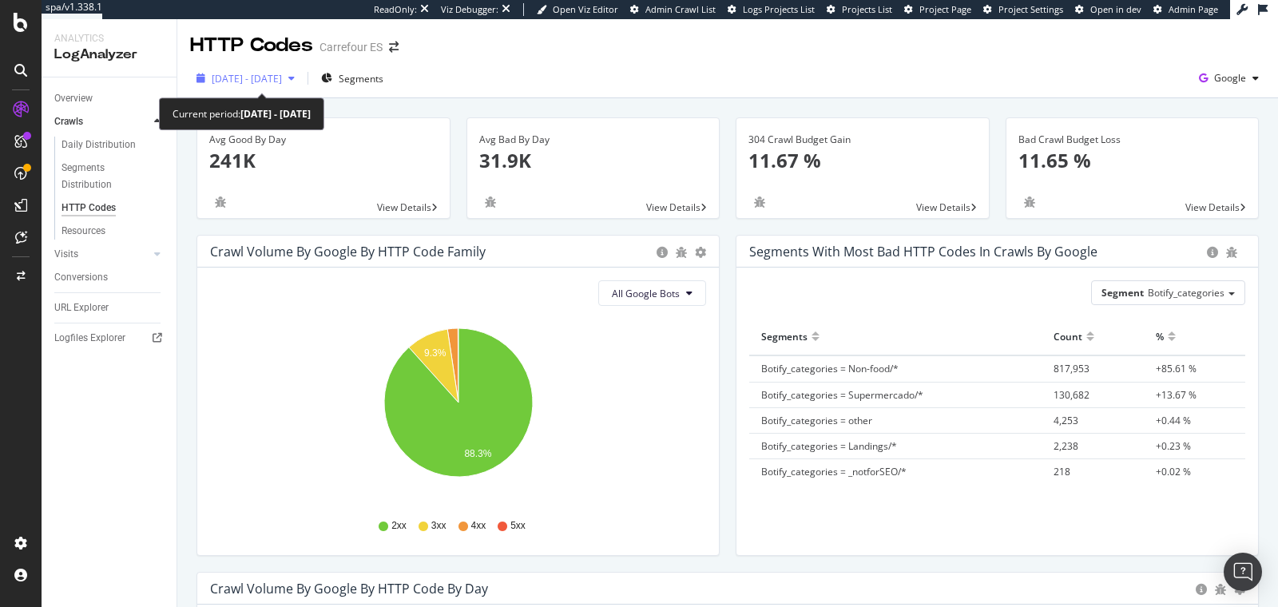
click at [282, 80] on span "[DATE] - [DATE]" at bounding box center [247, 79] width 70 height 14
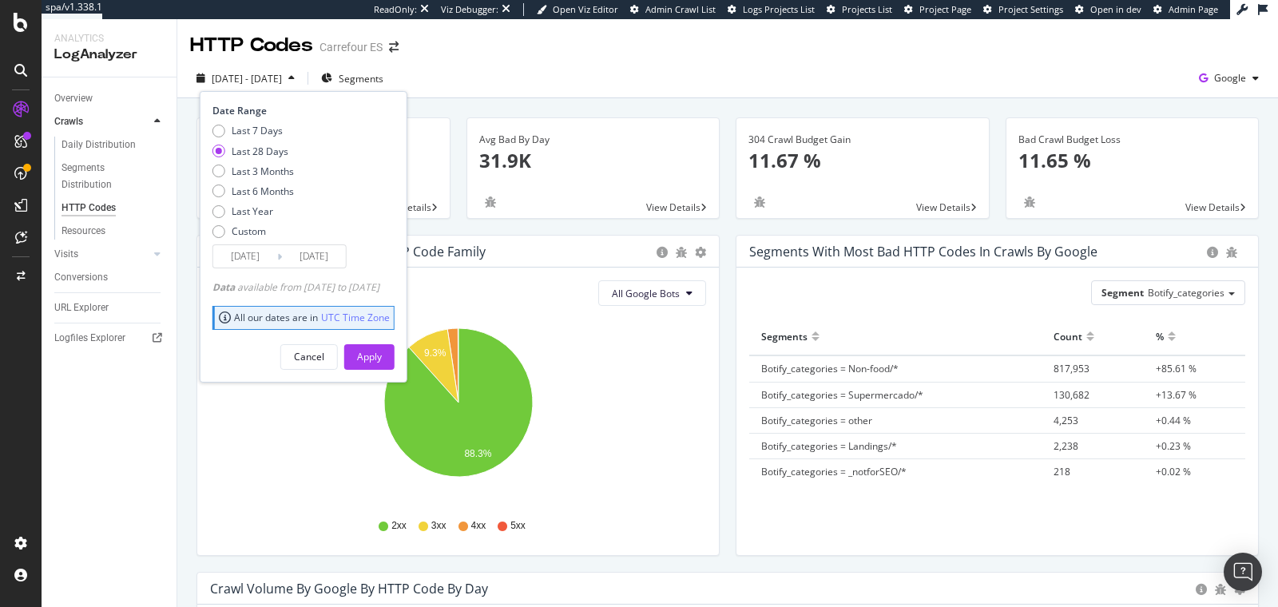
click at [282, 80] on span "2025 Sep. 7th - Oct. 6th" at bounding box center [247, 79] width 70 height 14
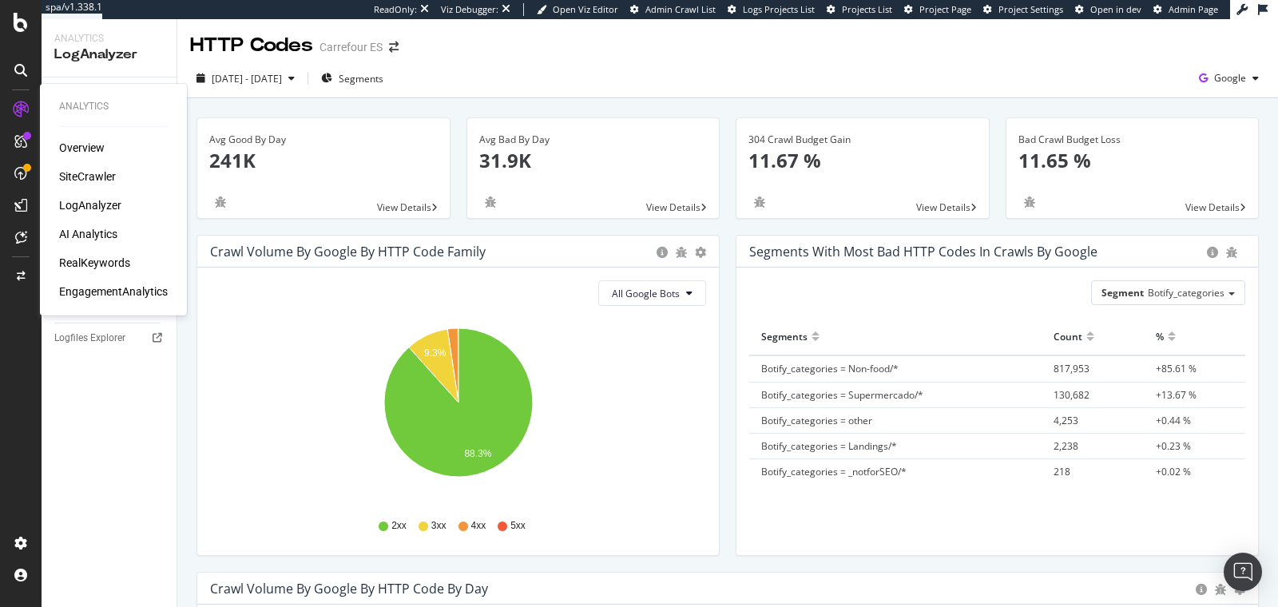
click at [84, 172] on div "SiteCrawler" at bounding box center [87, 177] width 57 height 16
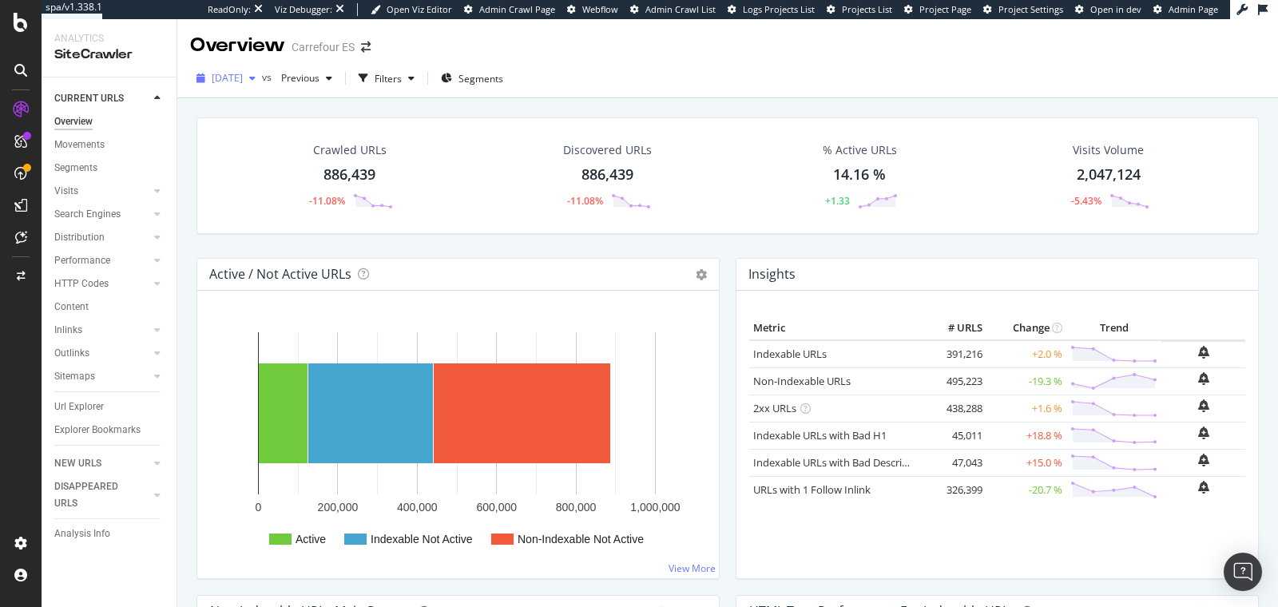
click at [243, 73] on span "[DATE]" at bounding box center [227, 78] width 31 height 14
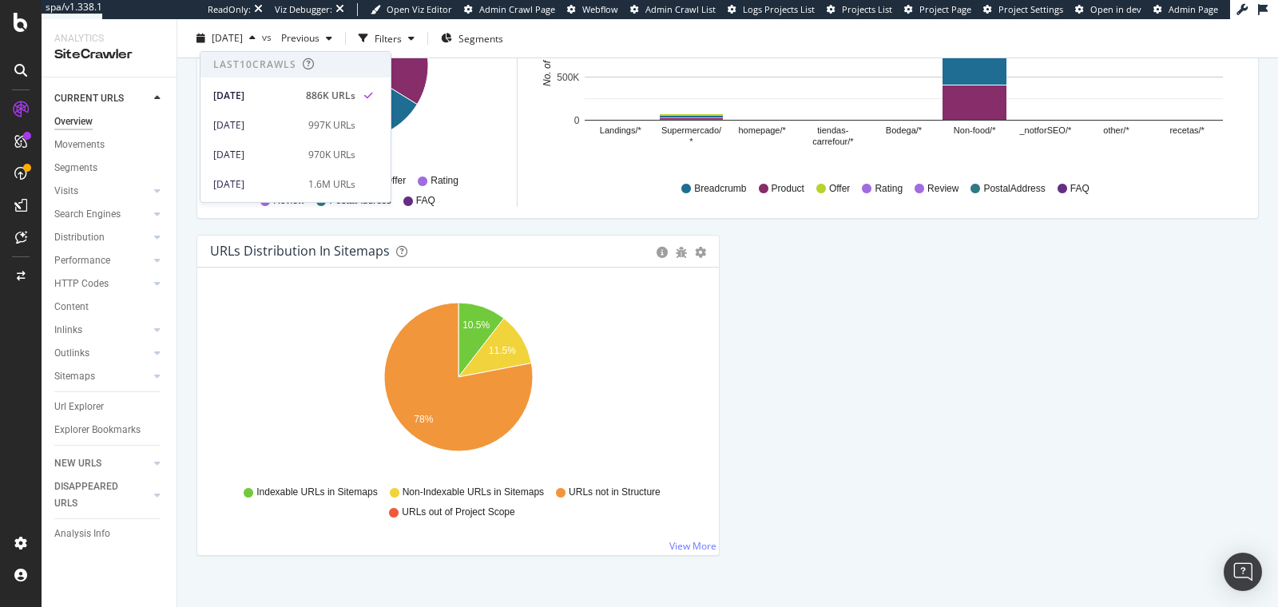
scroll to position [1703, 0]
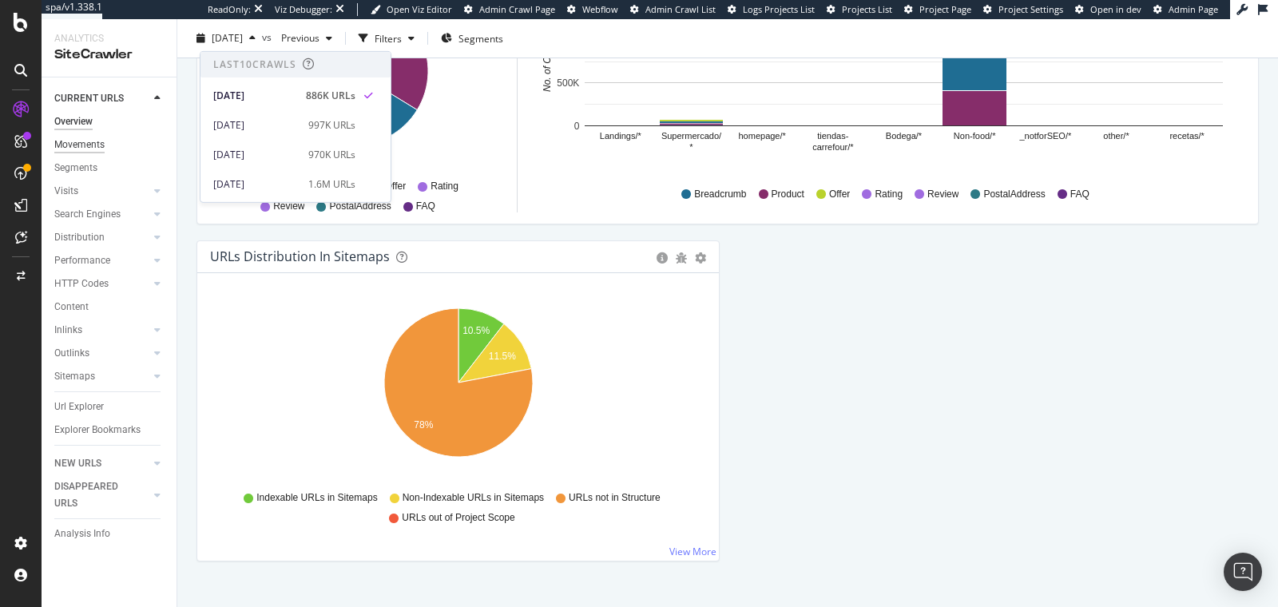
click at [93, 149] on div "Movements" at bounding box center [79, 145] width 50 height 17
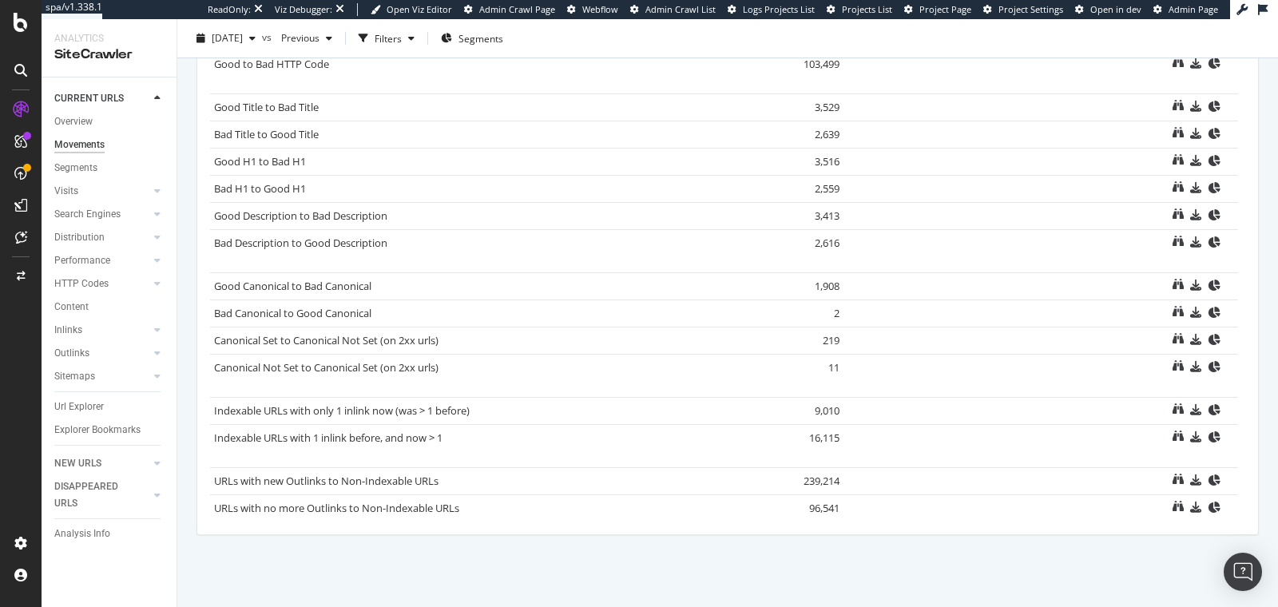
scroll to position [1101, 0]
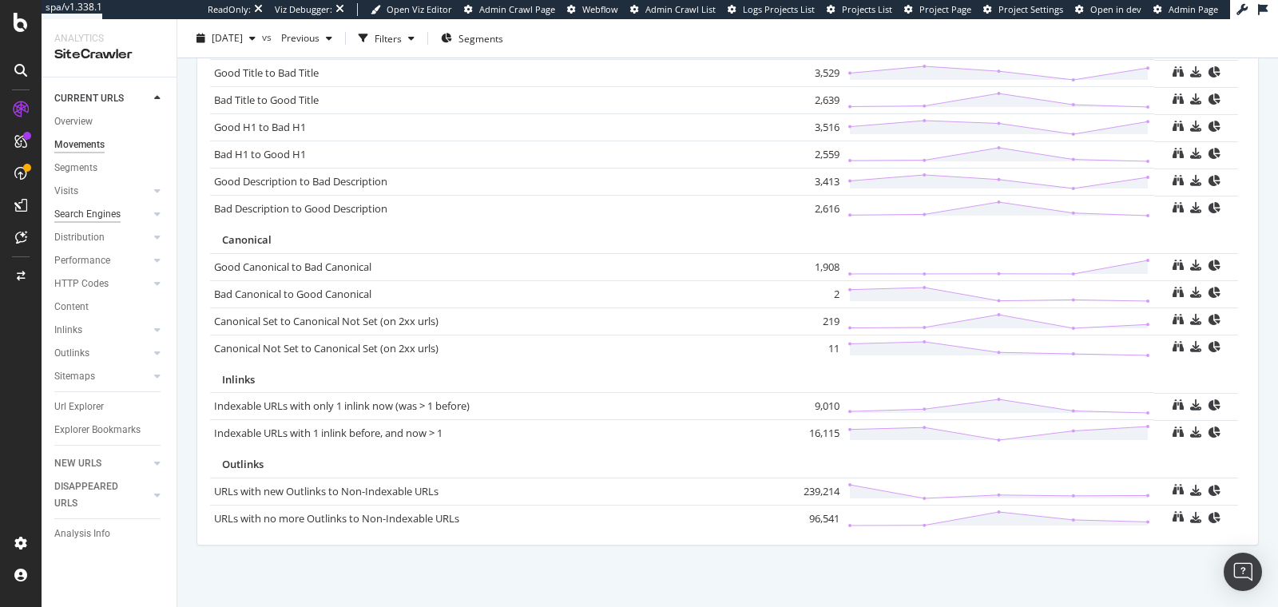
click at [89, 212] on div "Search Engines" at bounding box center [87, 214] width 66 height 17
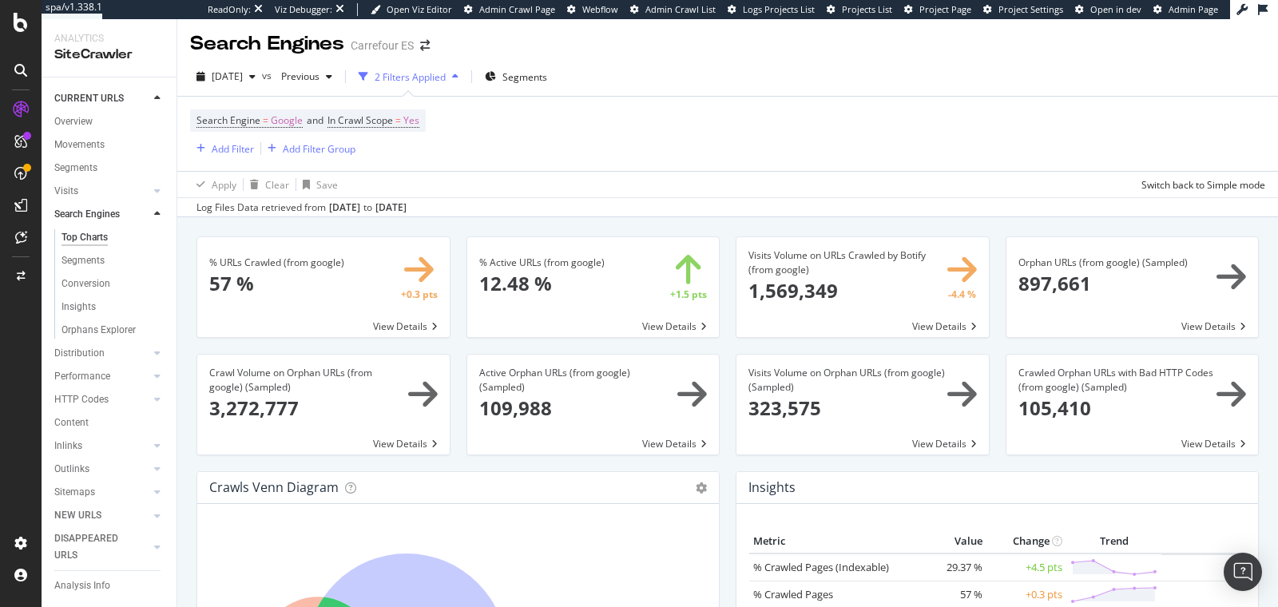
scroll to position [9, 0]
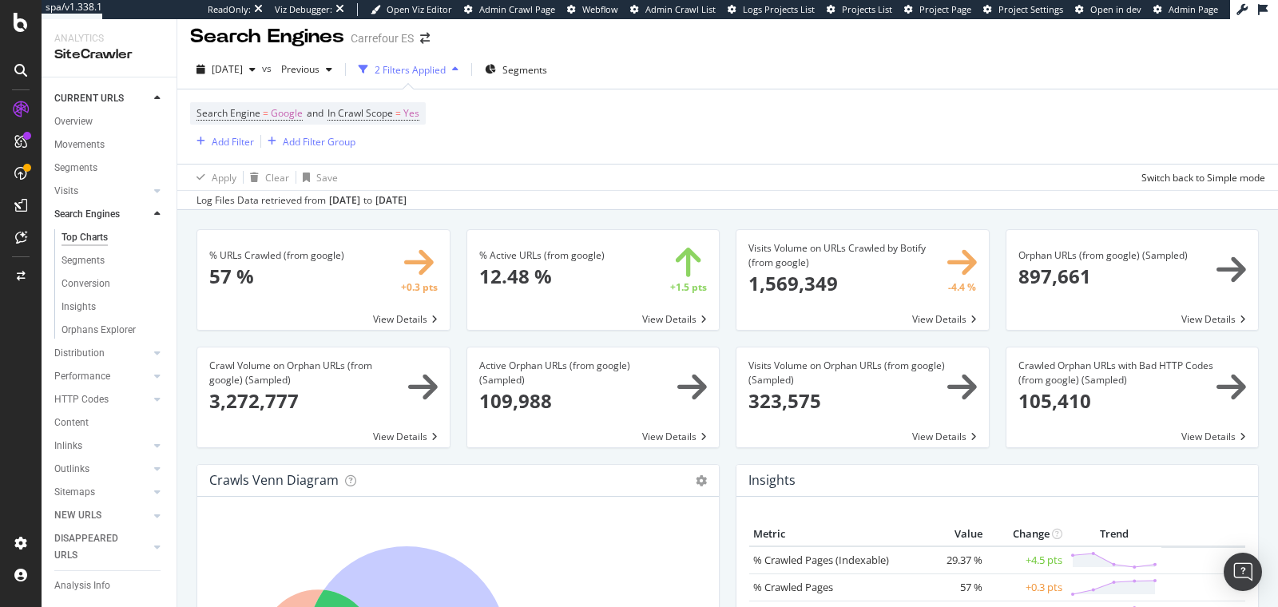
click at [1046, 266] on span at bounding box center [1132, 280] width 252 height 100
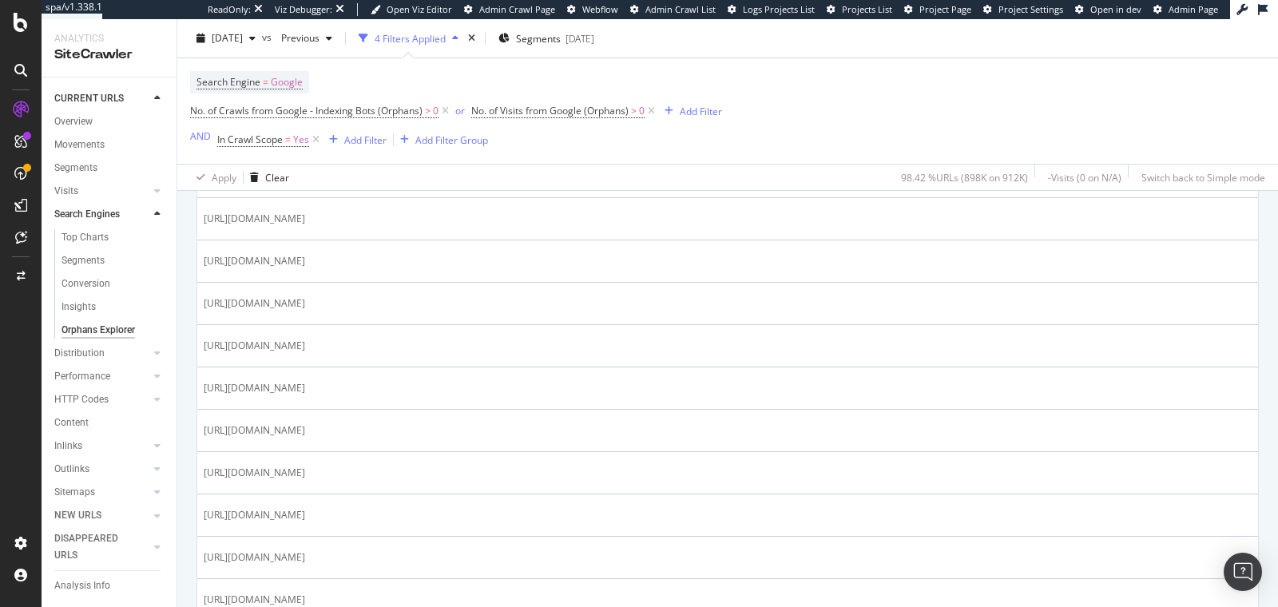
scroll to position [657, 0]
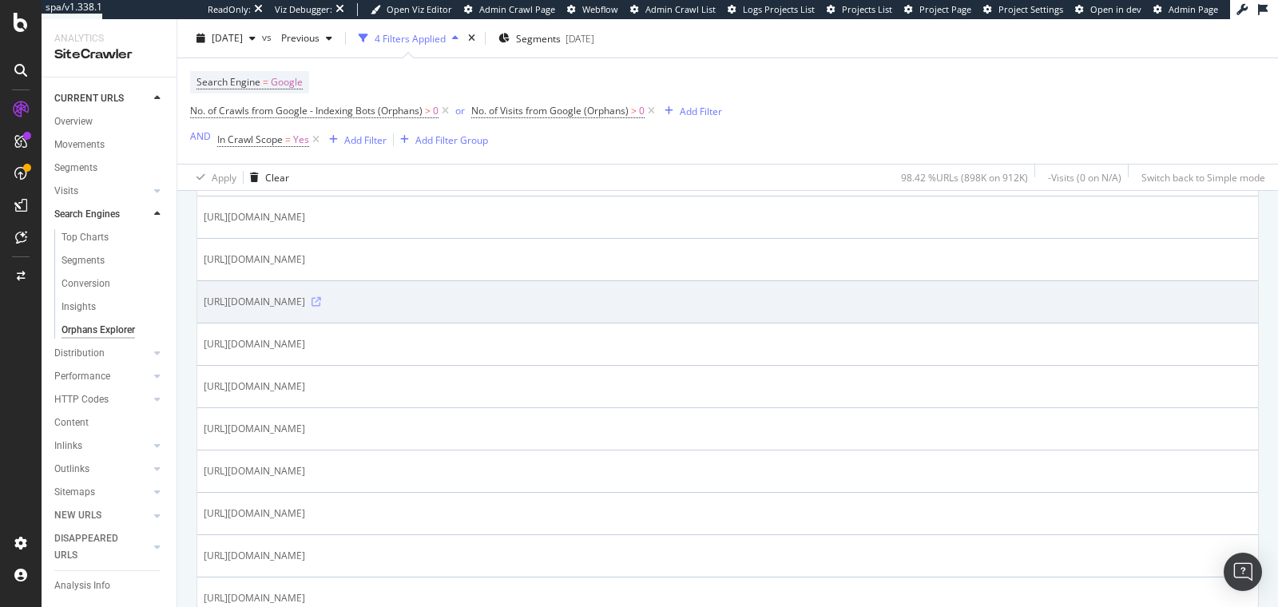
click at [321, 297] on icon at bounding box center [316, 302] width 10 height 10
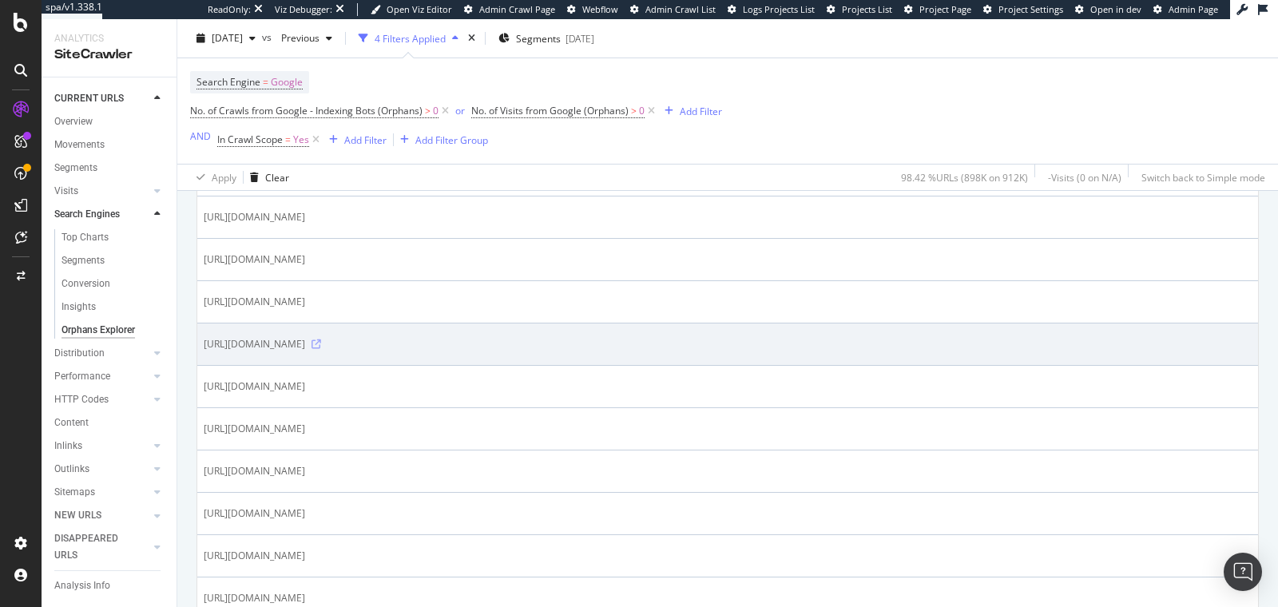
click at [321, 339] on icon at bounding box center [316, 344] width 10 height 10
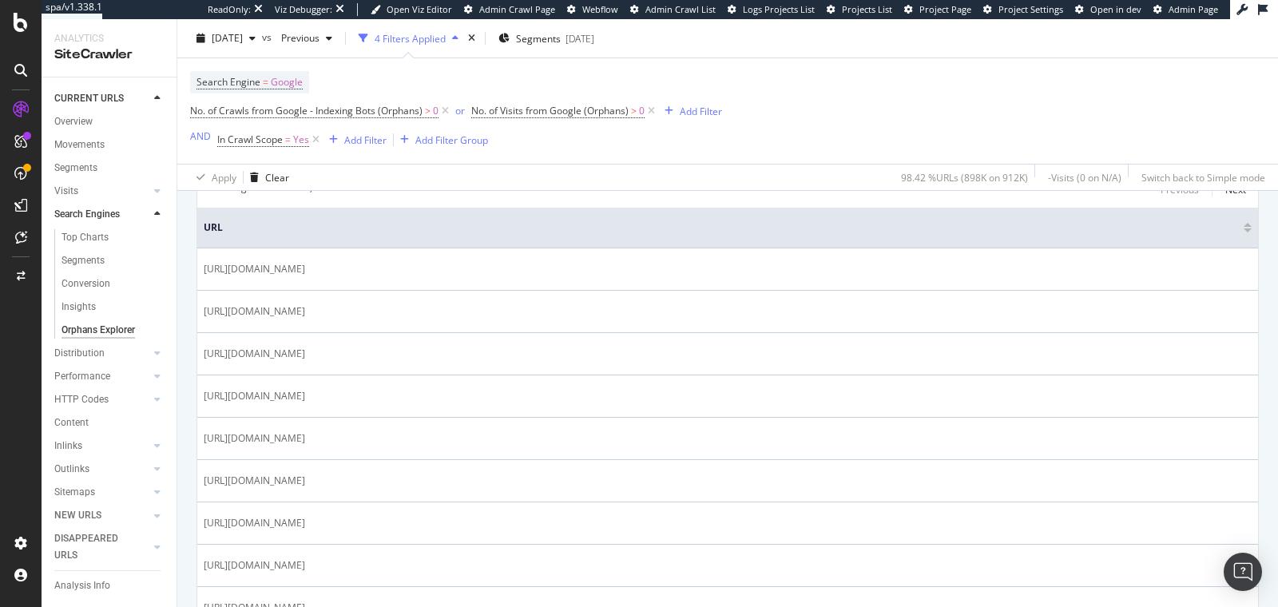
scroll to position [360, 0]
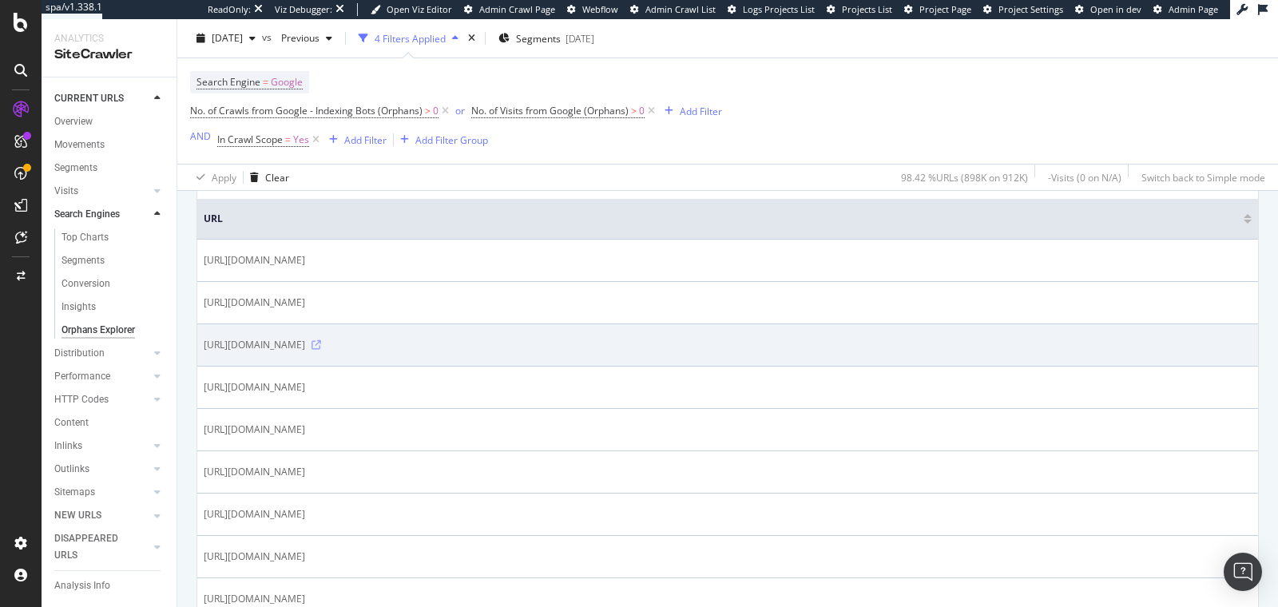
click at [321, 340] on icon at bounding box center [316, 345] width 10 height 10
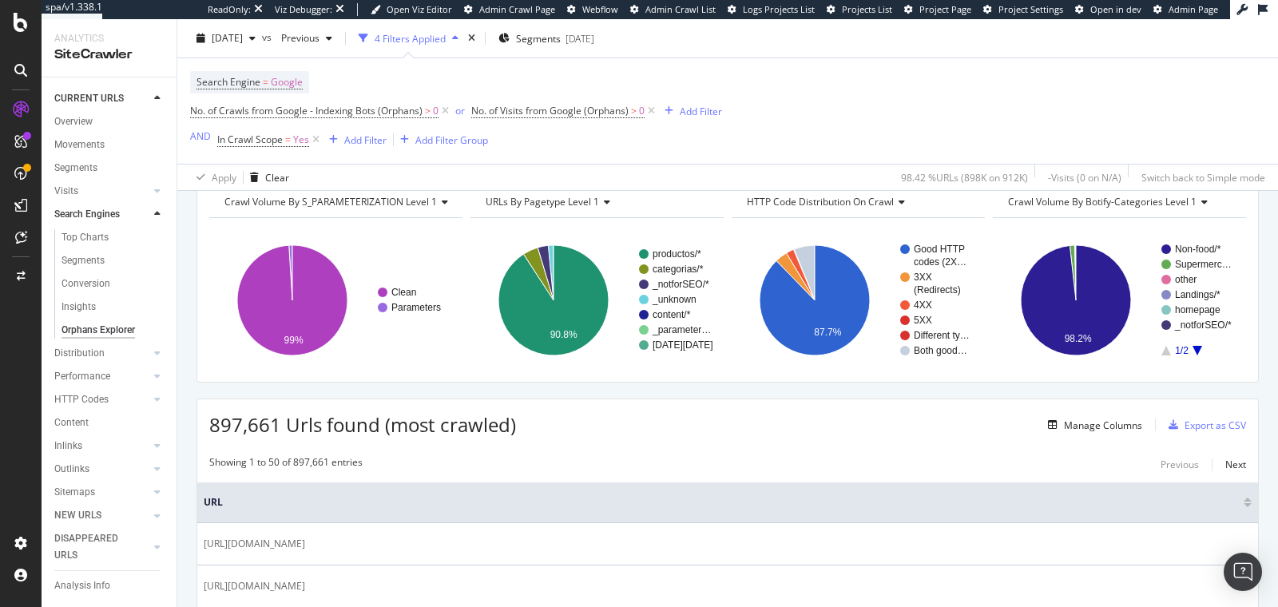
scroll to position [0, 0]
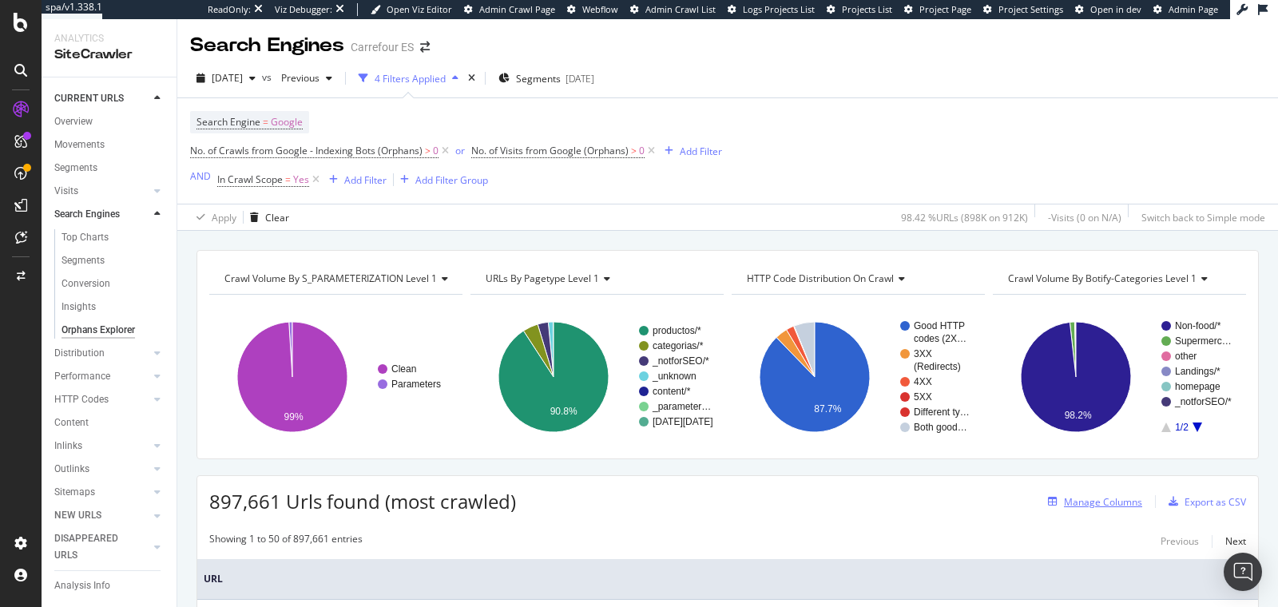
click at [1117, 500] on div "Manage Columns" at bounding box center [1103, 502] width 78 height 14
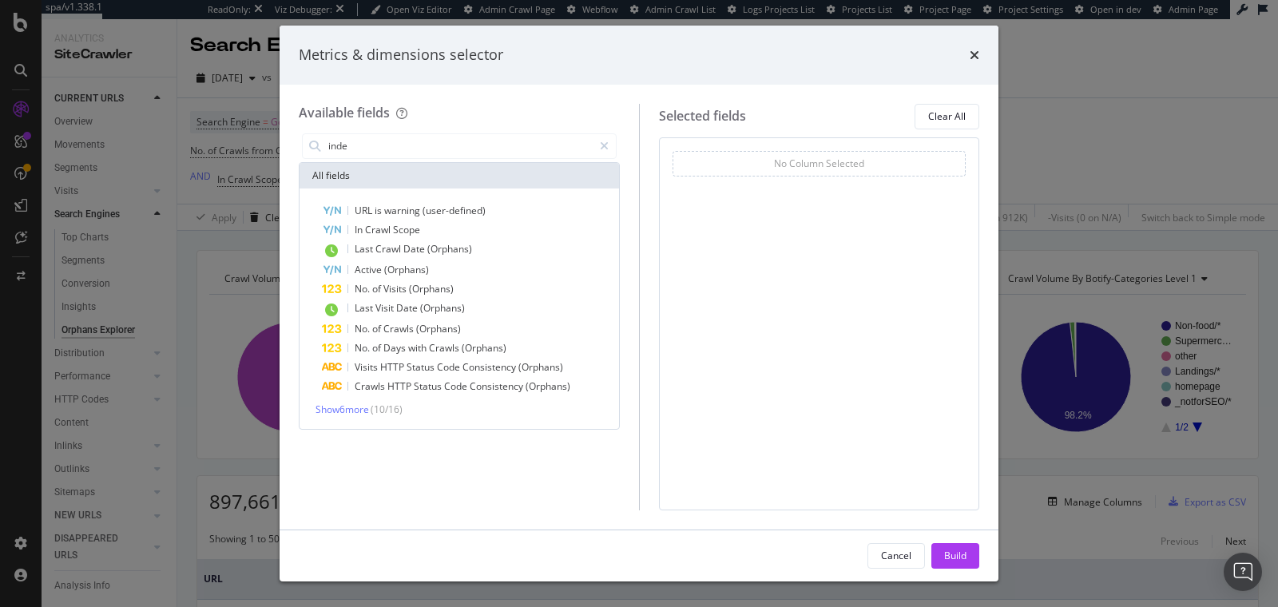
type input "inde"
click at [1097, 101] on div "Metrics & dimensions selector Available fields inde All fields URL is warning (…" at bounding box center [639, 303] width 1278 height 607
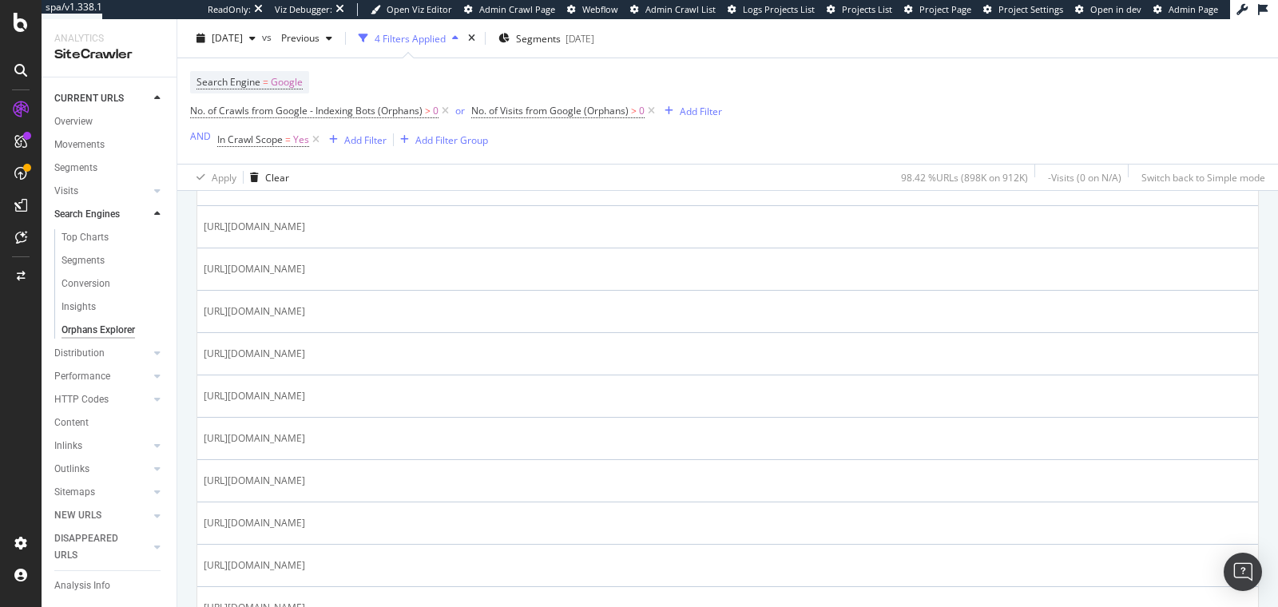
scroll to position [581, 0]
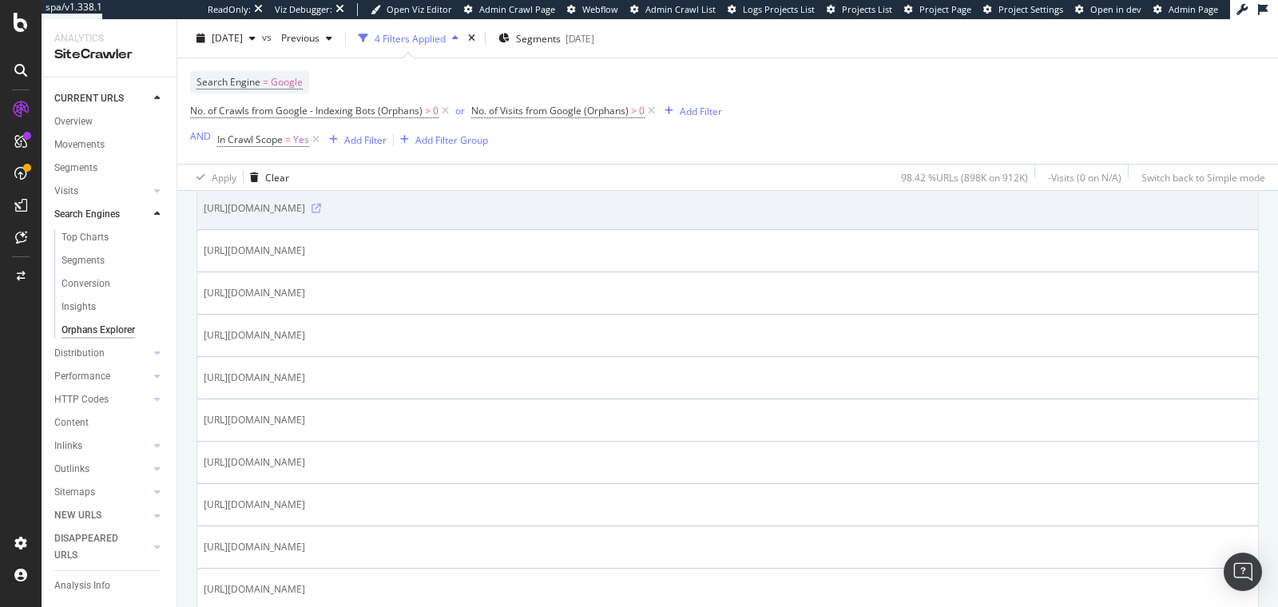
click at [321, 205] on icon at bounding box center [316, 209] width 10 height 10
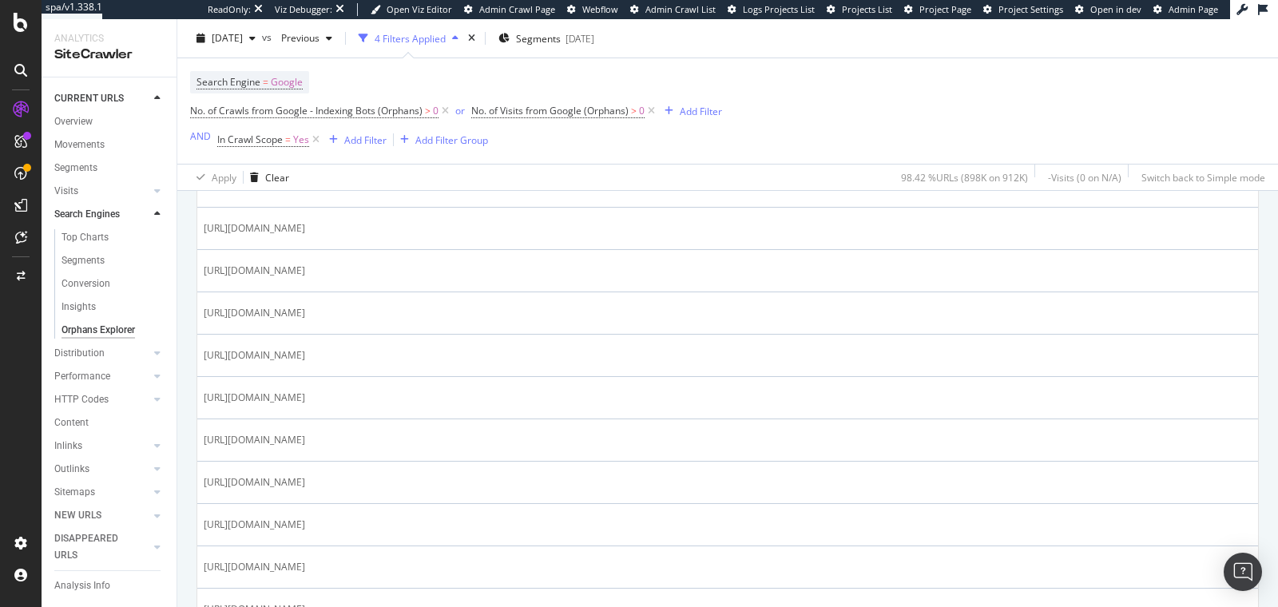
scroll to position [2061, 0]
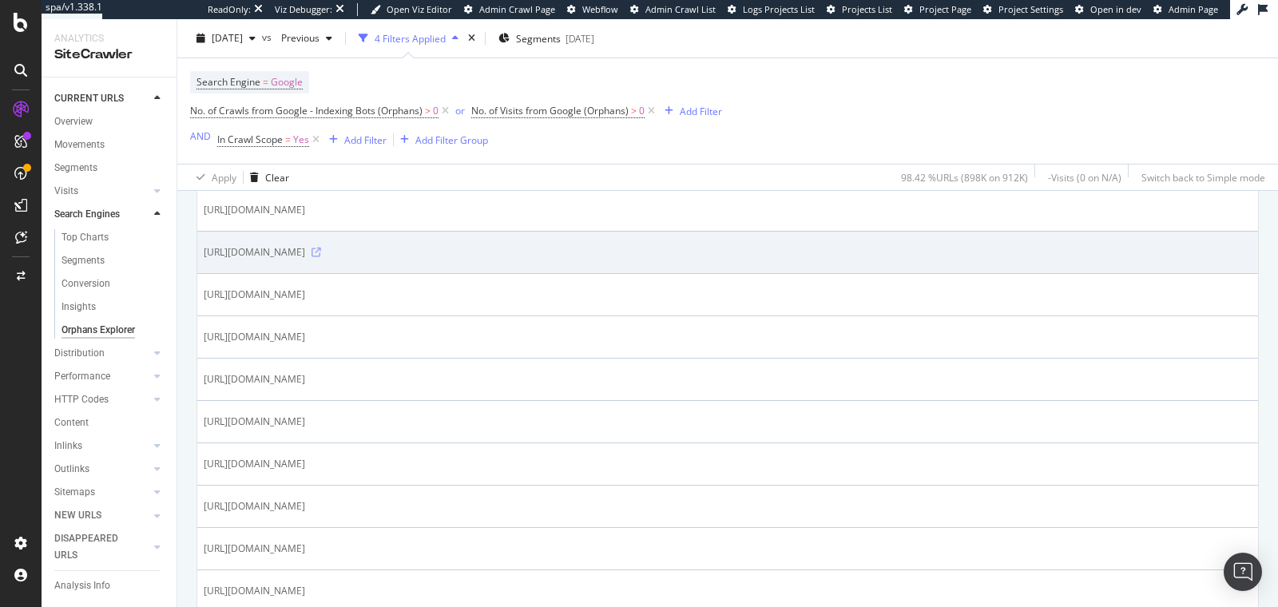
click at [321, 248] on icon at bounding box center [316, 253] width 10 height 10
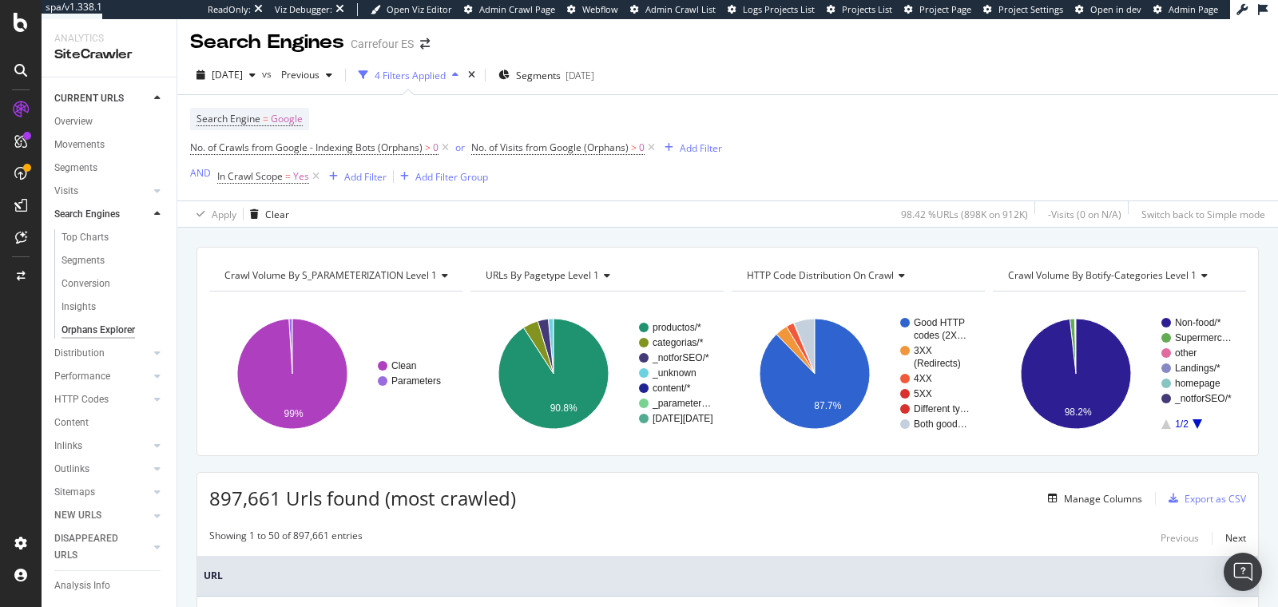
scroll to position [0, 0]
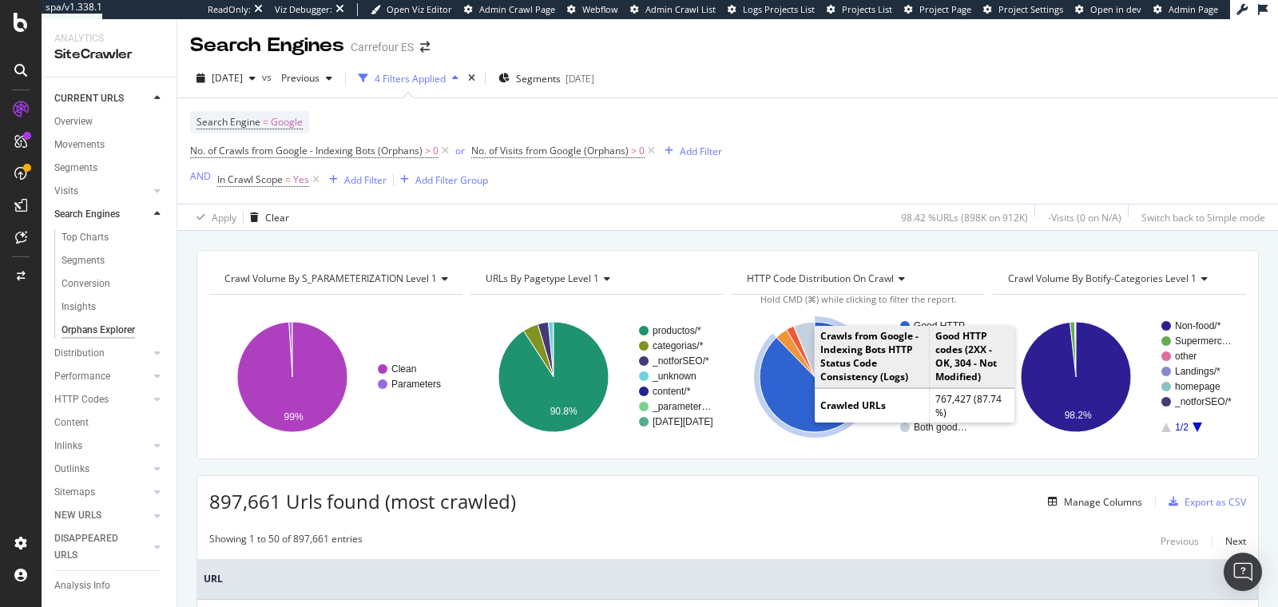
click at [795, 391] on icon "A chart." at bounding box center [815, 377] width 110 height 110
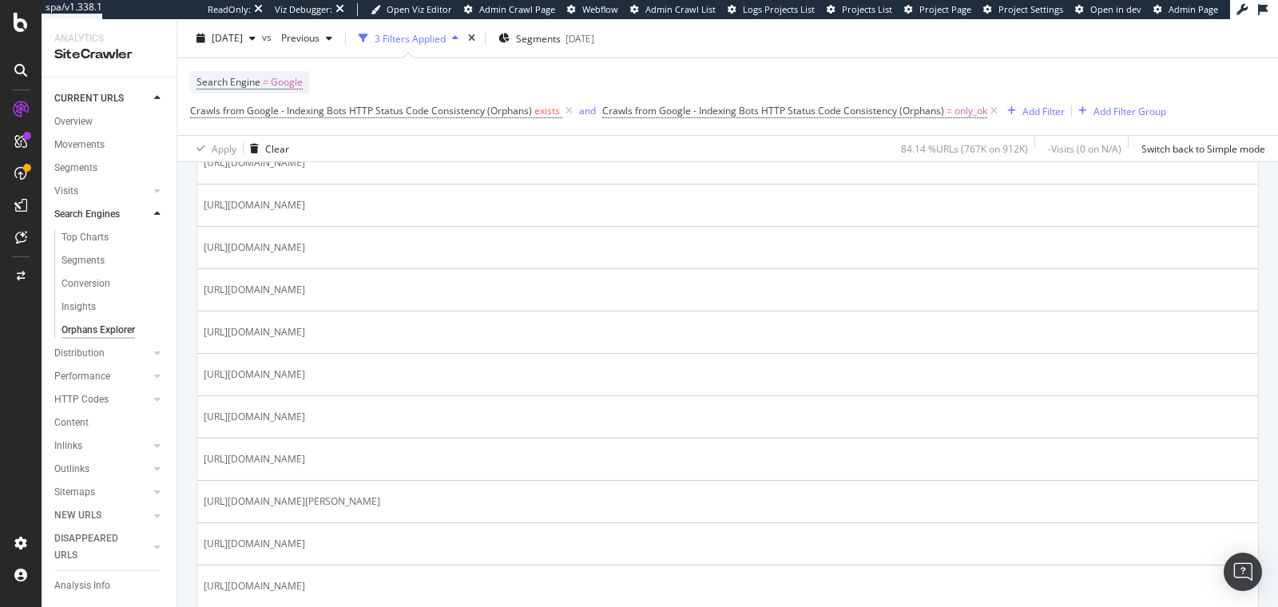
scroll to position [415, 0]
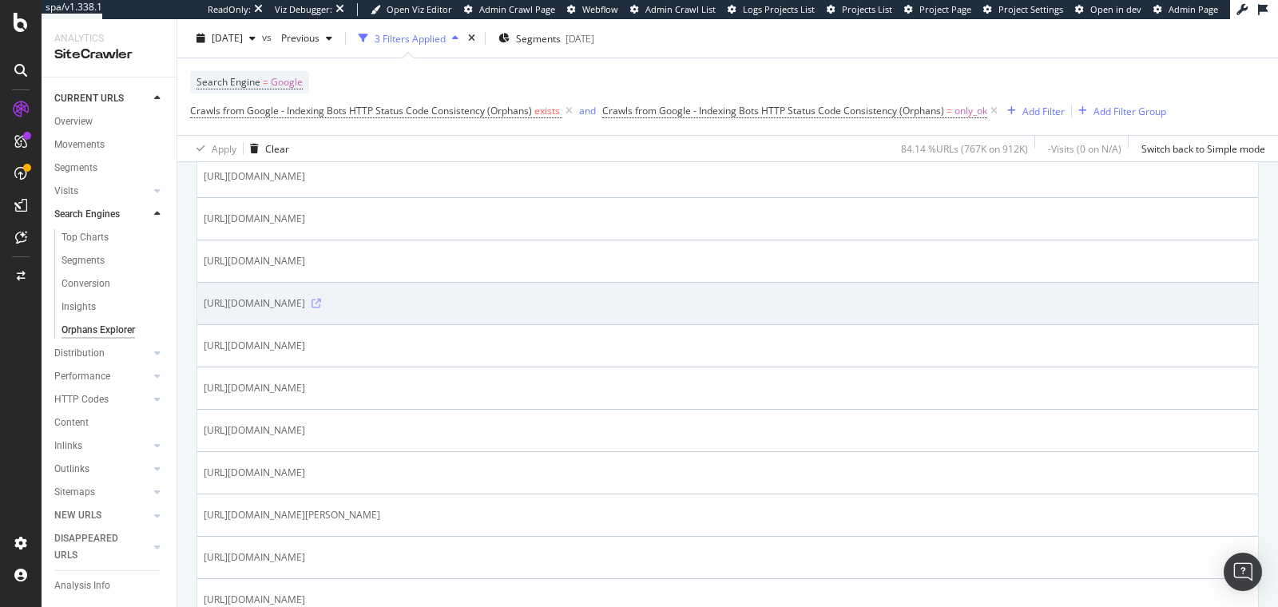
click at [321, 299] on icon at bounding box center [316, 304] width 10 height 10
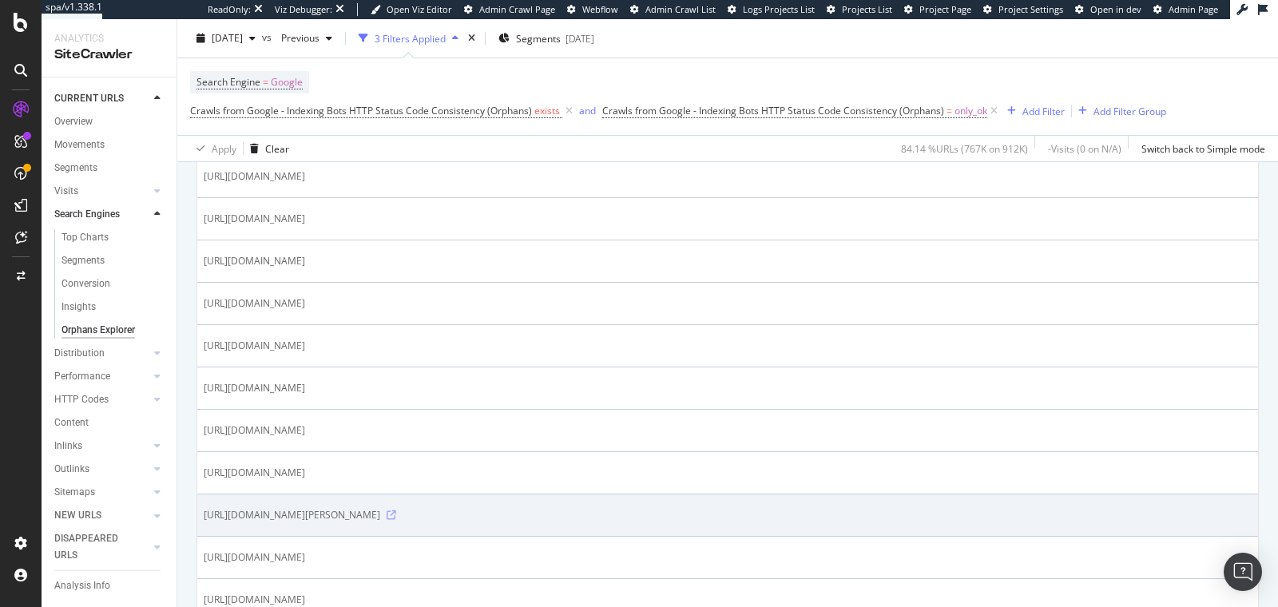
click at [396, 510] on icon at bounding box center [392, 515] width 10 height 10
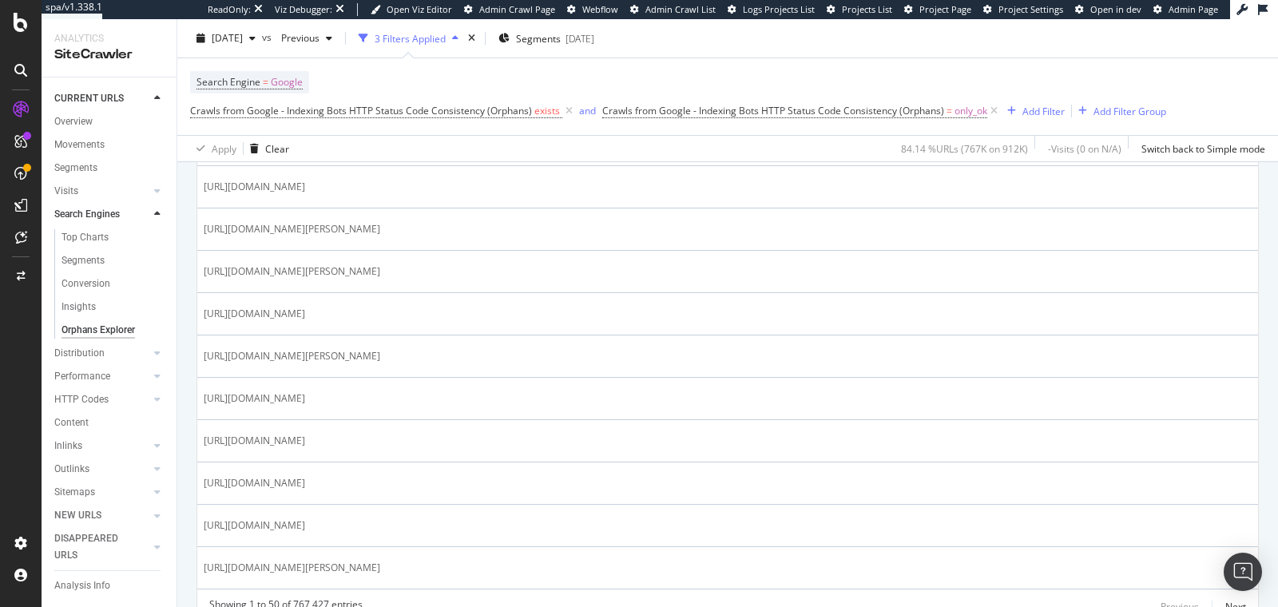
scroll to position [2151, 0]
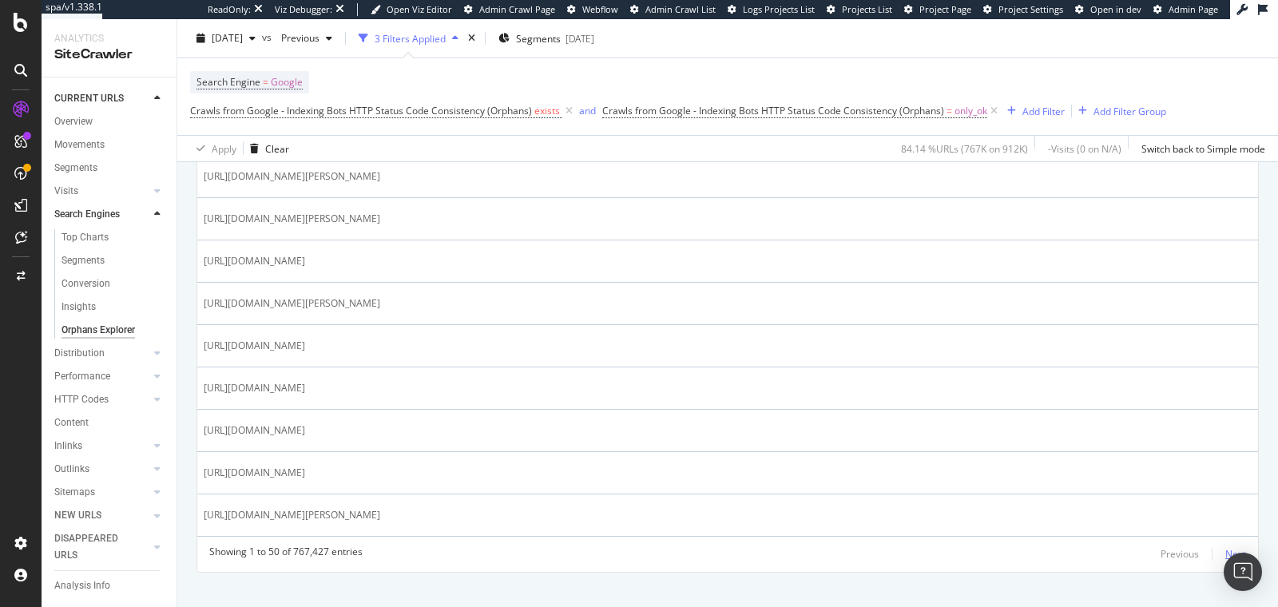
click at [1235, 547] on div "Next" at bounding box center [1235, 554] width 21 height 14
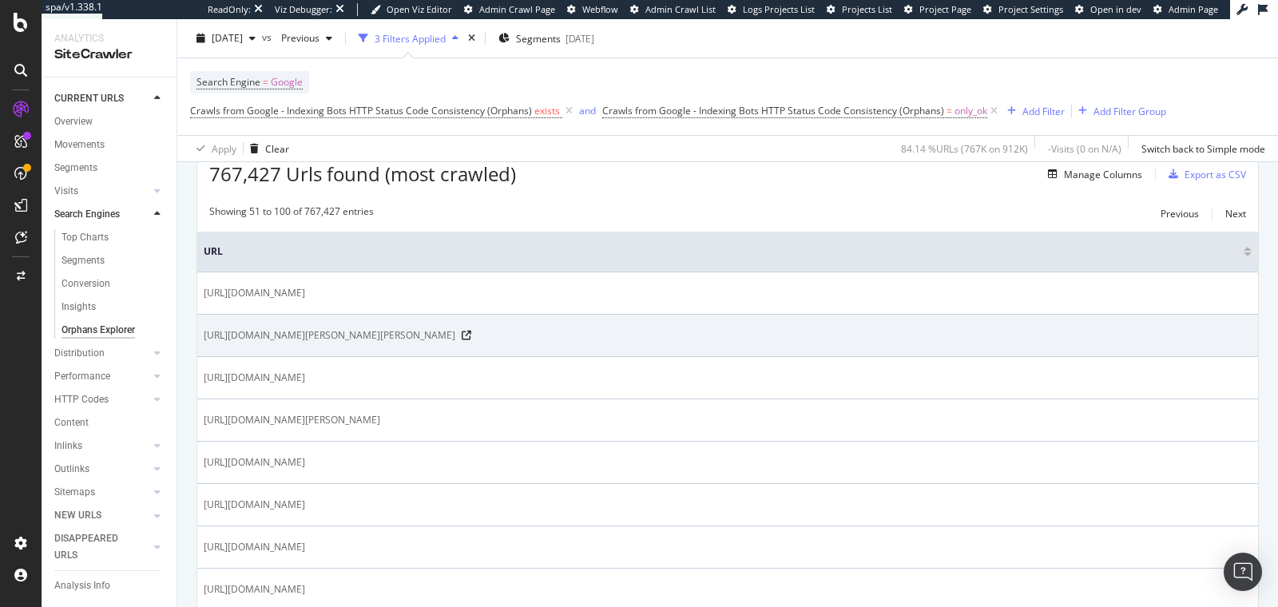
scroll to position [228, 0]
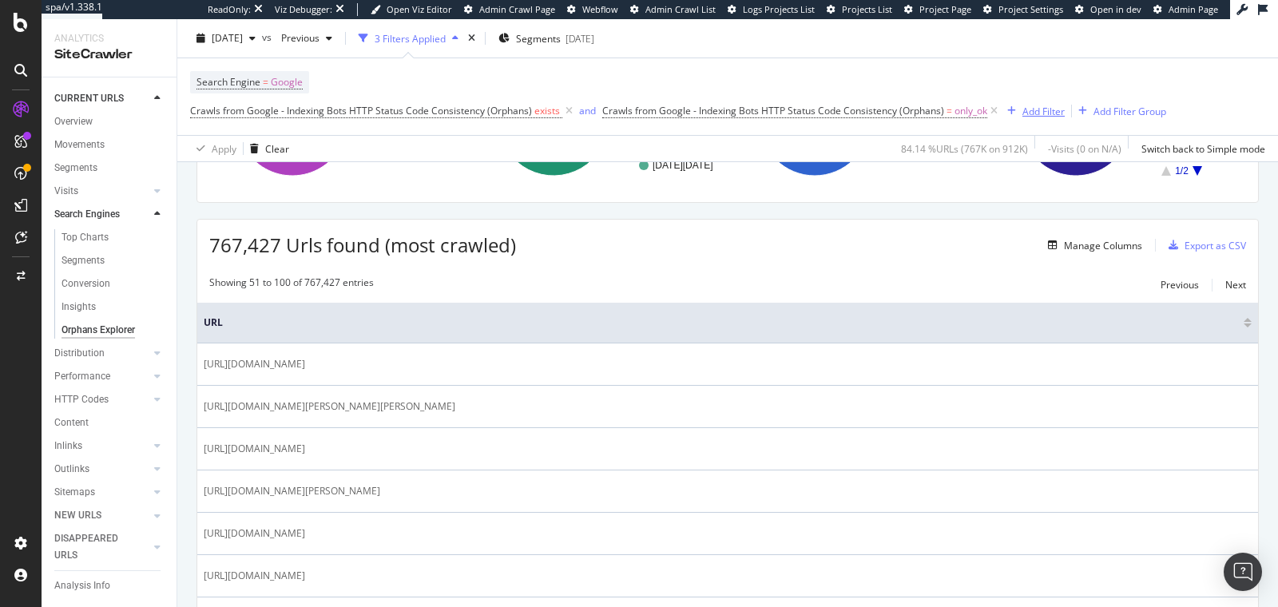
click at [1032, 113] on div "Add Filter" at bounding box center [1043, 111] width 42 height 14
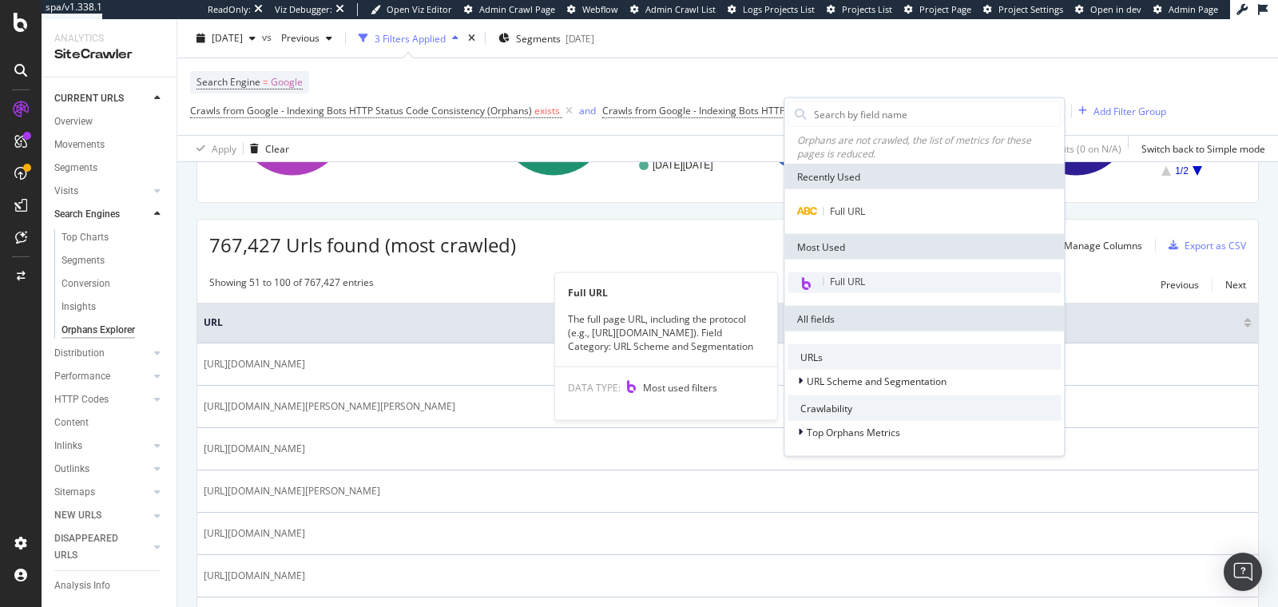
click at [848, 279] on span "Full URL" at bounding box center [847, 282] width 35 height 14
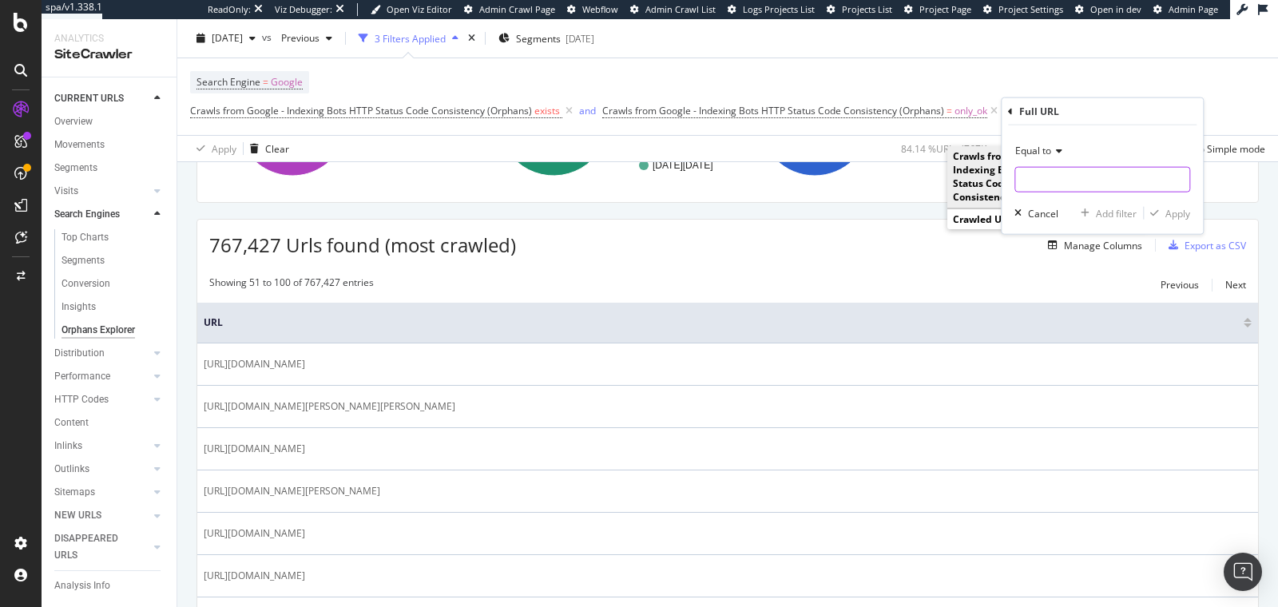
click at [1040, 173] on input "text" at bounding box center [1102, 180] width 174 height 26
click at [1014, 111] on div "Full URL" at bounding box center [1102, 111] width 188 height 27
click at [1009, 109] on icon at bounding box center [1010, 111] width 5 height 10
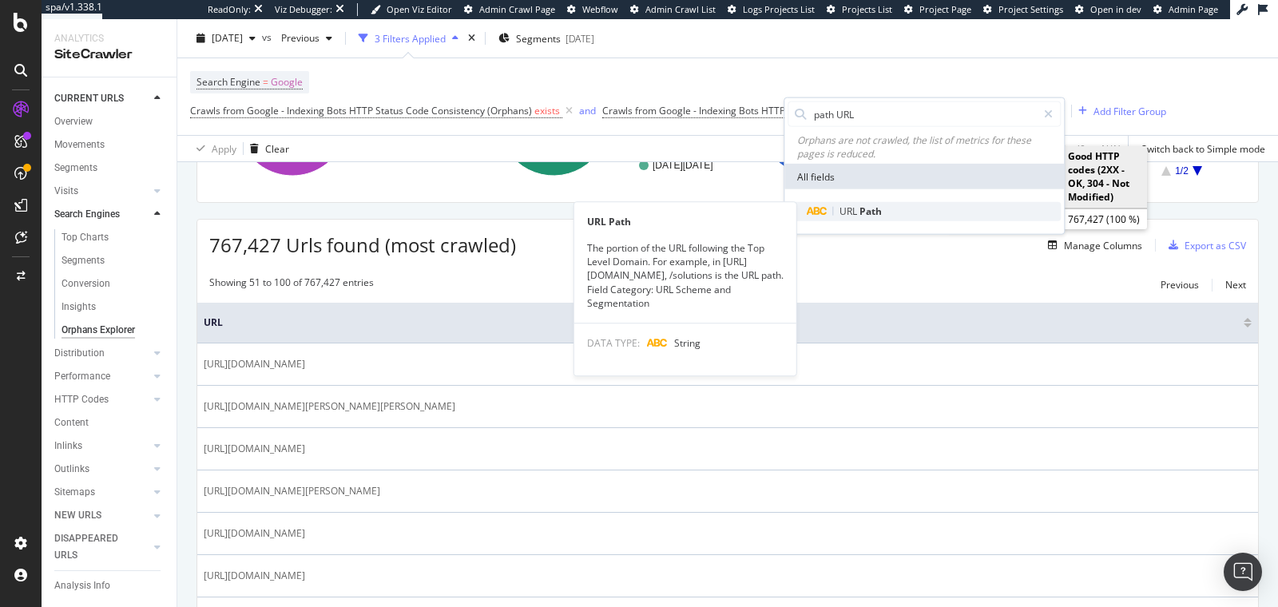
type input "path URL"
click at [846, 208] on span "URL" at bounding box center [849, 211] width 20 height 14
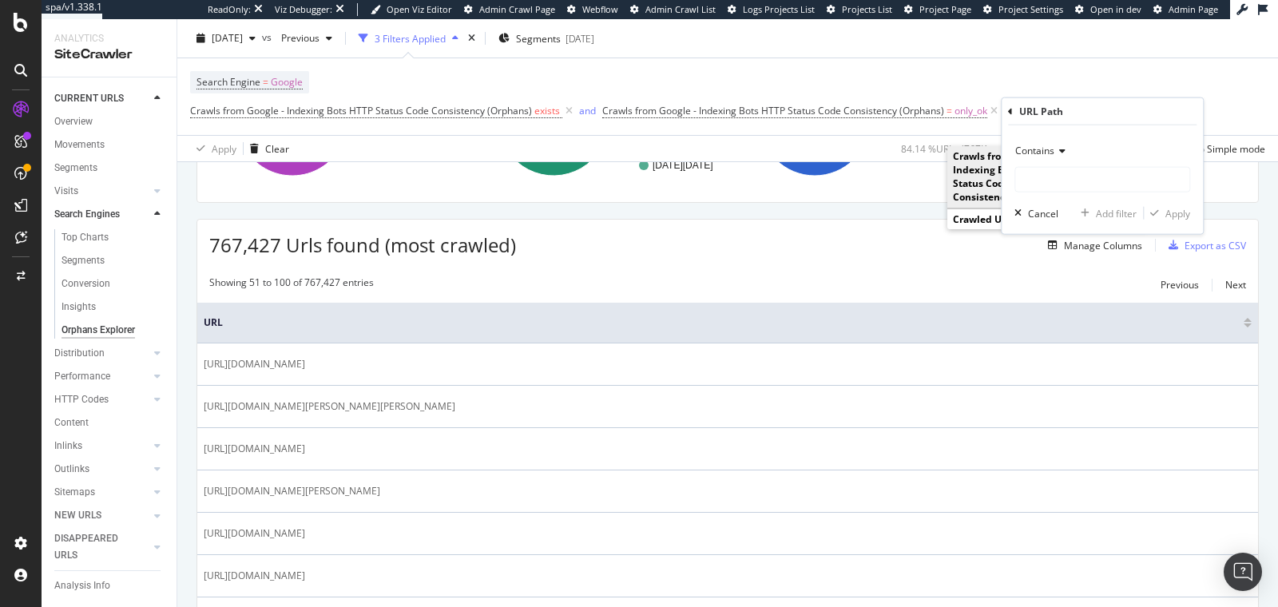
click at [1036, 153] on span "Contains" at bounding box center [1034, 151] width 39 height 14
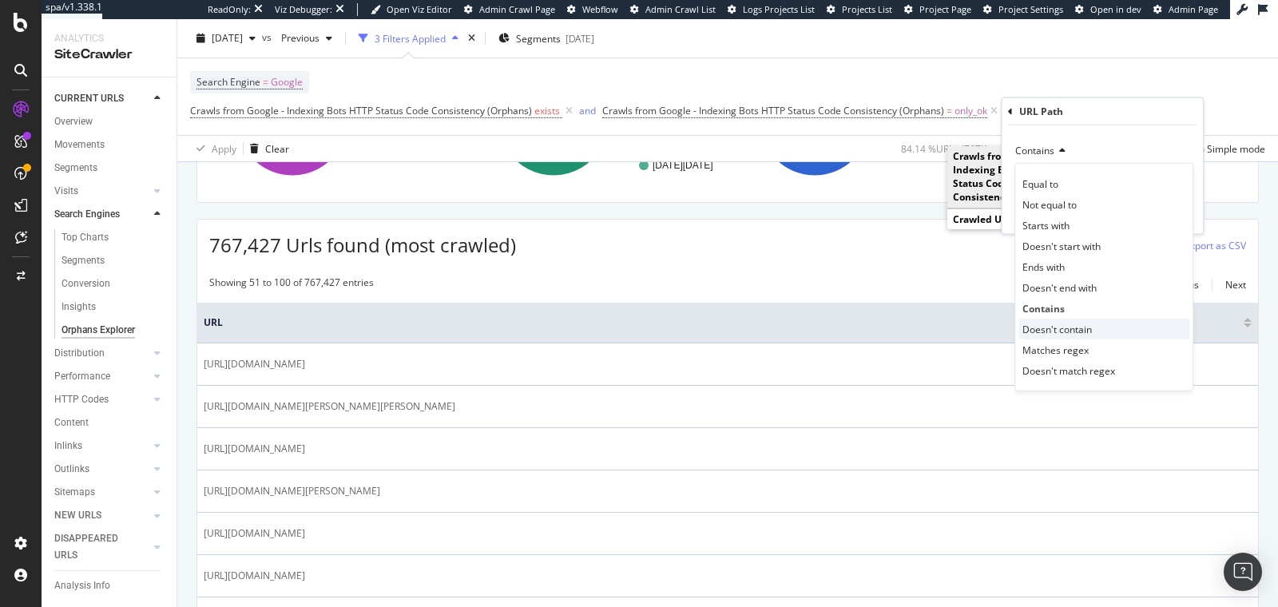
click at [1041, 328] on span "Doesn't contain" at bounding box center [1056, 329] width 69 height 14
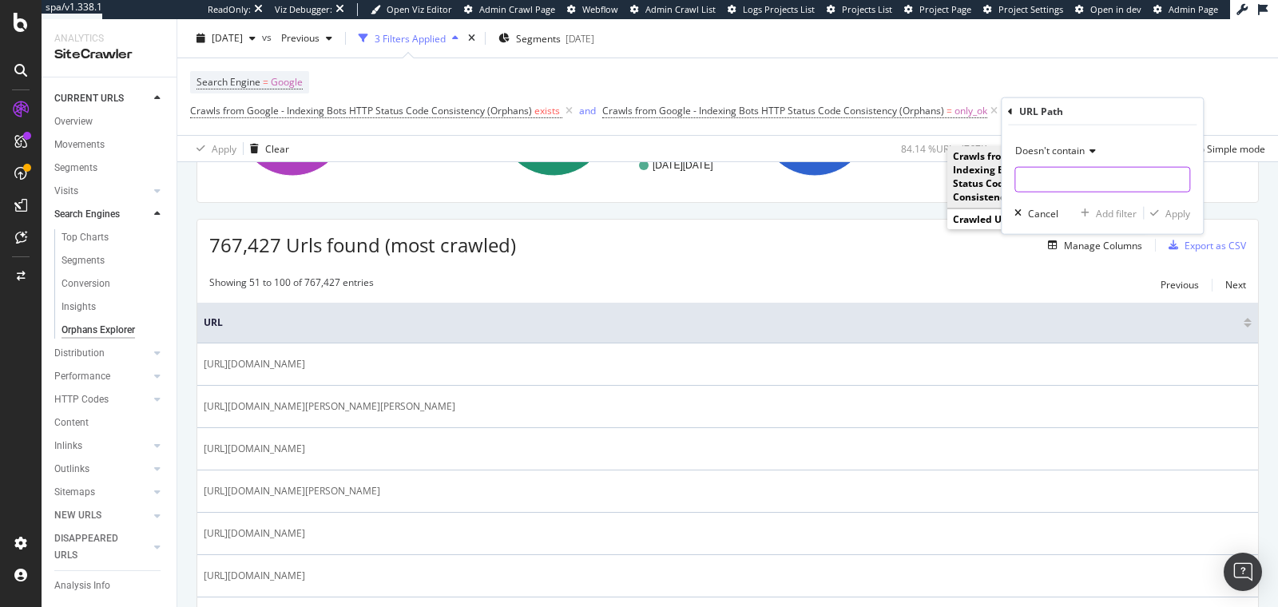
click at [1043, 180] on input "text" at bounding box center [1102, 180] width 174 height 26
type input "actforfood"
click at [1168, 213] on div "Apply" at bounding box center [1177, 213] width 25 height 14
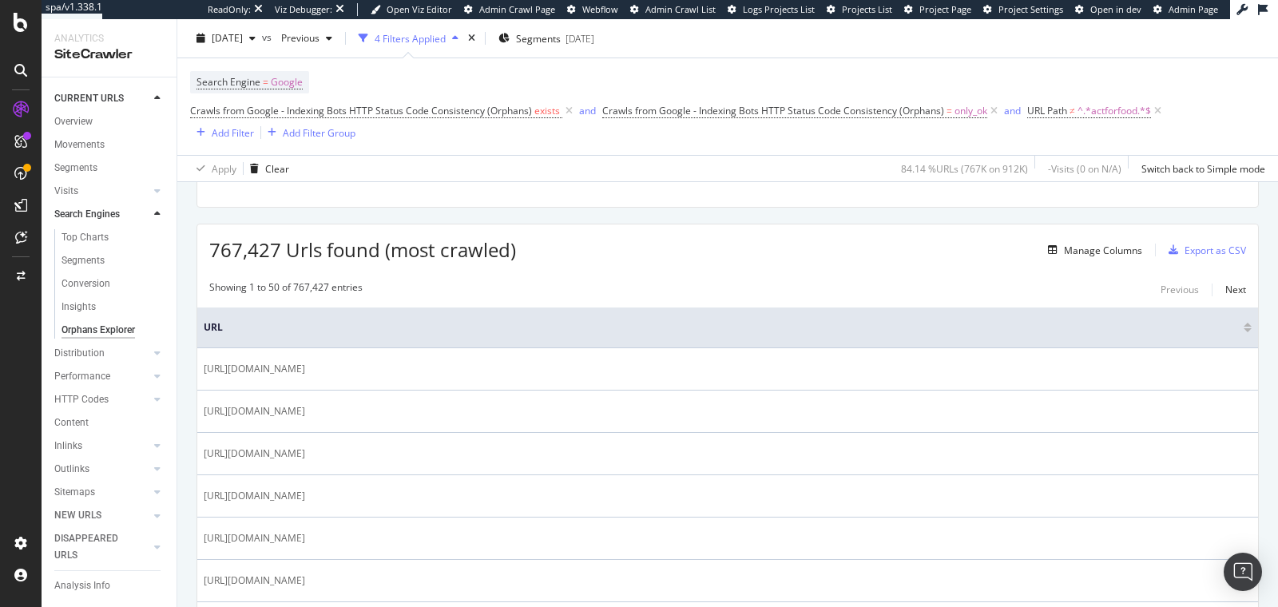
scroll to position [242, 0]
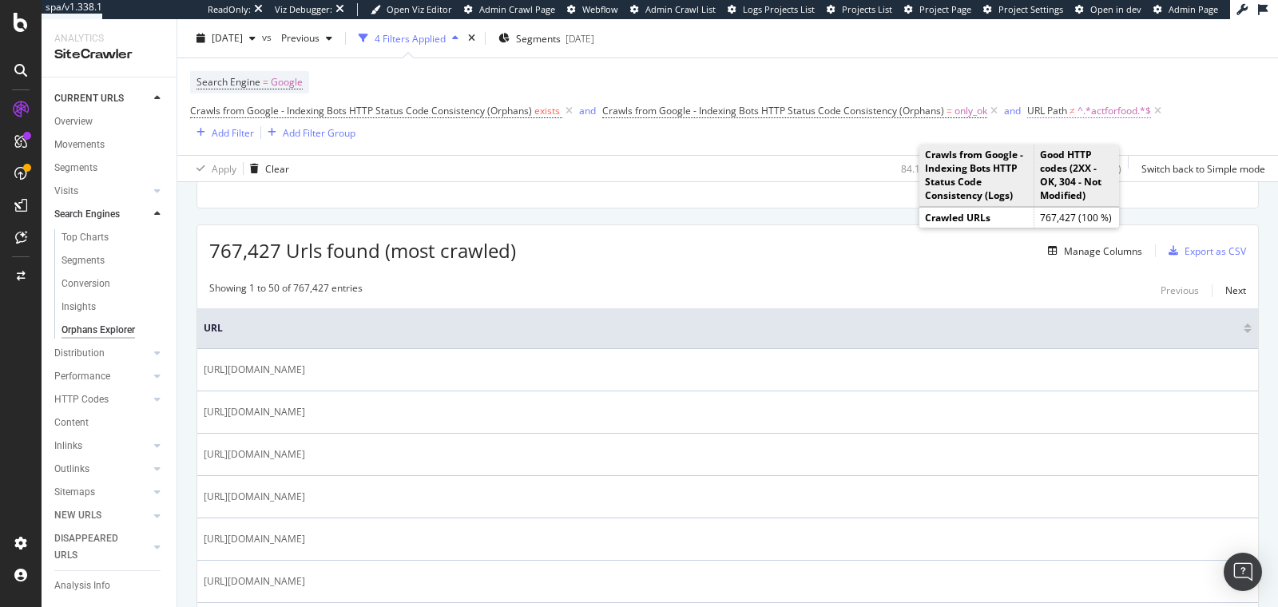
click at [1085, 113] on span "^.*actforfood.*$" at bounding box center [1113, 111] width 73 height 22
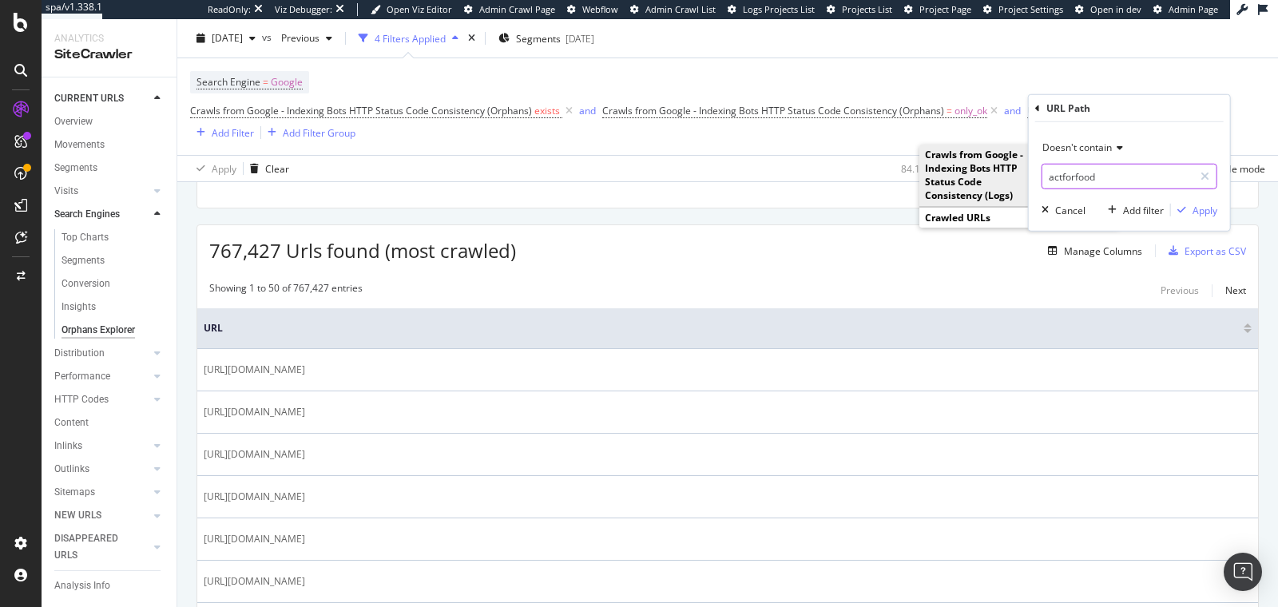
click at [1074, 181] on input "actforfood" at bounding box center [1117, 177] width 151 height 26
click at [1037, 109] on icon at bounding box center [1037, 108] width 5 height 10
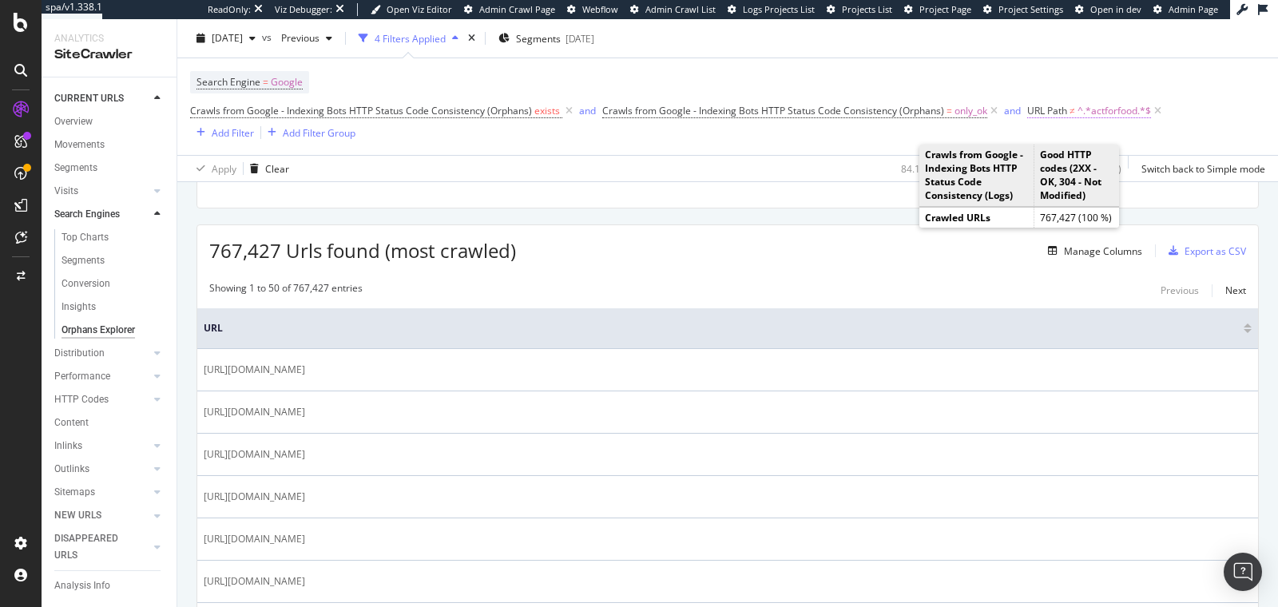
click at [1105, 112] on span "^.*actforfood.*$" at bounding box center [1113, 111] width 73 height 22
click at [1037, 109] on icon at bounding box center [1037, 108] width 5 height 10
click at [1078, 110] on span "^.*actforfood.*$" at bounding box center [1113, 111] width 73 height 22
click at [1036, 108] on icon at bounding box center [1037, 108] width 5 height 10
click at [1047, 109] on span "URL Path" at bounding box center [1047, 111] width 40 height 14
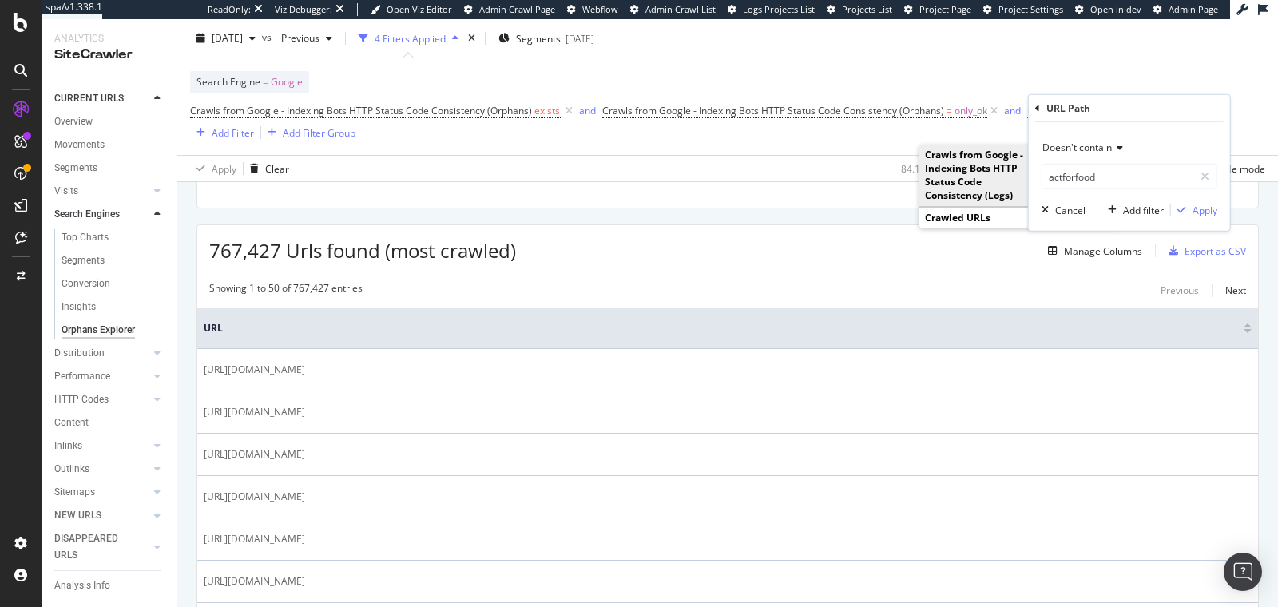
click at [1035, 106] on icon at bounding box center [1037, 108] width 5 height 10
click at [1080, 113] on span "^.*actforfood.*$" at bounding box center [1113, 111] width 73 height 22
click at [1039, 109] on icon at bounding box center [1037, 108] width 5 height 10
click at [1096, 113] on span "^.*actforfood.*$" at bounding box center [1113, 111] width 73 height 22
click at [1198, 180] on div at bounding box center [1204, 177] width 23 height 26
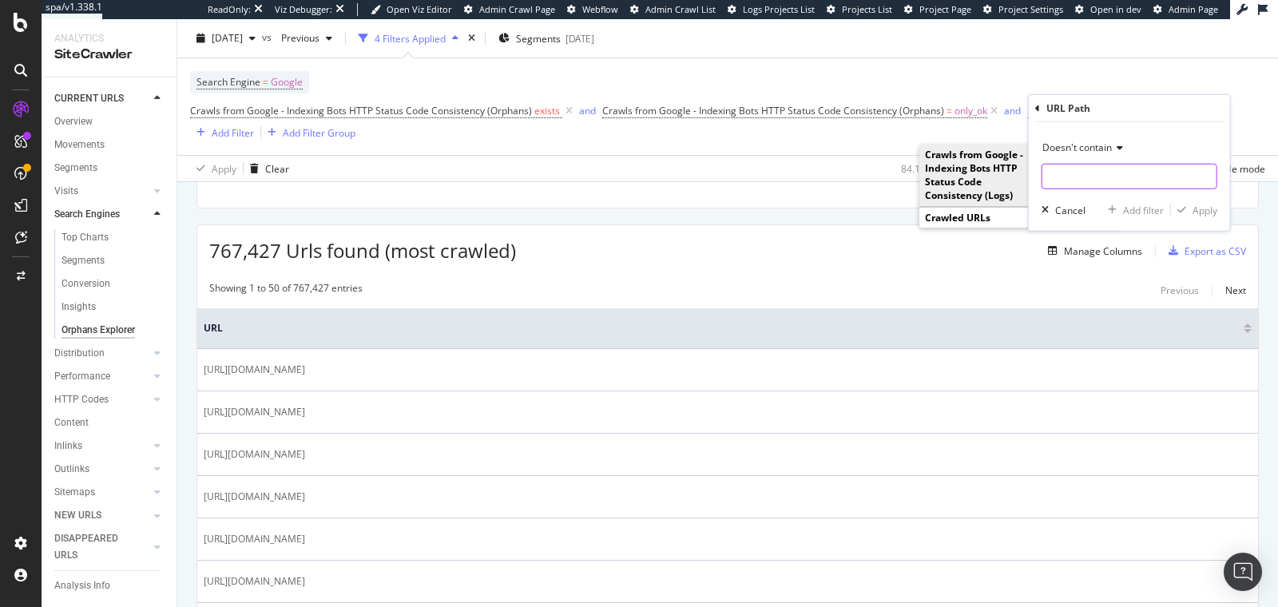
click at [1037, 106] on icon at bounding box center [1037, 108] width 5 height 10
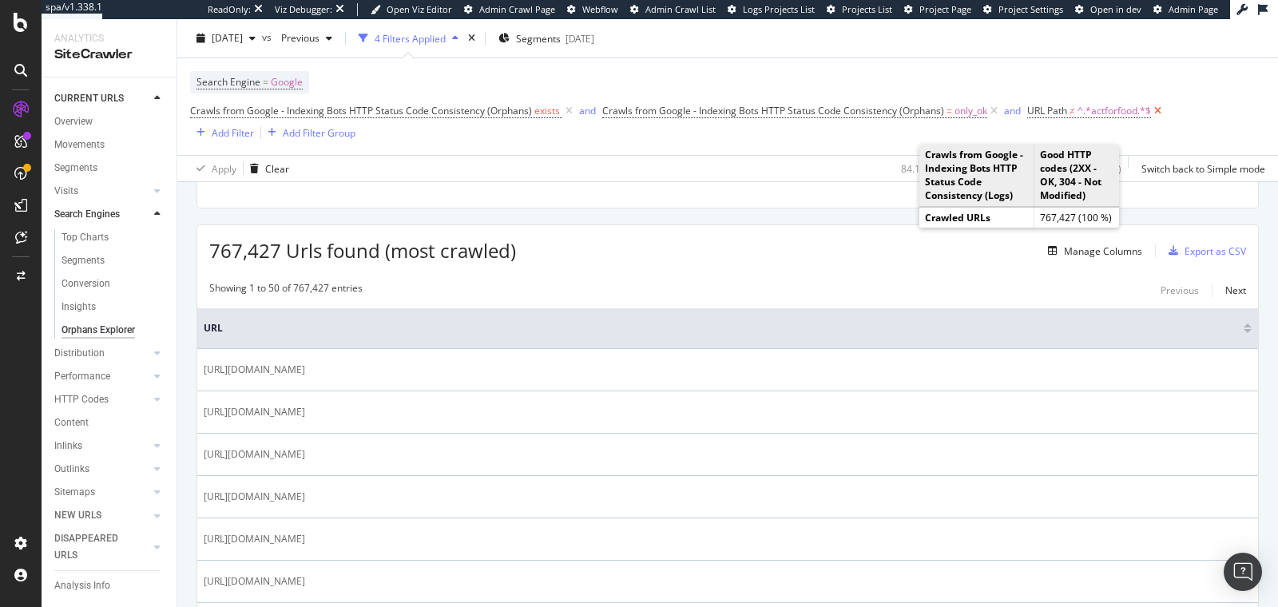
click at [1160, 112] on icon at bounding box center [1158, 111] width 14 height 16
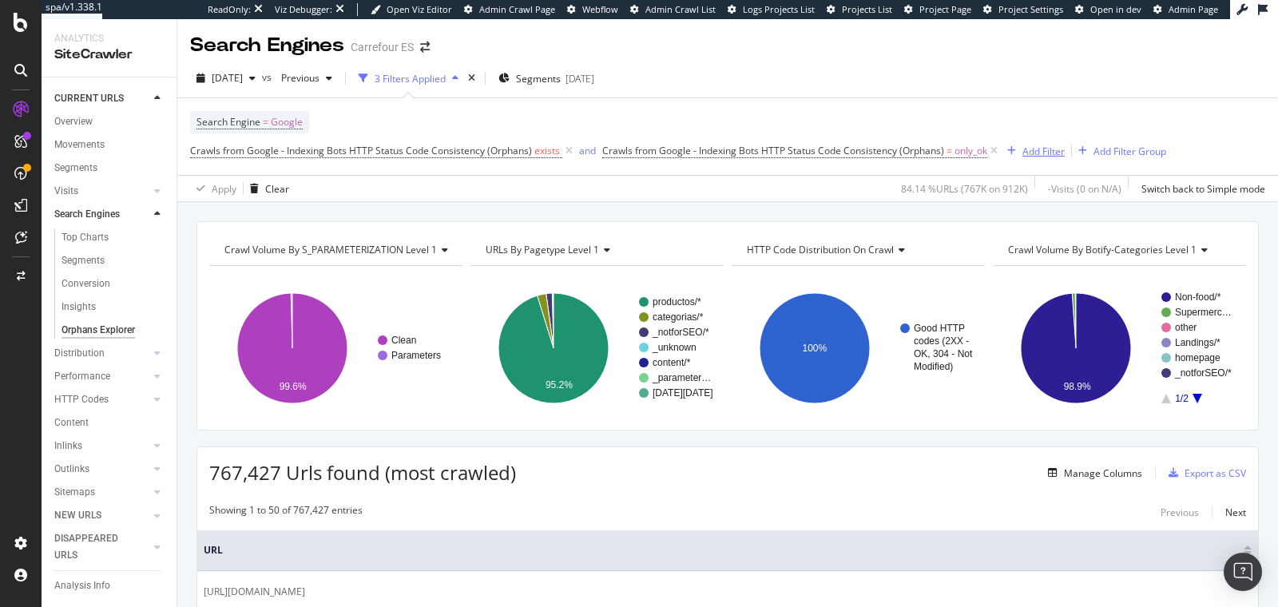
click at [1034, 151] on div "Add Filter" at bounding box center [1043, 152] width 42 height 14
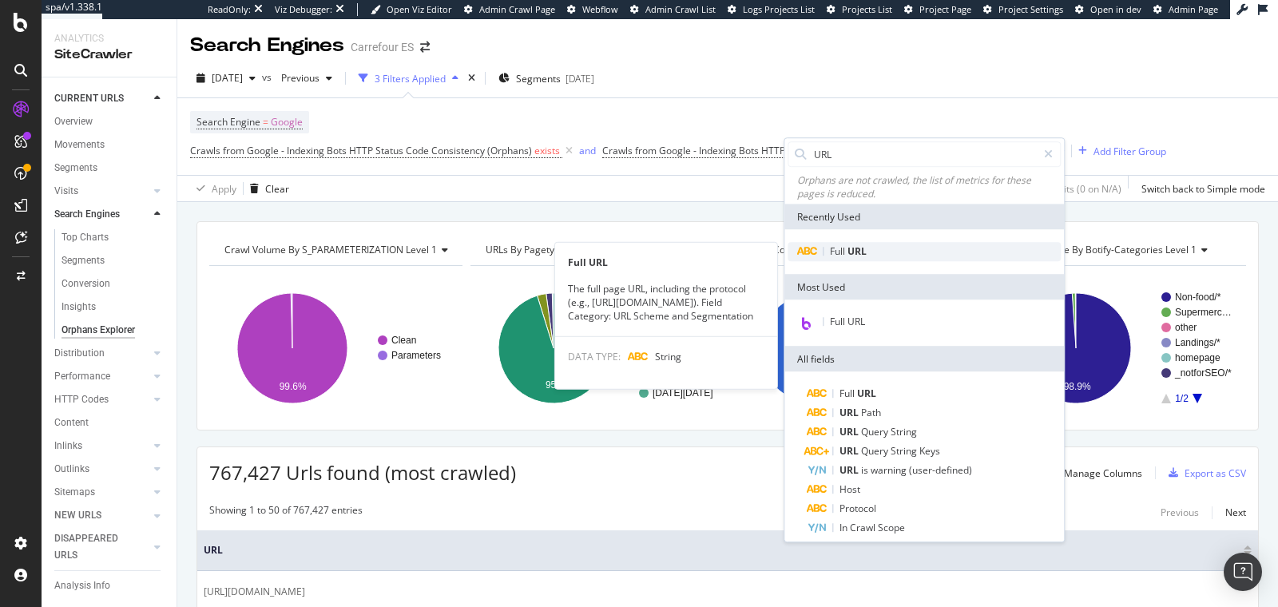
type input "URL"
click at [848, 248] on span "URL" at bounding box center [856, 252] width 19 height 14
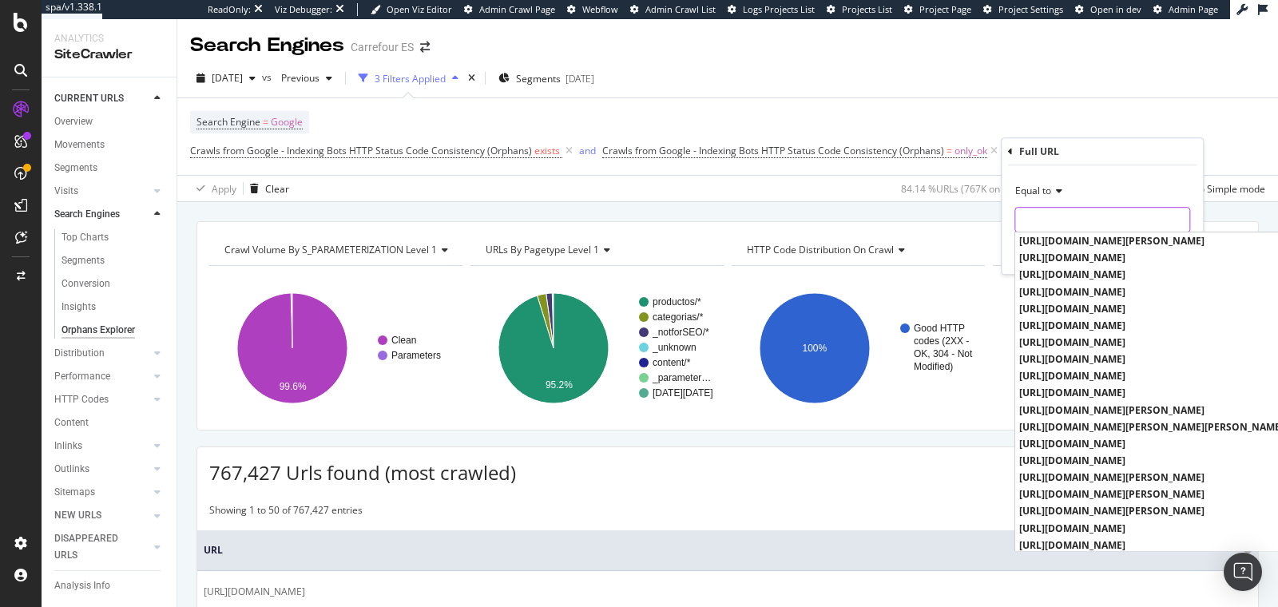
click at [1040, 216] on input "text" at bounding box center [1102, 220] width 174 height 26
paste input "actforfood"
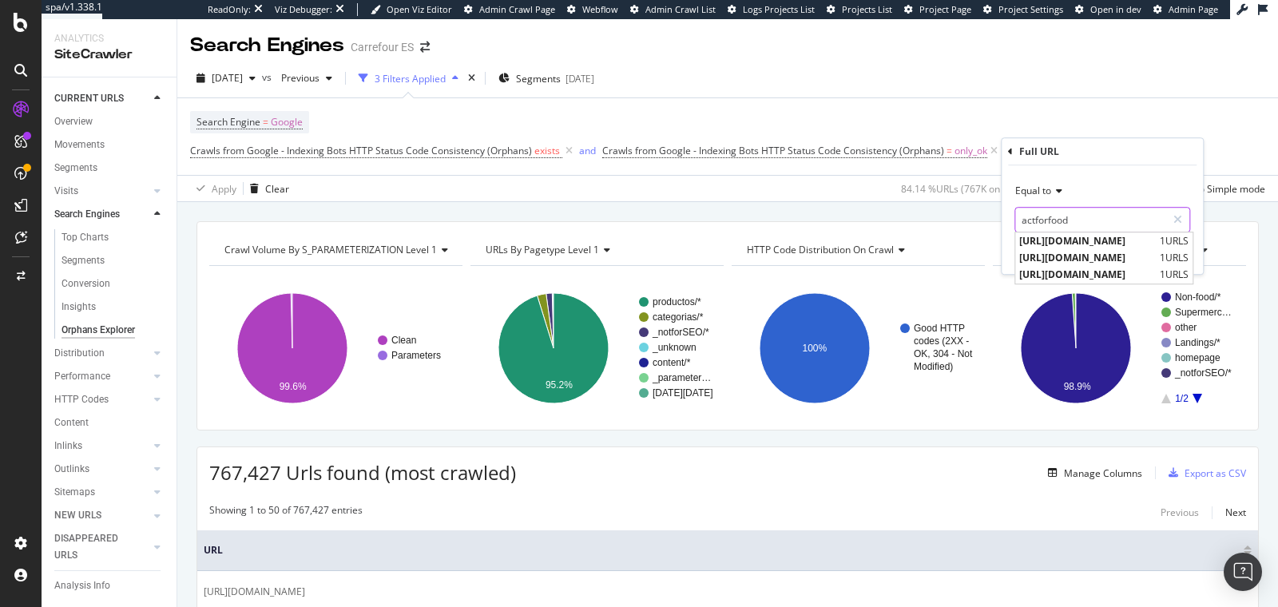
type input "actforfood"
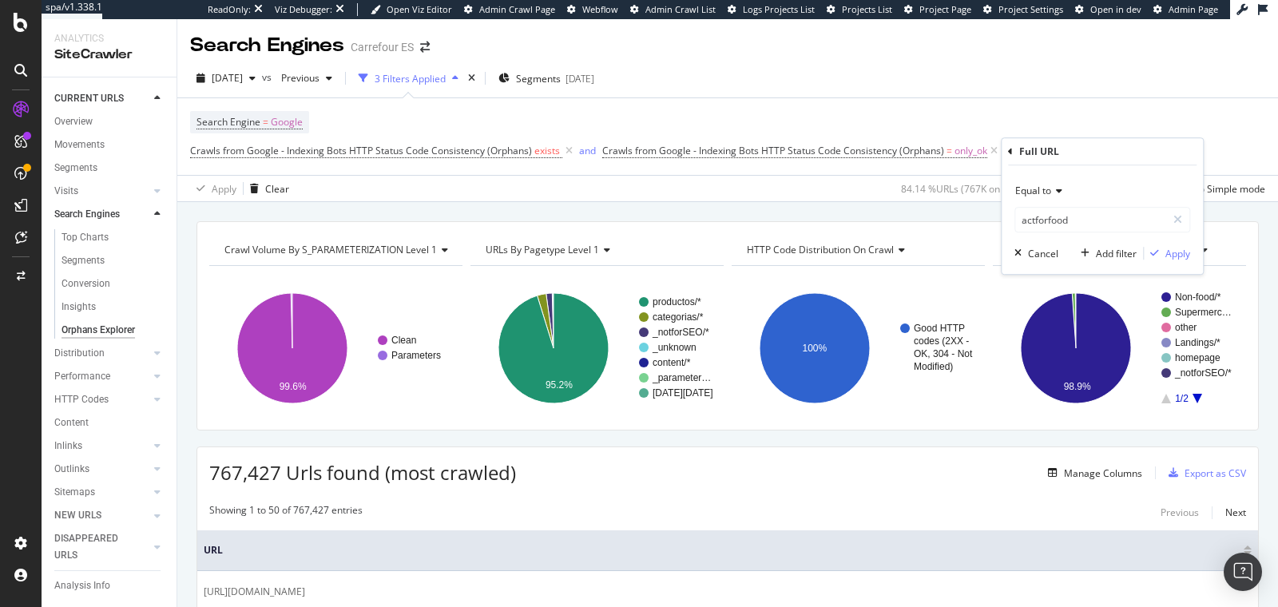
click at [1037, 186] on span "Equal to" at bounding box center [1033, 191] width 36 height 14
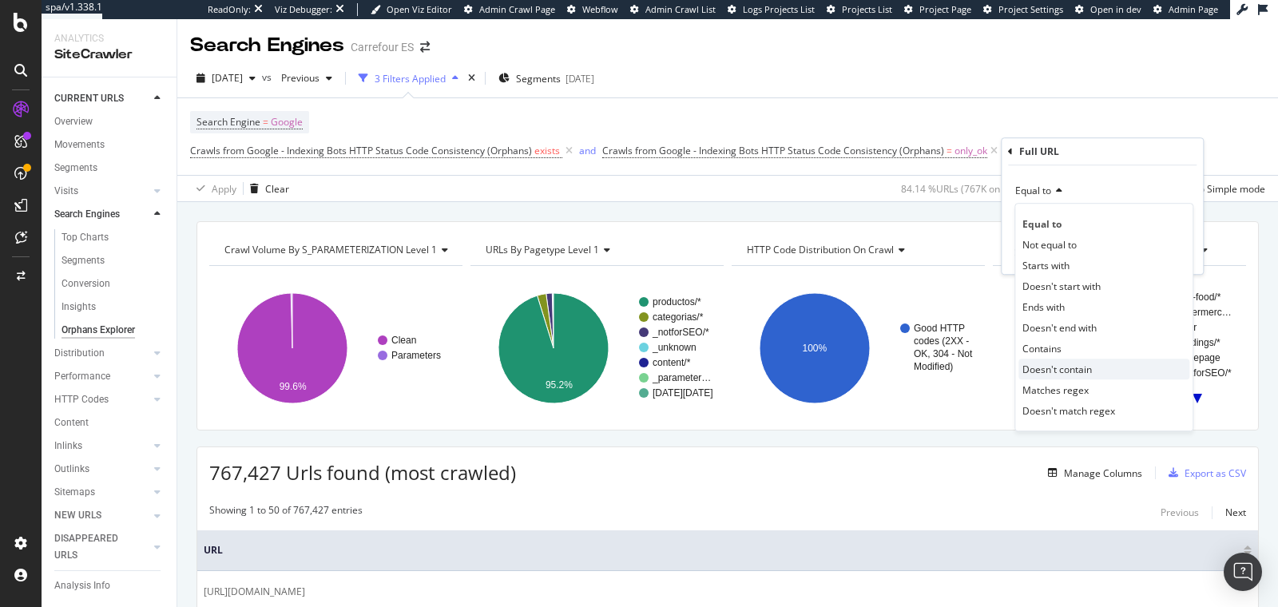
click at [1068, 367] on span "Doesn't contain" at bounding box center [1056, 370] width 69 height 14
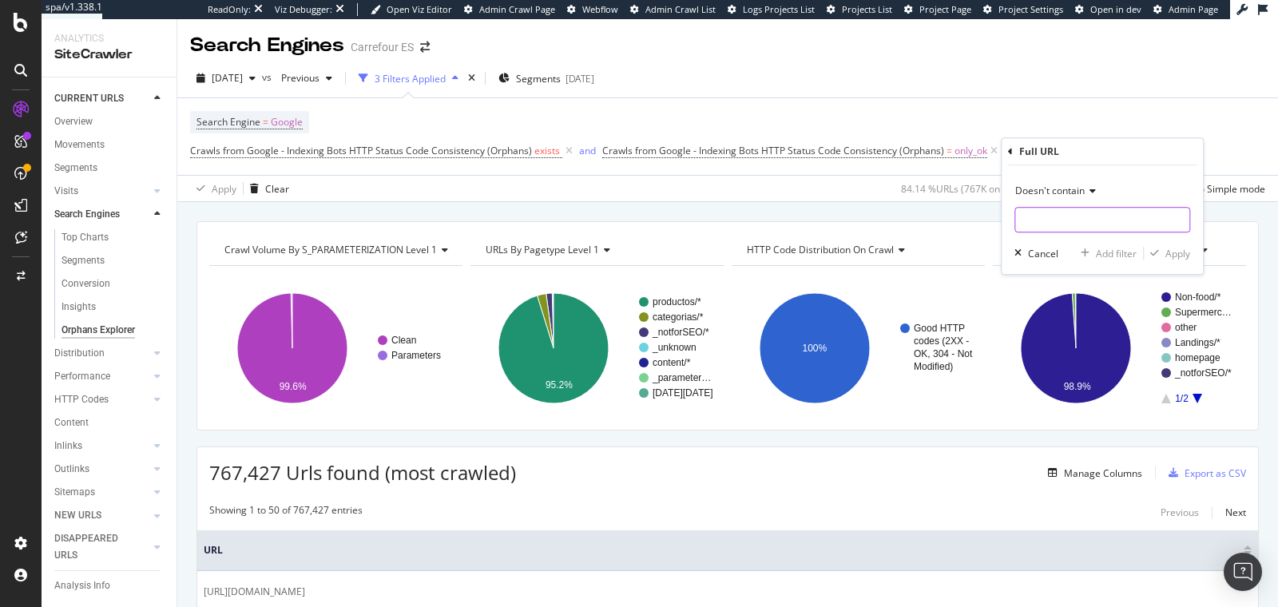
click at [1057, 219] on input "text" at bounding box center [1102, 220] width 174 height 26
paste input "actforfood"
type input "actforfood"
click at [1164, 256] on div "button" at bounding box center [1155, 253] width 22 height 10
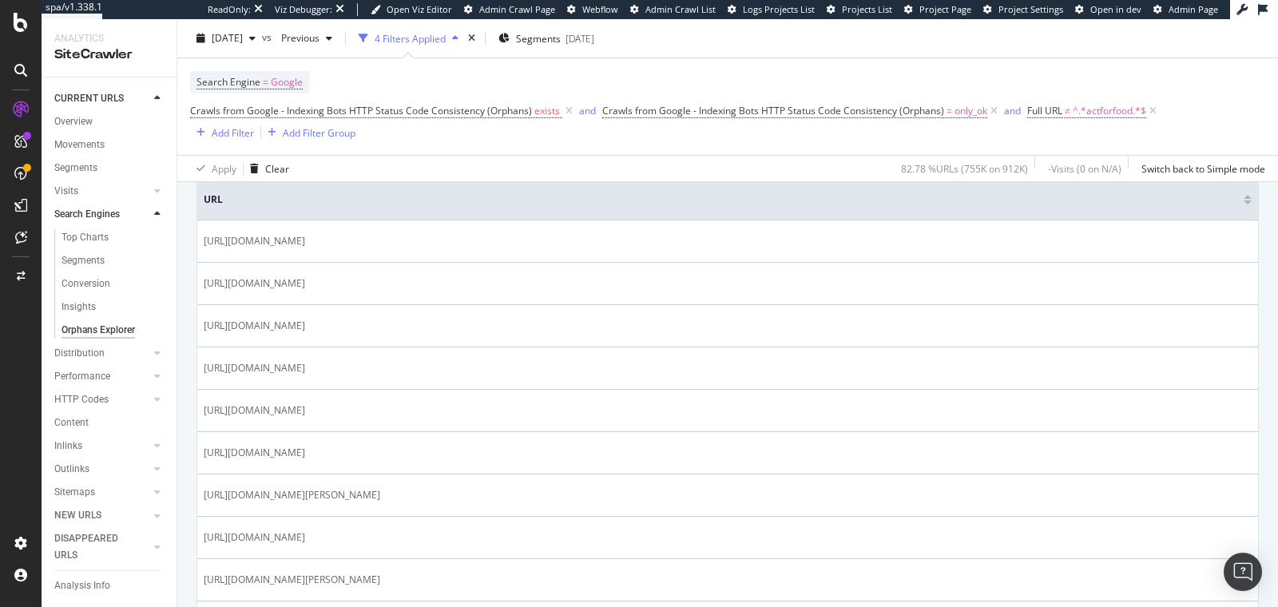
scroll to position [476, 0]
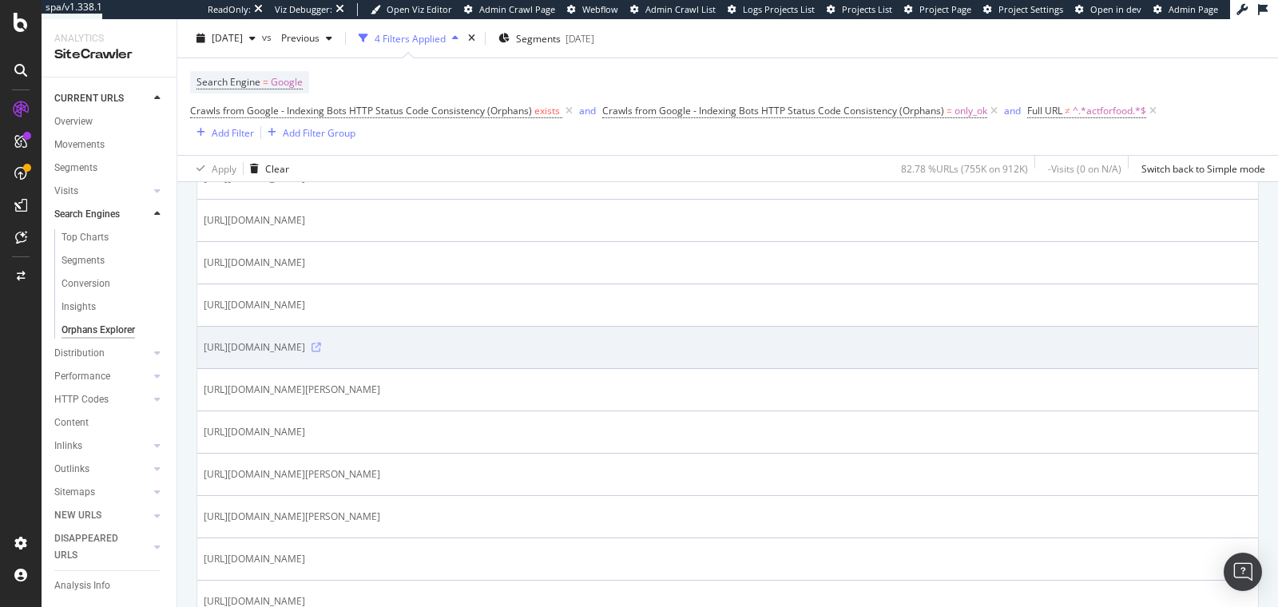
click at [321, 343] on icon at bounding box center [316, 348] width 10 height 10
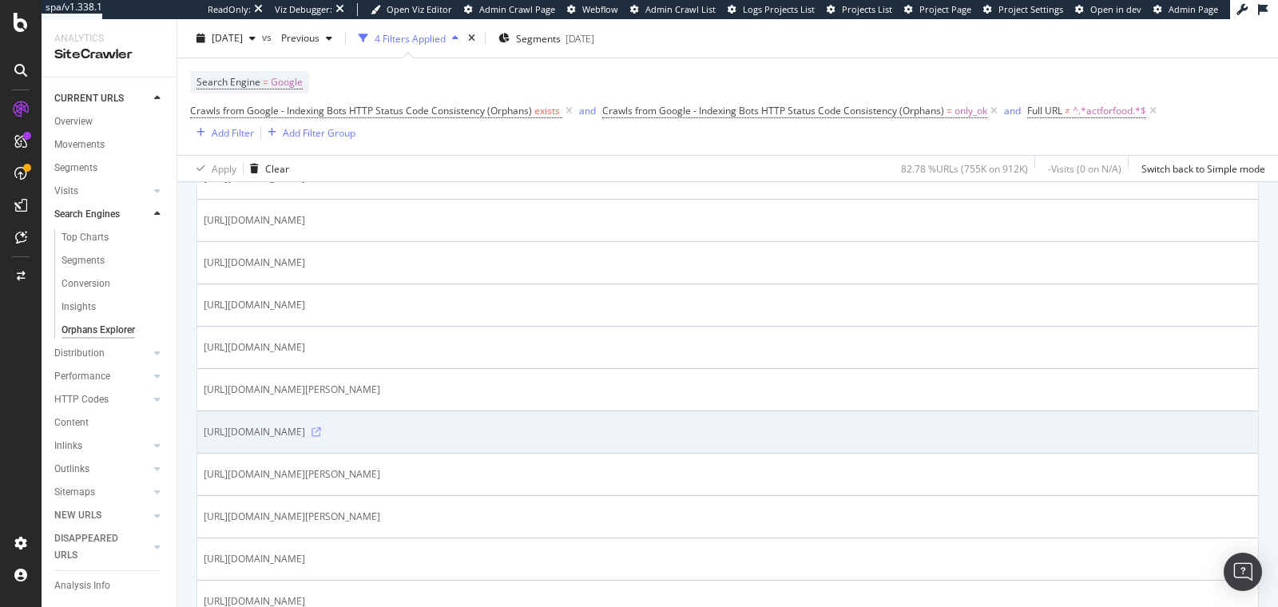
click at [321, 428] on icon at bounding box center [316, 432] width 10 height 10
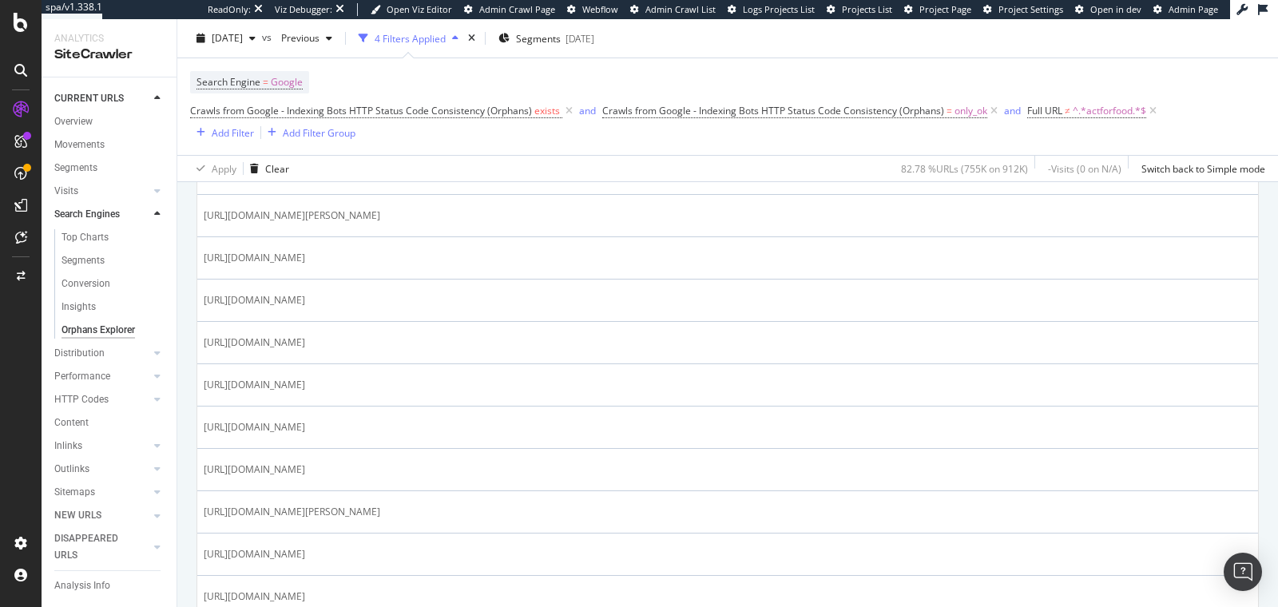
scroll to position [882, 0]
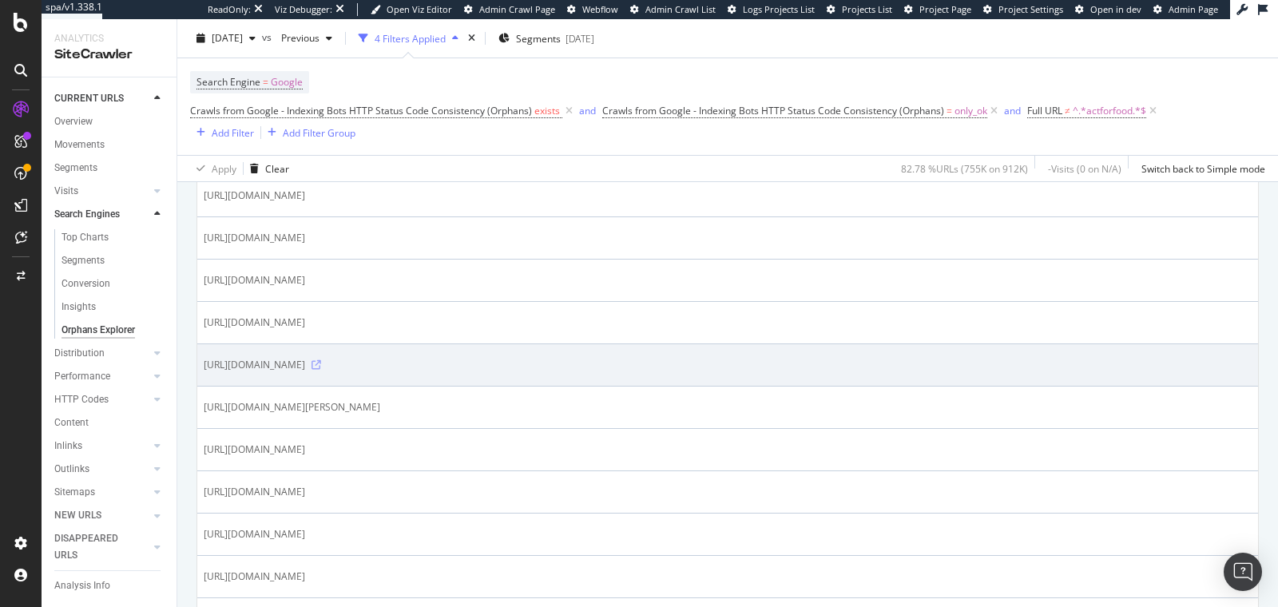
click at [321, 360] on icon at bounding box center [316, 365] width 10 height 10
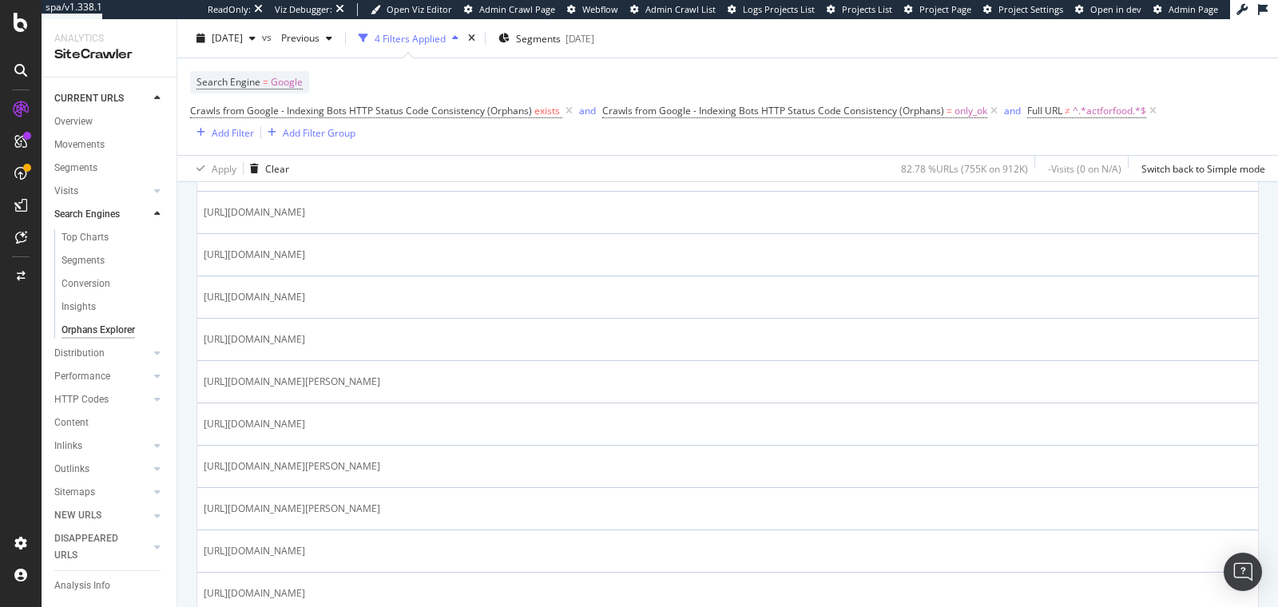
scroll to position [471, 0]
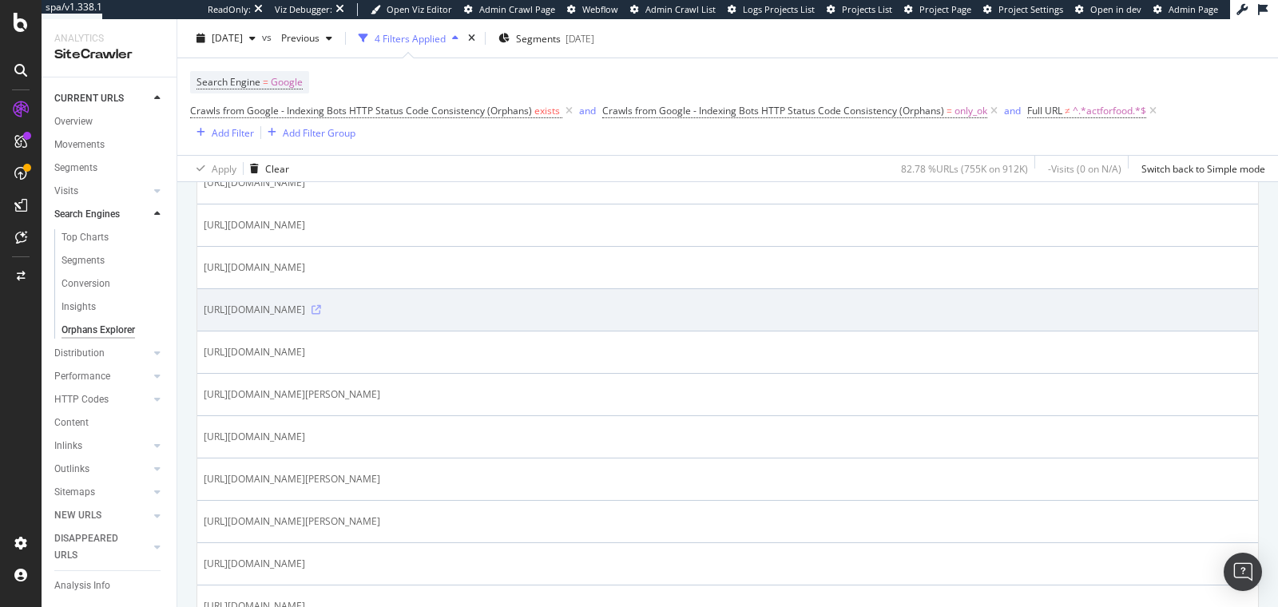
click at [321, 305] on icon at bounding box center [316, 310] width 10 height 10
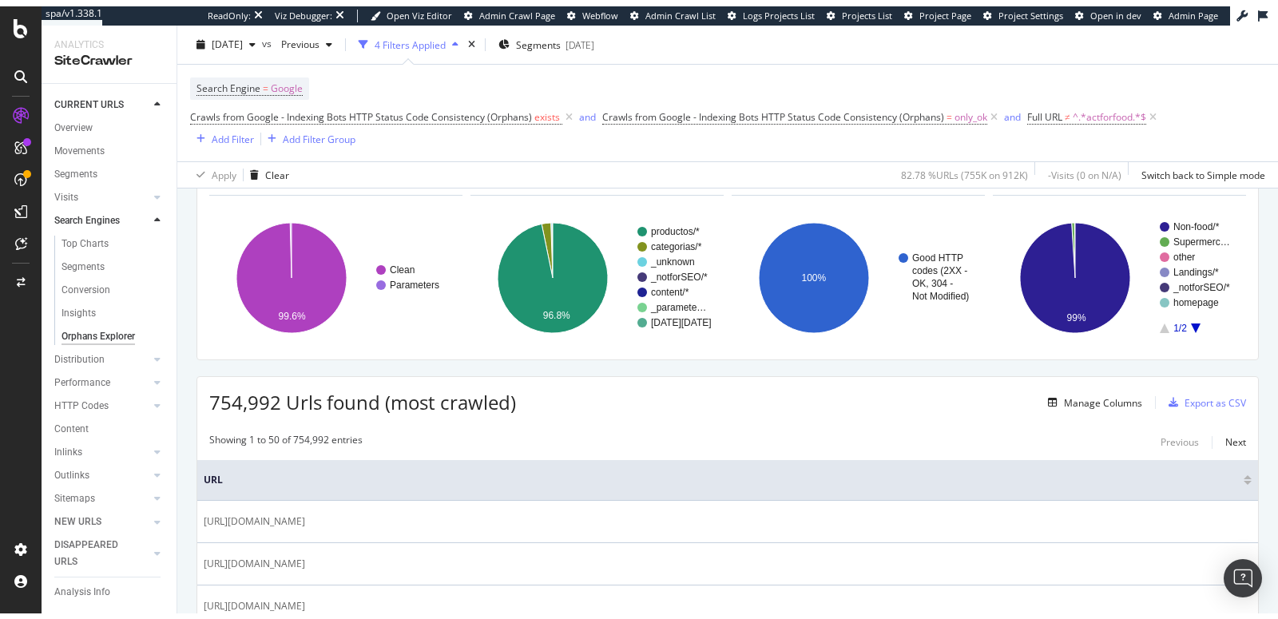
scroll to position [93, 0]
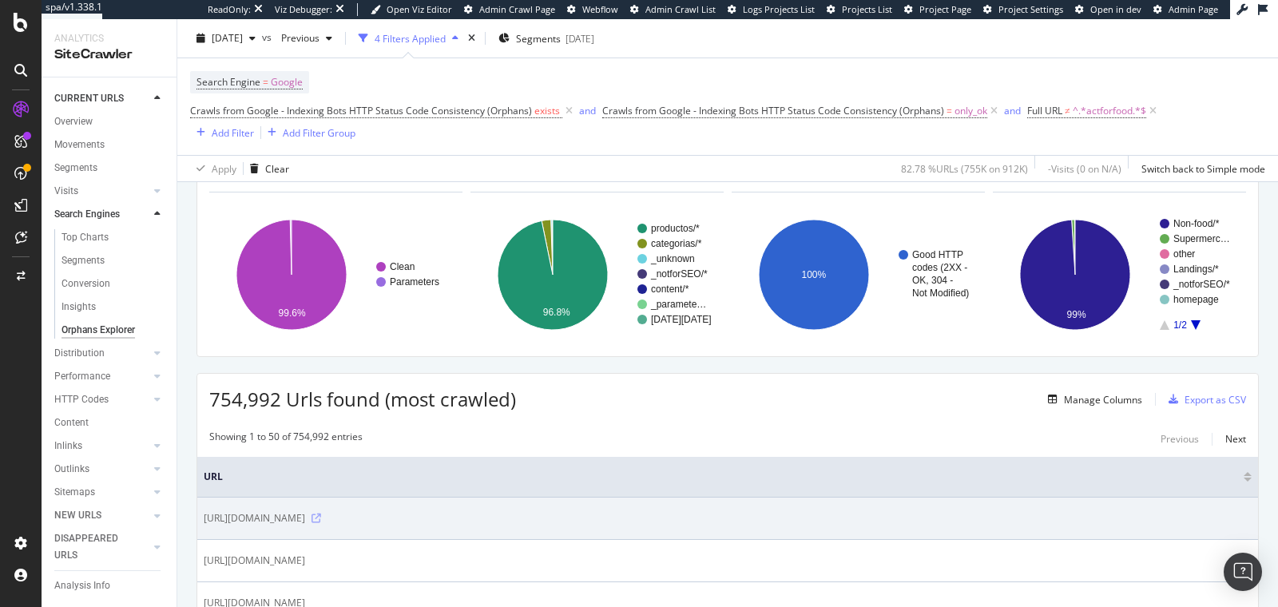
click at [321, 517] on icon at bounding box center [316, 519] width 10 height 10
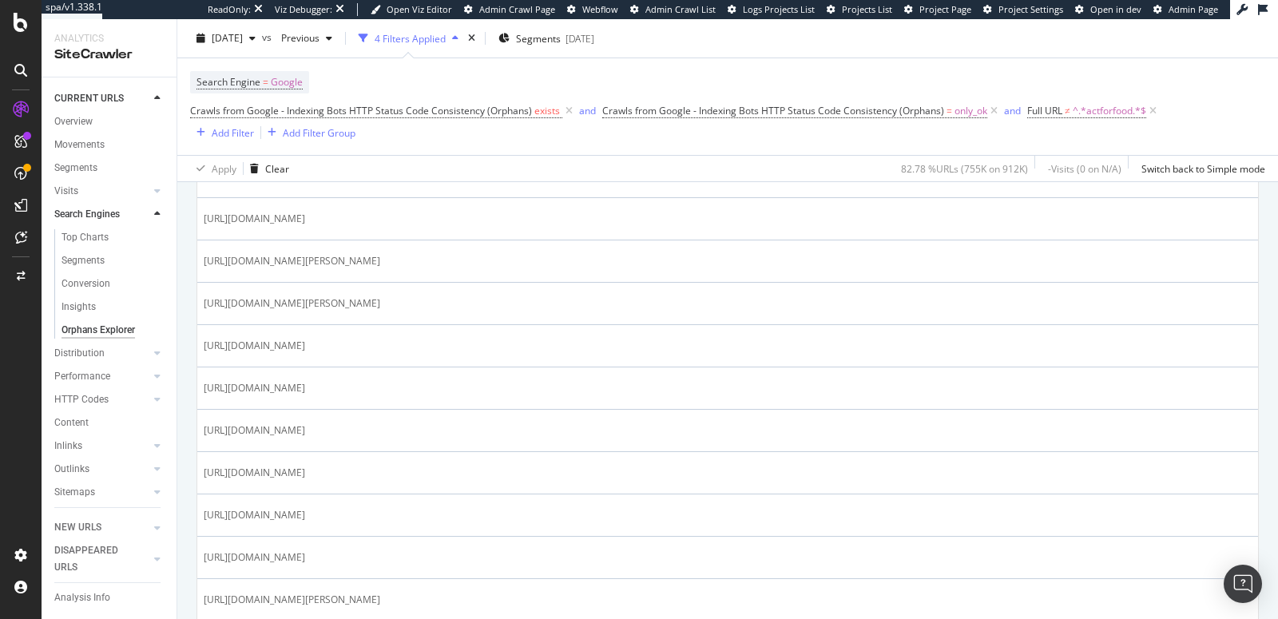
scroll to position [693, 0]
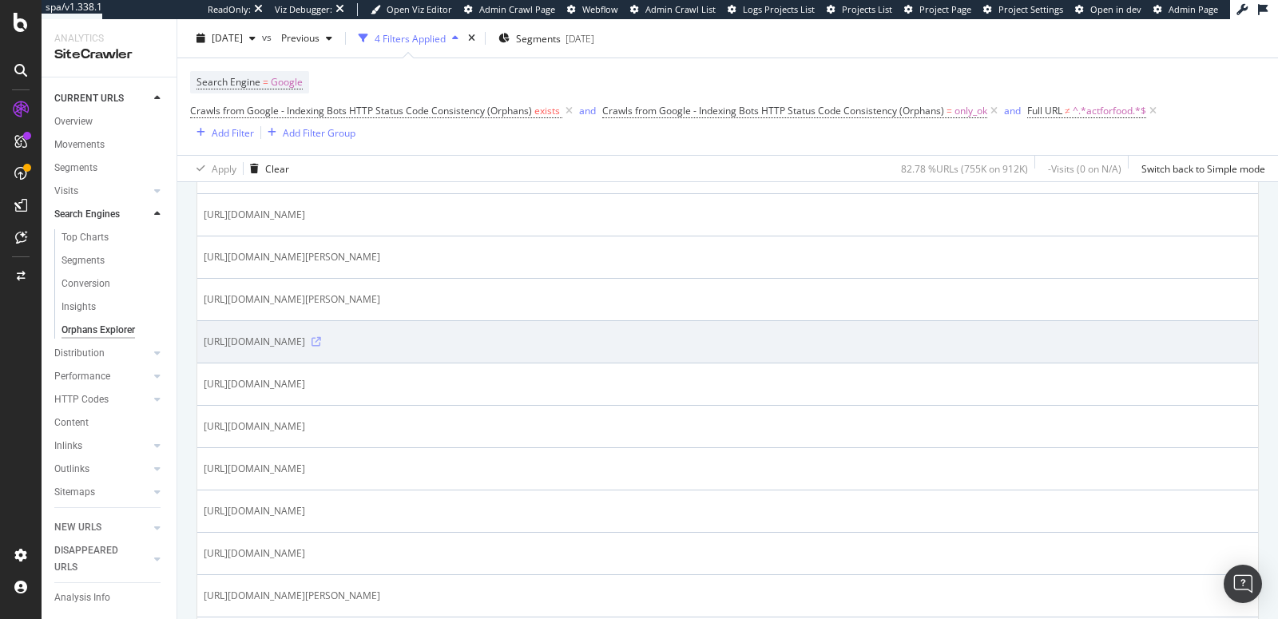
click at [321, 337] on icon at bounding box center [316, 342] width 10 height 10
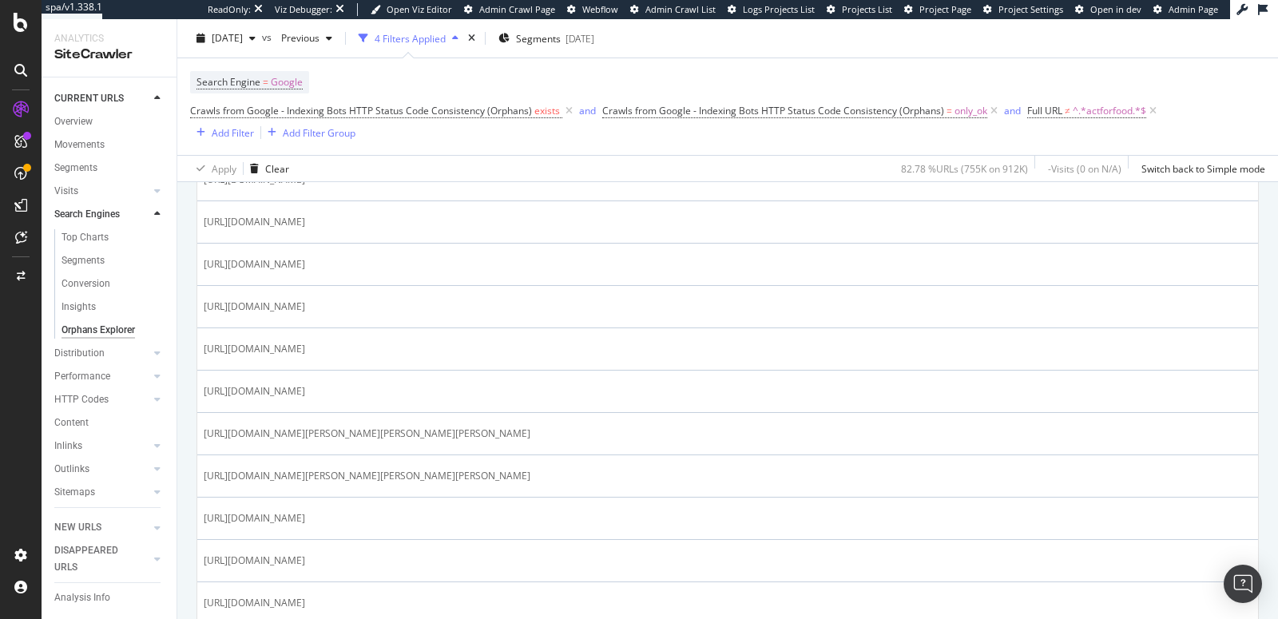
scroll to position [1148, 0]
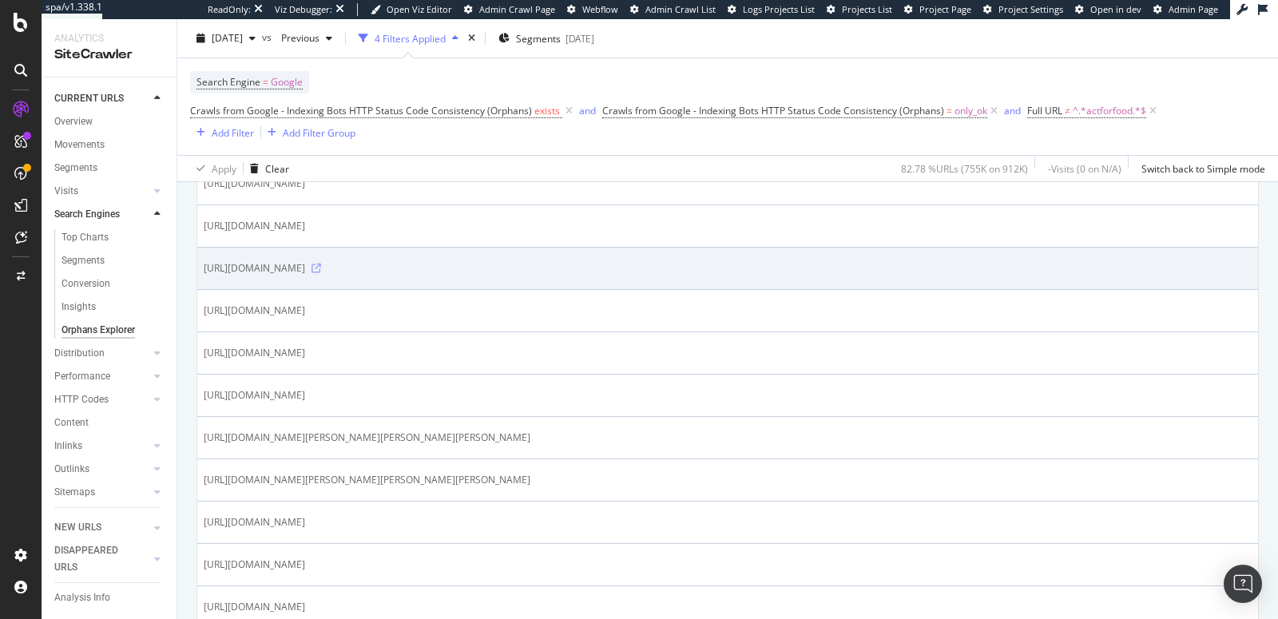
click at [321, 264] on icon at bounding box center [316, 269] width 10 height 10
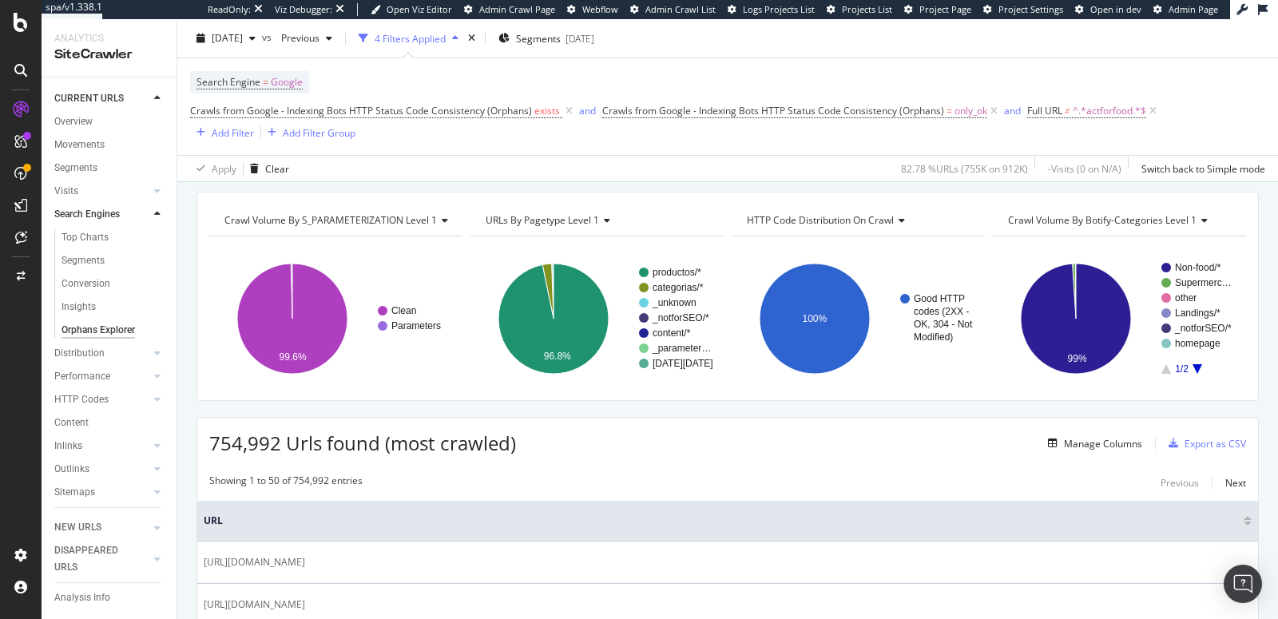
scroll to position [0, 0]
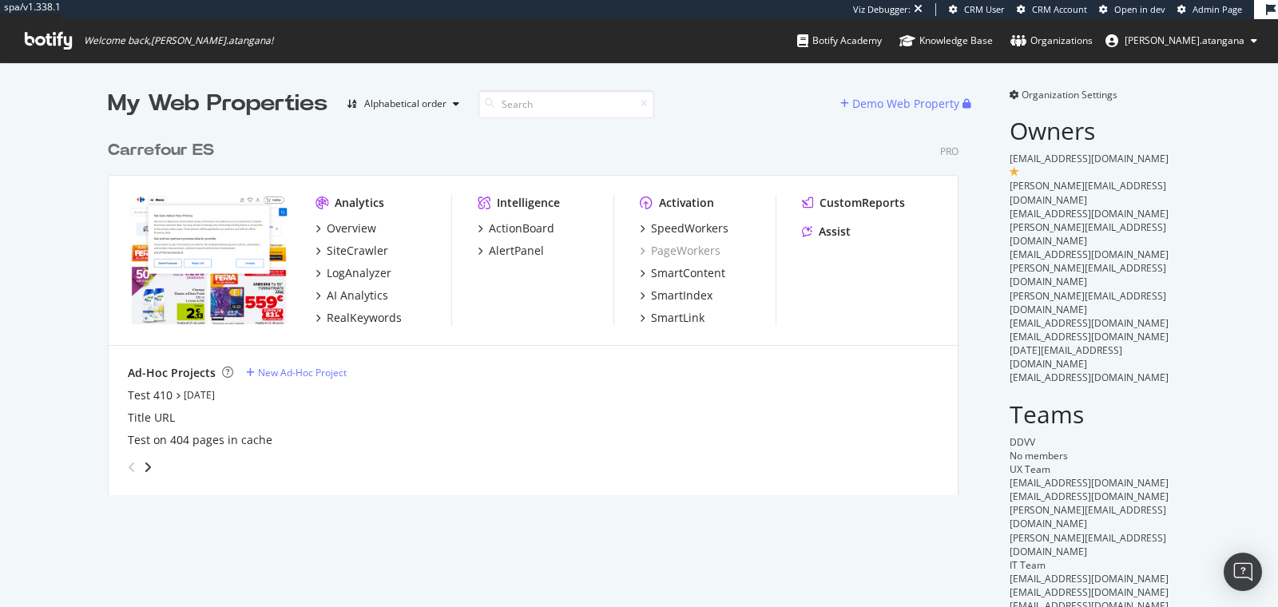
scroll to position [375, 863]
click at [349, 251] on div "SiteCrawler" at bounding box center [357, 251] width 61 height 16
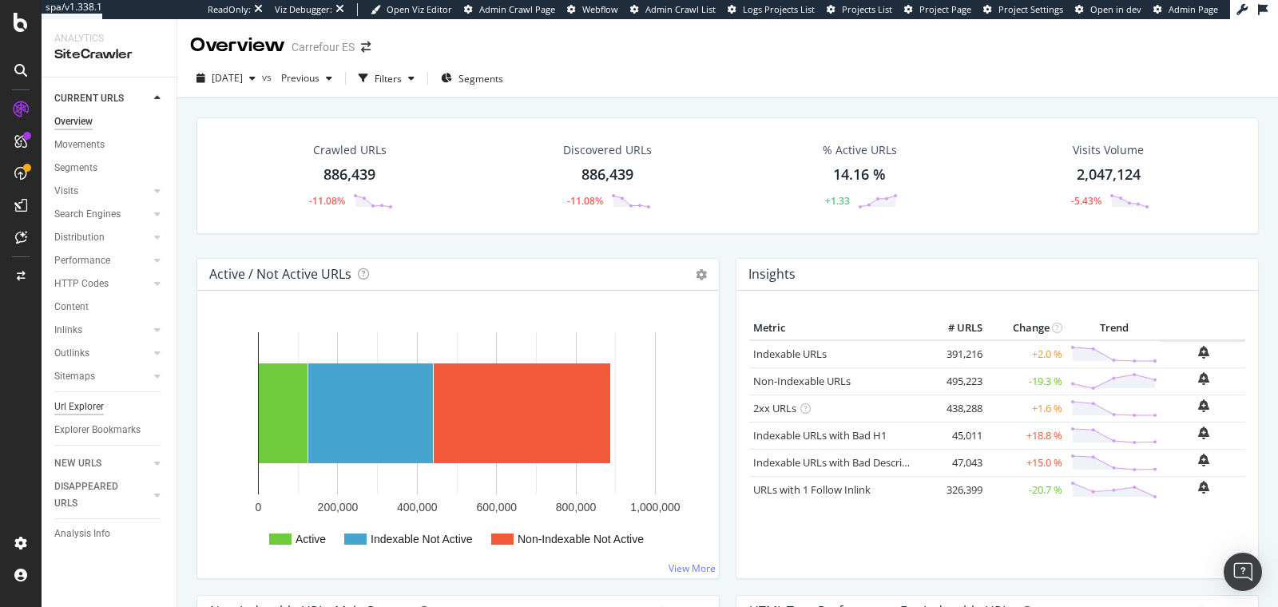
click at [68, 401] on div "Url Explorer" at bounding box center [79, 407] width 50 height 17
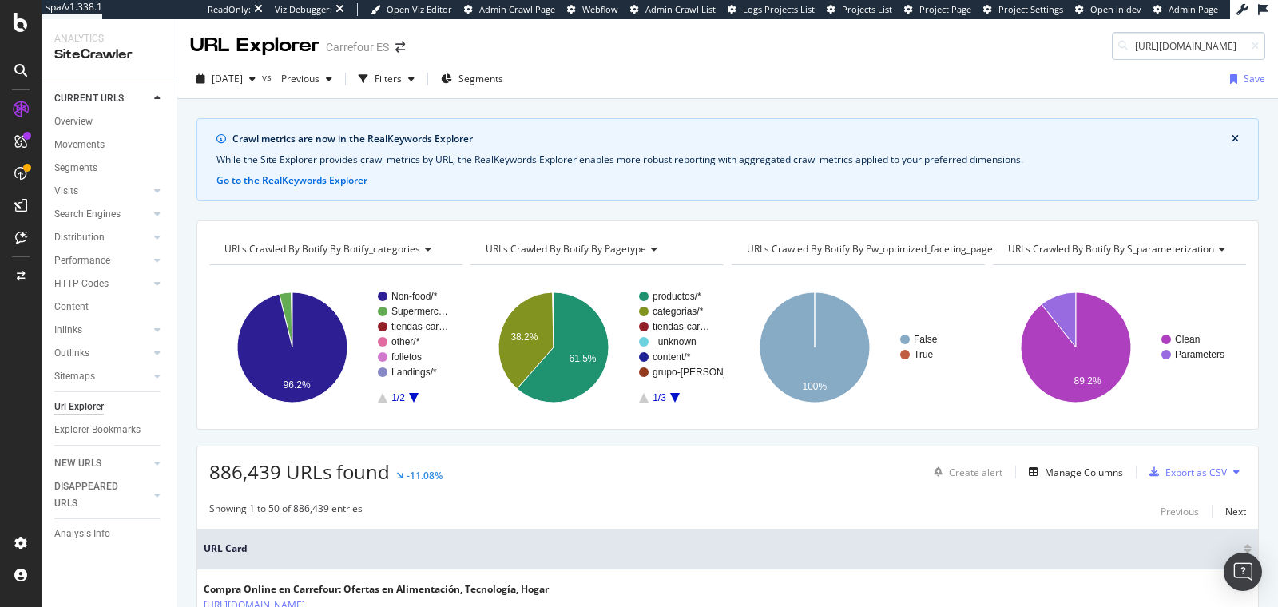
scroll to position [0, 911]
type input "[URL][DOMAIN_NAME]"
click at [74, 208] on div "AlertPanel" at bounding box center [84, 208] width 51 height 16
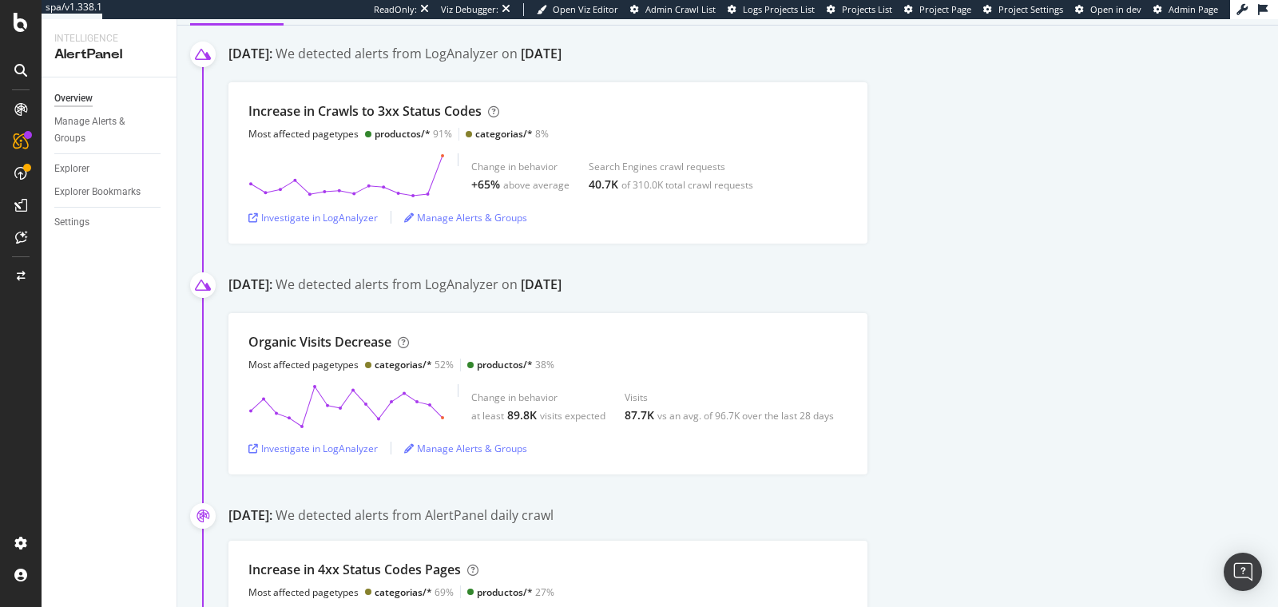
scroll to position [249, 0]
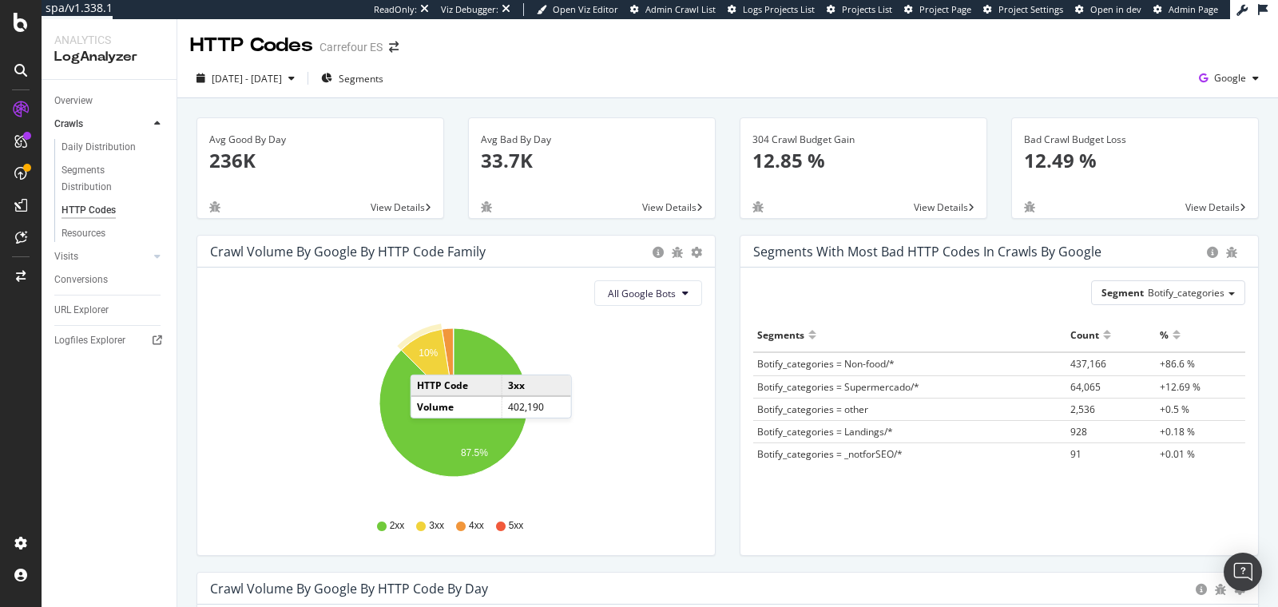
click at [426, 358] on icon "A chart." at bounding box center [427, 365] width 53 height 73
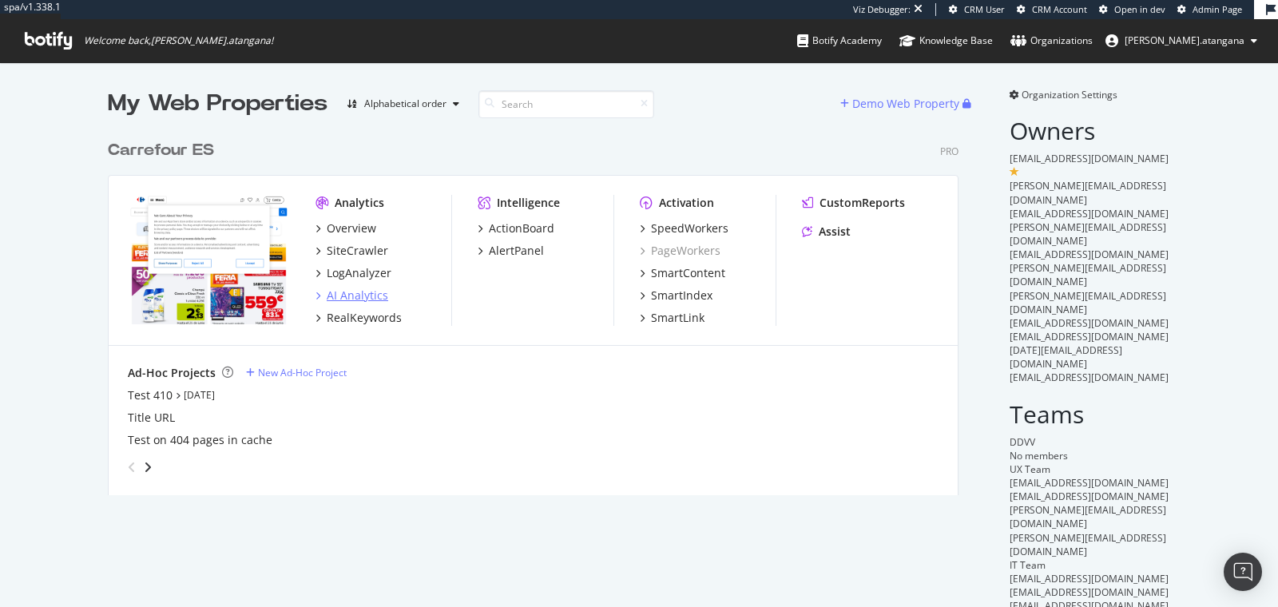
scroll to position [362, 850]
click at [191, 393] on link "[DATE]" at bounding box center [199, 395] width 31 height 14
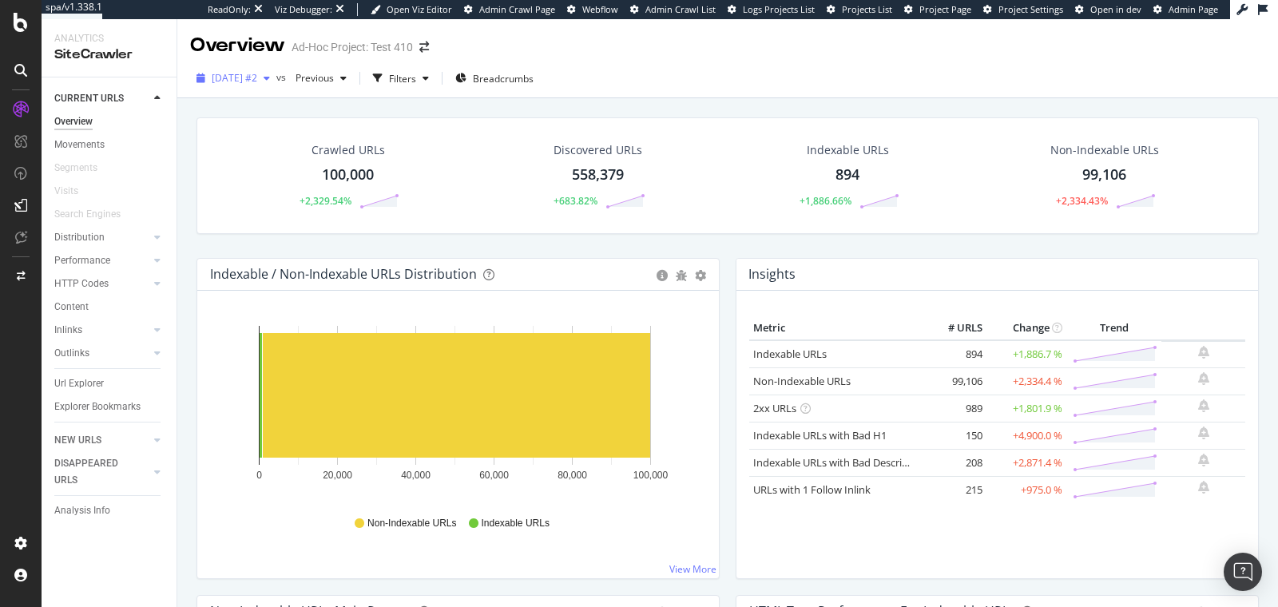
click at [257, 78] on span "2025 Sep. 26th #2" at bounding box center [235, 78] width 46 height 14
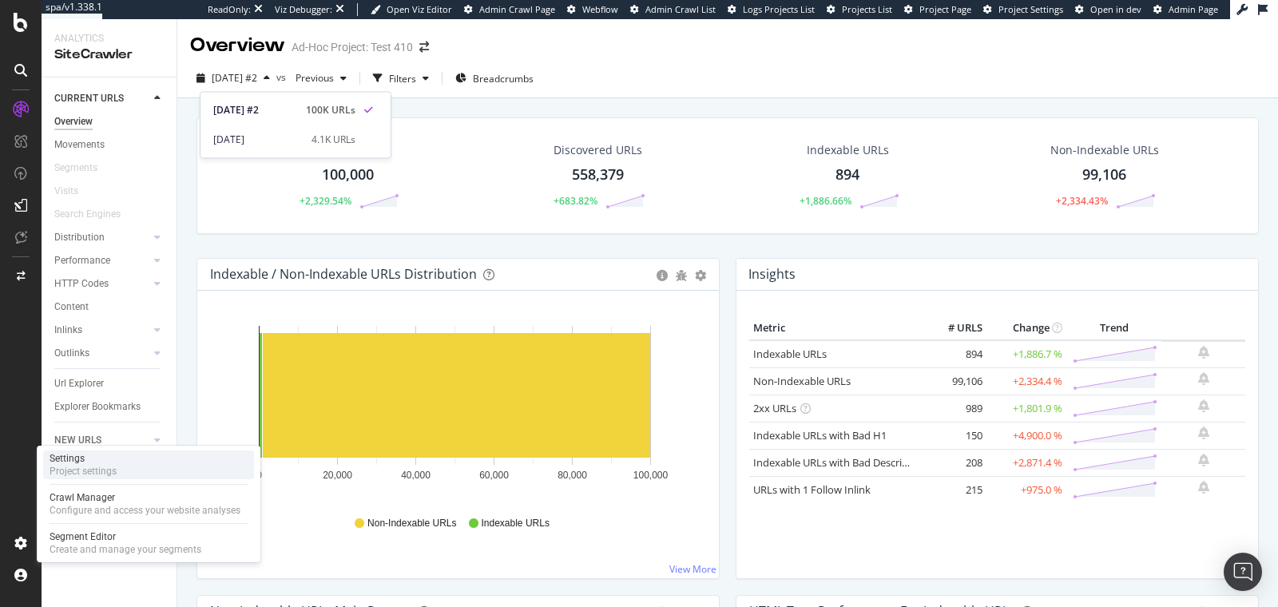
click at [81, 461] on div "Settings" at bounding box center [83, 458] width 67 height 13
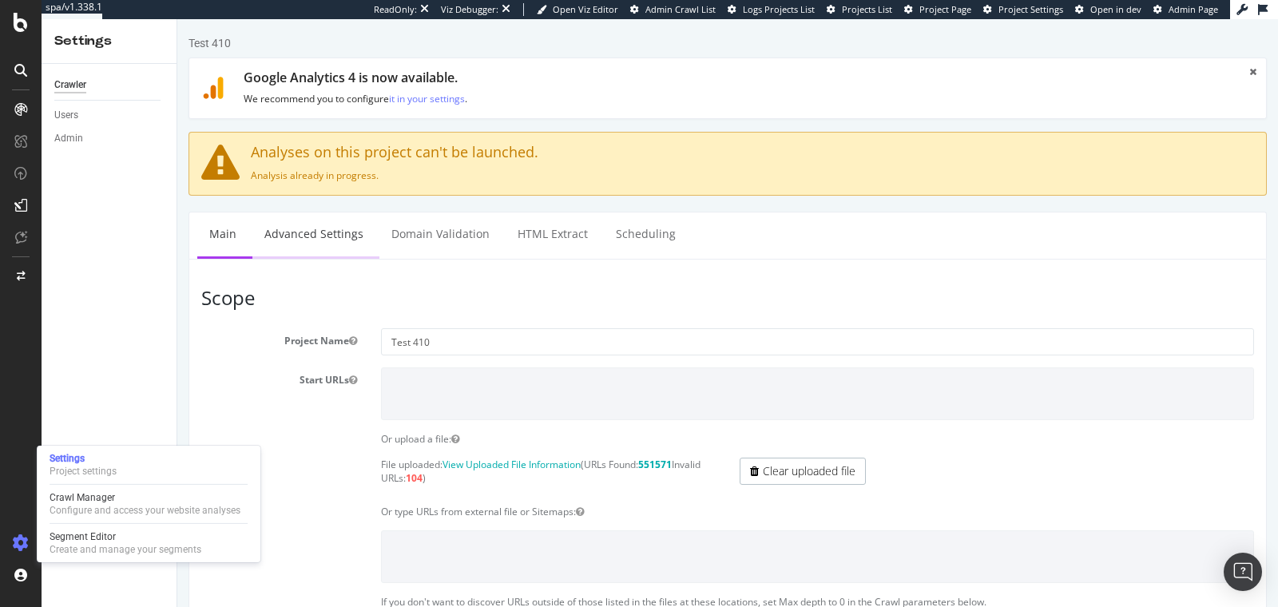
click at [323, 236] on link "Advanced Settings" at bounding box center [313, 234] width 123 height 44
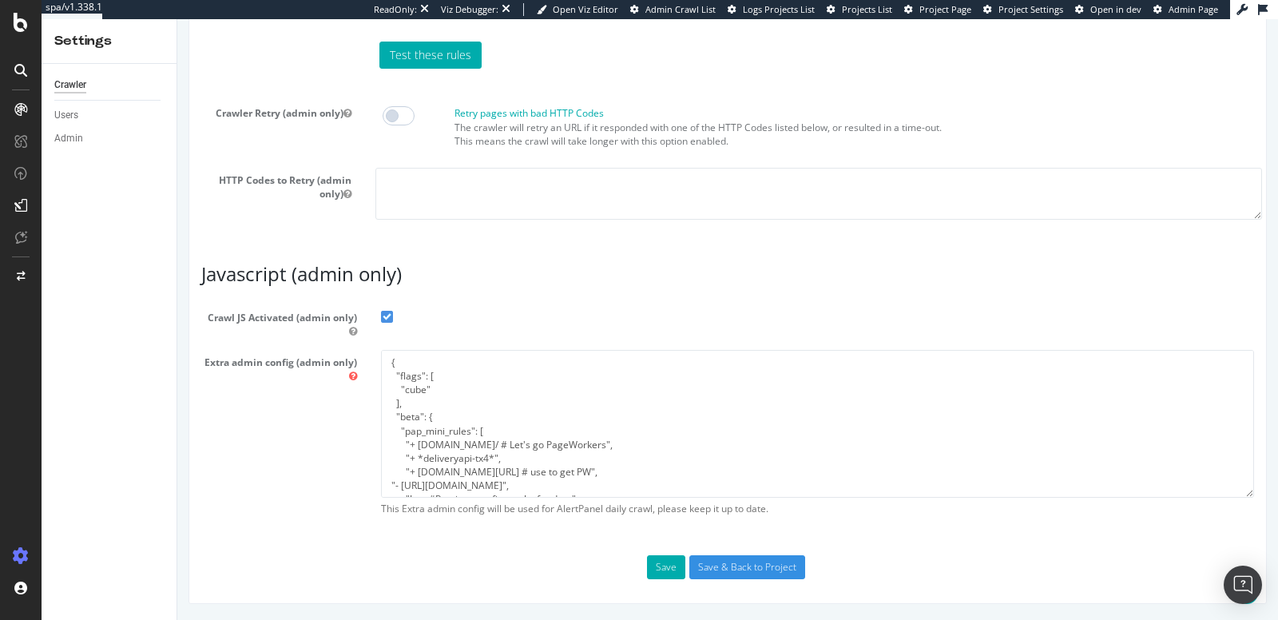
scroll to position [1423, 0]
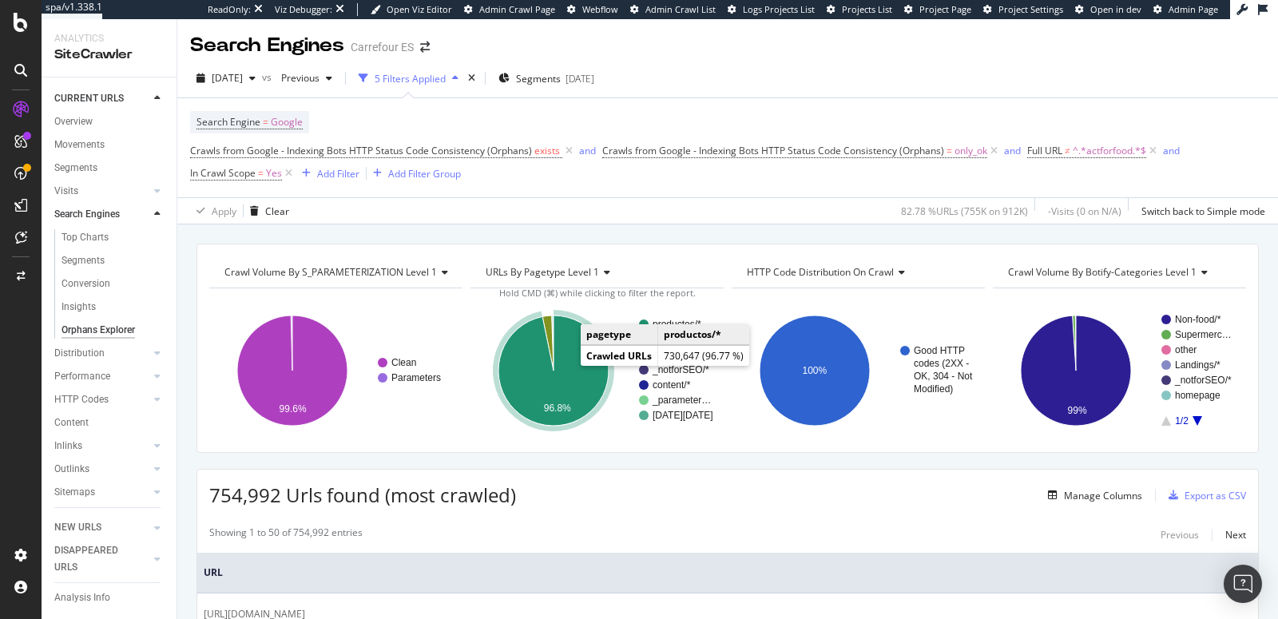
click at [549, 403] on text "96.8%" at bounding box center [557, 408] width 27 height 11
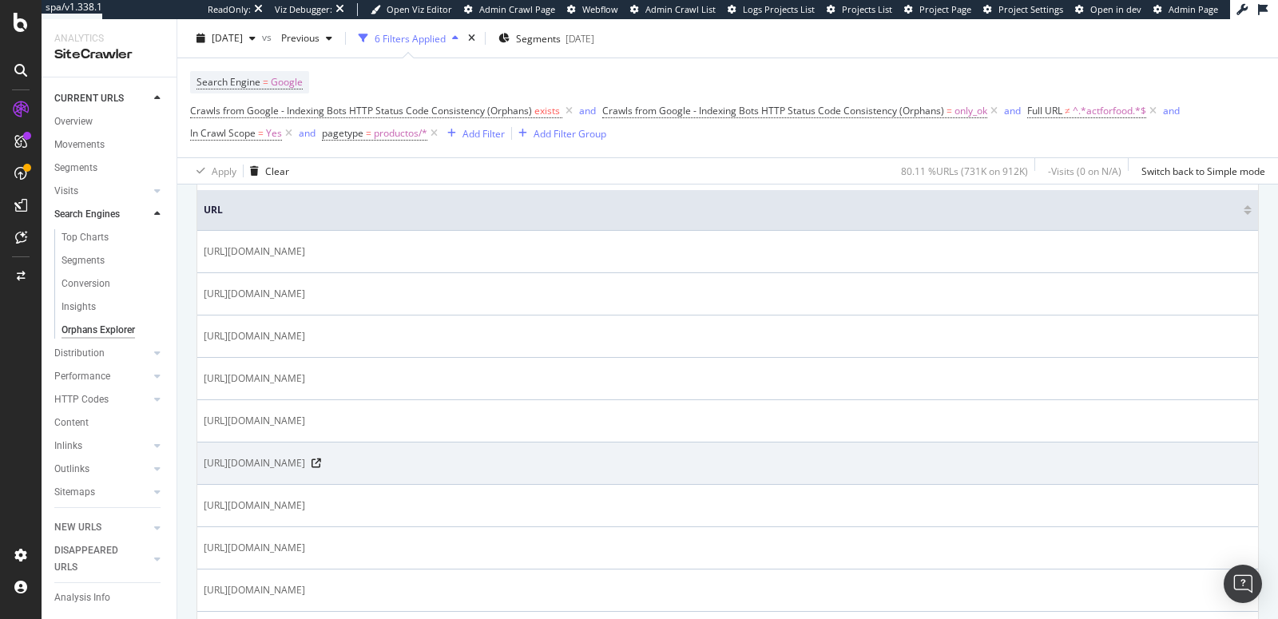
scroll to position [355, 0]
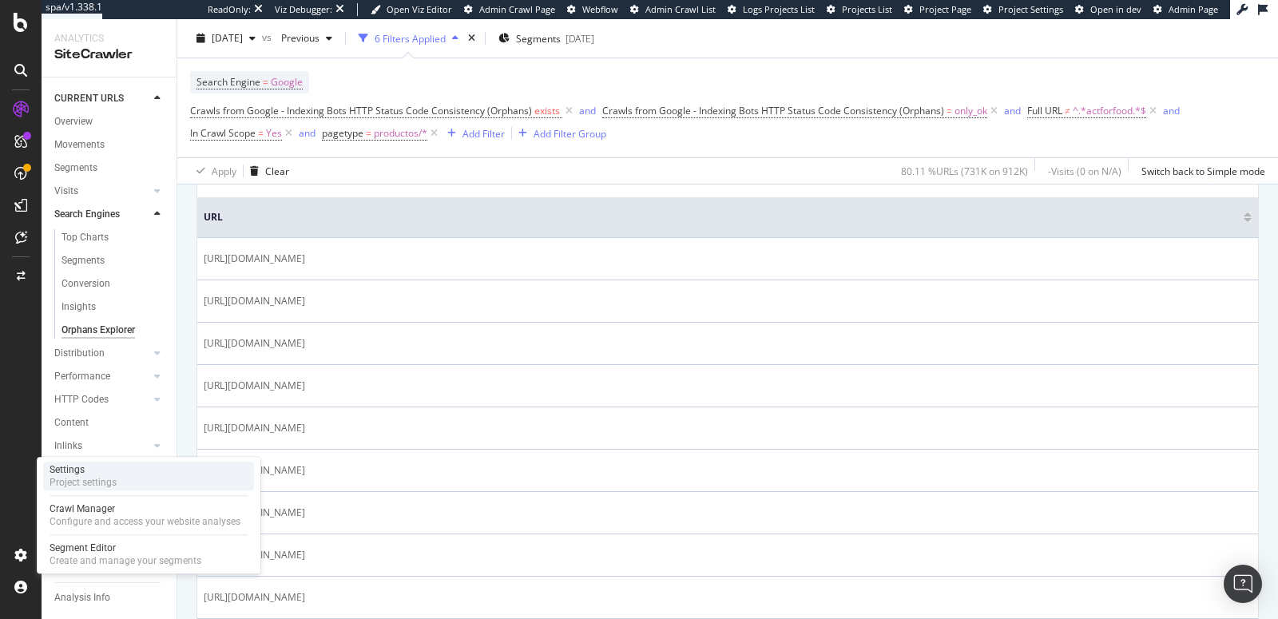
click at [98, 482] on div "Project settings" at bounding box center [83, 482] width 67 height 13
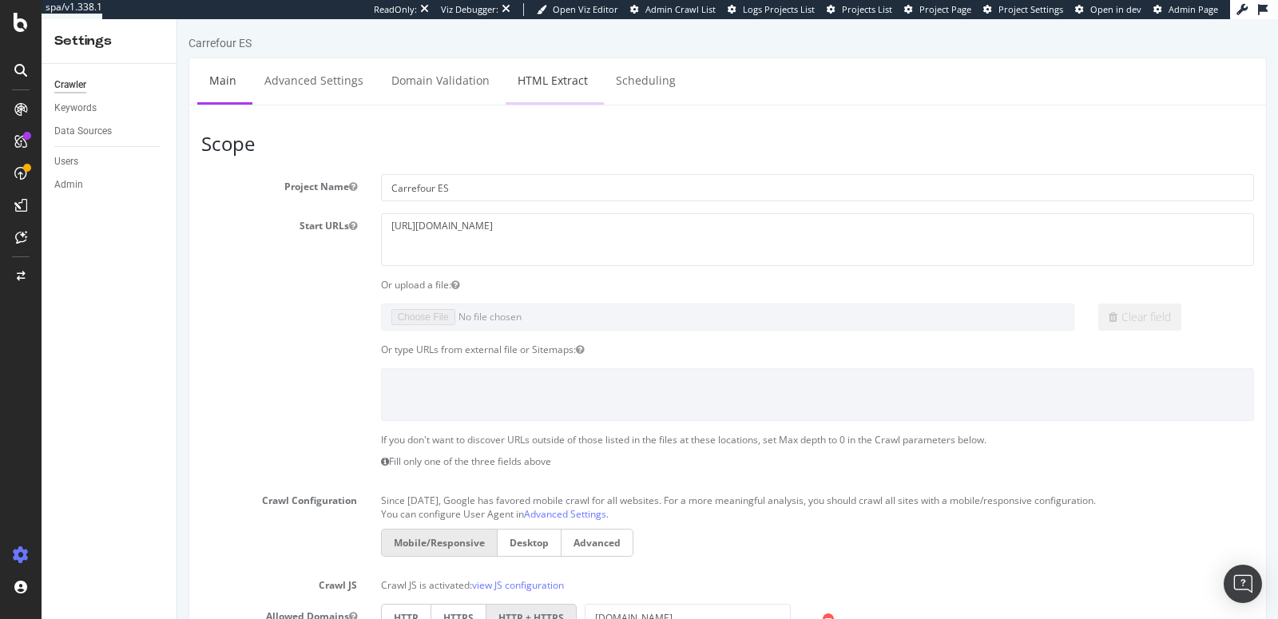
click at [539, 81] on link "HTML Extract" at bounding box center [553, 80] width 94 height 44
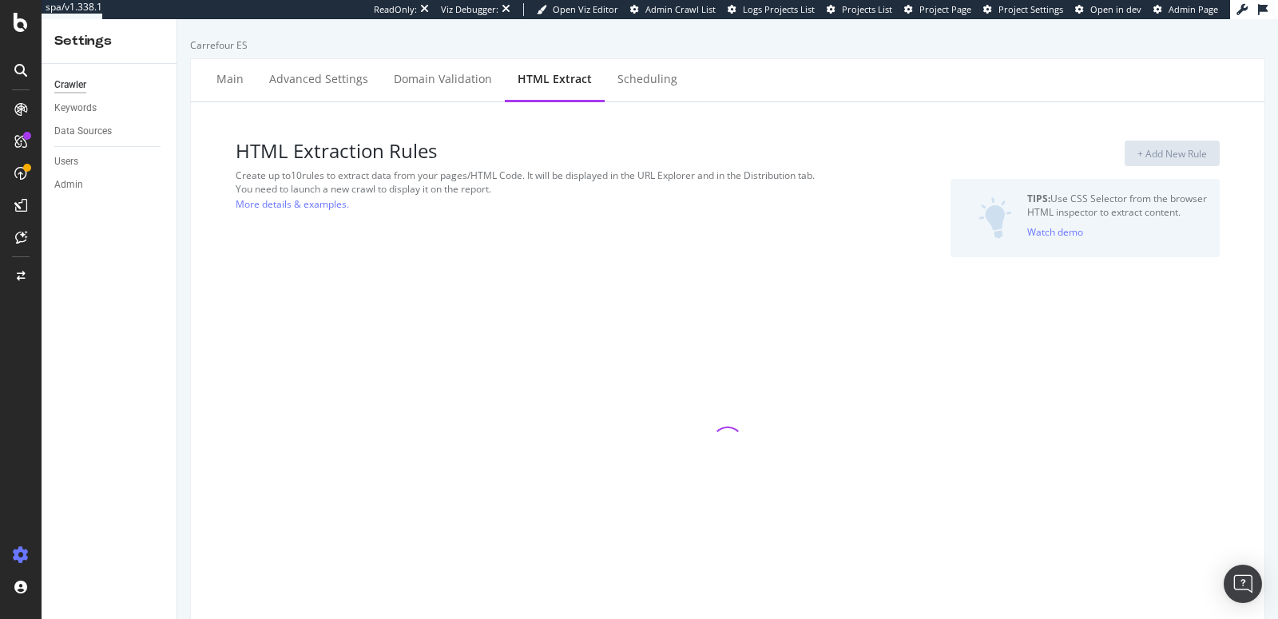
select select "list"
select select "exist"
select select "i"
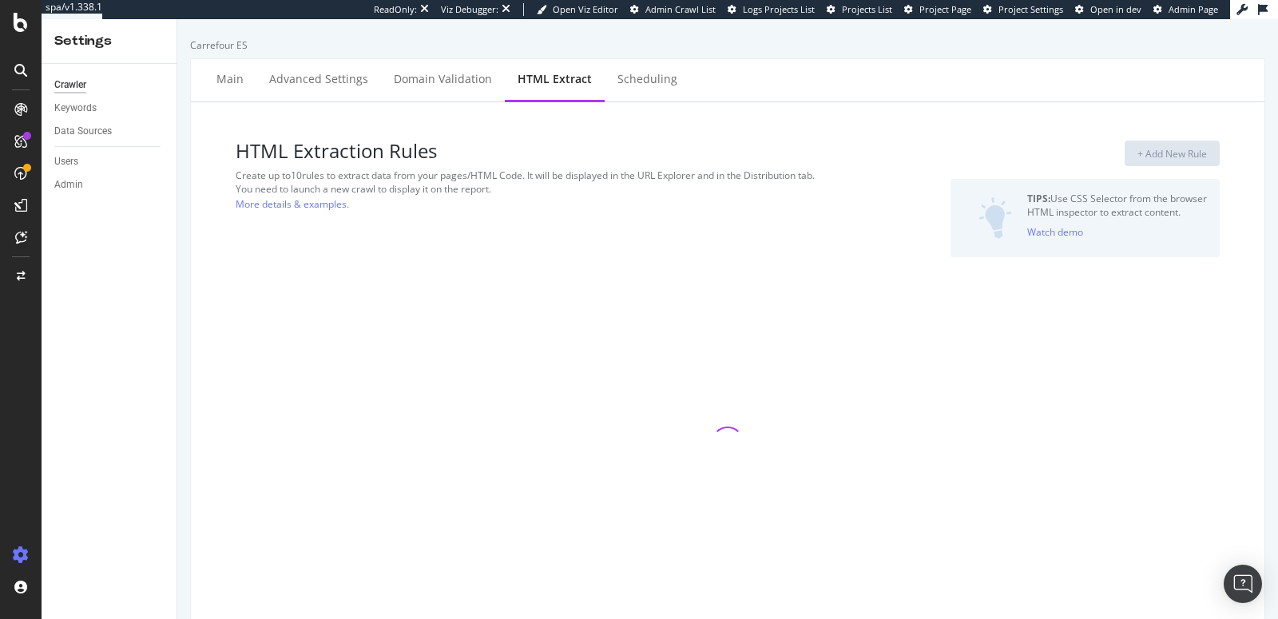
select select "i"
select select "count"
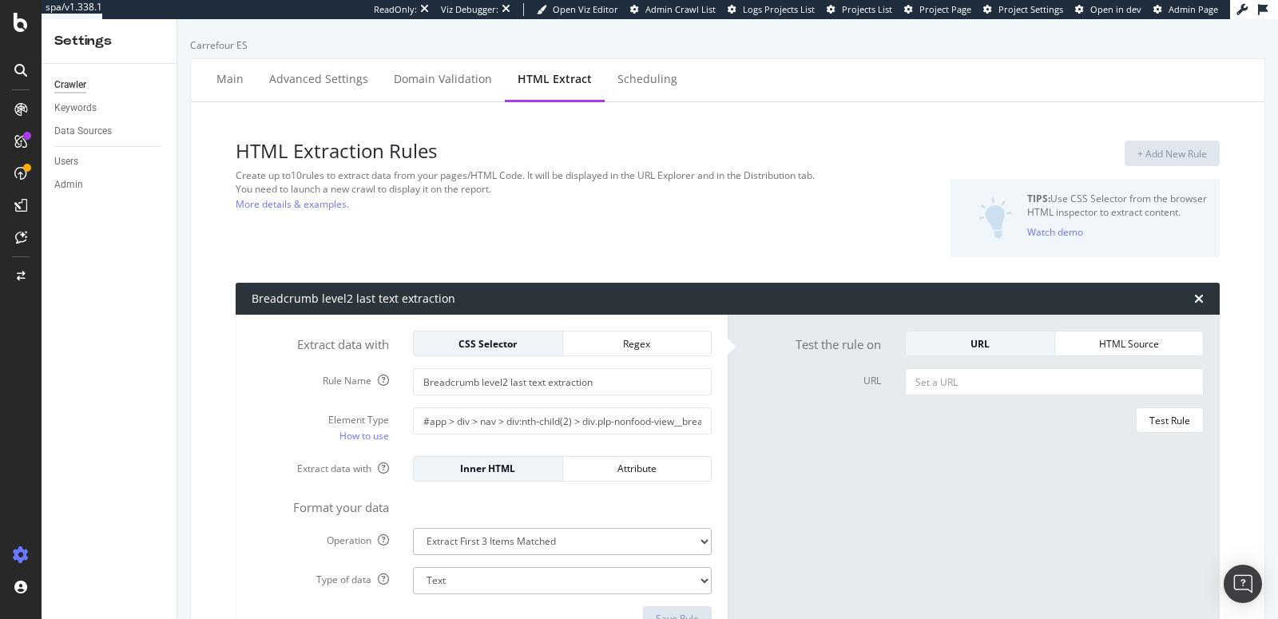
click at [244, 213] on div "HTML Extraction Rules Create up to 10 rules to extract data from your pages/HTM…" at bounding box center [560, 199] width 648 height 117
click at [259, 208] on link "More details & examples." at bounding box center [292, 204] width 113 height 17
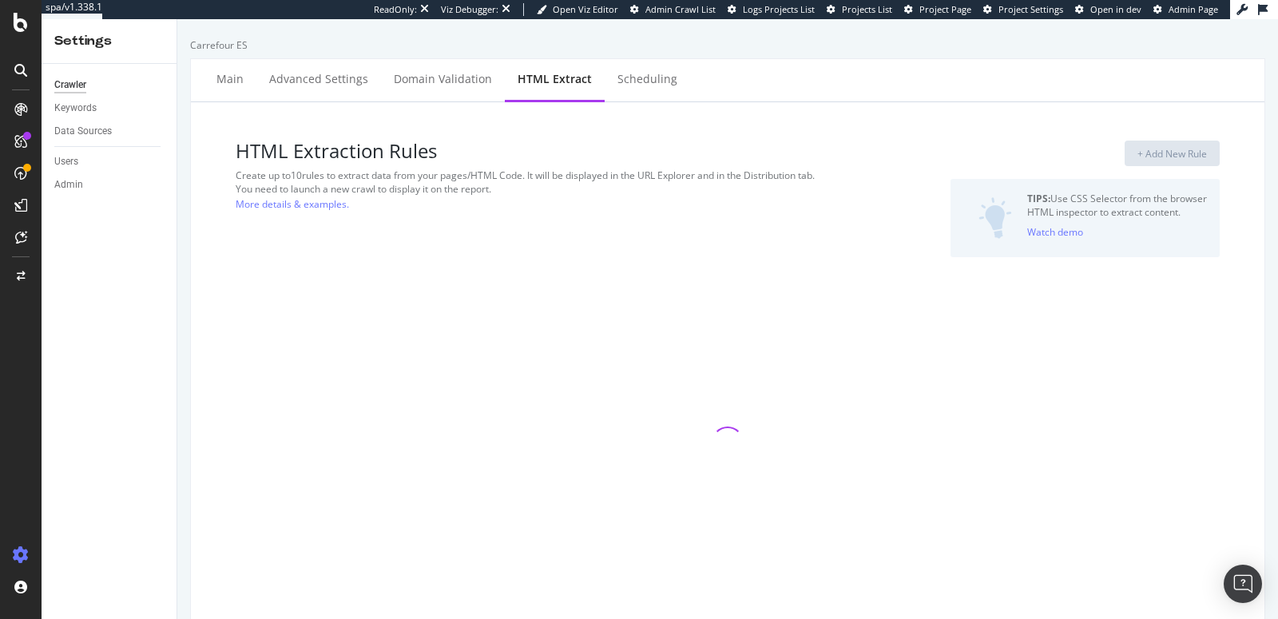
select select "list"
select select "exist"
select select "i"
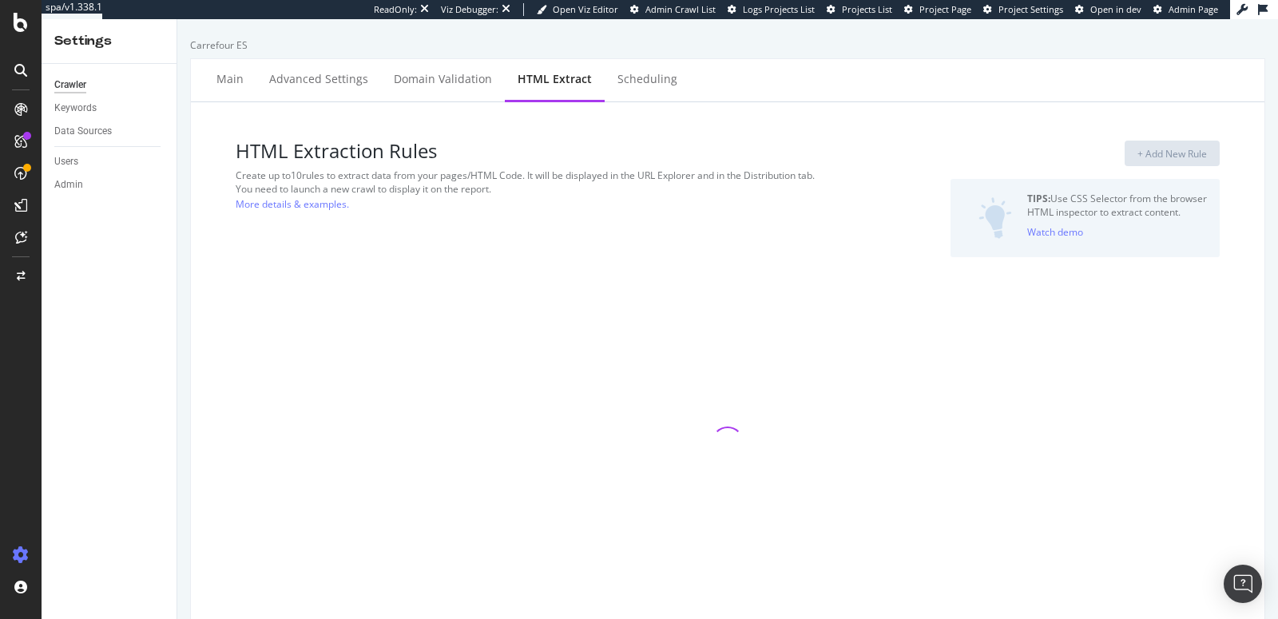
select select "i"
select select "count"
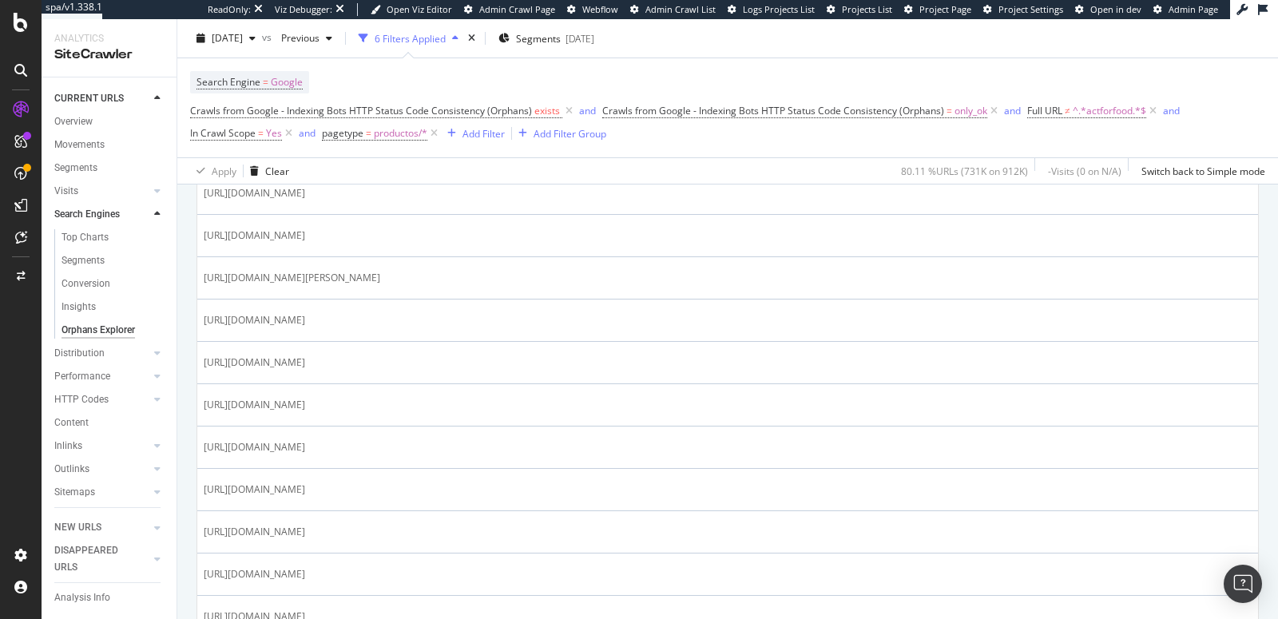
scroll to position [2161, 0]
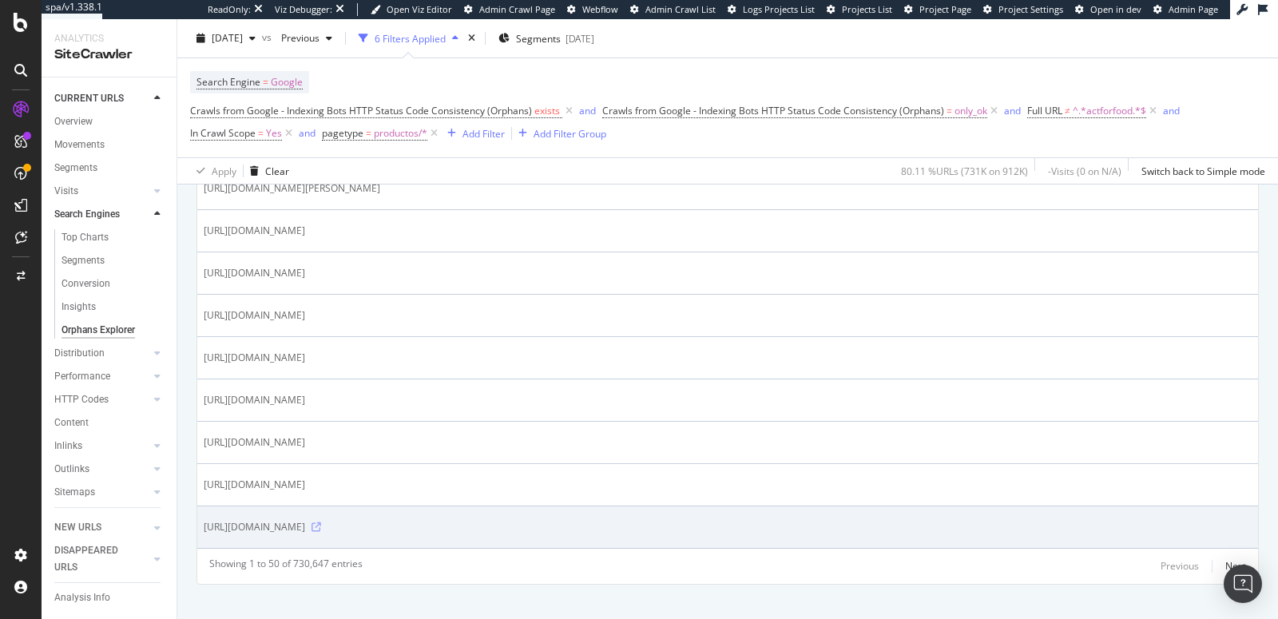
click at [321, 522] on icon at bounding box center [316, 527] width 10 height 10
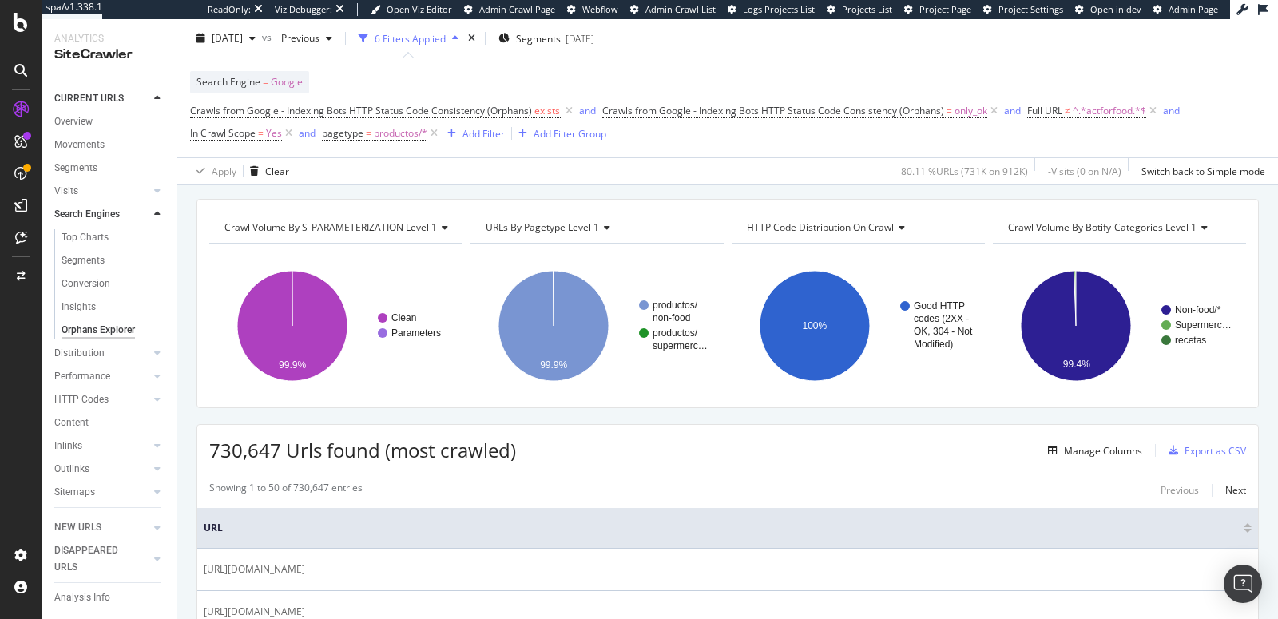
scroll to position [0, 0]
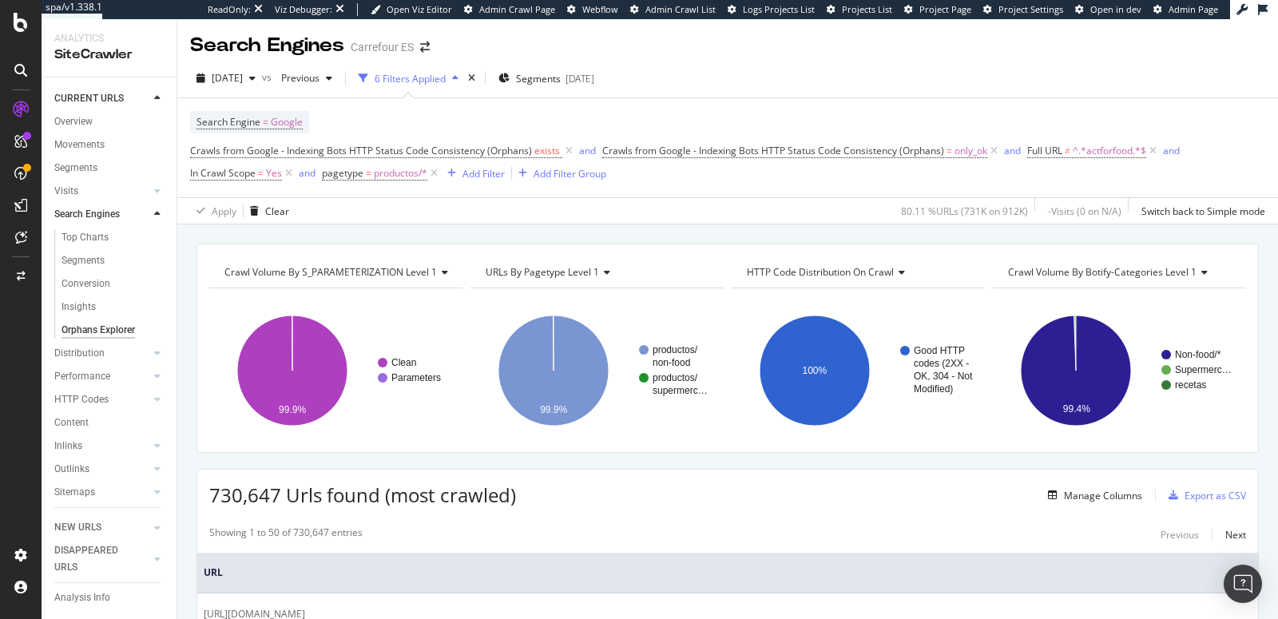
click at [891, 271] on span "HTTP Code Distribution on Crawl" at bounding box center [820, 272] width 147 height 14
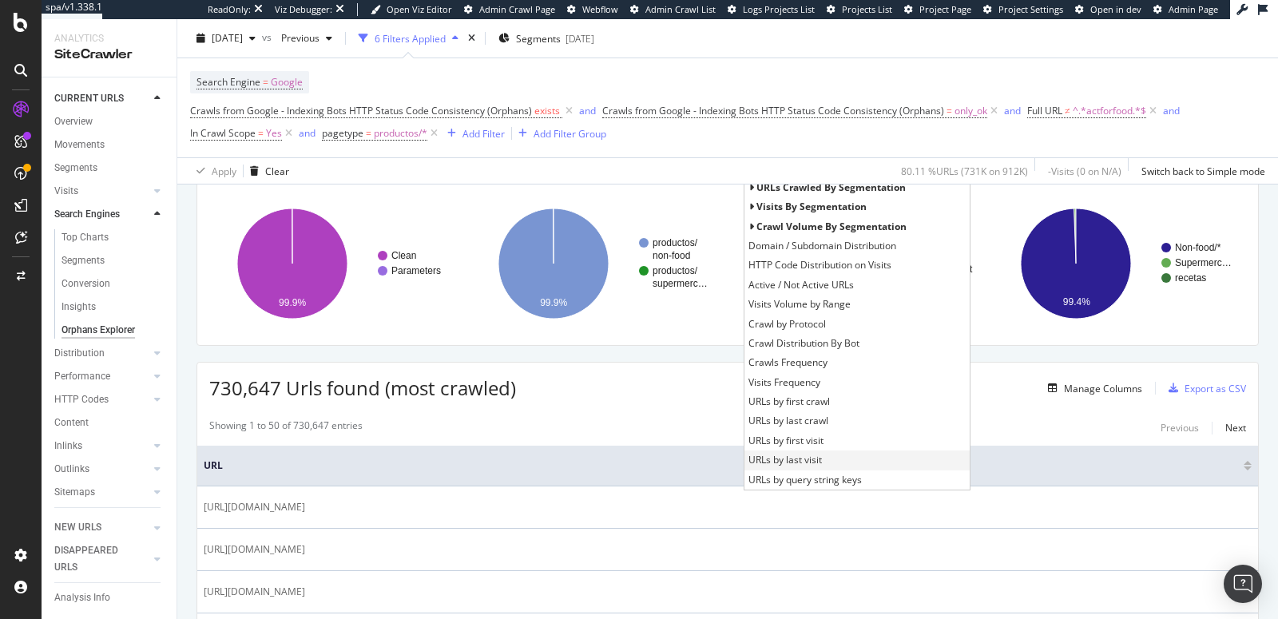
scroll to position [10, 0]
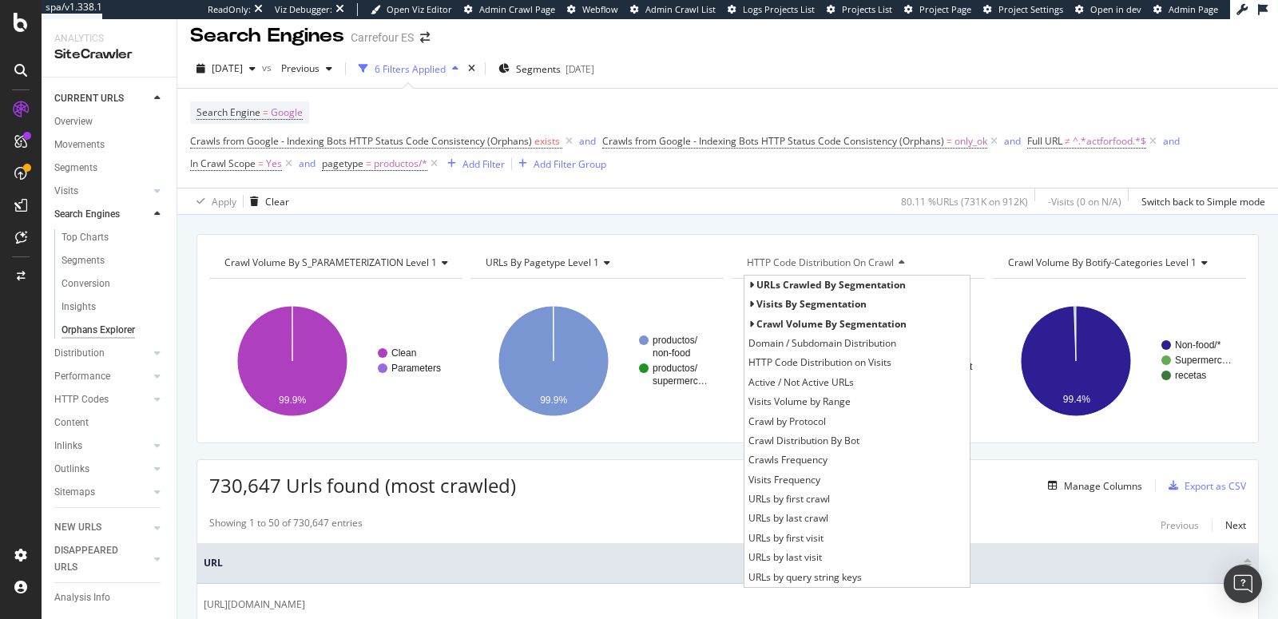
click at [756, 300] on span "Visits by segmentation" at bounding box center [811, 304] width 110 height 14
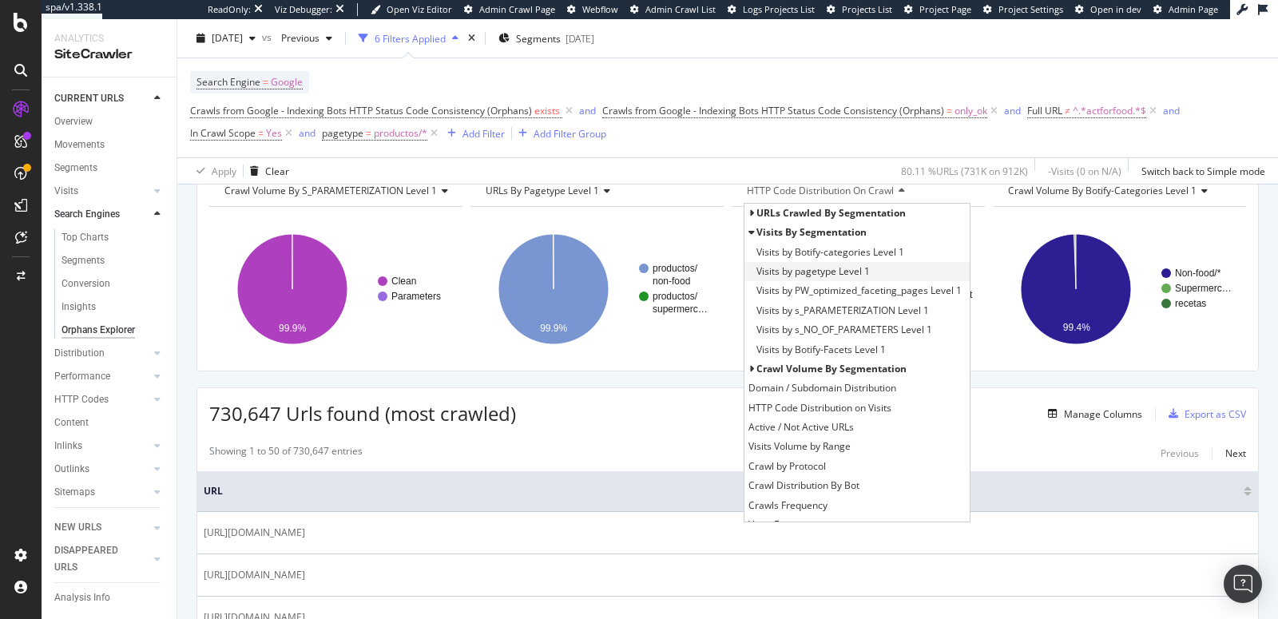
scroll to position [0, 0]
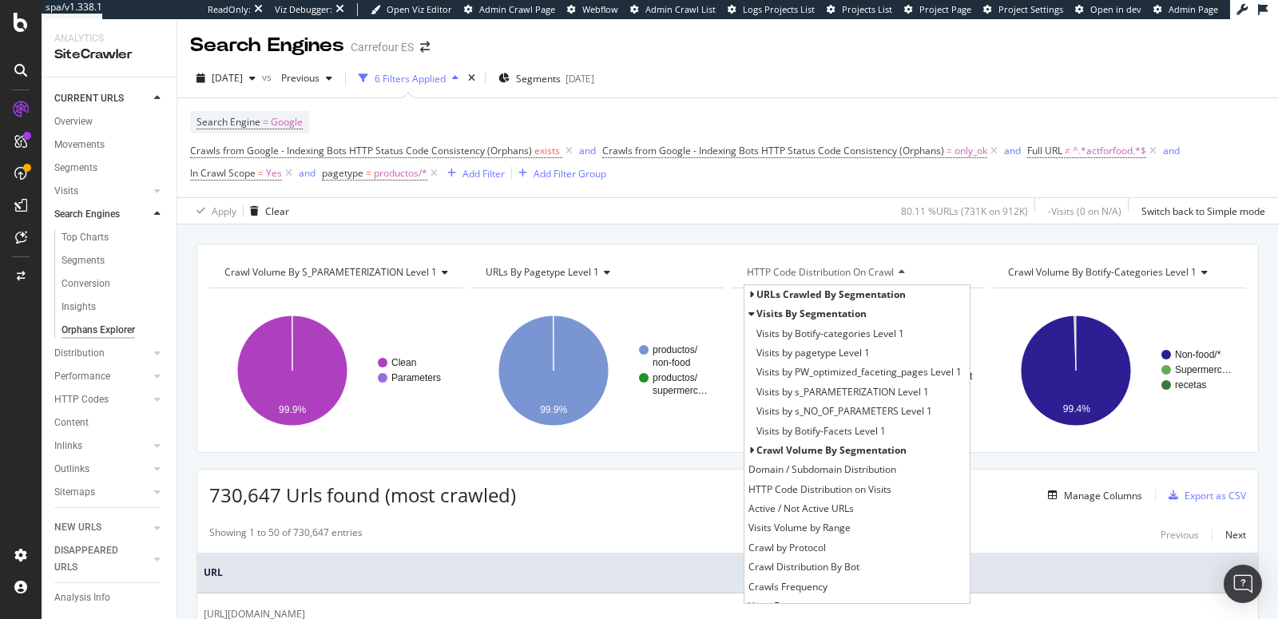
click at [752, 296] on icon at bounding box center [751, 295] width 6 height 10
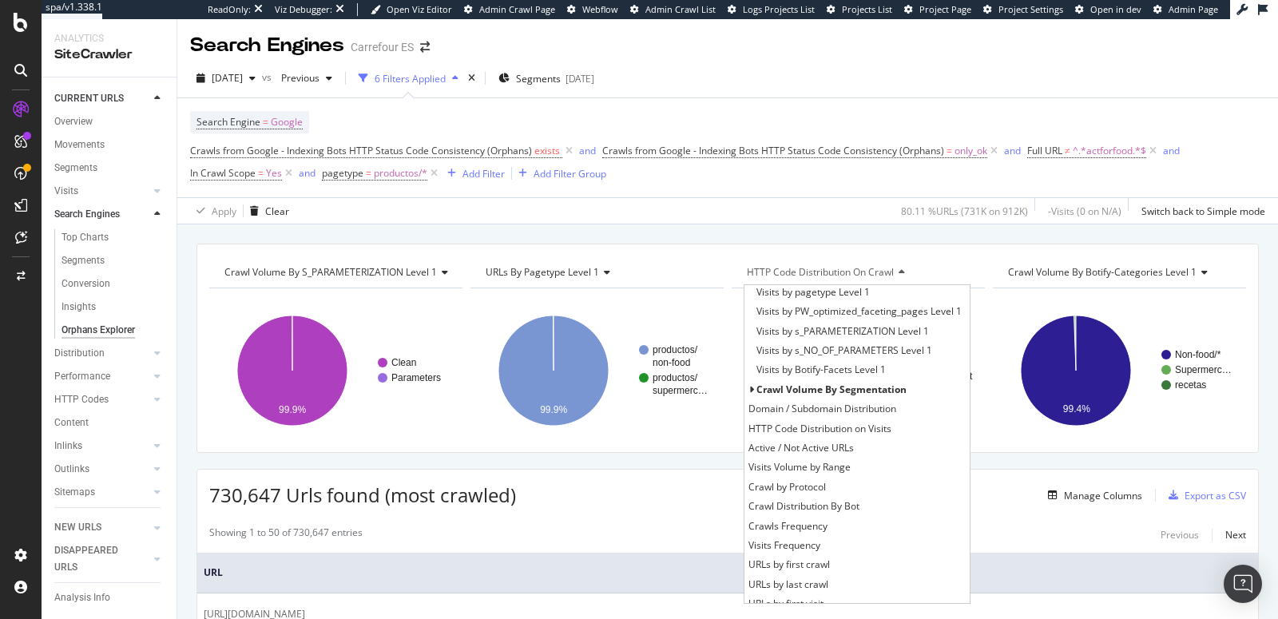
scroll to position [207, 0]
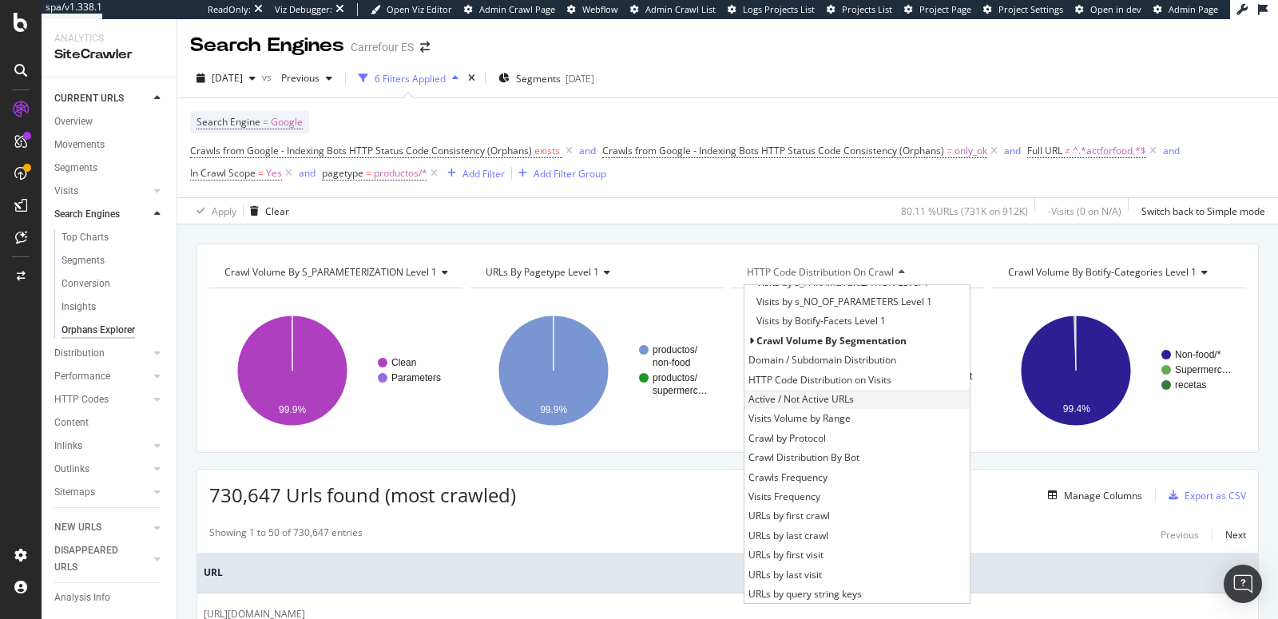
click at [781, 393] on span "Active / Not Active URLs" at bounding box center [800, 399] width 105 height 16
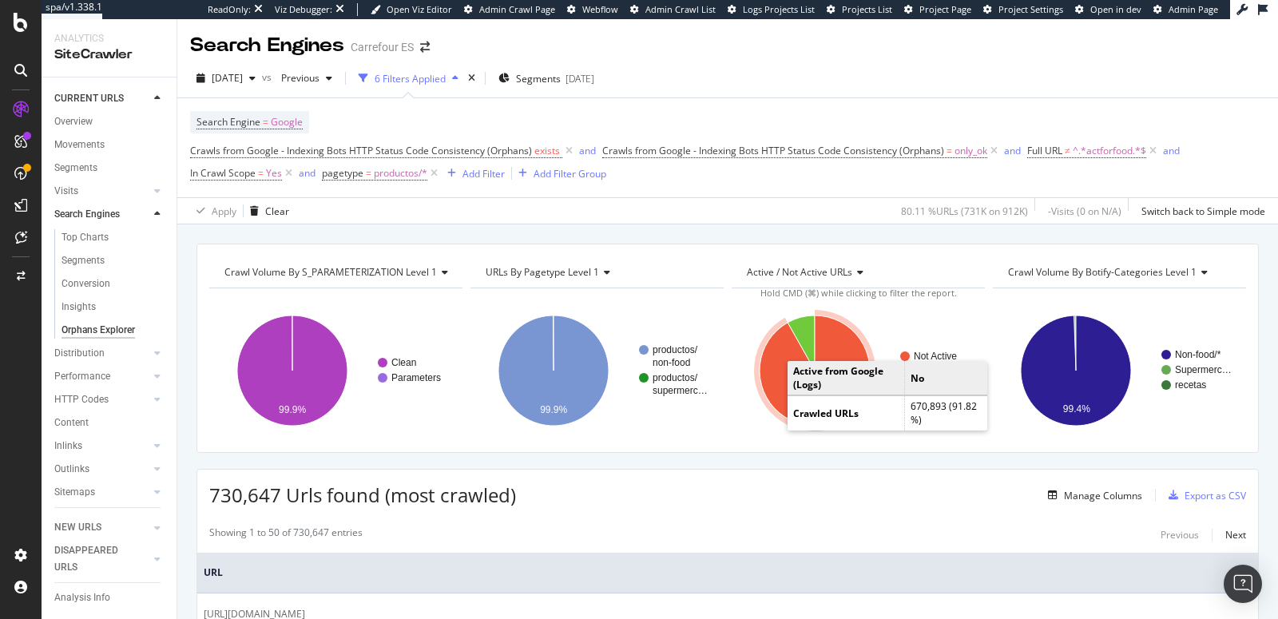
click at [779, 396] on icon "A chart." at bounding box center [815, 370] width 110 height 110
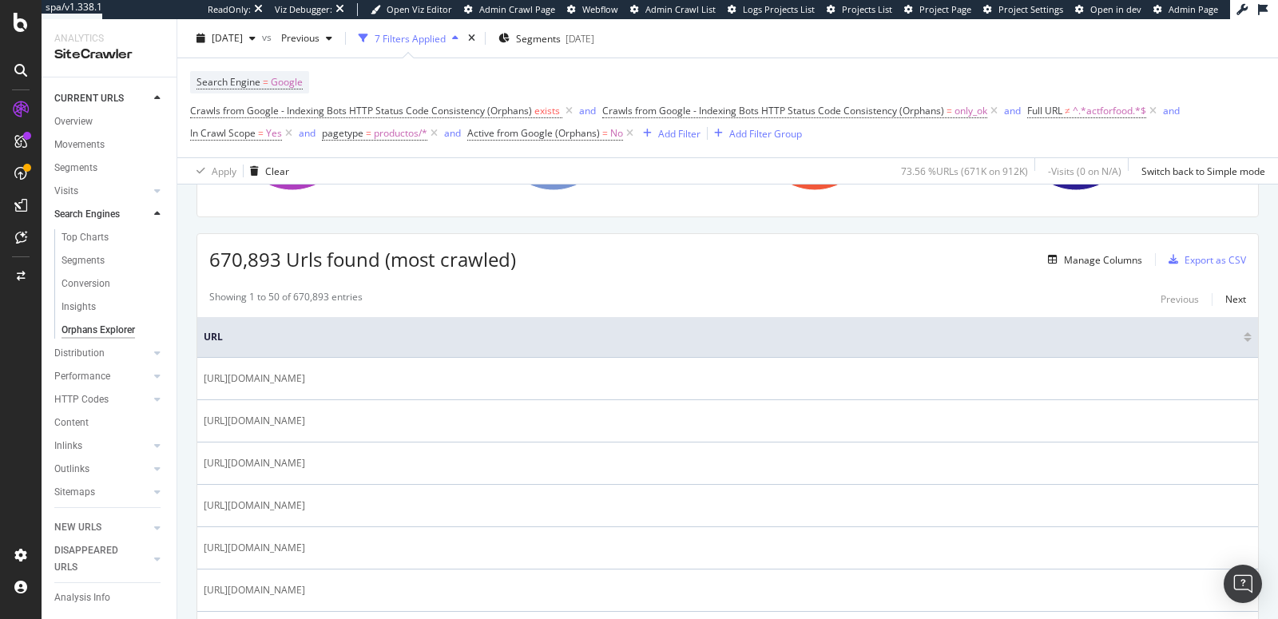
scroll to position [228, 0]
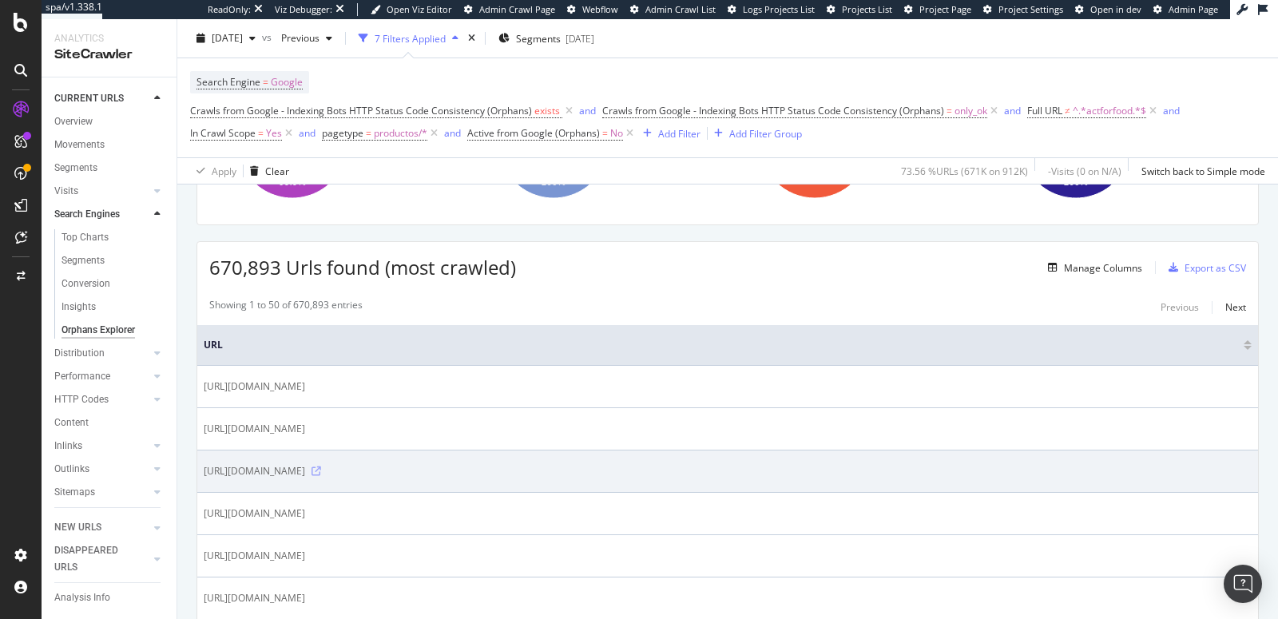
click at [321, 470] on icon at bounding box center [316, 471] width 10 height 10
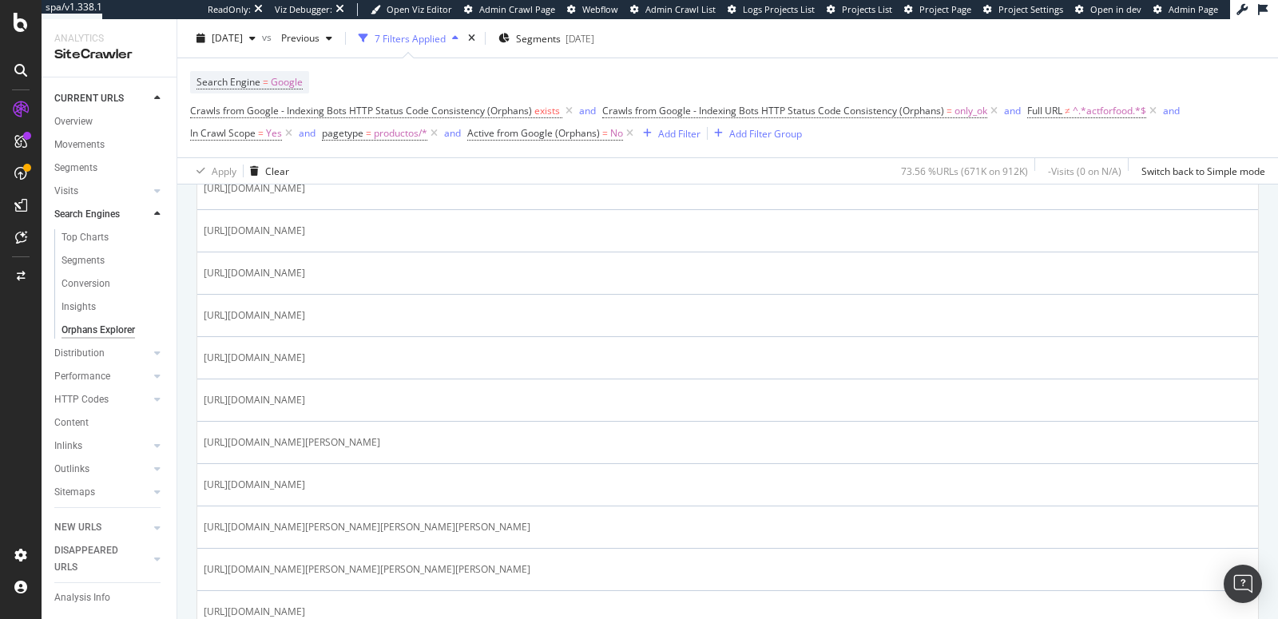
scroll to position [557, 0]
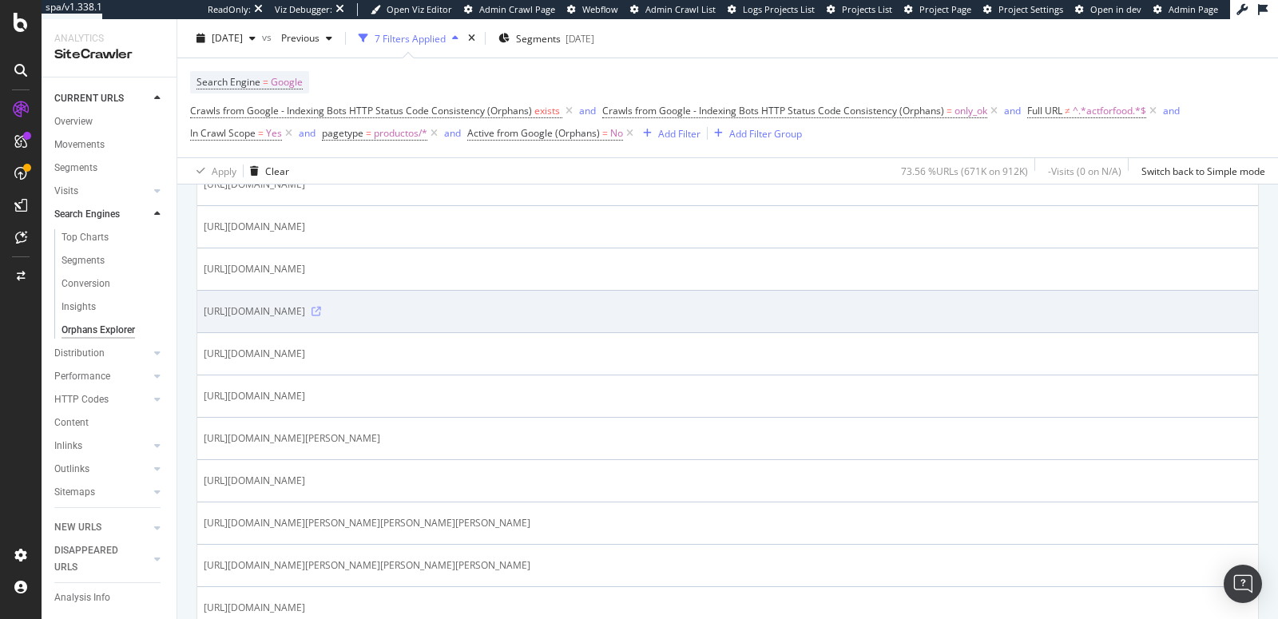
click at [321, 307] on icon at bounding box center [316, 312] width 10 height 10
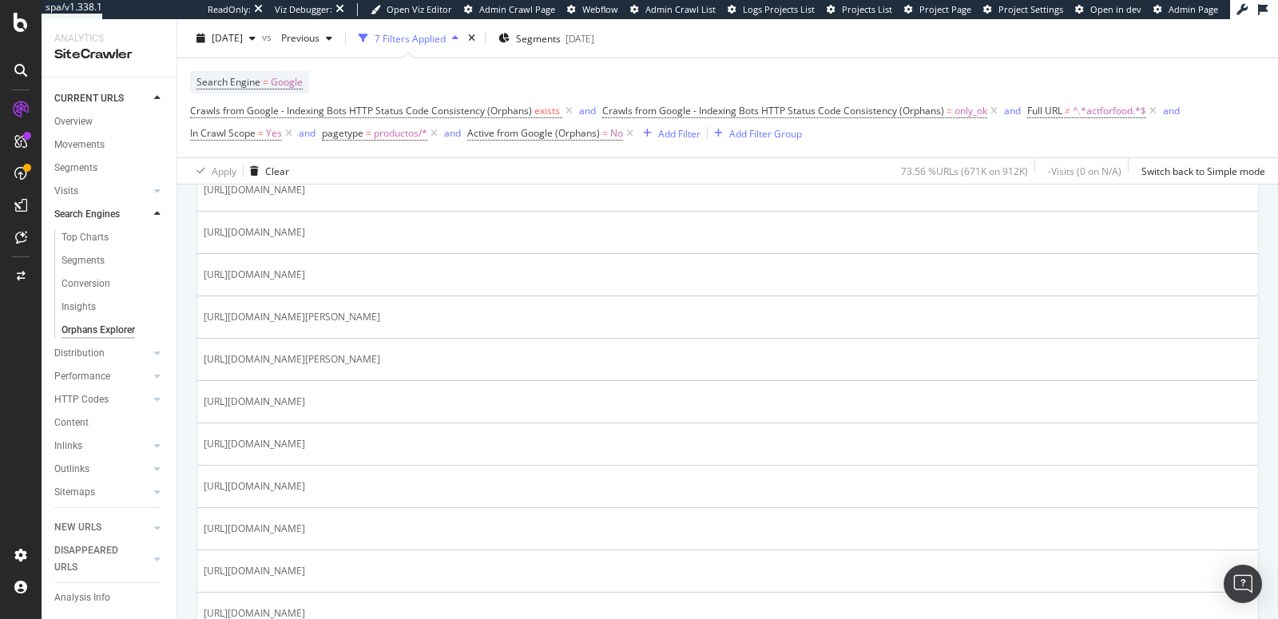
scroll to position [1272, 0]
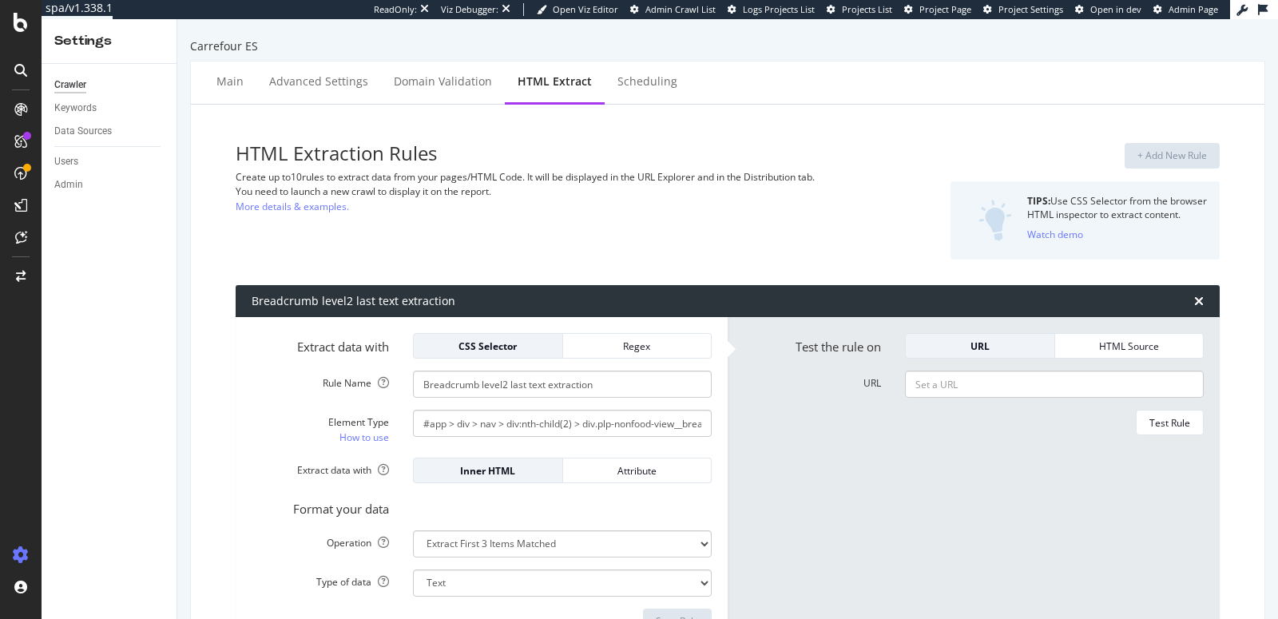
select select "list"
select select "exist"
select select "i"
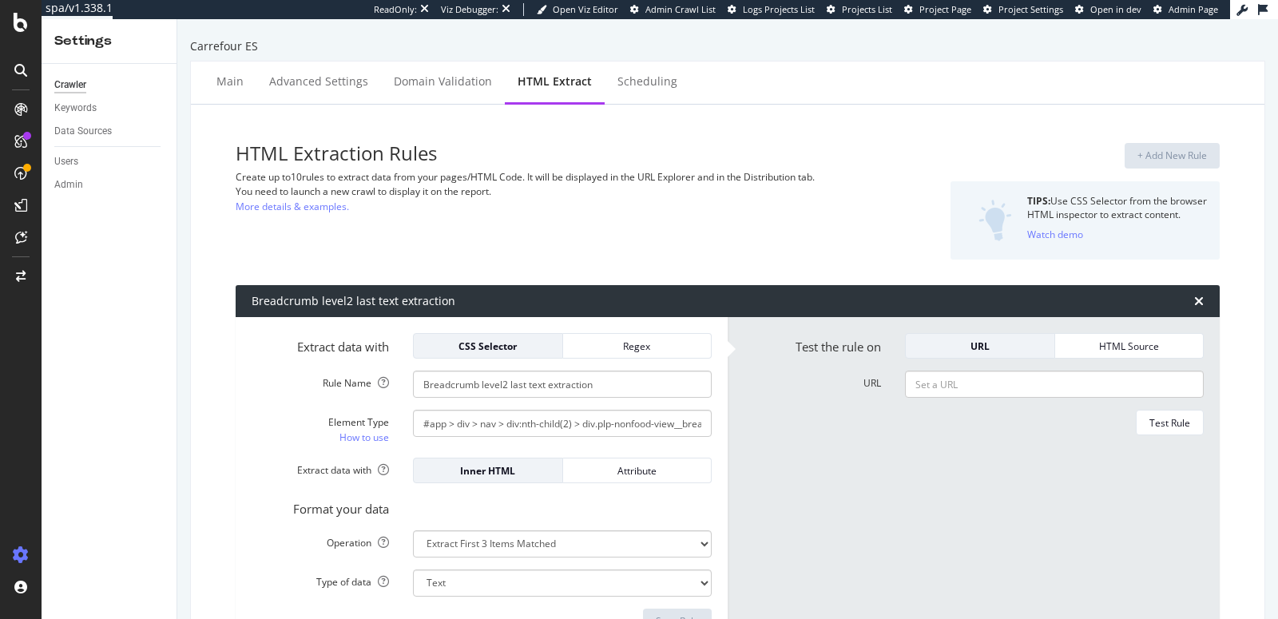
select select "i"
select select "count"
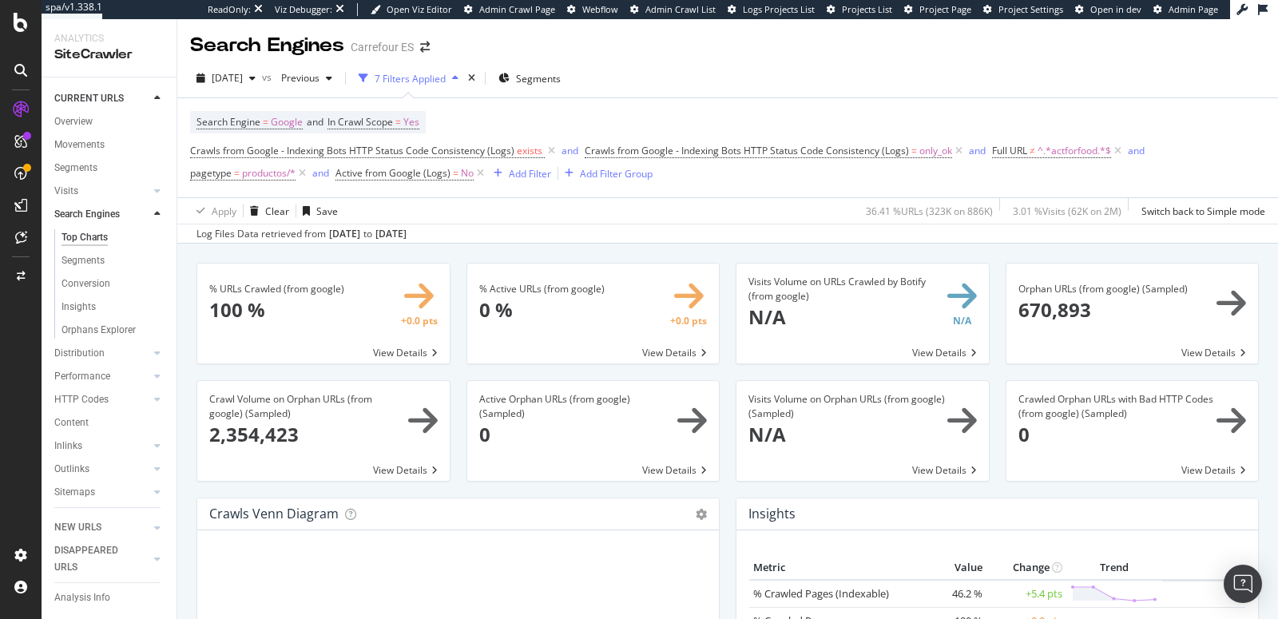
click at [1216, 354] on span at bounding box center [1132, 314] width 252 height 100
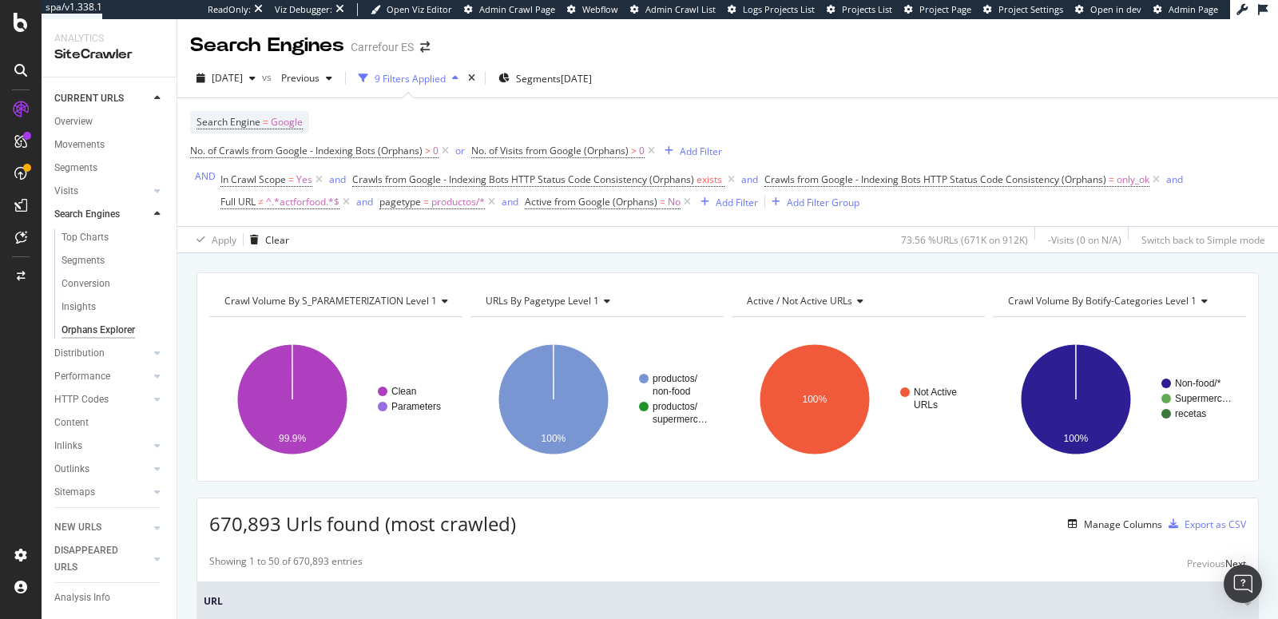
click at [94, 326] on div "Orphans Explorer" at bounding box center [97, 330] width 73 height 17
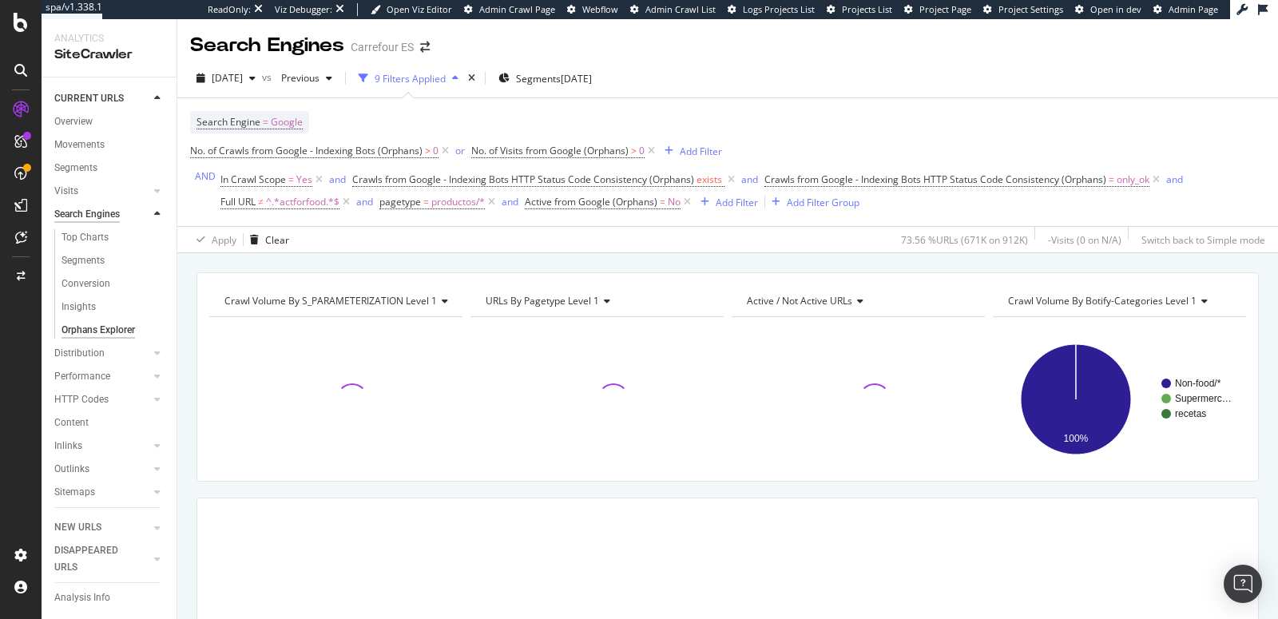
click at [87, 208] on div "Search Engines" at bounding box center [86, 214] width 65 height 17
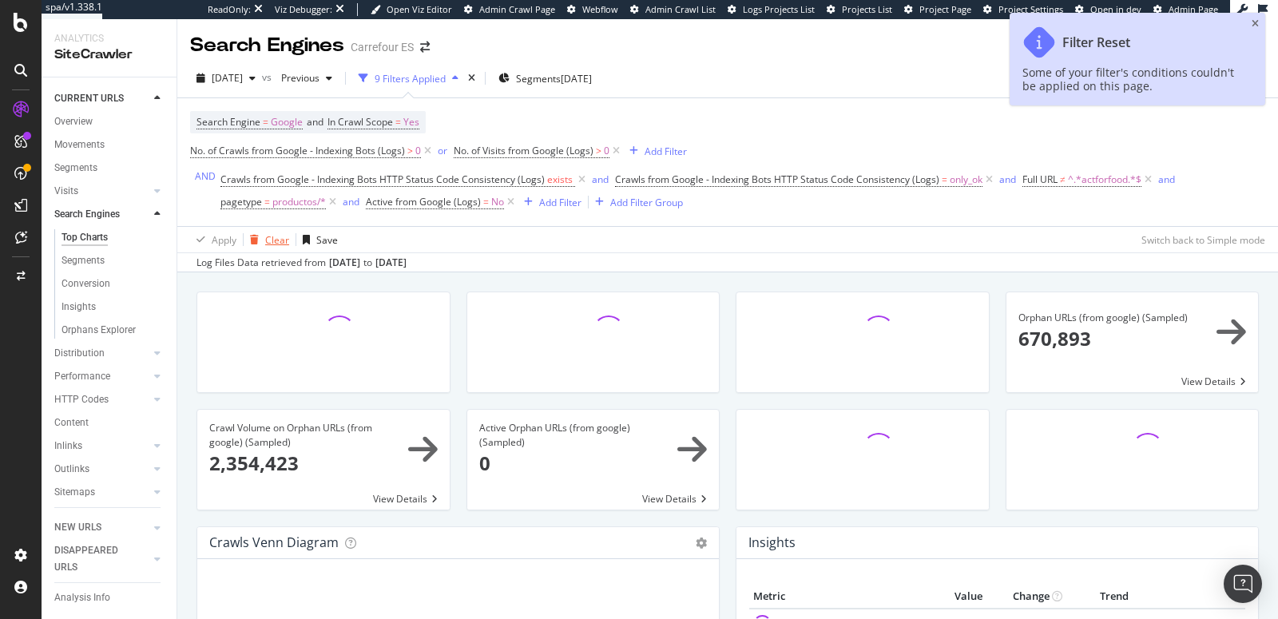
click at [281, 237] on div "Clear" at bounding box center [277, 240] width 24 height 14
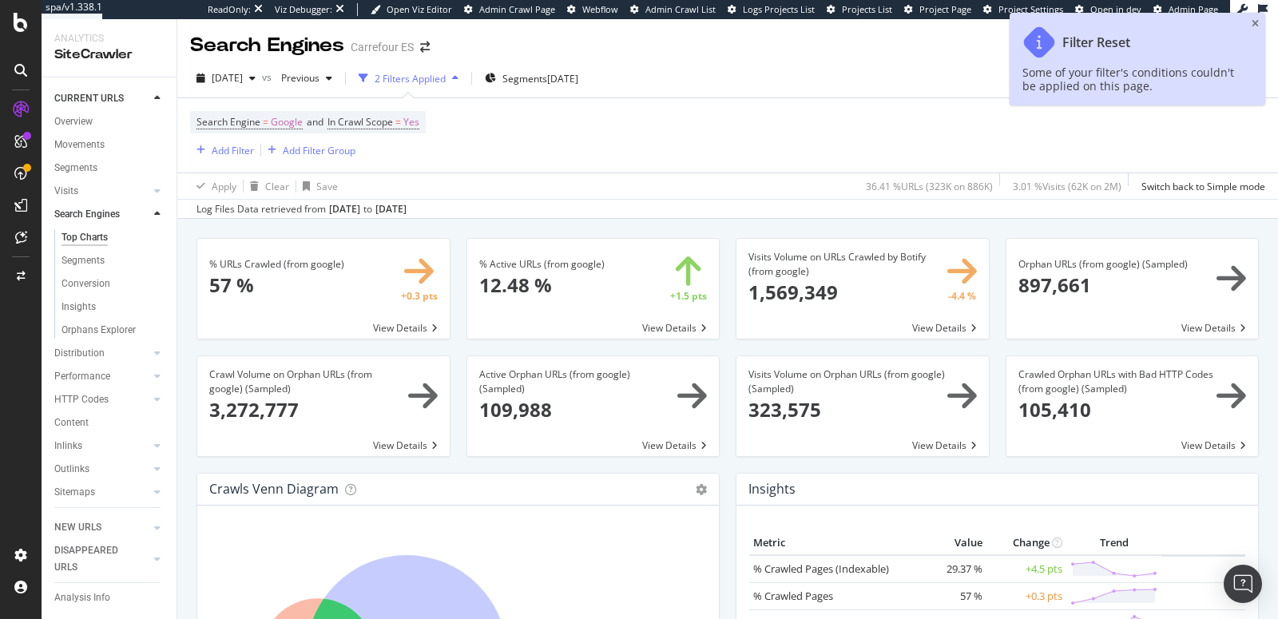
click at [1026, 284] on span at bounding box center [1132, 289] width 252 height 100
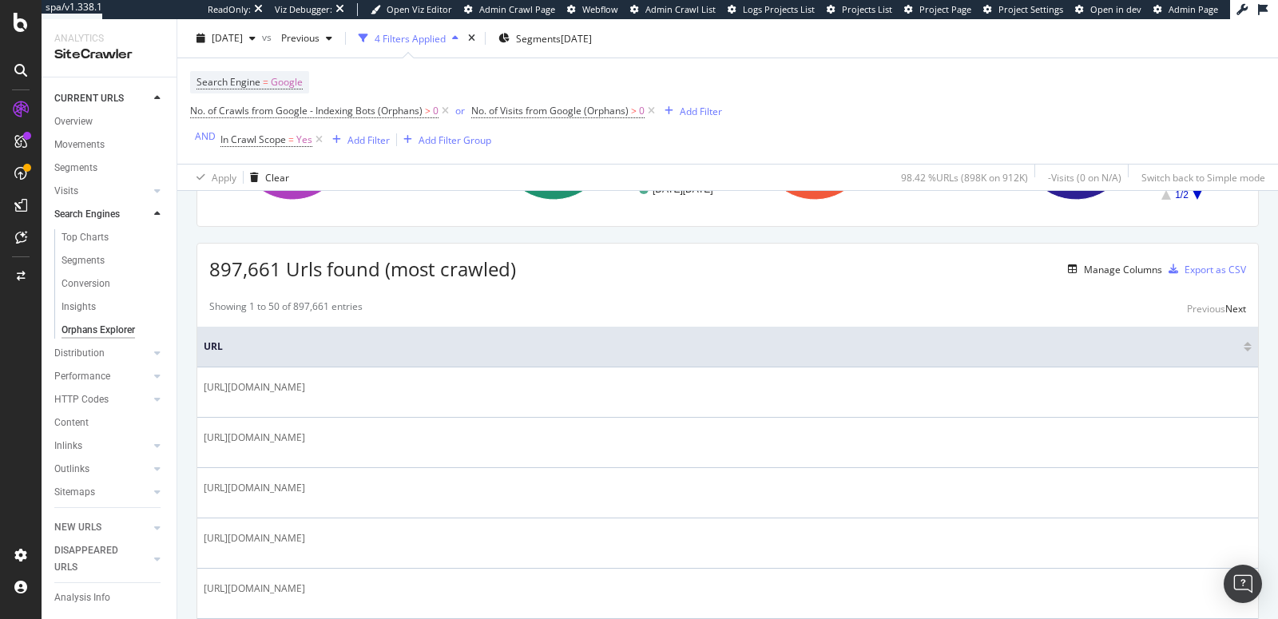
scroll to position [235, 0]
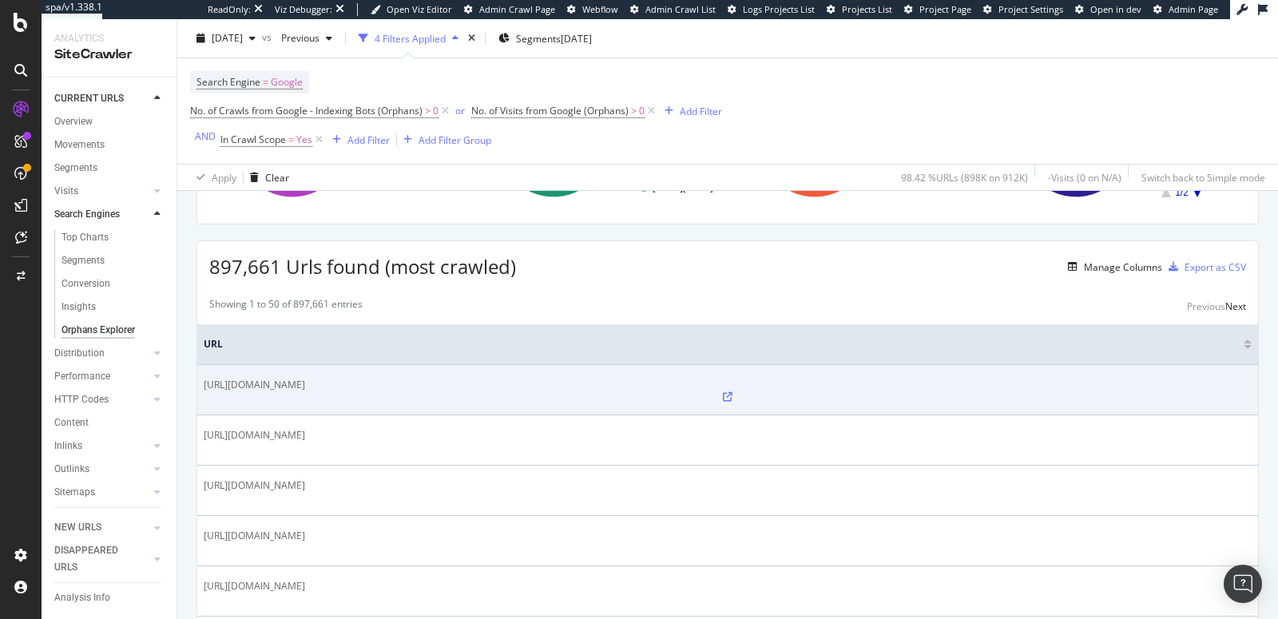
click at [723, 392] on icon at bounding box center [728, 397] width 10 height 10
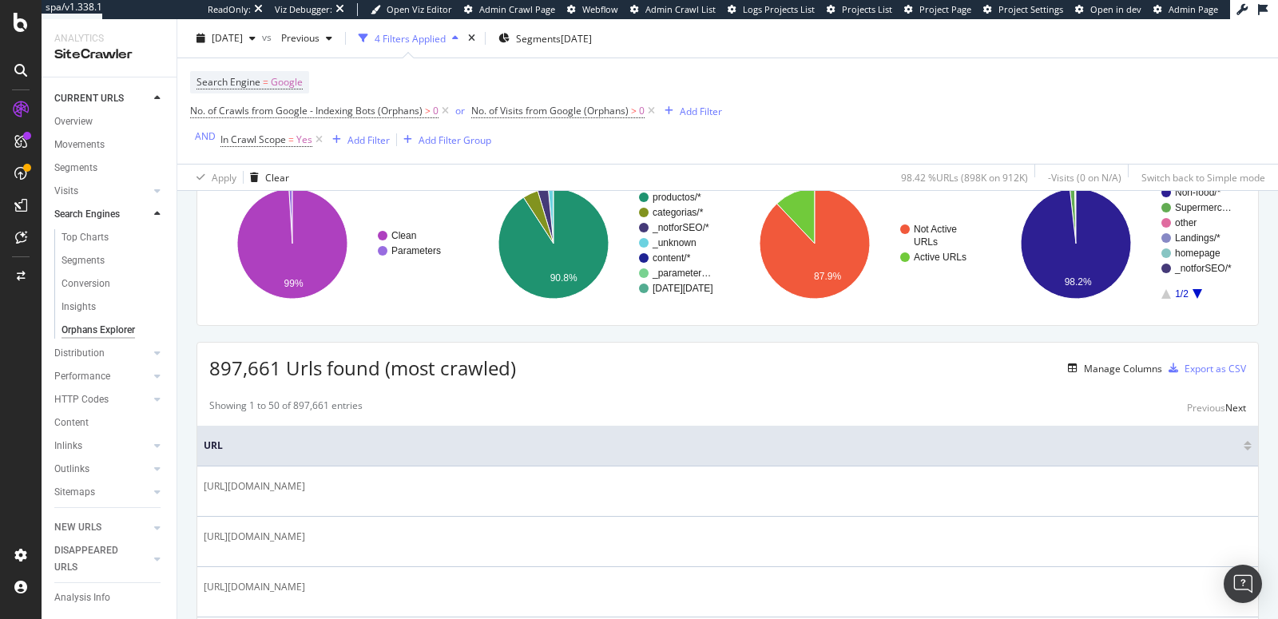
scroll to position [69, 0]
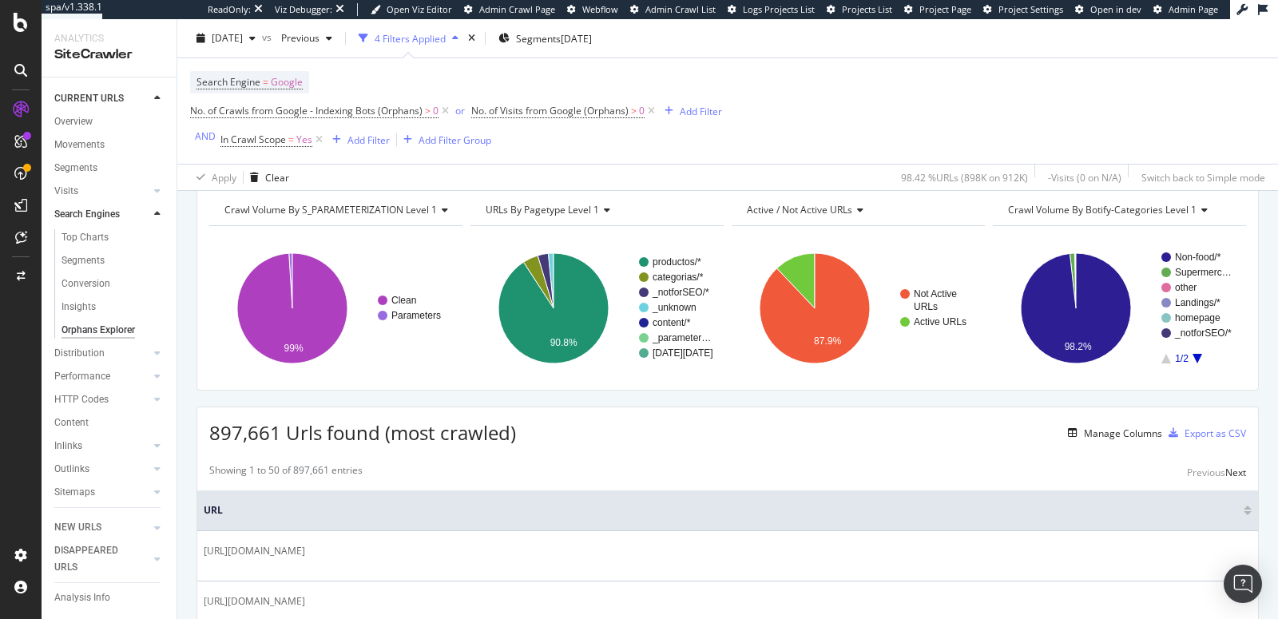
click at [561, 208] on span "URLs By pagetype Level 1" at bounding box center [542, 210] width 113 height 14
click at [414, 203] on span "Crawl Volume By s_PARAMETERIZATION Level 1" at bounding box center [330, 210] width 212 height 14
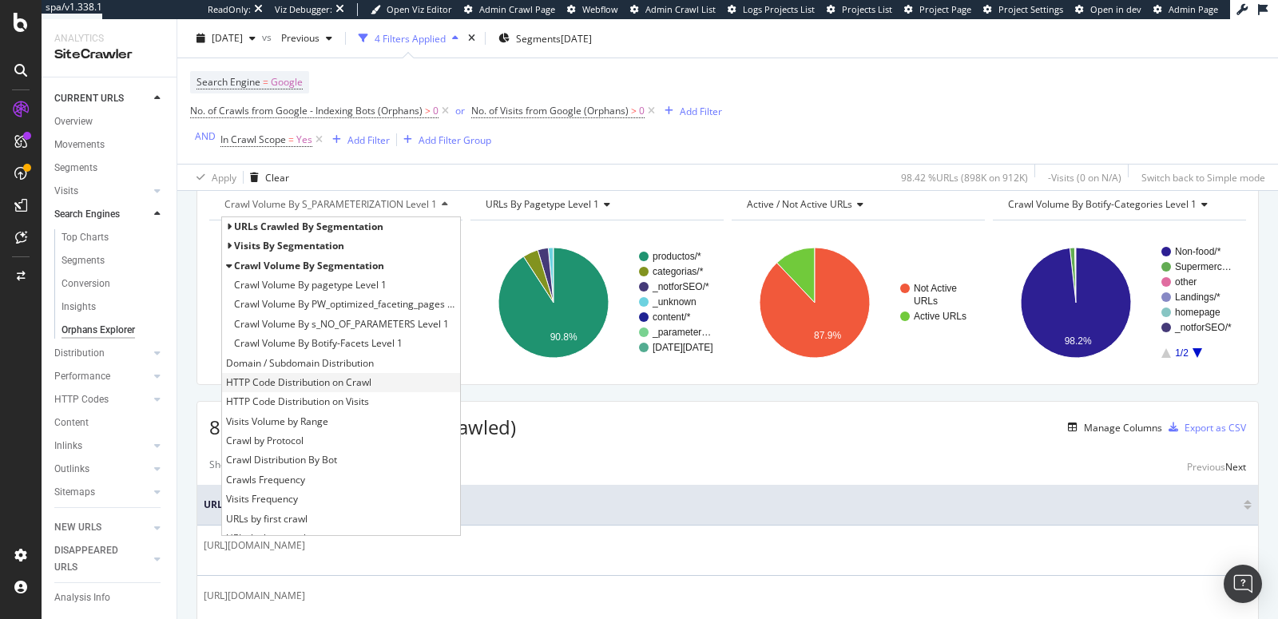
scroll to position [0, 0]
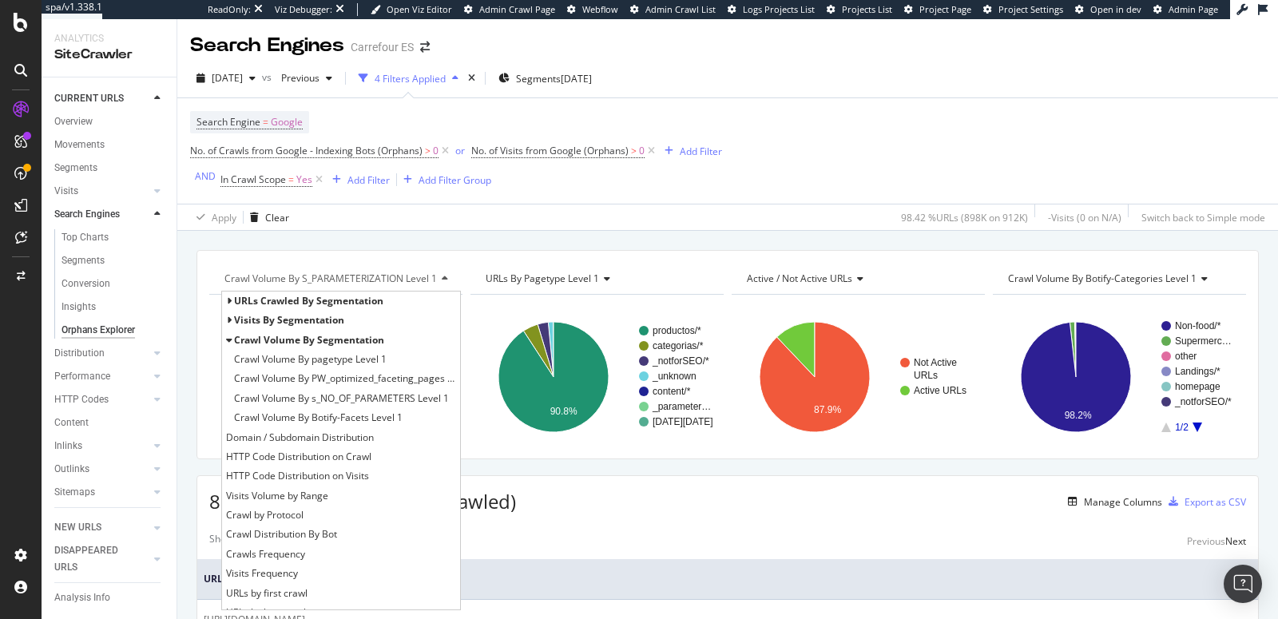
click at [232, 296] on div "URLs crawled by segmentation" at bounding box center [341, 301] width 238 height 19
click at [229, 299] on icon at bounding box center [229, 301] width 6 height 10
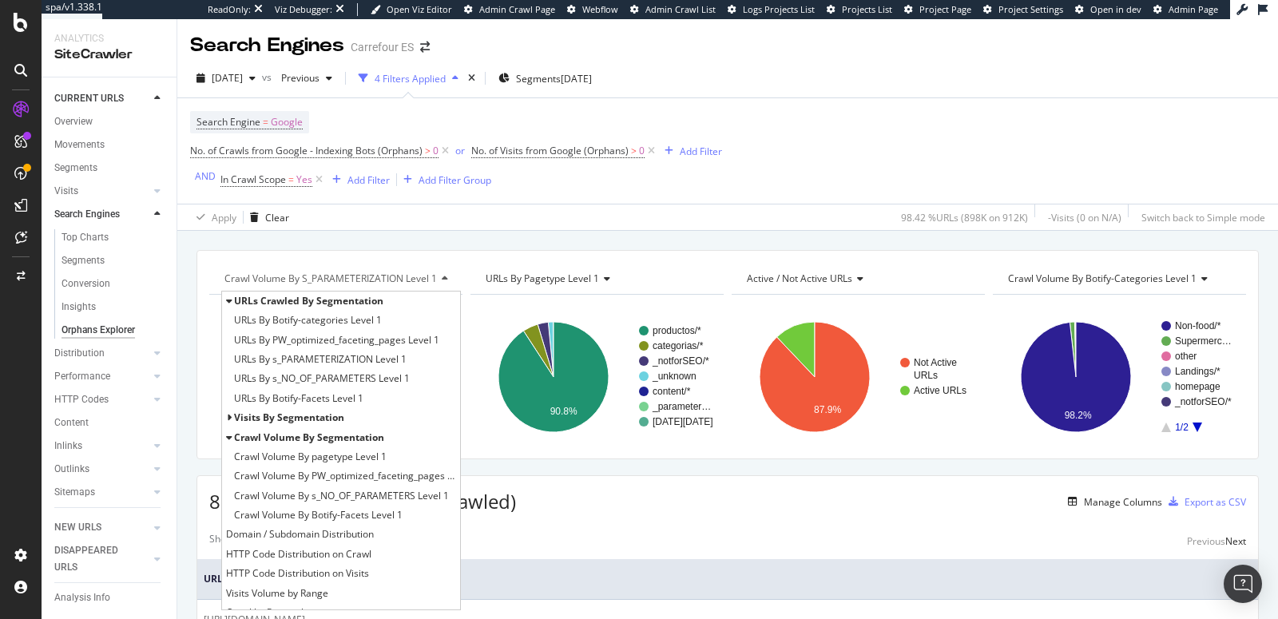
click at [229, 303] on icon at bounding box center [229, 301] width 6 height 10
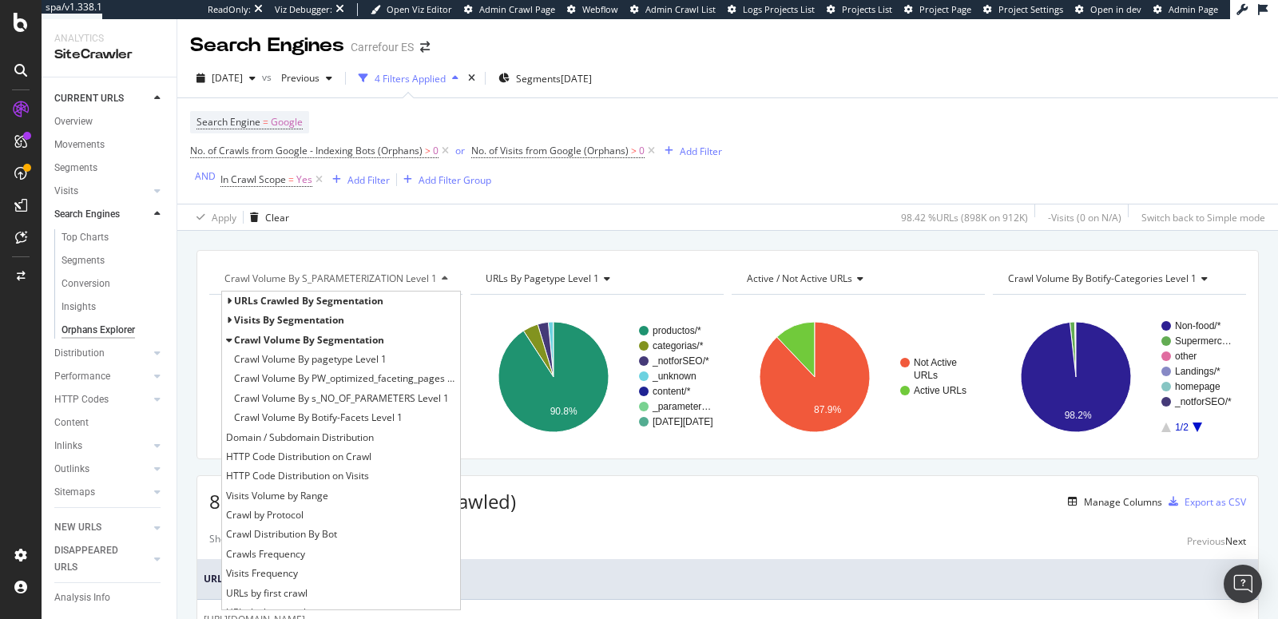
click at [229, 319] on icon at bounding box center [229, 320] width 6 height 10
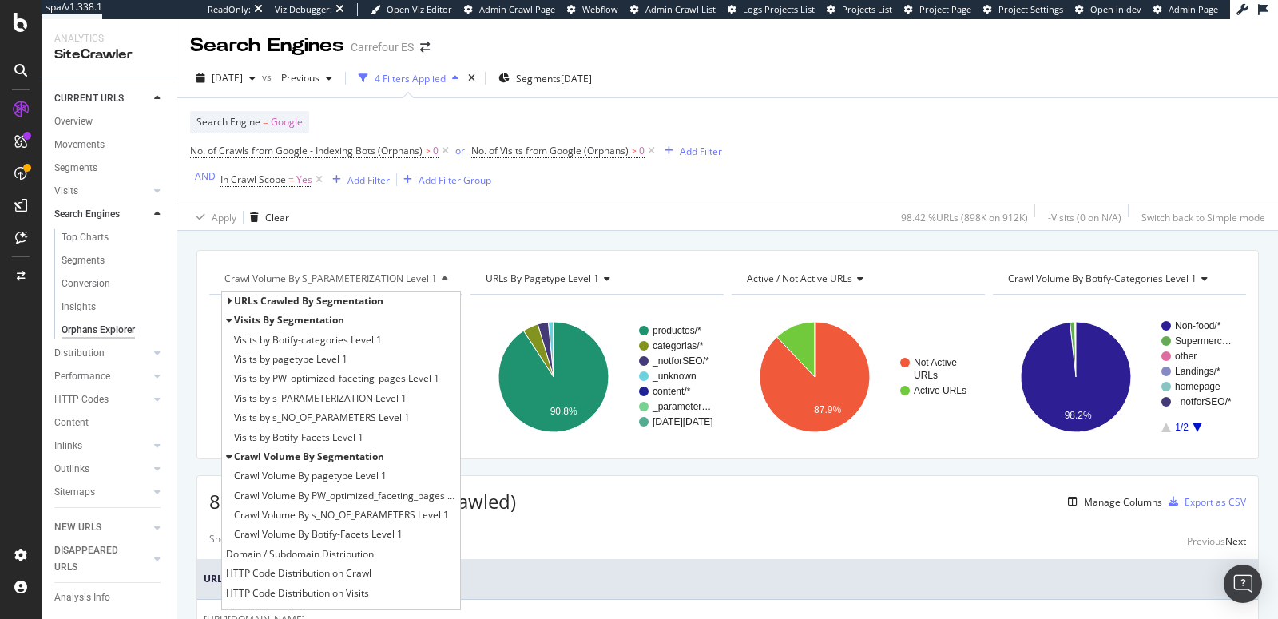
click at [229, 319] on icon at bounding box center [229, 320] width 6 height 10
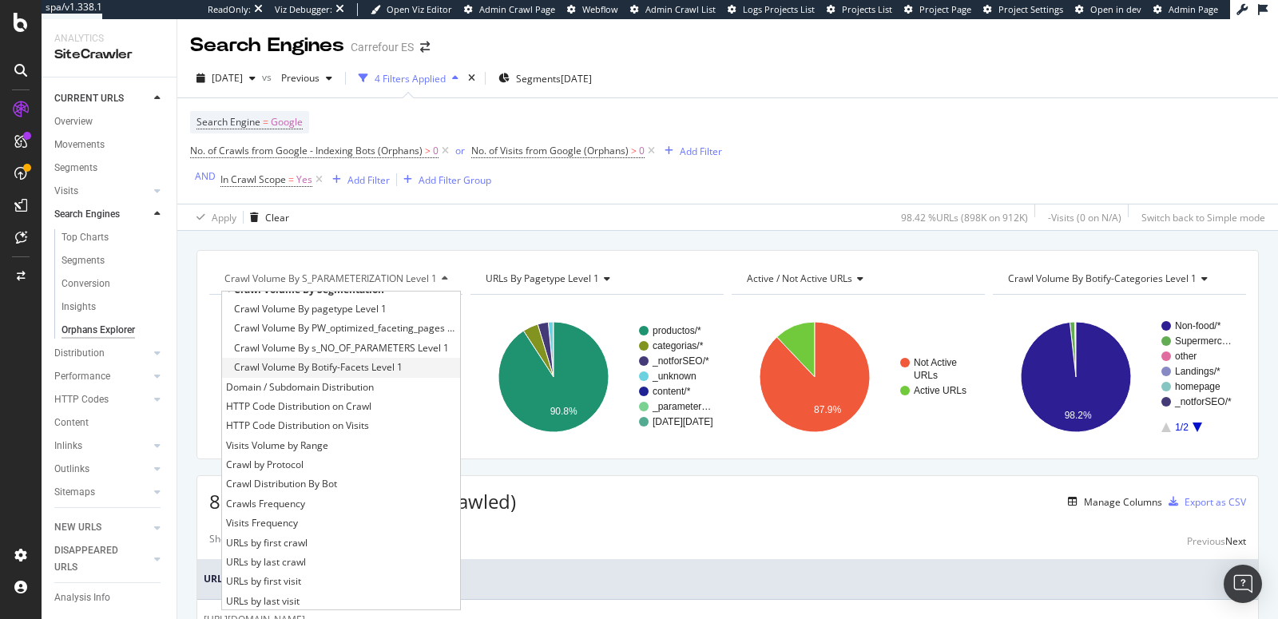
scroll to position [53, 0]
click at [281, 407] on span "HTTP Code Distribution on Crawl" at bounding box center [298, 404] width 145 height 16
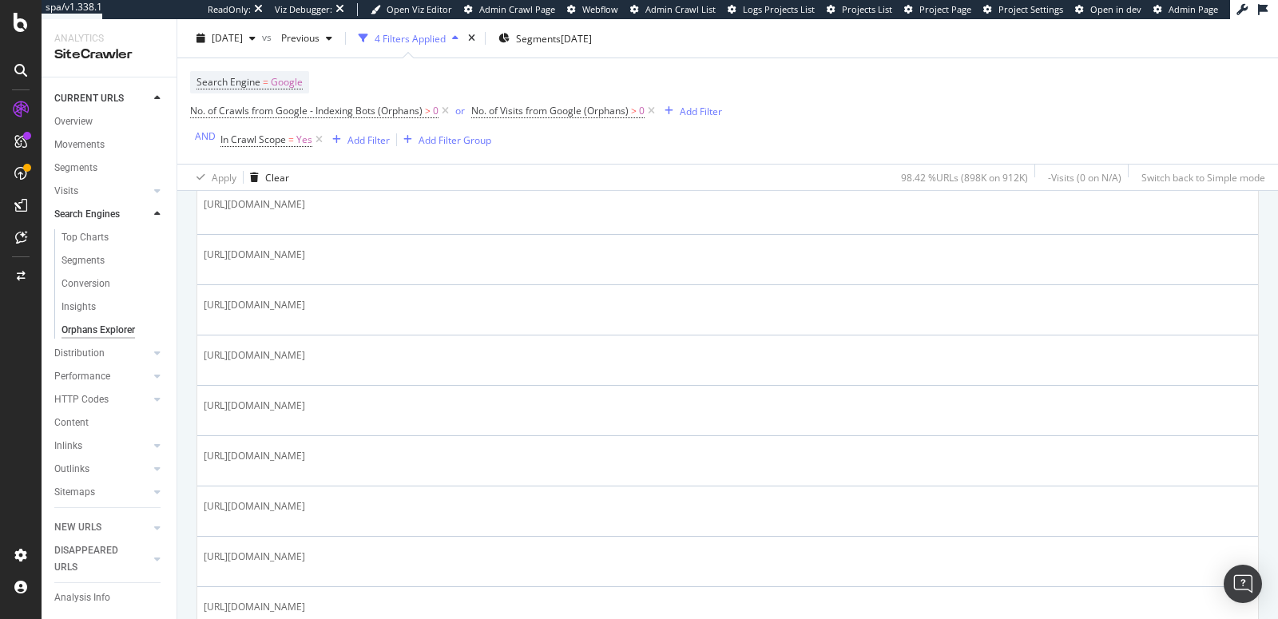
scroll to position [2167, 0]
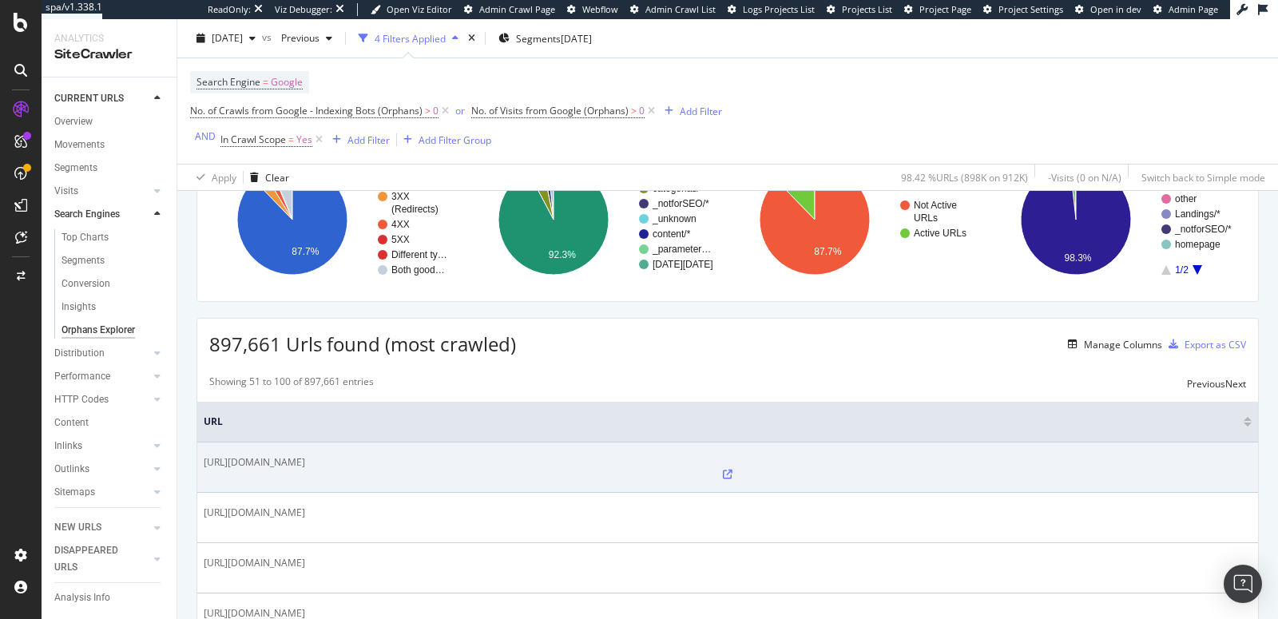
scroll to position [138, 0]
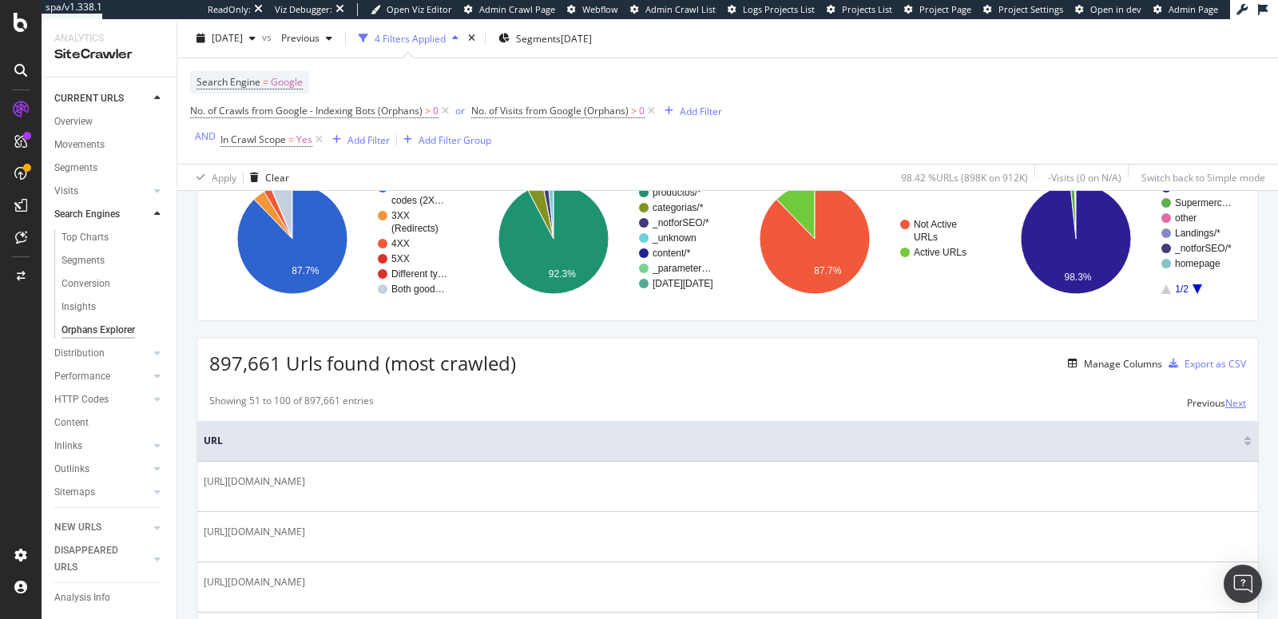
click at [1232, 398] on div "Next" at bounding box center [1235, 403] width 21 height 14
